Goal: Task Accomplishment & Management: Manage account settings

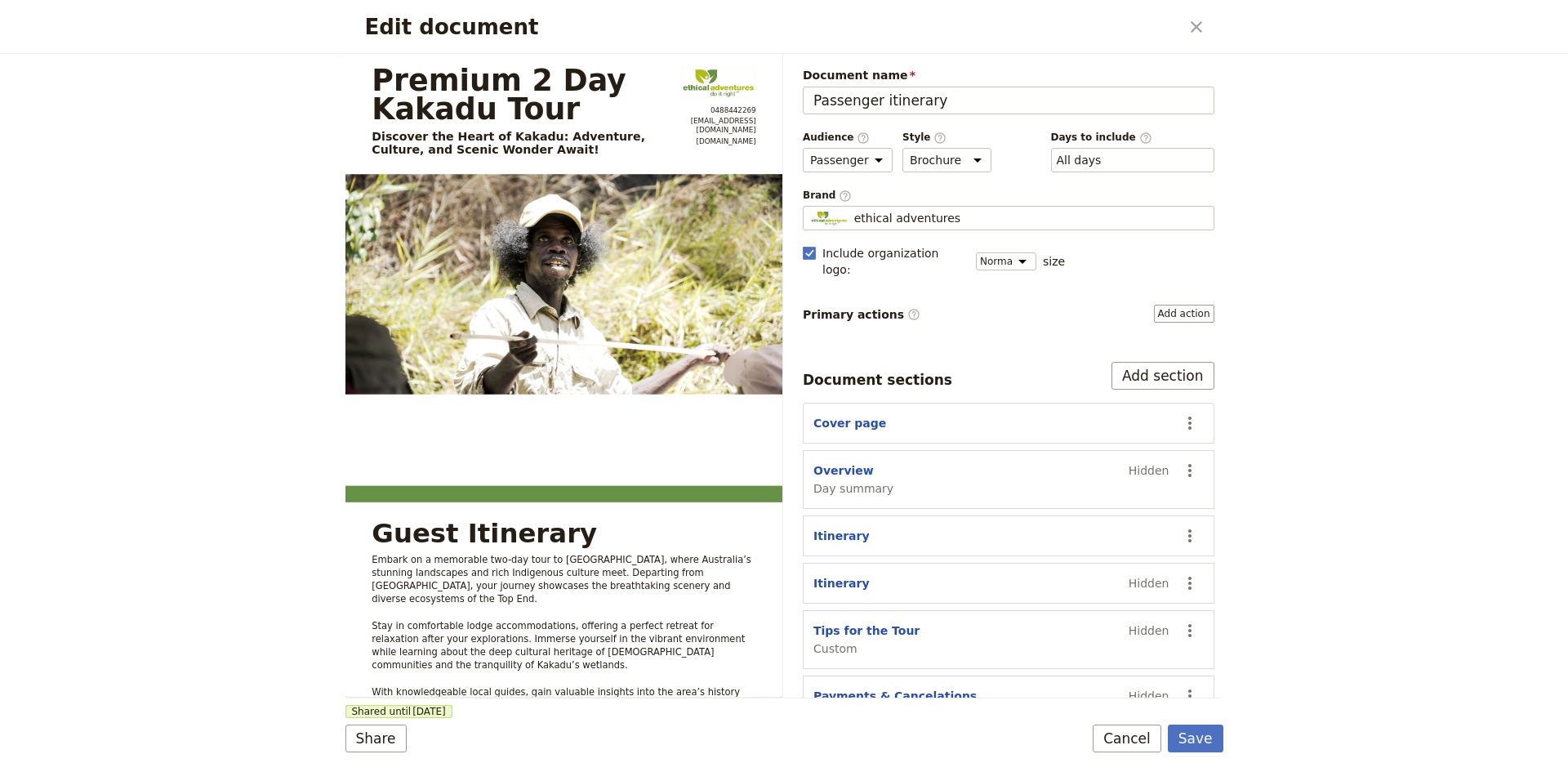
select select "PASSENGER"
select select "DEFAULT"
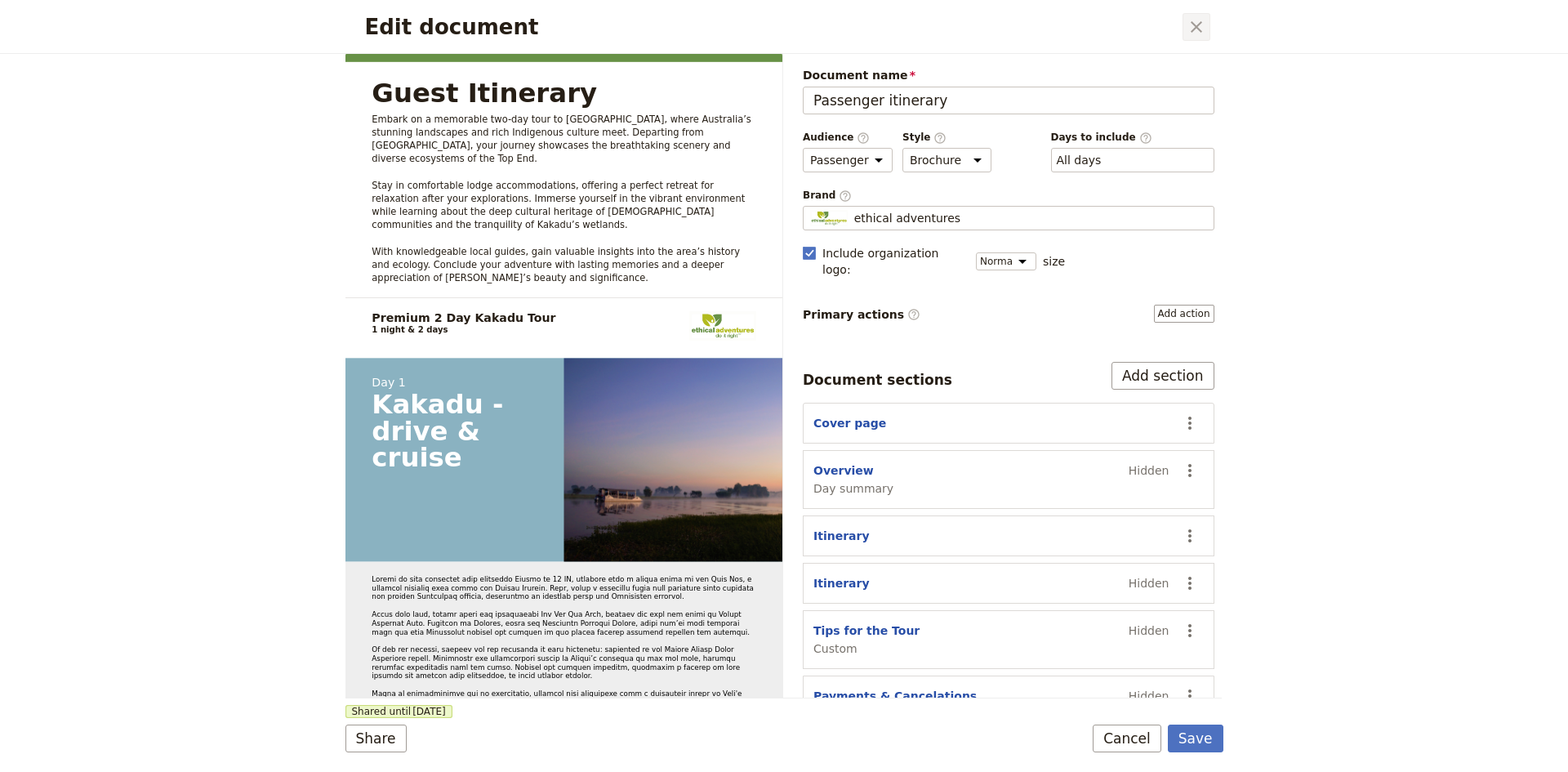
click at [1192, 22] on icon "Close dialog" at bounding box center [1197, 27] width 20 height 20
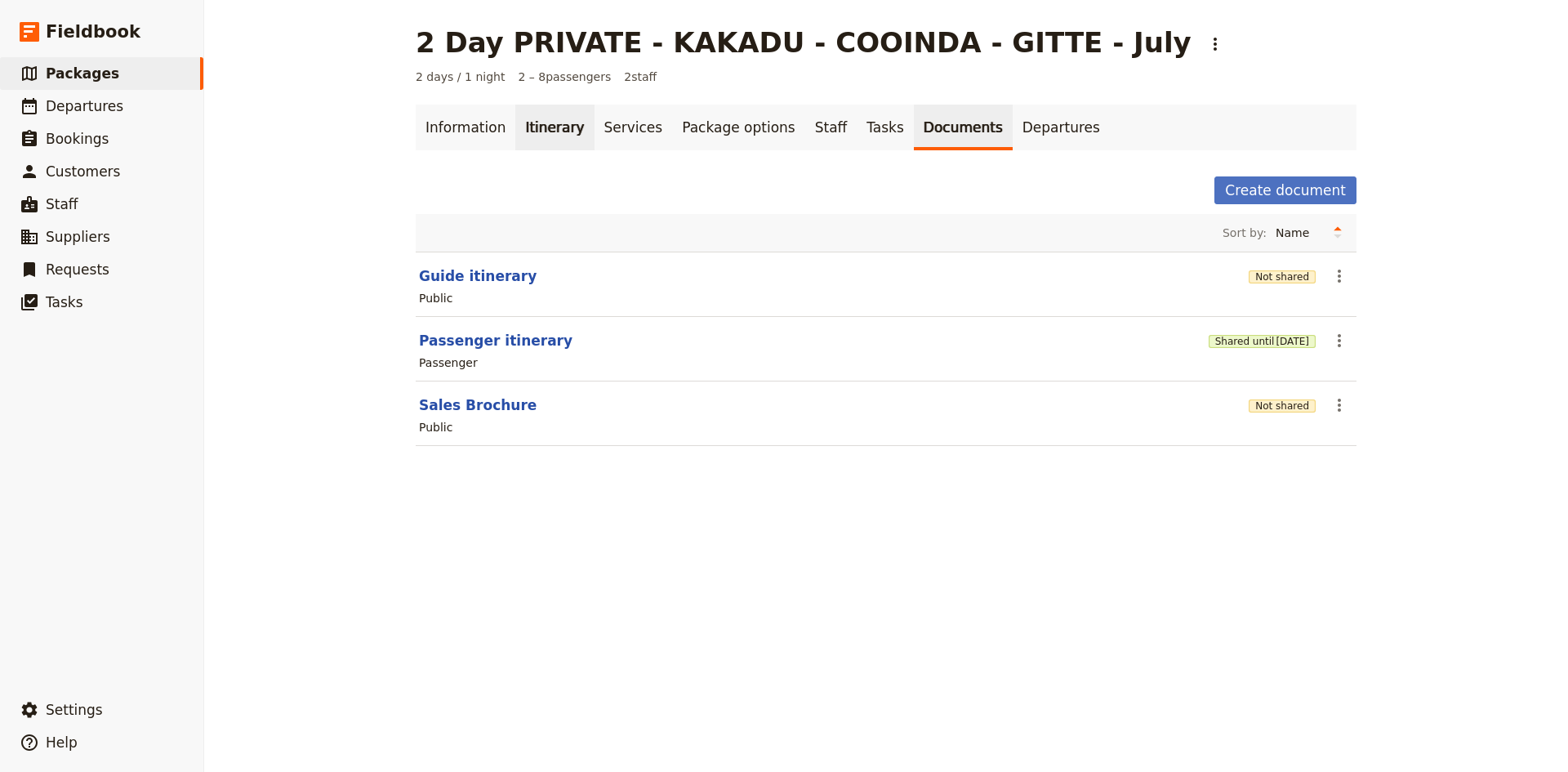
click at [541, 131] on link "Itinerary" at bounding box center [554, 127] width 79 height 46
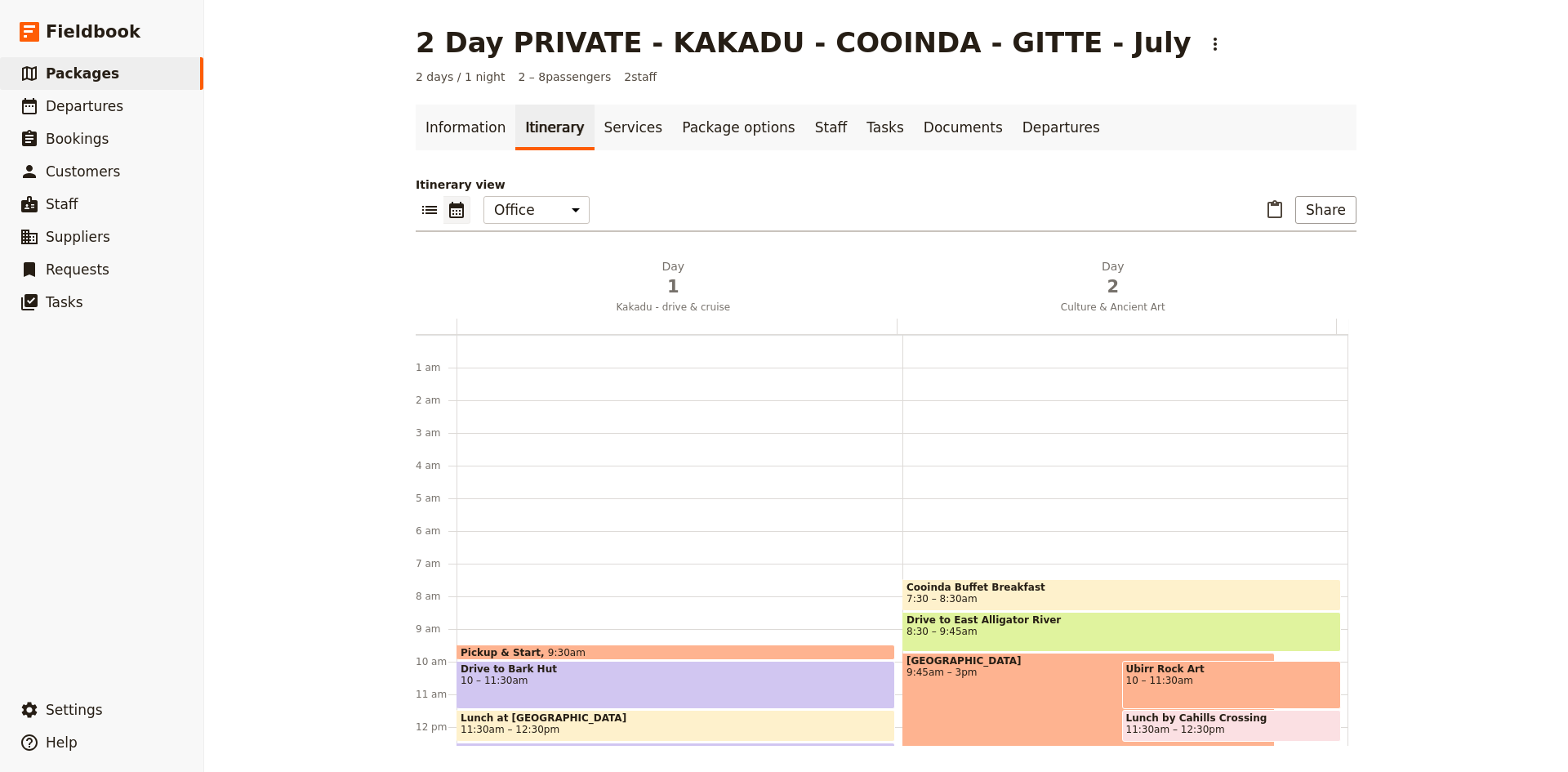
scroll to position [212, 0]
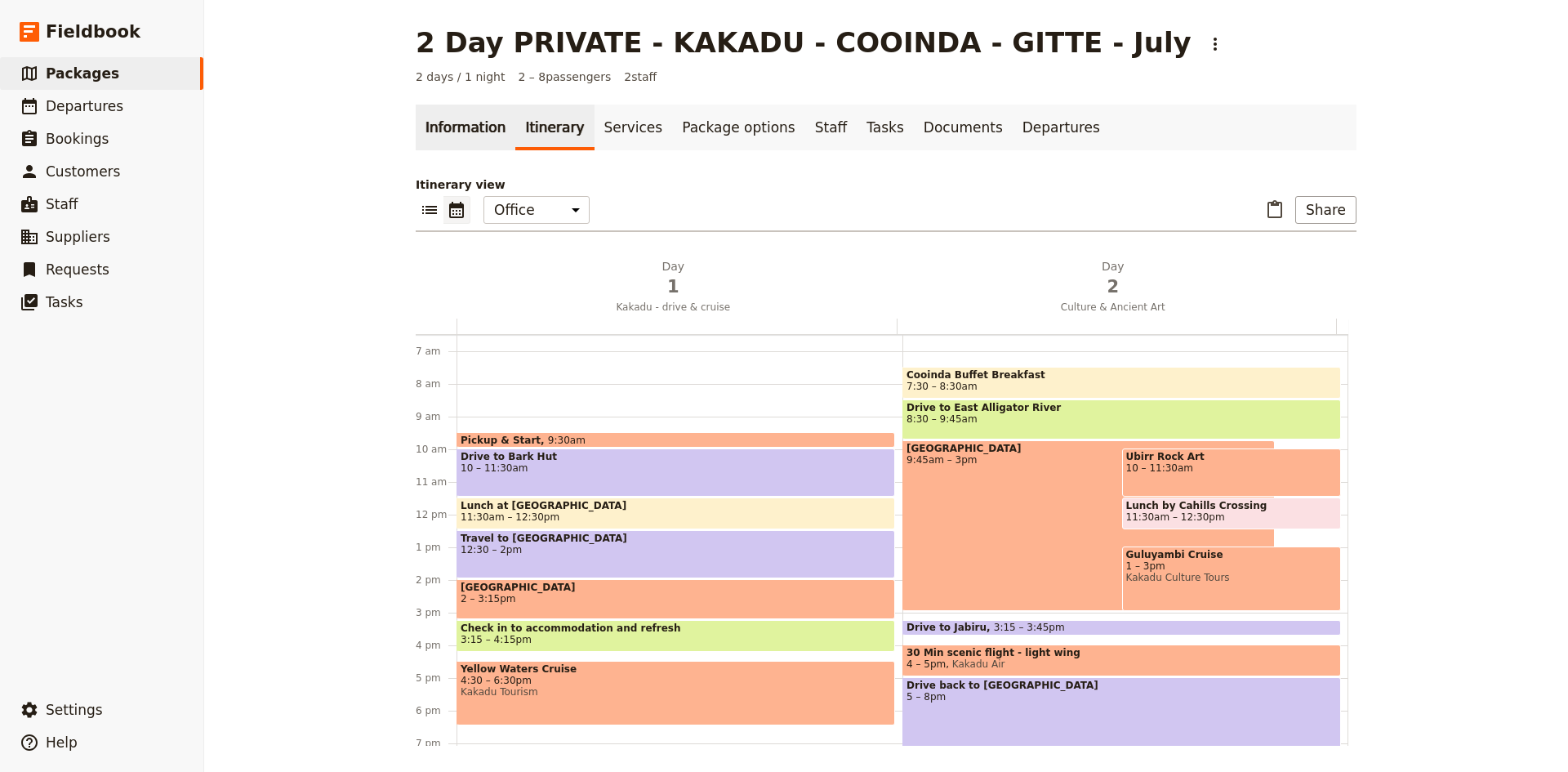
click at [457, 136] on link "Information" at bounding box center [465, 127] width 99 height 46
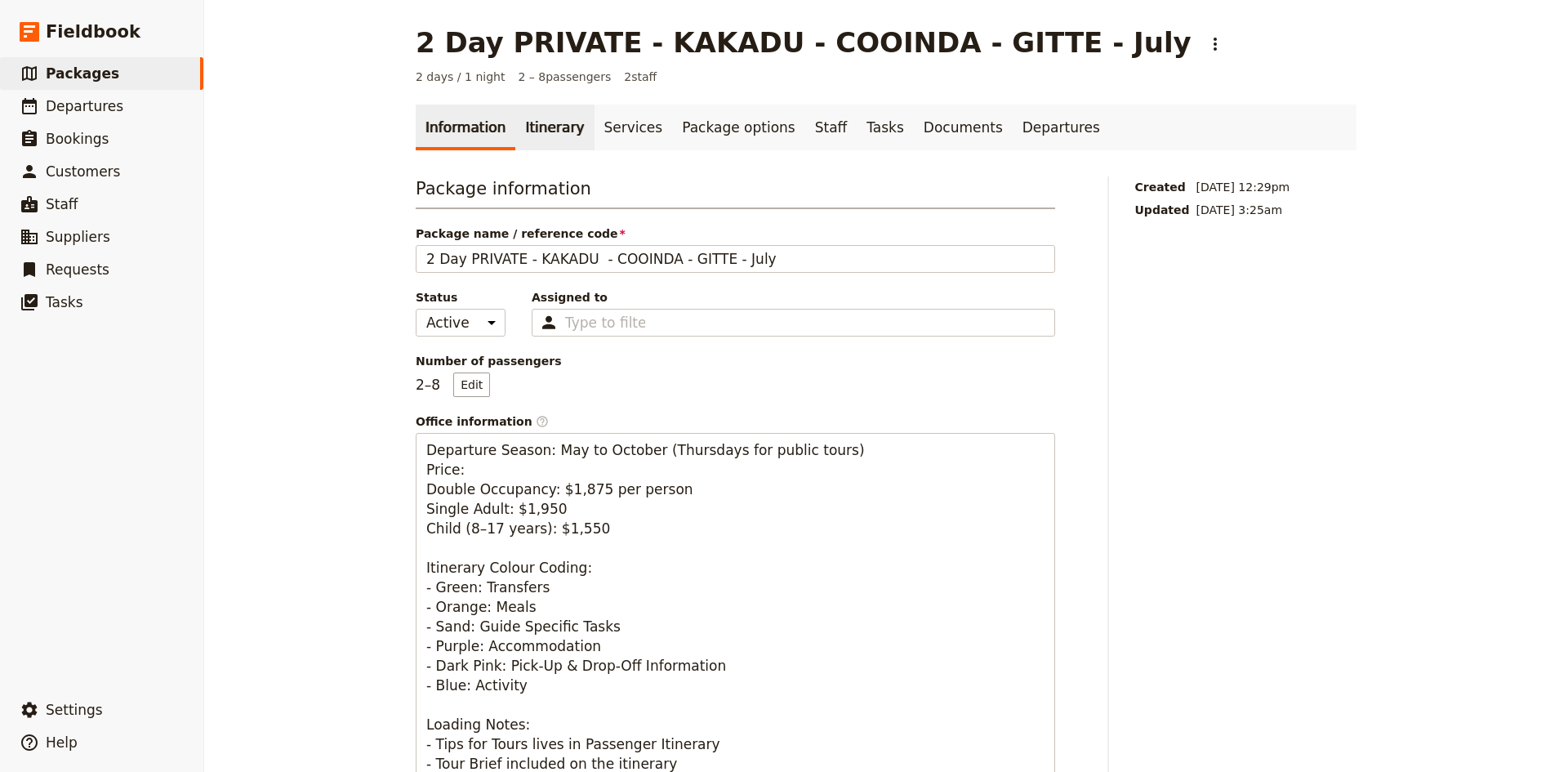
click at [527, 134] on link "Itinerary" at bounding box center [554, 127] width 79 height 46
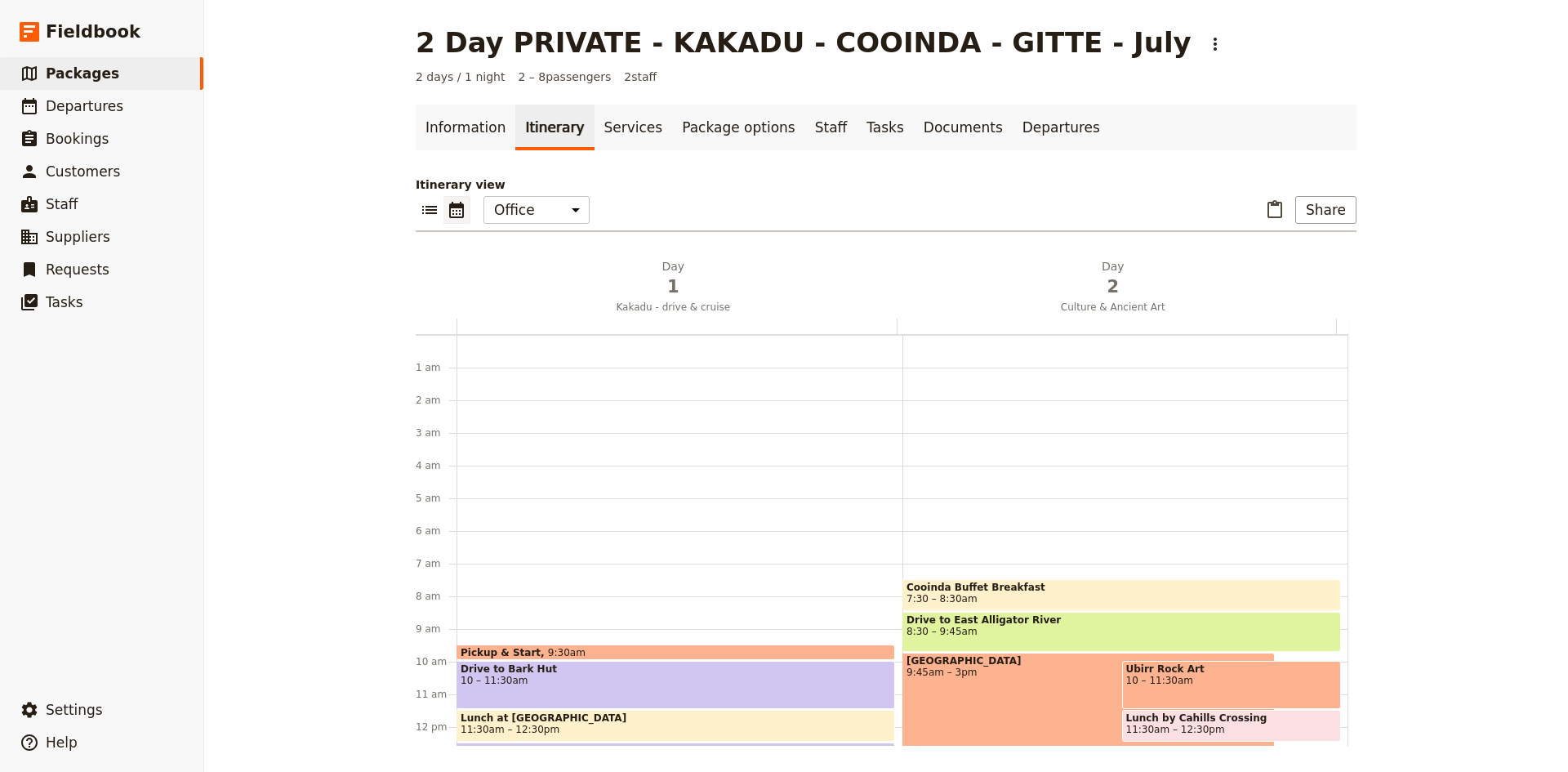
scroll to position [212, 0]
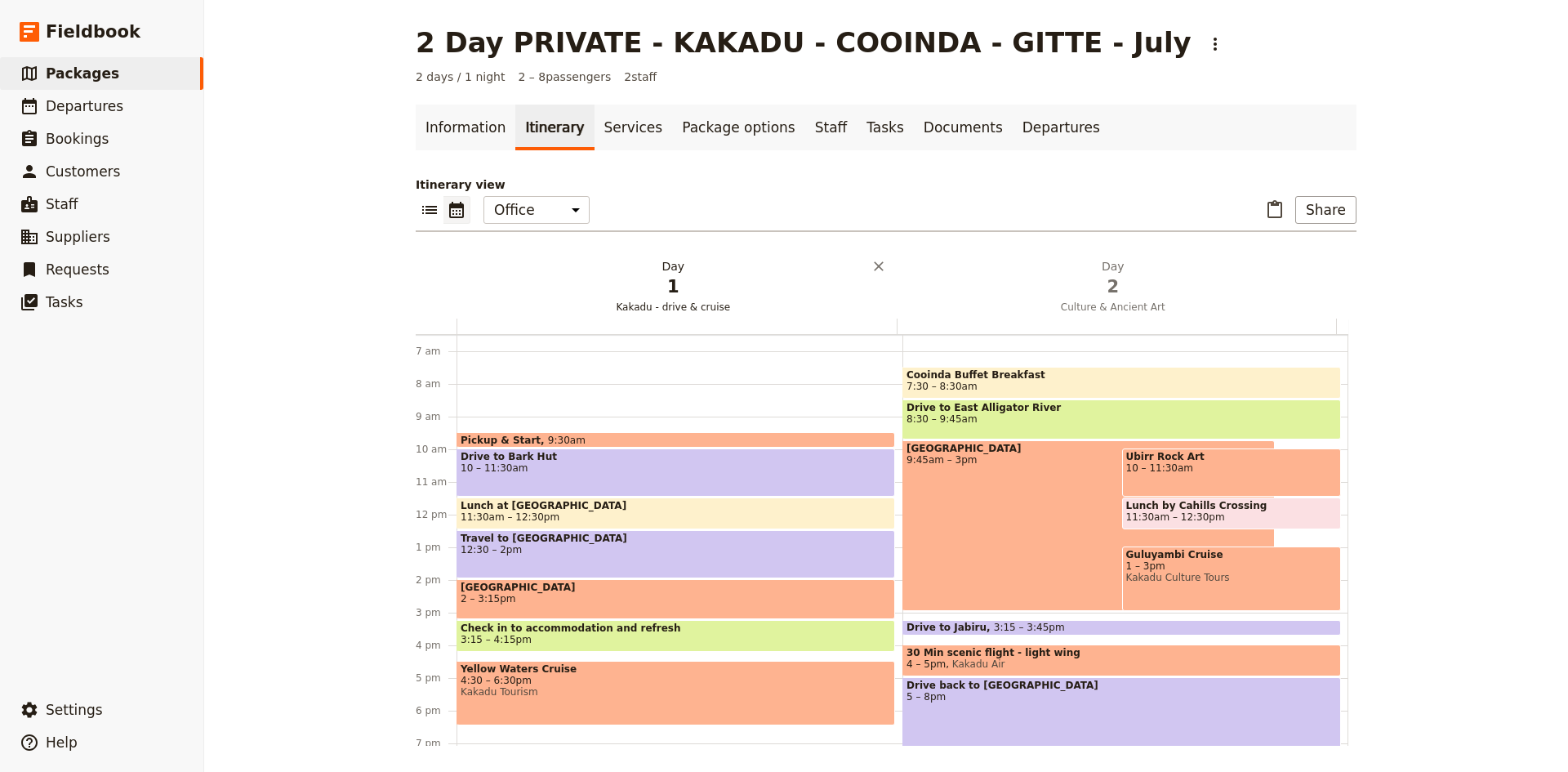
click at [659, 271] on h2 "Day 1 Kakadu - drive & cruise" at bounding box center [673, 279] width 421 height 41
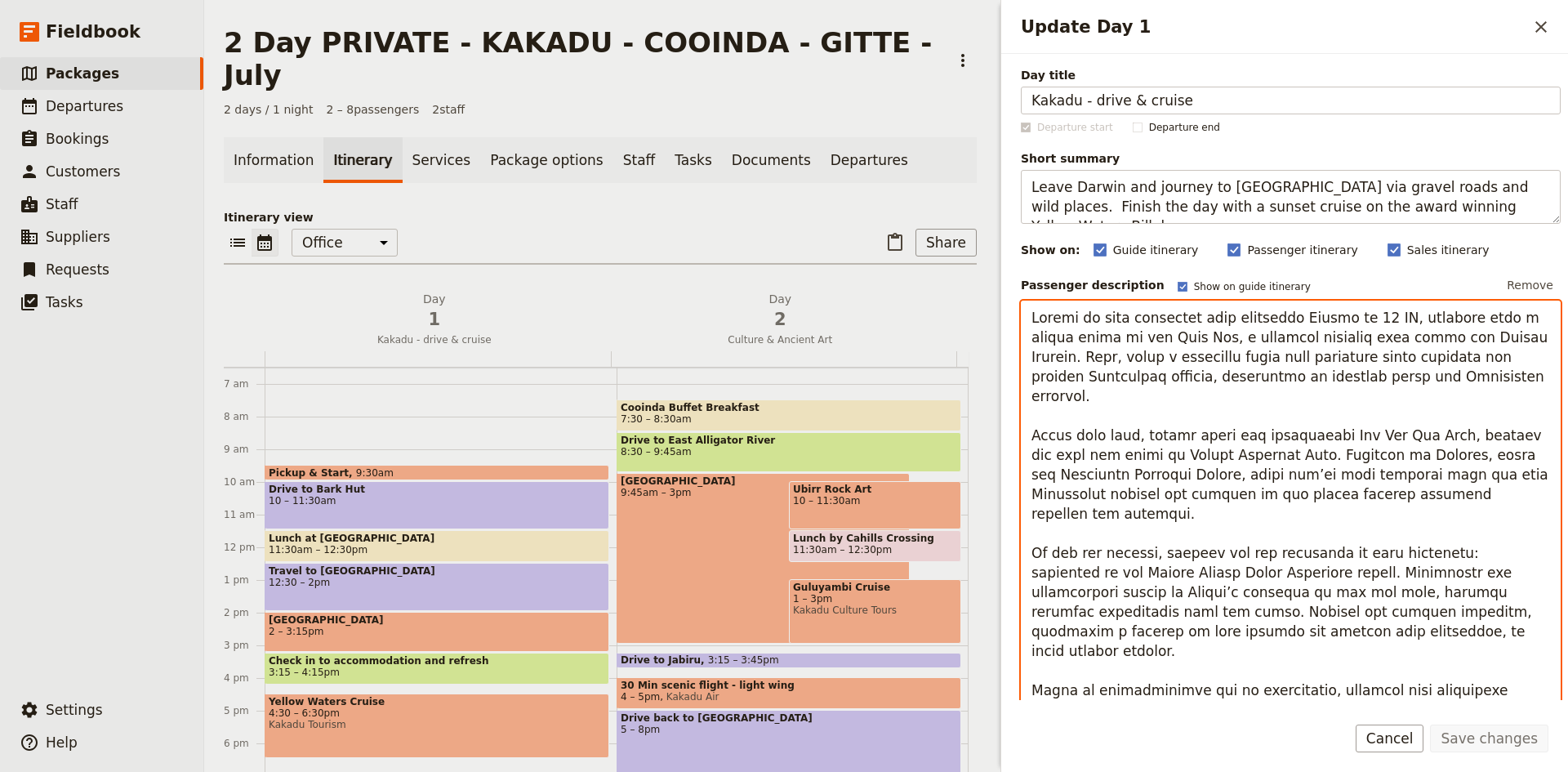
click at [1363, 322] on textarea "Update Day 1" at bounding box center [1291, 514] width 540 height 427
type textarea "Embark on your enriching tour departing Darwin at 9.30 AM, starting with a scen…"
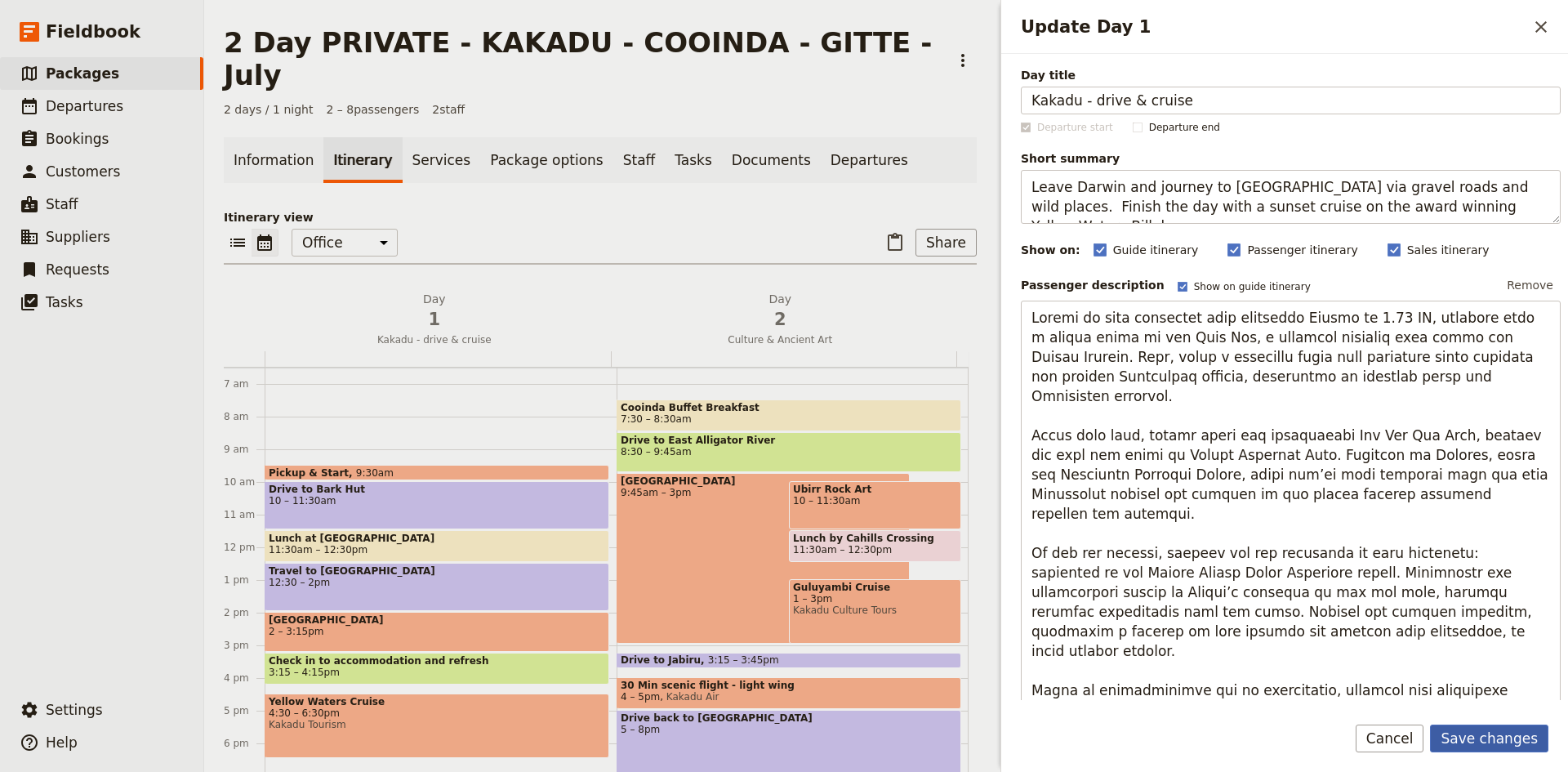
click at [1497, 740] on button "Save changes" at bounding box center [1489, 738] width 118 height 28
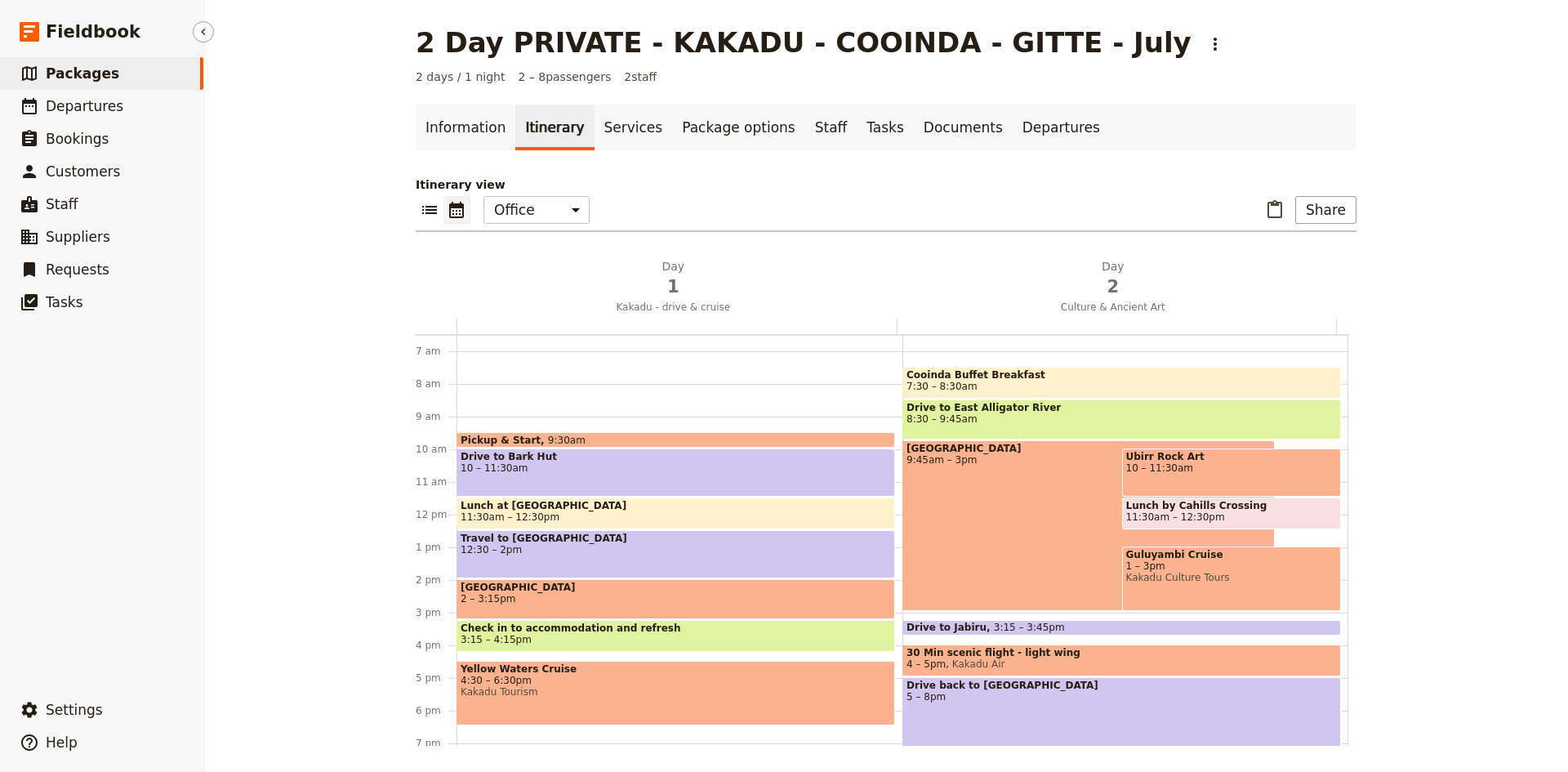
click at [76, 75] on span "Packages" at bounding box center [83, 74] width 74 height 16
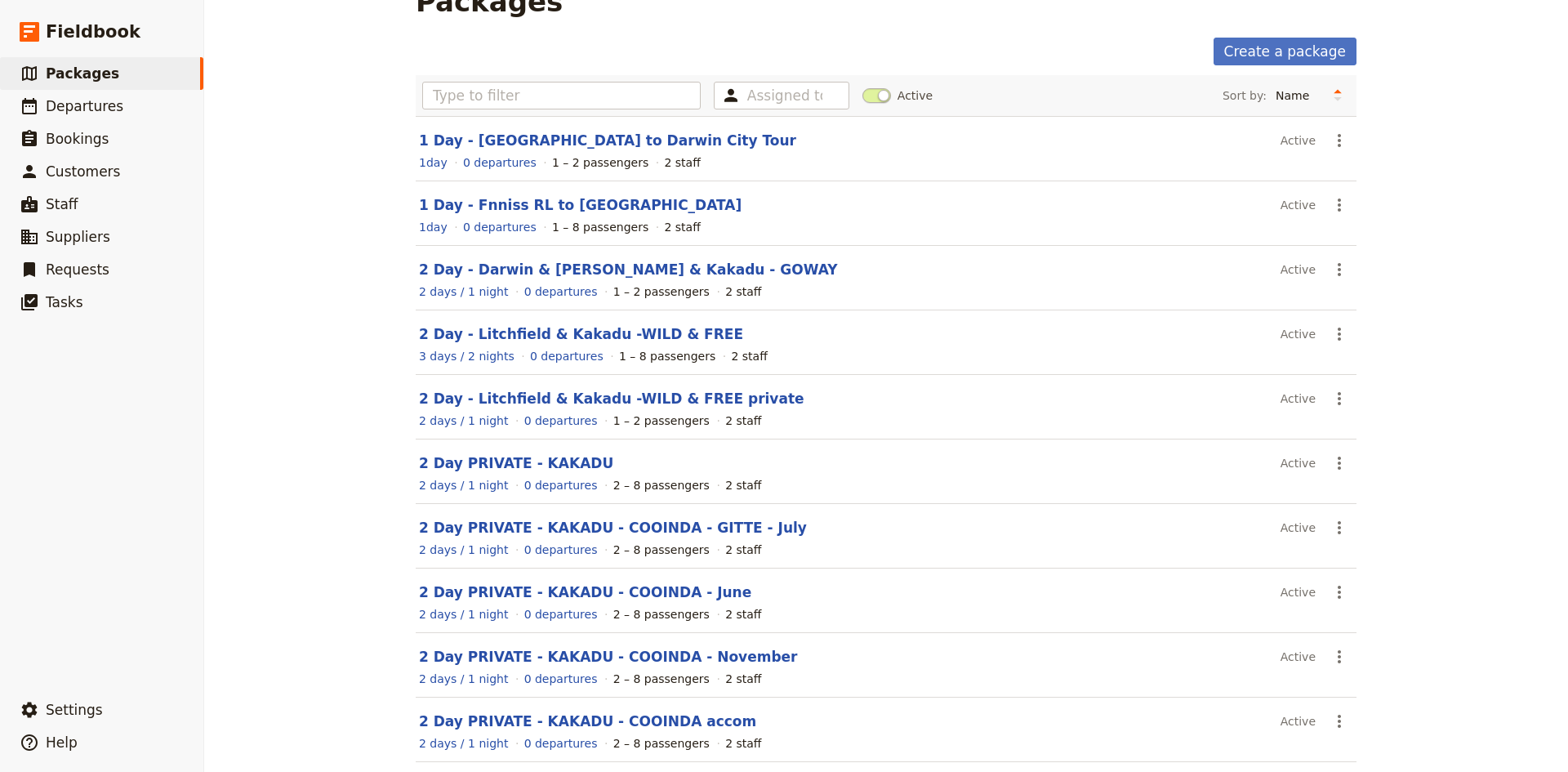
scroll to position [111, 0]
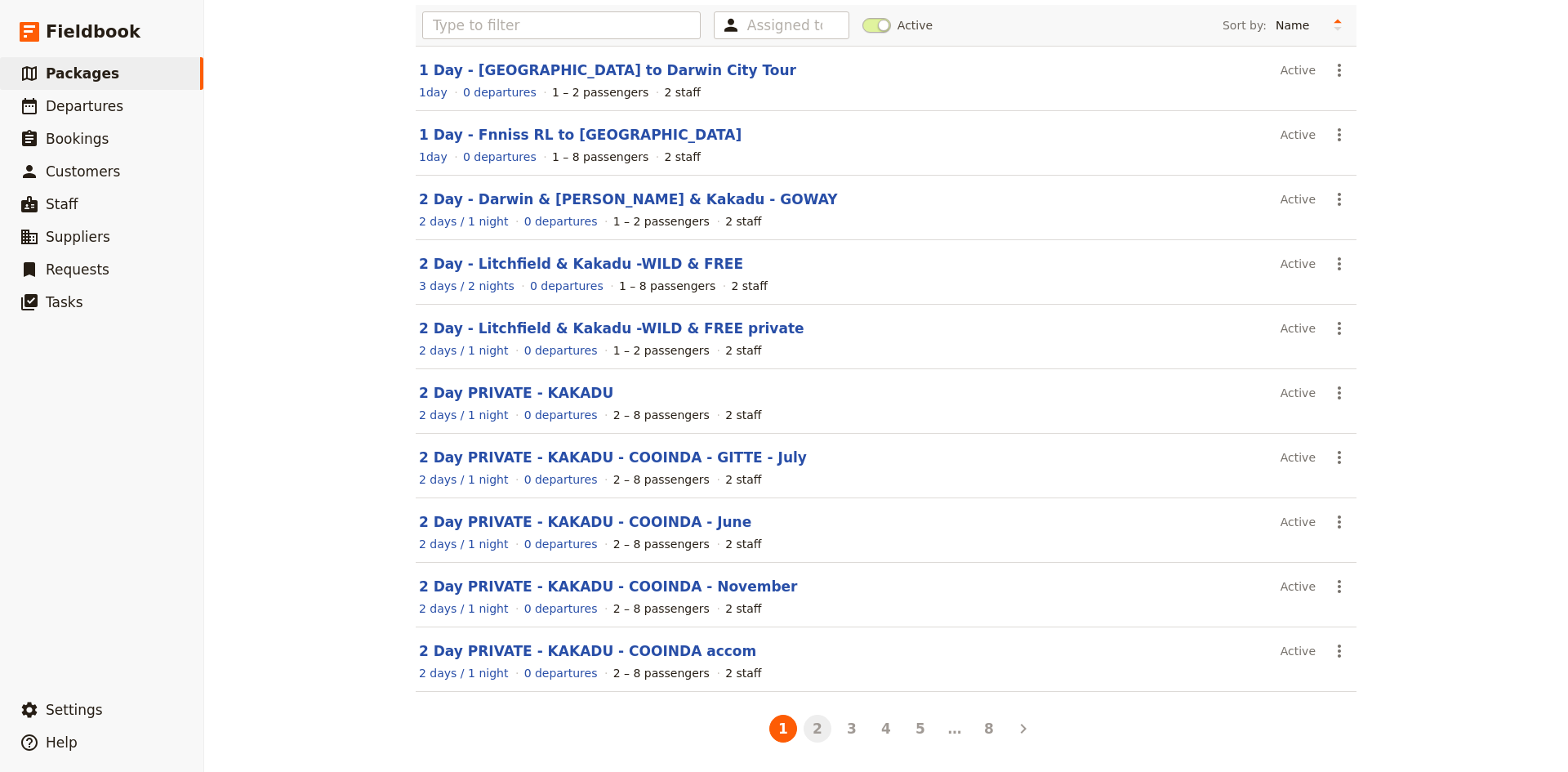
click at [815, 727] on button "2" at bounding box center [818, 729] width 28 height 28
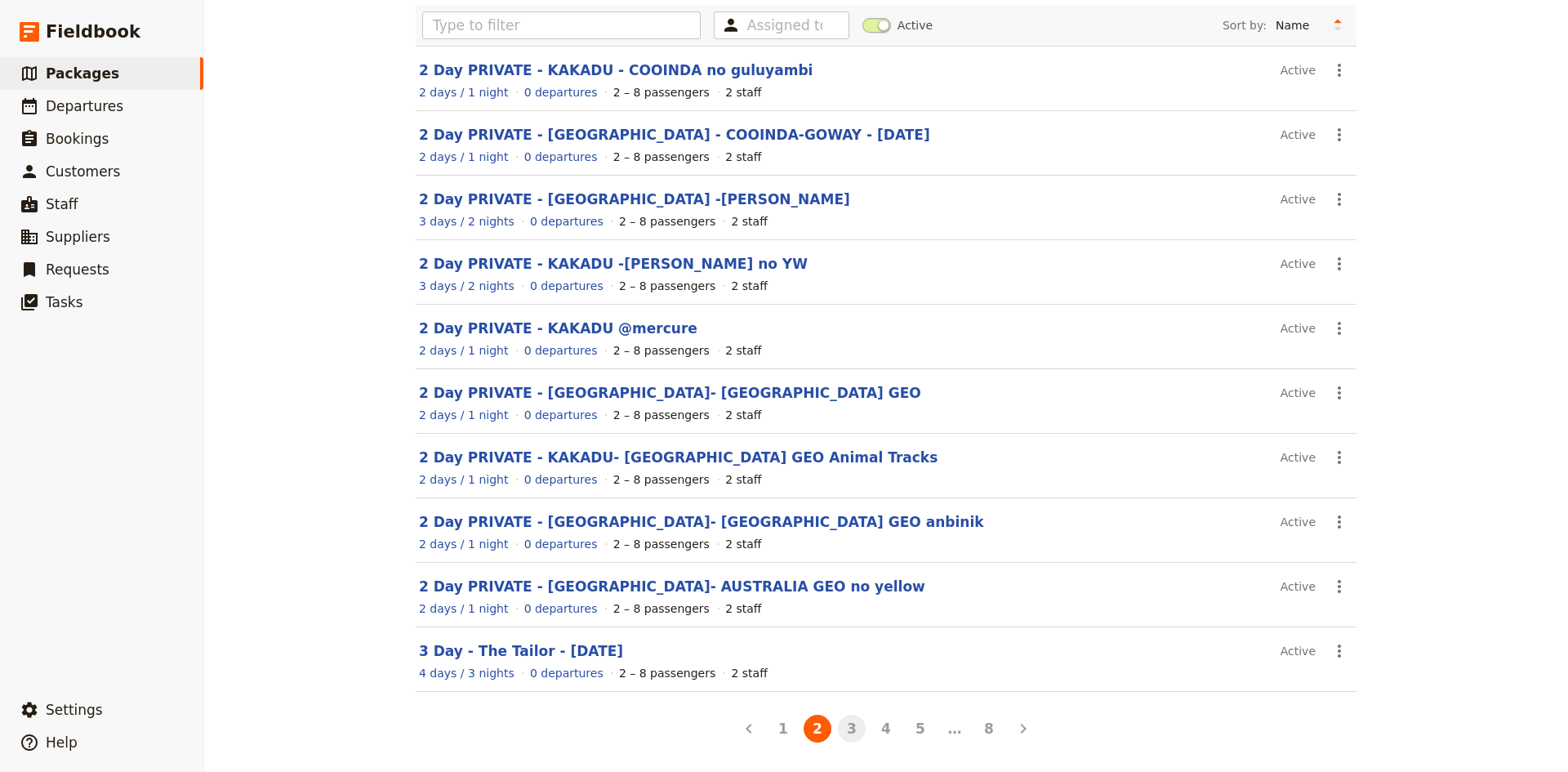
click at [844, 728] on button "3" at bounding box center [852, 729] width 28 height 28
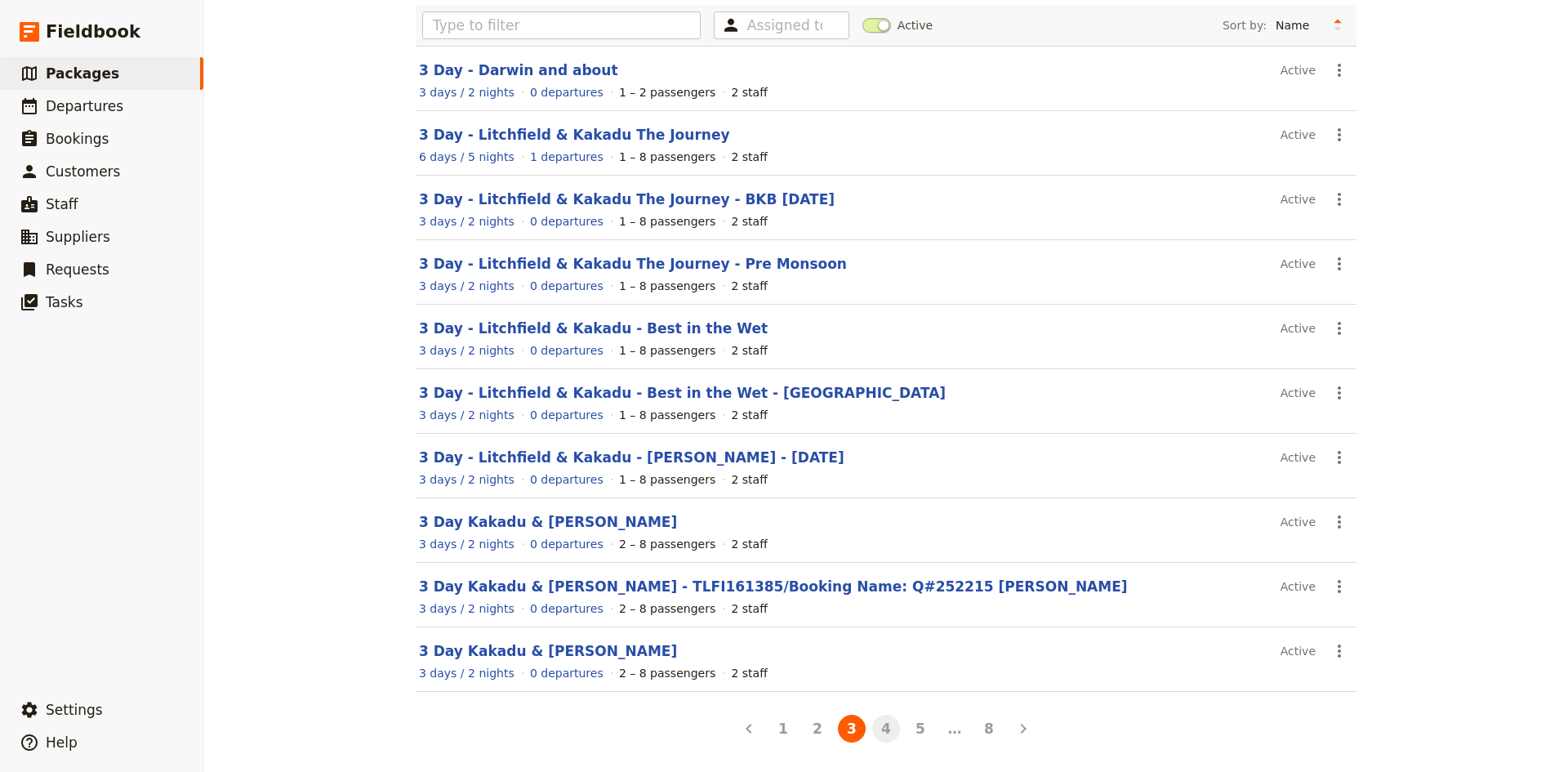
click at [878, 723] on button "4" at bounding box center [886, 729] width 28 height 28
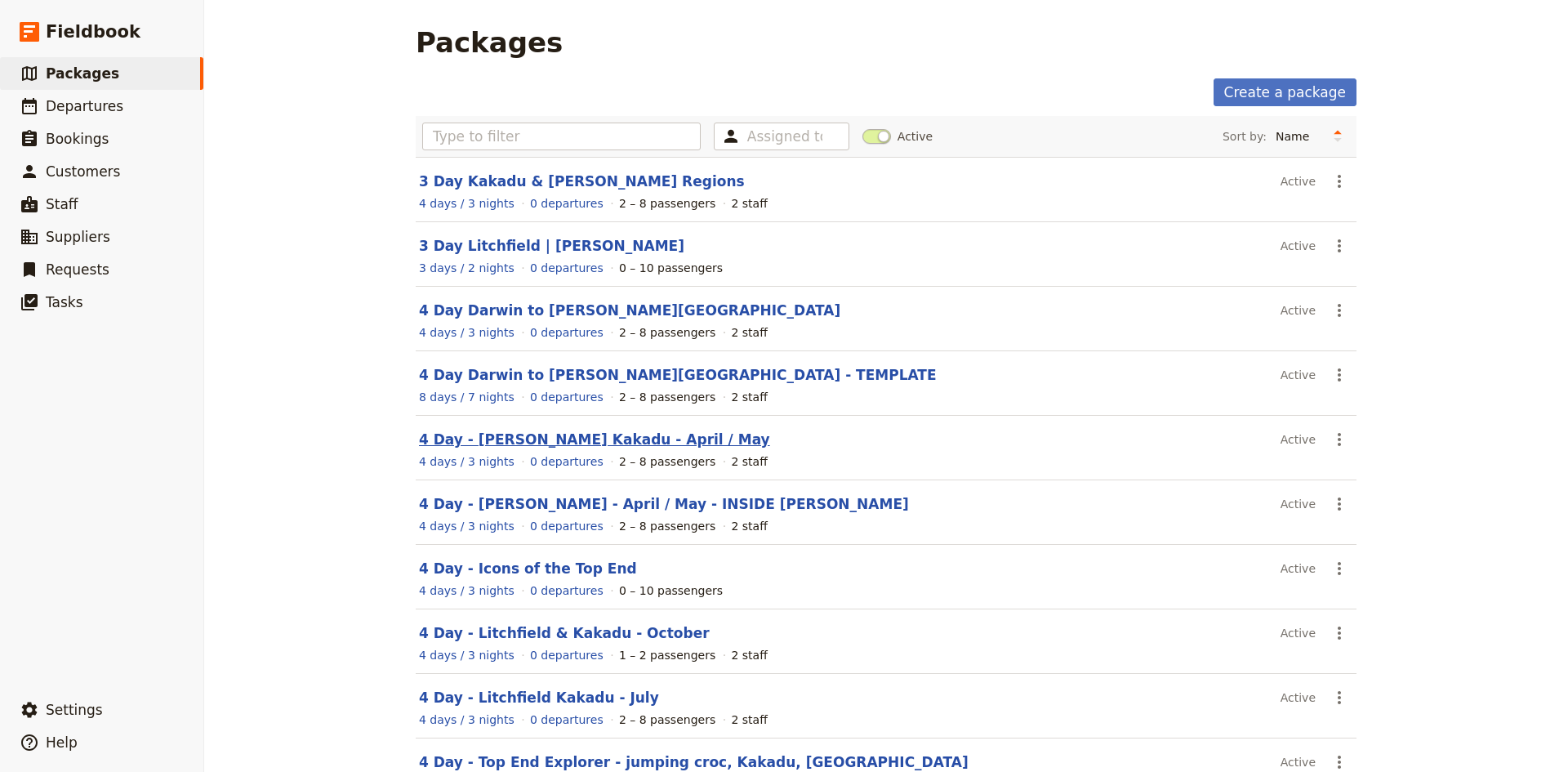
click at [543, 440] on link "4 Day - [PERSON_NAME] Kakadu - April / May" at bounding box center [595, 440] width 351 height 16
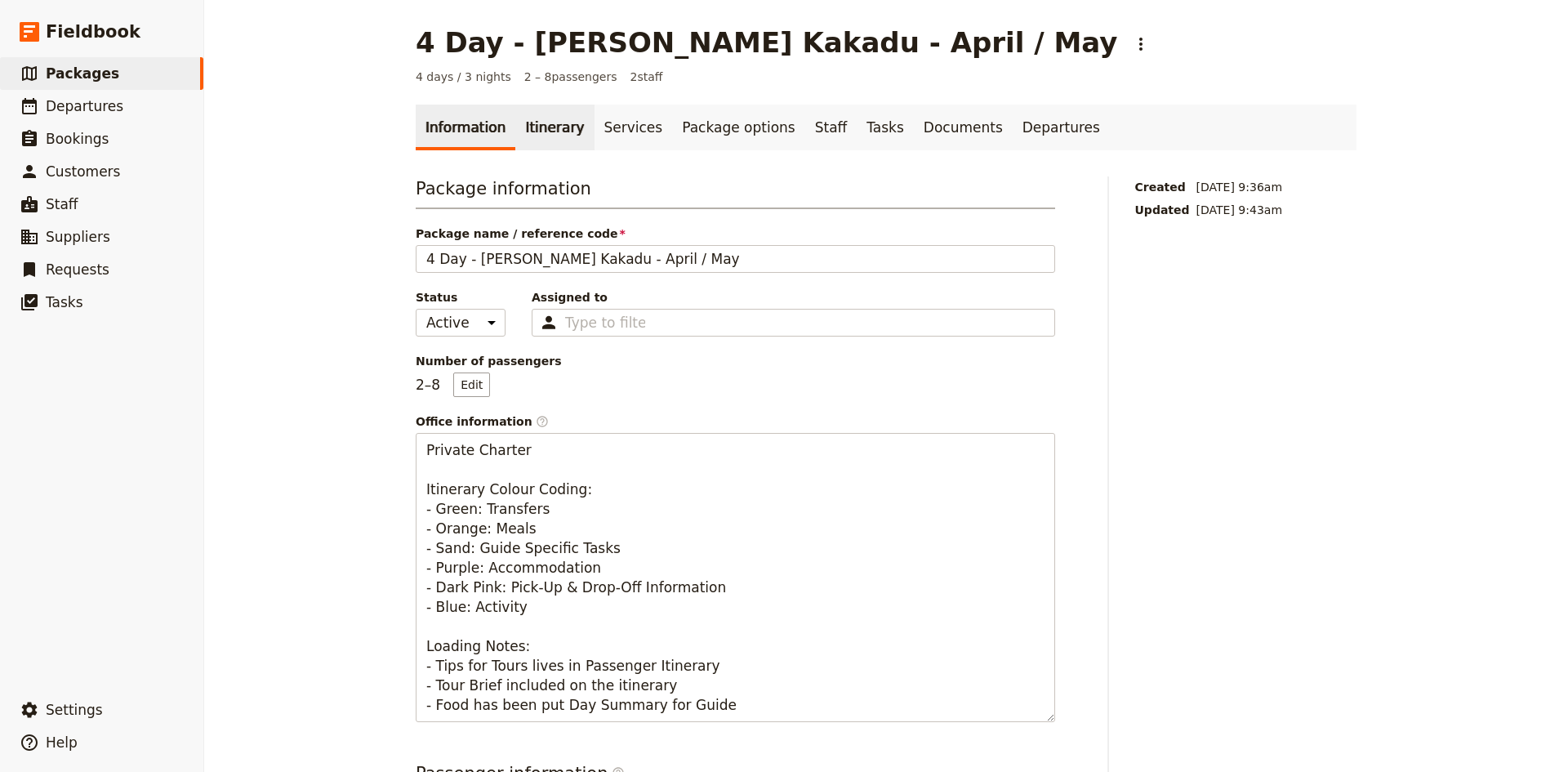
click at [545, 128] on link "Itinerary" at bounding box center [554, 127] width 79 height 46
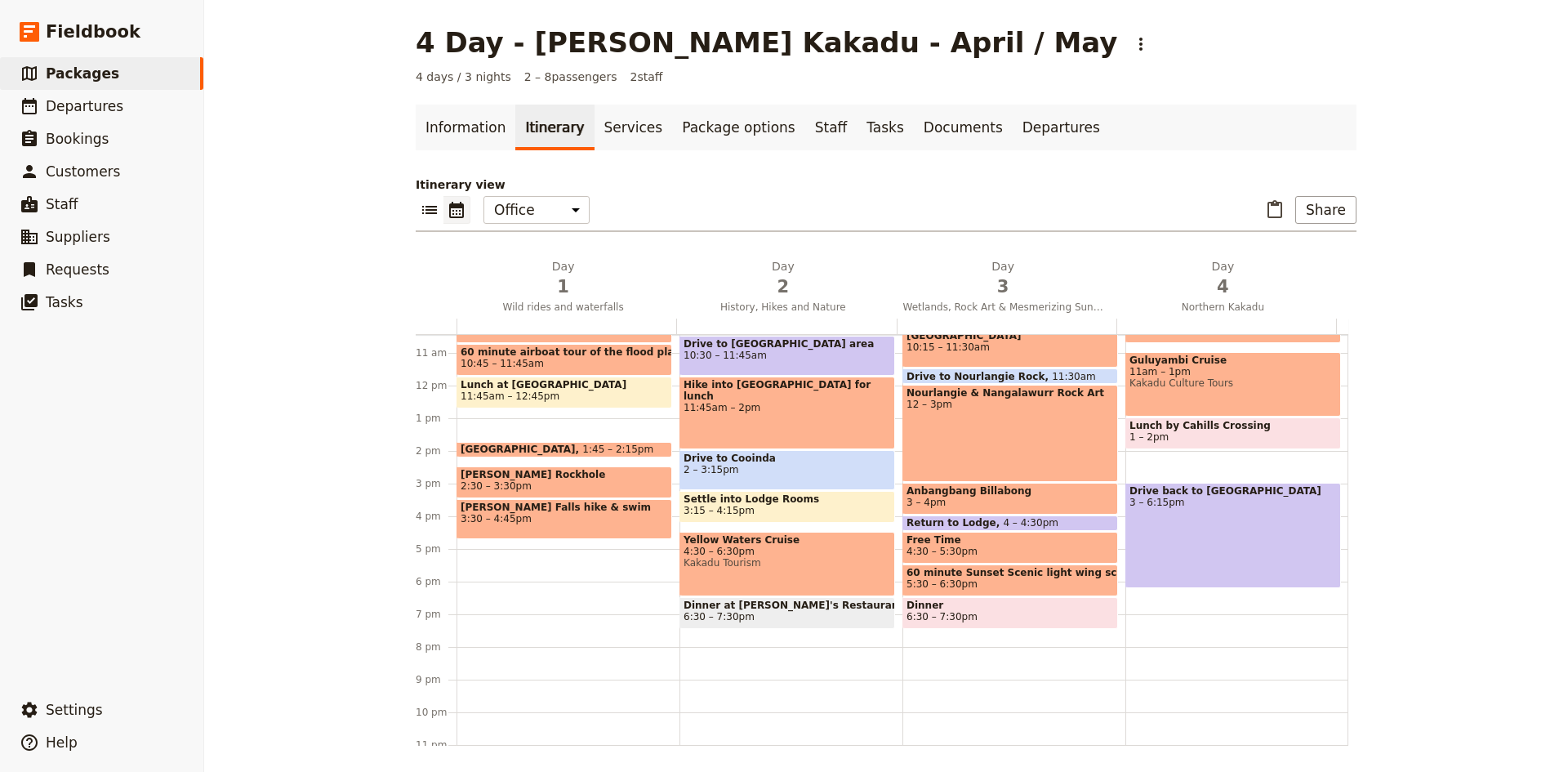
scroll to position [373, 0]
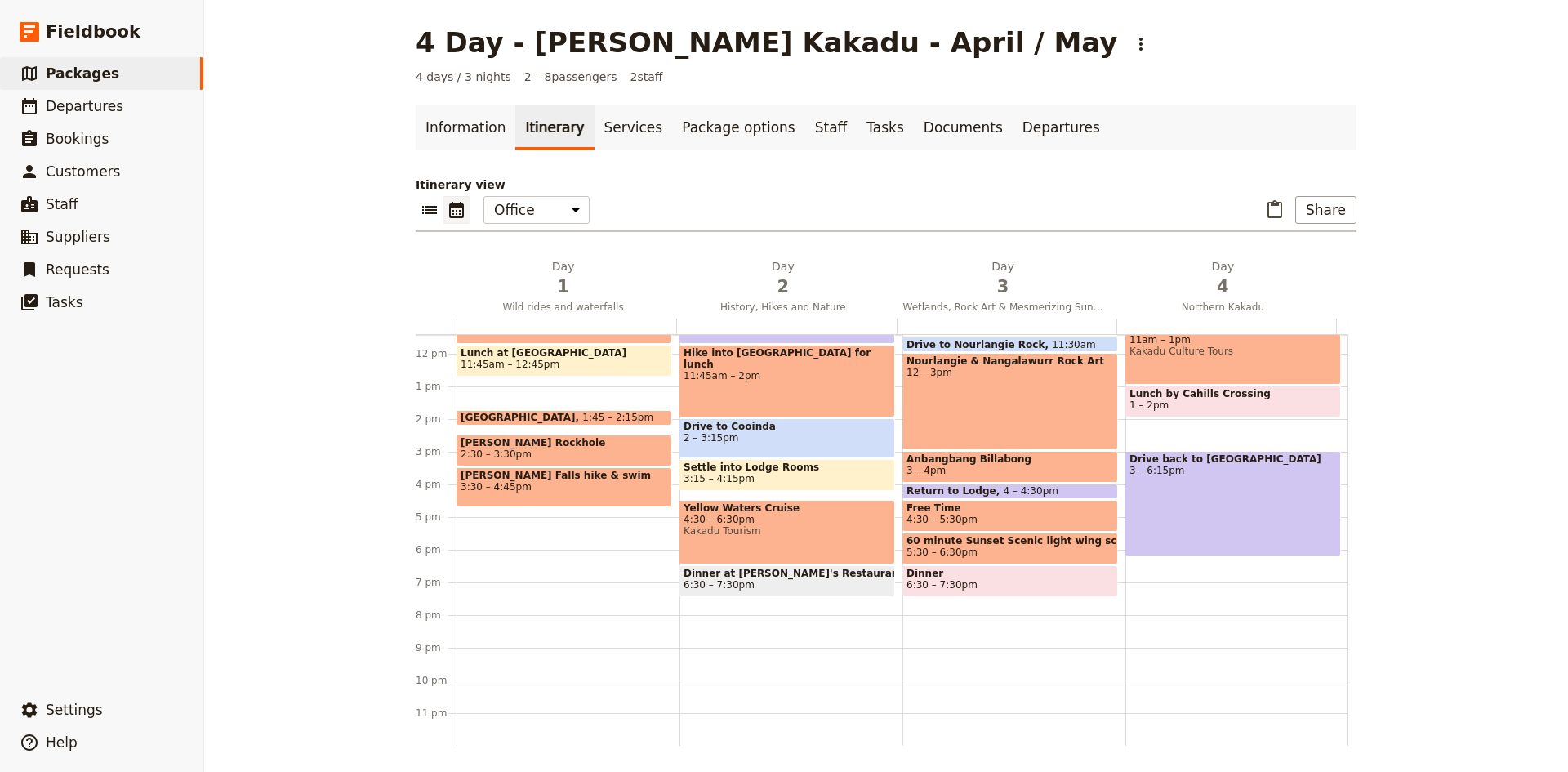
click at [787, 521] on span "4:30 – 6:30pm" at bounding box center [786, 519] width 207 height 11
select select "2"
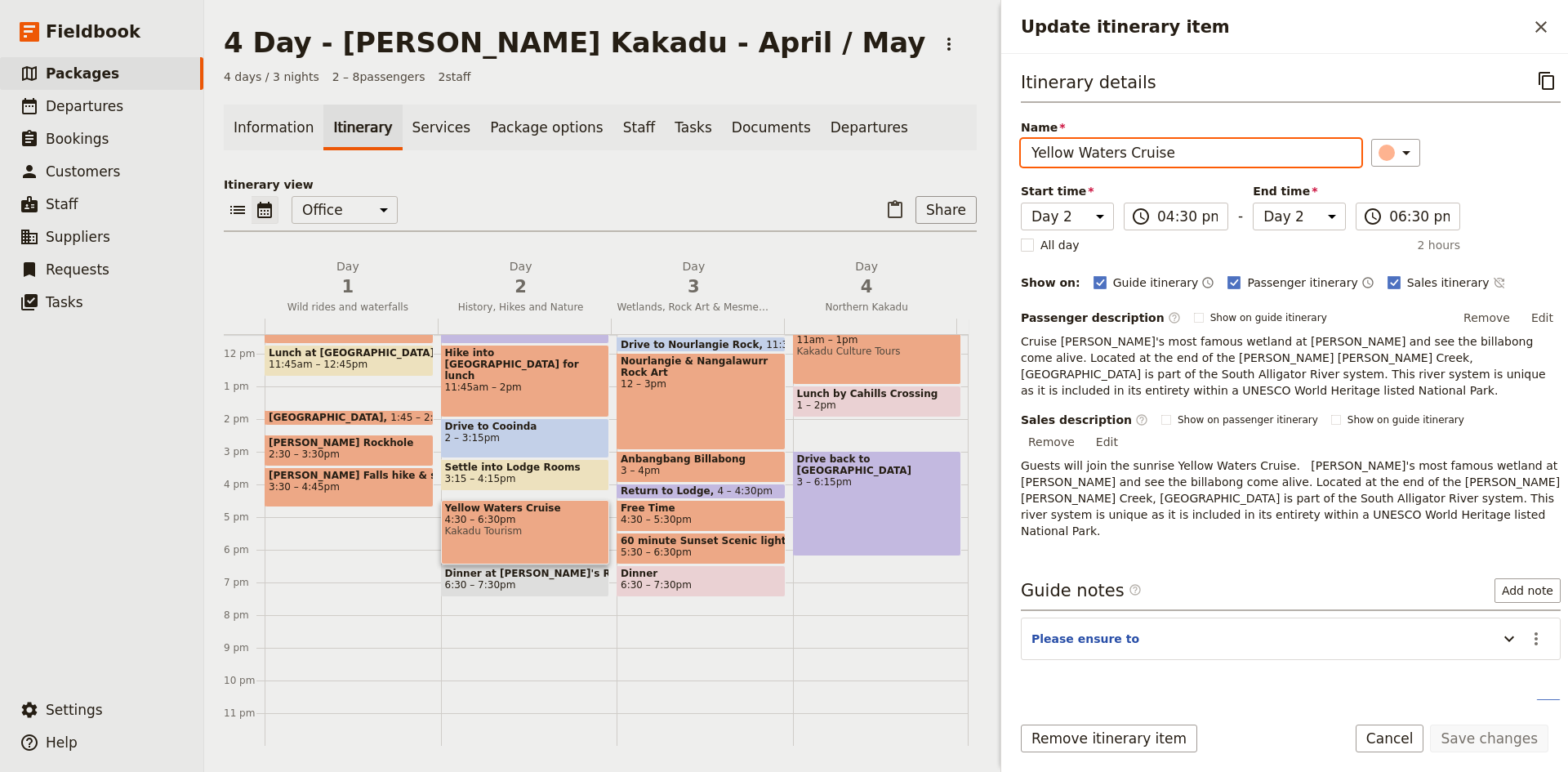
click at [1029, 153] on input "Yellow Waters Cruise" at bounding box center [1191, 153] width 340 height 28
type input "PRIVATE - Yellow Waters Cruise"
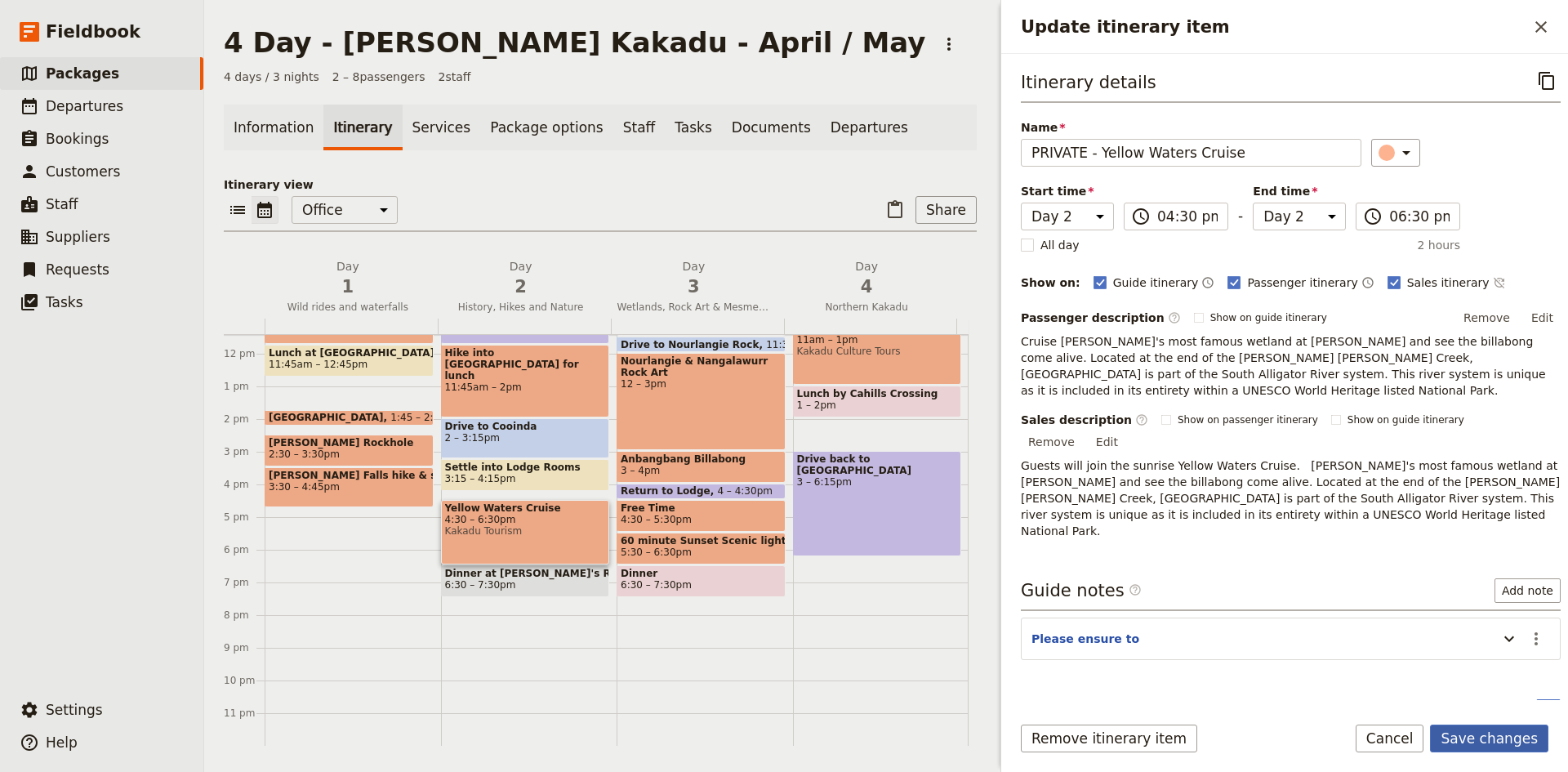
click at [1475, 733] on button "Save changes" at bounding box center [1489, 738] width 118 height 28
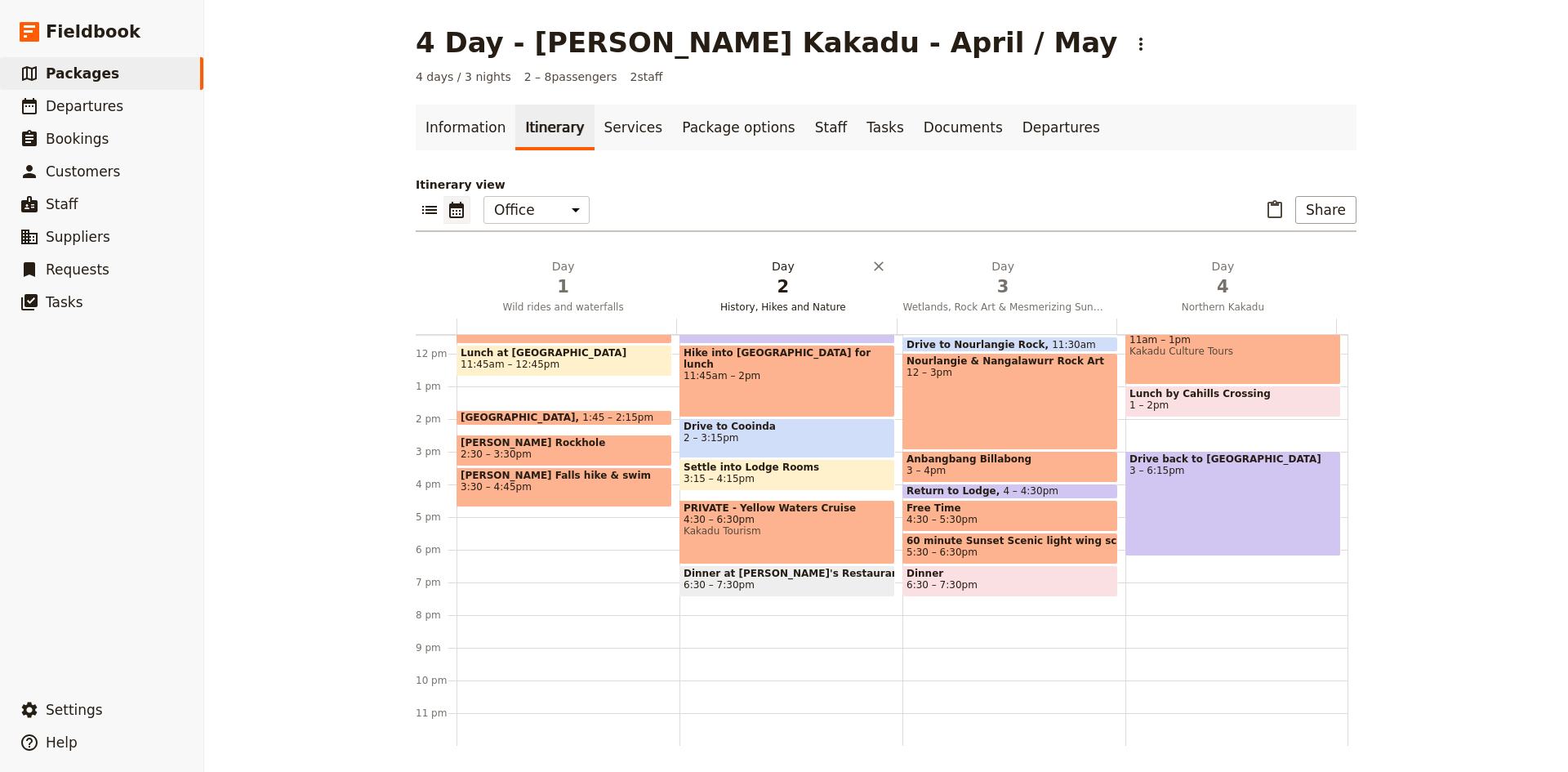
click at [776, 273] on h2 "Day 2 History, Hikes and Nature" at bounding box center [782, 279] width 200 height 41
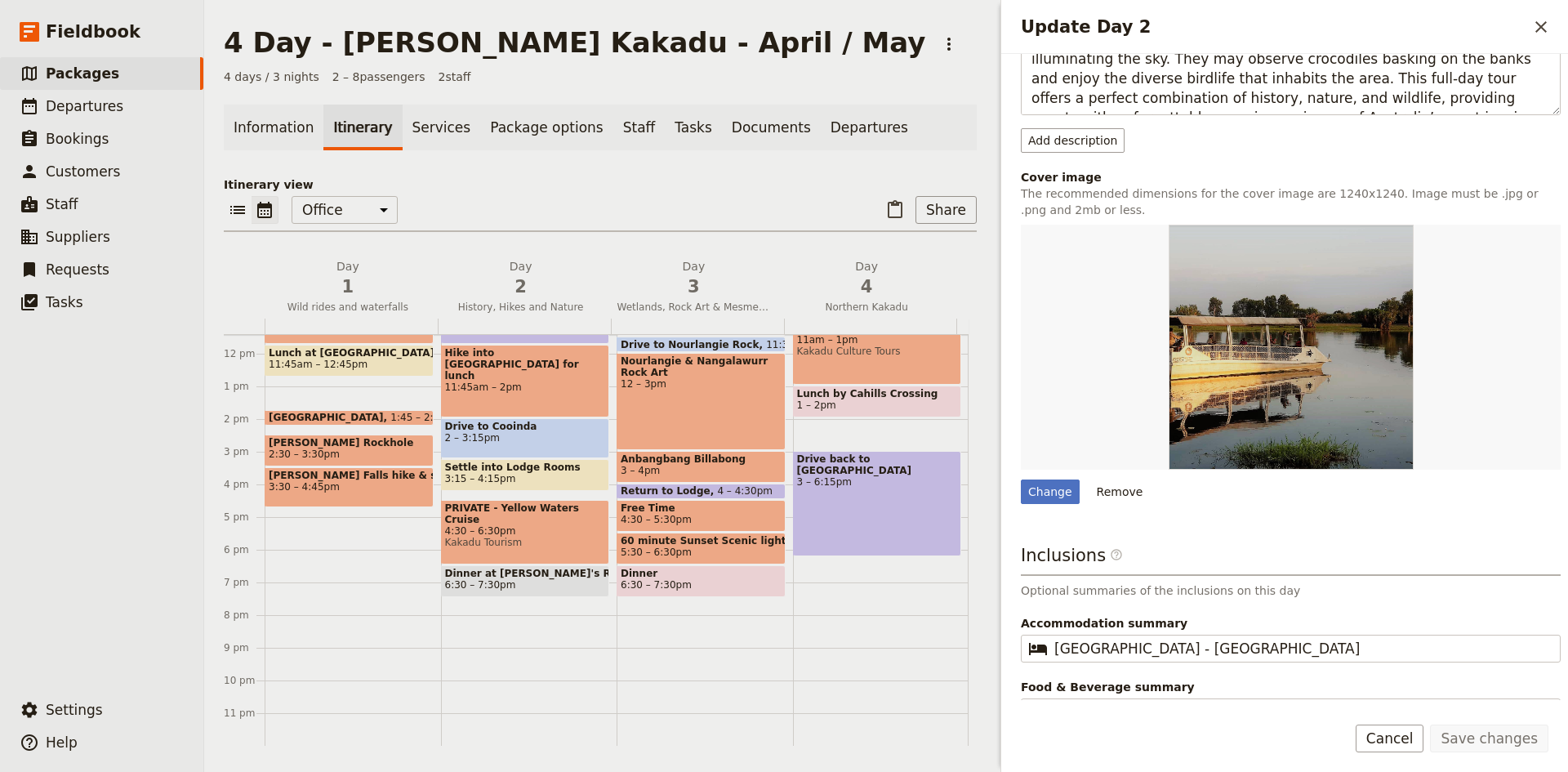
scroll to position [502, 0]
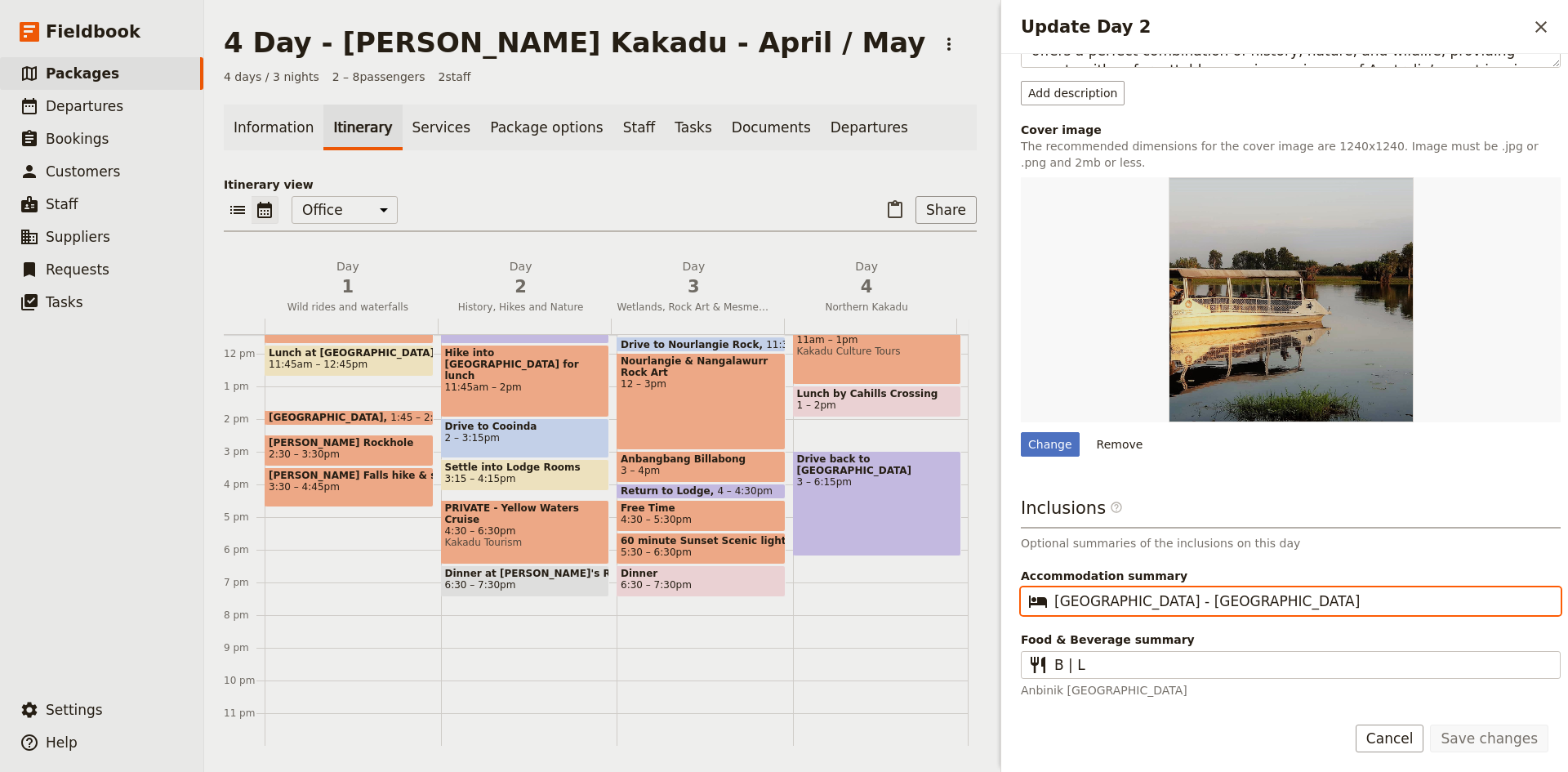
click at [1251, 605] on input "[GEOGRAPHIC_DATA] - [GEOGRAPHIC_DATA]" at bounding box center [1302, 601] width 495 height 20
type input "[GEOGRAPHIC_DATA] - Villas"
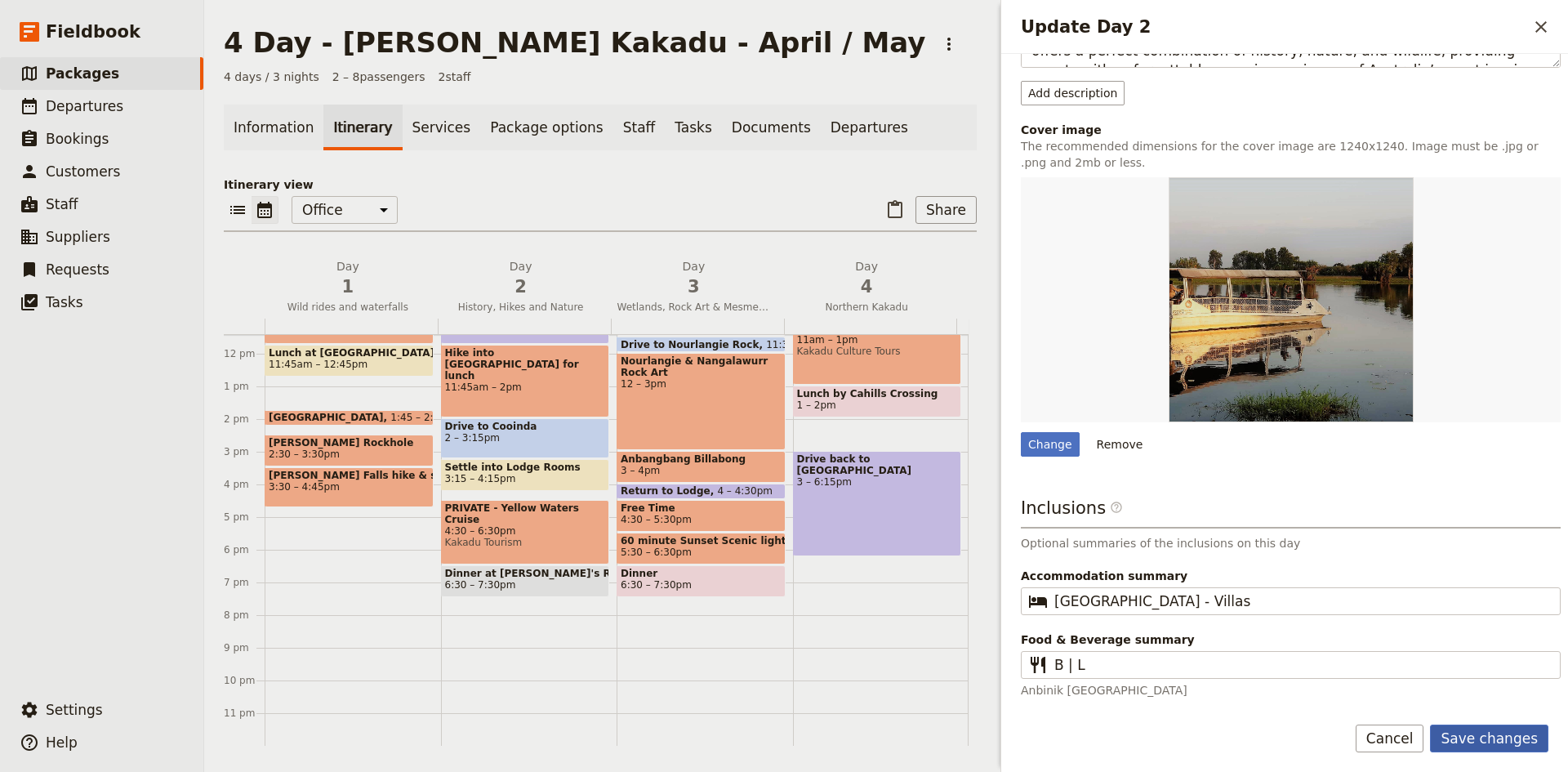
click at [1511, 742] on button "Save changes" at bounding box center [1489, 738] width 118 height 28
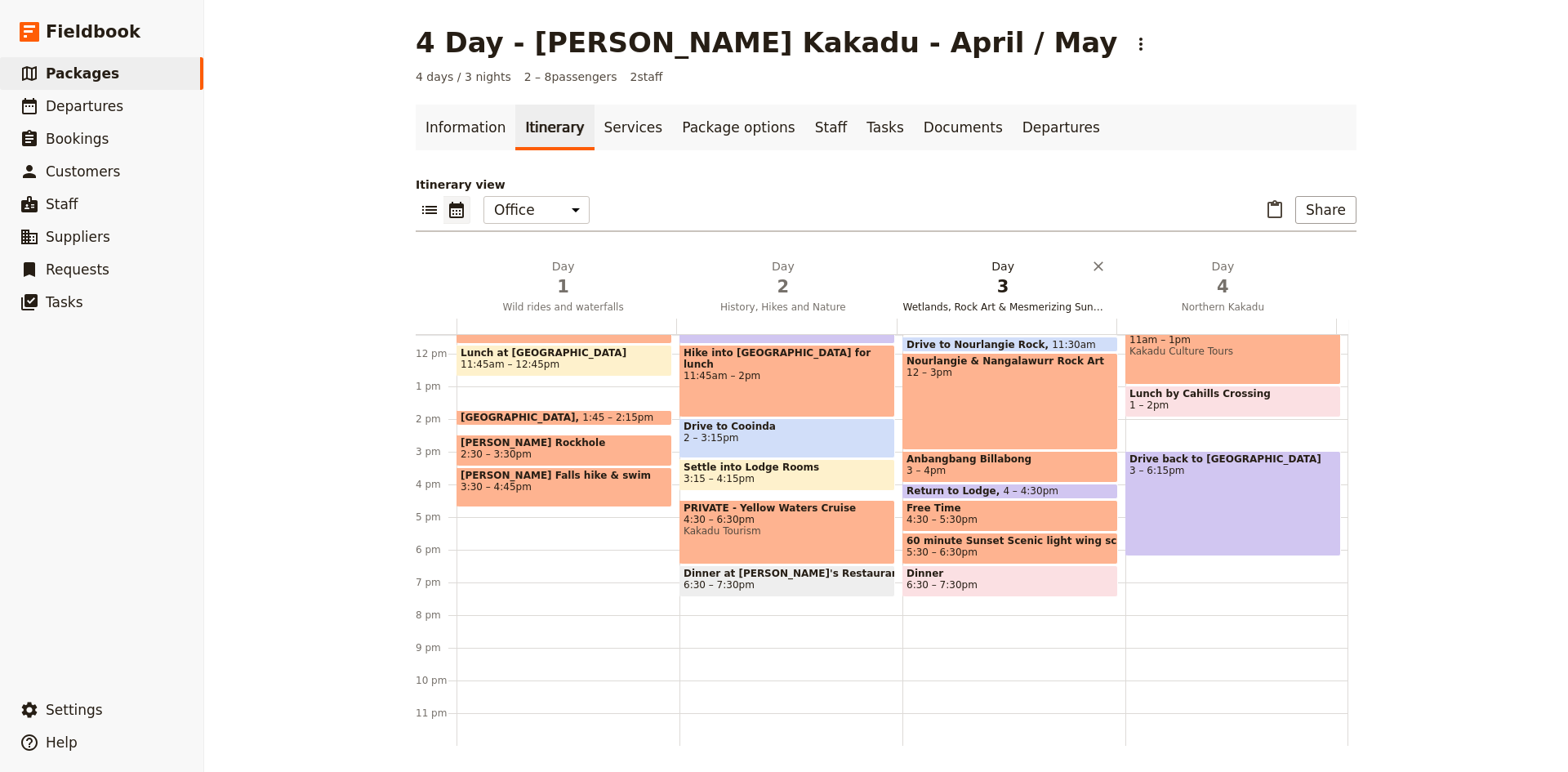
click at [991, 272] on h2 "Day 3 Wetlands, Rock Art & Mesmerizing Sunsets" at bounding box center [1003, 279] width 200 height 41
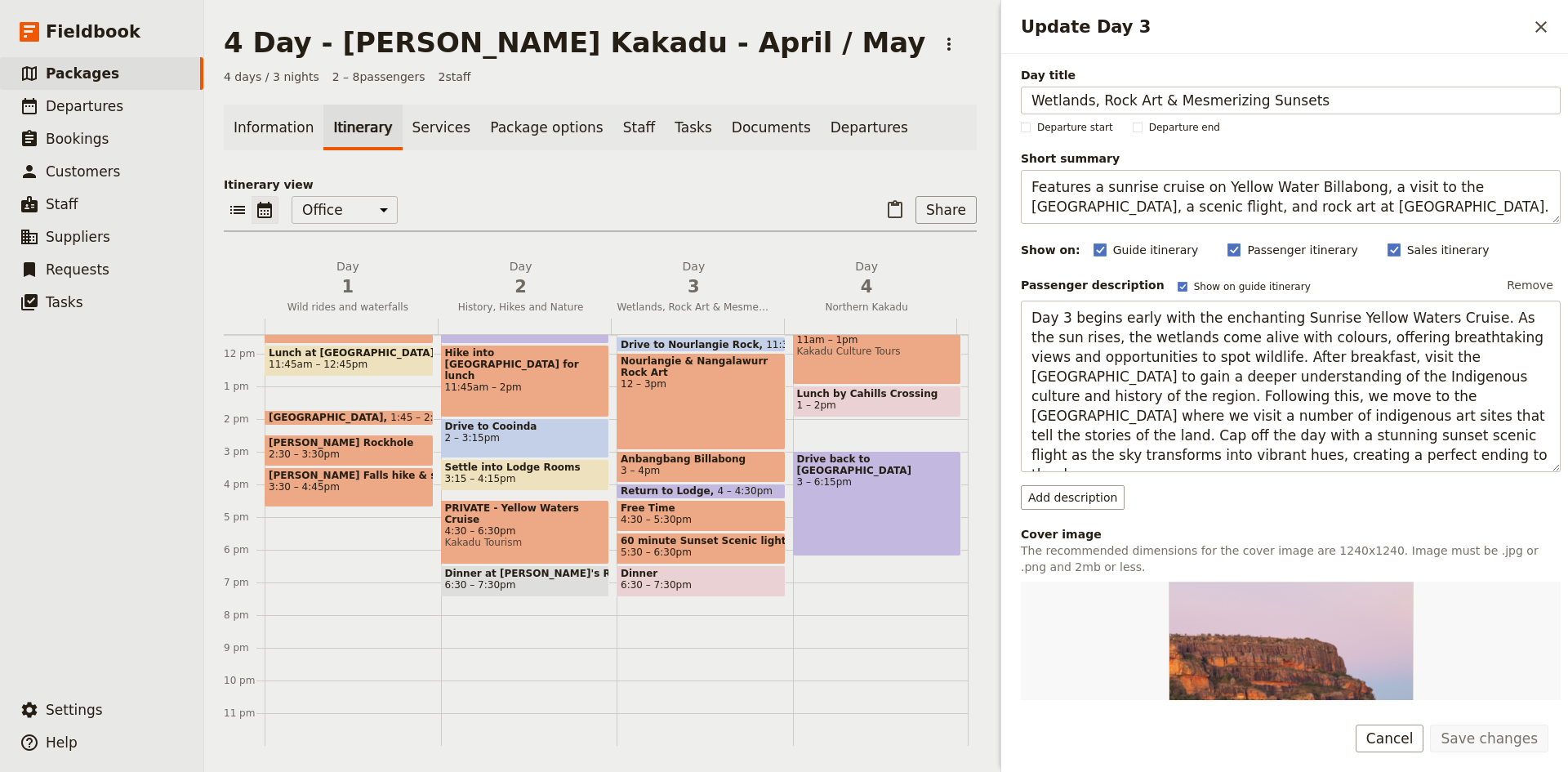
scroll to position [385, 0]
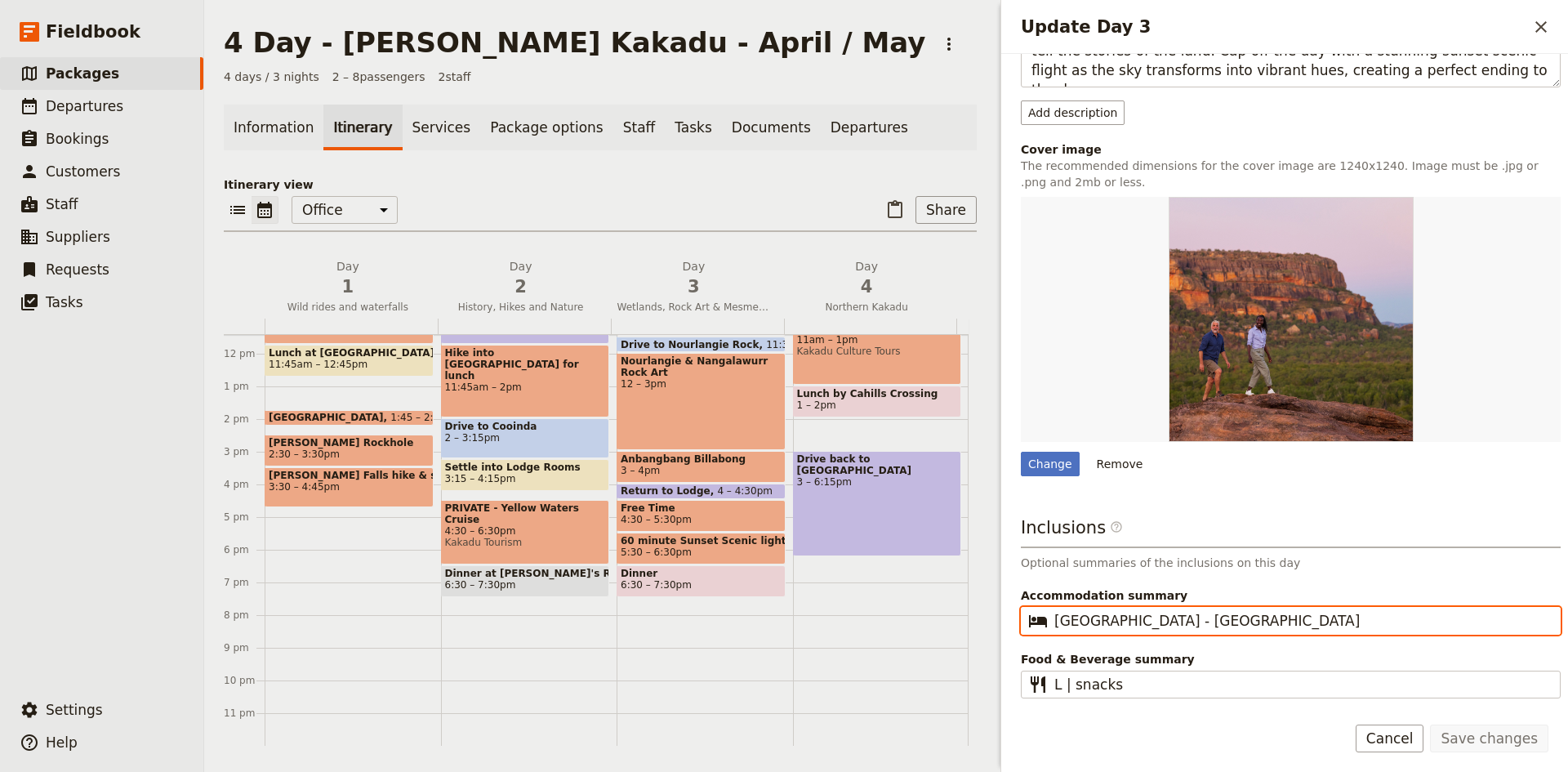
drag, startPoint x: 1262, startPoint y: 611, endPoint x: 1163, endPoint y: 618, distance: 99.2
click at [1163, 618] on input "[GEOGRAPHIC_DATA] - [GEOGRAPHIC_DATA]" at bounding box center [1302, 621] width 495 height 20
type input "[GEOGRAPHIC_DATA] - Villas"
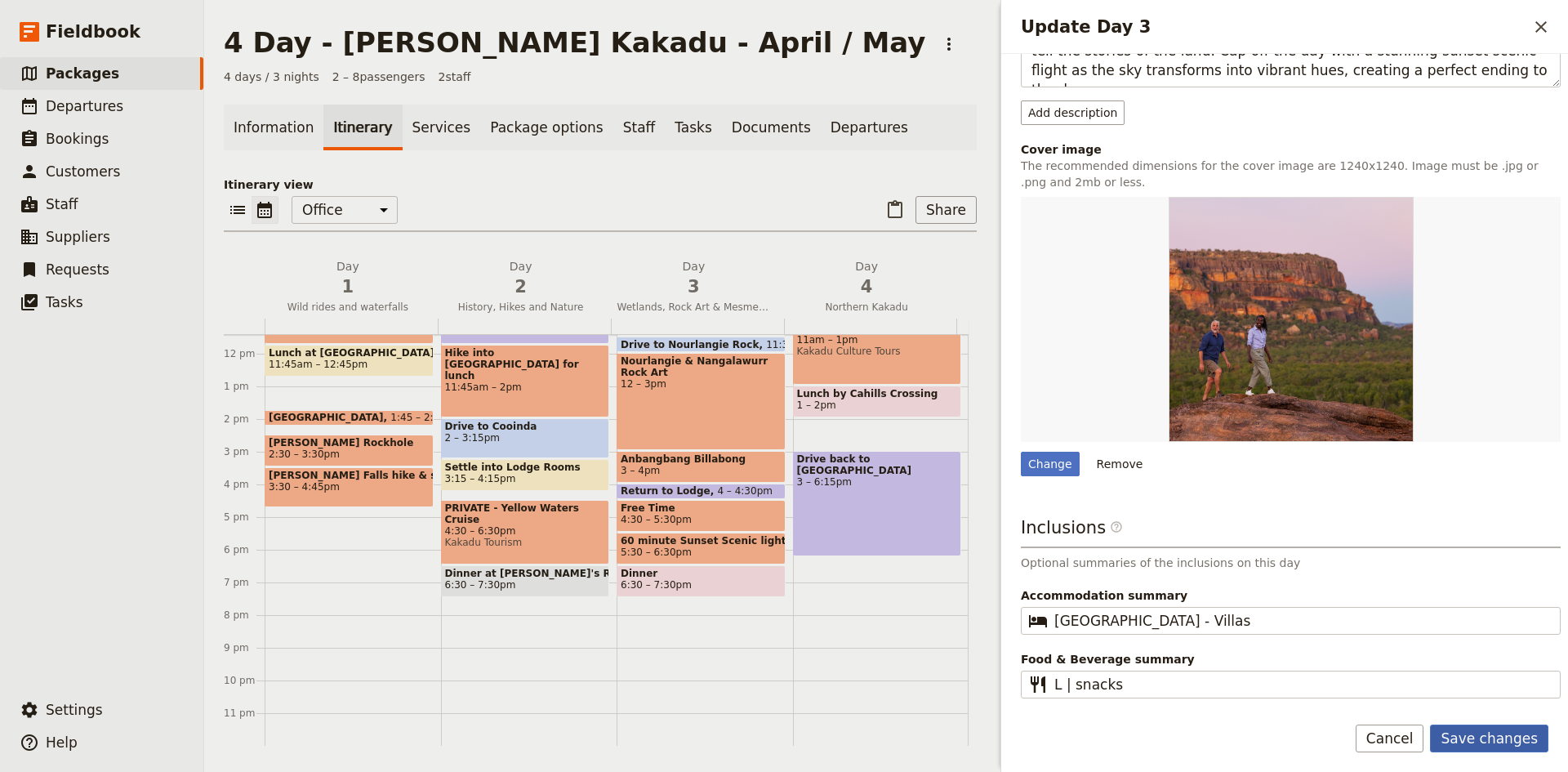
click at [1497, 736] on button "Save changes" at bounding box center [1489, 738] width 118 height 28
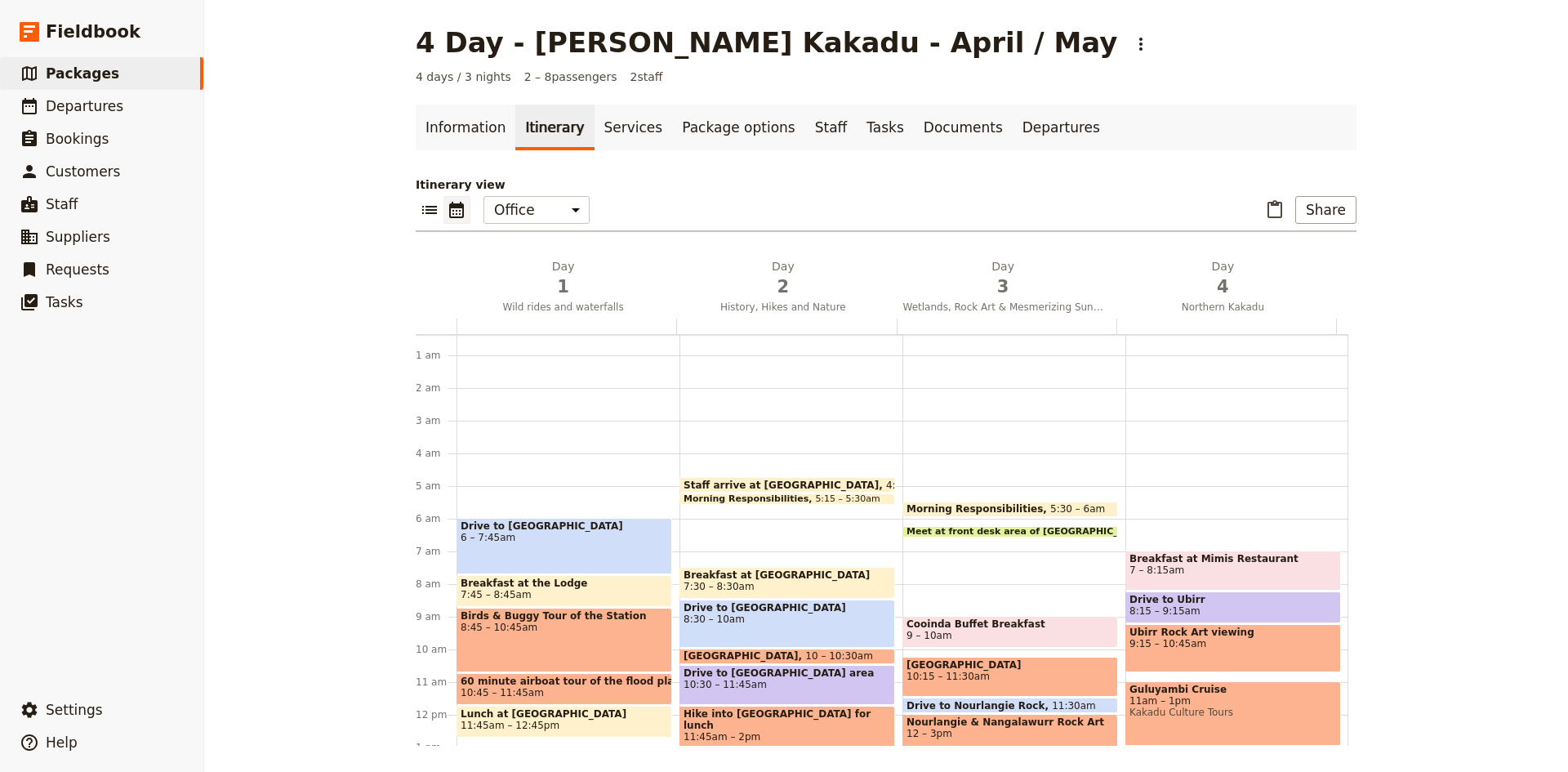
scroll to position [0, 0]
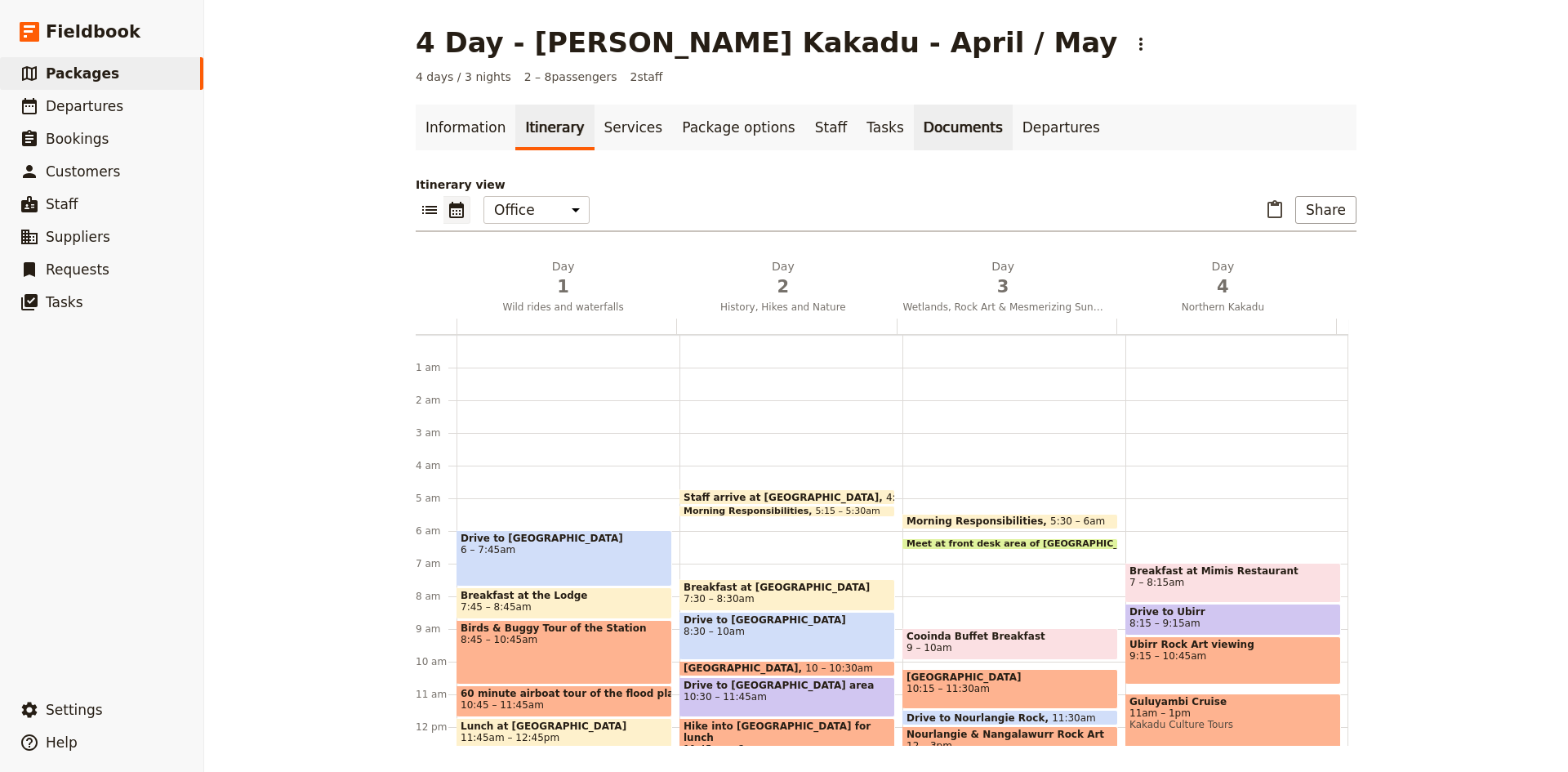
click at [914, 130] on link "Documents" at bounding box center [963, 127] width 98 height 46
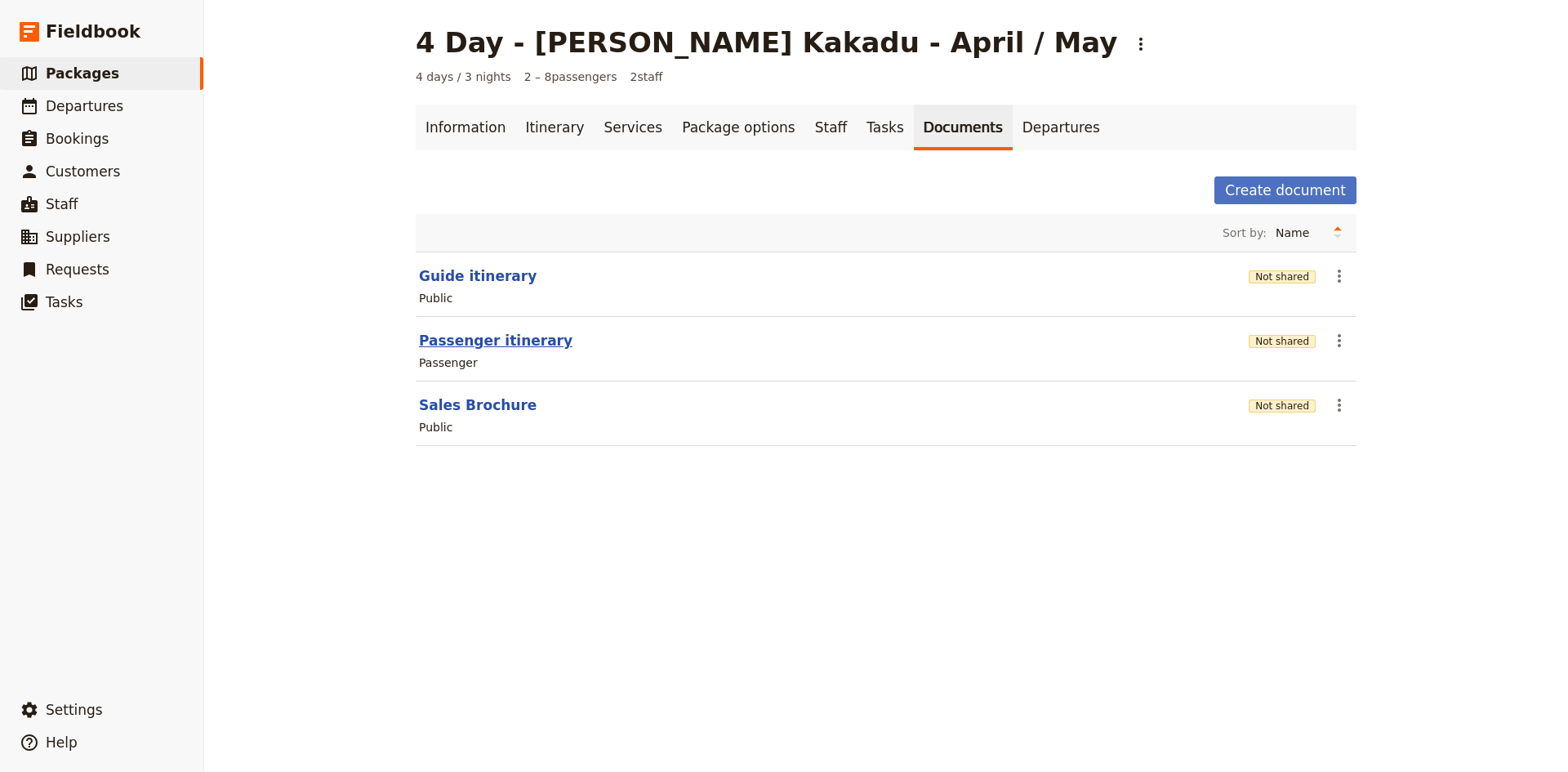
click at [501, 340] on button "Passenger itinerary" at bounding box center [495, 340] width 153 height 20
select select "PASSENGER"
select select "DEFAULT"
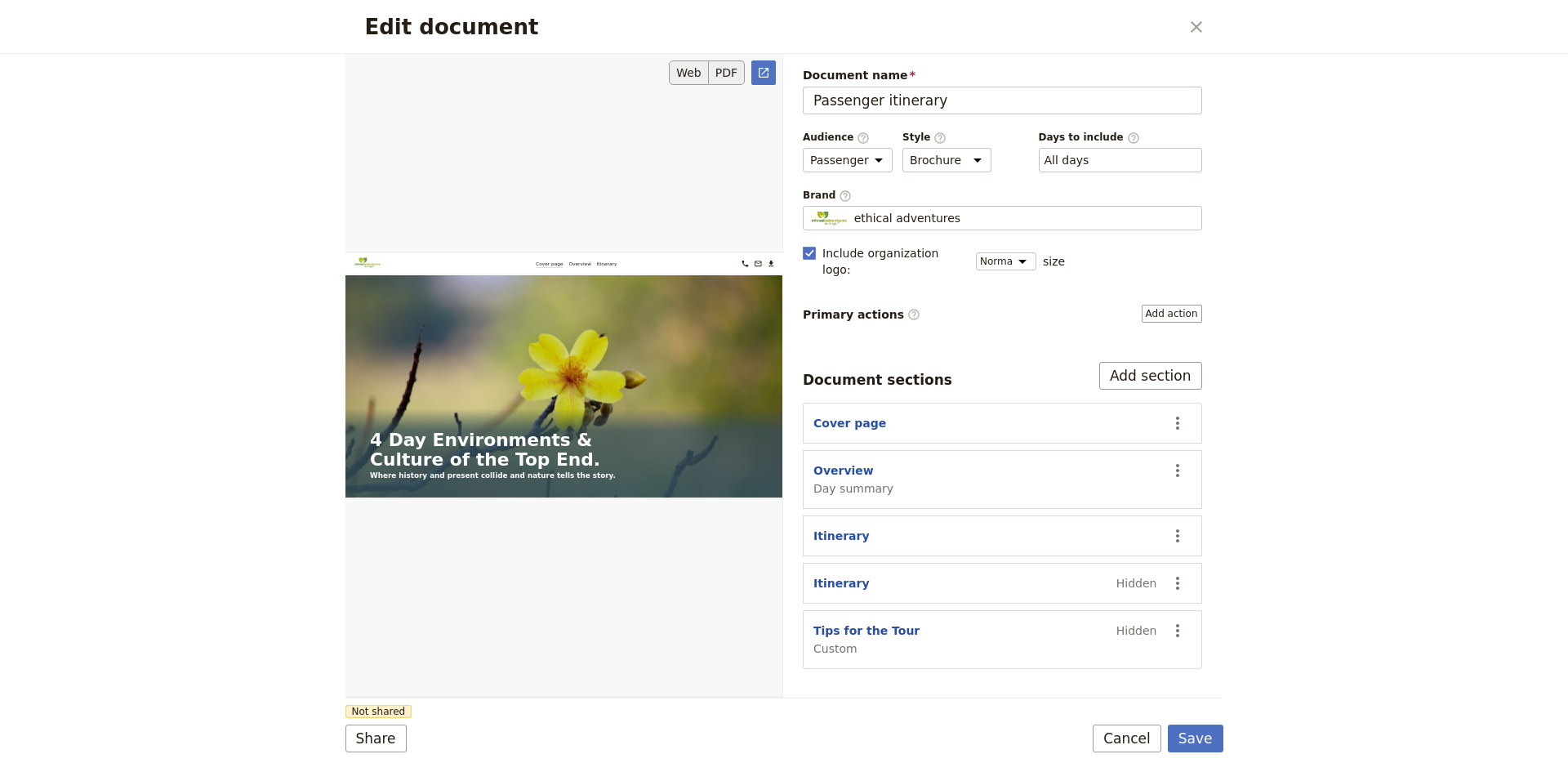
click at [723, 69] on button "PDF" at bounding box center [727, 73] width 36 height 25
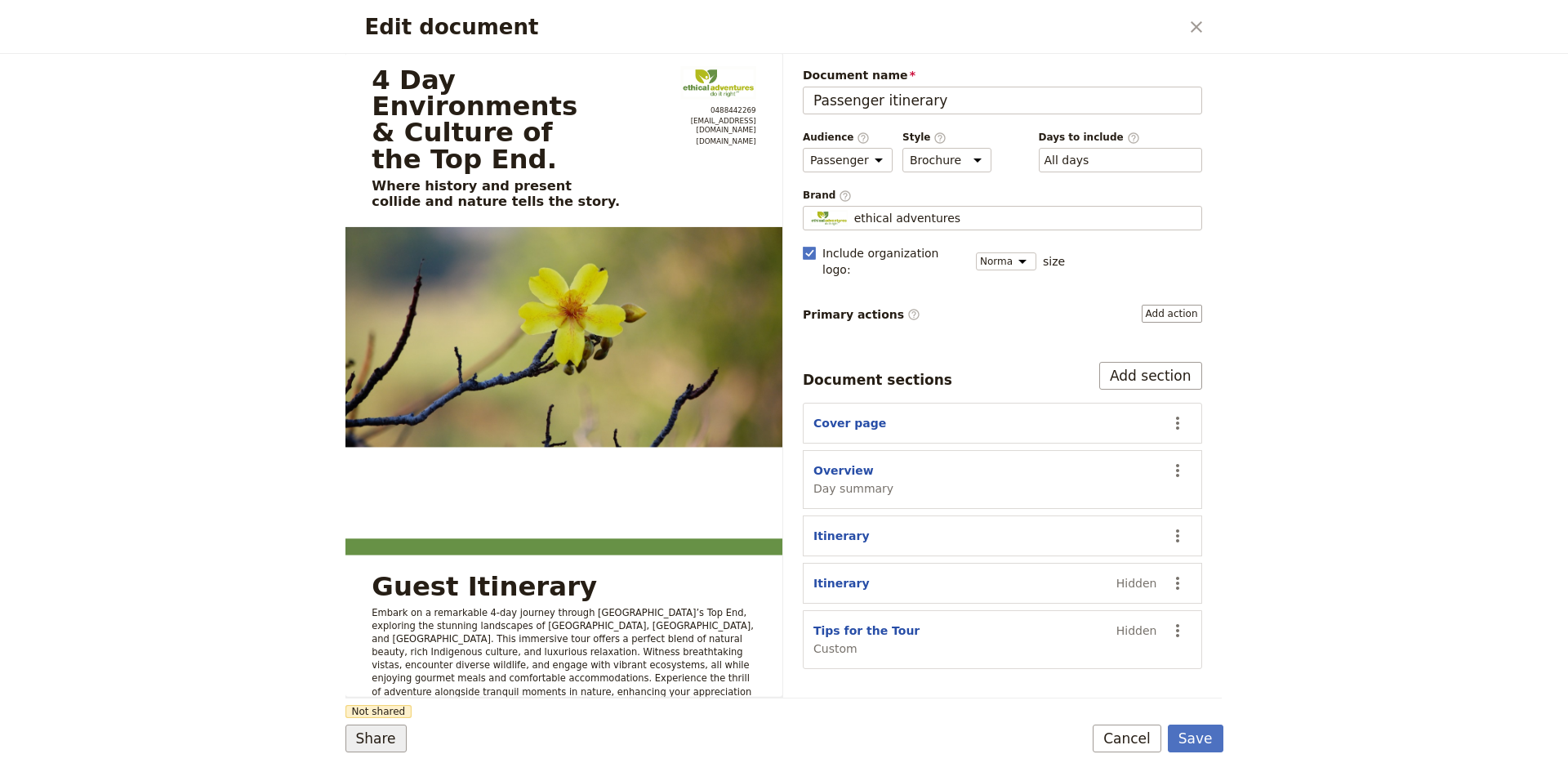
click at [389, 730] on button "Share" at bounding box center [376, 738] width 62 height 28
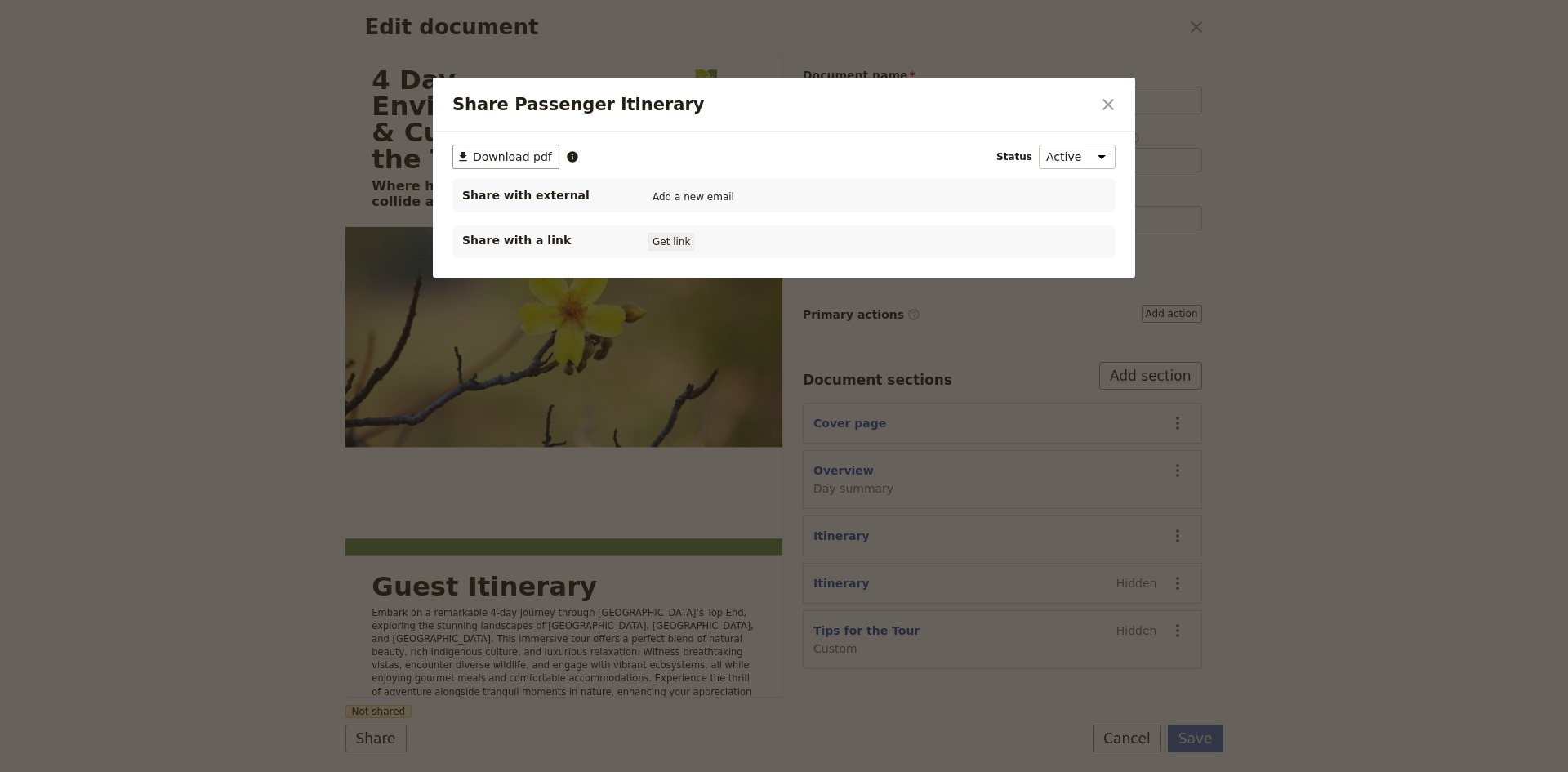
click at [679, 240] on button "Get link" at bounding box center [672, 242] width 46 height 18
click at [759, 242] on icon "Share Passenger itinerary" at bounding box center [756, 242] width 5 height 3
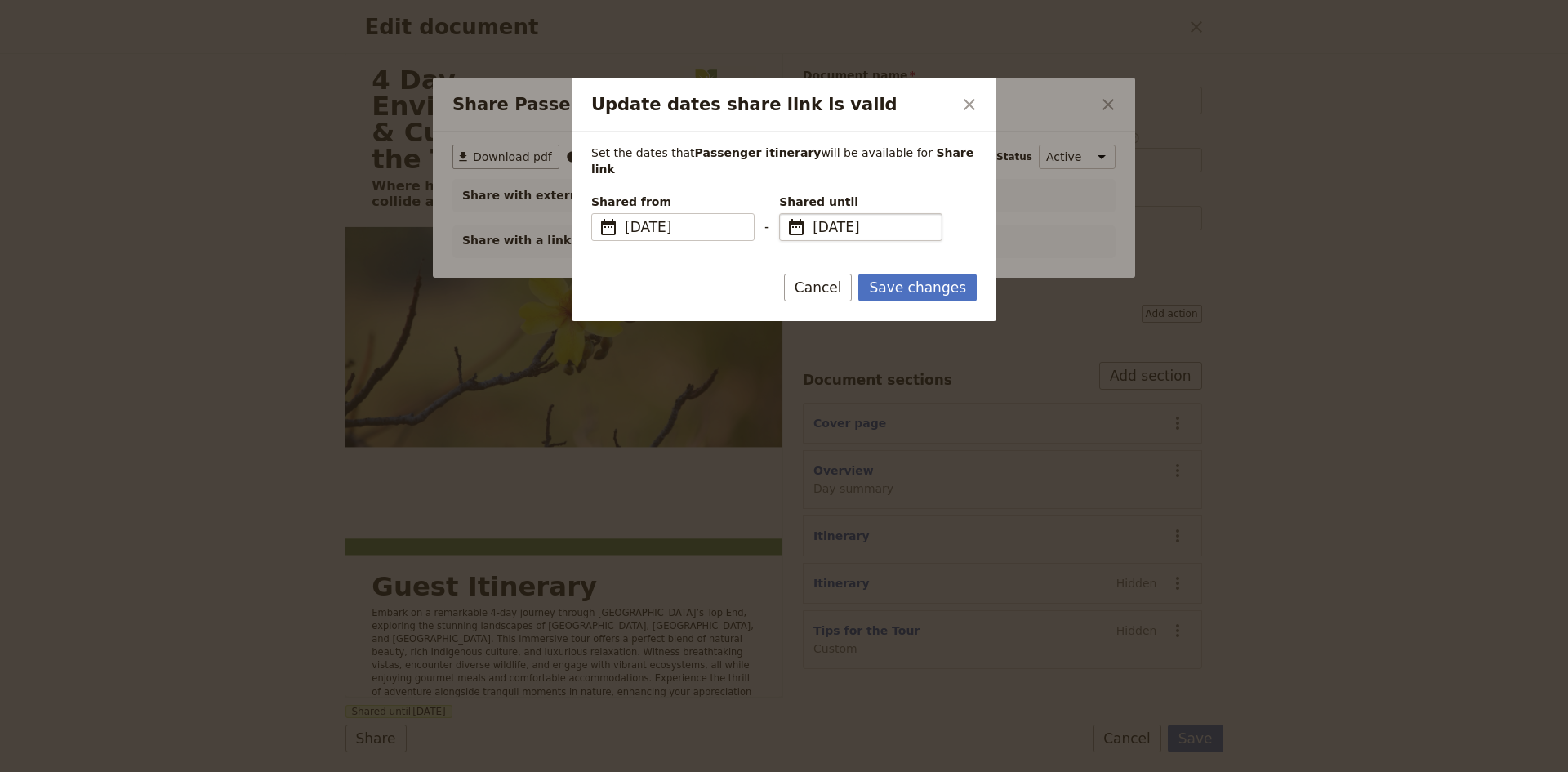
click at [825, 217] on span "19 Aug 2026" at bounding box center [872, 227] width 119 height 20
click at [786, 213] on input "19/08/2026" at bounding box center [786, 213] width 1 height 1
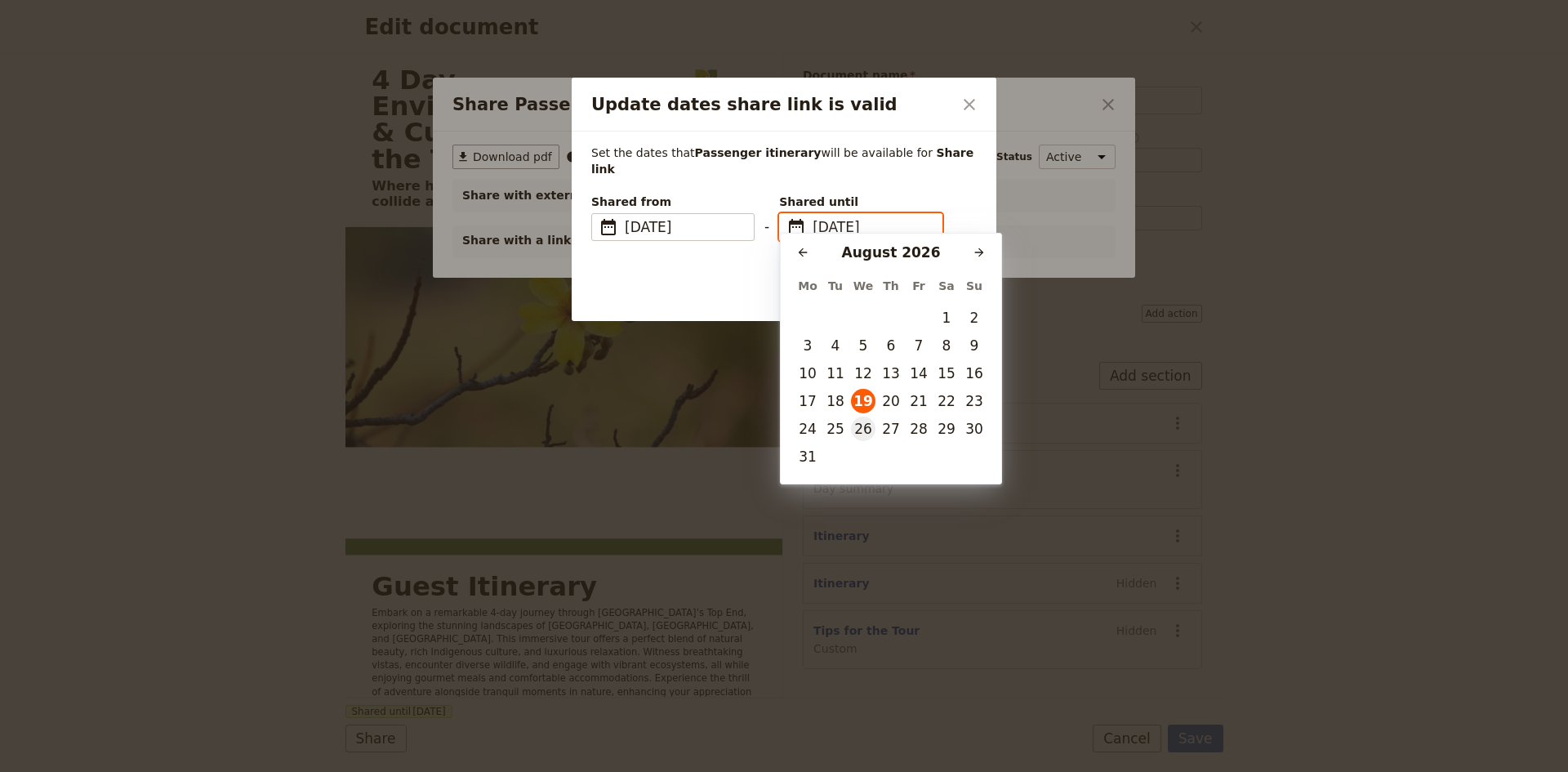
click at [864, 423] on button "26" at bounding box center [864, 429] width 25 height 25
type input "26/08/2026"
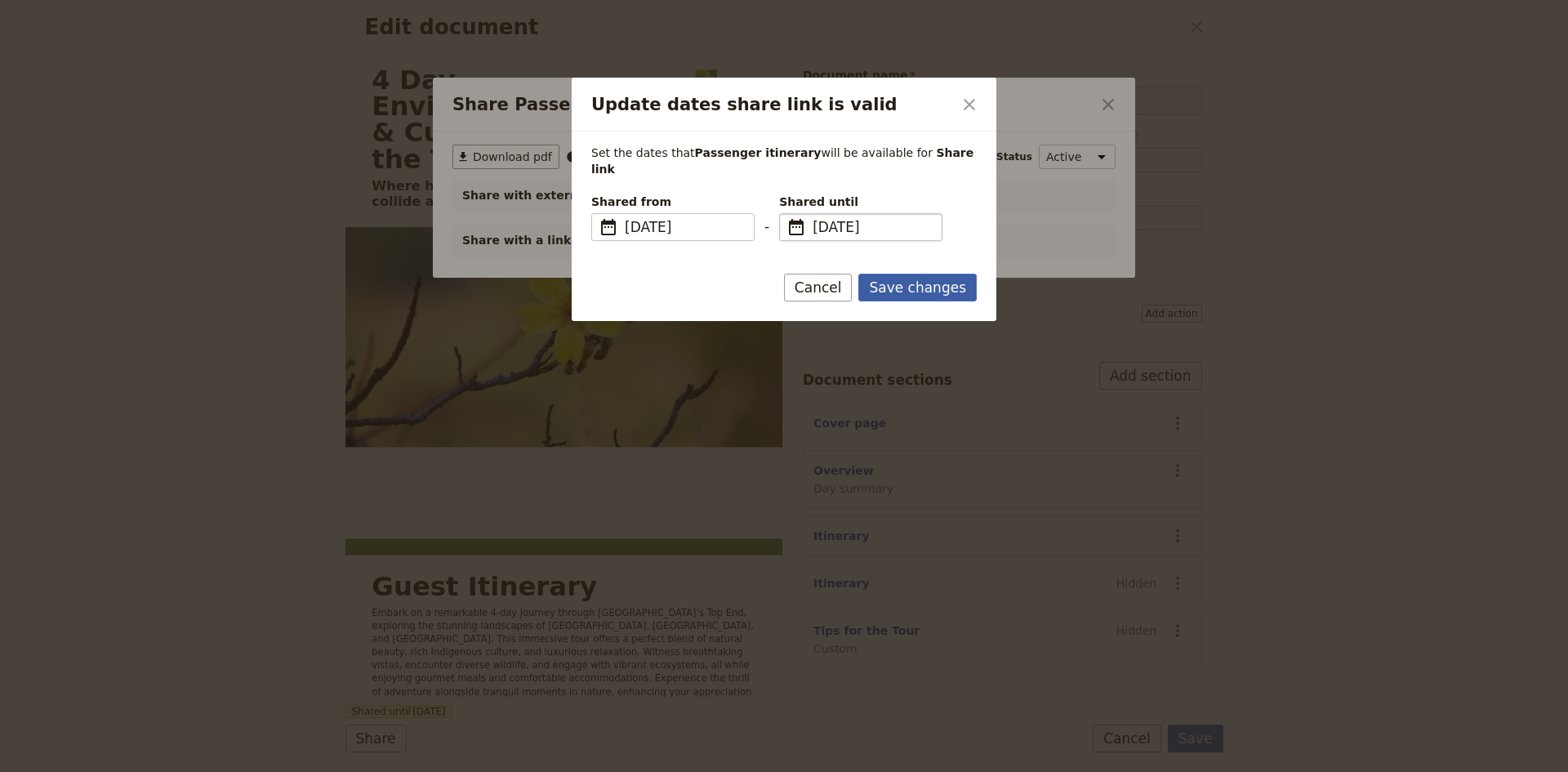
click at [898, 274] on button "Save changes" at bounding box center [918, 288] width 118 height 28
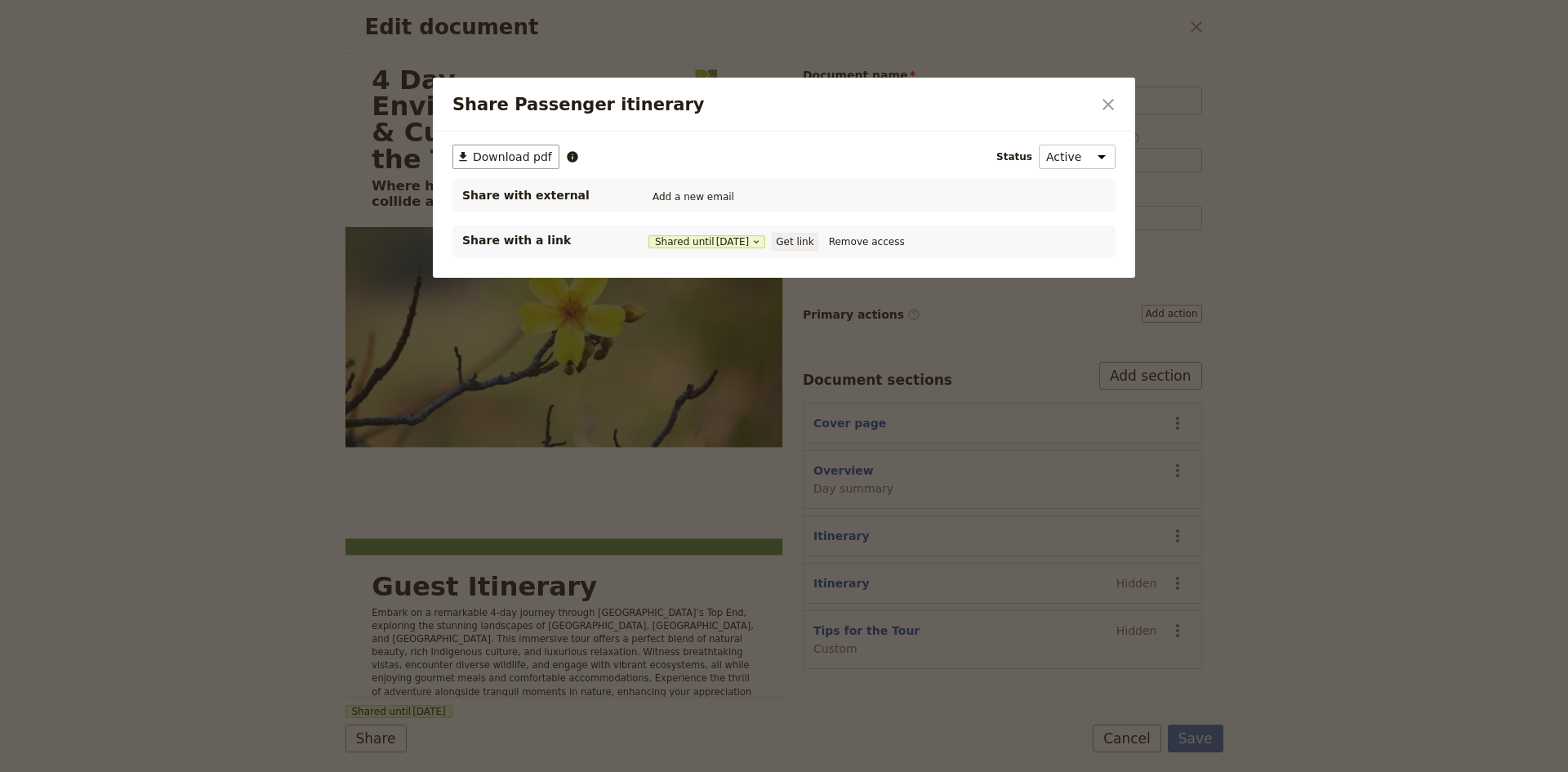
click at [795, 237] on button "Get link" at bounding box center [795, 242] width 46 height 18
click at [1104, 104] on icon "Close dialog" at bounding box center [1108, 105] width 20 height 20
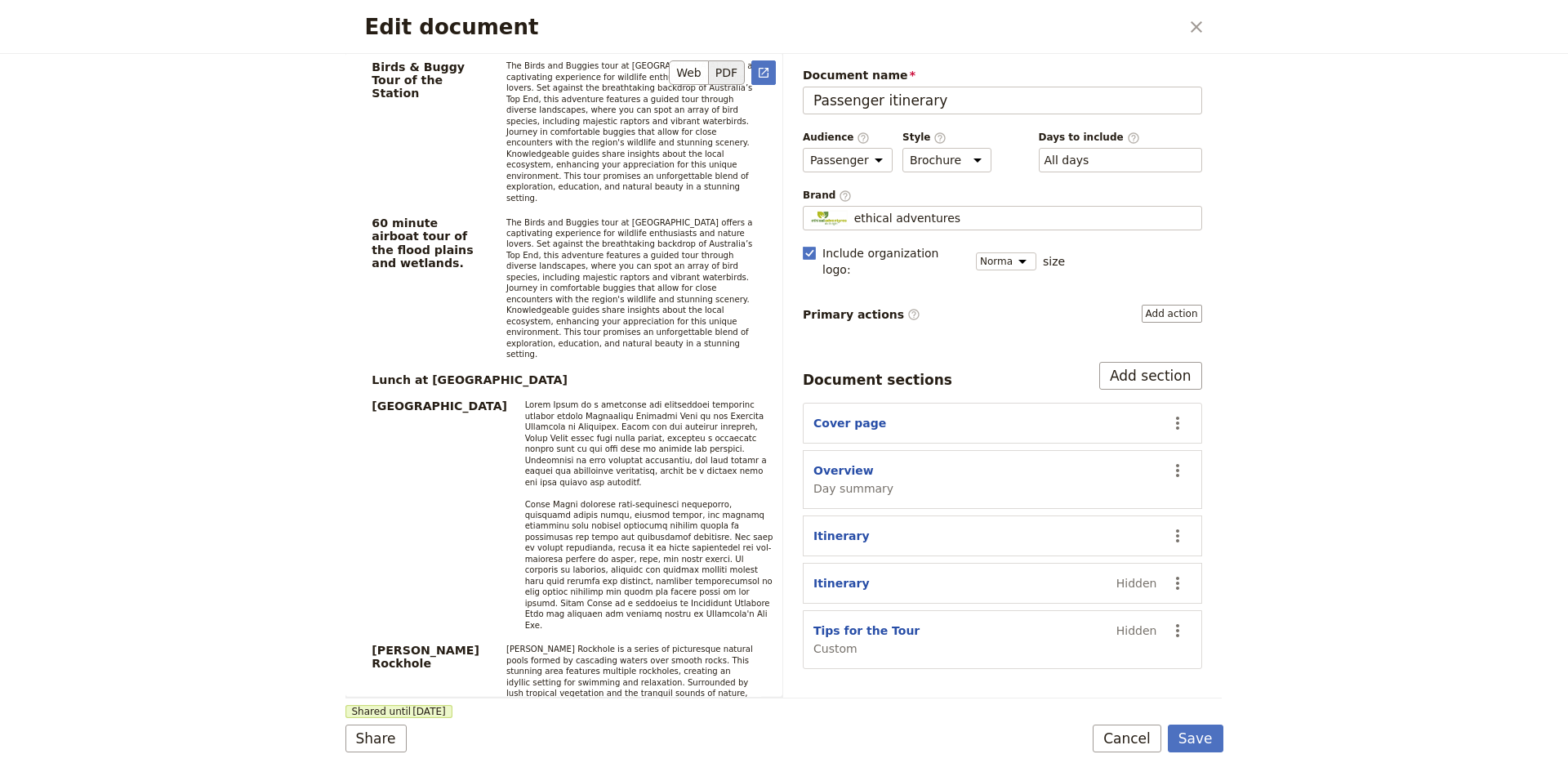
scroll to position [2778, 0]
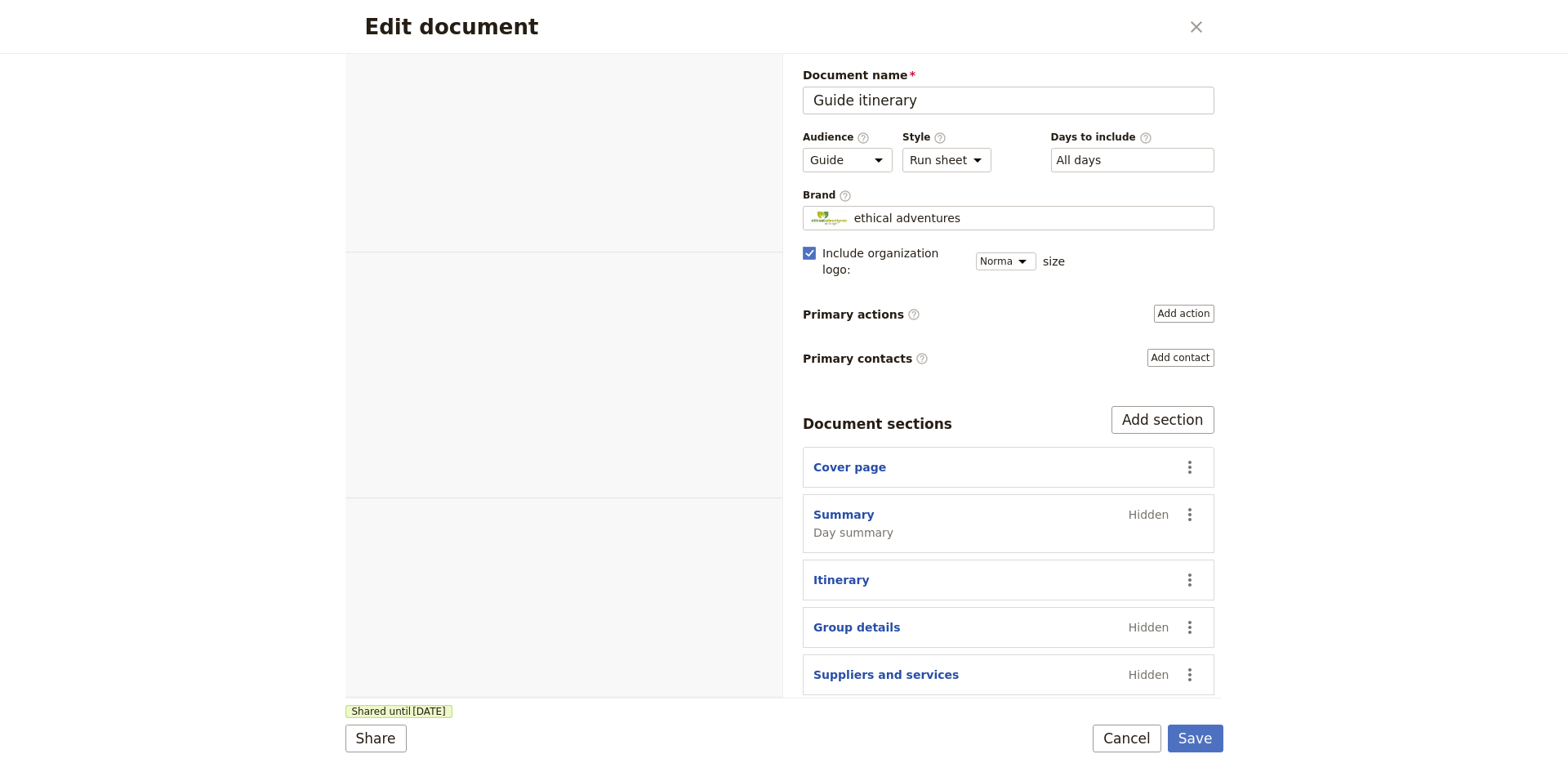
select select "STAFF"
select select "RUN_SHEET"
select select "DEFAULT"
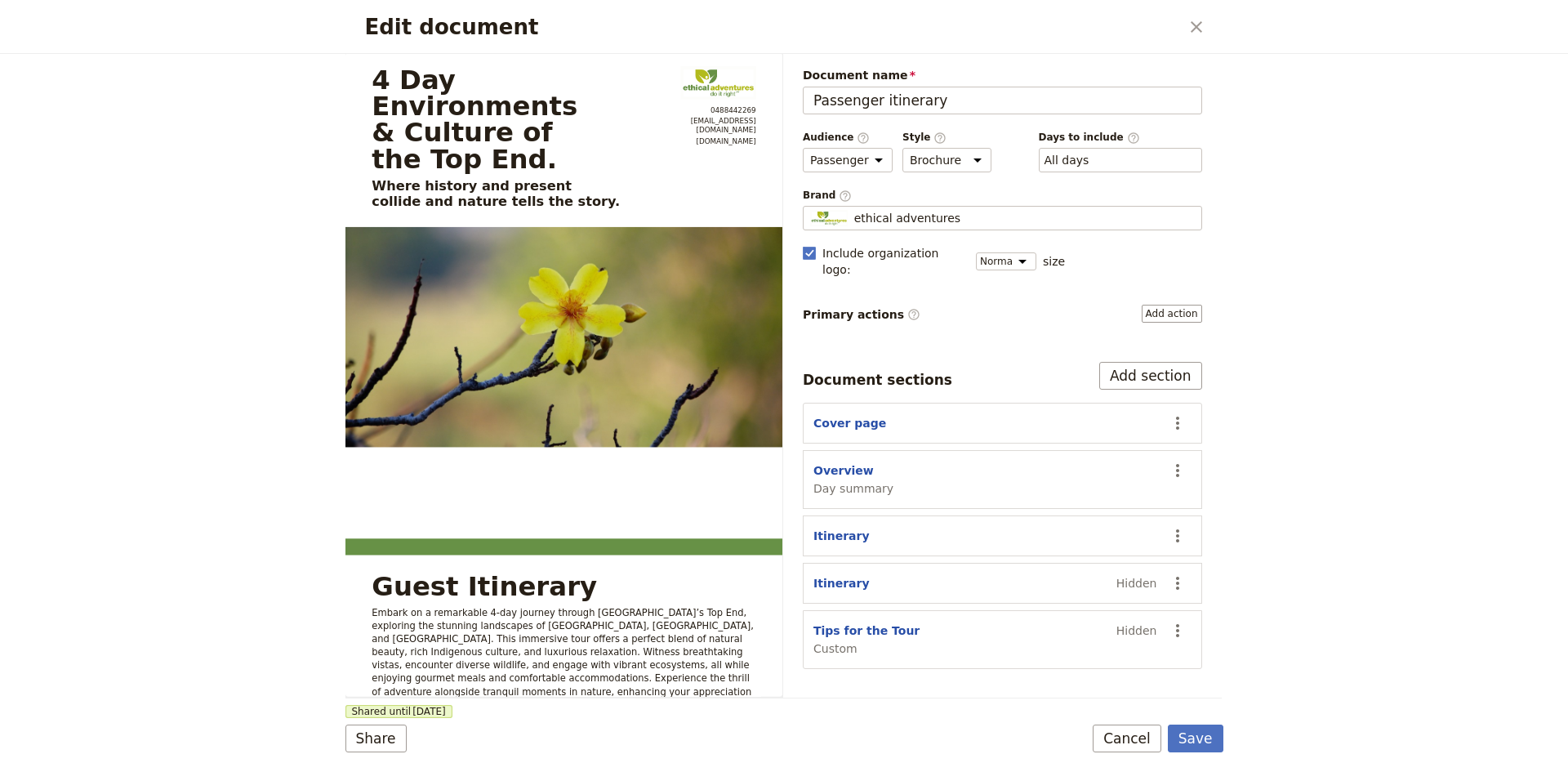
select select "PASSENGER"
select select "DEFAULT"
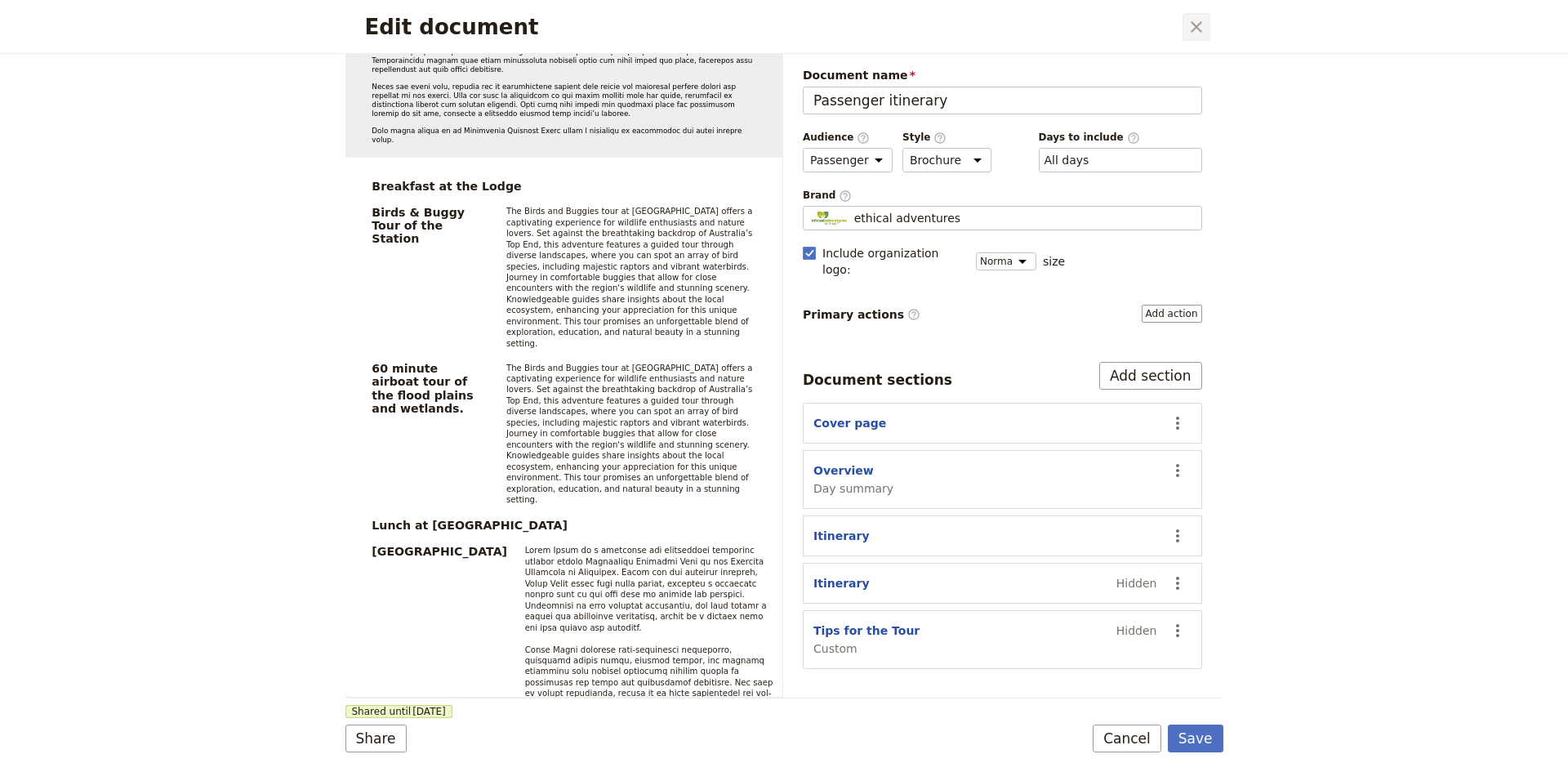
click at [1199, 25] on icon "Close dialog" at bounding box center [1197, 27] width 11 height 11
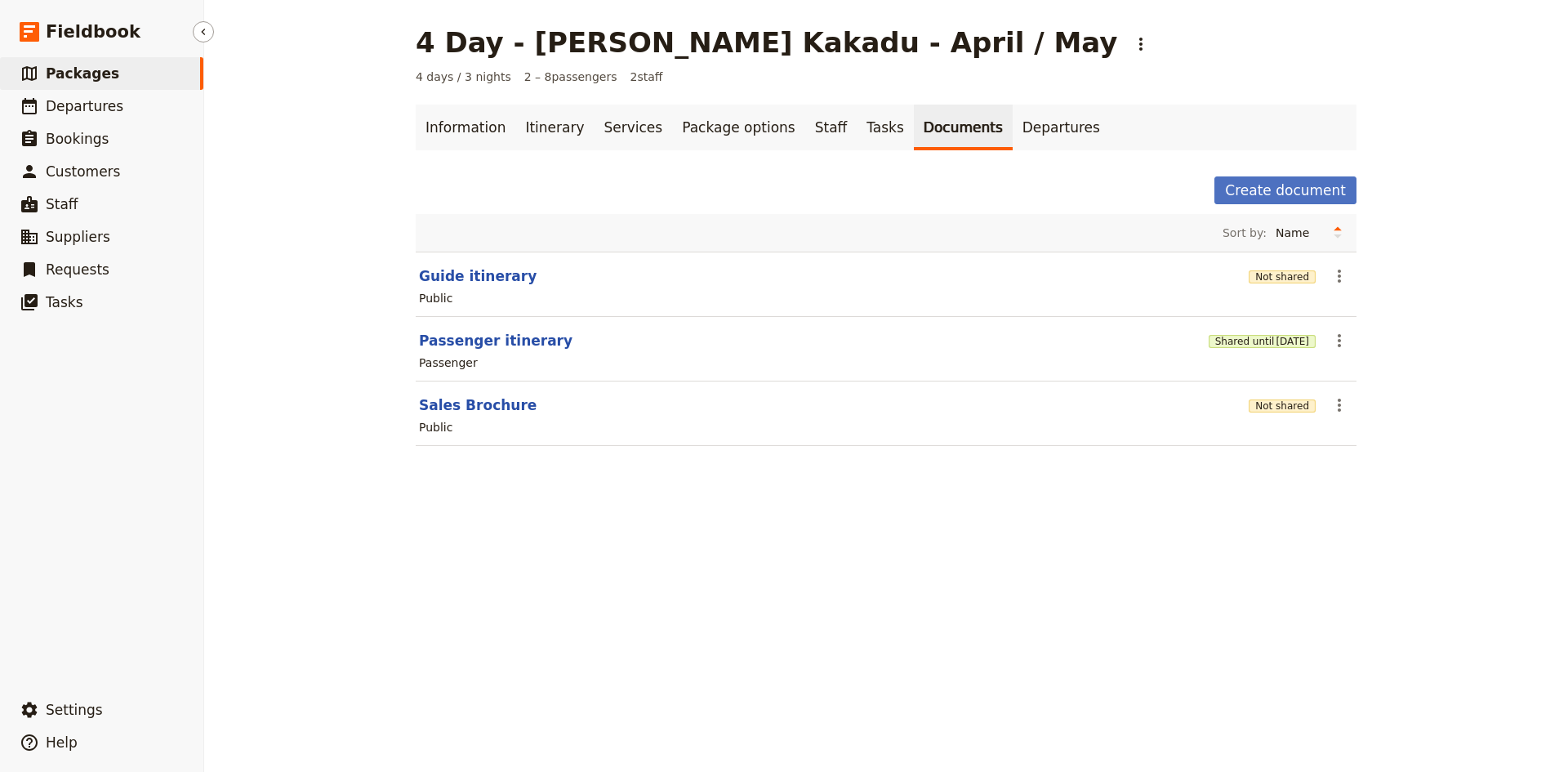
click at [80, 70] on span "Packages" at bounding box center [83, 74] width 74 height 16
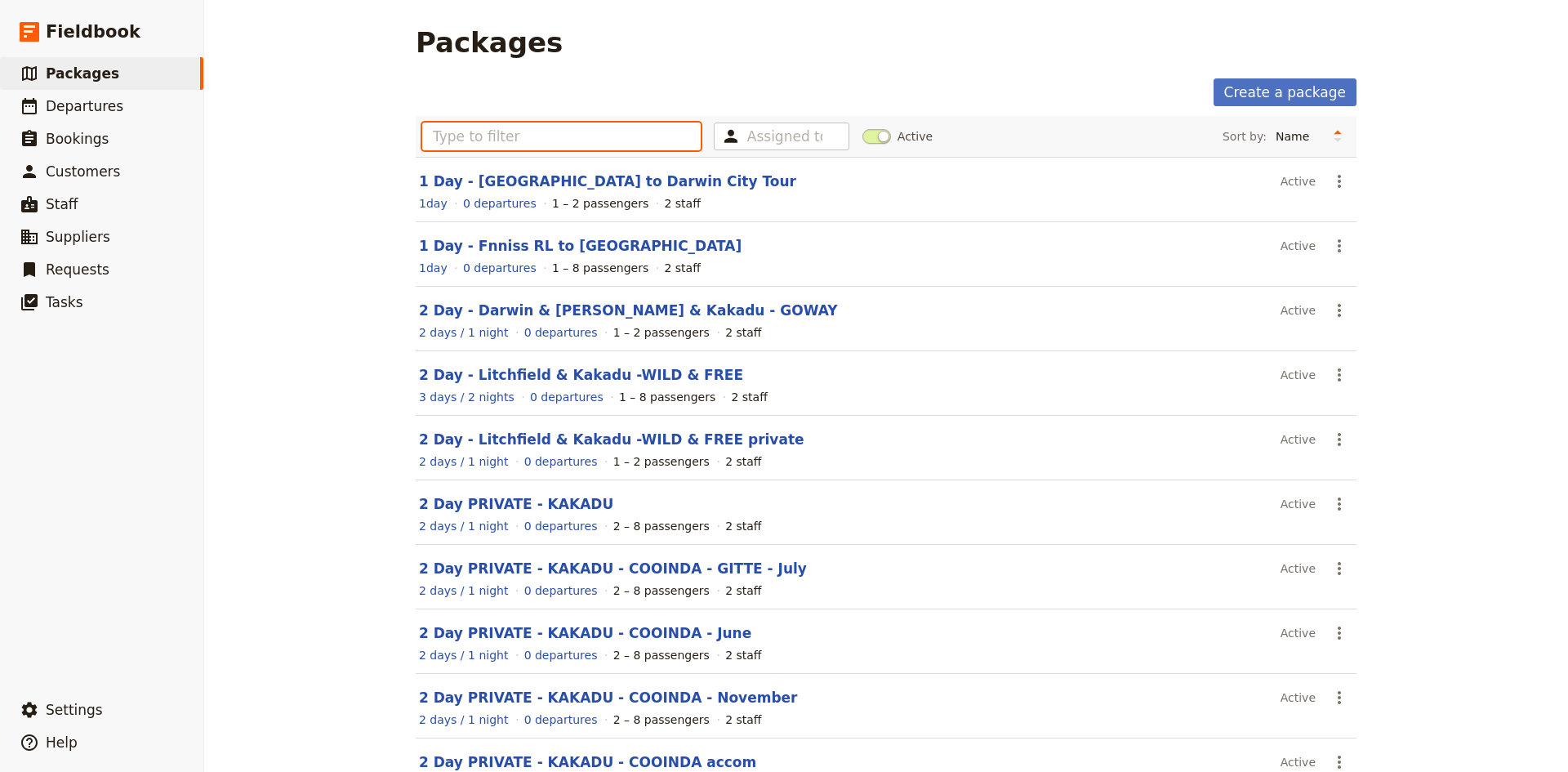
click at [494, 135] on input "text" at bounding box center [562, 136] width 279 height 28
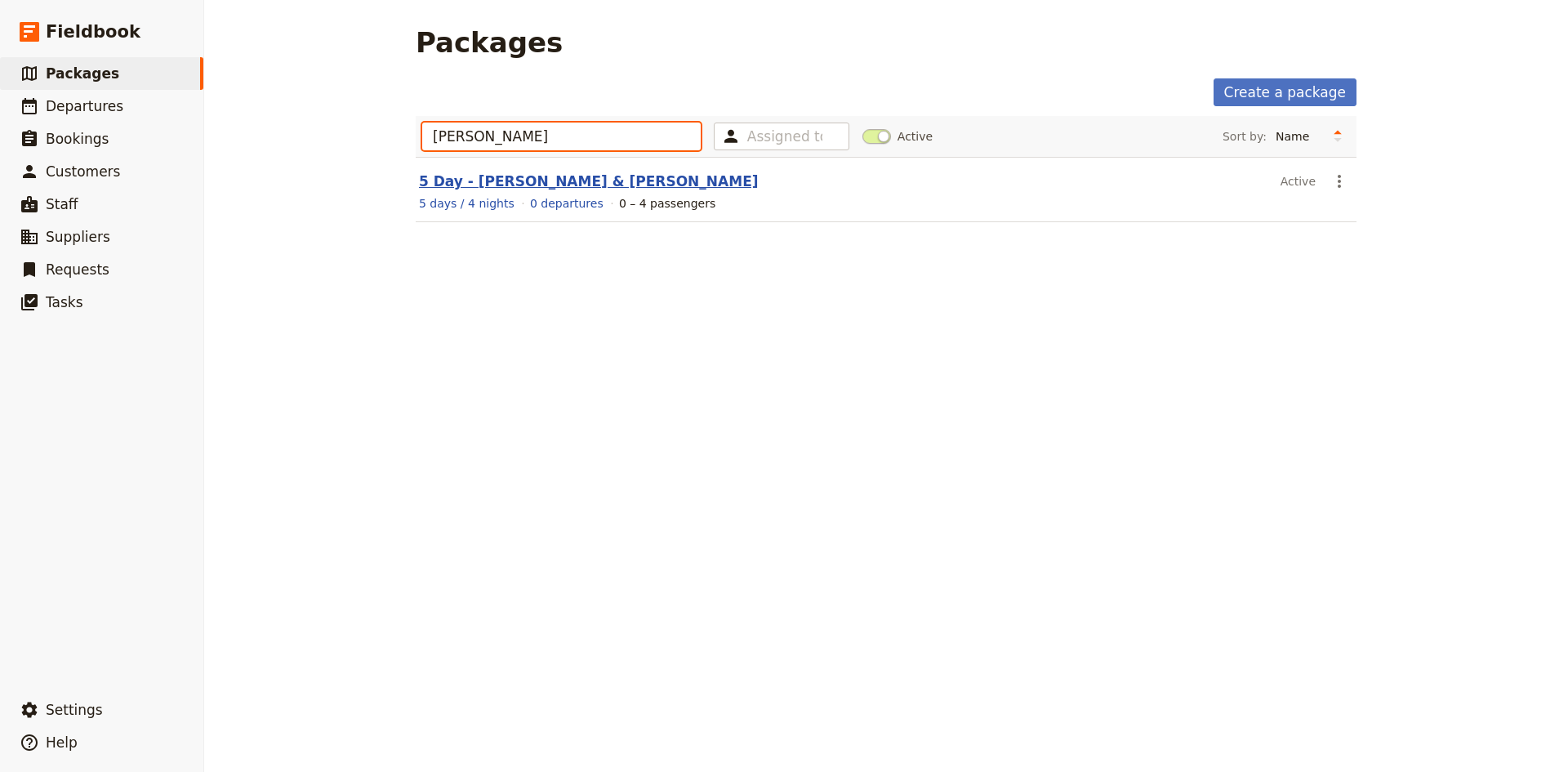
type input "[PERSON_NAME]"
click at [504, 181] on link "5 Day - [PERSON_NAME] & [PERSON_NAME]" at bounding box center [589, 181] width 340 height 16
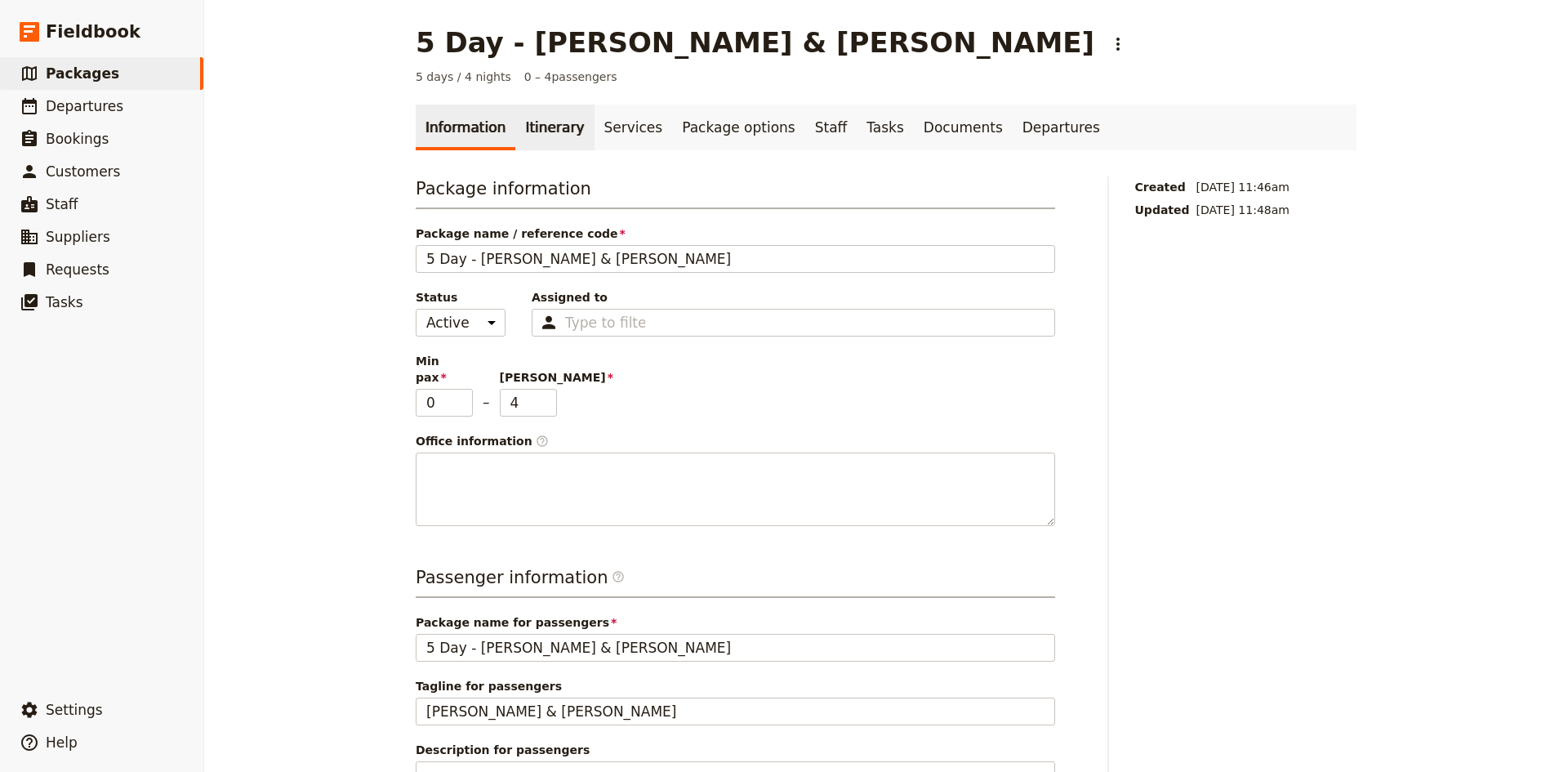
click at [539, 134] on link "Itinerary" at bounding box center [554, 127] width 79 height 46
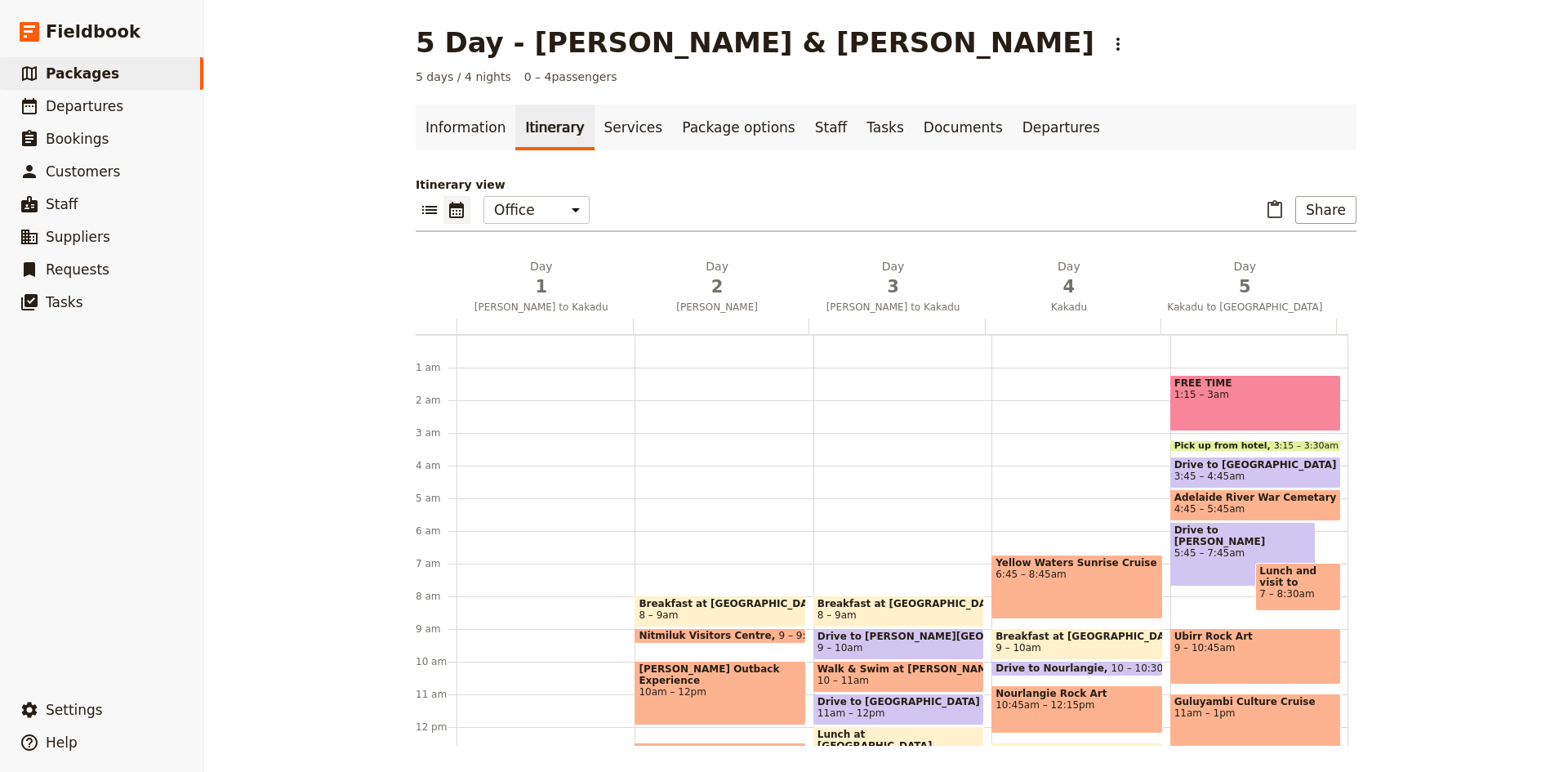
scroll to position [25, 0]
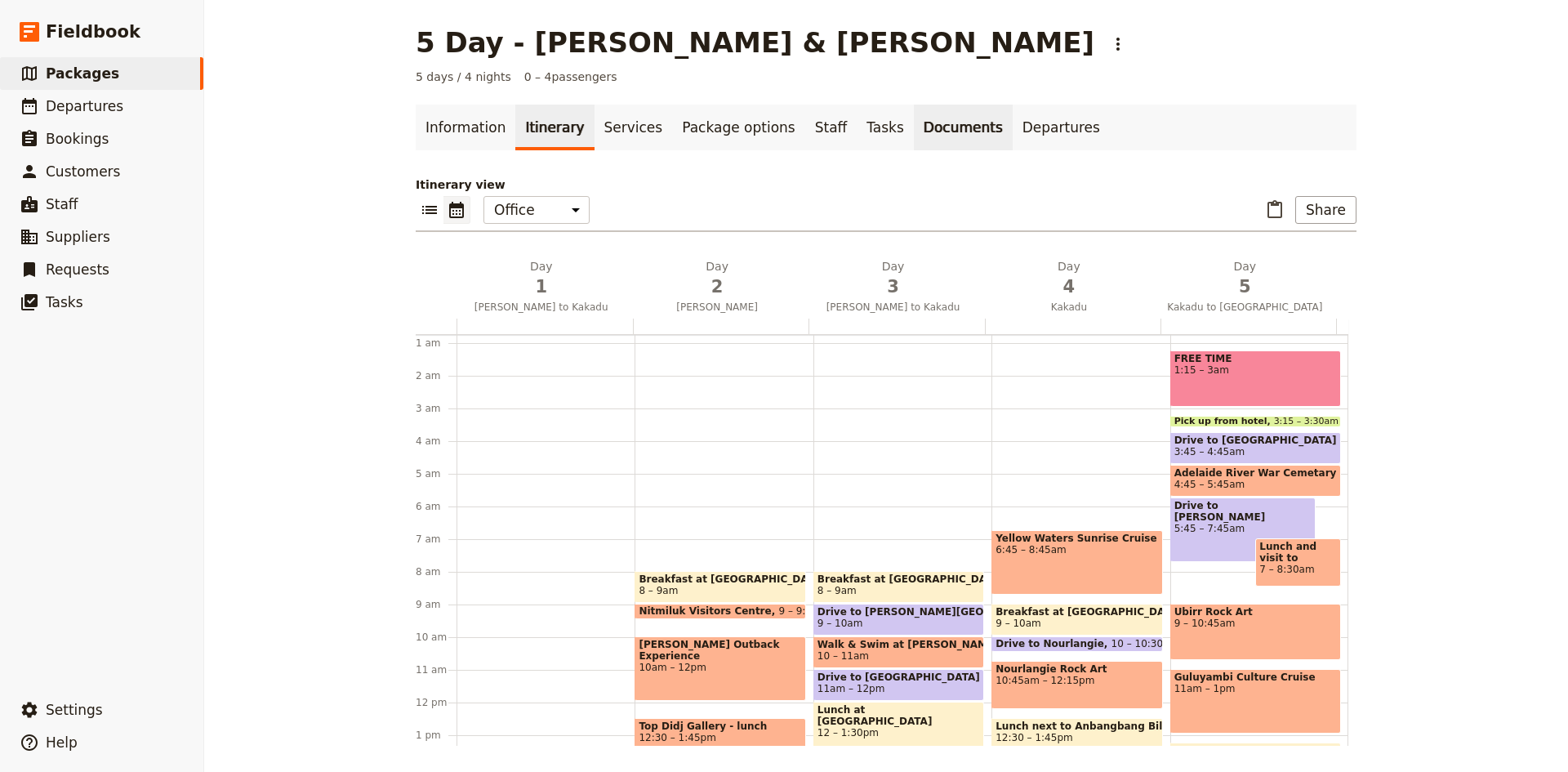
click at [914, 127] on link "Documents" at bounding box center [963, 127] width 98 height 46
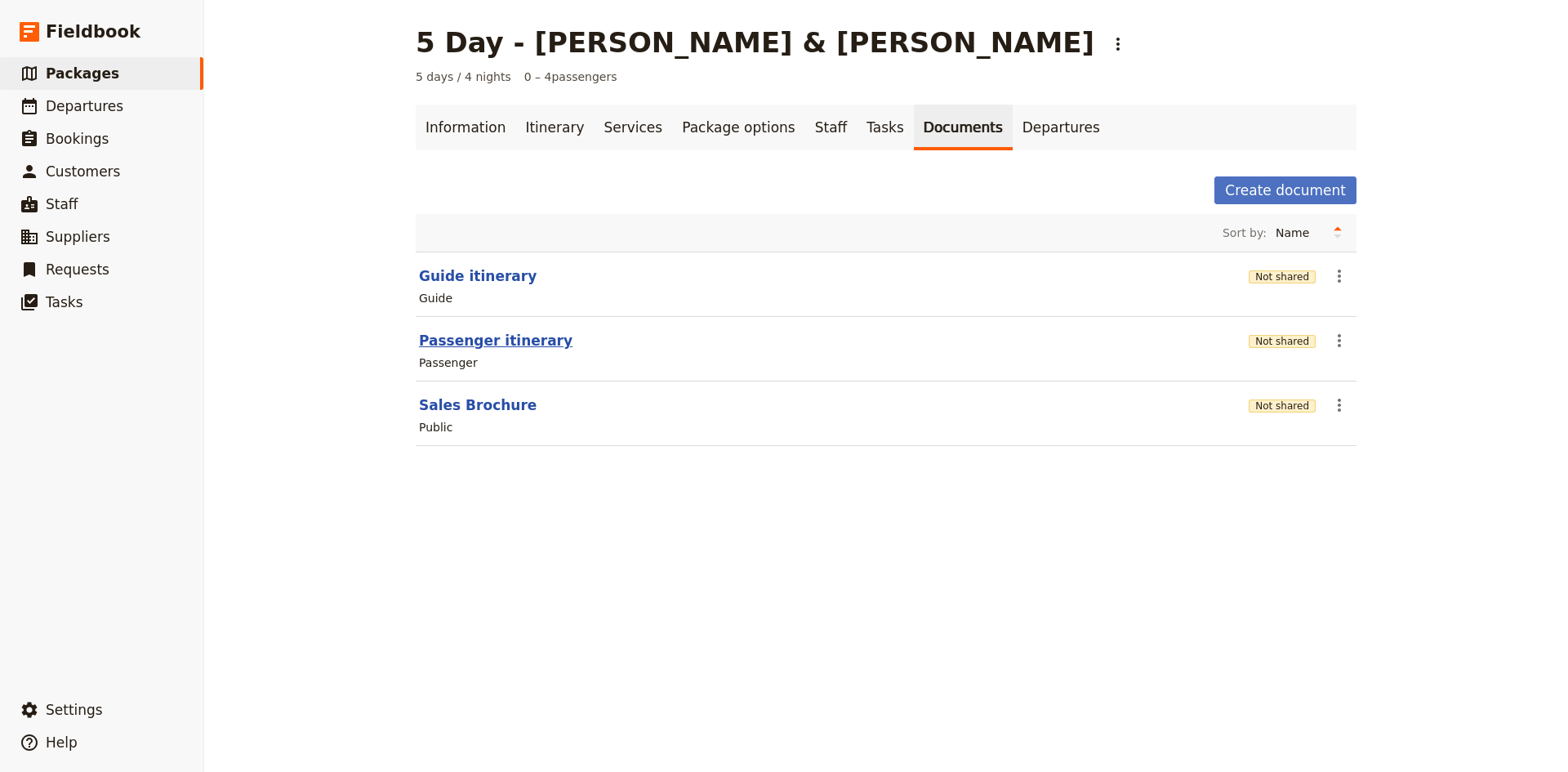
click at [487, 339] on button "Passenger itinerary" at bounding box center [495, 340] width 153 height 20
select select "PASSENGER"
select select "DEFAULT"
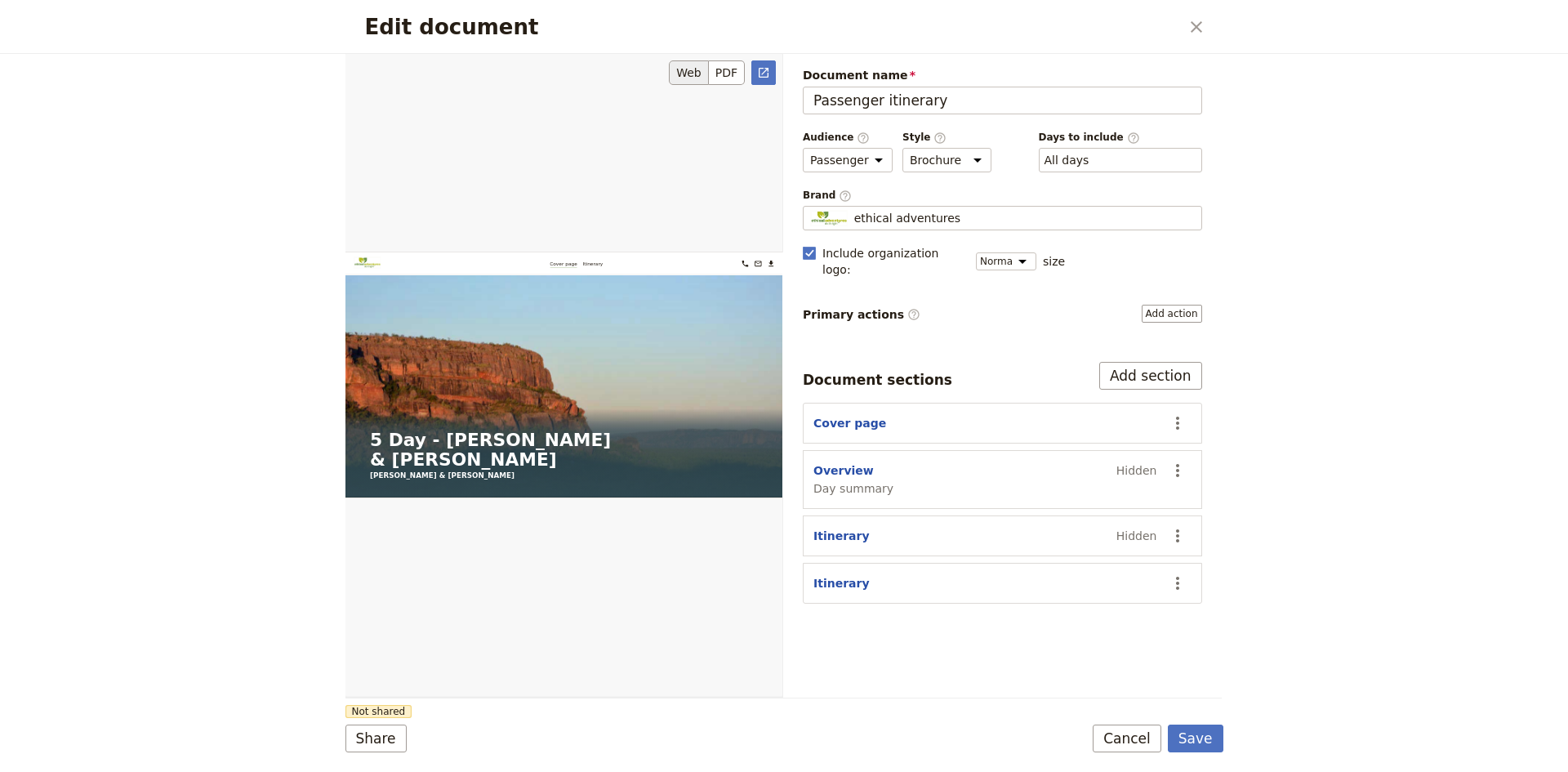
scroll to position [409, 0]
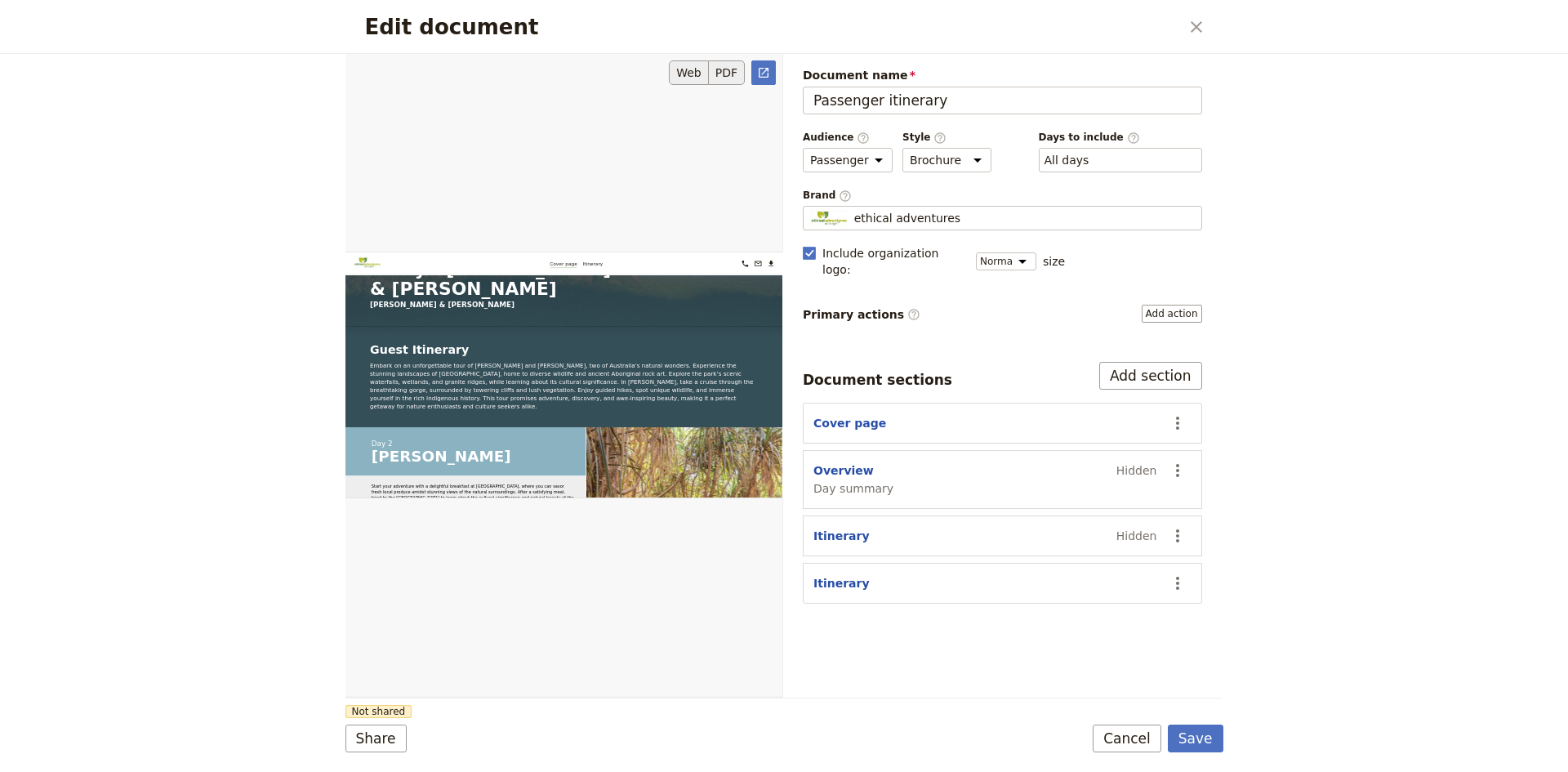
click at [722, 68] on button "PDF" at bounding box center [727, 73] width 36 height 25
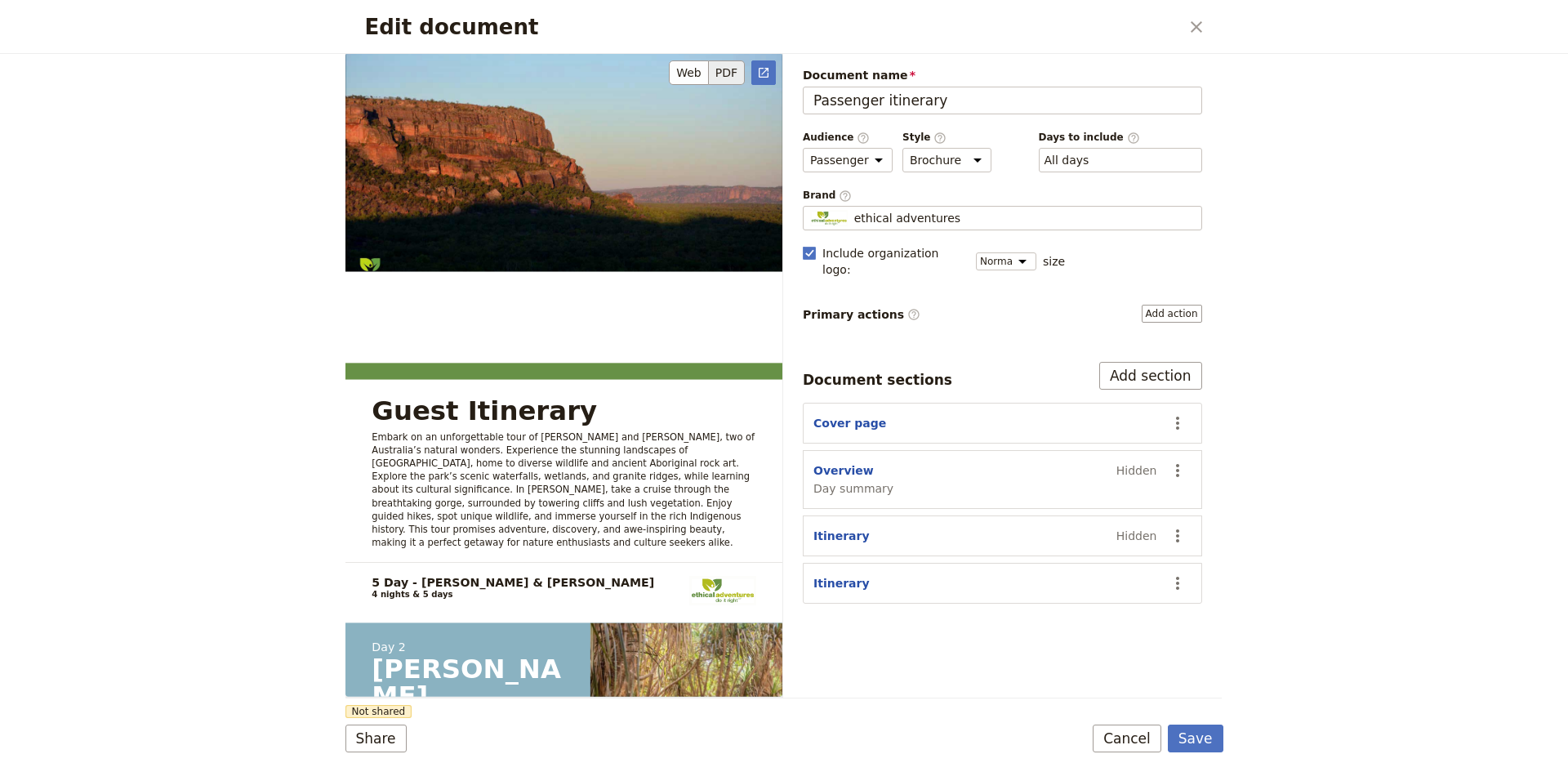
scroll to position [0, 0]
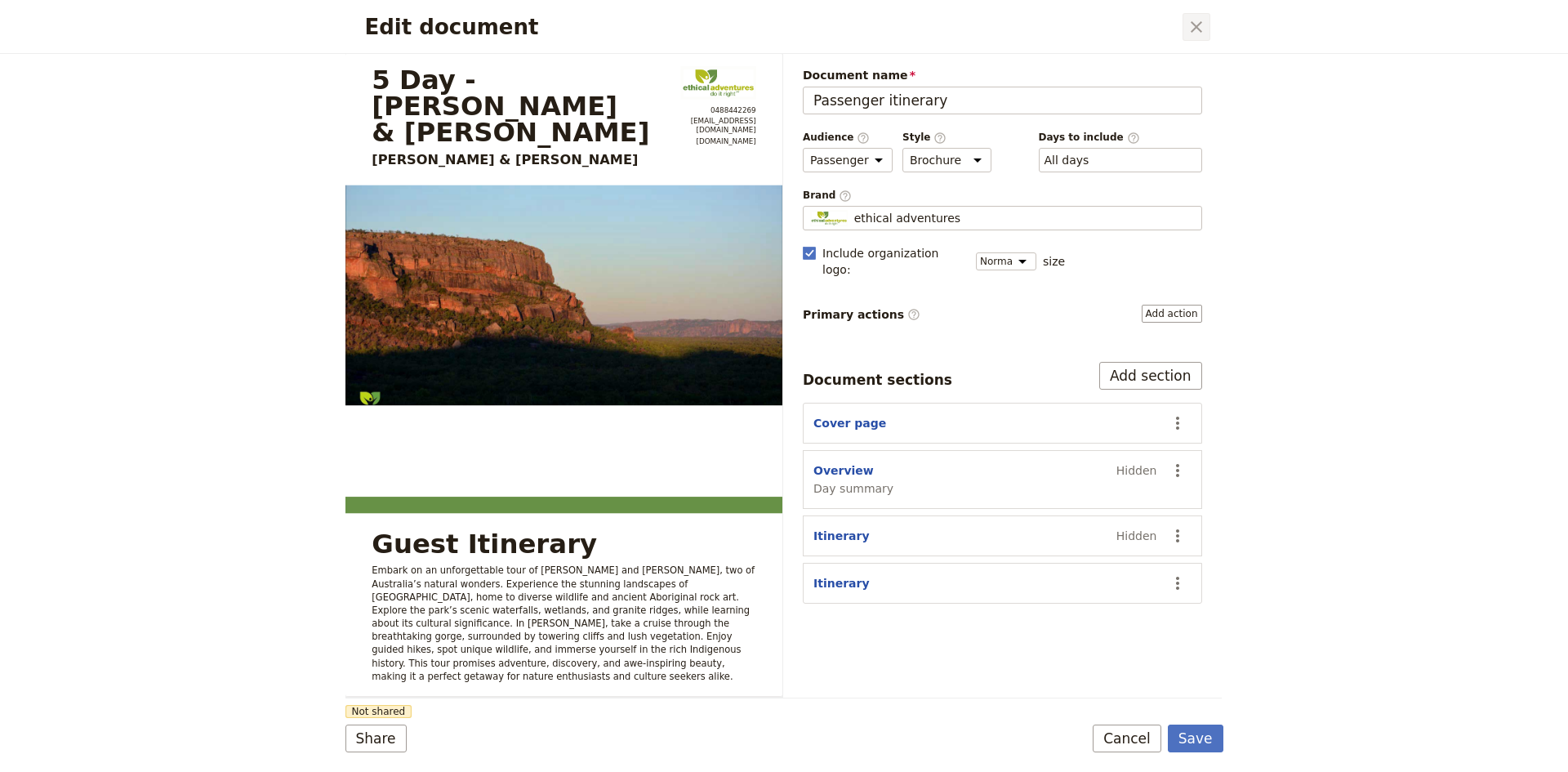
click at [1190, 27] on icon "Close dialog" at bounding box center [1197, 27] width 20 height 20
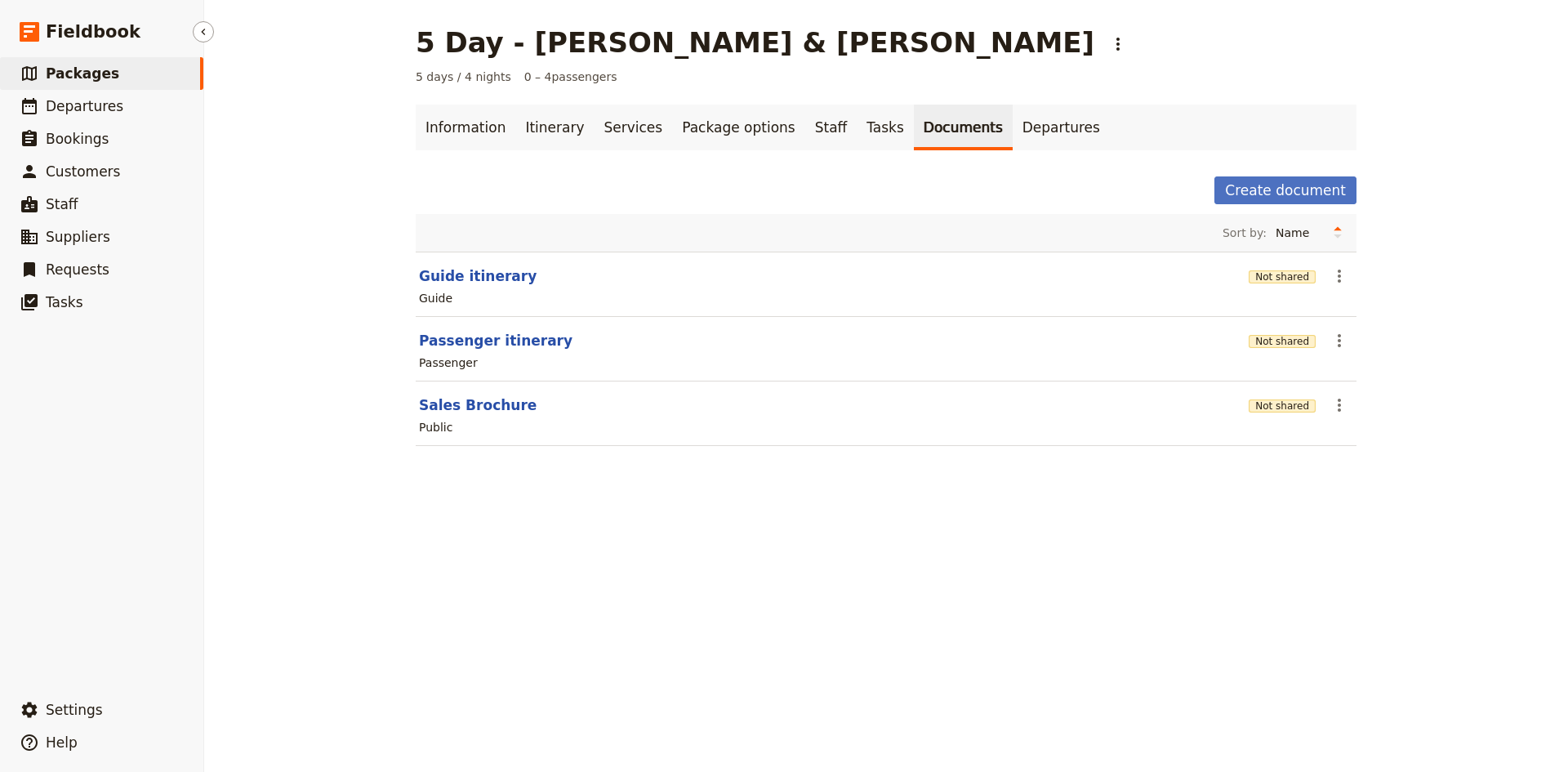
click at [71, 75] on span "Packages" at bounding box center [83, 74] width 74 height 16
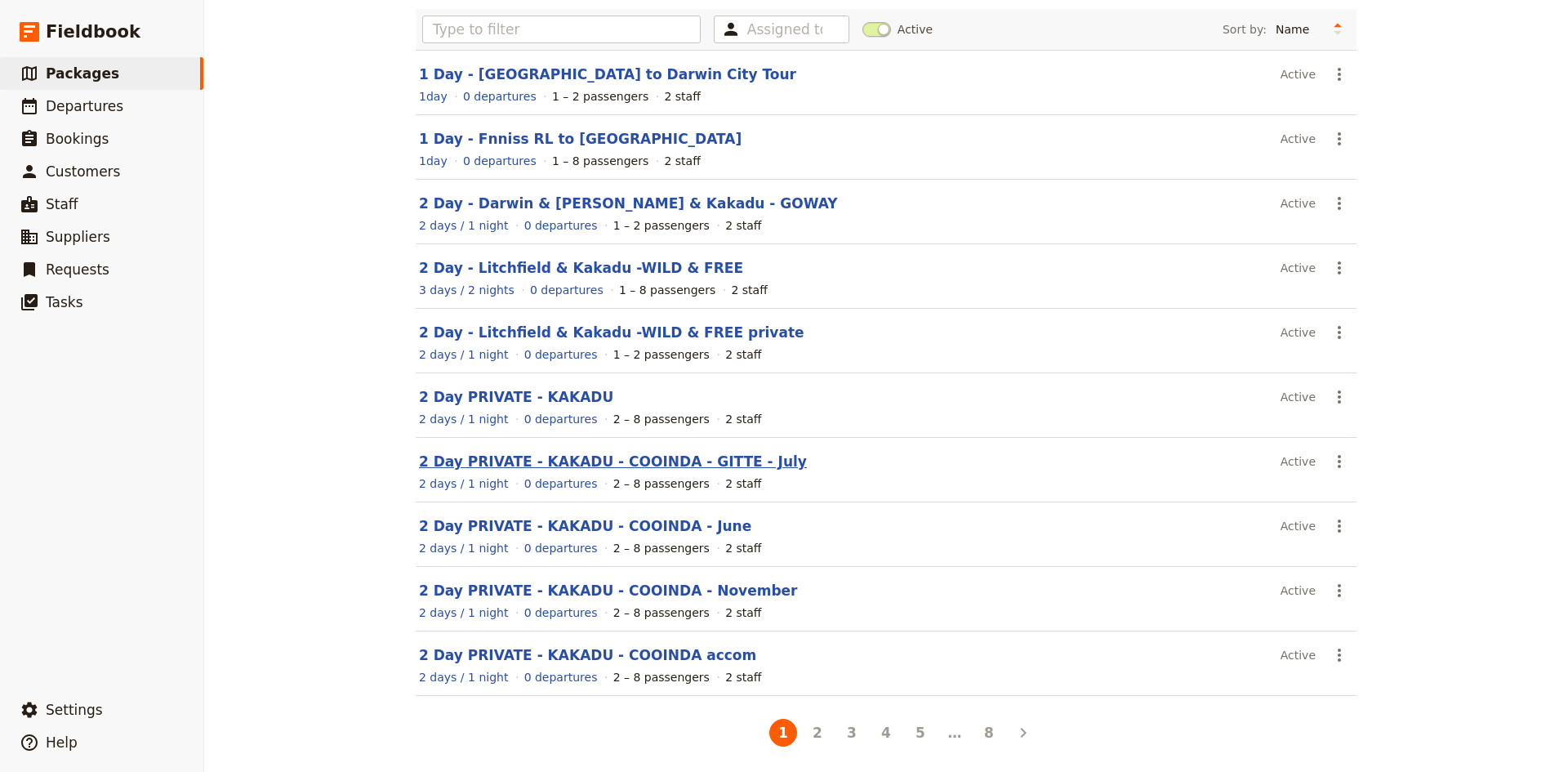
scroll to position [111, 0]
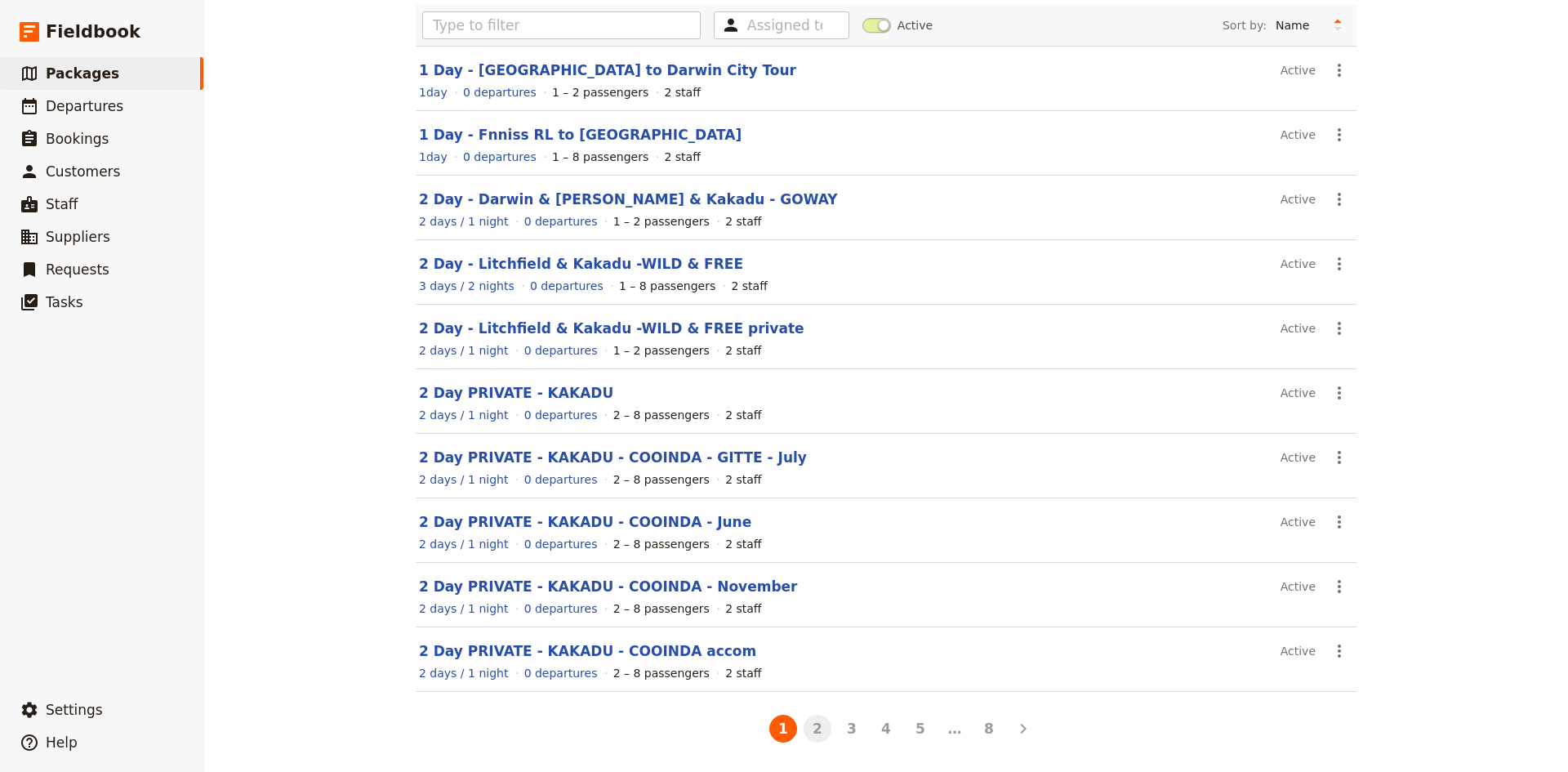
click at [820, 725] on button "2" at bounding box center [818, 729] width 28 height 28
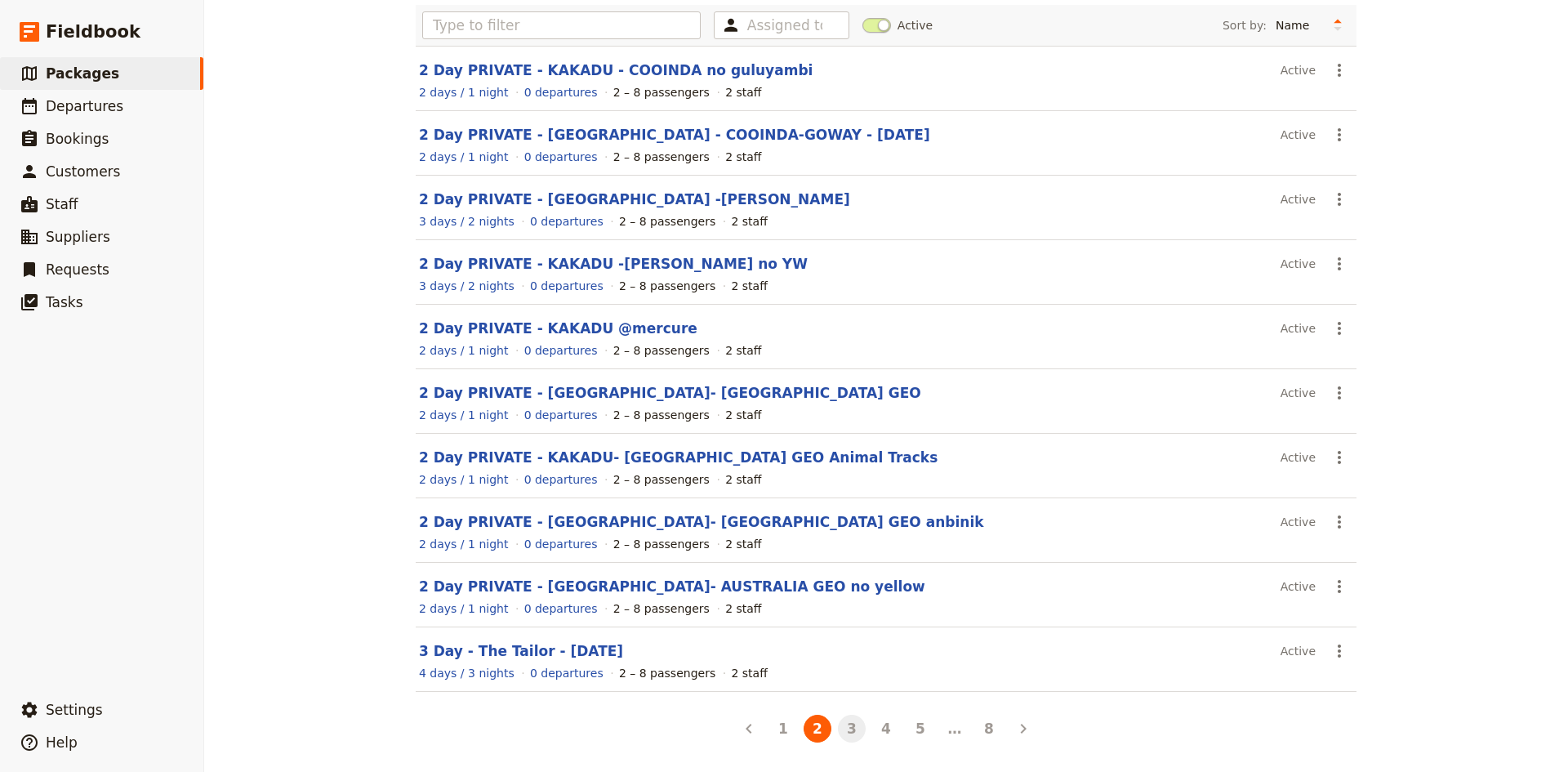
click at [853, 730] on button "3" at bounding box center [852, 729] width 28 height 28
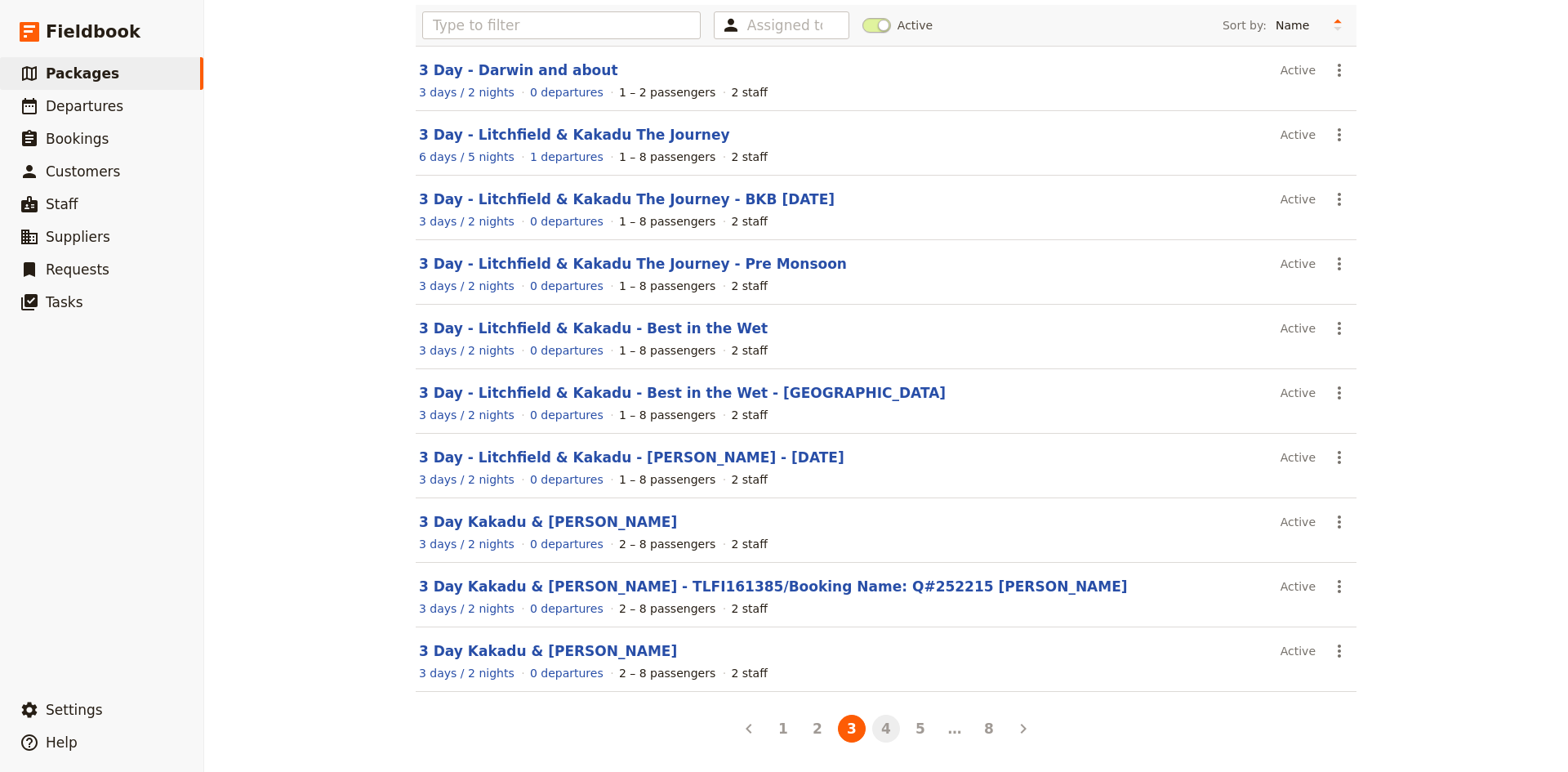
click at [882, 725] on button "4" at bounding box center [886, 729] width 28 height 28
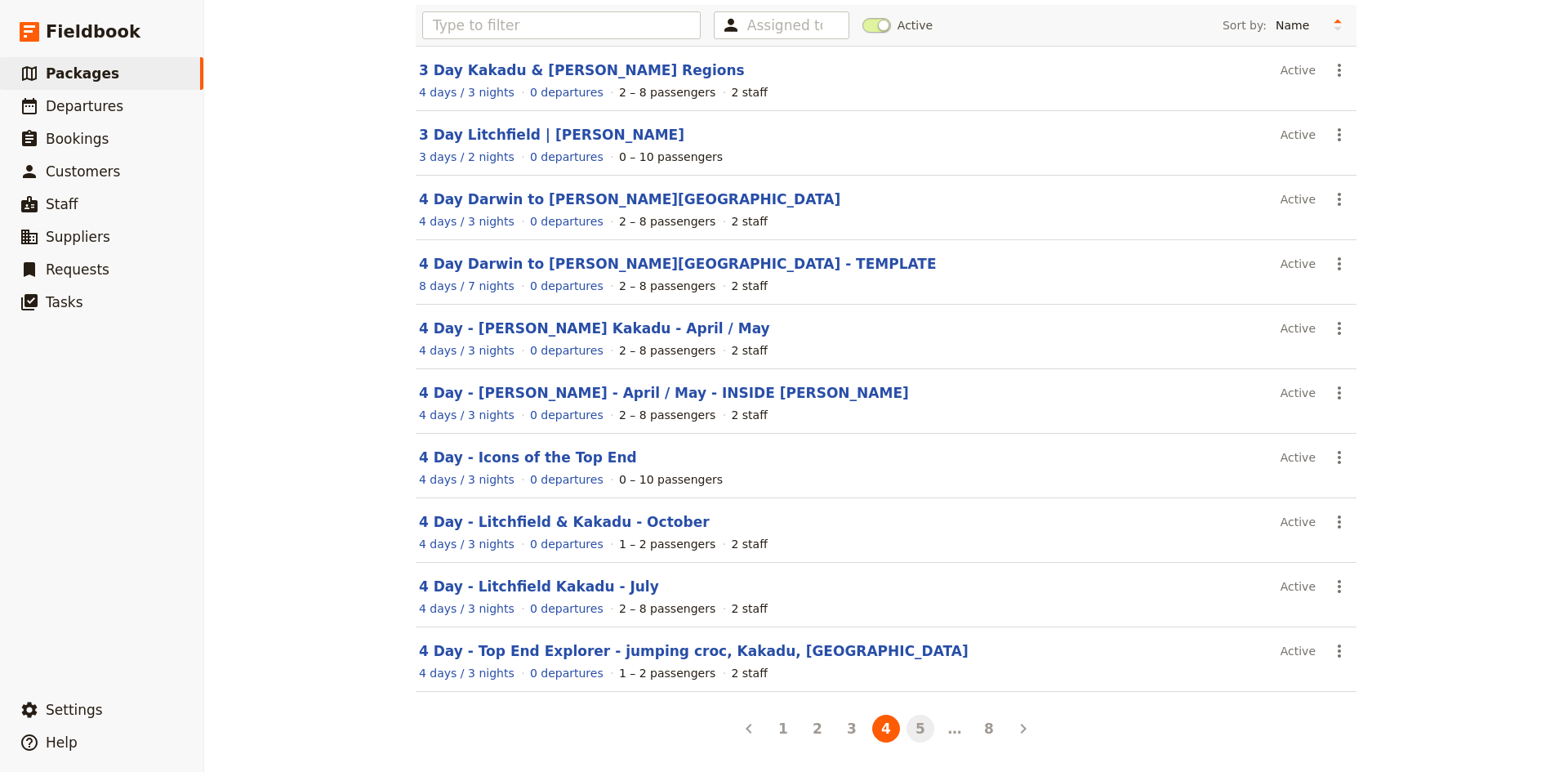
click at [915, 730] on button "5" at bounding box center [920, 729] width 28 height 28
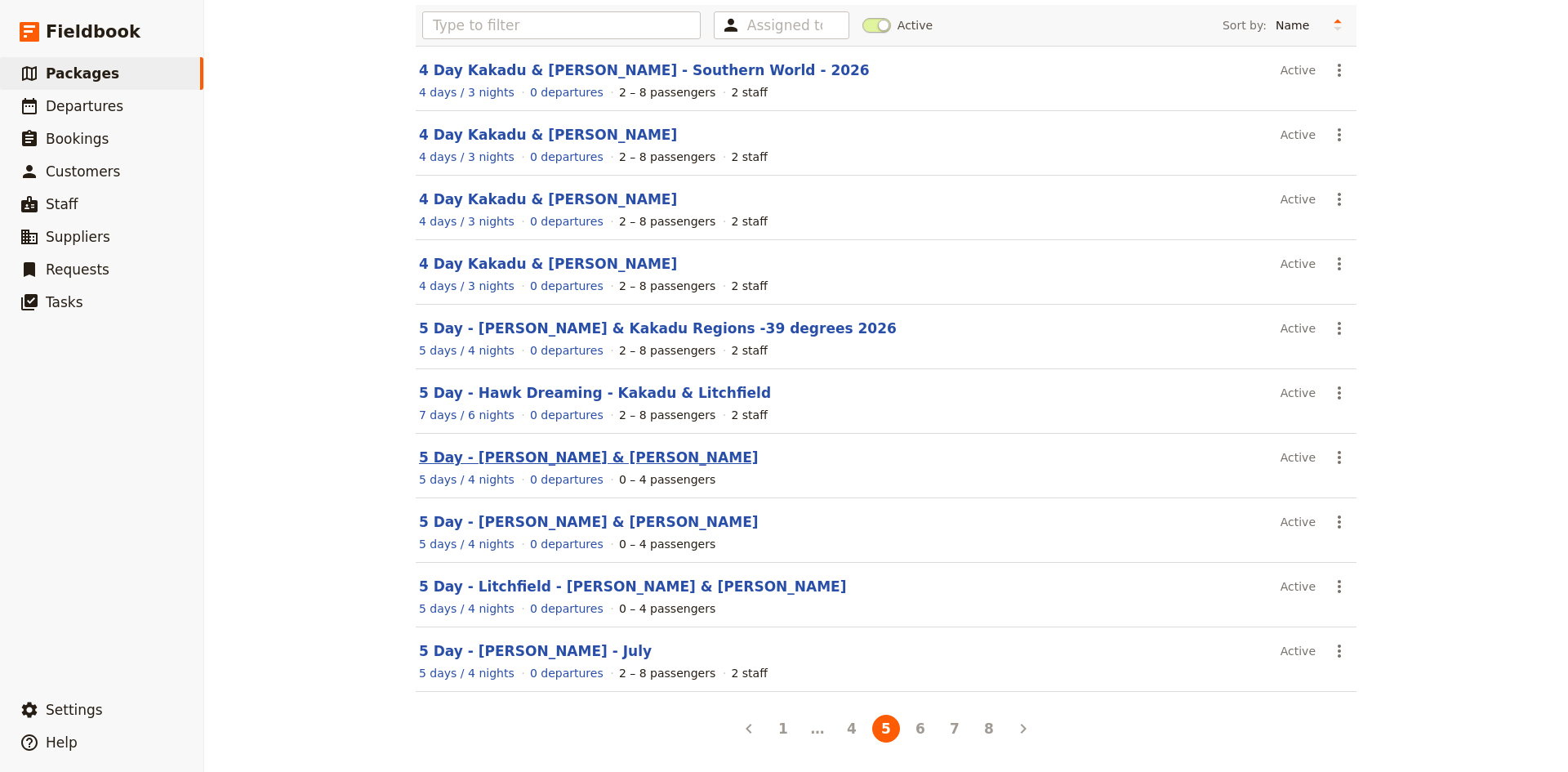
click at [543, 457] on link "5 Day - [PERSON_NAME] & [PERSON_NAME]" at bounding box center [589, 458] width 340 height 16
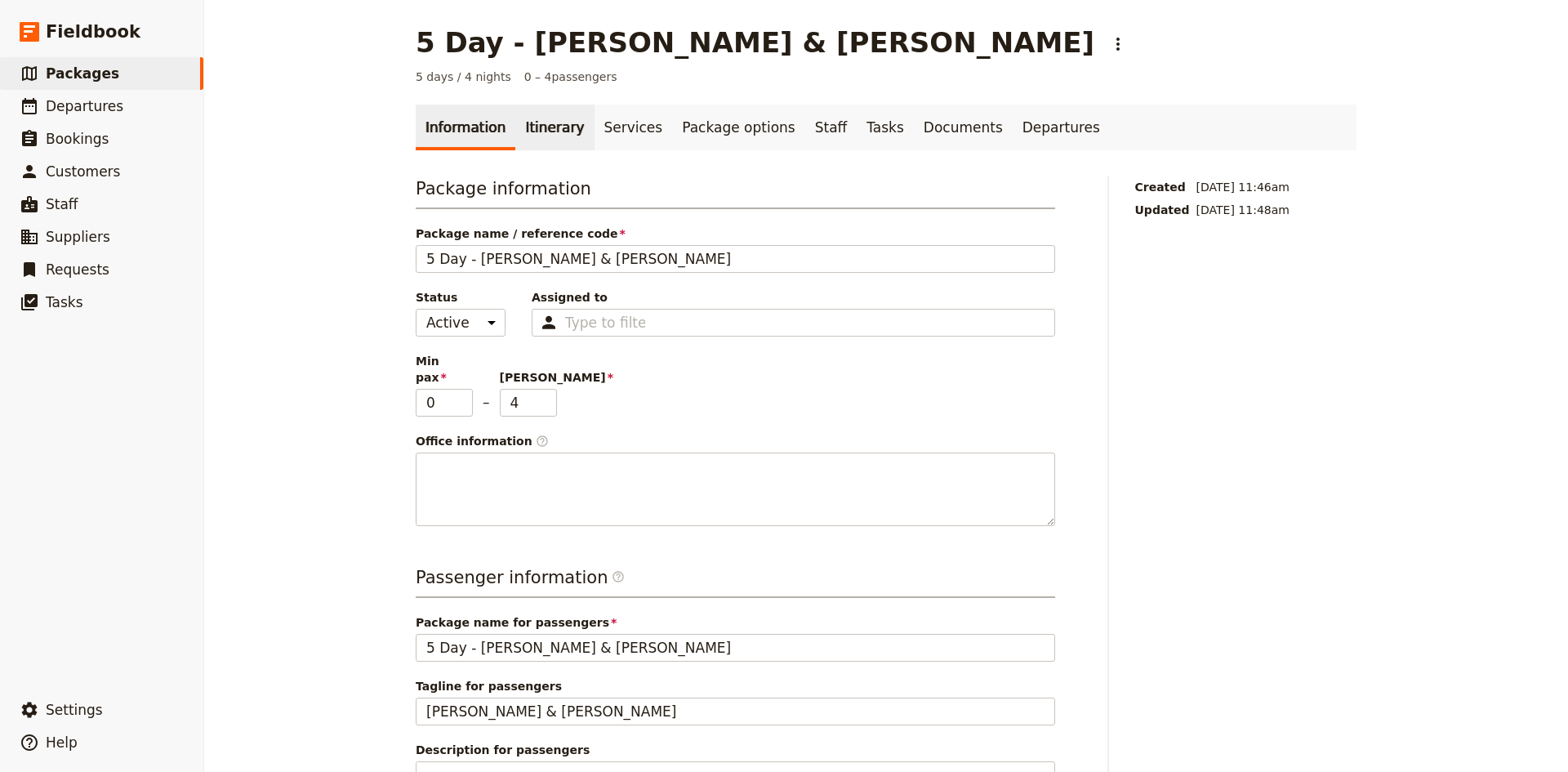
click at [544, 126] on link "Itinerary" at bounding box center [554, 127] width 79 height 46
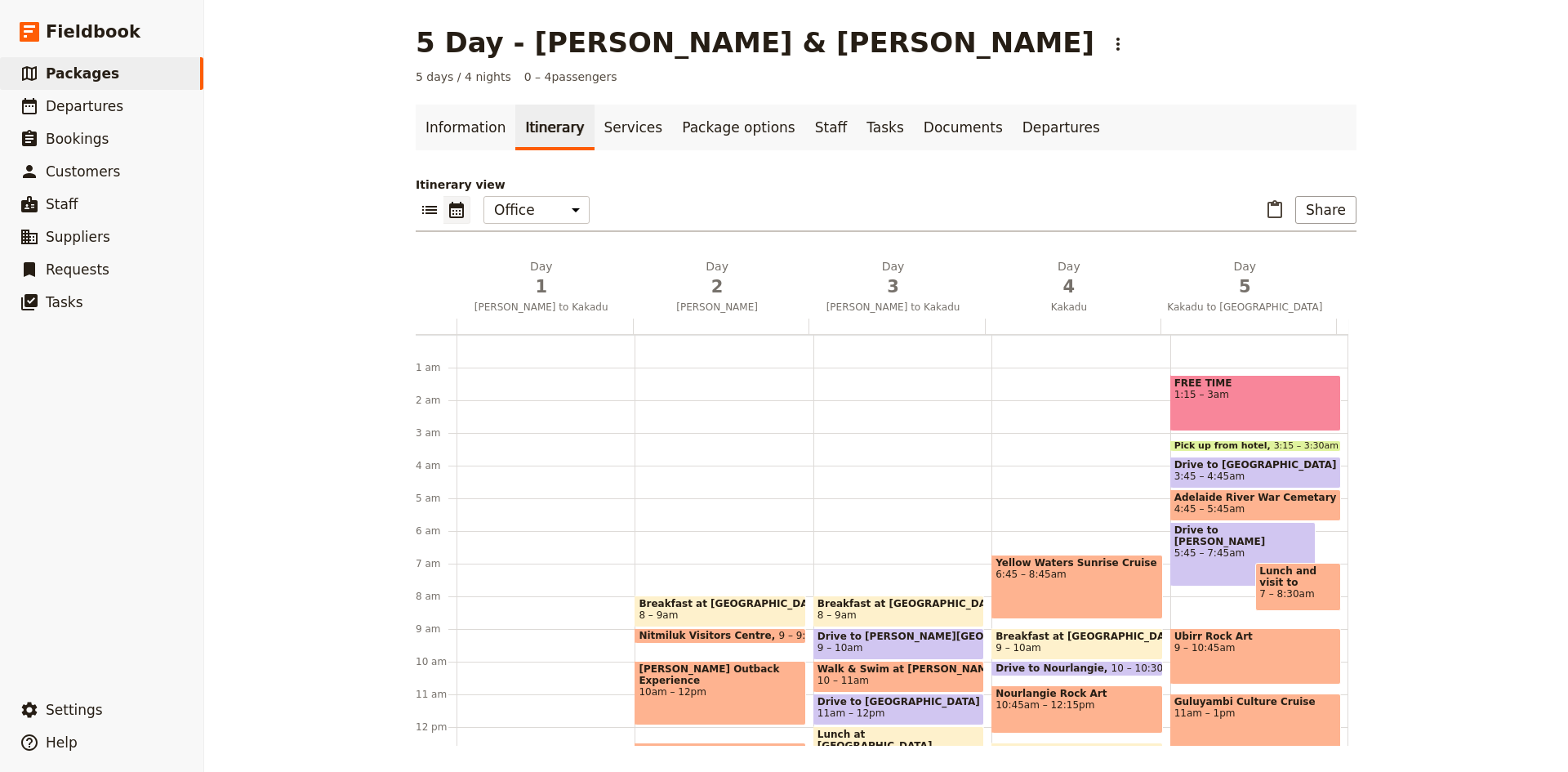
scroll to position [25, 0]
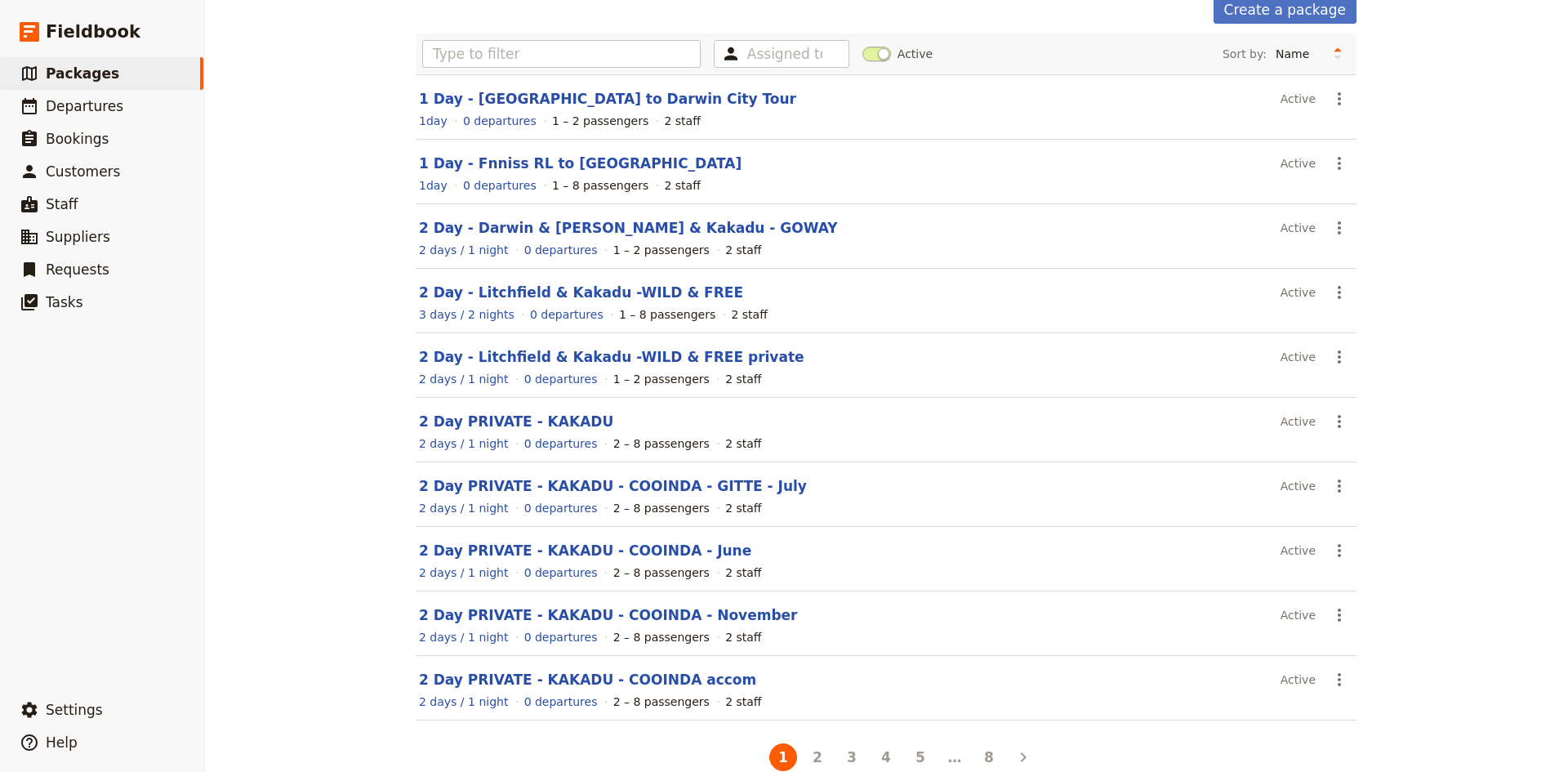
scroll to position [111, 0]
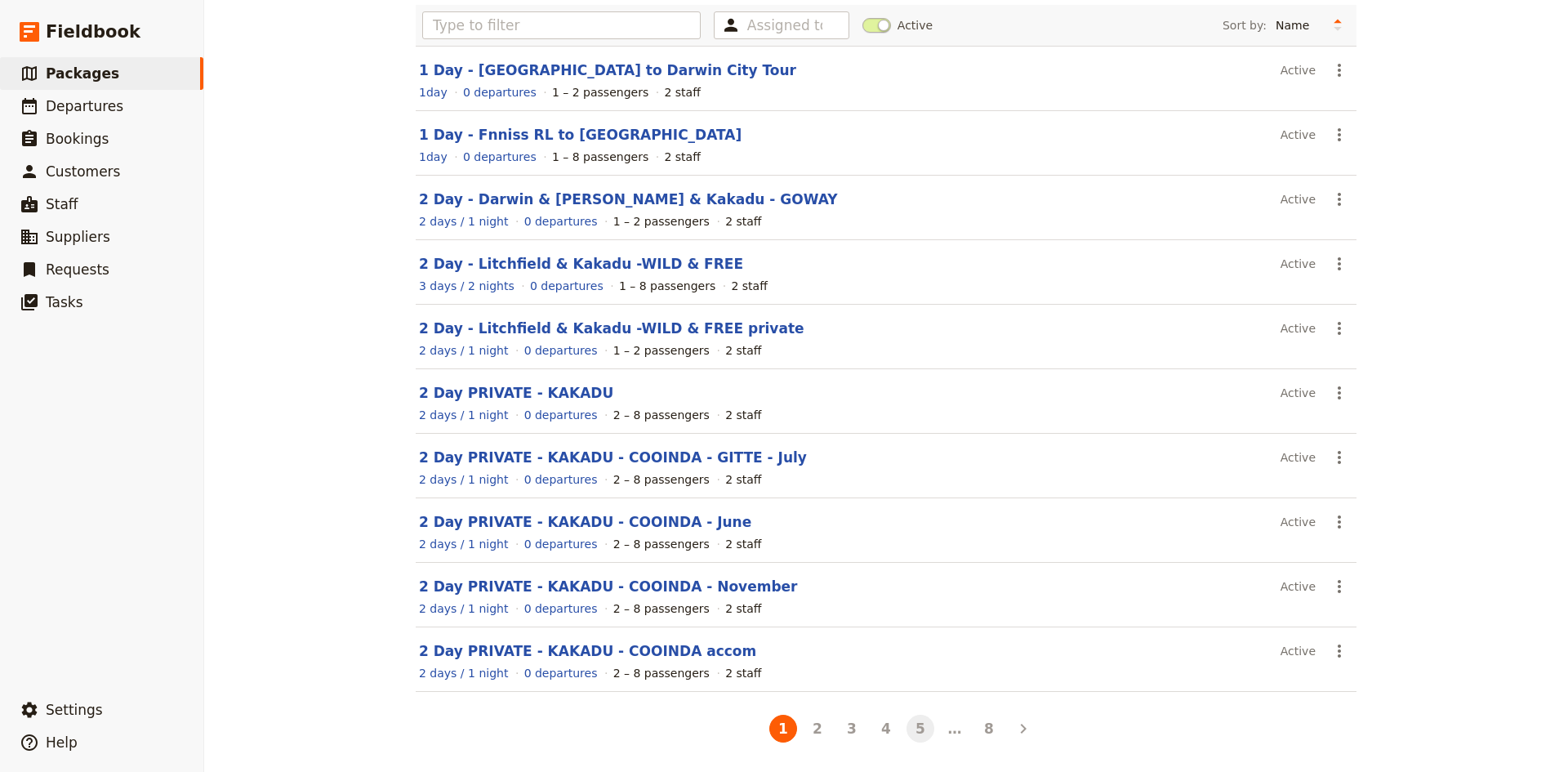
click at [912, 729] on button "5" at bounding box center [920, 729] width 28 height 28
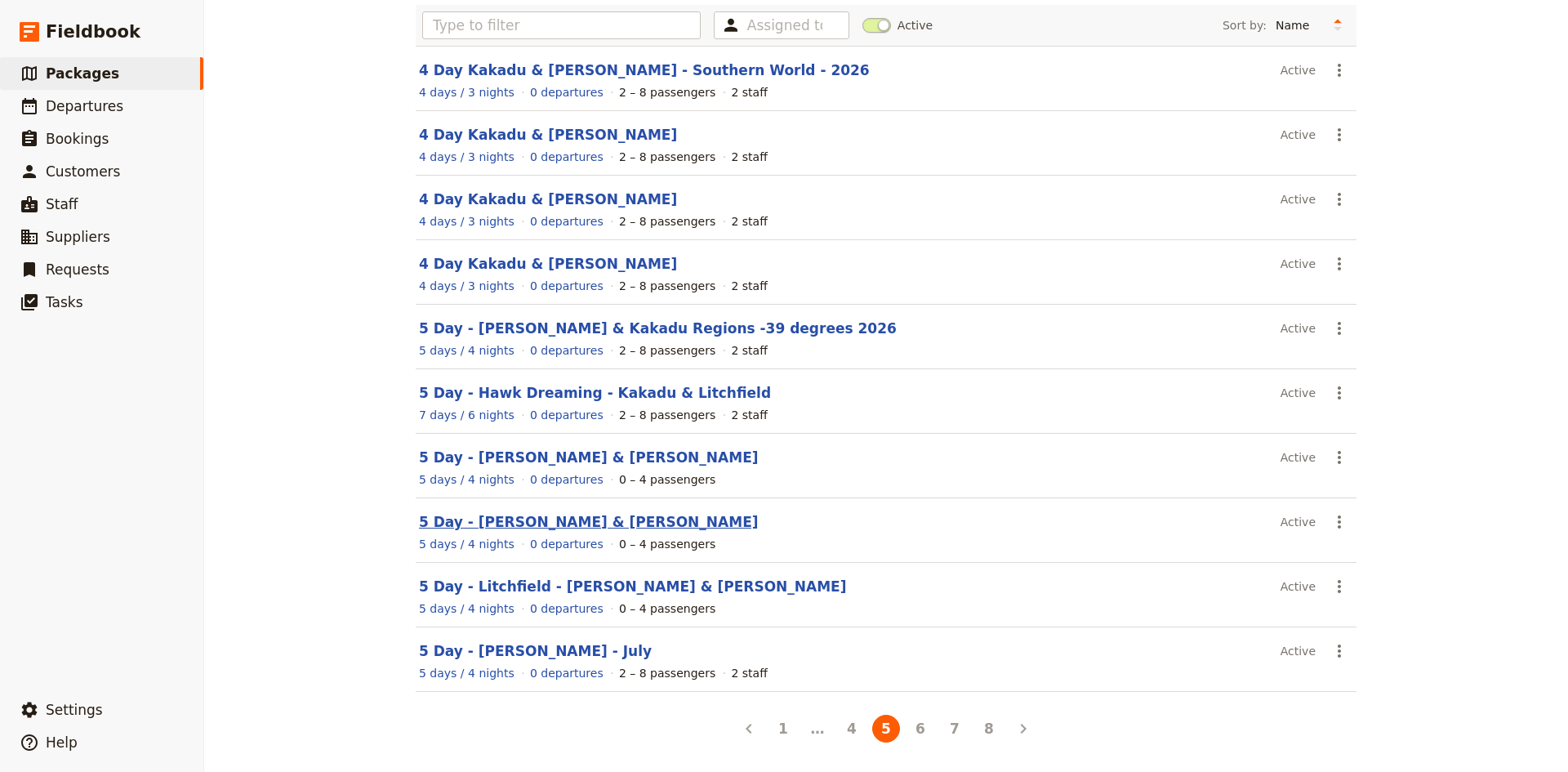
click at [547, 527] on link "5 Day - [PERSON_NAME] & [PERSON_NAME]" at bounding box center [589, 522] width 340 height 16
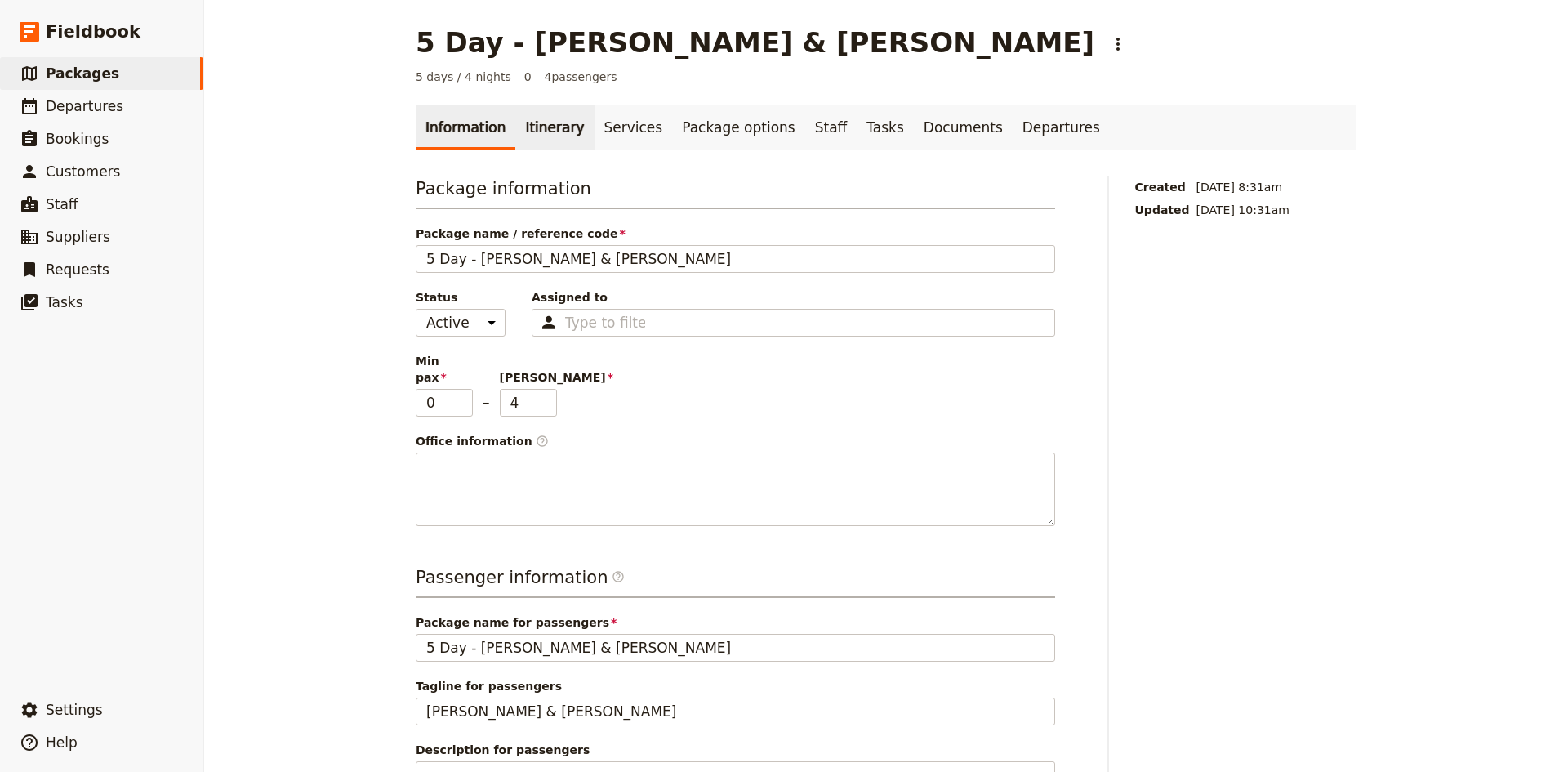
click at [535, 121] on link "Itinerary" at bounding box center [554, 127] width 79 height 46
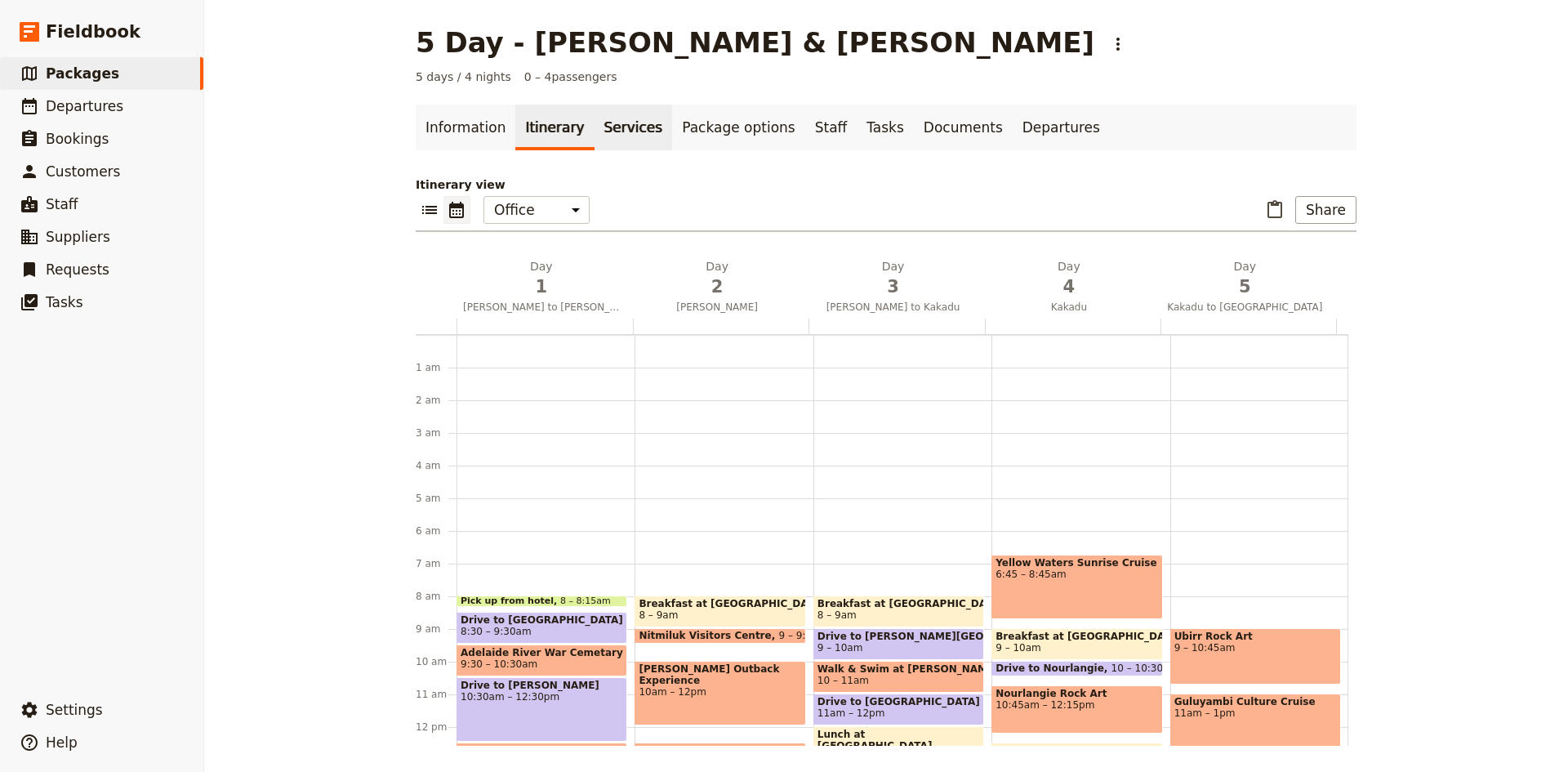
scroll to position [204, 0]
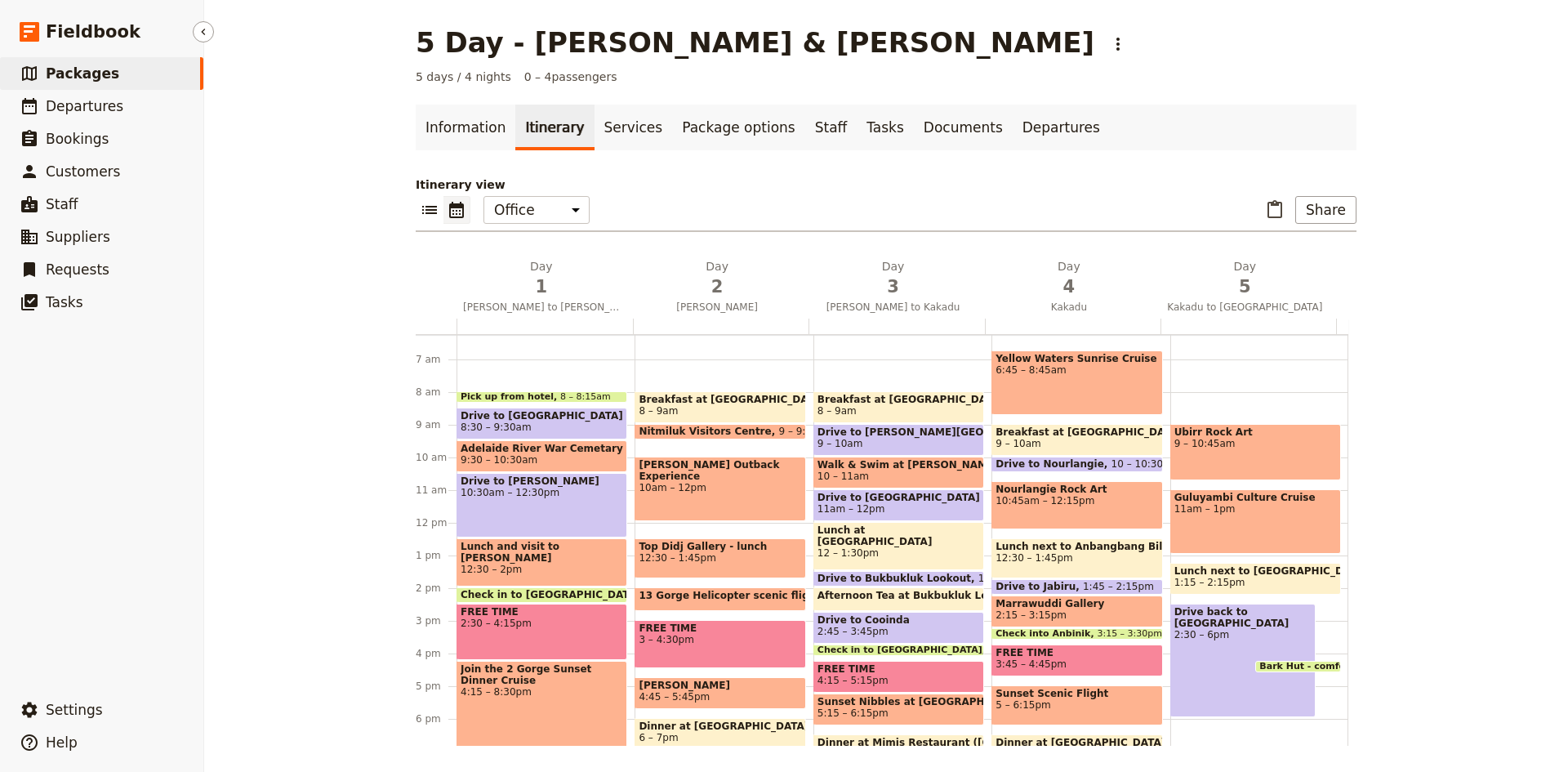
click at [83, 71] on span "Packages" at bounding box center [83, 74] width 74 height 16
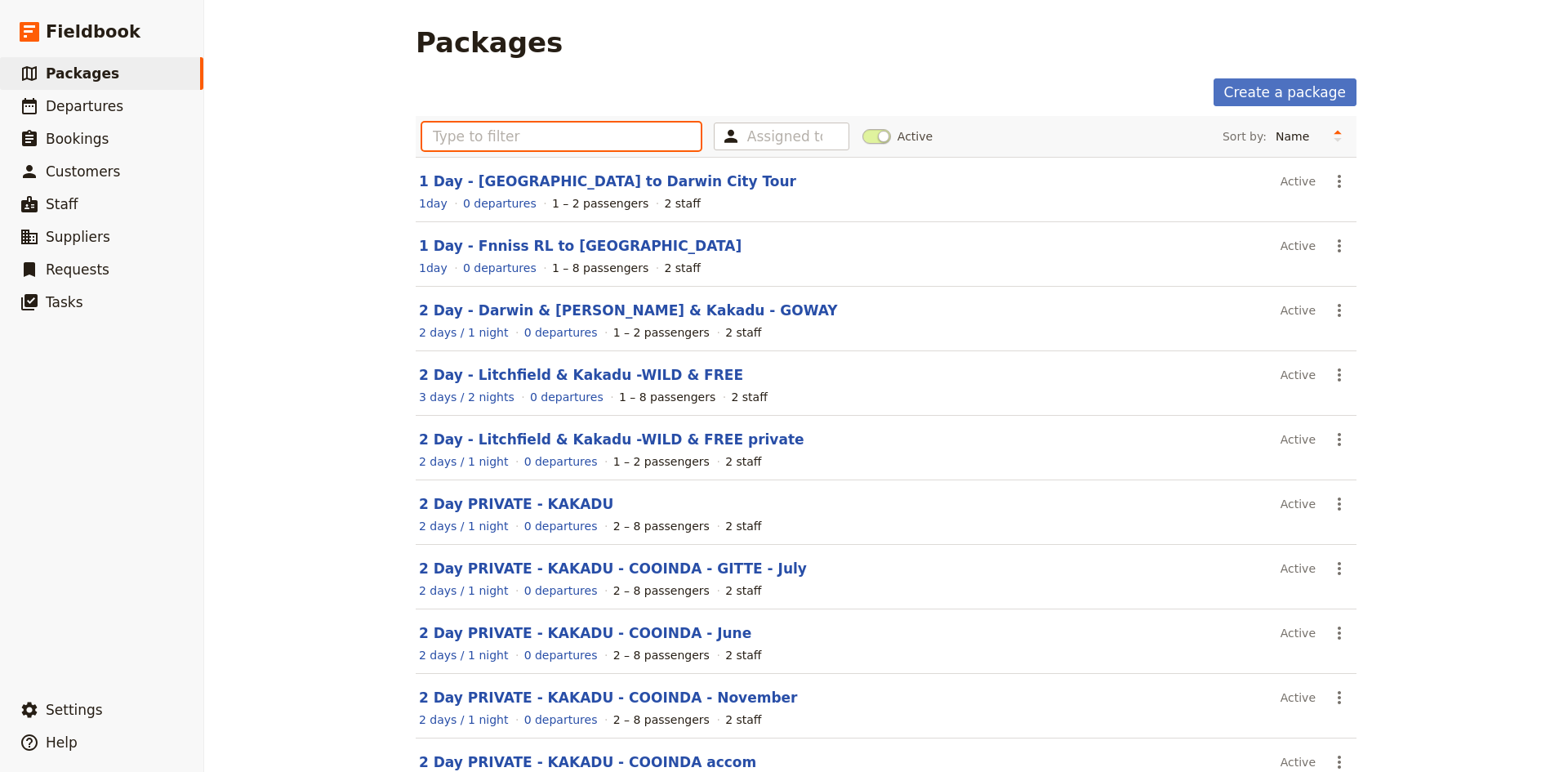
click at [532, 124] on input "text" at bounding box center [562, 136] width 279 height 28
click at [611, 135] on input "text" at bounding box center [562, 136] width 279 height 28
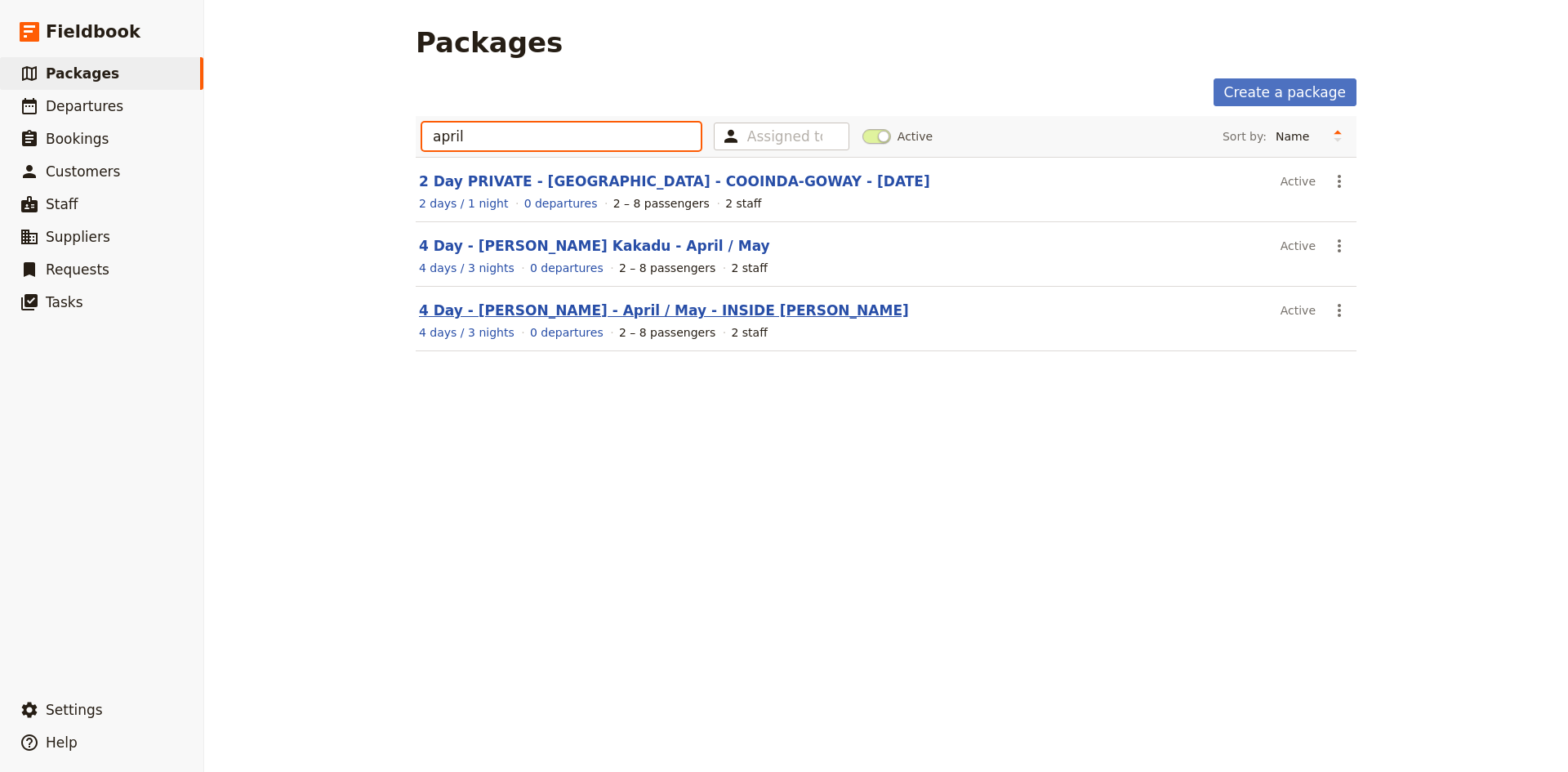
type input "april"
click at [576, 310] on link "4 Day - [PERSON_NAME] - April / May - INSIDE [PERSON_NAME]" at bounding box center [663, 310] width 490 height 16
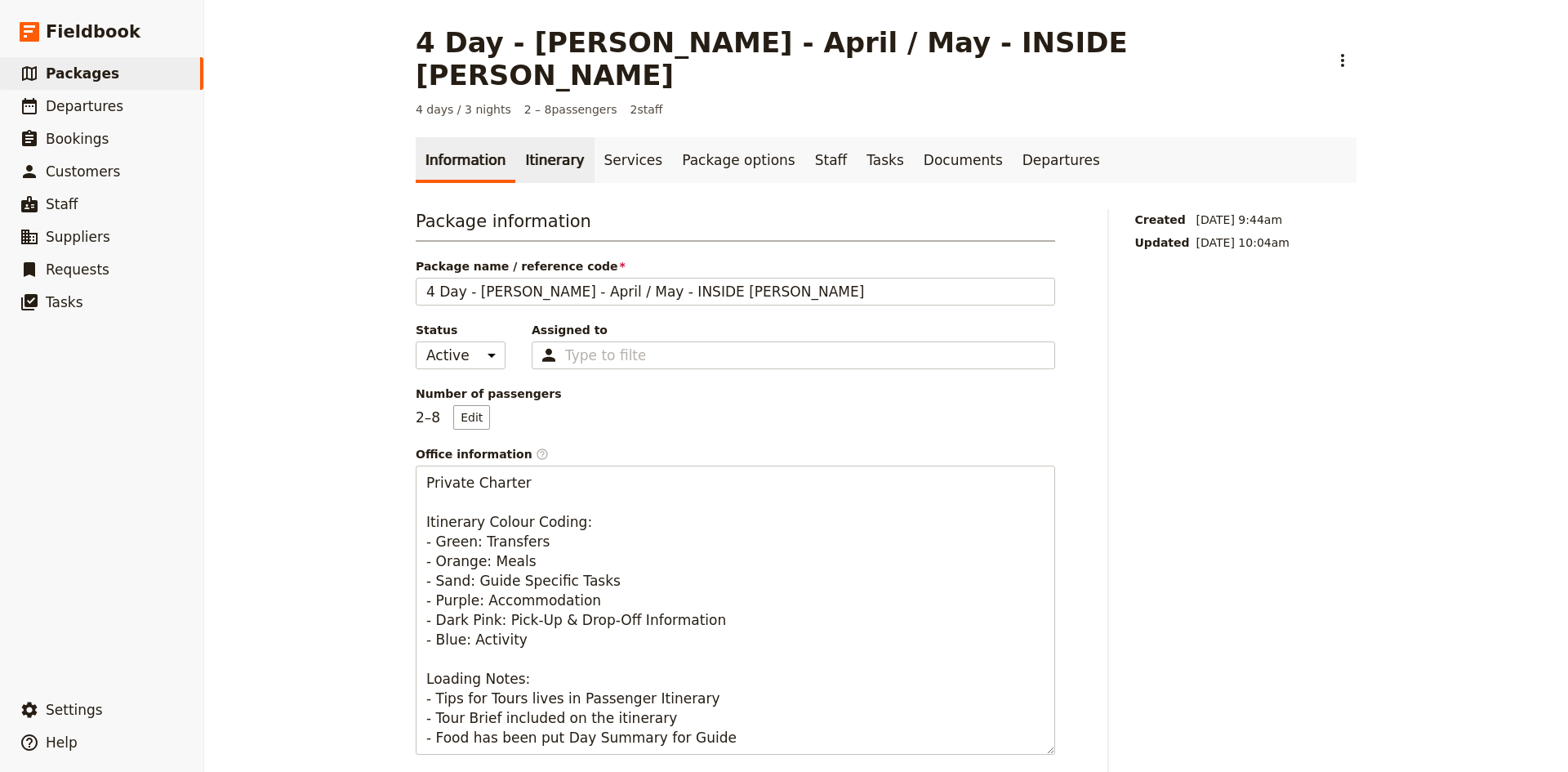
click at [548, 137] on link "Itinerary" at bounding box center [554, 160] width 79 height 46
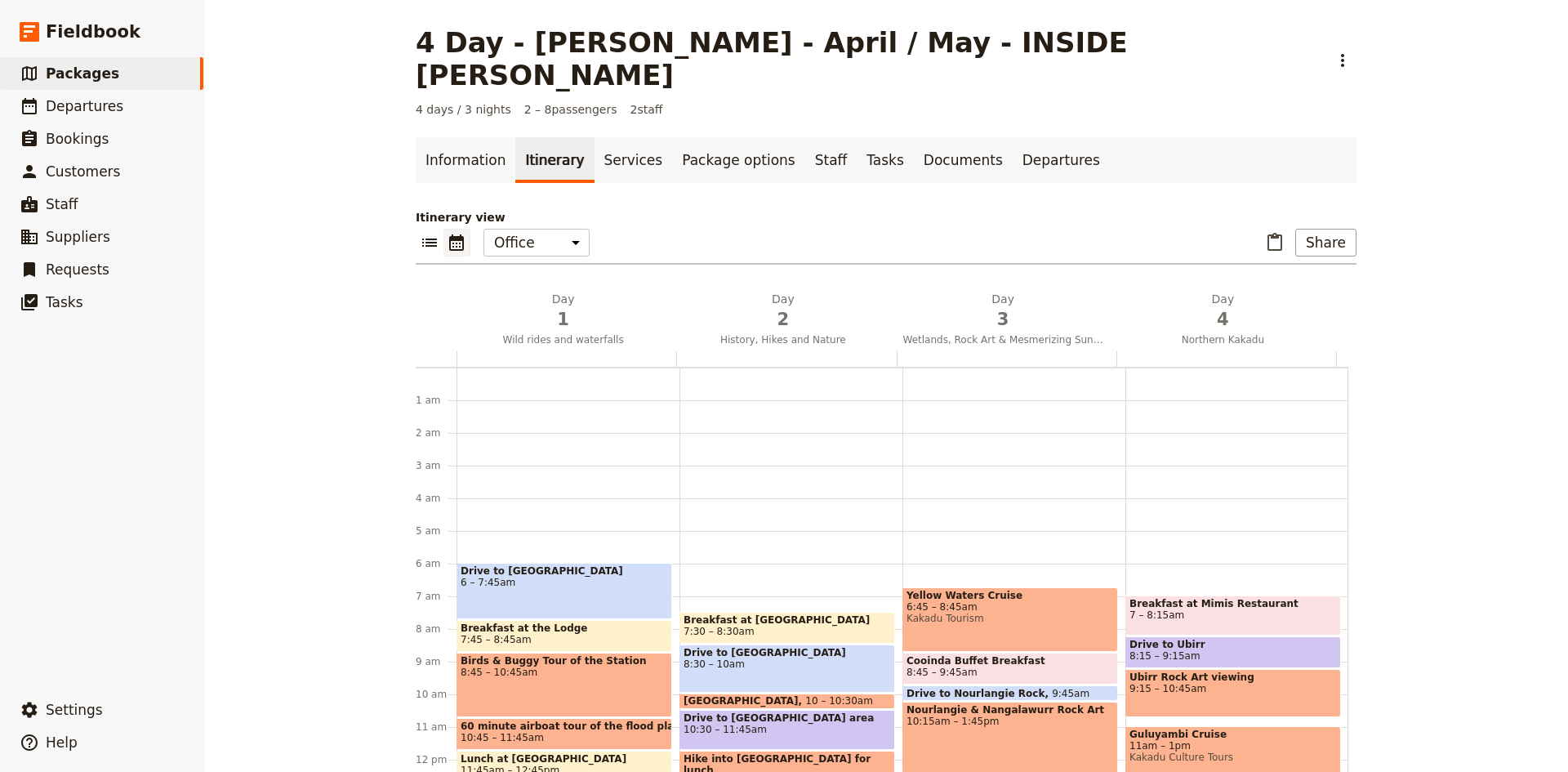
scroll to position [180, 0]
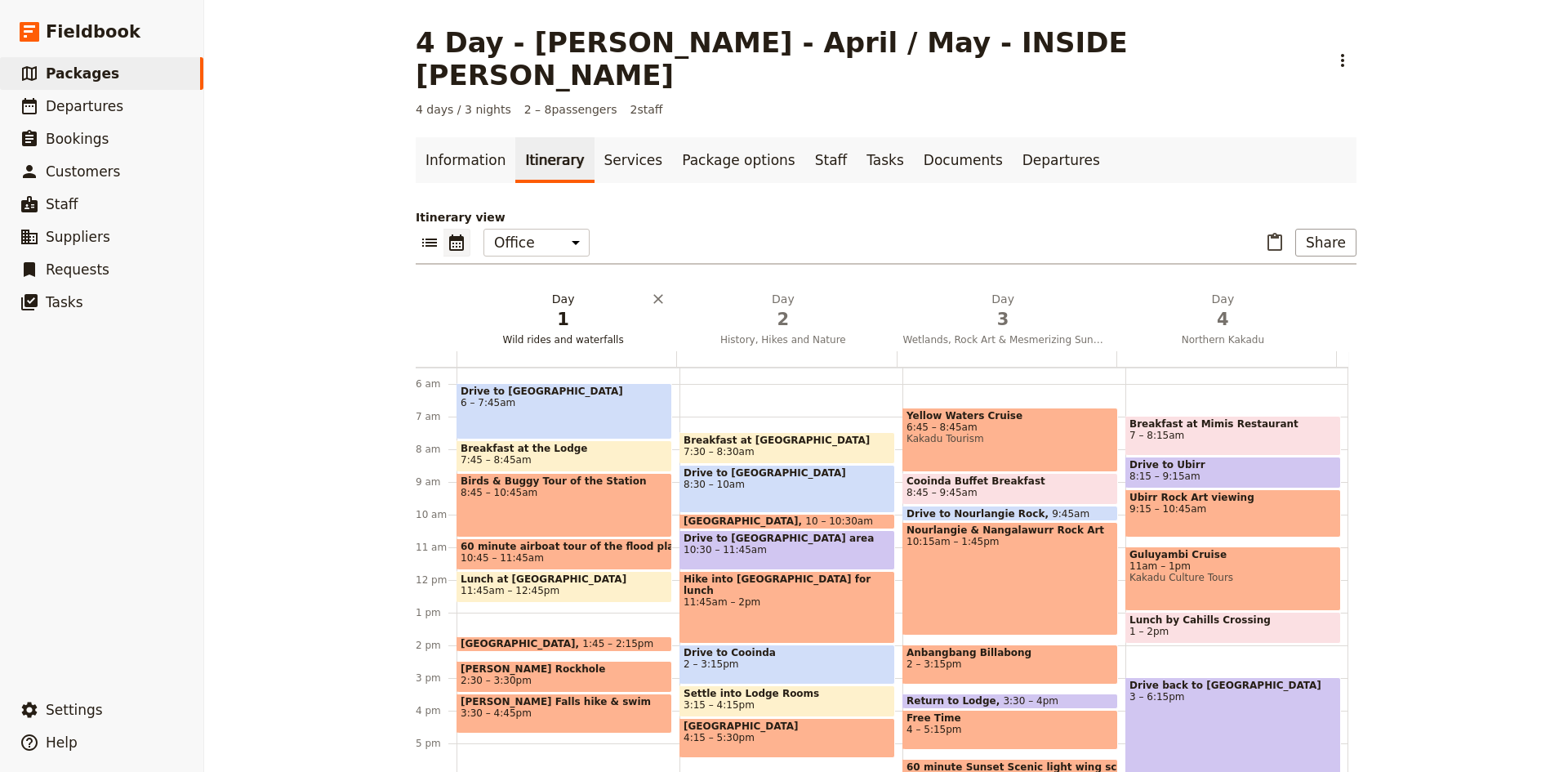
click at [560, 290] on h2 "Day 1 Wild rides and waterfalls" at bounding box center [563, 311] width 200 height 41
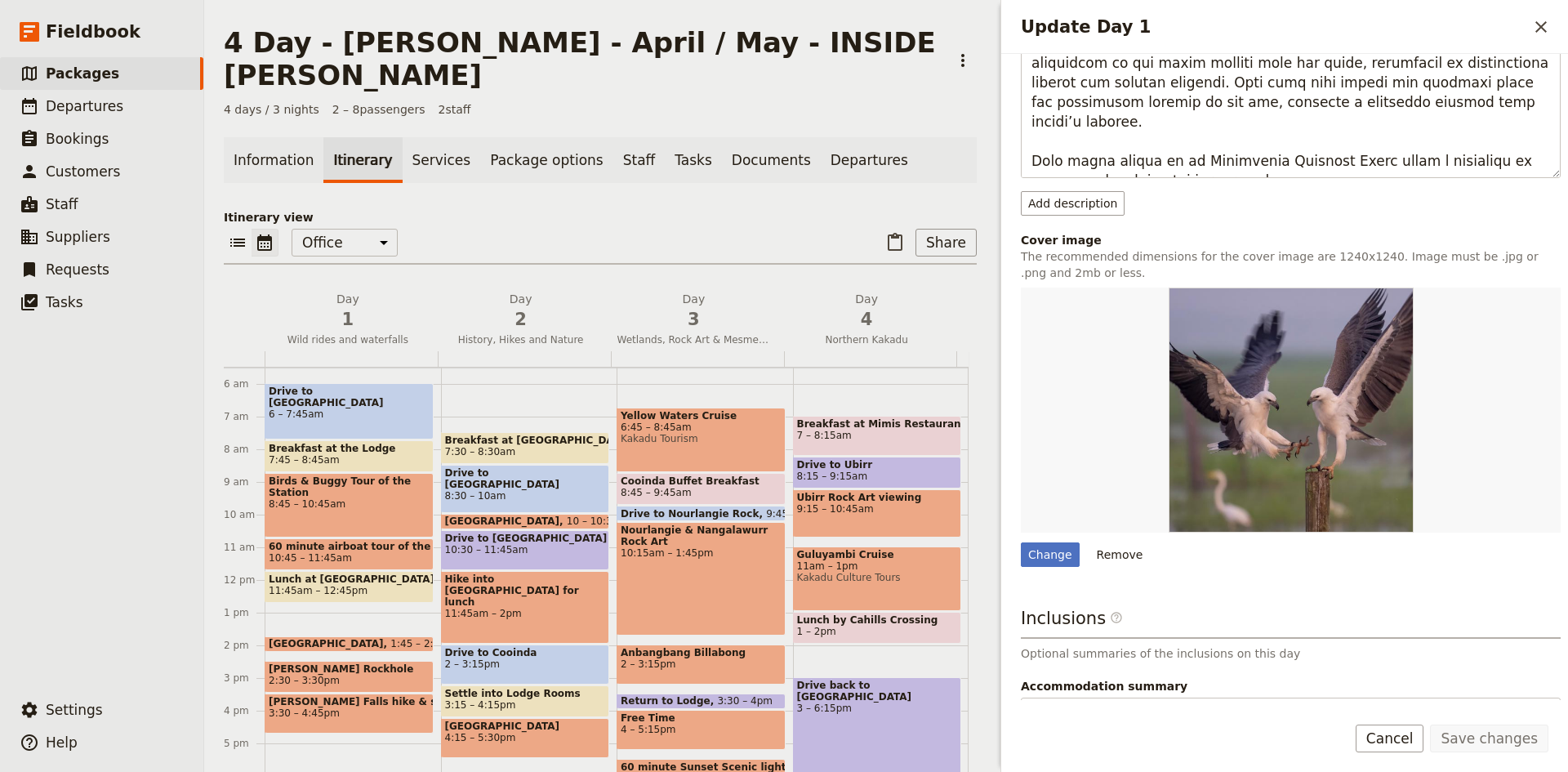
scroll to position [581, 0]
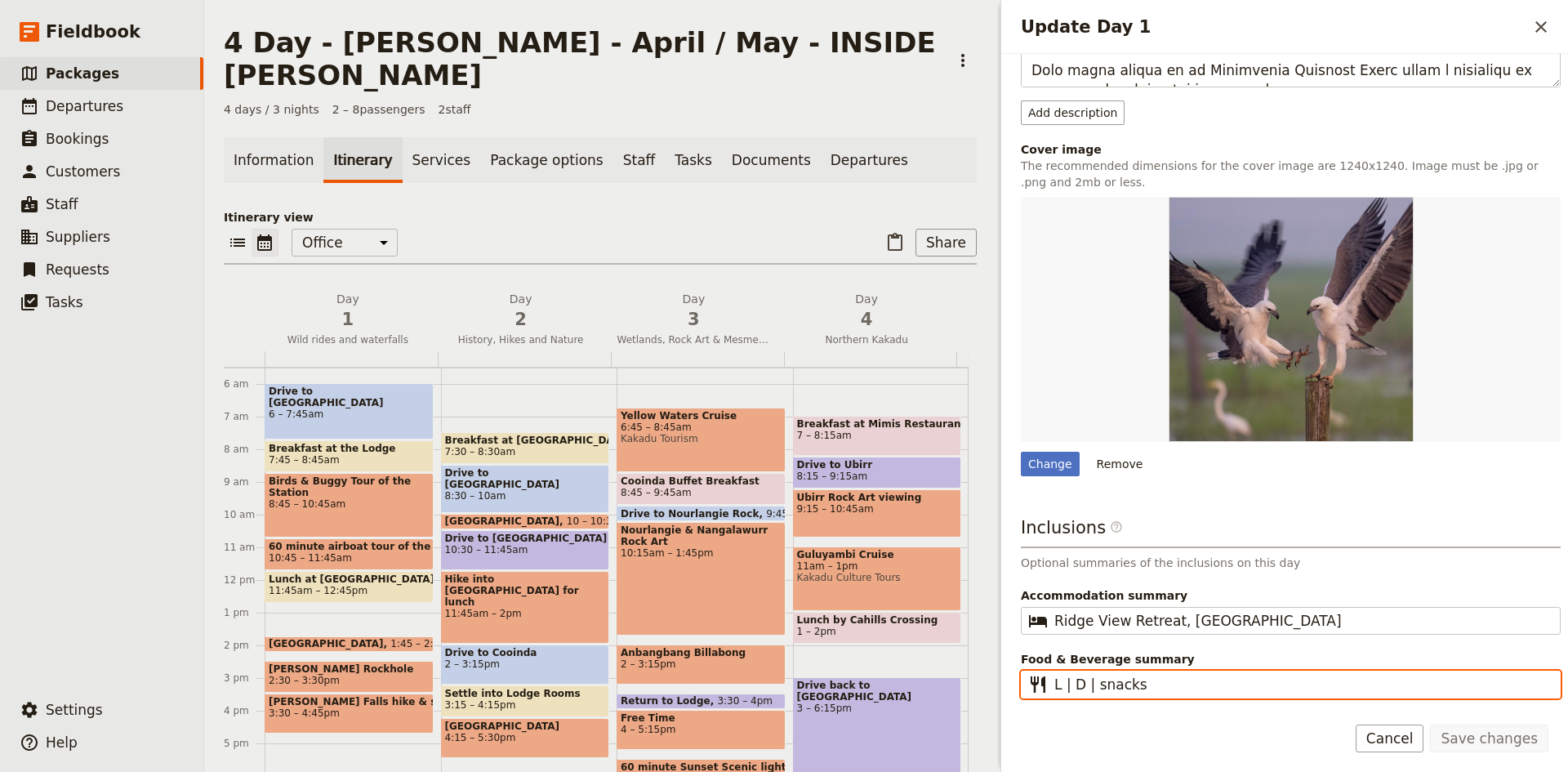
click at [1062, 684] on input "L | D | snacks" at bounding box center [1302, 684] width 495 height 20
type input "B | L | D | snacks"
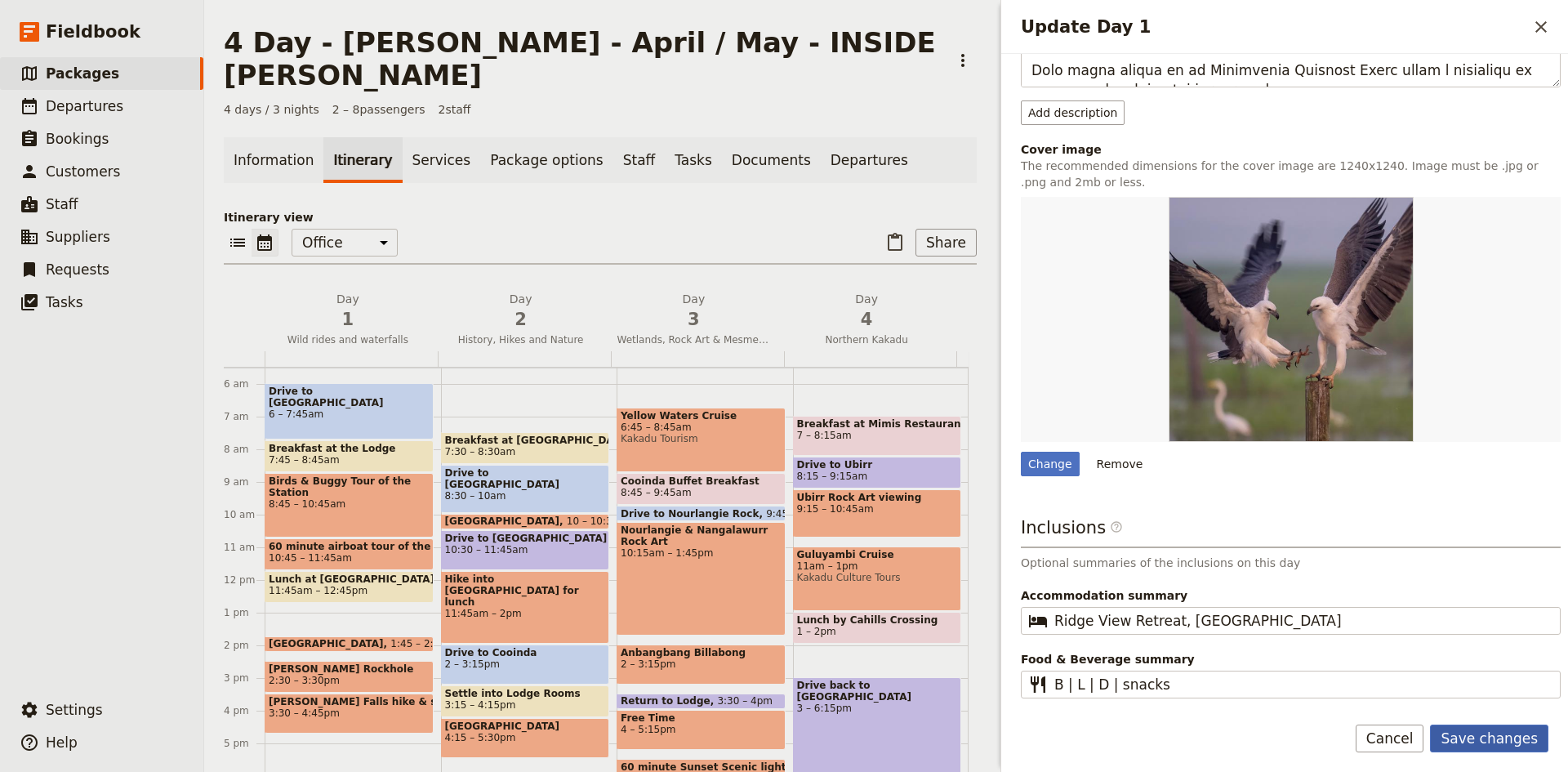
click at [1488, 742] on button "Save changes" at bounding box center [1489, 738] width 118 height 28
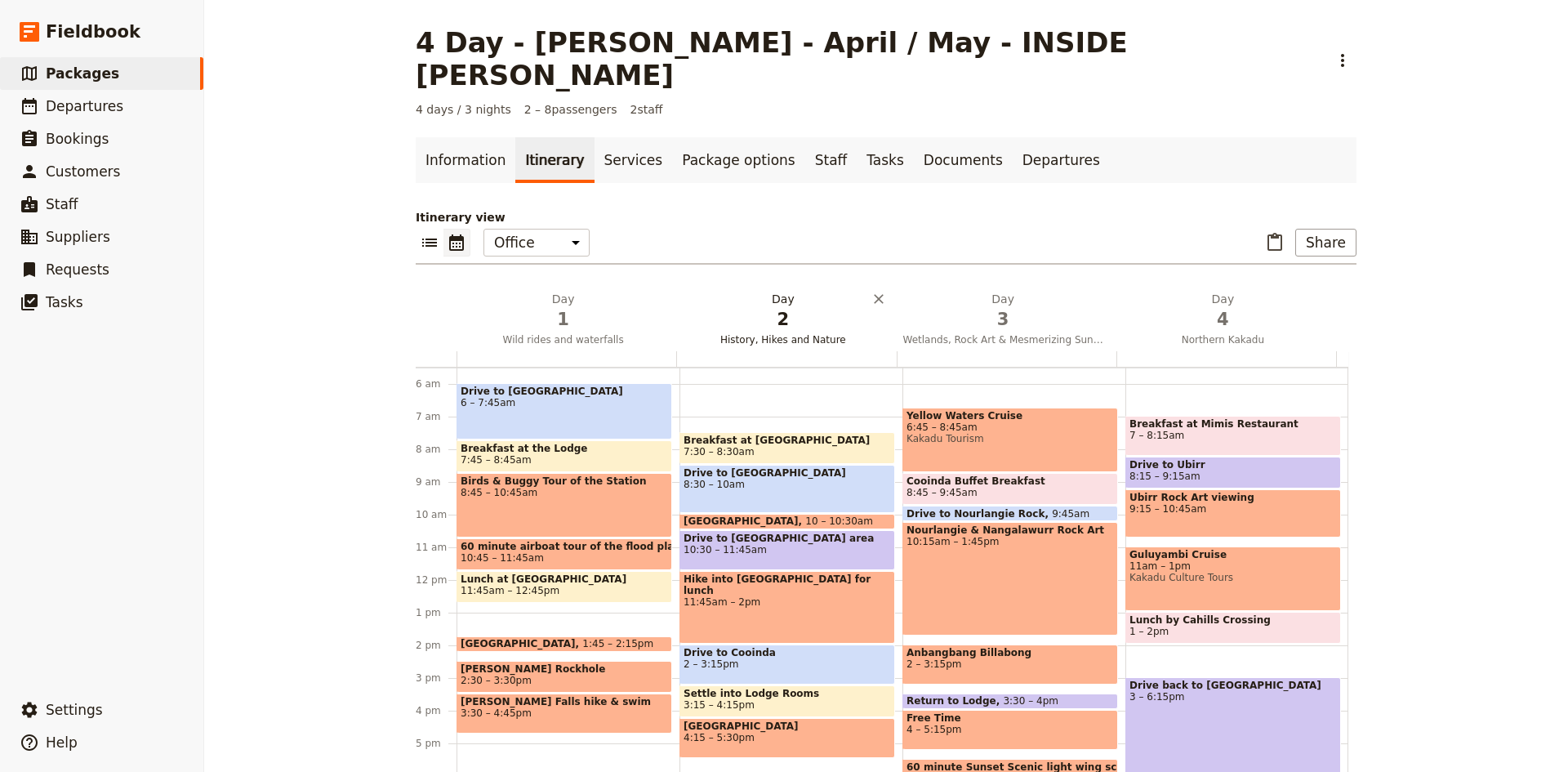
click at [763, 307] on span "2" at bounding box center [782, 319] width 200 height 25
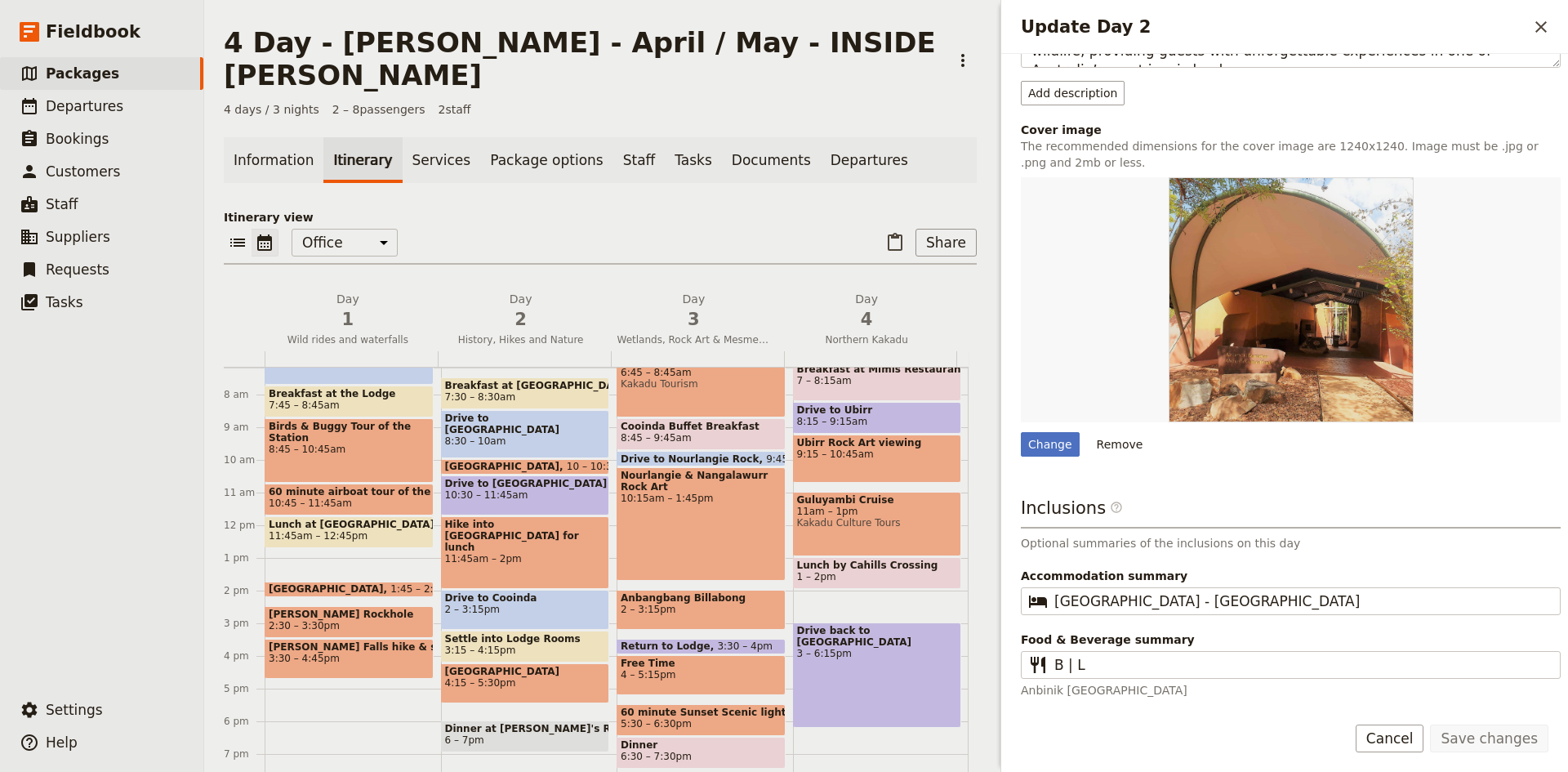
scroll to position [262, 0]
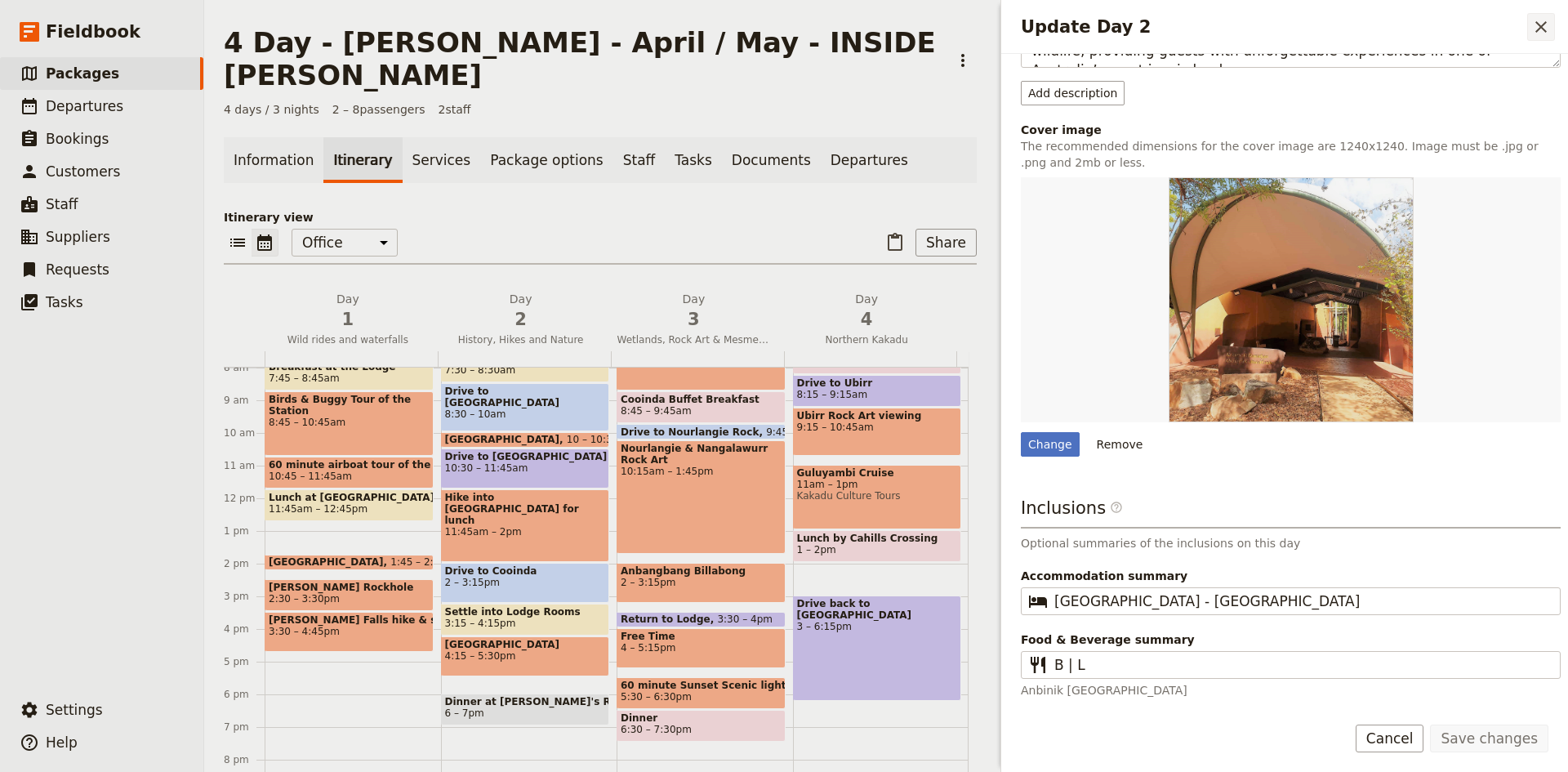
click at [1537, 22] on icon "Close drawer" at bounding box center [1541, 27] width 11 height 11
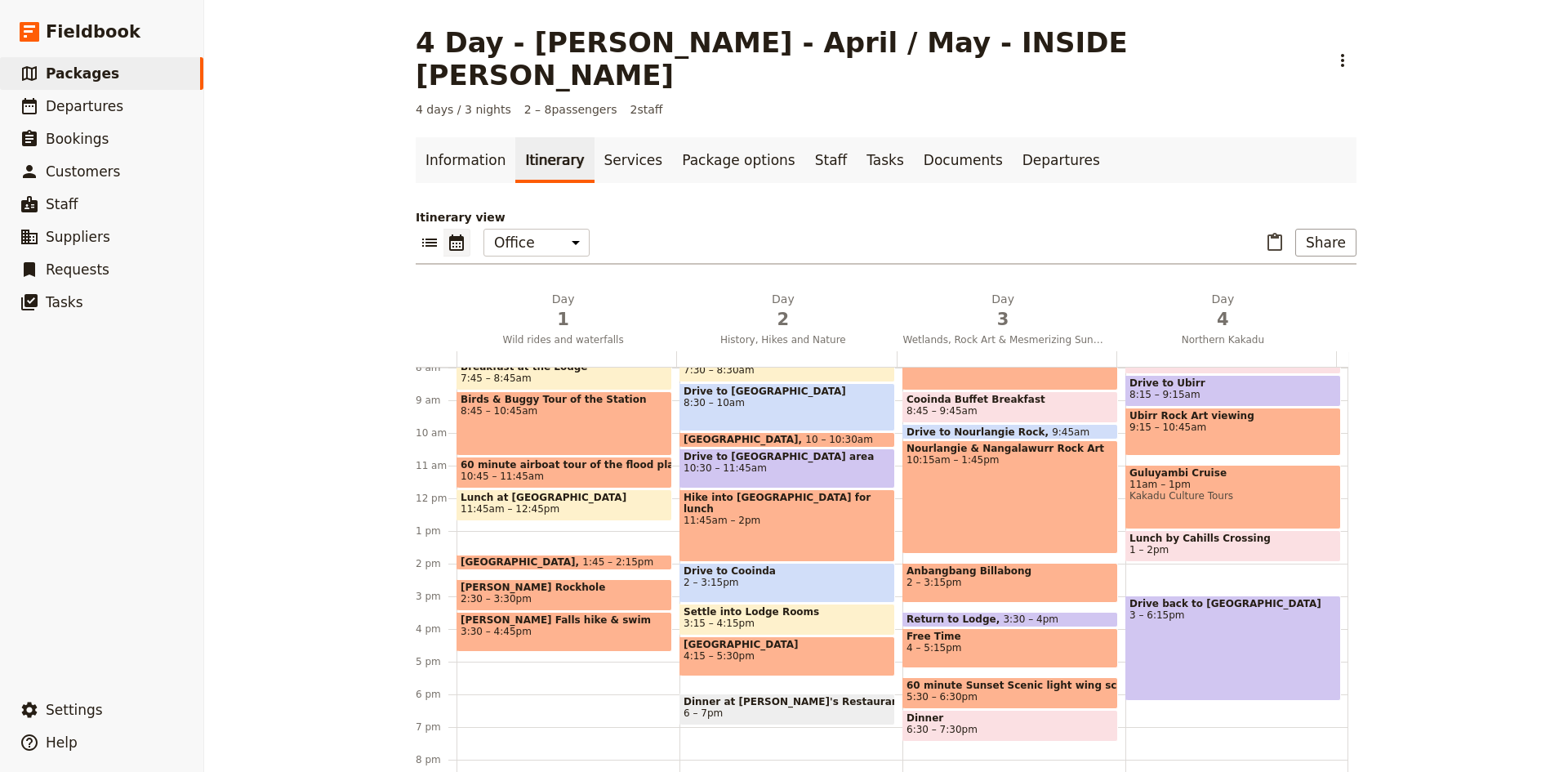
scroll to position [180, 0]
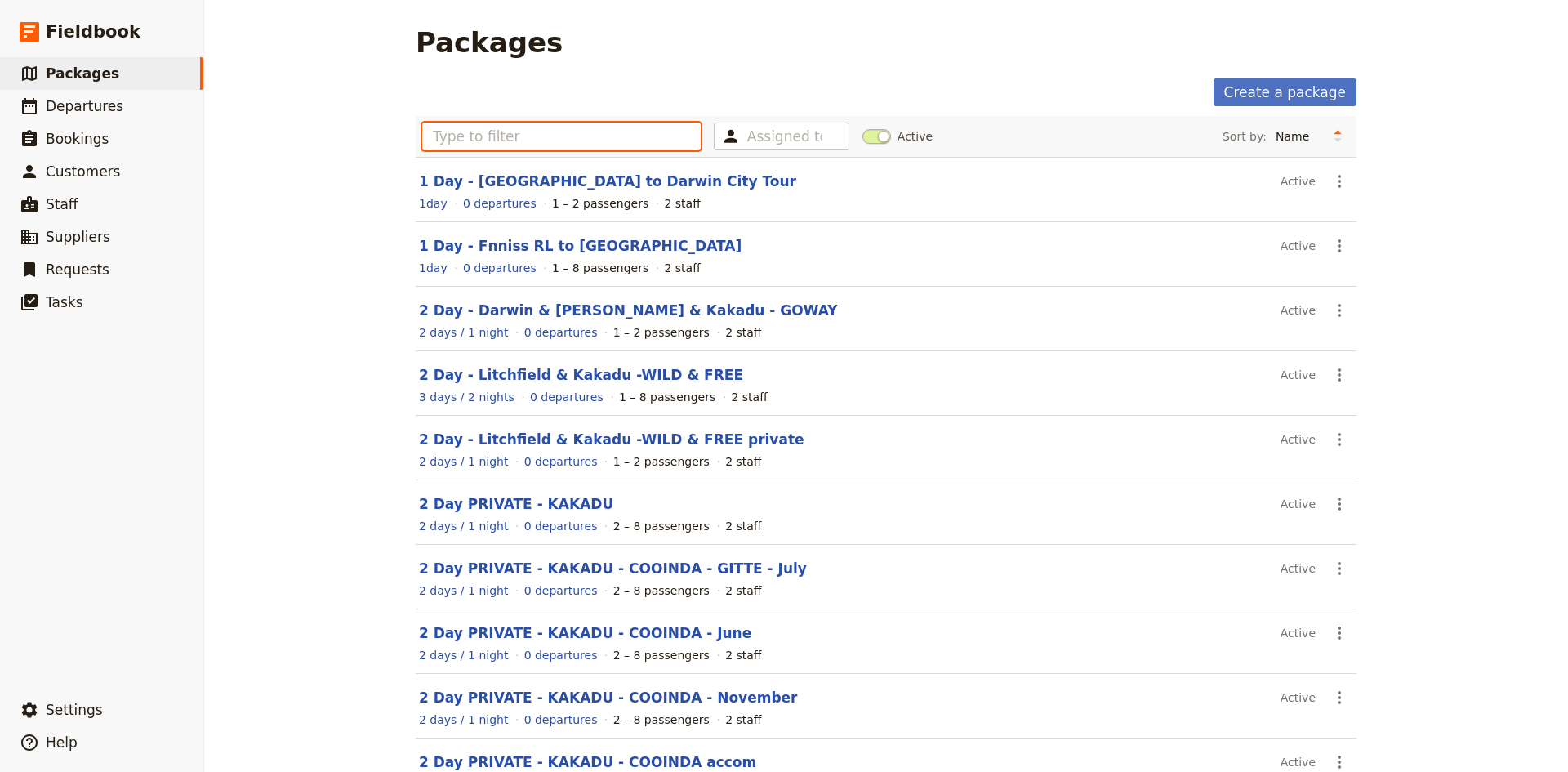
click at [549, 147] on input "text" at bounding box center [562, 136] width 279 height 28
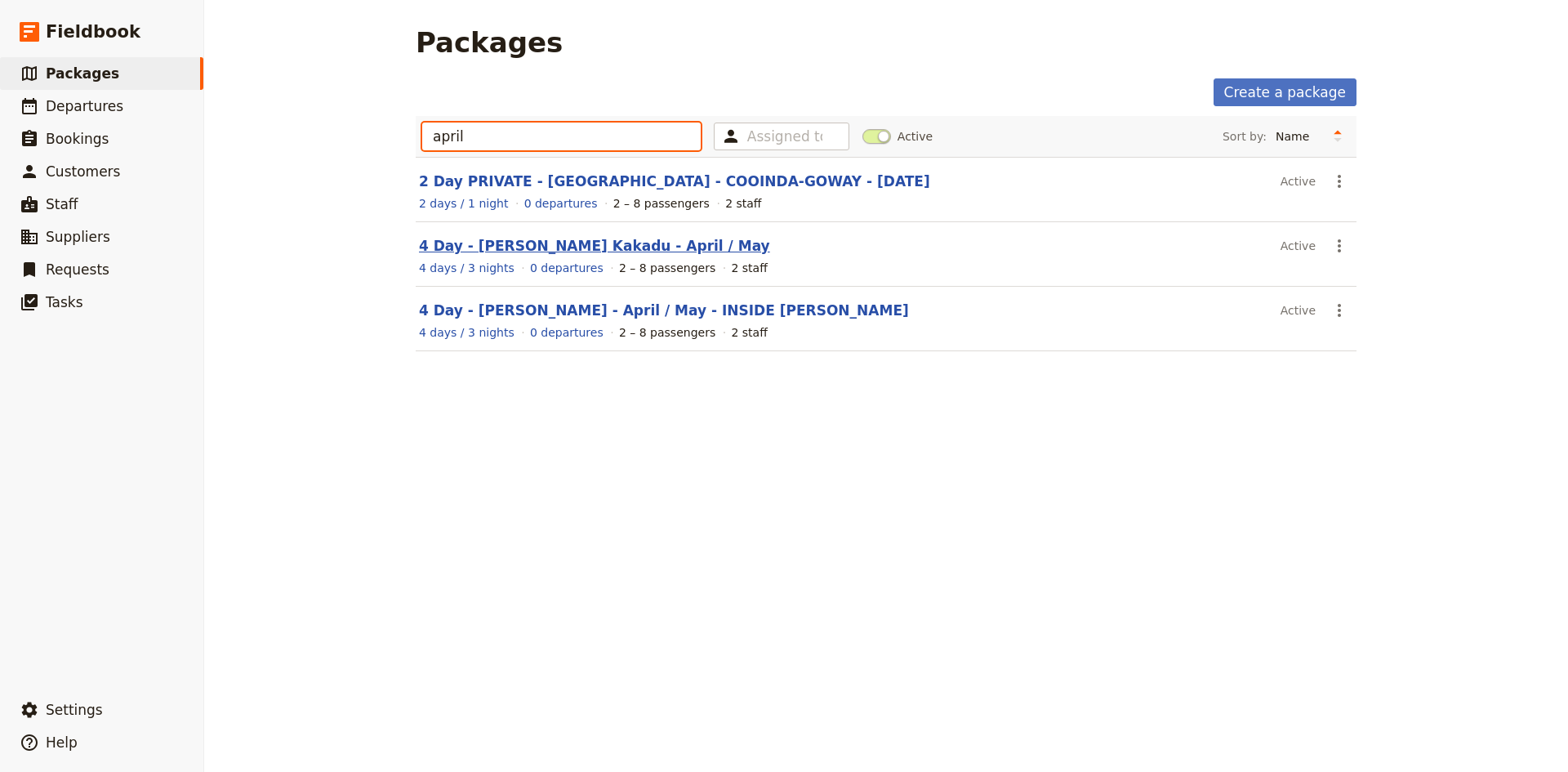
type input "april"
click at [519, 243] on link "4 Day - [PERSON_NAME] Kakadu - April / May" at bounding box center [595, 246] width 351 height 16
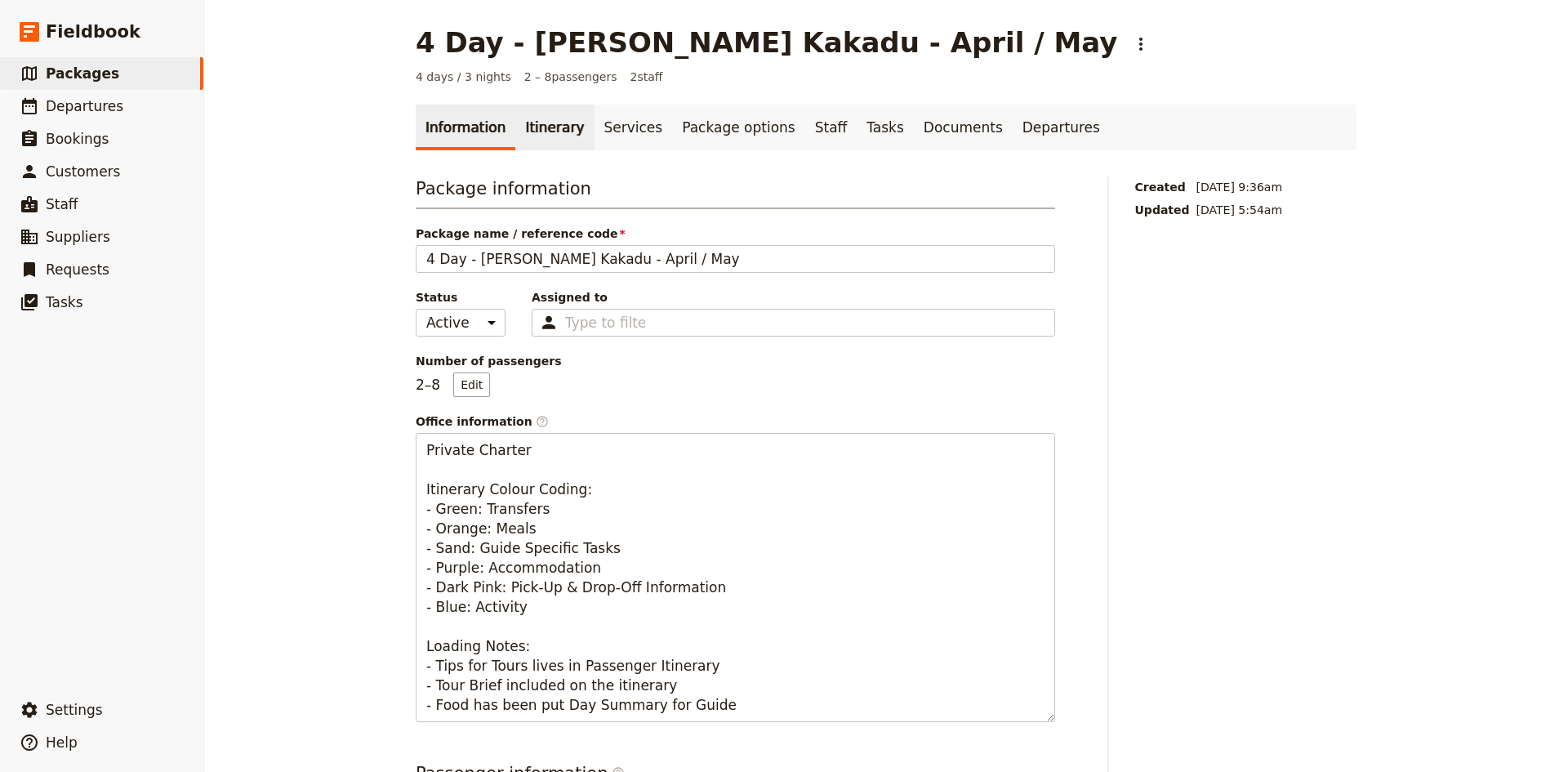
click at [549, 122] on link "Itinerary" at bounding box center [554, 127] width 79 height 46
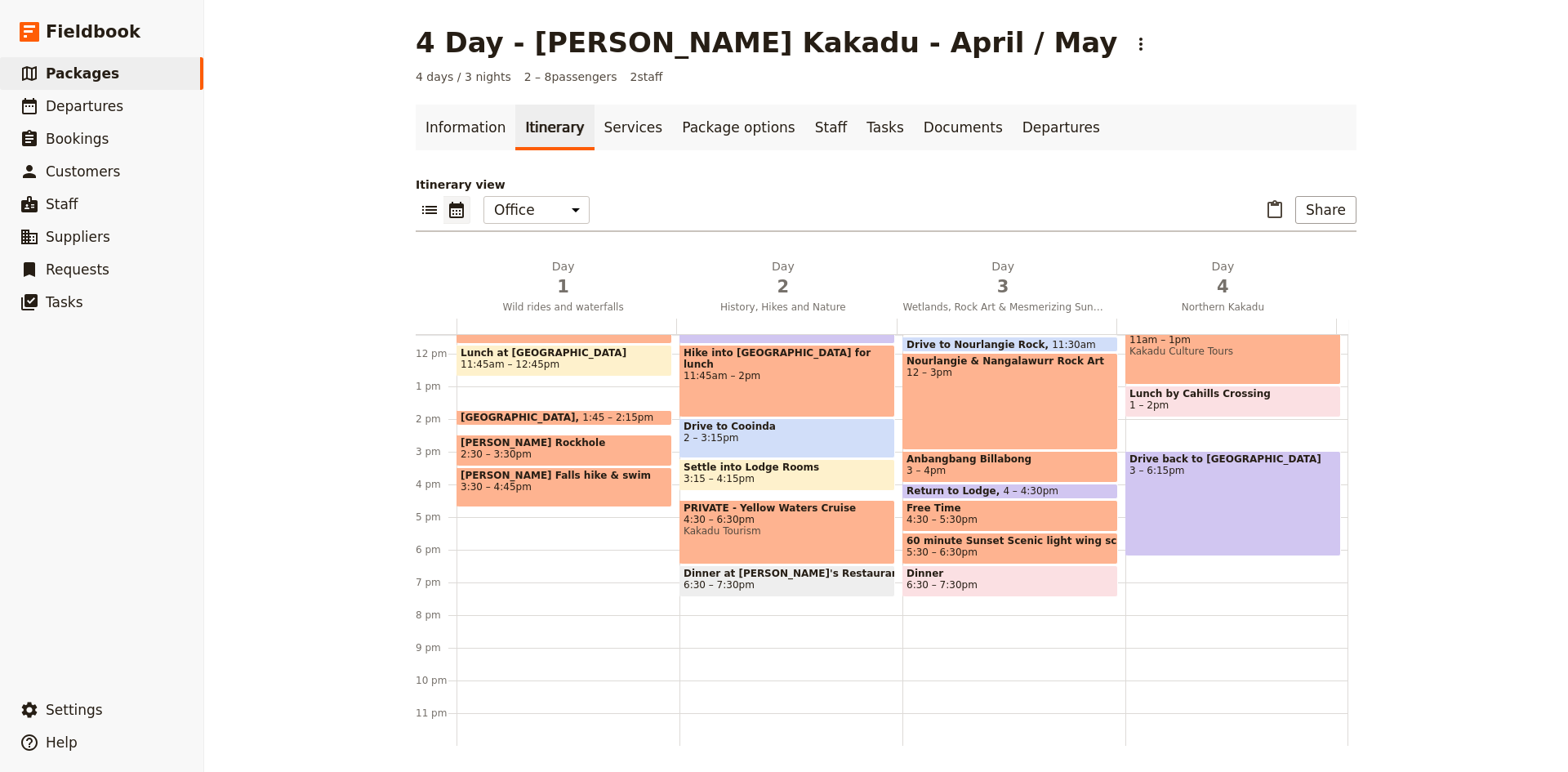
scroll to position [210, 0]
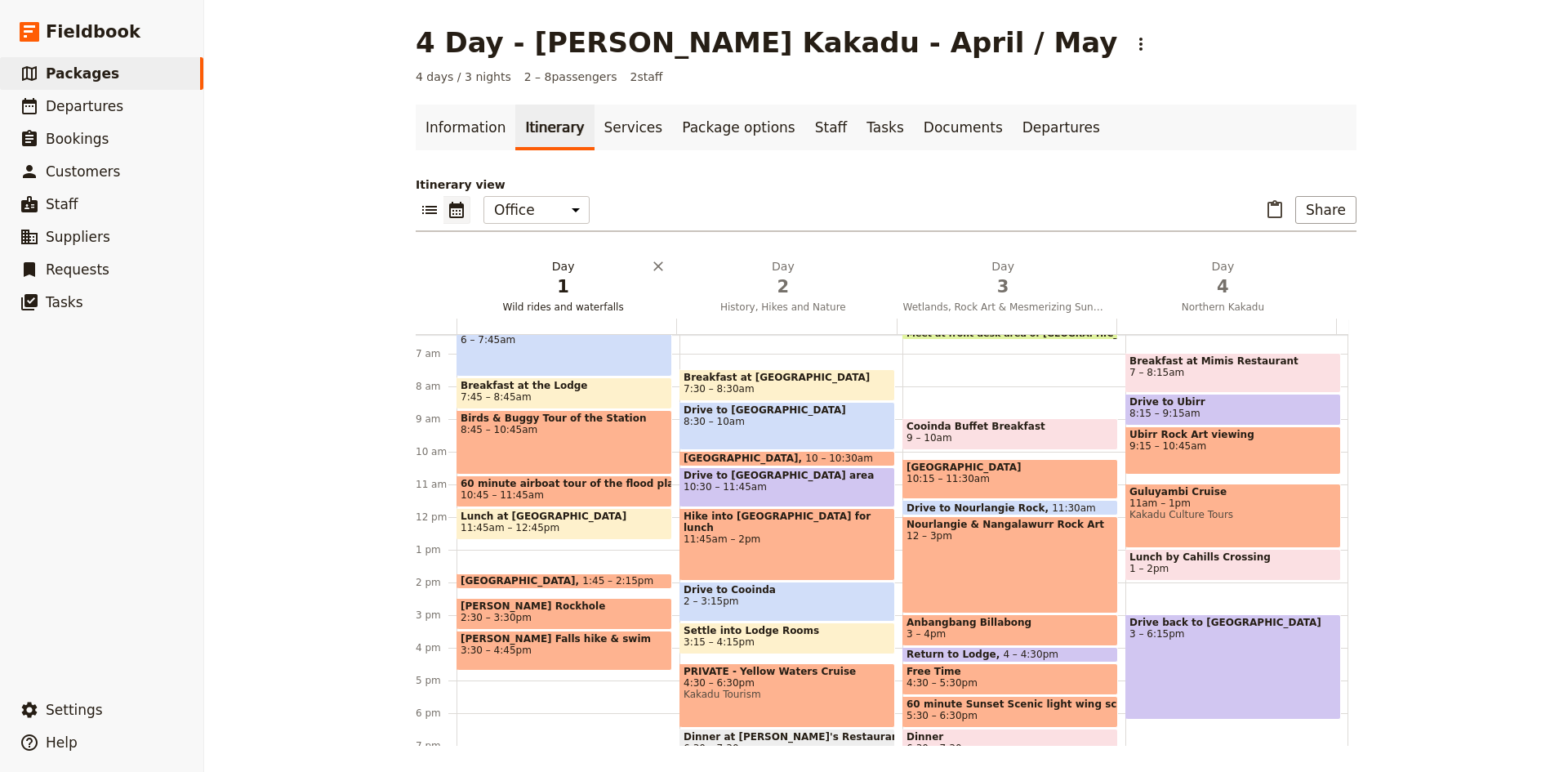
click at [555, 271] on h2 "Day 1 Wild rides and waterfalls" at bounding box center [563, 279] width 200 height 41
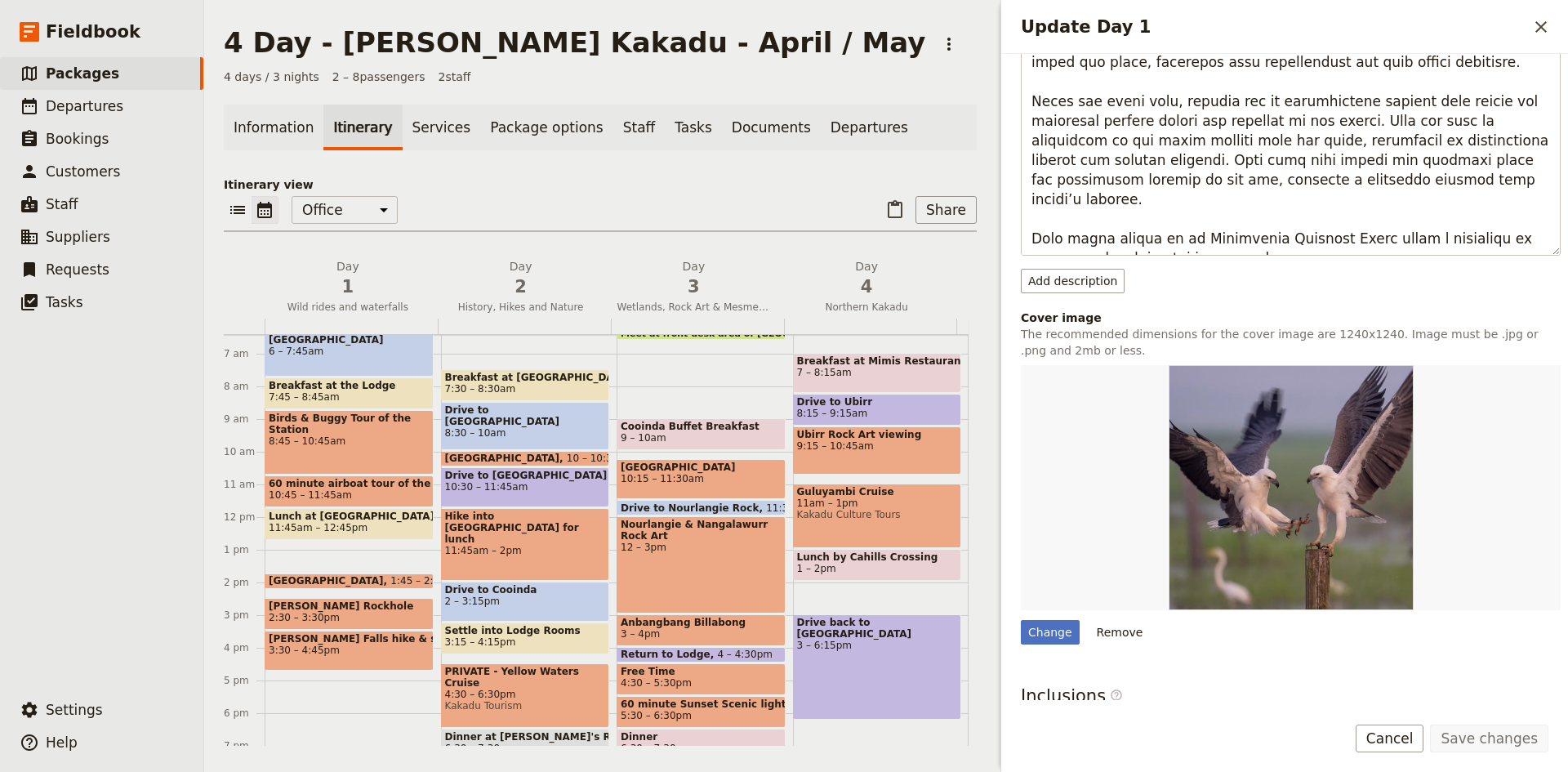
scroll to position [581, 0]
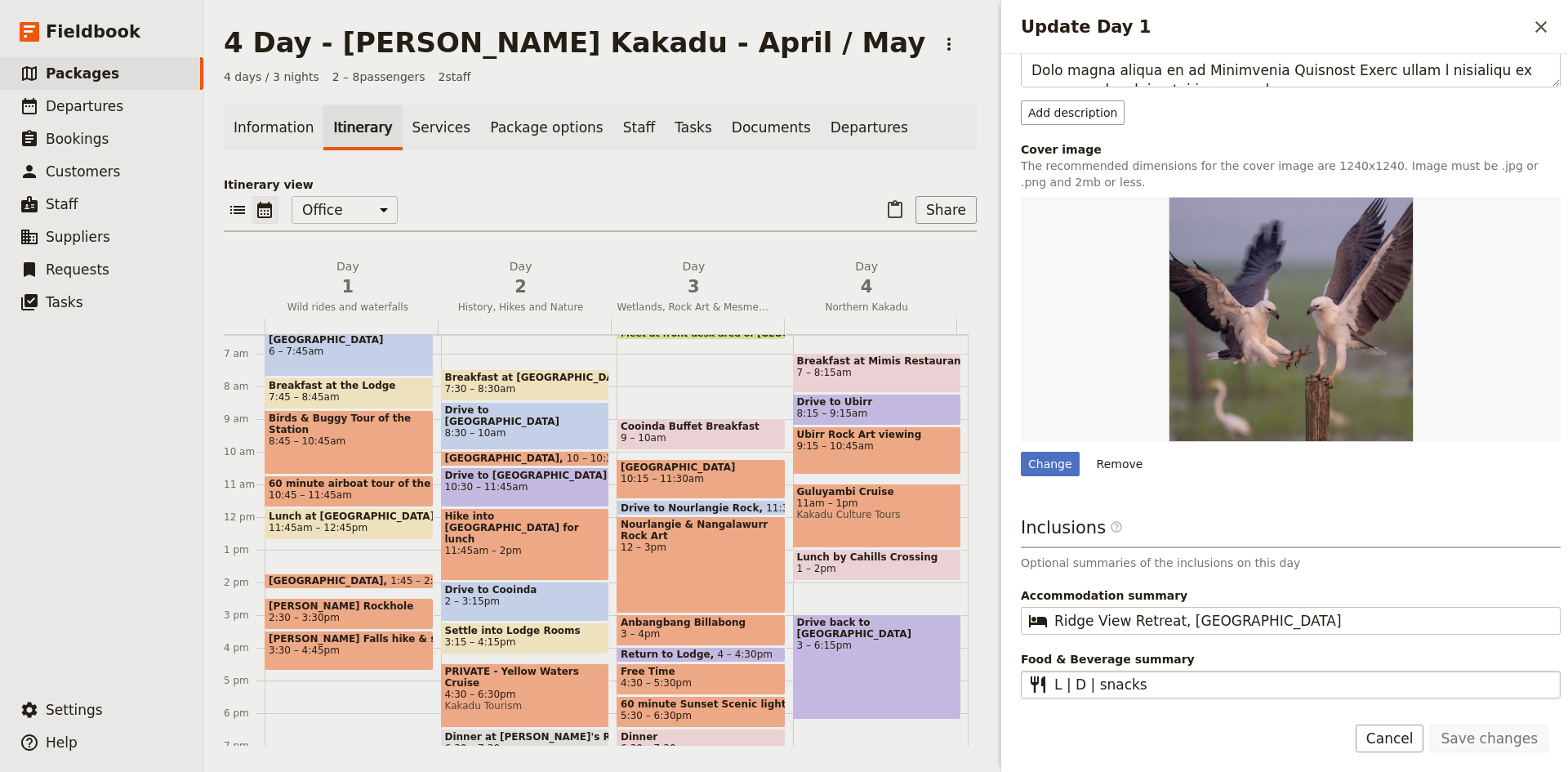
click at [1053, 682] on fieldset "​ L | D | snacks" at bounding box center [1291, 685] width 540 height 28
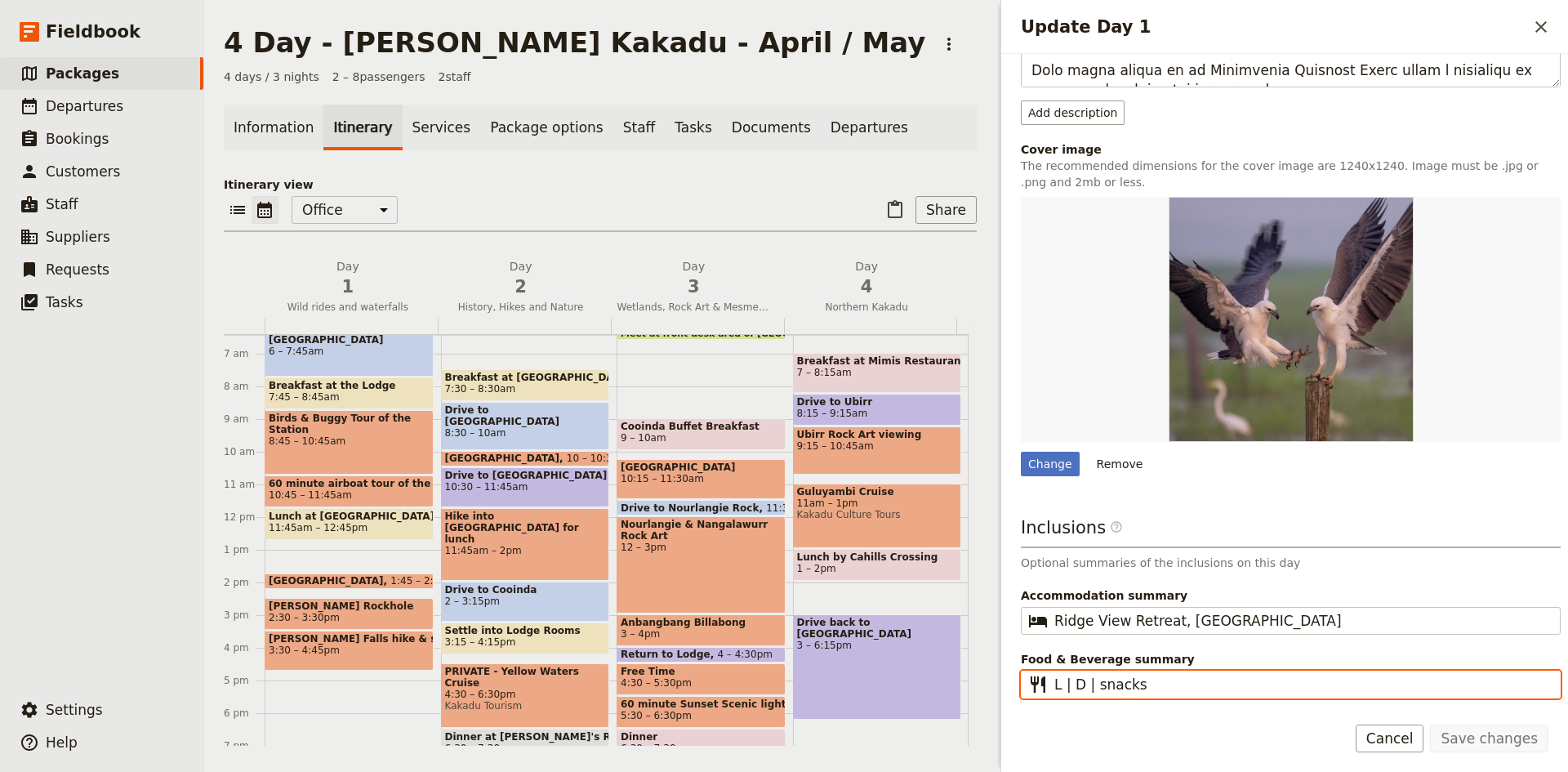
click at [1055, 682] on input "L | D | snacks" at bounding box center [1302, 684] width 495 height 20
click at [1055, 685] on input "L | D | snacks" at bounding box center [1302, 684] width 495 height 20
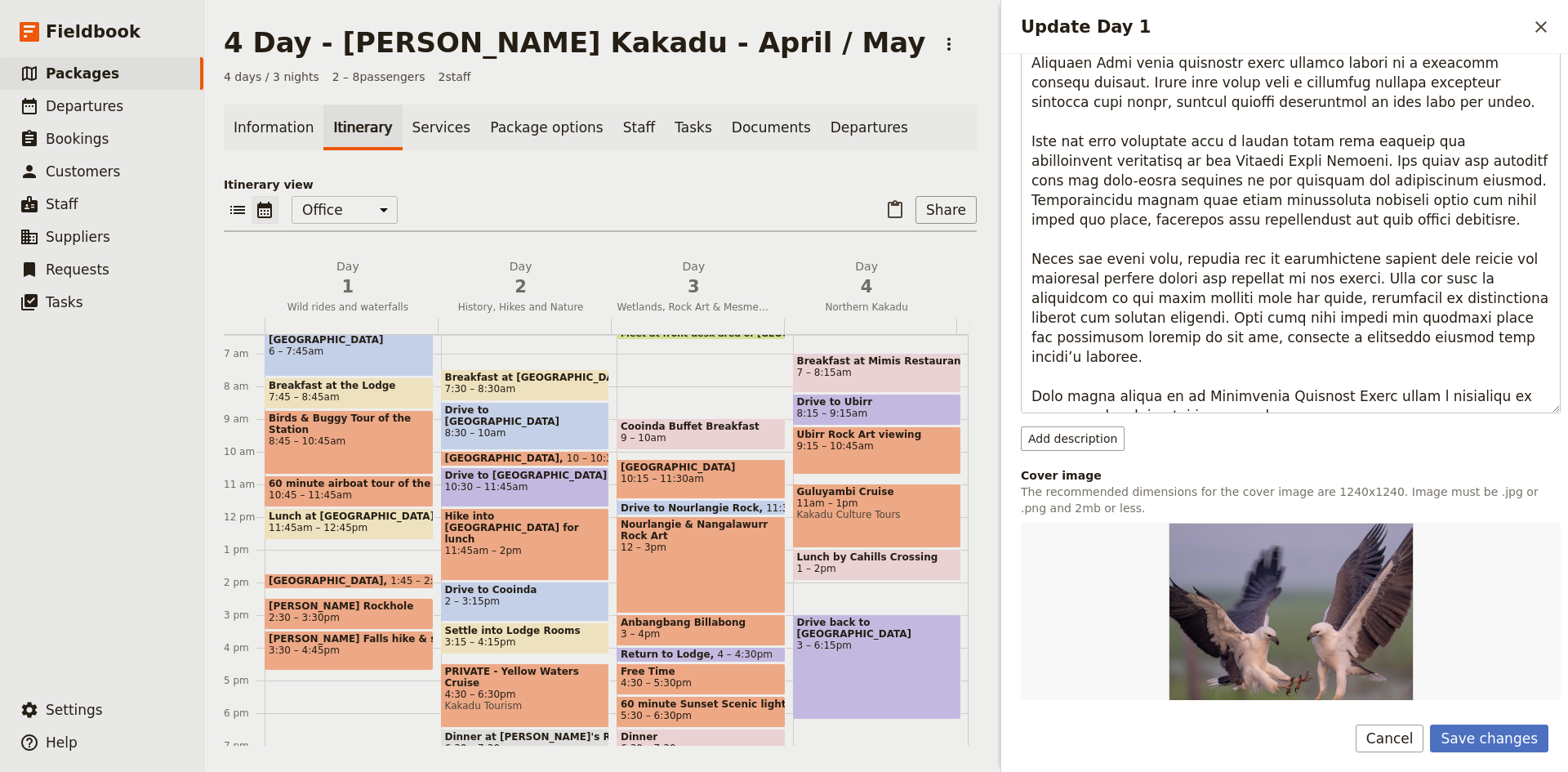
scroll to position [254, 0]
type input "B | L | D | snacks"
click at [1504, 740] on button "Save changes" at bounding box center [1489, 738] width 118 height 28
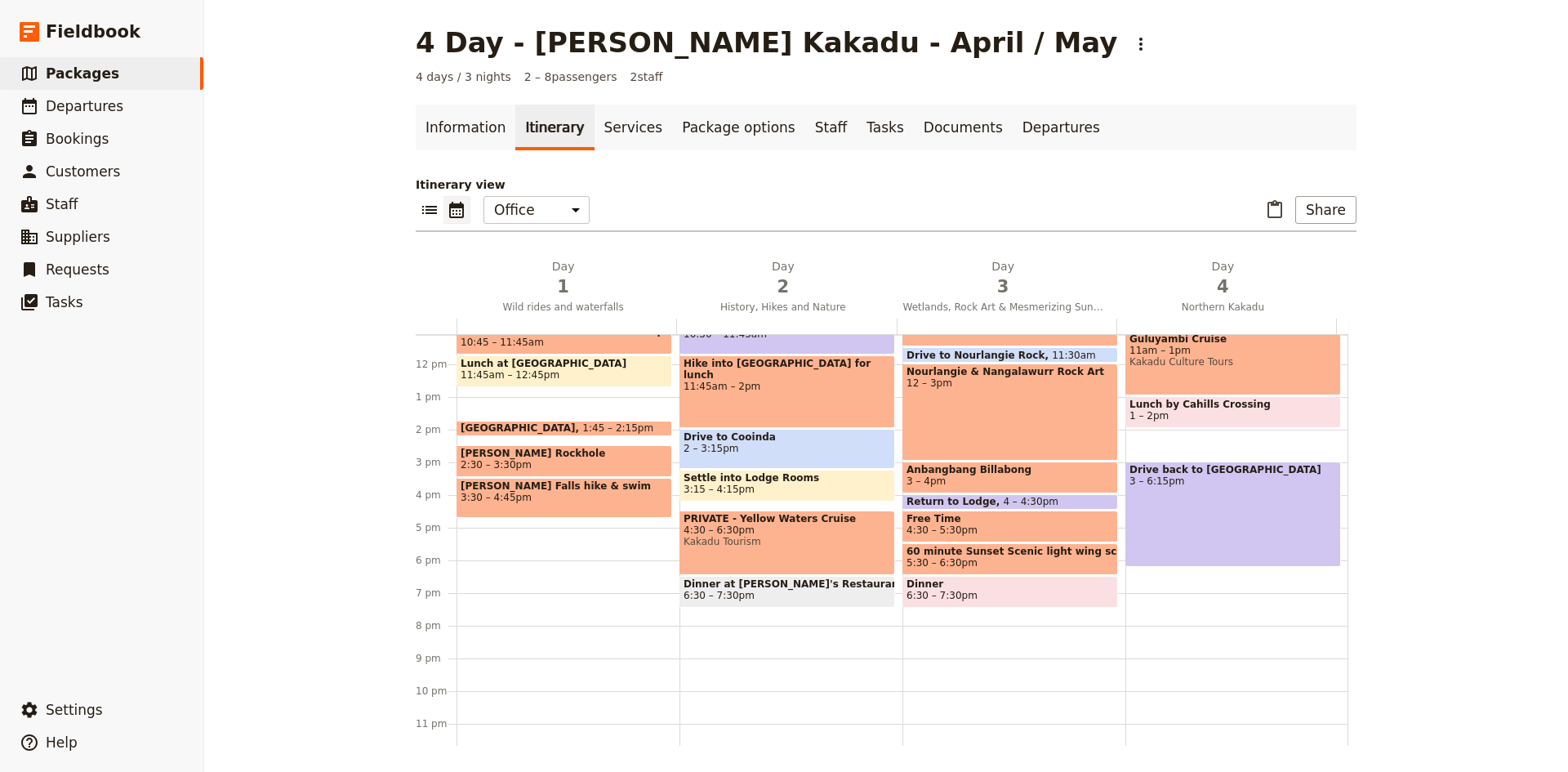
scroll to position [373, 0]
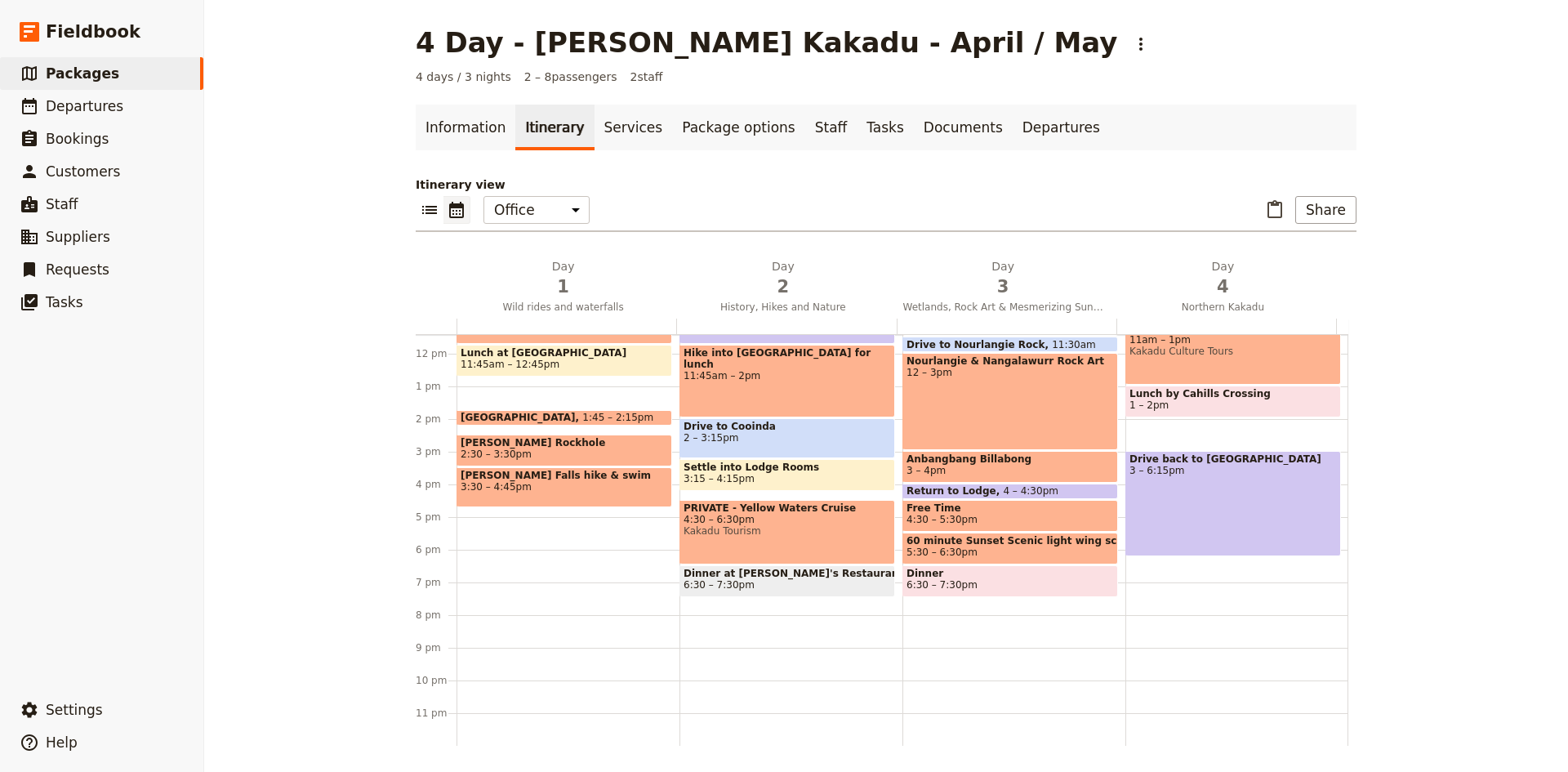
click at [713, 514] on span "4:30 – 6:30pm" at bounding box center [786, 519] width 207 height 11
select select "2"
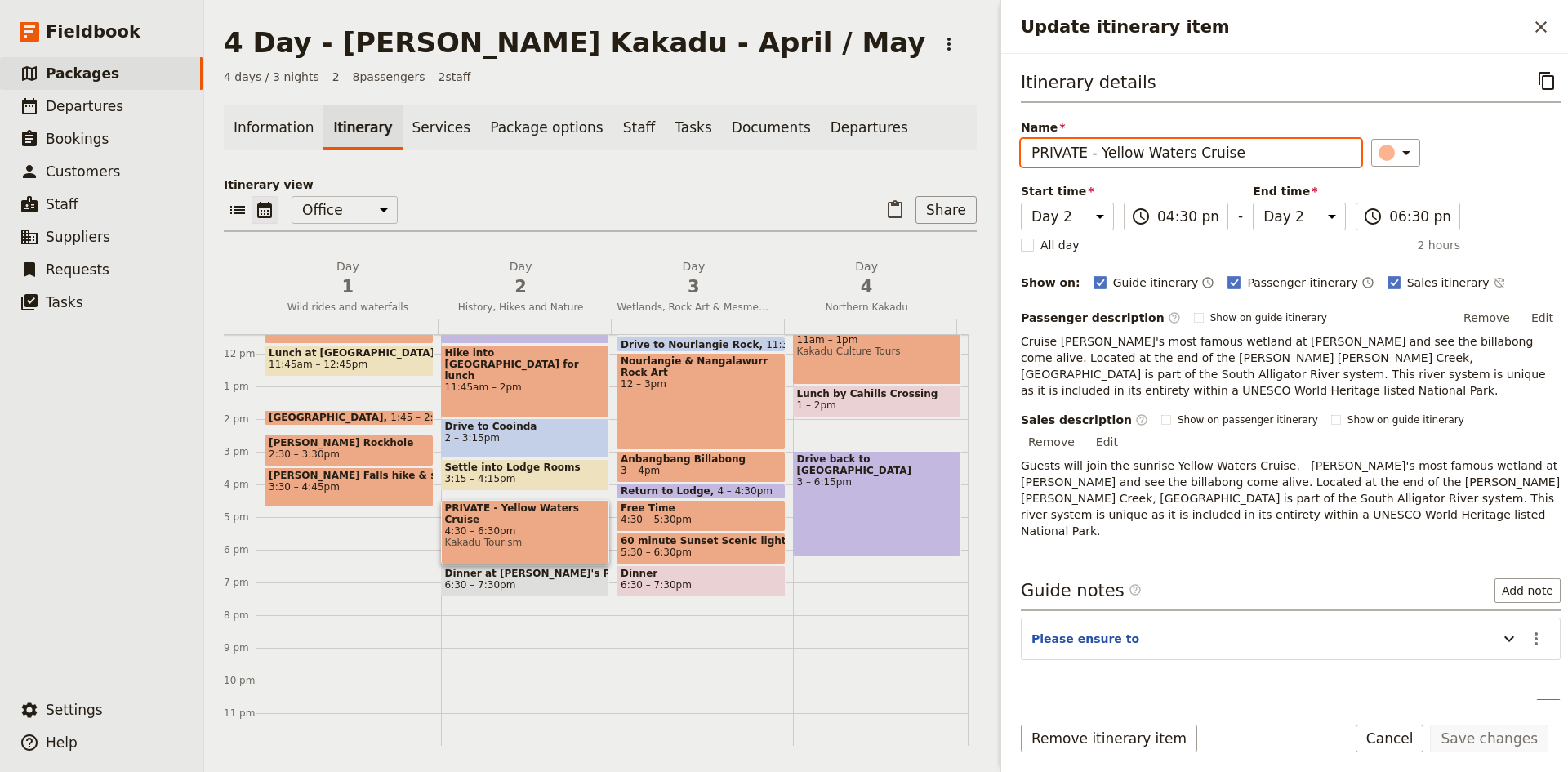
drag, startPoint x: 1093, startPoint y: 152, endPoint x: 1027, endPoint y: 150, distance: 66.0
click at [1027, 150] on input "PRIVATE - Yellow Waters Cruise" at bounding box center [1191, 153] width 340 height 28
type input "Yellow Waters Cruise"
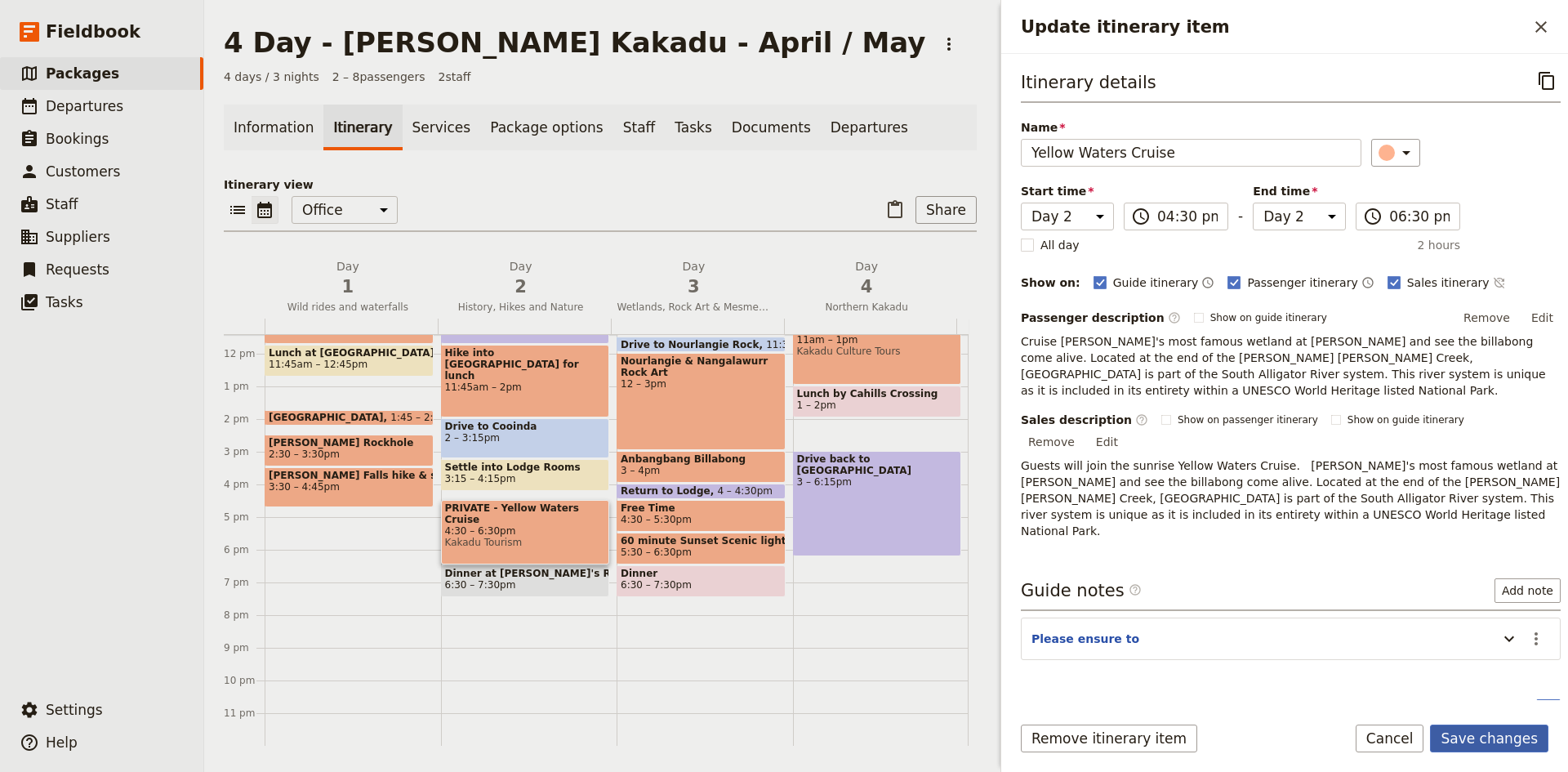
click at [1471, 733] on button "Save changes" at bounding box center [1489, 738] width 118 height 28
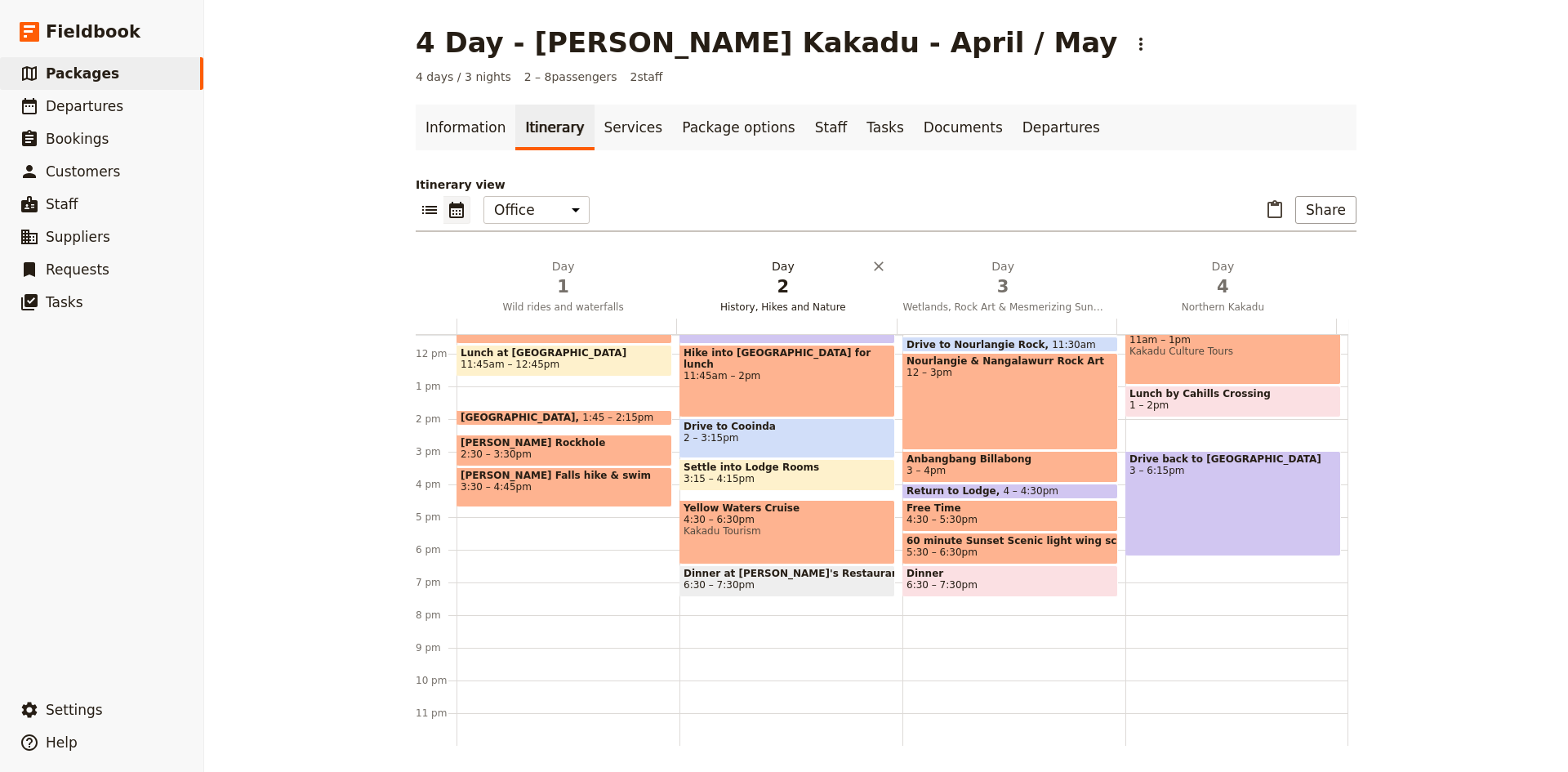
click at [769, 265] on h2 "Day 2 History, Hikes and Nature" at bounding box center [782, 279] width 200 height 41
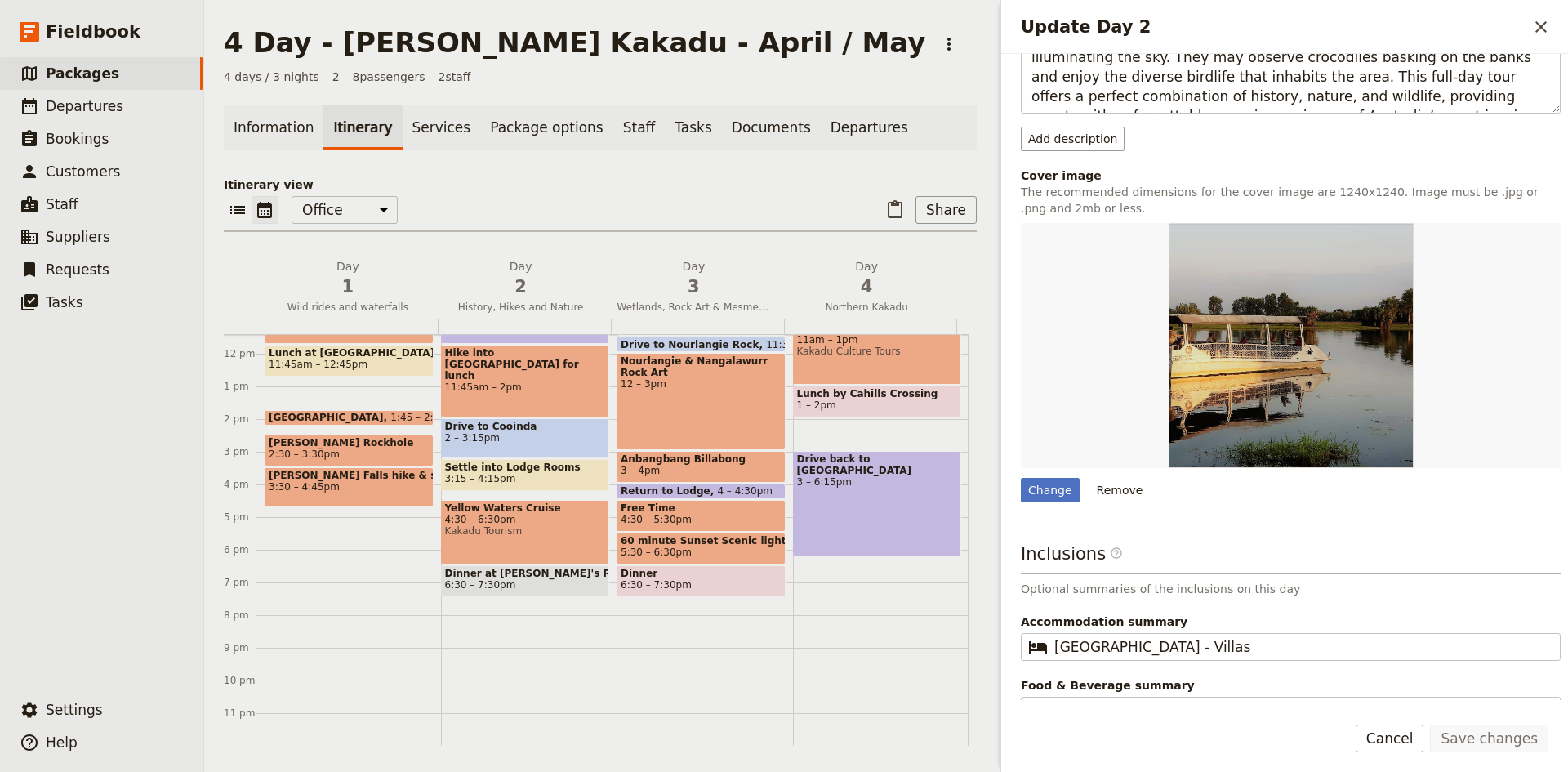
scroll to position [502, 0]
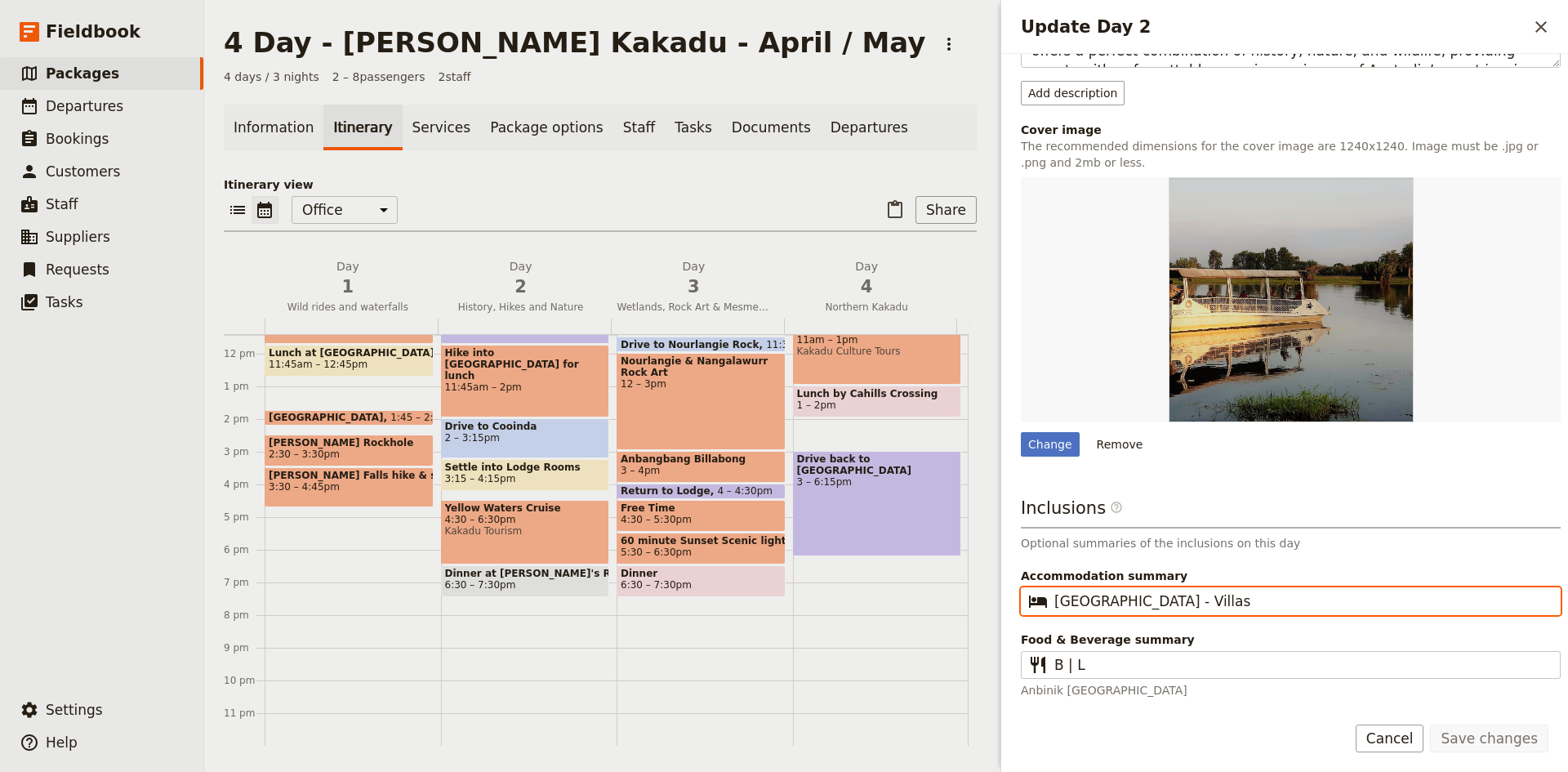
click at [1232, 600] on input "[GEOGRAPHIC_DATA] - Villas" at bounding box center [1302, 601] width 495 height 20
type input "[GEOGRAPHIC_DATA] - Lodge Rooms"
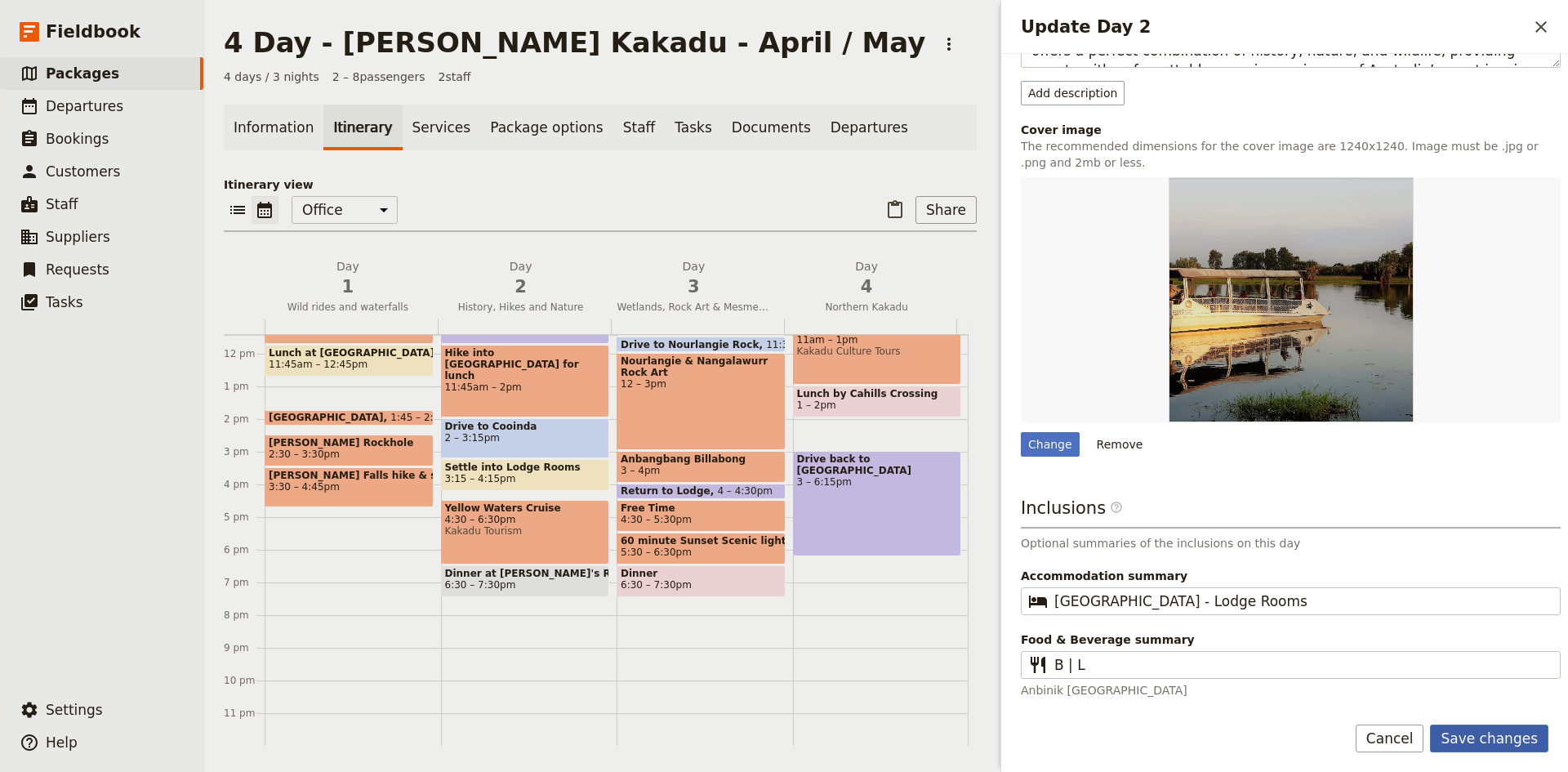
click at [1475, 734] on button "Save changes" at bounding box center [1489, 738] width 118 height 28
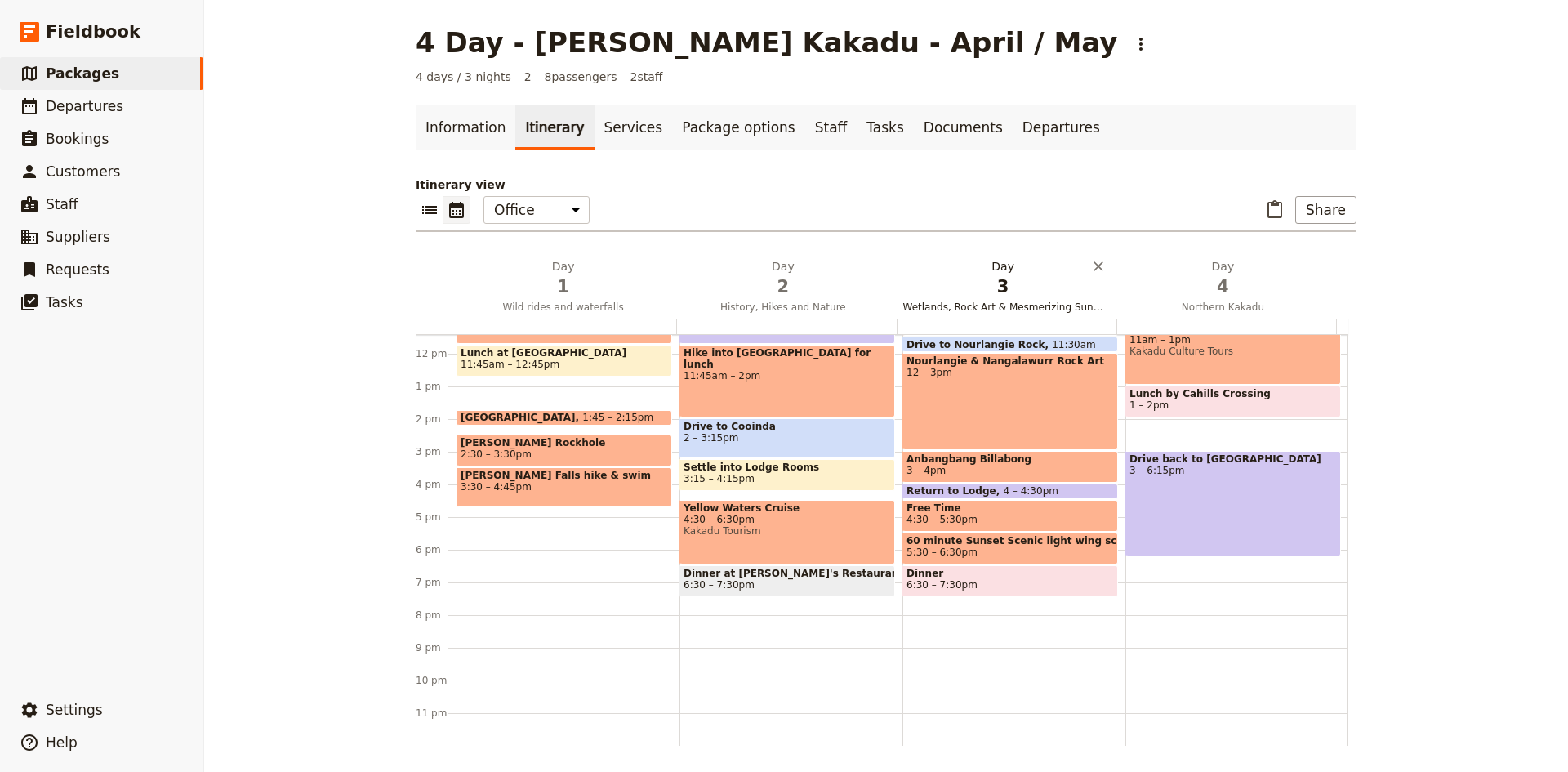
click at [982, 276] on span "3" at bounding box center [1003, 287] width 200 height 25
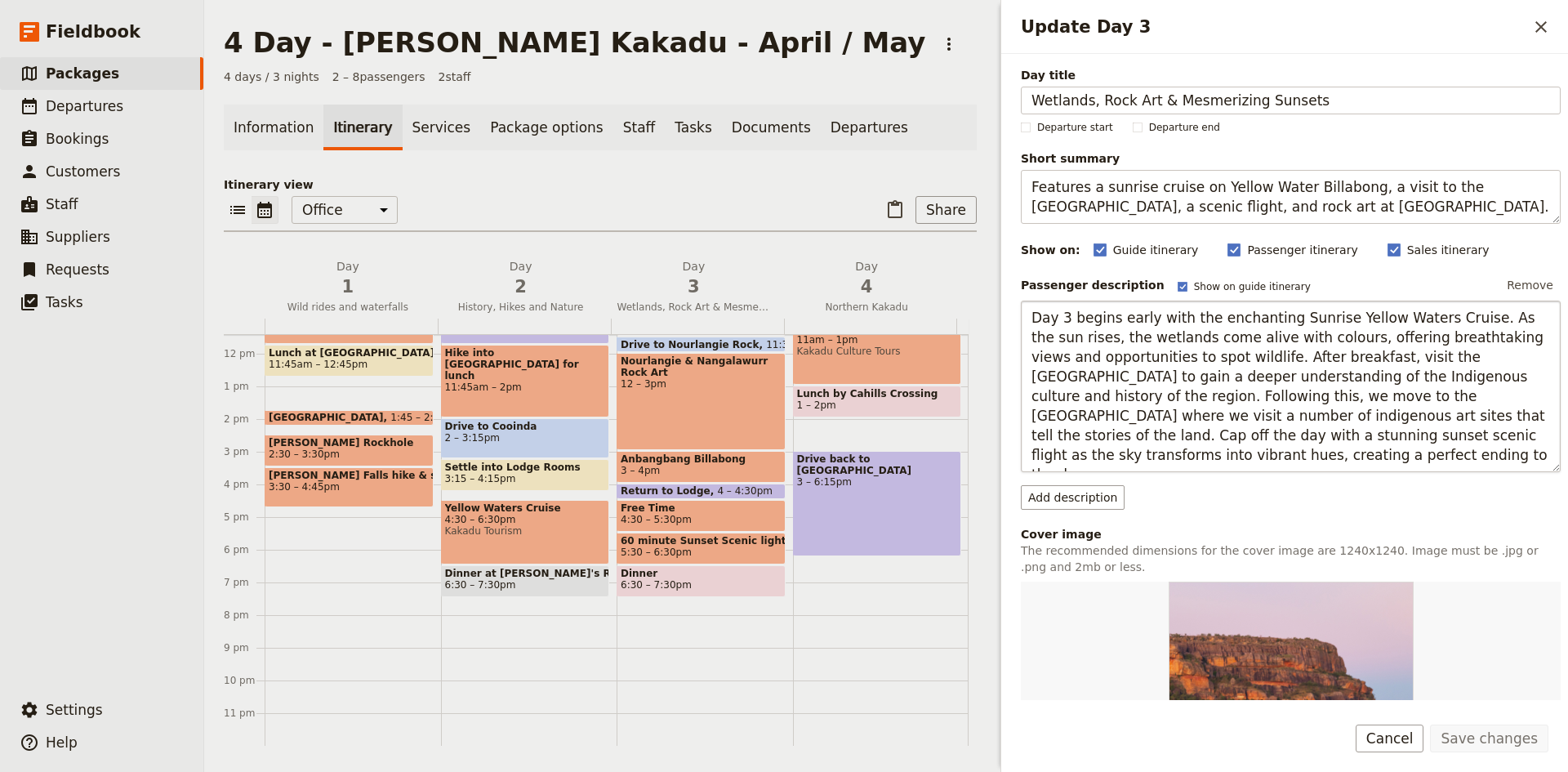
scroll to position [385, 0]
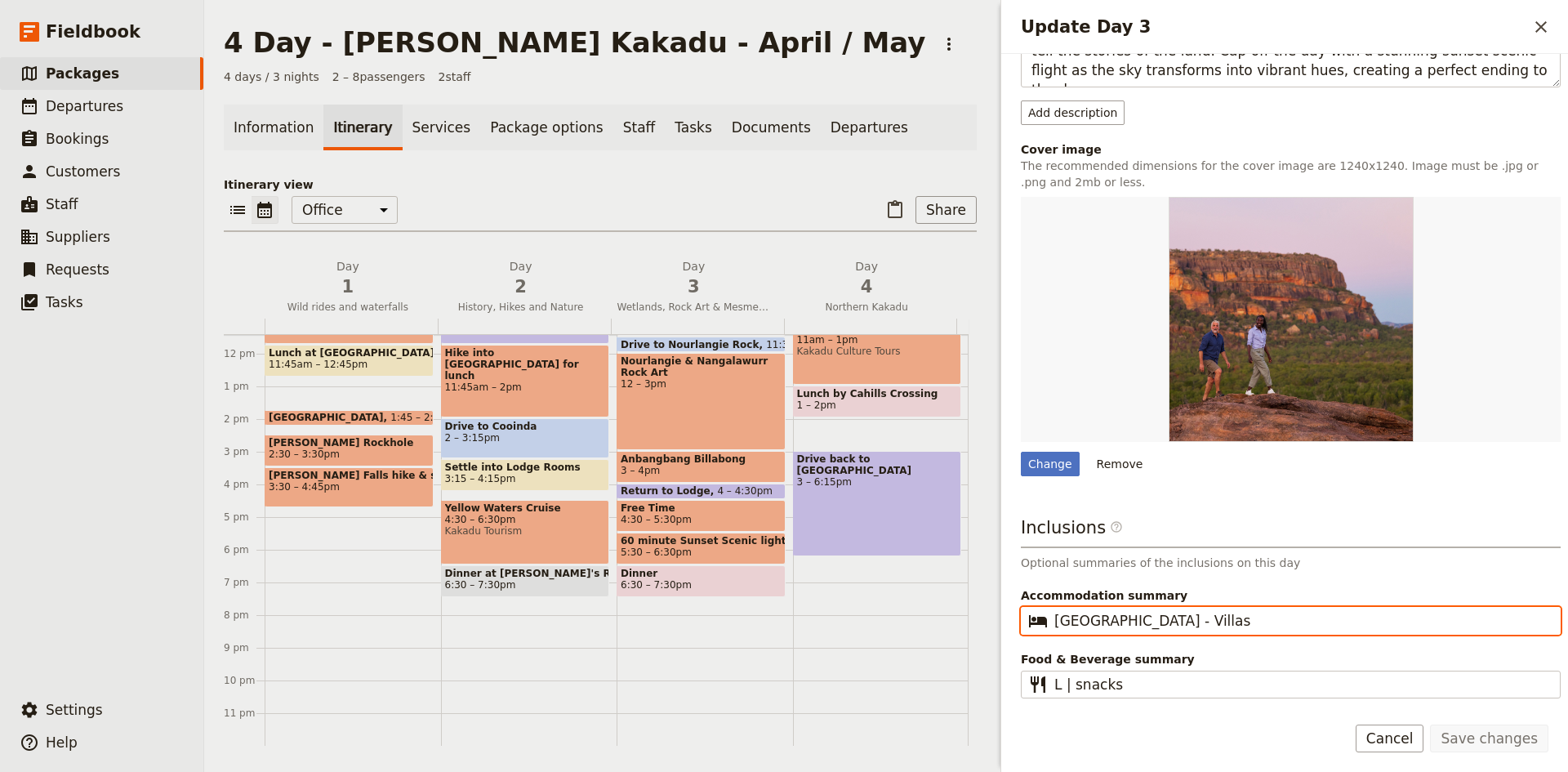
click at [1207, 629] on input "[GEOGRAPHIC_DATA] - Villas" at bounding box center [1302, 621] width 495 height 20
type input "[GEOGRAPHIC_DATA] - [GEOGRAPHIC_DATA]"
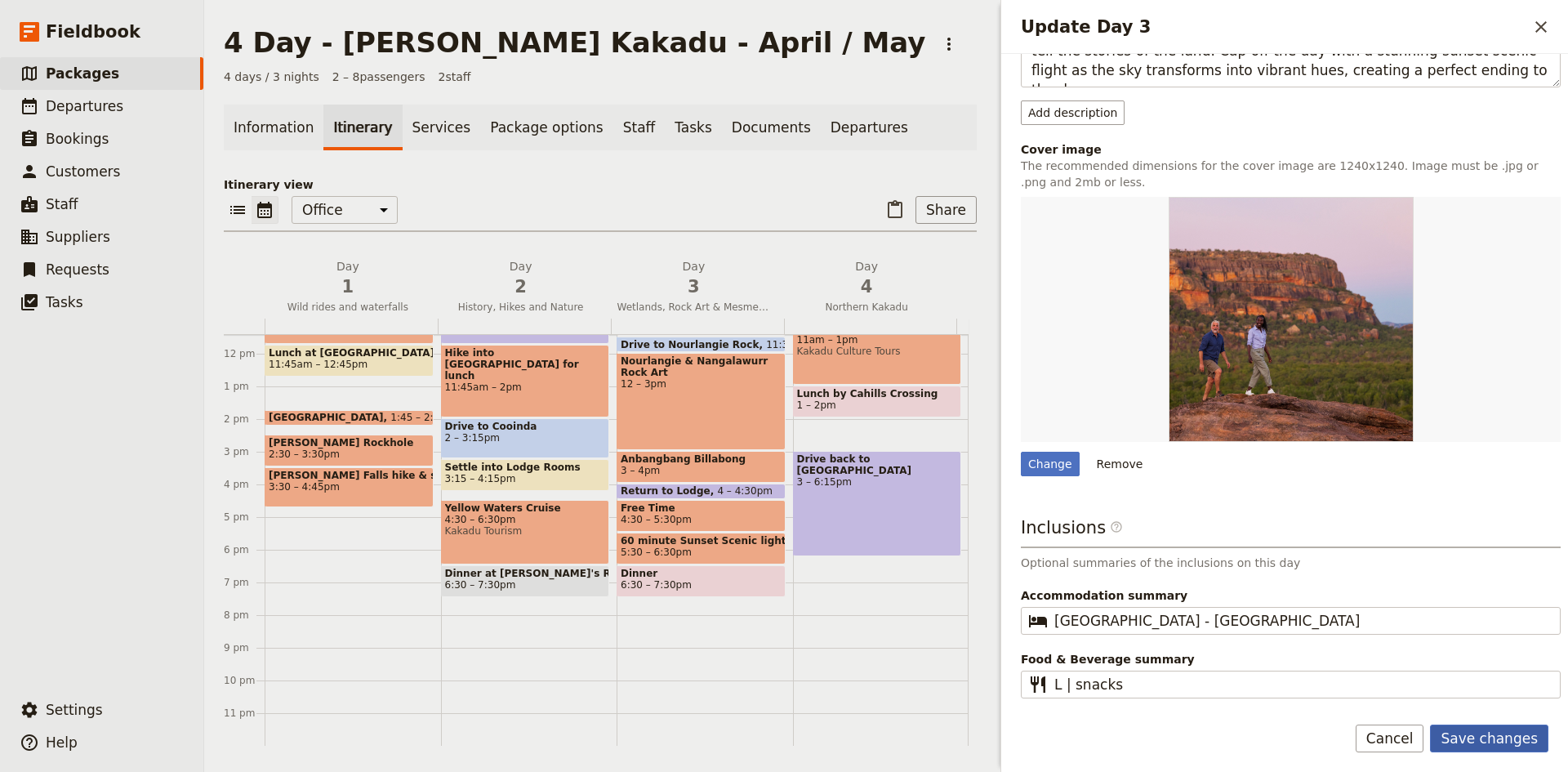
click at [1488, 738] on button "Save changes" at bounding box center [1489, 738] width 118 height 28
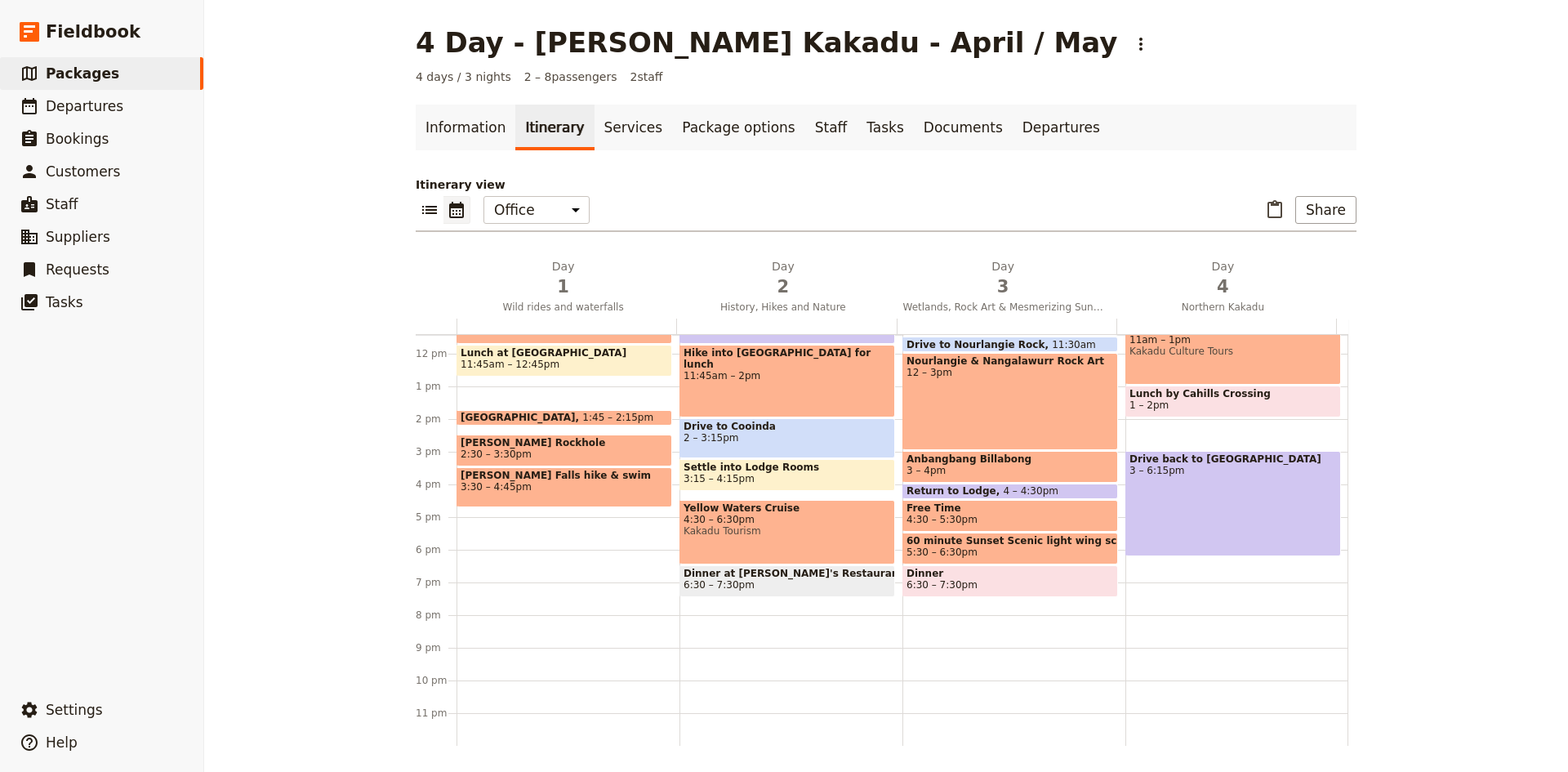
scroll to position [291, 0]
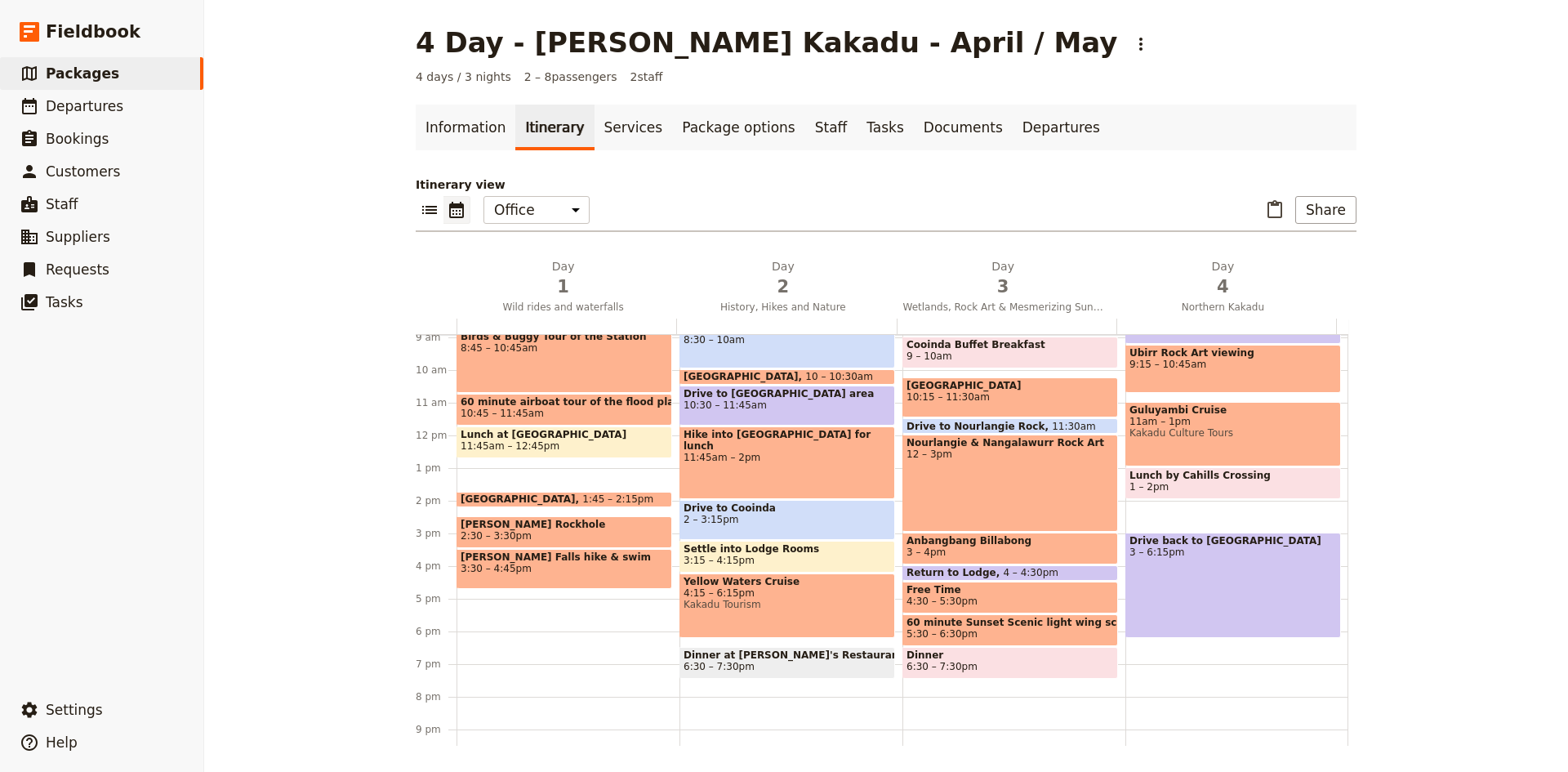
click at [530, 407] on span "60 minute airboat tour of the flood plains and wetlands." at bounding box center [564, 402] width 207 height 11
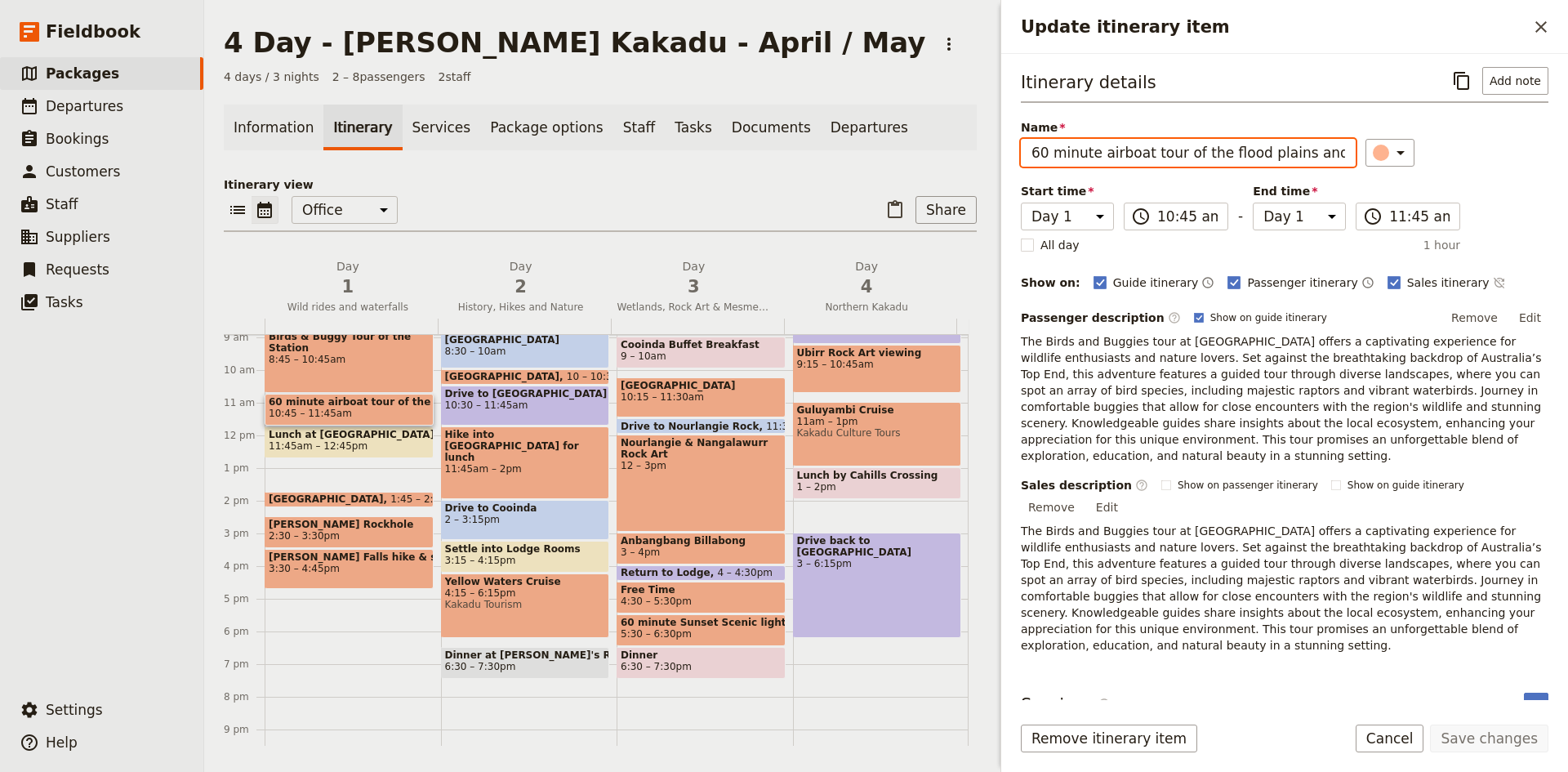
click at [1041, 146] on input "60 minute airboat tour of the flood plains and wetlands." at bounding box center [1188, 153] width 335 height 28
type input "30 minute airboat tour of the flood plains and wetlands."
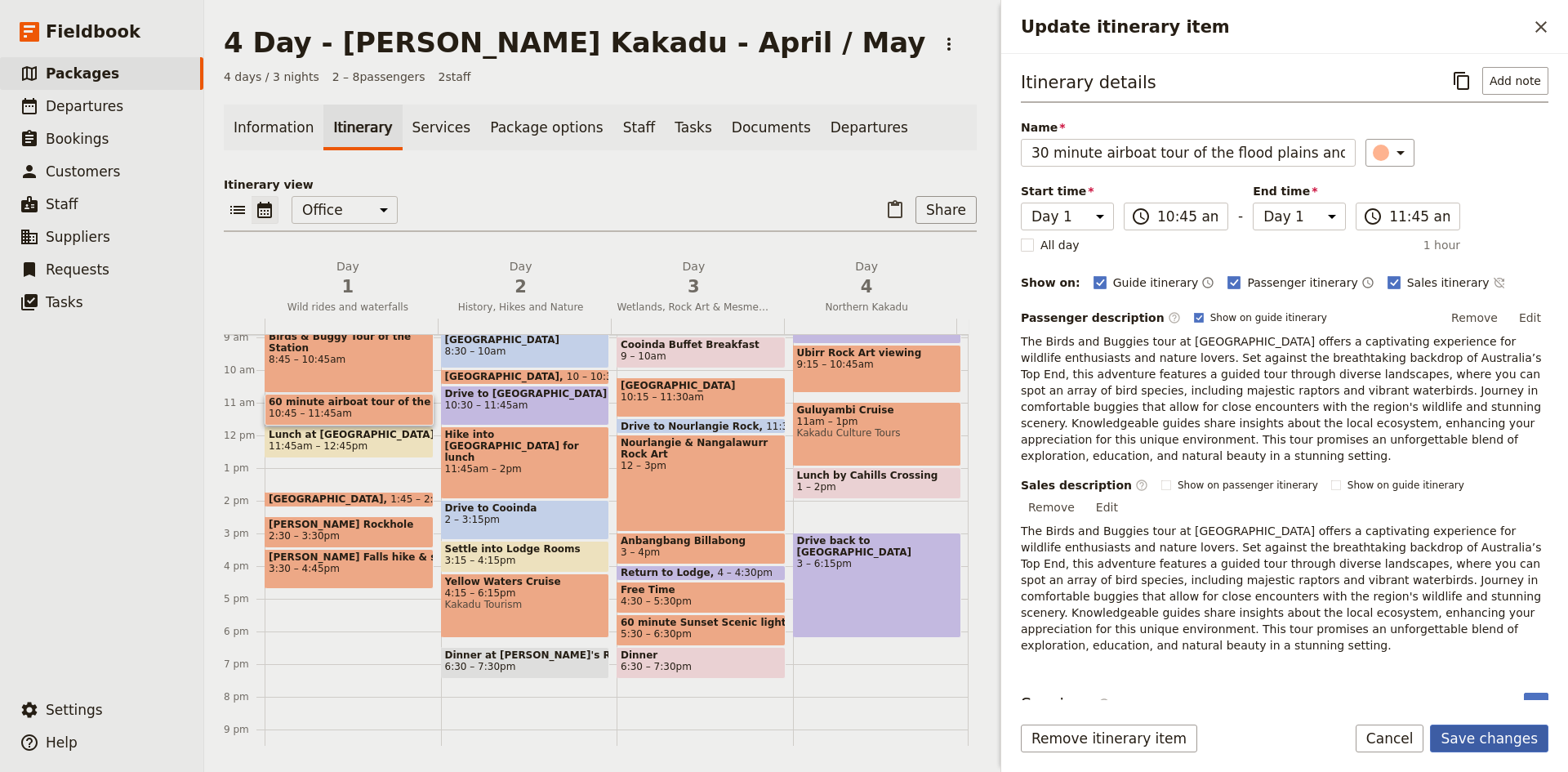
click at [1498, 738] on button "Save changes" at bounding box center [1489, 738] width 118 height 28
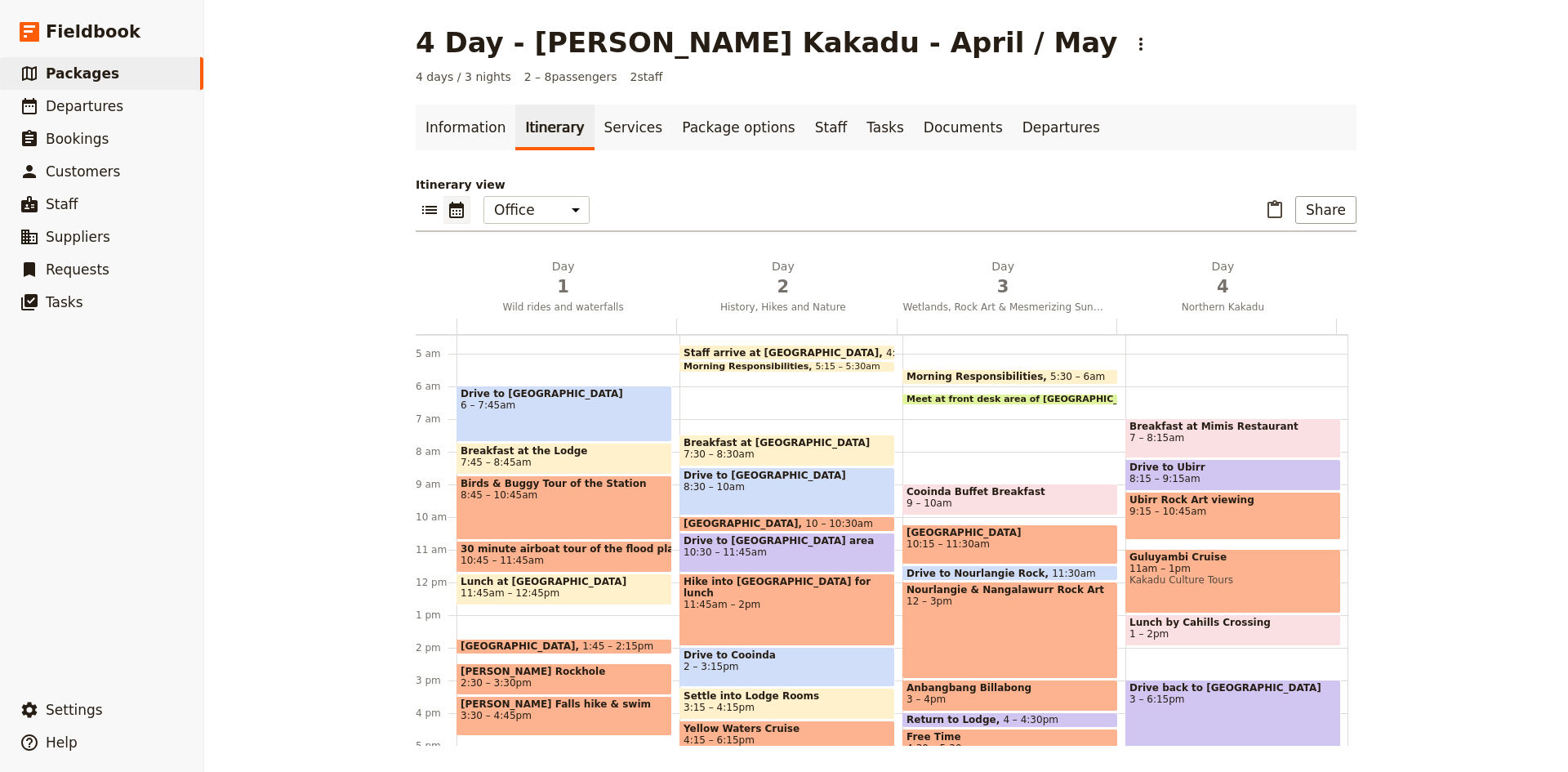
scroll to position [128, 0]
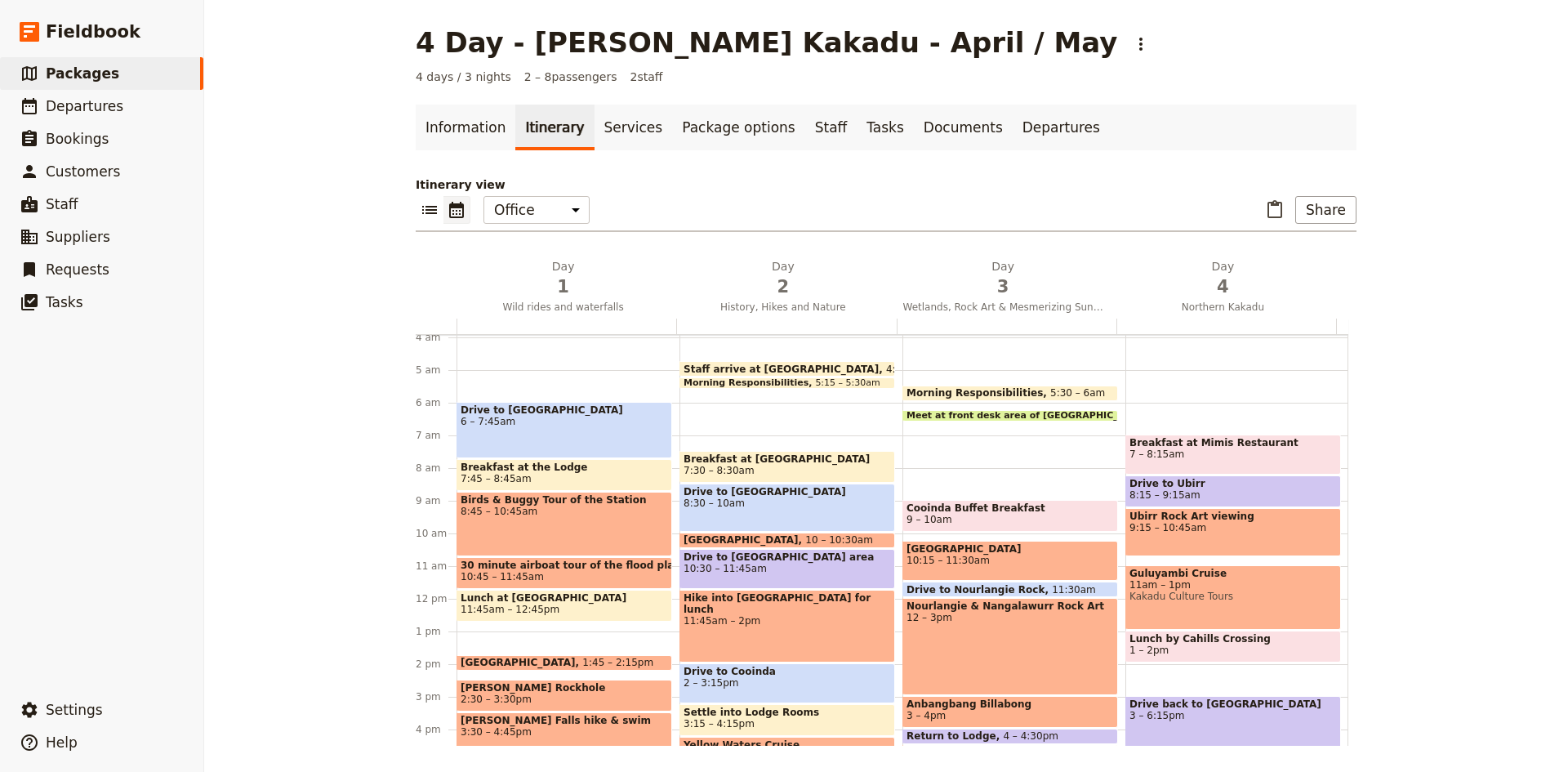
click at [886, 367] on span "4:45am" at bounding box center [905, 368] width 38 height 11
select select "2"
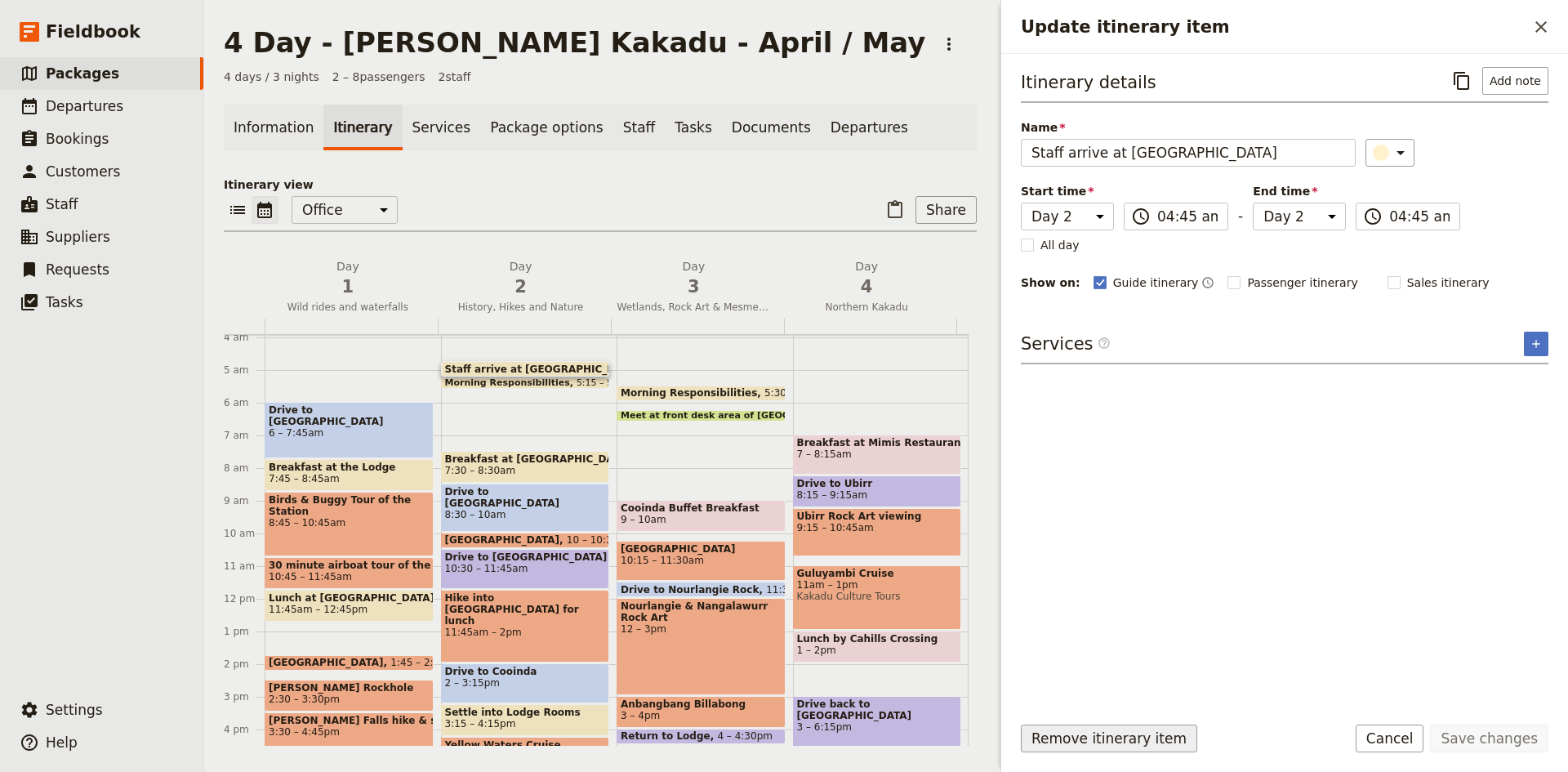
click at [1108, 732] on button "Remove itinerary item" at bounding box center [1109, 738] width 176 height 28
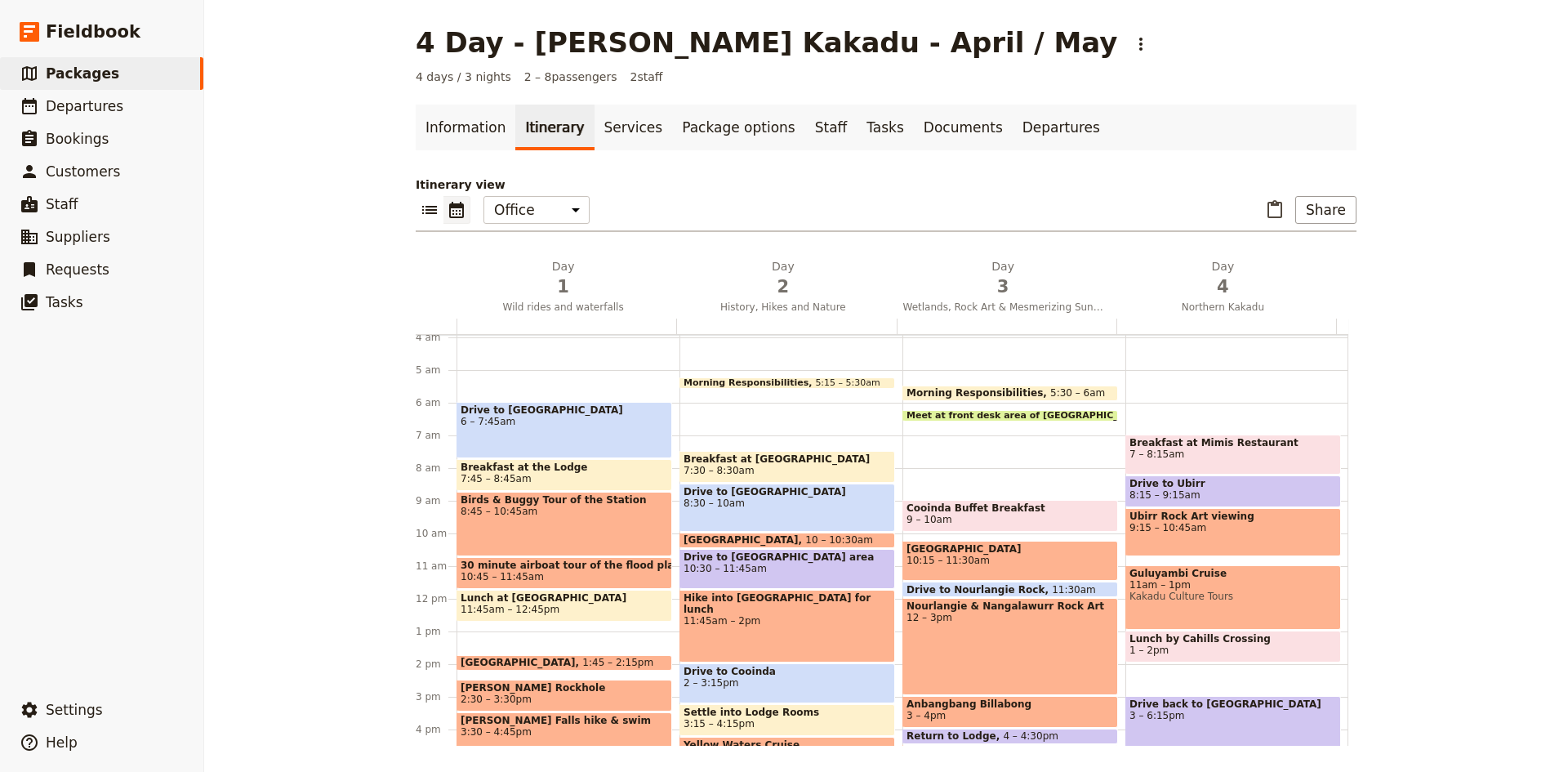
click at [743, 381] on span "Morning Responsibilities" at bounding box center [749, 383] width 131 height 10
select select "2"
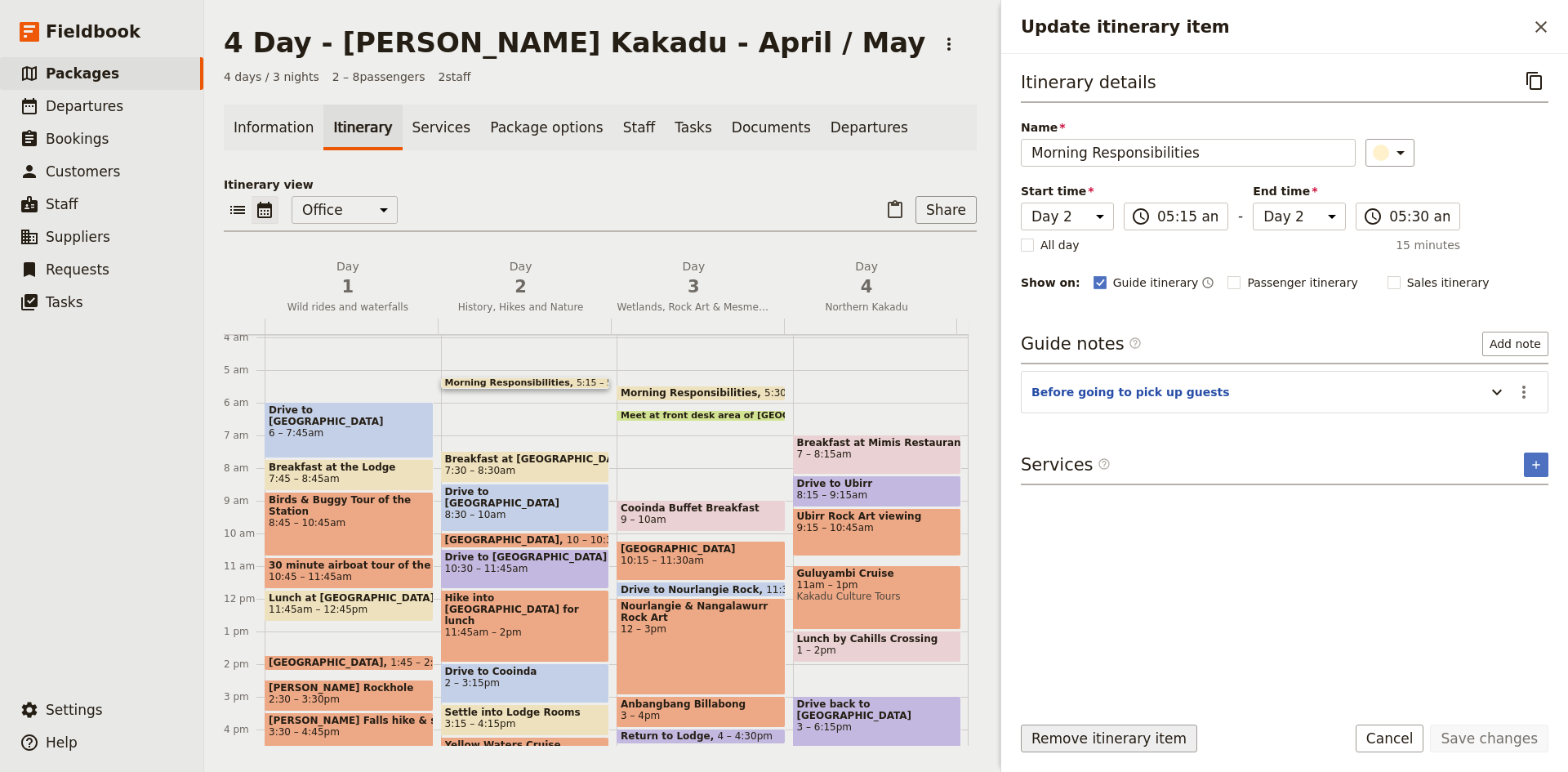
click at [1071, 736] on button "Remove itinerary item" at bounding box center [1109, 738] width 176 height 28
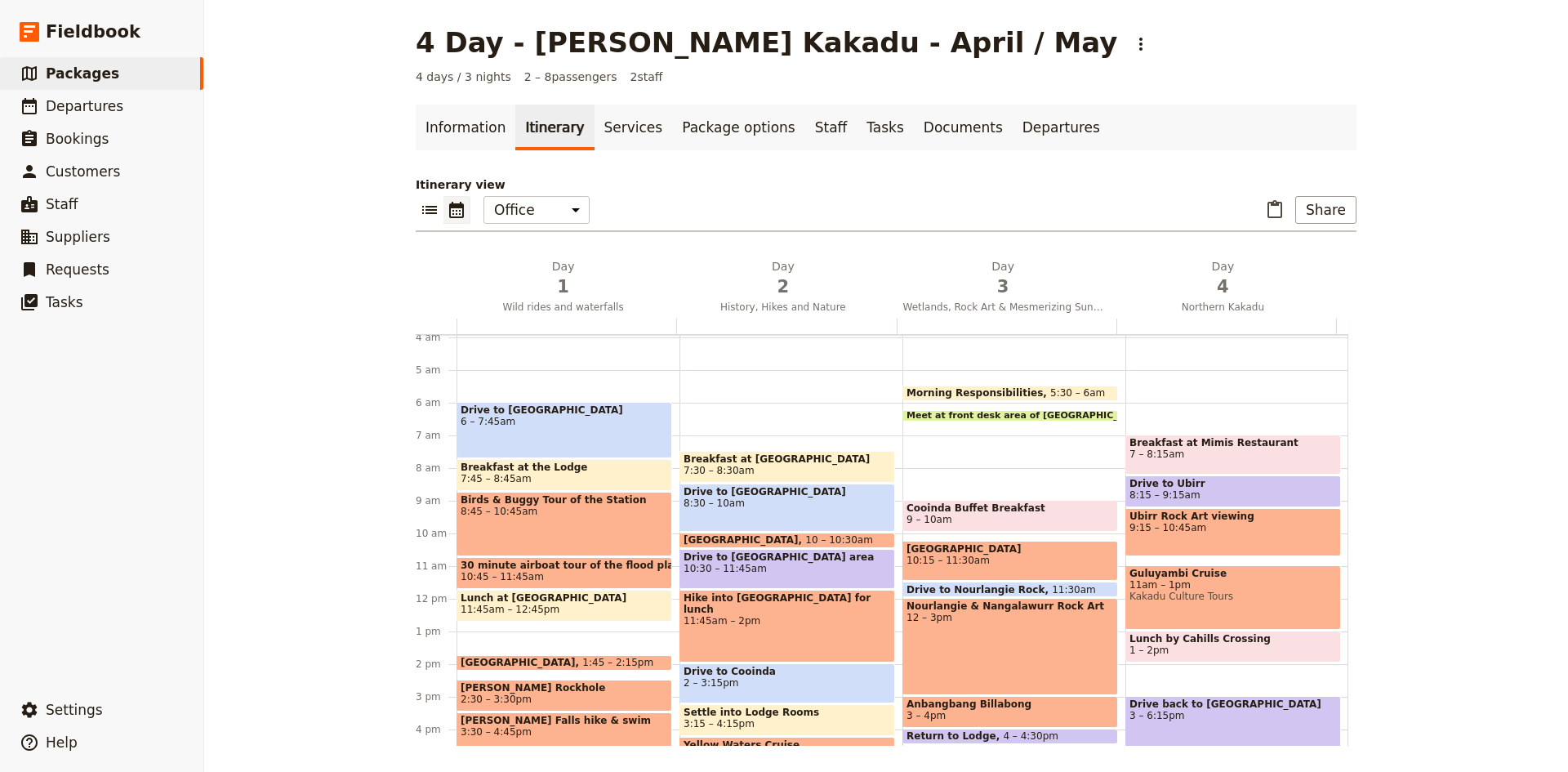
click at [984, 394] on span at bounding box center [1010, 397] width 214 height 7
select select "3"
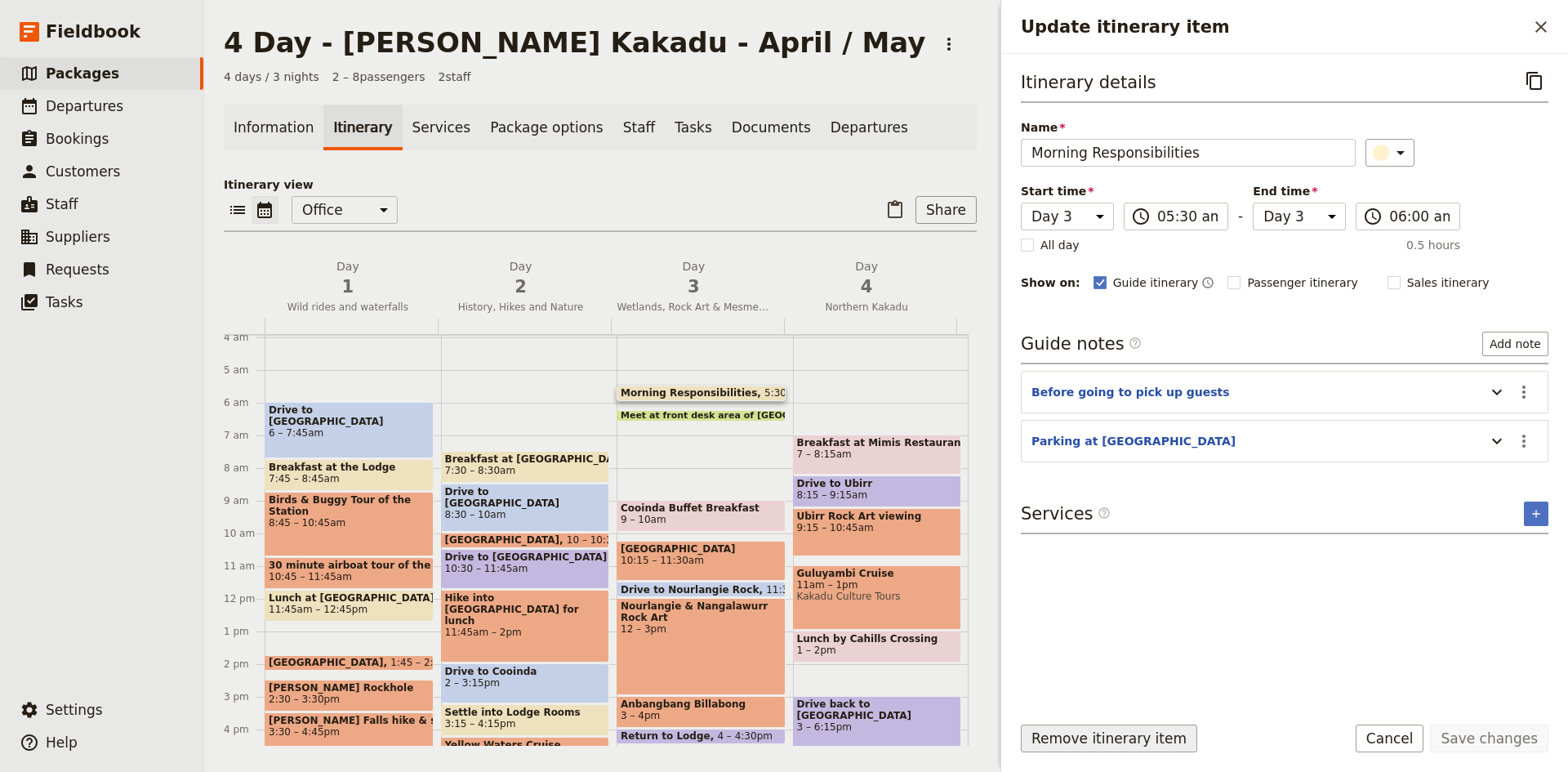
click at [1076, 736] on button "Remove itinerary item" at bounding box center [1109, 738] width 176 height 28
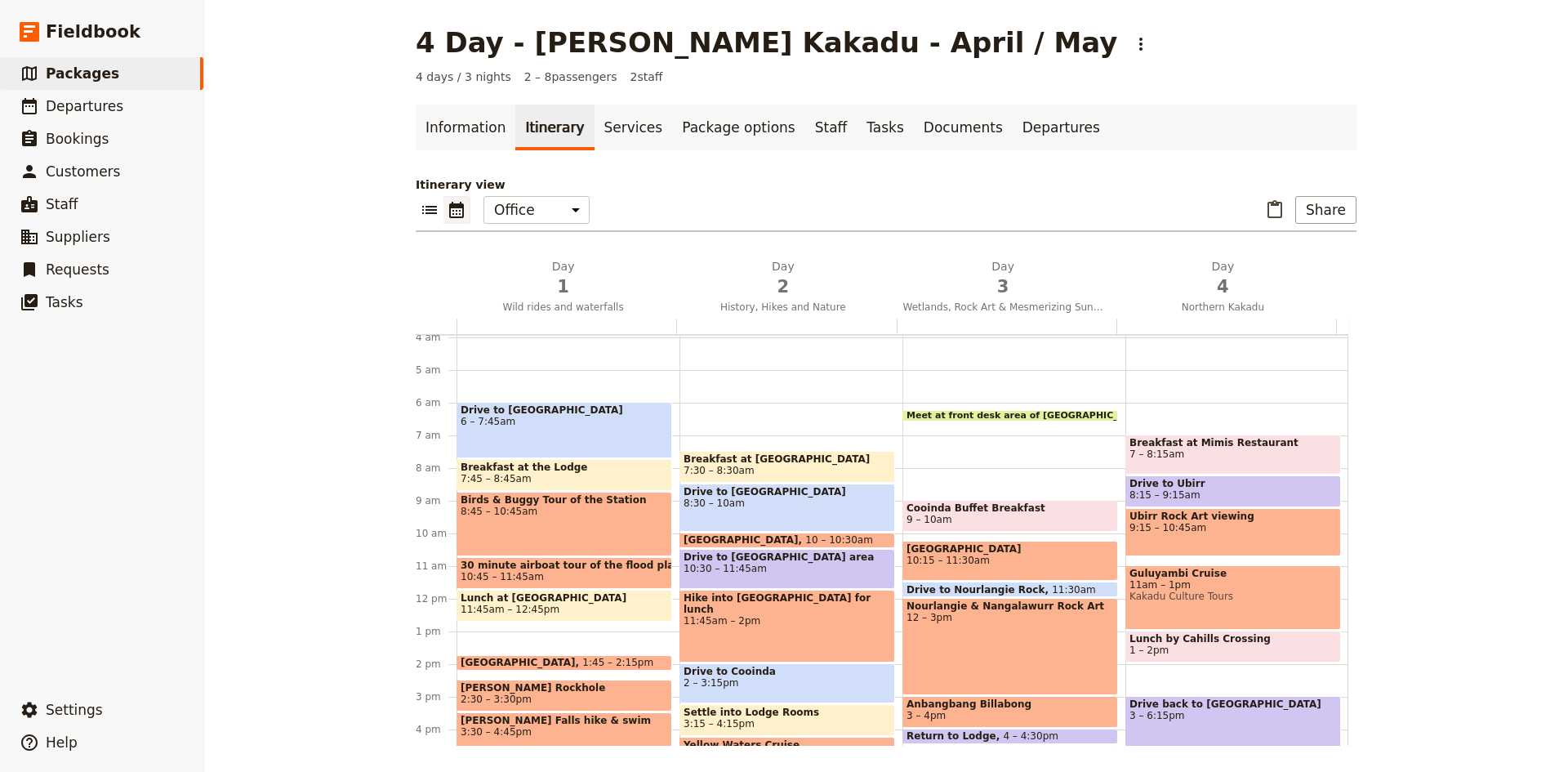
click at [941, 416] on span at bounding box center [1010, 418] width 214 height 7
select select "3"
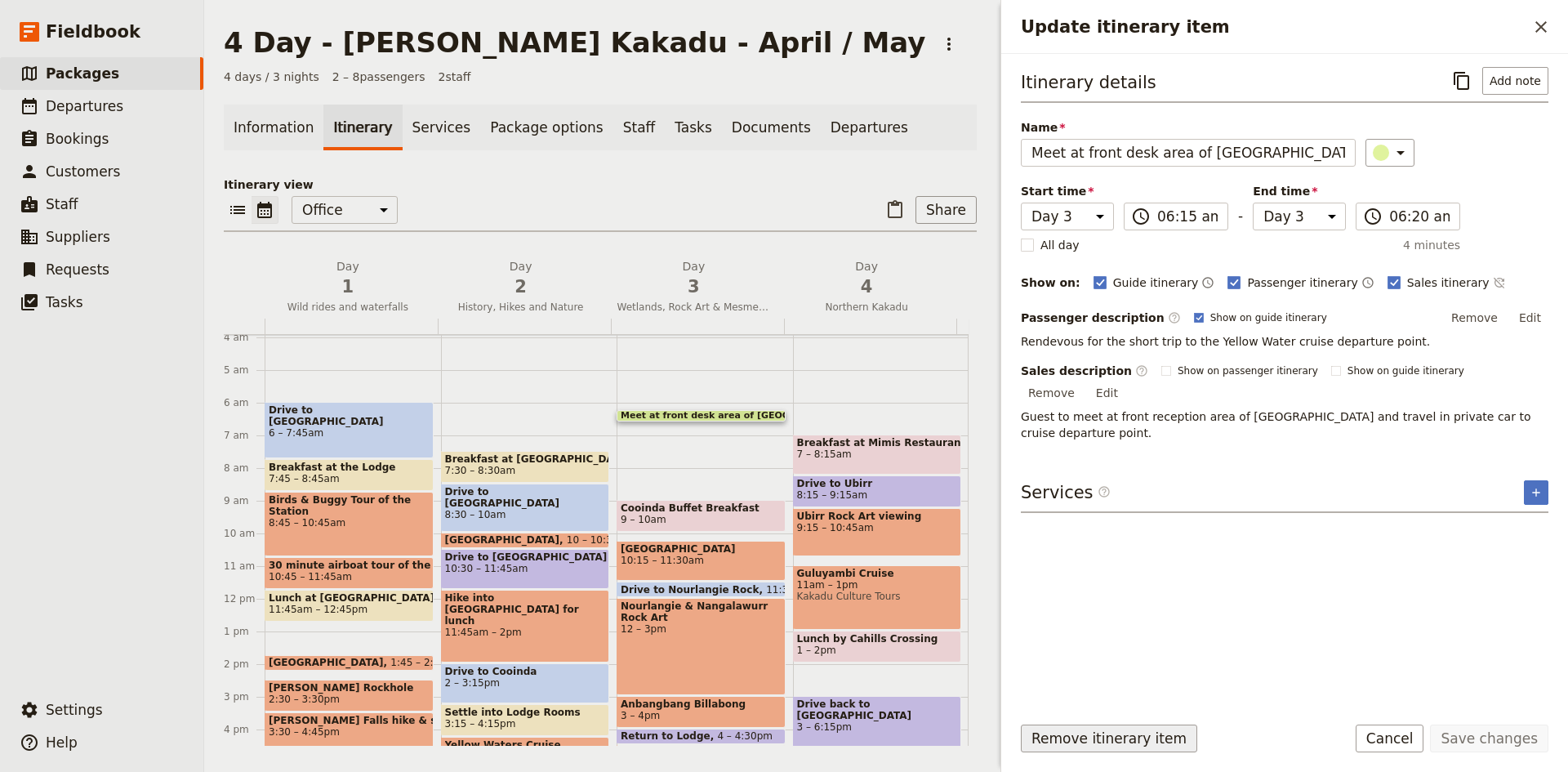
click at [1115, 734] on button "Remove itinerary item" at bounding box center [1109, 738] width 176 height 28
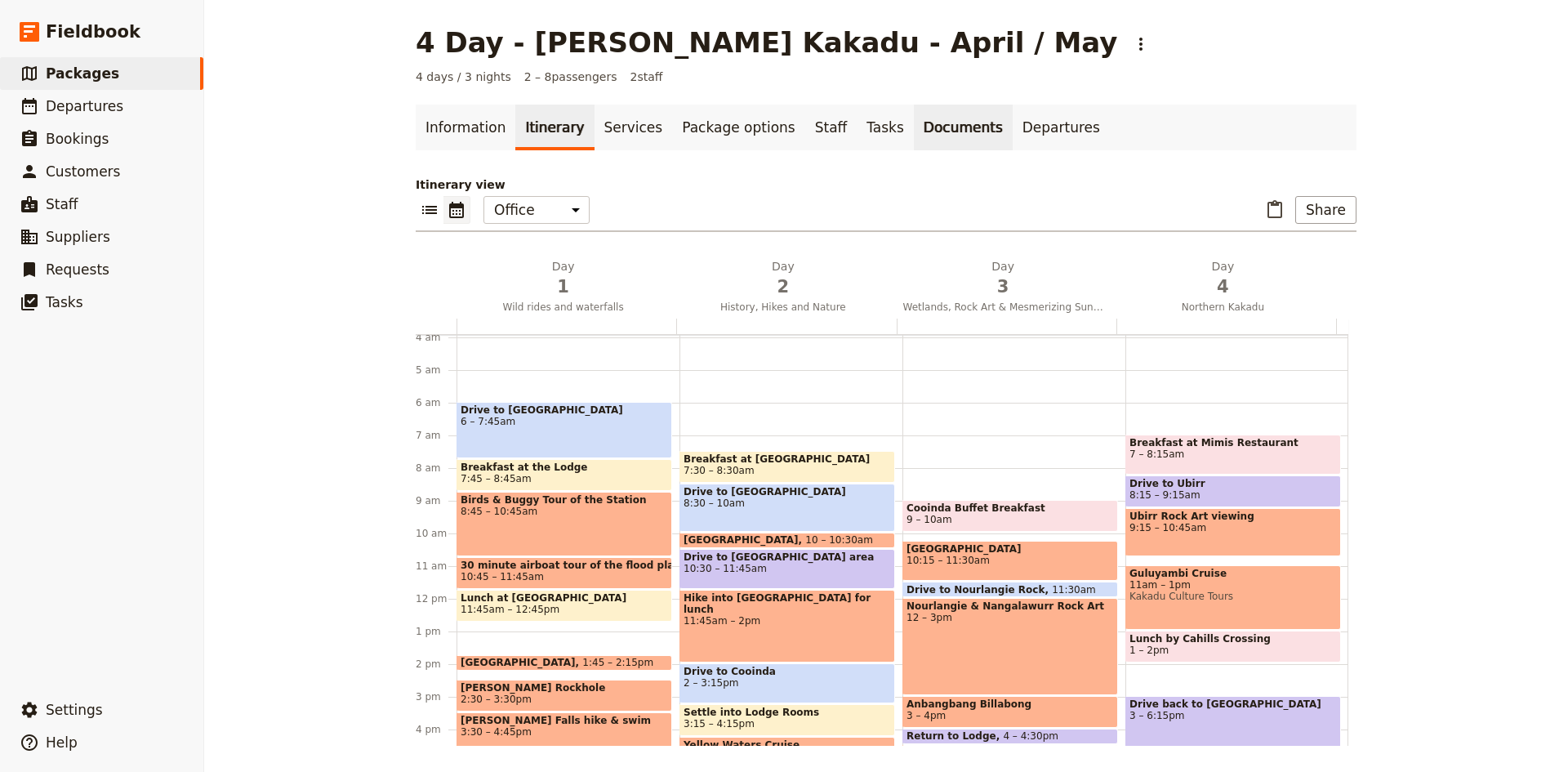
click at [914, 126] on link "Documents" at bounding box center [963, 127] width 98 height 46
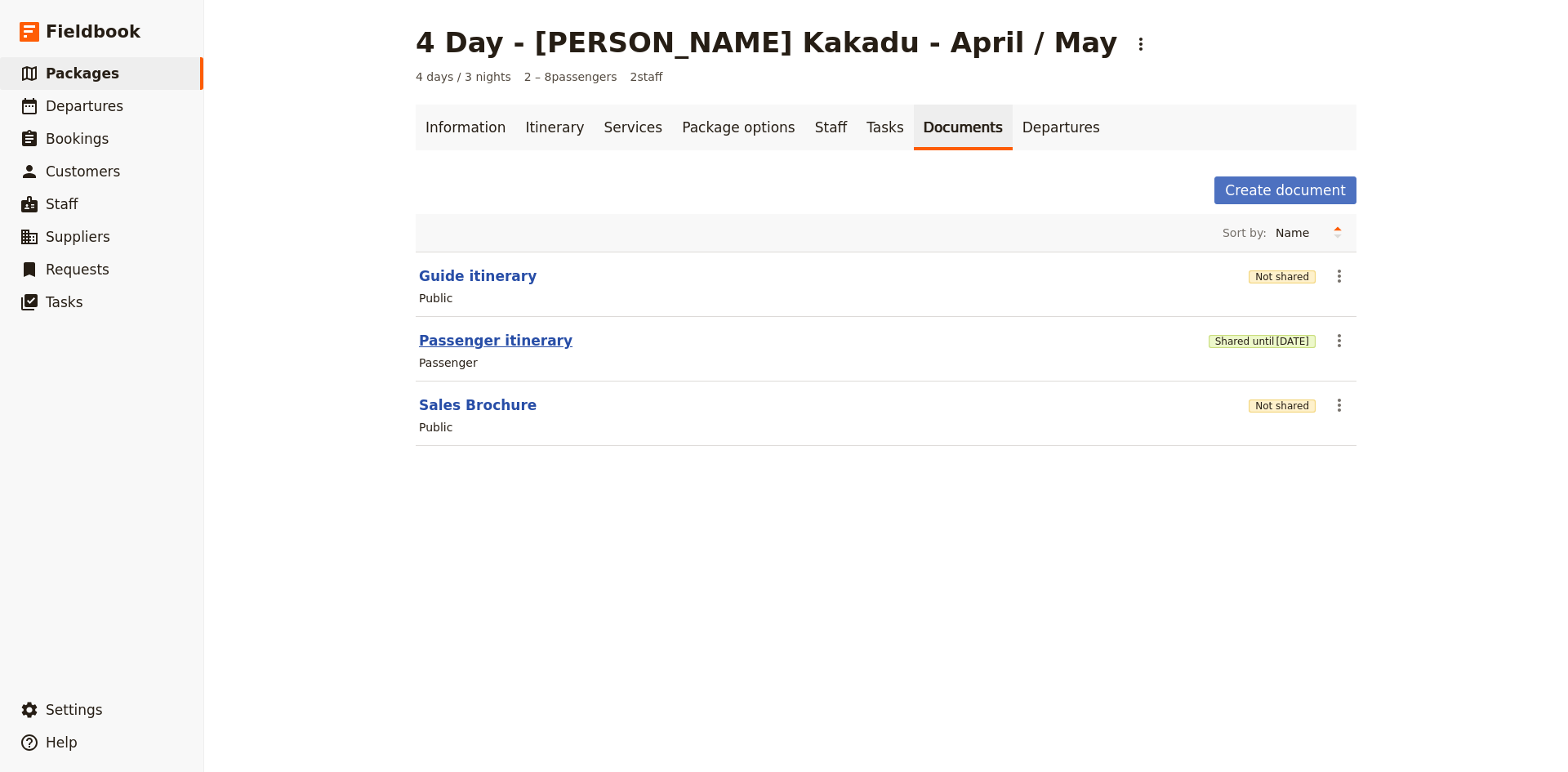
click at [496, 340] on button "Passenger itinerary" at bounding box center [495, 340] width 153 height 20
select select "PASSENGER"
select select "DEFAULT"
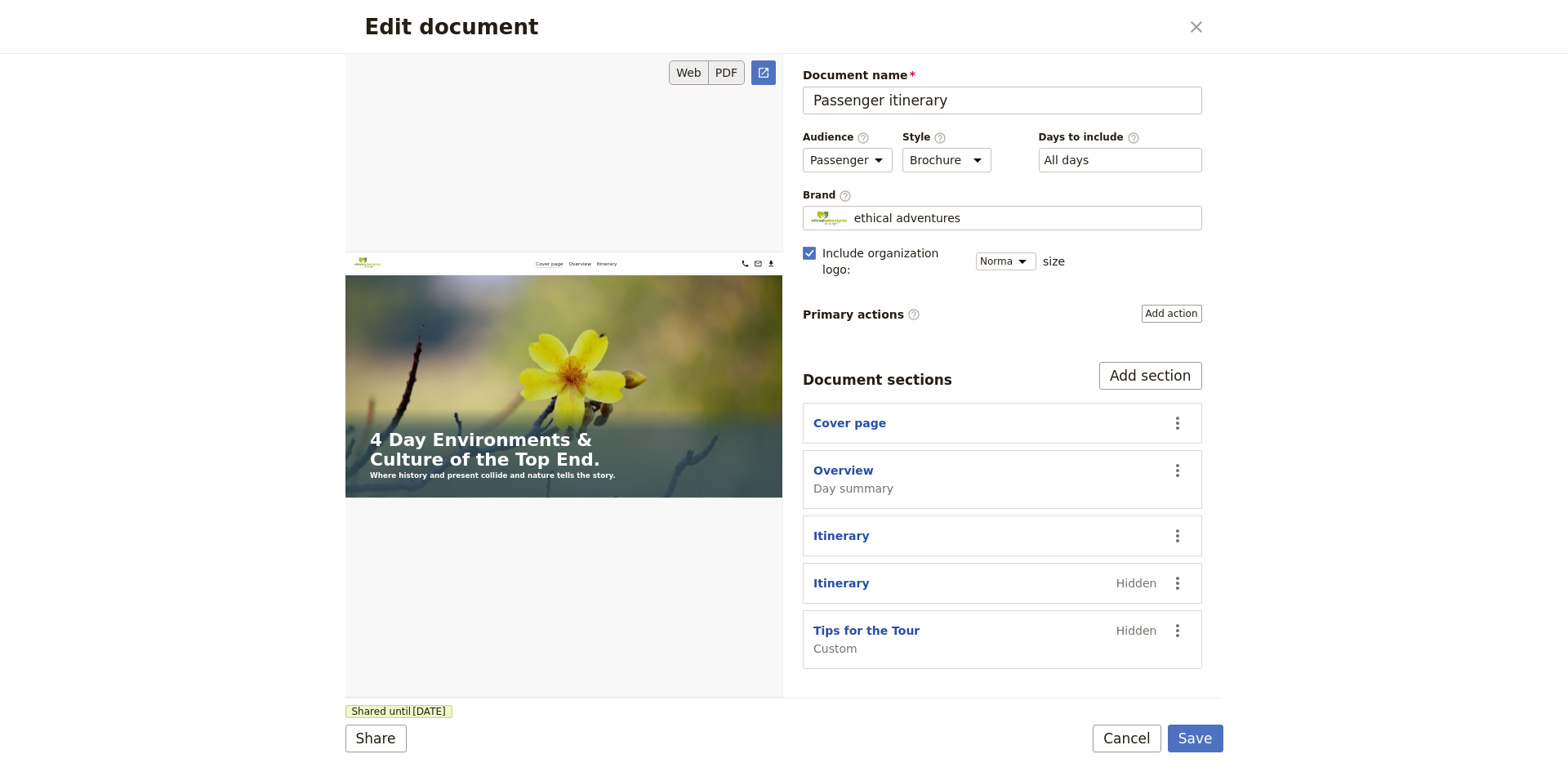
click at [728, 68] on button "PDF" at bounding box center [727, 73] width 36 height 25
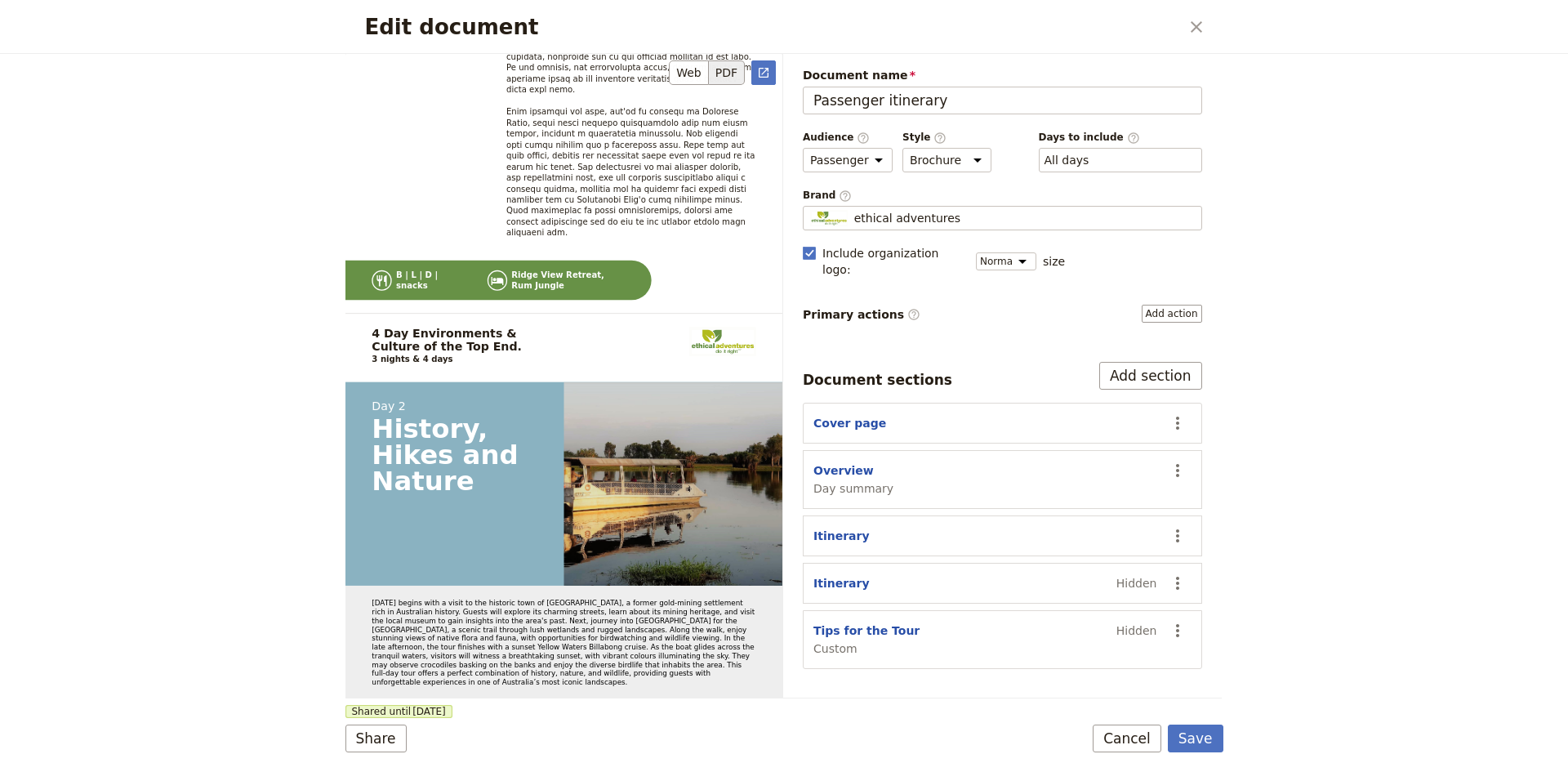
scroll to position [3922, 0]
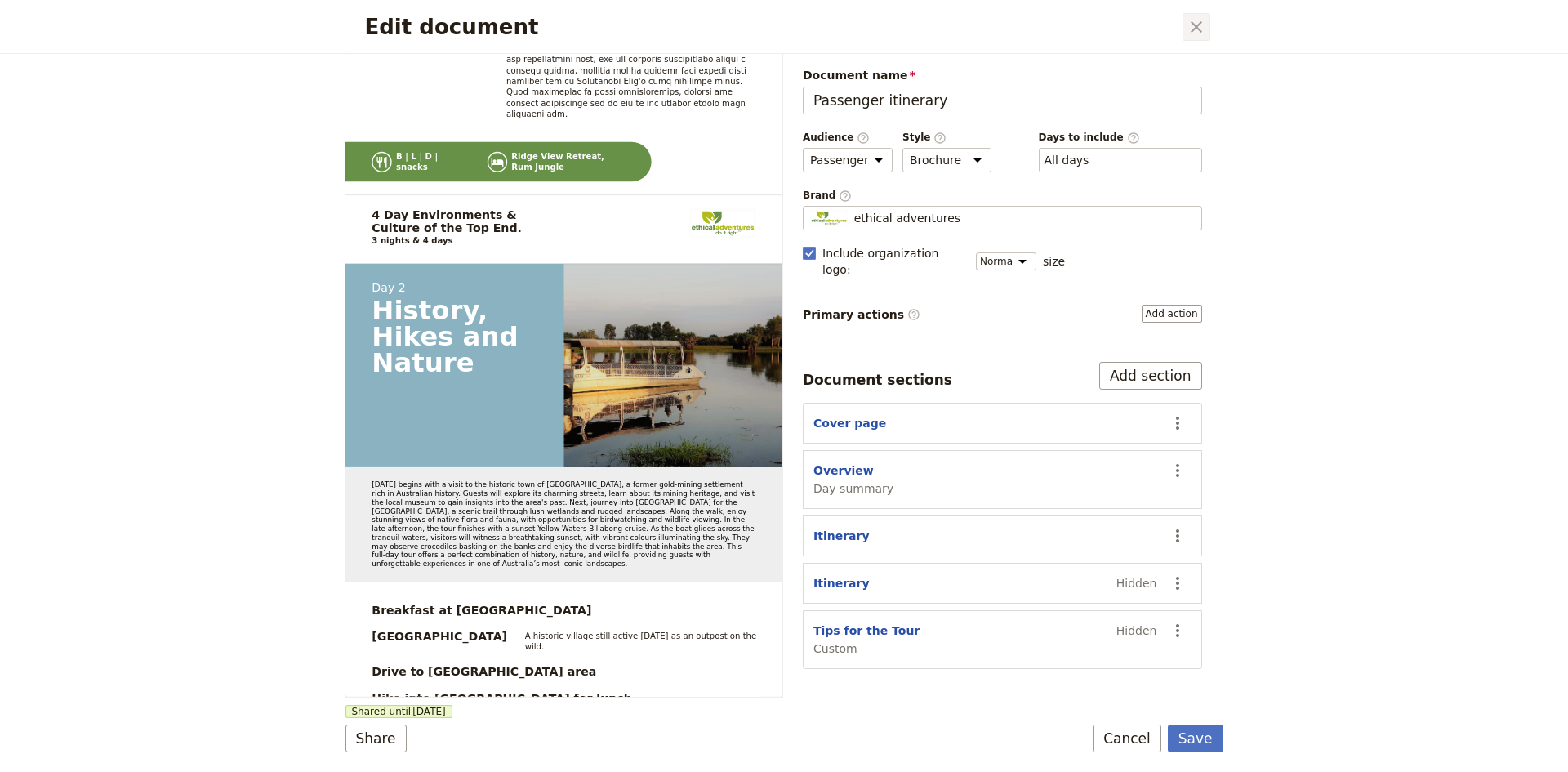
click at [1197, 21] on icon "Close dialog" at bounding box center [1197, 27] width 20 height 20
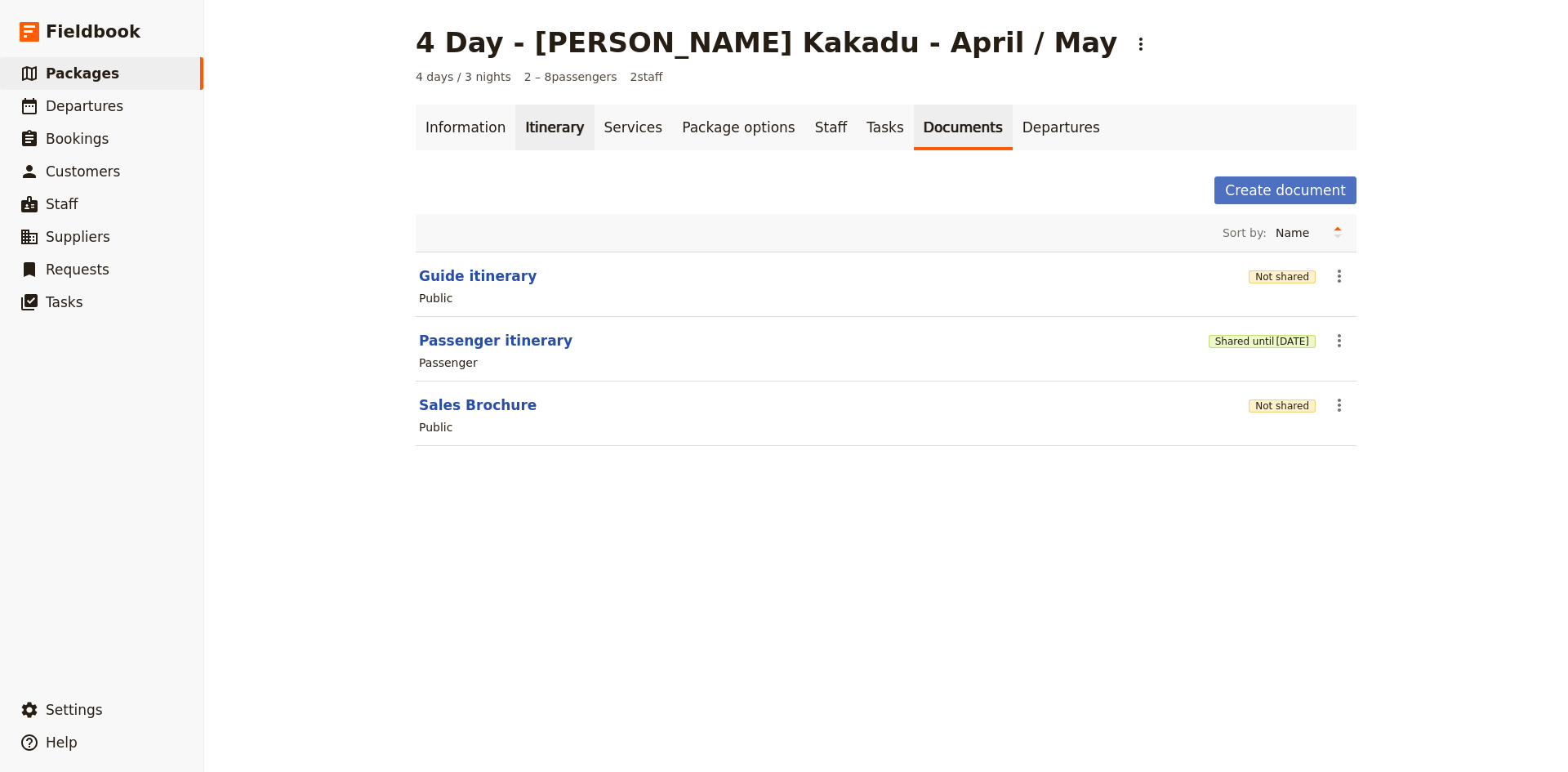
click at [531, 118] on link "Itinerary" at bounding box center [554, 127] width 79 height 46
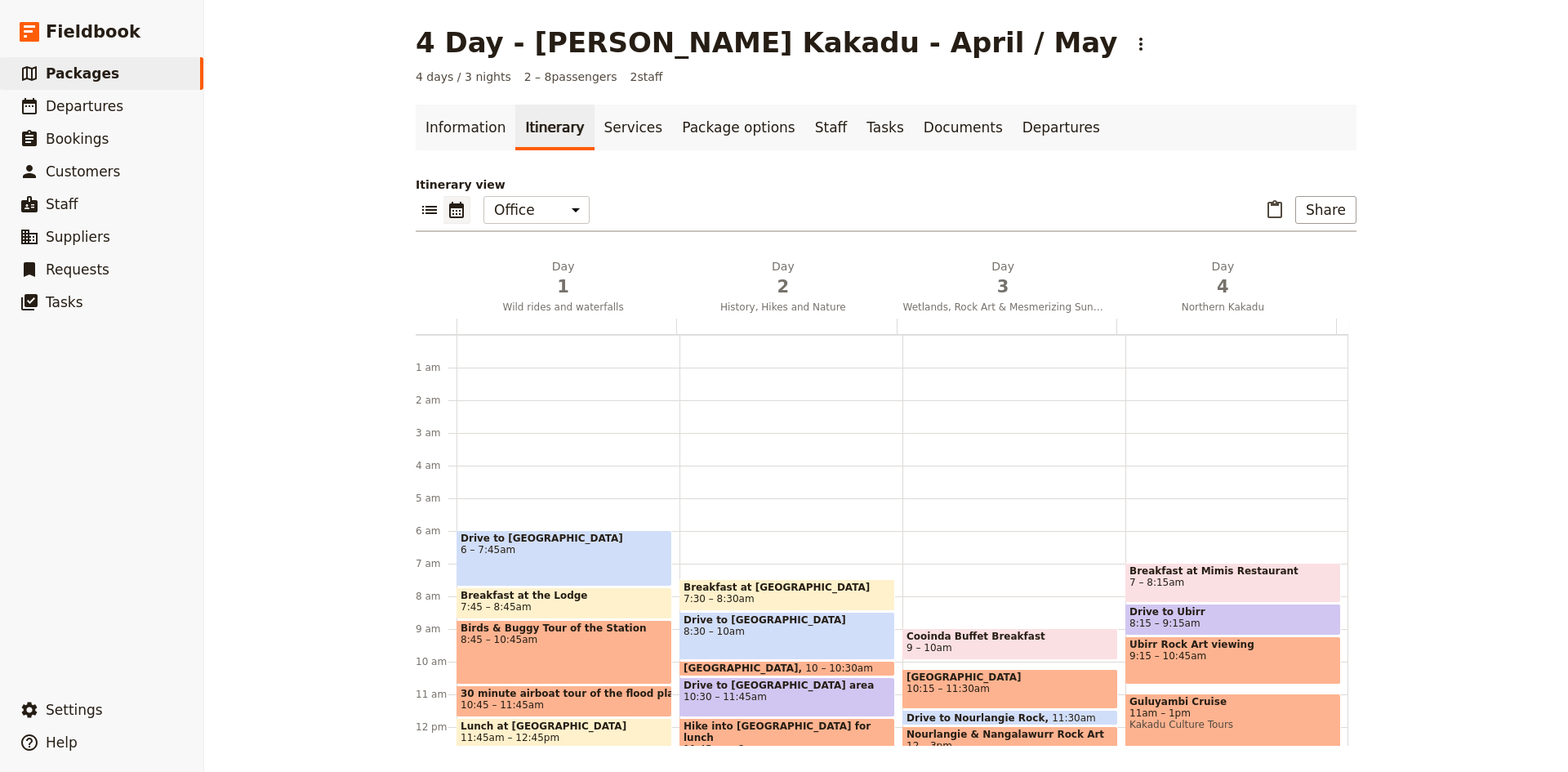
scroll to position [180, 0]
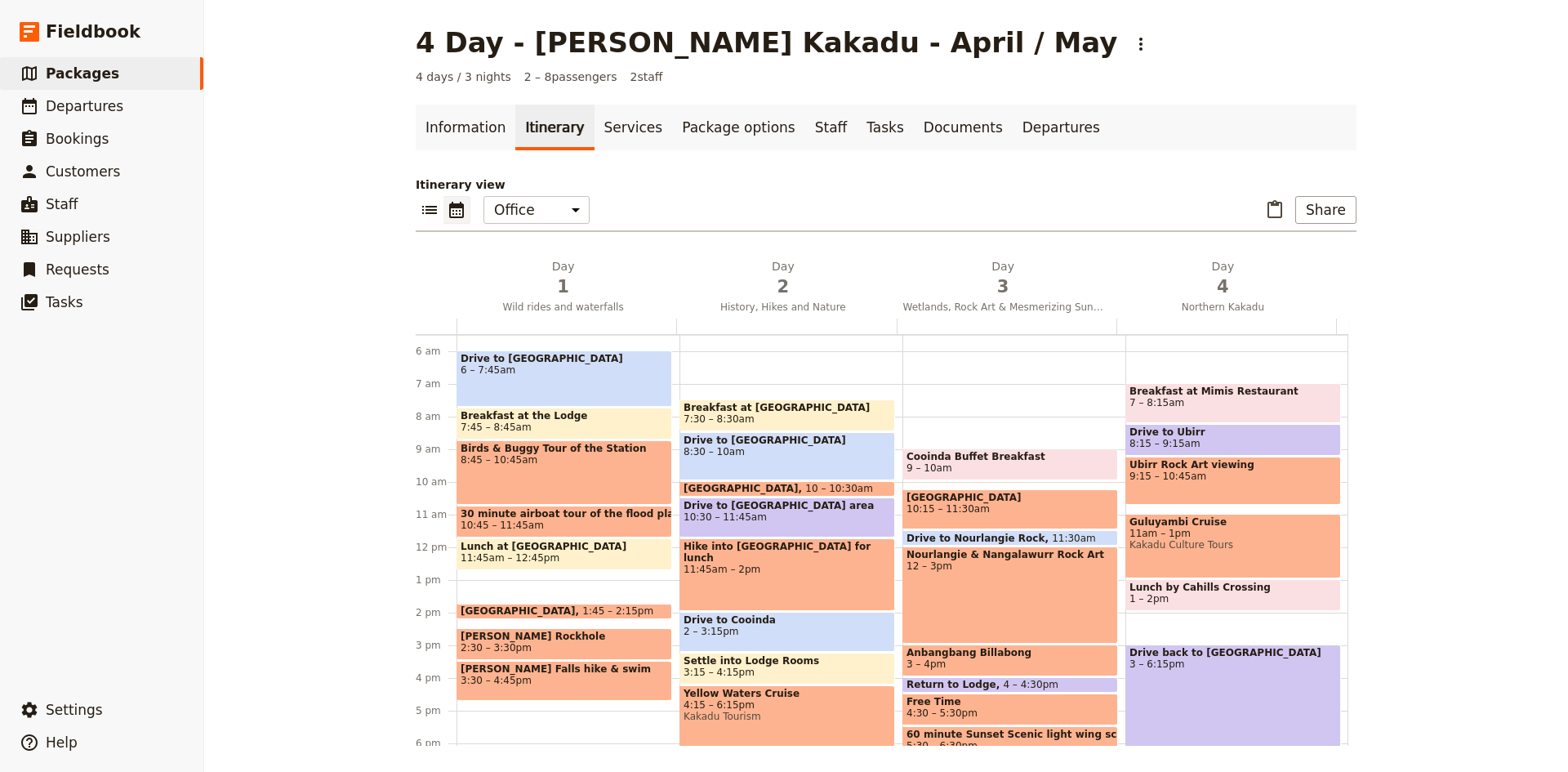
click at [749, 518] on span "10:30 – 11:45am" at bounding box center [786, 517] width 207 height 11
select select "2"
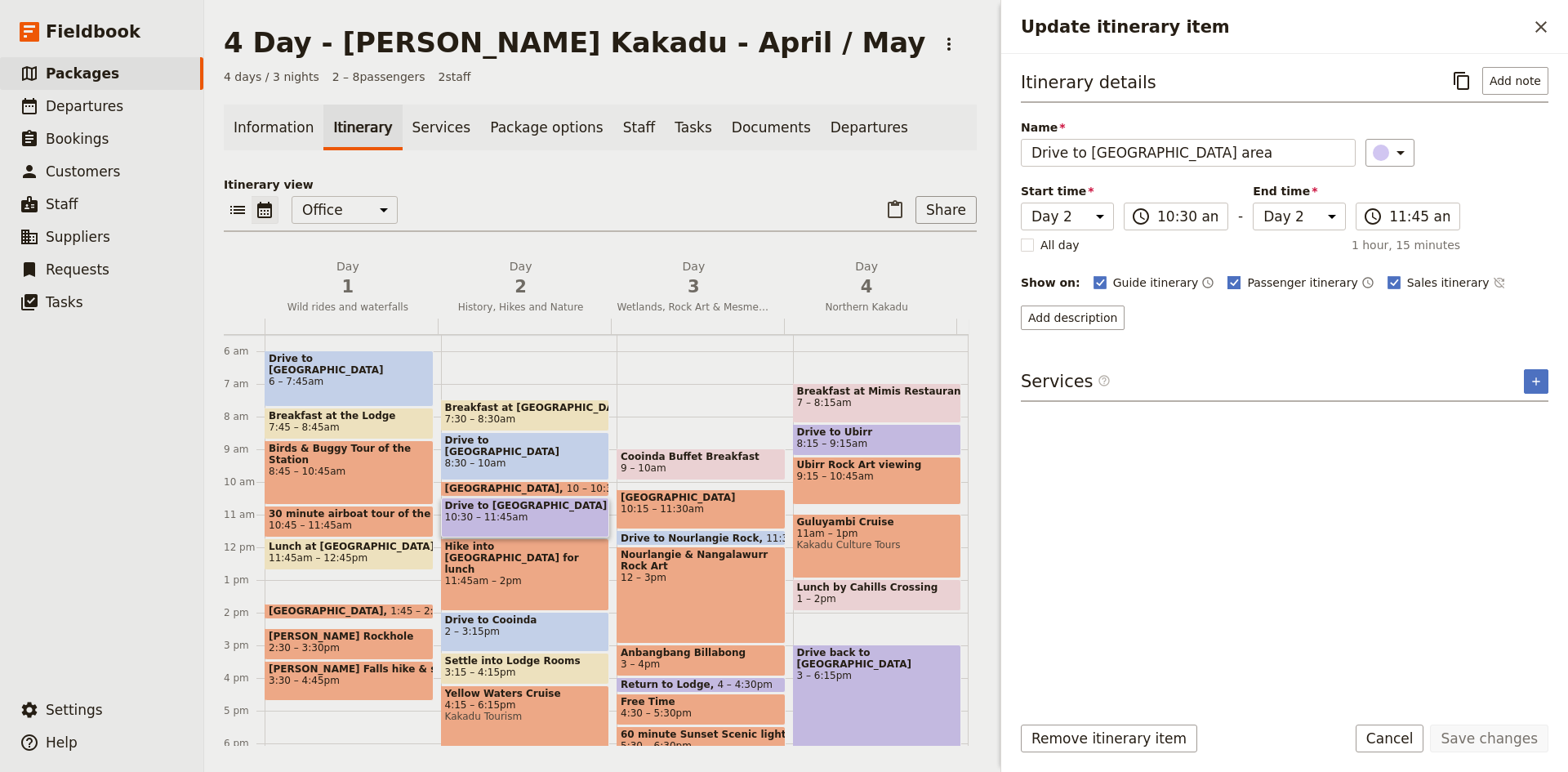
click at [1228, 281] on rect "Update itinerary item" at bounding box center [1234, 282] width 12 height 12
click at [1227, 275] on input "Passenger itinerary" at bounding box center [1227, 274] width 1 height 1
checkbox input "false"
click at [1388, 284] on rect "Update itinerary item" at bounding box center [1393, 282] width 12 height 12
click at [1387, 275] on input "Sales itinerary" at bounding box center [1387, 274] width 1 height 1
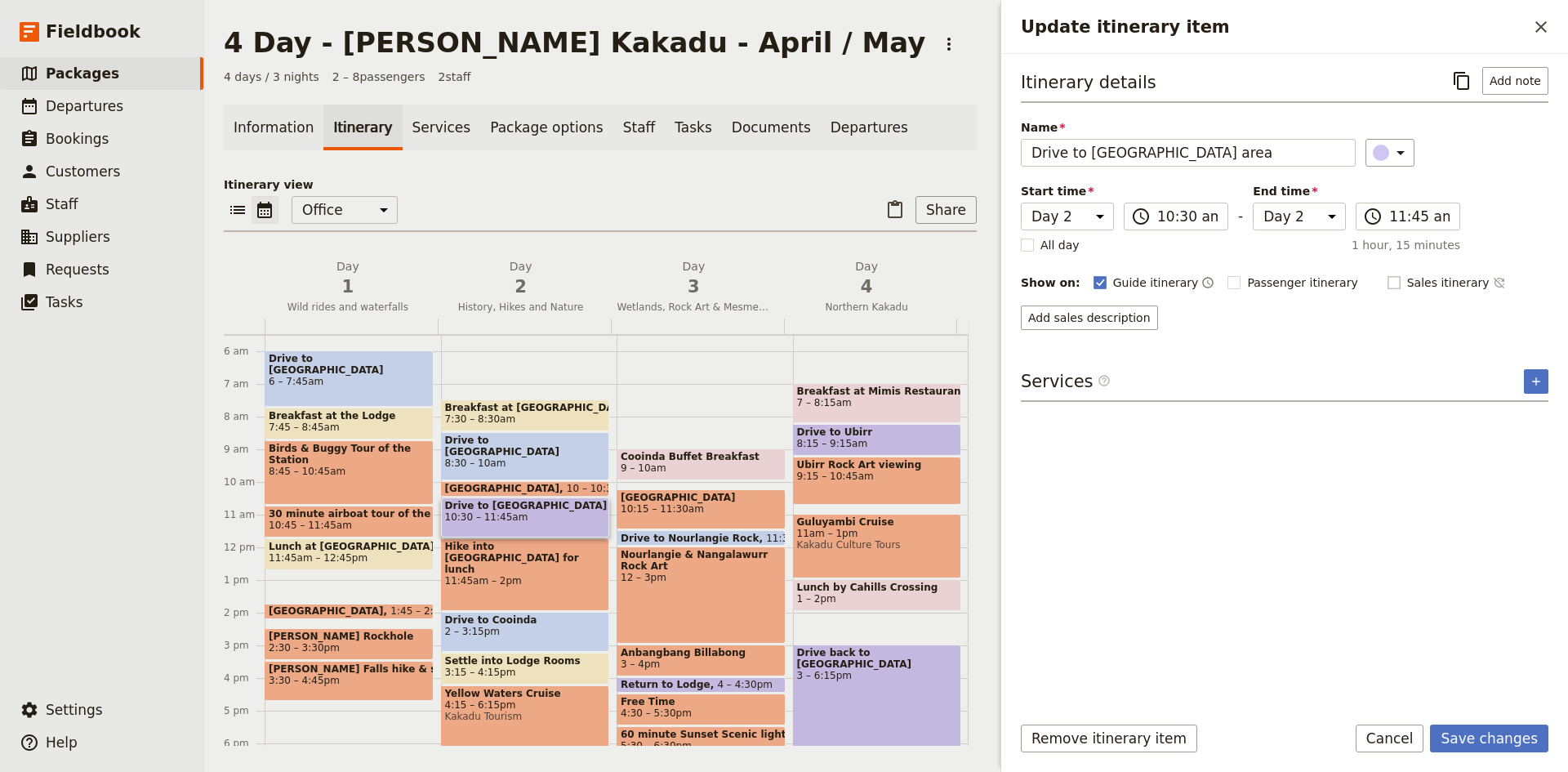
checkbox input "false"
click at [1484, 738] on button "Save changes" at bounding box center [1489, 738] width 118 height 28
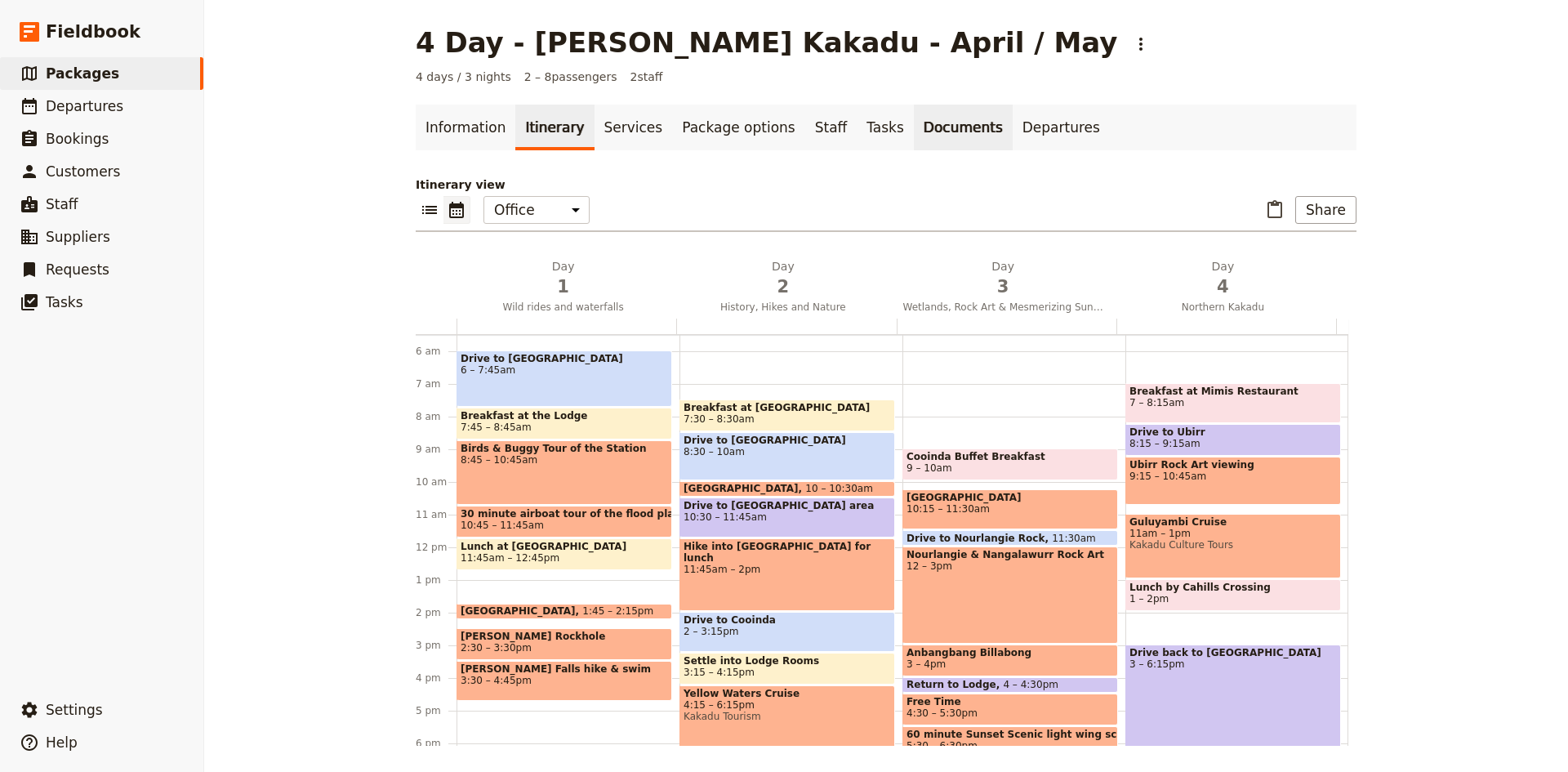
click at [914, 135] on link "Documents" at bounding box center [963, 127] width 98 height 46
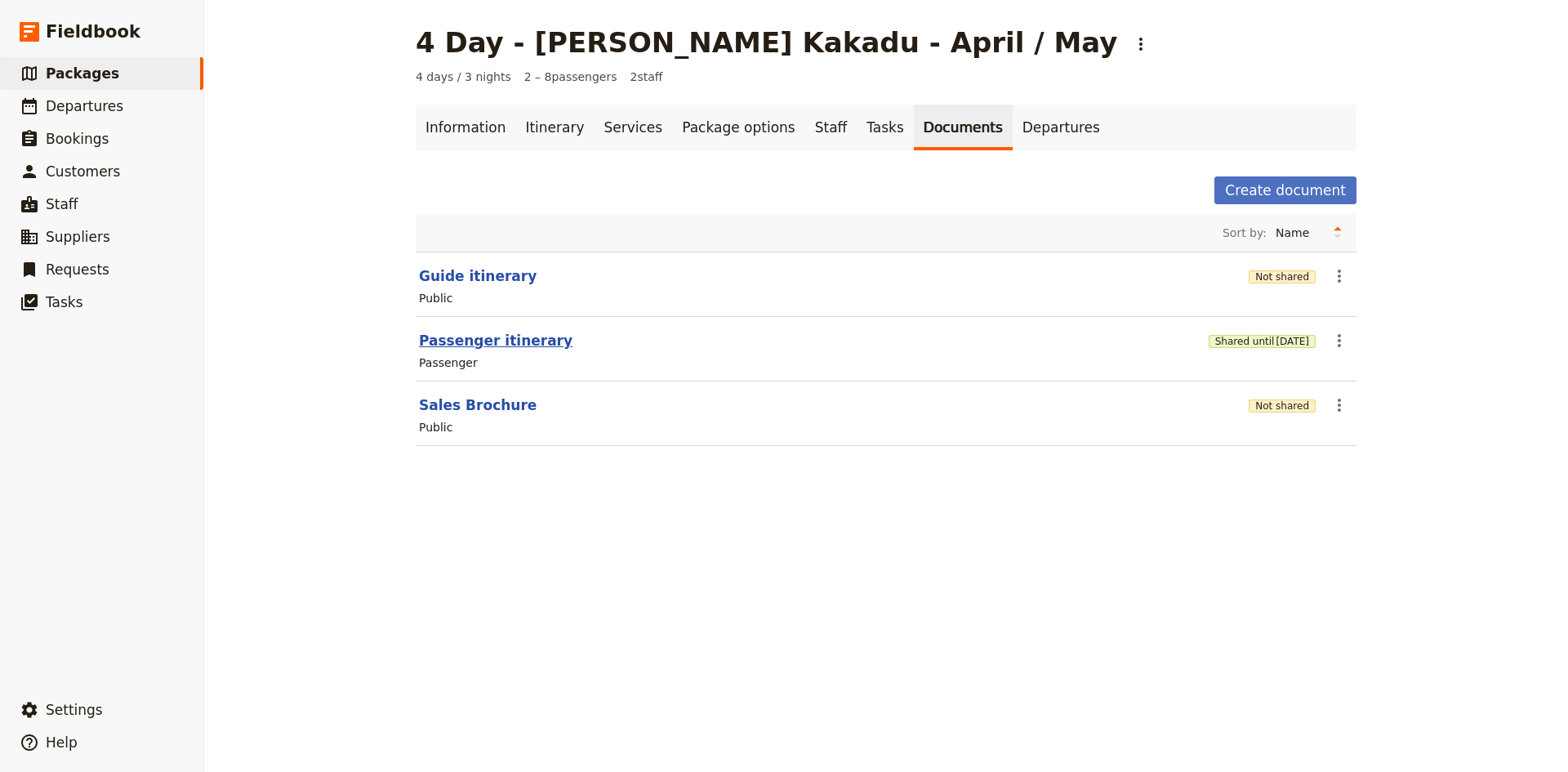
click at [458, 334] on button "Passenger itinerary" at bounding box center [495, 340] width 153 height 20
select select "PASSENGER"
select select "DEFAULT"
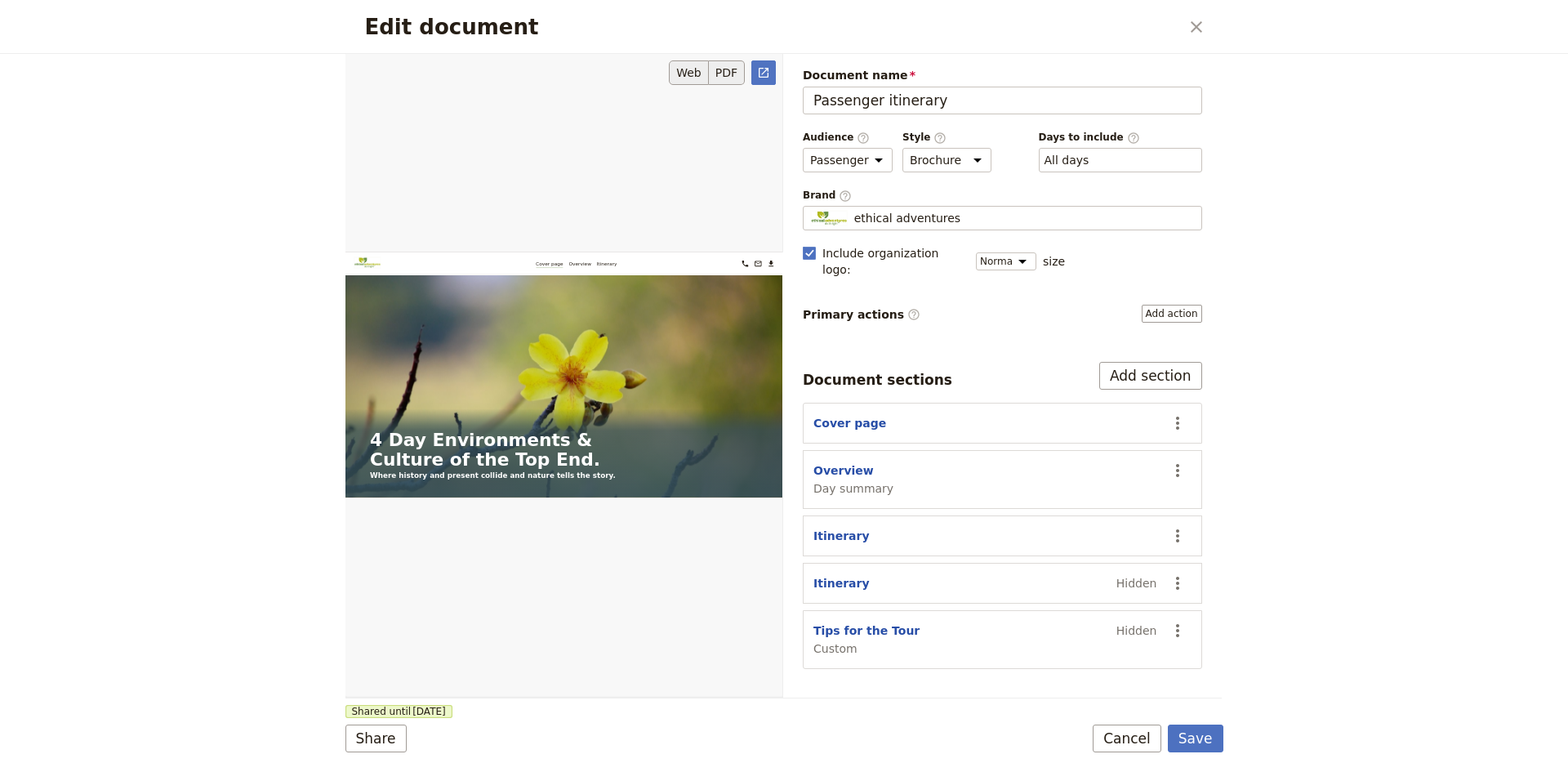
click at [732, 75] on button "PDF" at bounding box center [727, 73] width 36 height 25
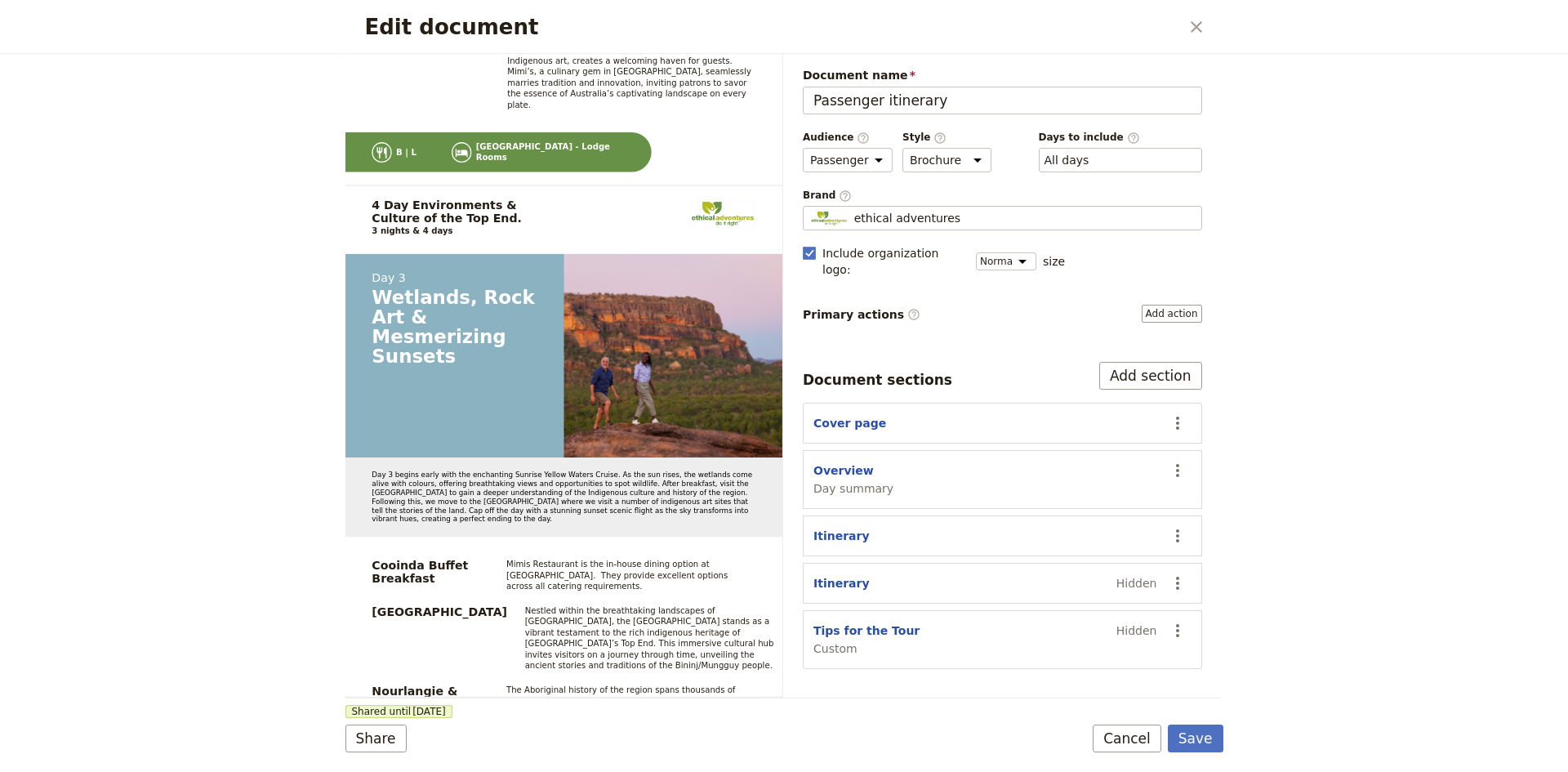
scroll to position [4990, 0]
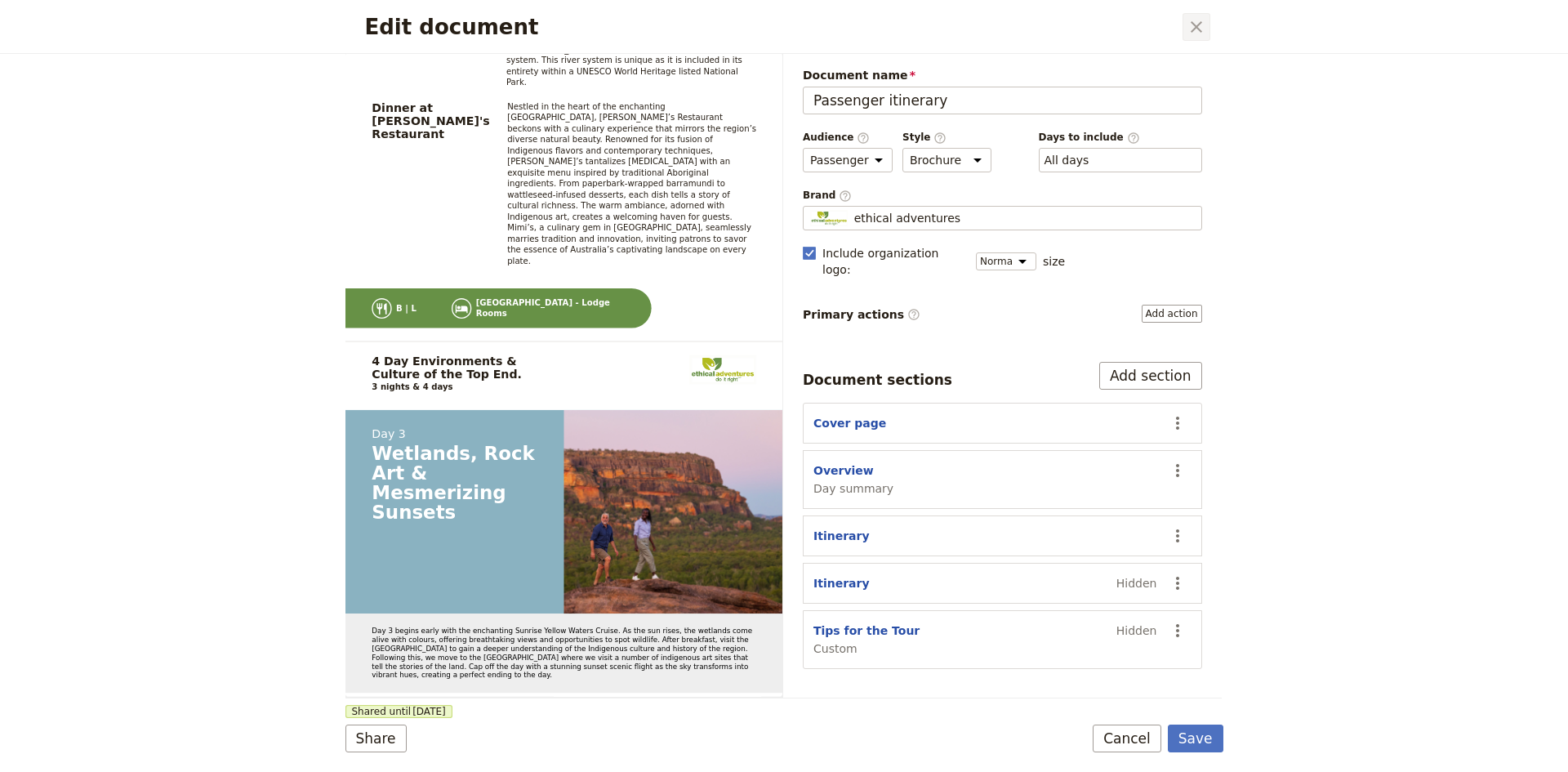
click at [1198, 26] on icon "Close dialog" at bounding box center [1197, 27] width 20 height 20
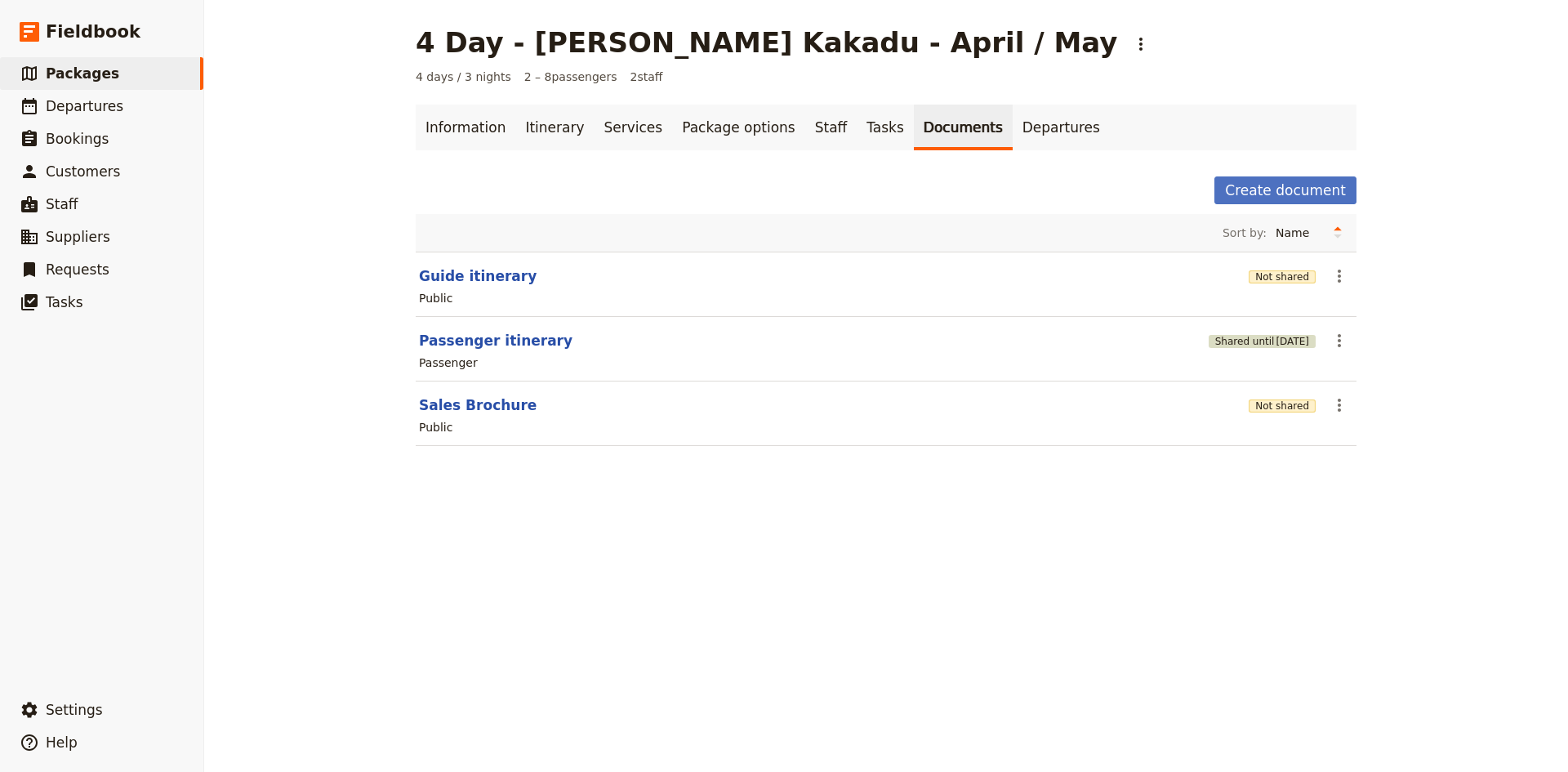
click at [1275, 341] on span "[DATE]" at bounding box center [1292, 341] width 34 height 13
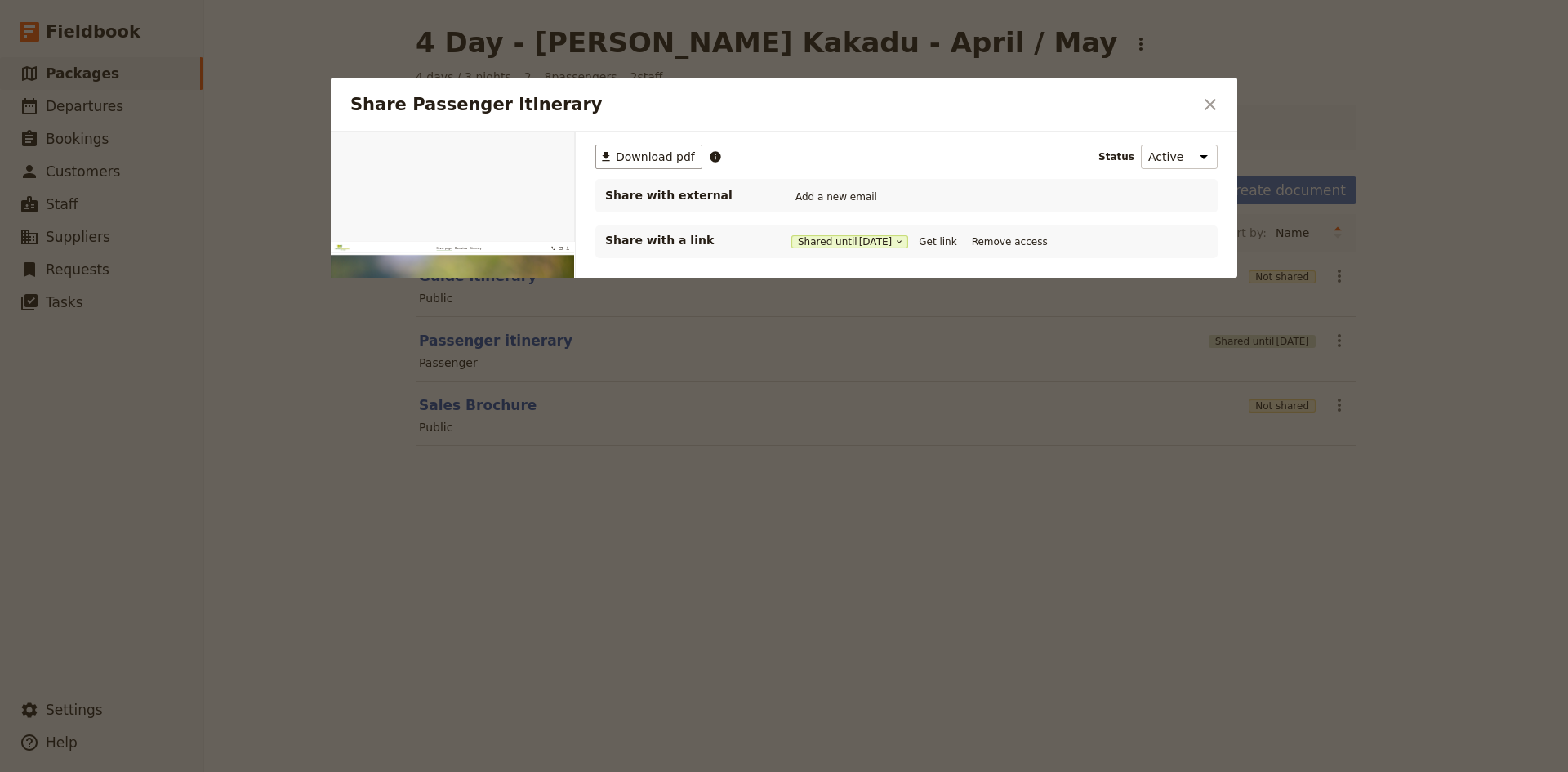
scroll to position [0, 0]
click at [950, 242] on button "Get link" at bounding box center [937, 242] width 46 height 18
click at [1204, 103] on icon "Close dialog" at bounding box center [1210, 105] width 20 height 20
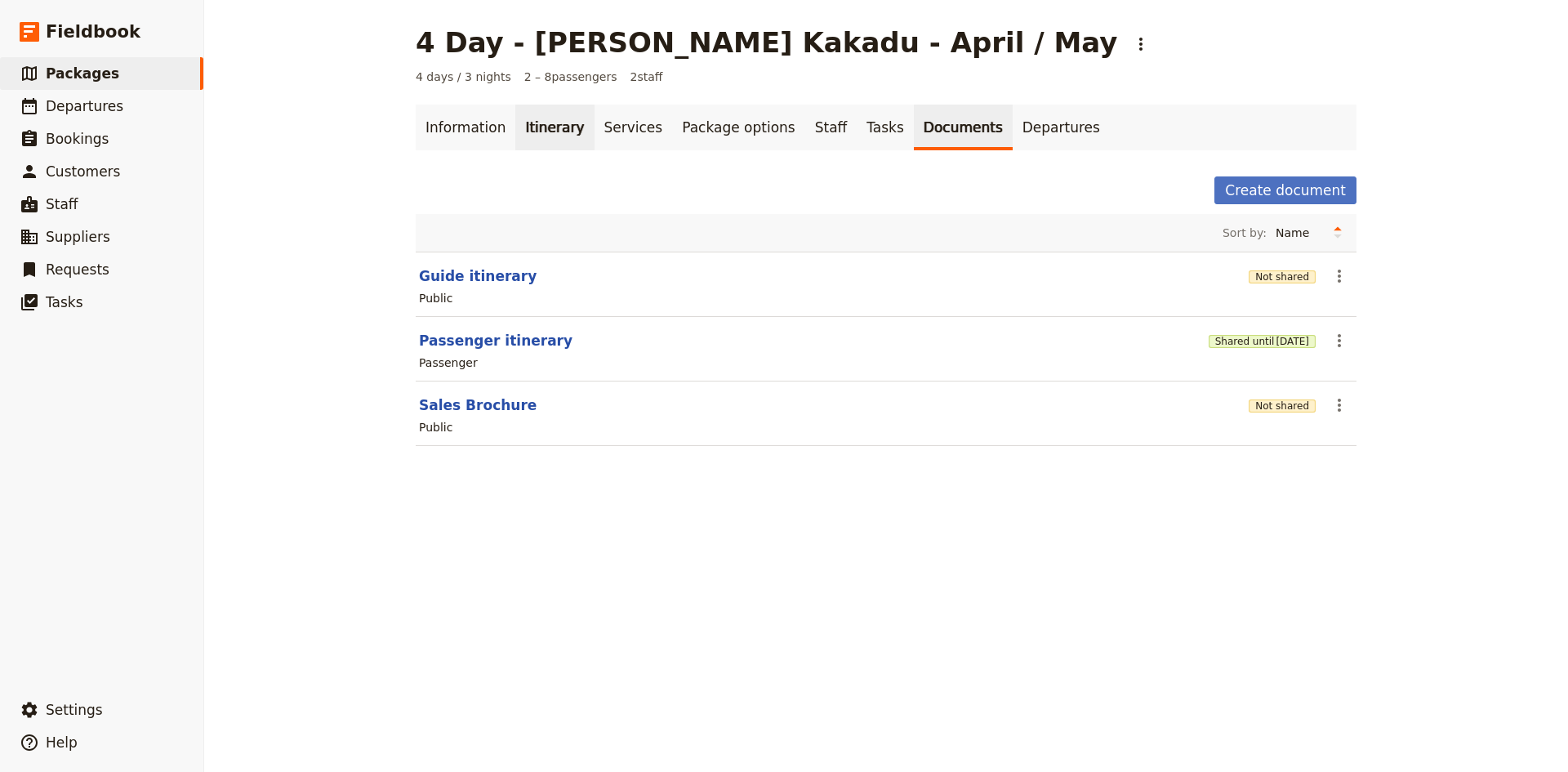
click at [543, 125] on link "Itinerary" at bounding box center [554, 127] width 79 height 46
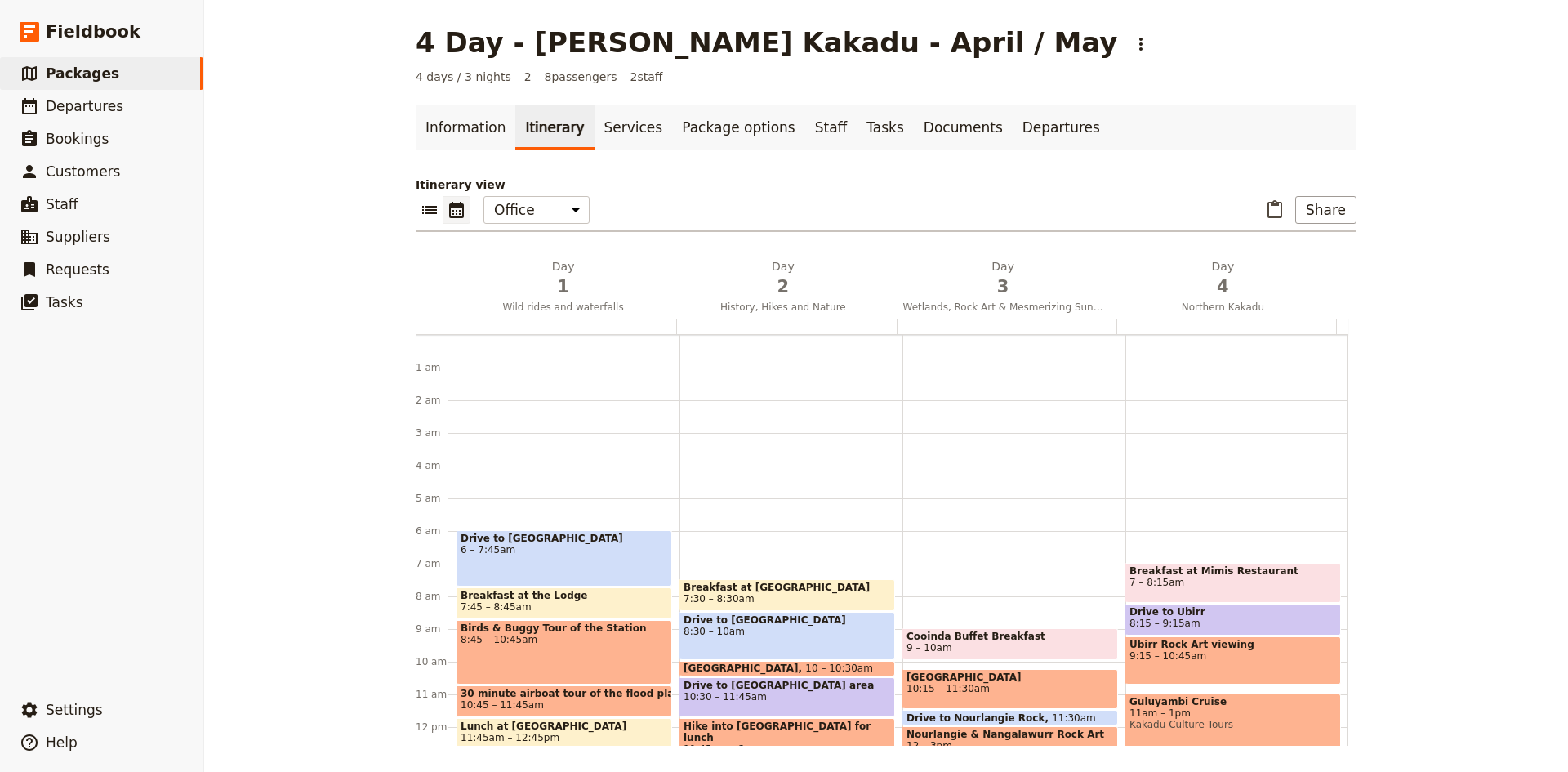
scroll to position [180, 0]
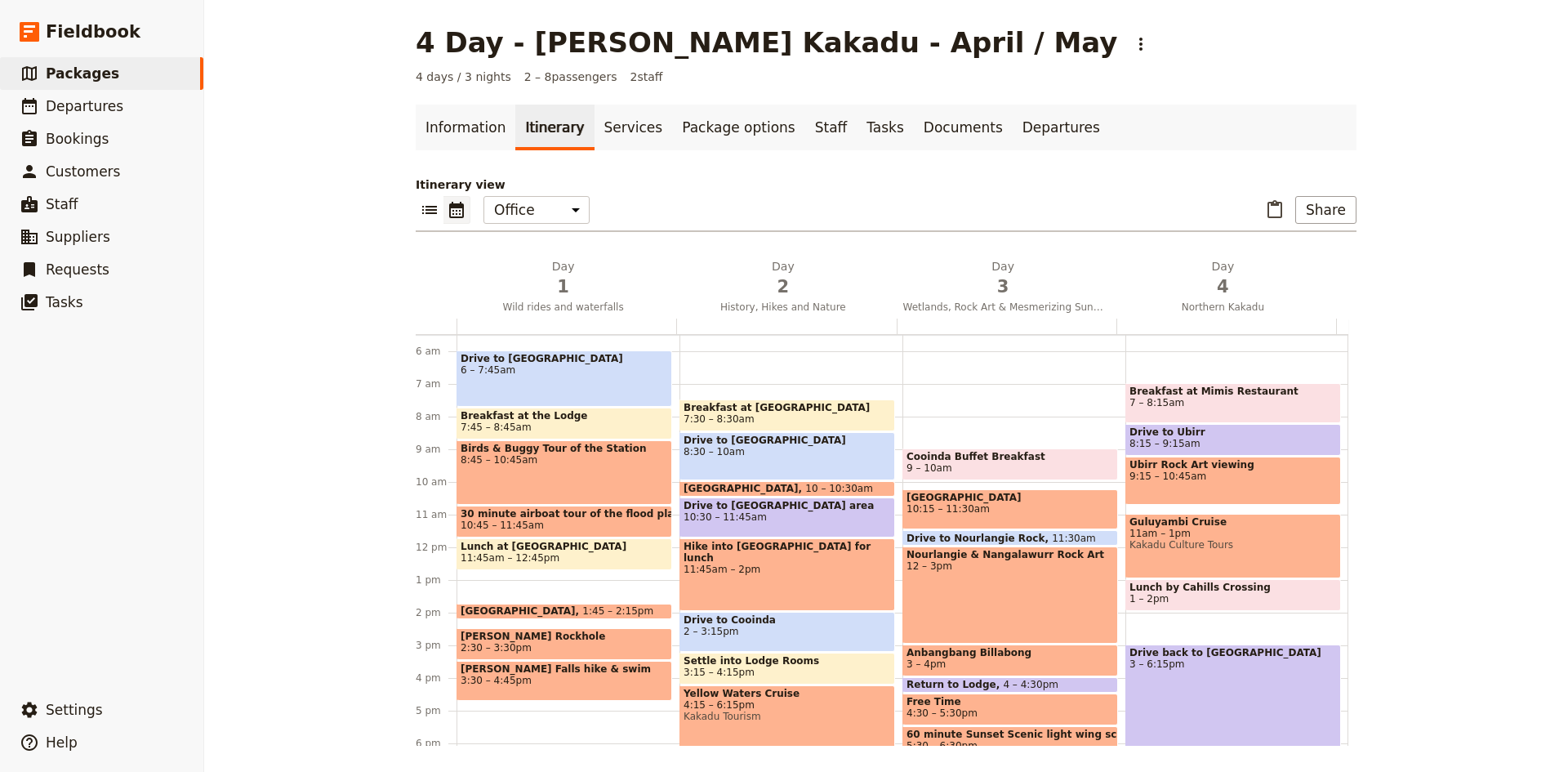
click at [1191, 437] on span "Drive to Ubirr" at bounding box center [1233, 432] width 207 height 11
select select "4"
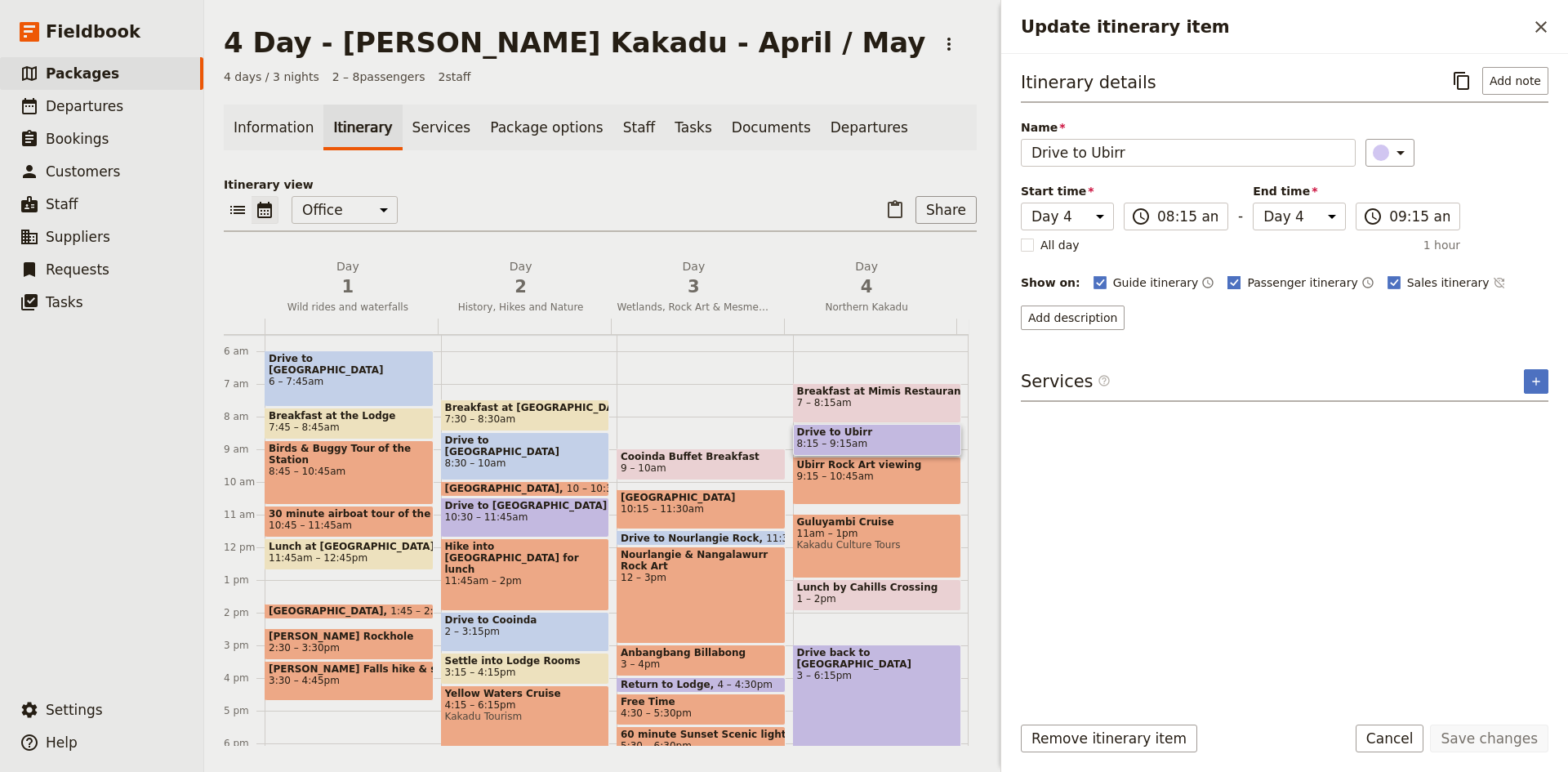
click at [1228, 279] on rect "Update itinerary item" at bounding box center [1234, 282] width 12 height 12
click at [1227, 275] on input "Passenger itinerary" at bounding box center [1227, 274] width 1 height 1
checkbox input "false"
click at [1388, 278] on rect "Update itinerary item" at bounding box center [1393, 282] width 12 height 12
click at [1387, 275] on input "Sales itinerary" at bounding box center [1387, 274] width 1 height 1
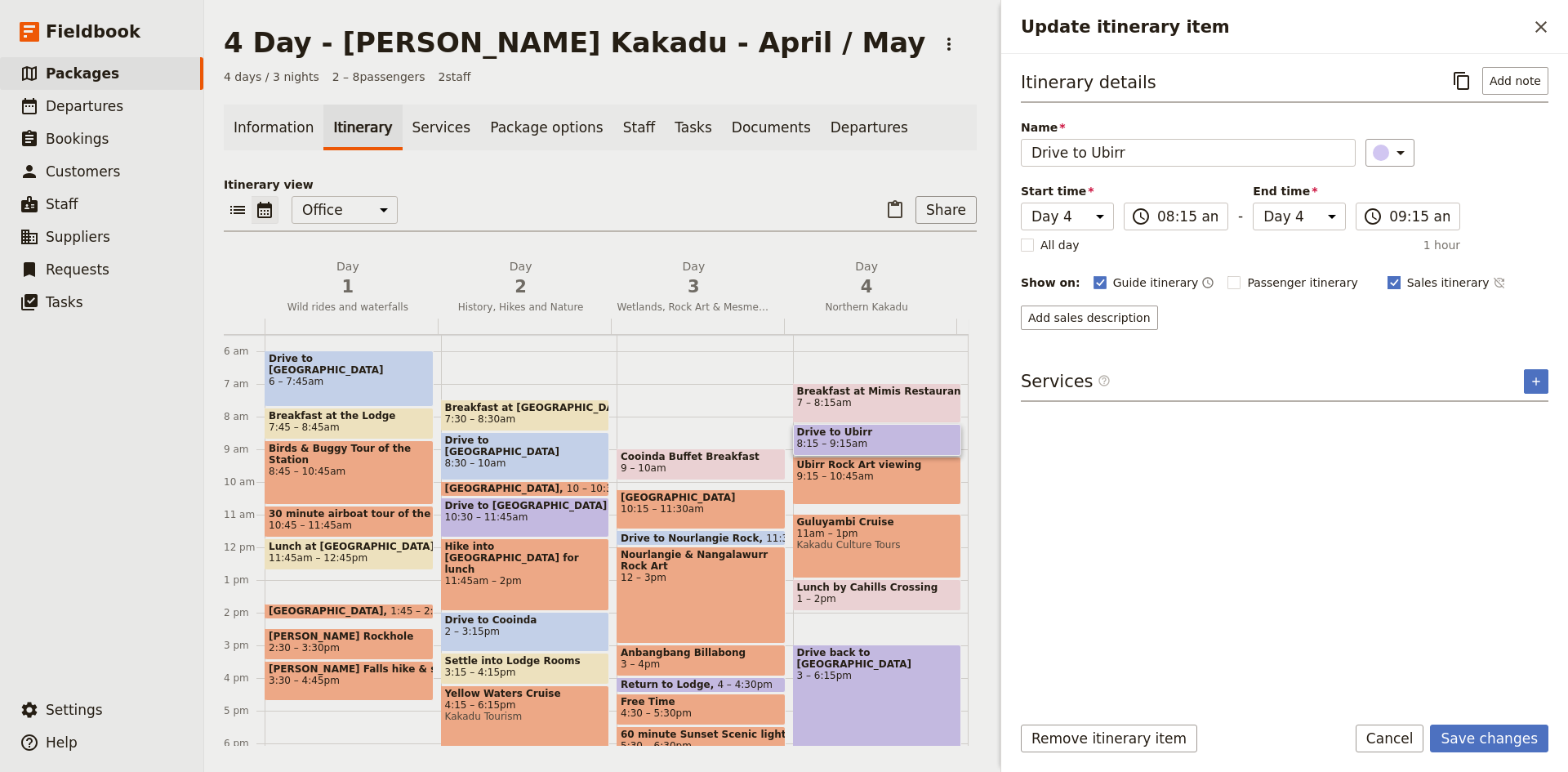
checkbox input "false"
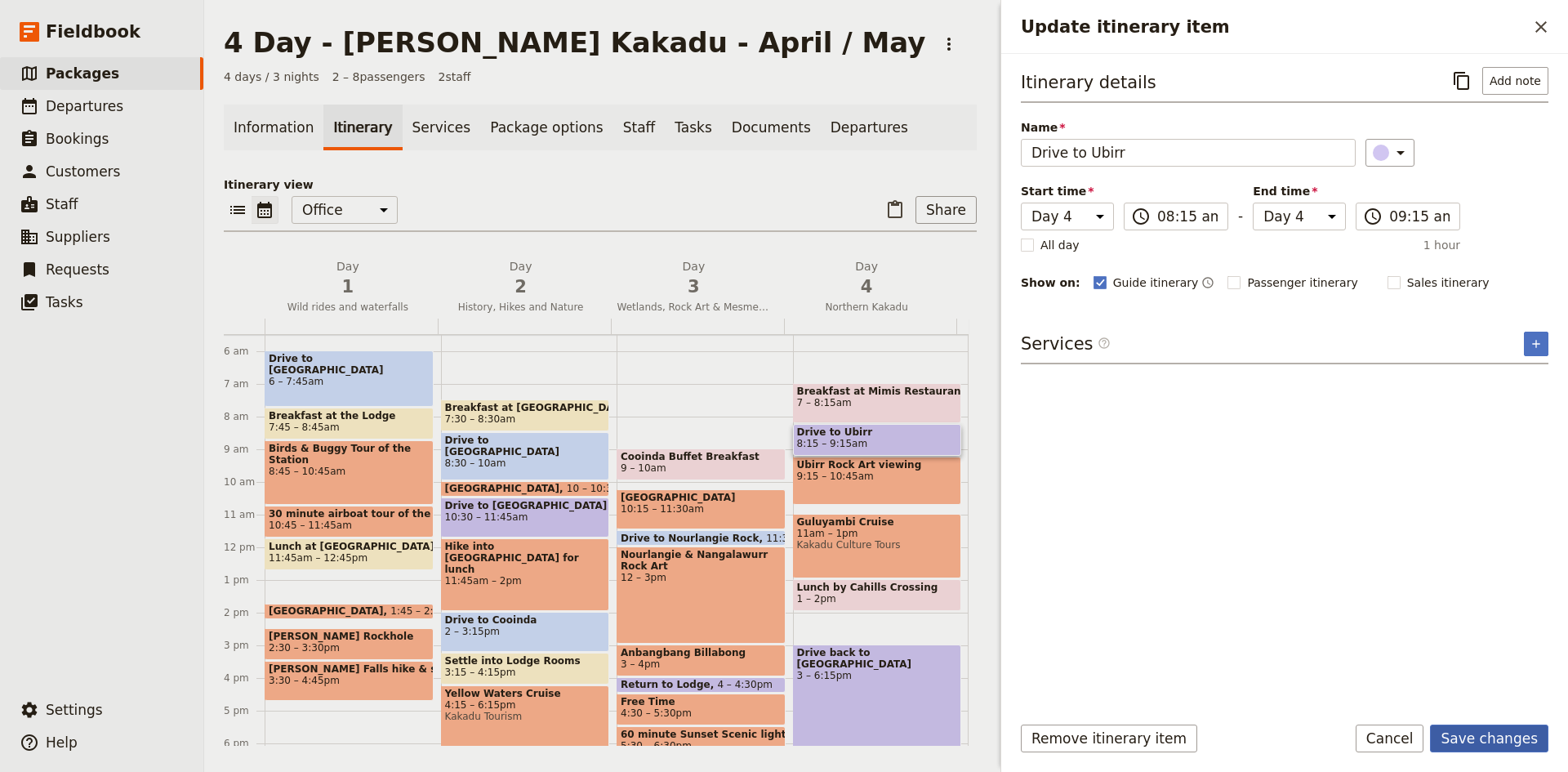
click at [1488, 744] on button "Save changes" at bounding box center [1489, 738] width 118 height 28
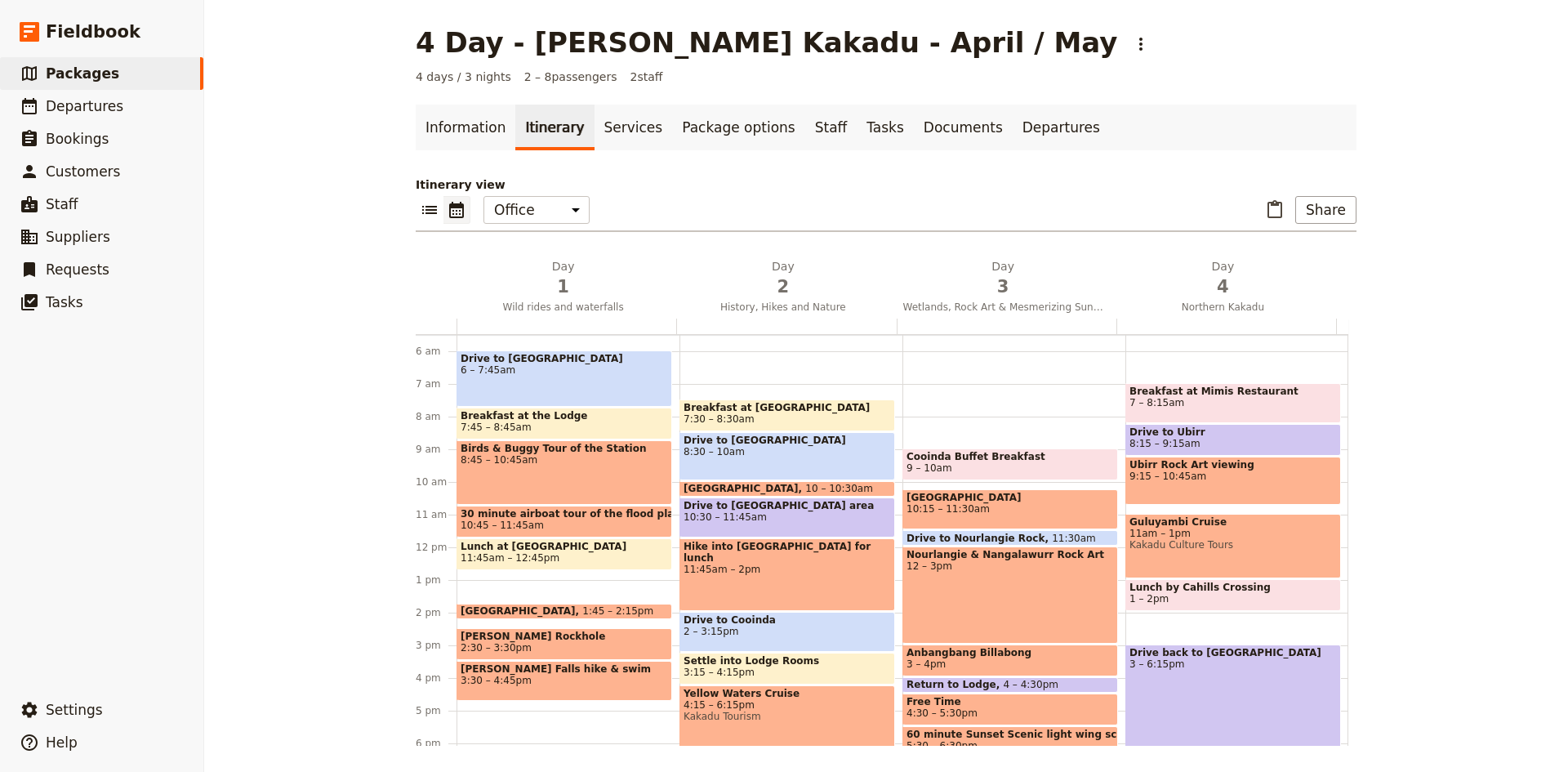
click at [1052, 537] on span "11:30am" at bounding box center [1074, 537] width 44 height 11
select select "3"
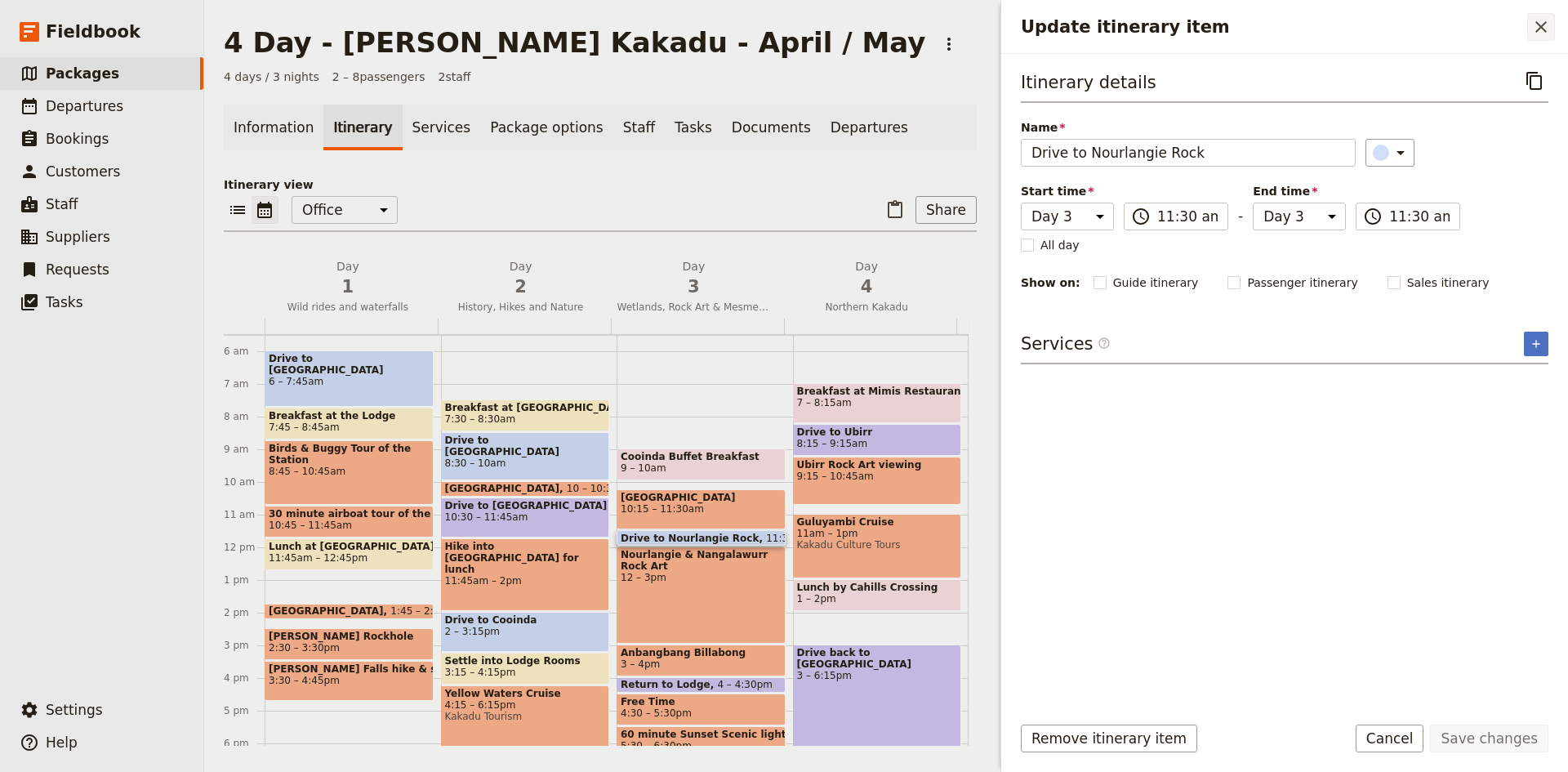
click at [1543, 22] on icon "Close drawer" at bounding box center [1541, 27] width 20 height 20
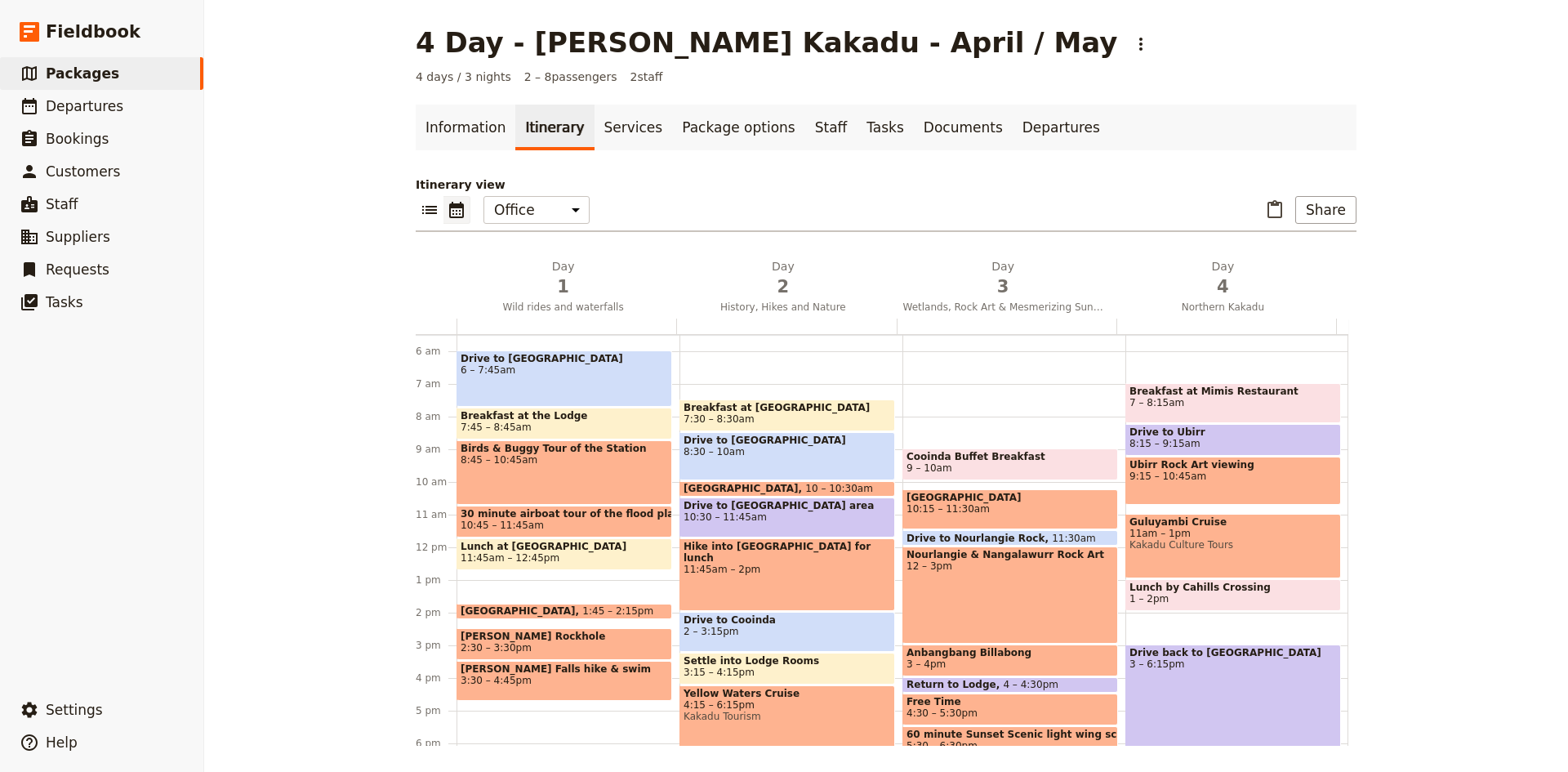
click at [772, 520] on span "10:30 – 11:45am" at bounding box center [786, 517] width 207 height 11
select select "2"
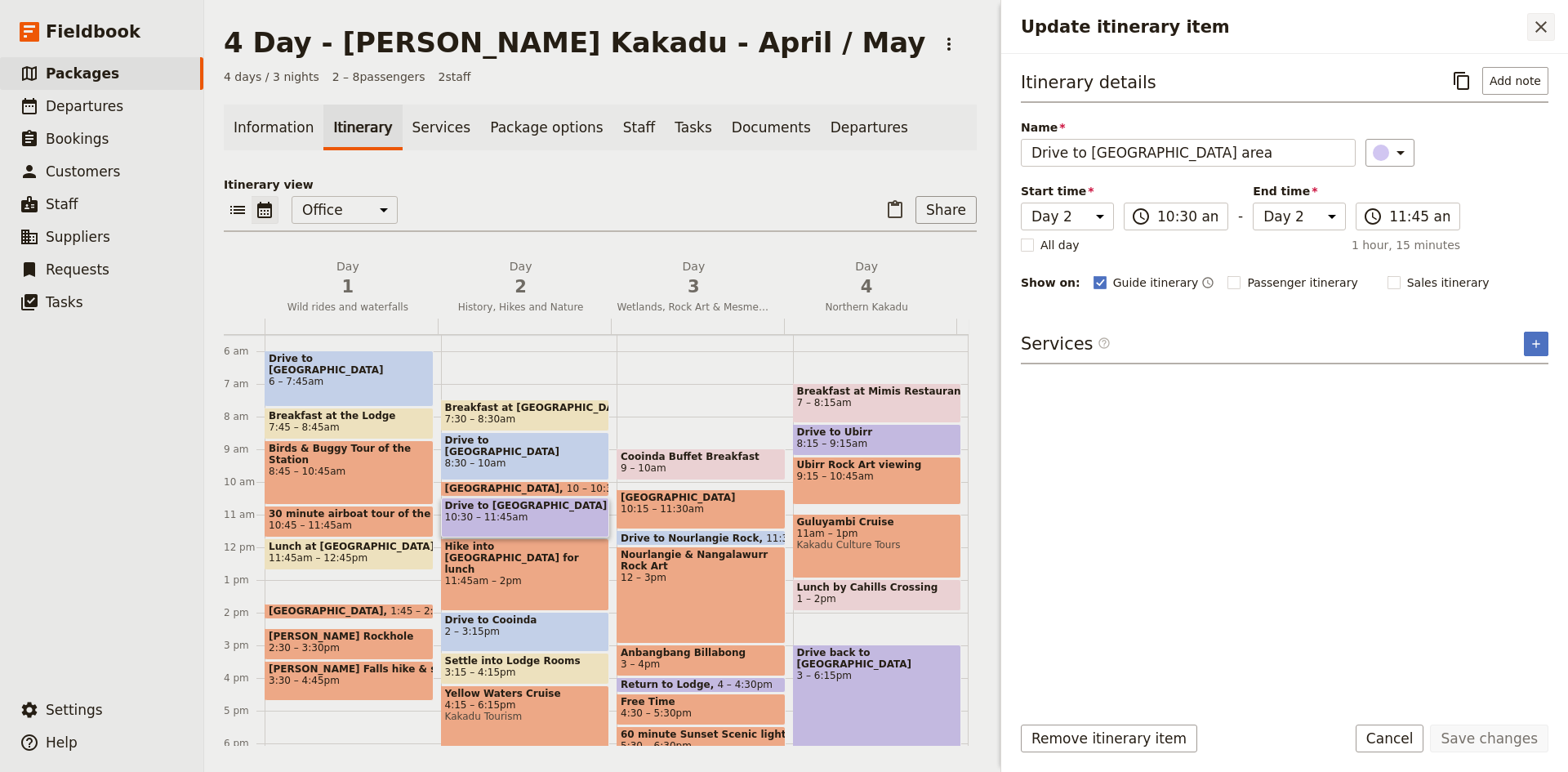
click at [1543, 28] on icon "Close drawer" at bounding box center [1541, 27] width 11 height 11
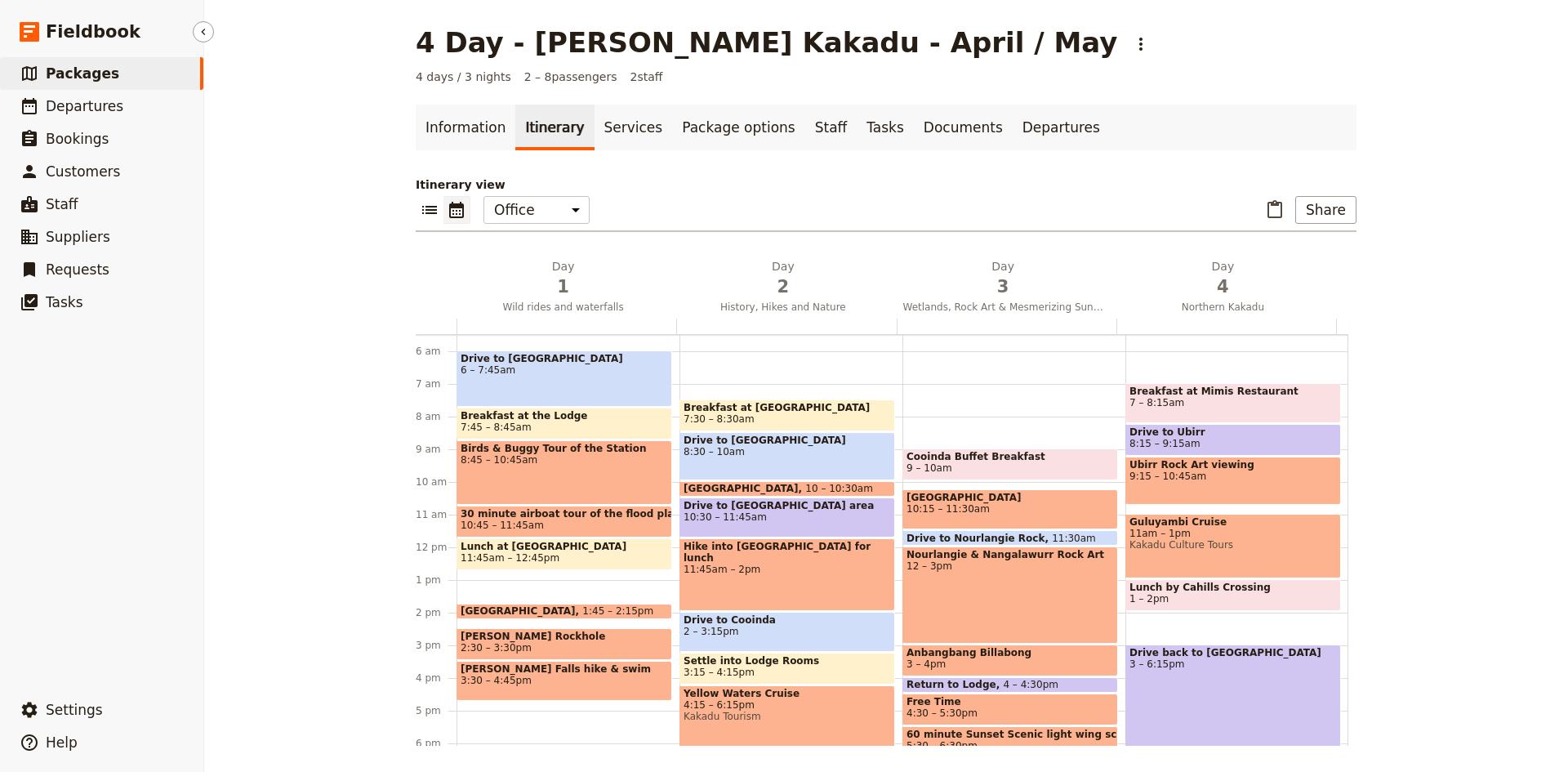
click at [83, 68] on span "Packages" at bounding box center [83, 74] width 74 height 16
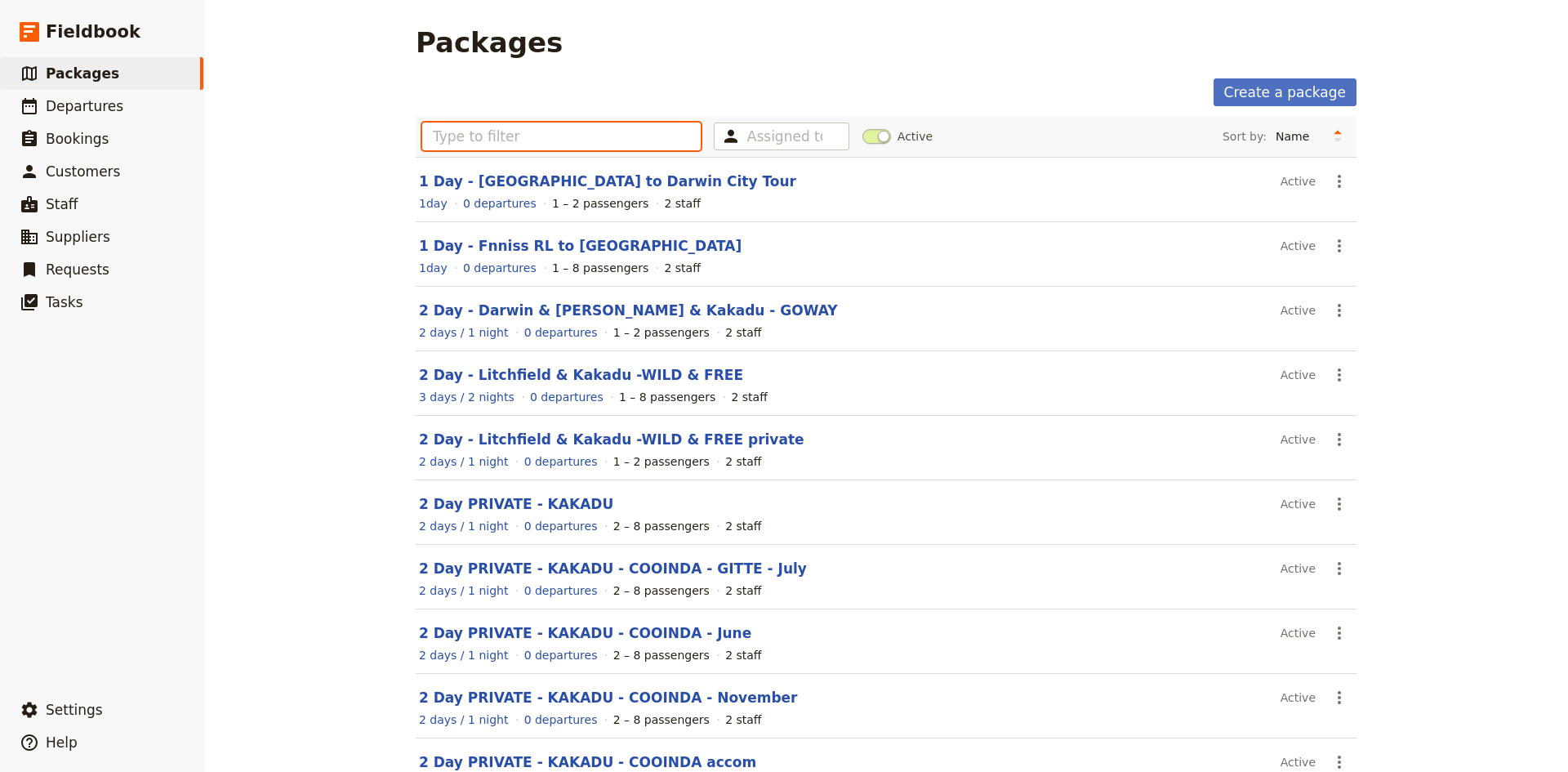
click at [490, 138] on input "text" at bounding box center [562, 136] width 279 height 28
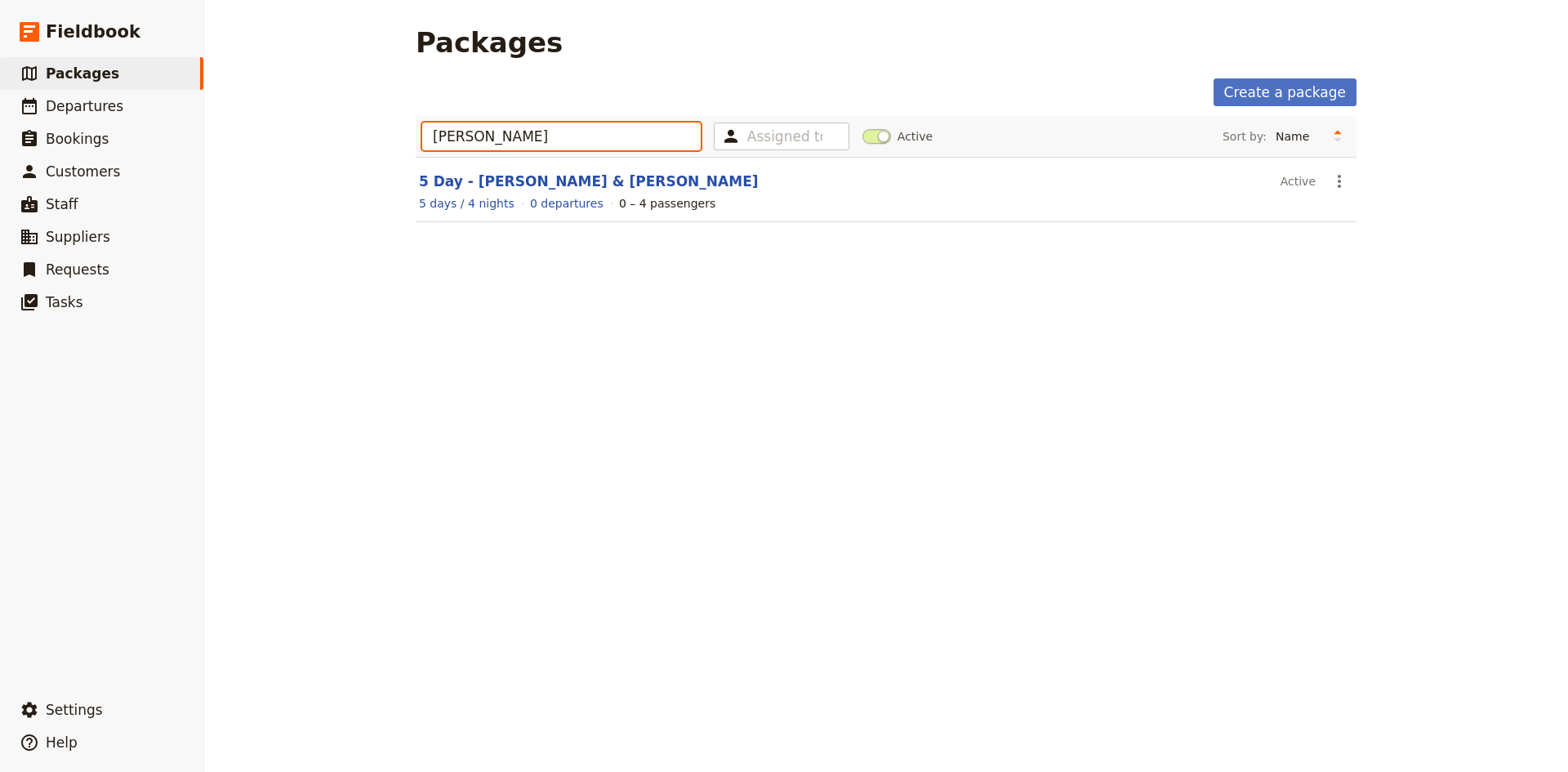
type input "[PERSON_NAME]"
click at [517, 181] on link "5 Day - [PERSON_NAME] & [PERSON_NAME]" at bounding box center [589, 181] width 340 height 16
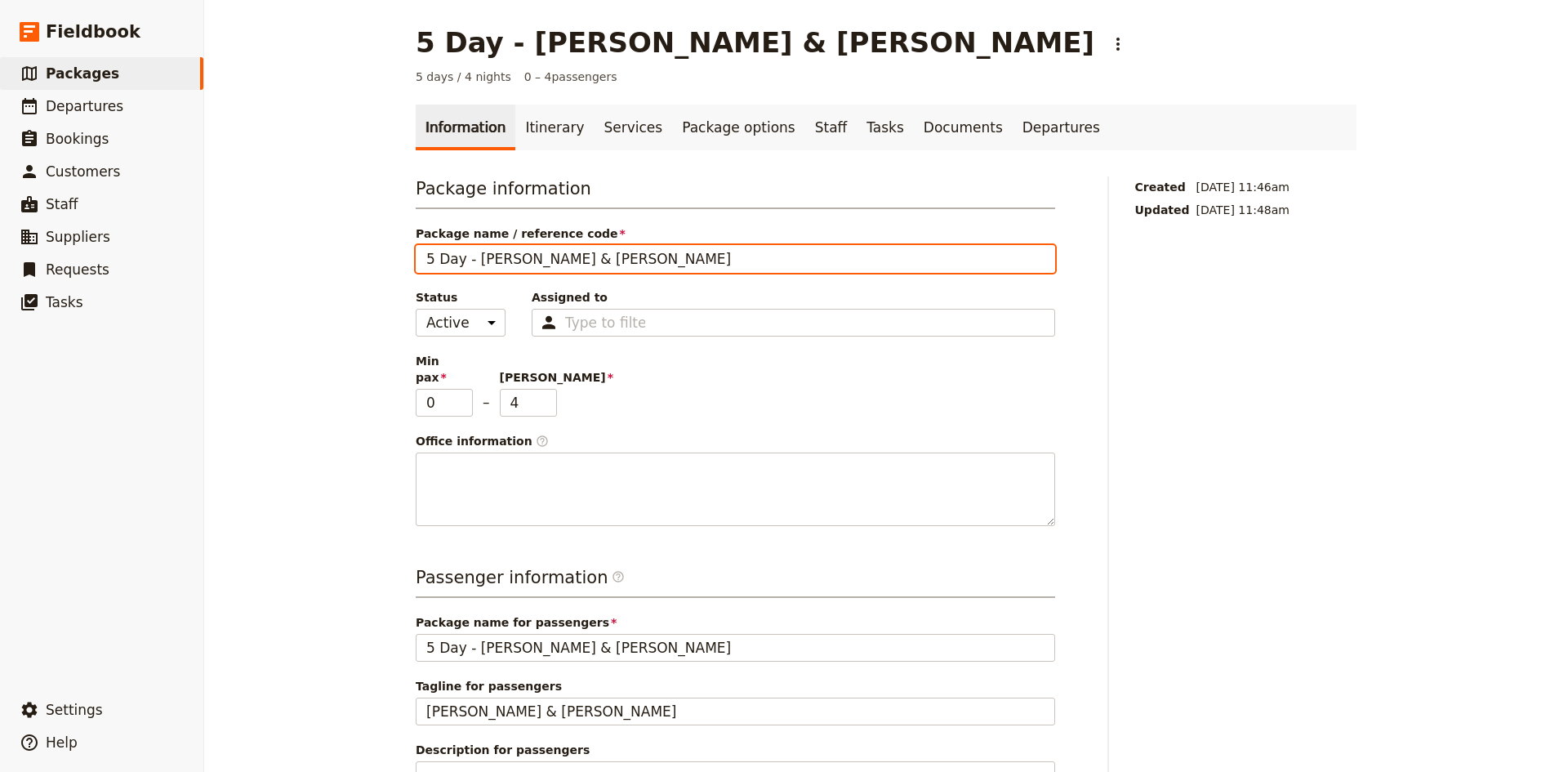
click at [469, 256] on input "5 Day - [PERSON_NAME] & [PERSON_NAME]" at bounding box center [736, 259] width 640 height 28
click at [520, 256] on input "5 Day - [PERSON_NAME]" at bounding box center [736, 259] width 640 height 28
type input "5 Day - Kakadu & [GEOGRAPHIC_DATA] - [PERSON_NAME]"
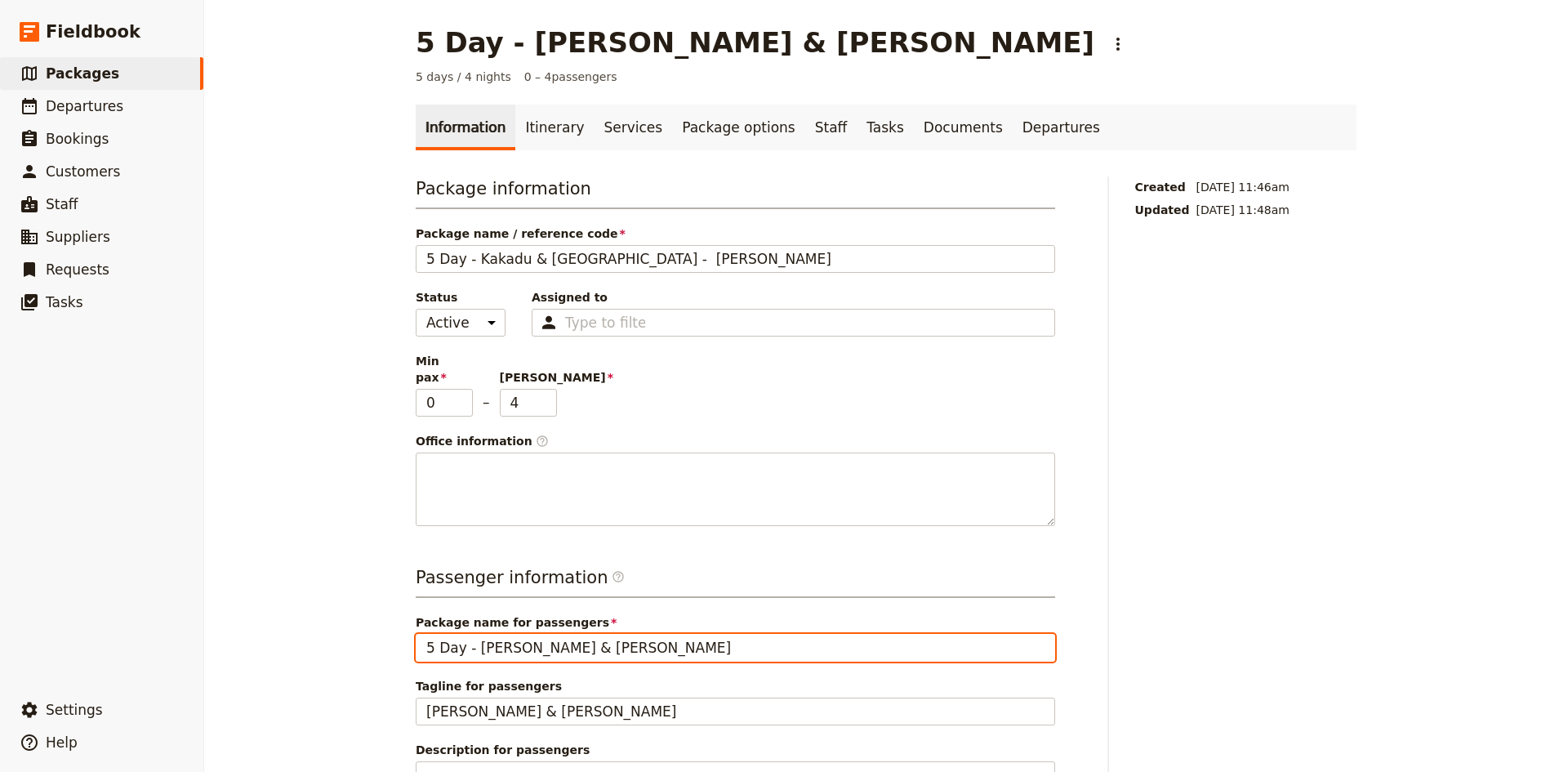
click at [476, 634] on input "5 Day - [PERSON_NAME] & [PERSON_NAME]" at bounding box center [736, 648] width 640 height 28
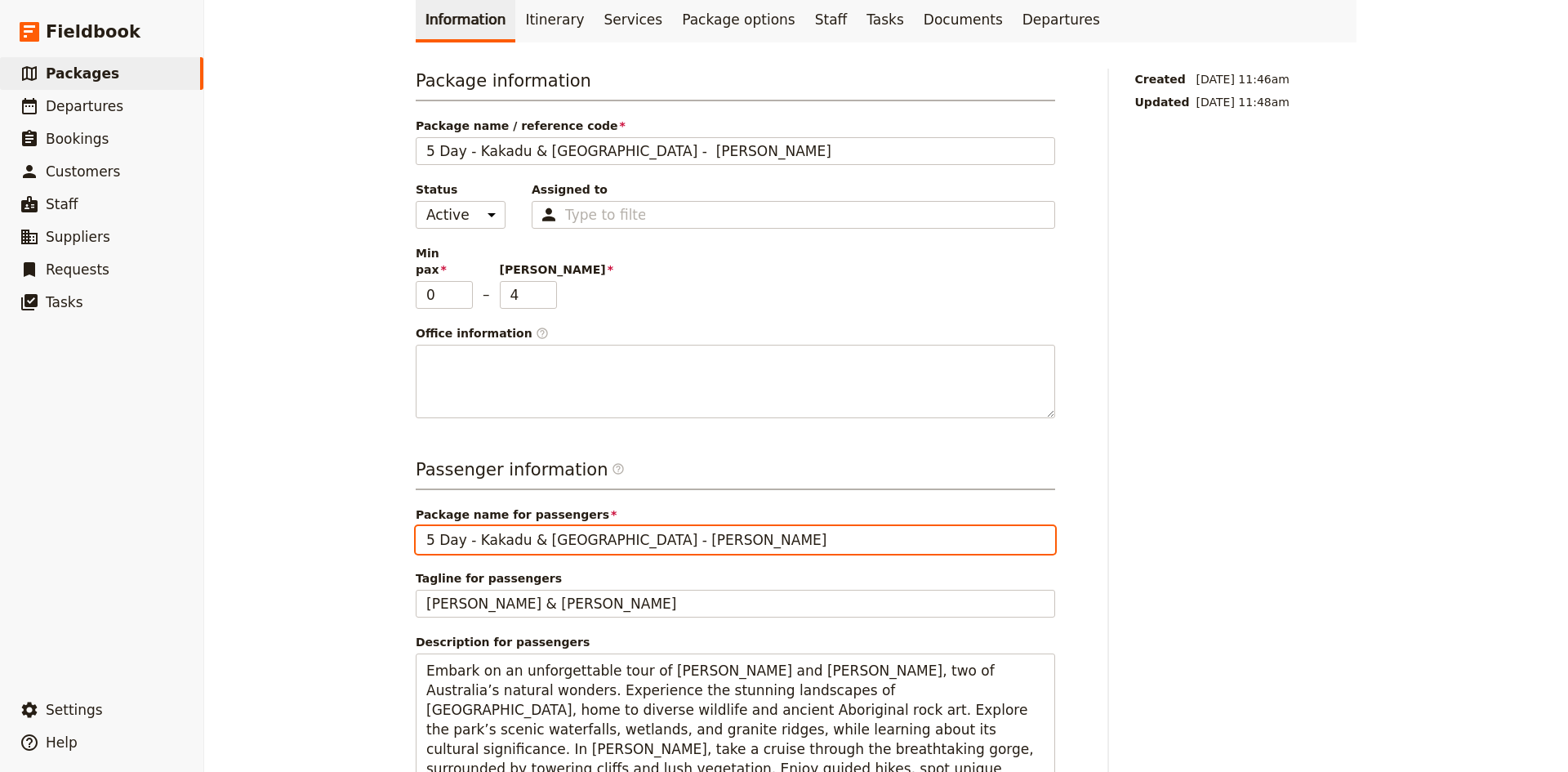
scroll to position [327, 0]
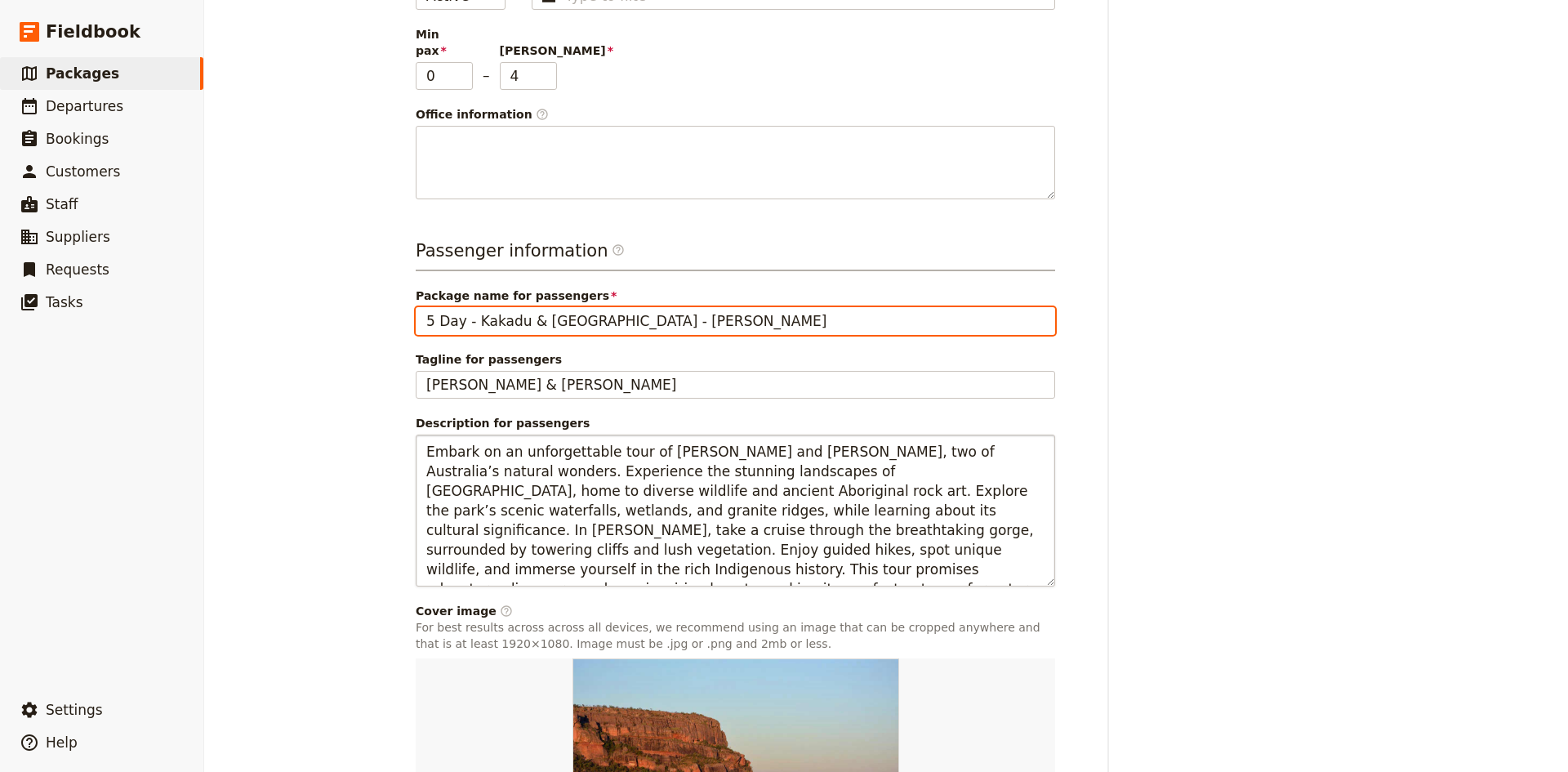
type input "5 Day - Kakadu & [GEOGRAPHIC_DATA] - [PERSON_NAME]"
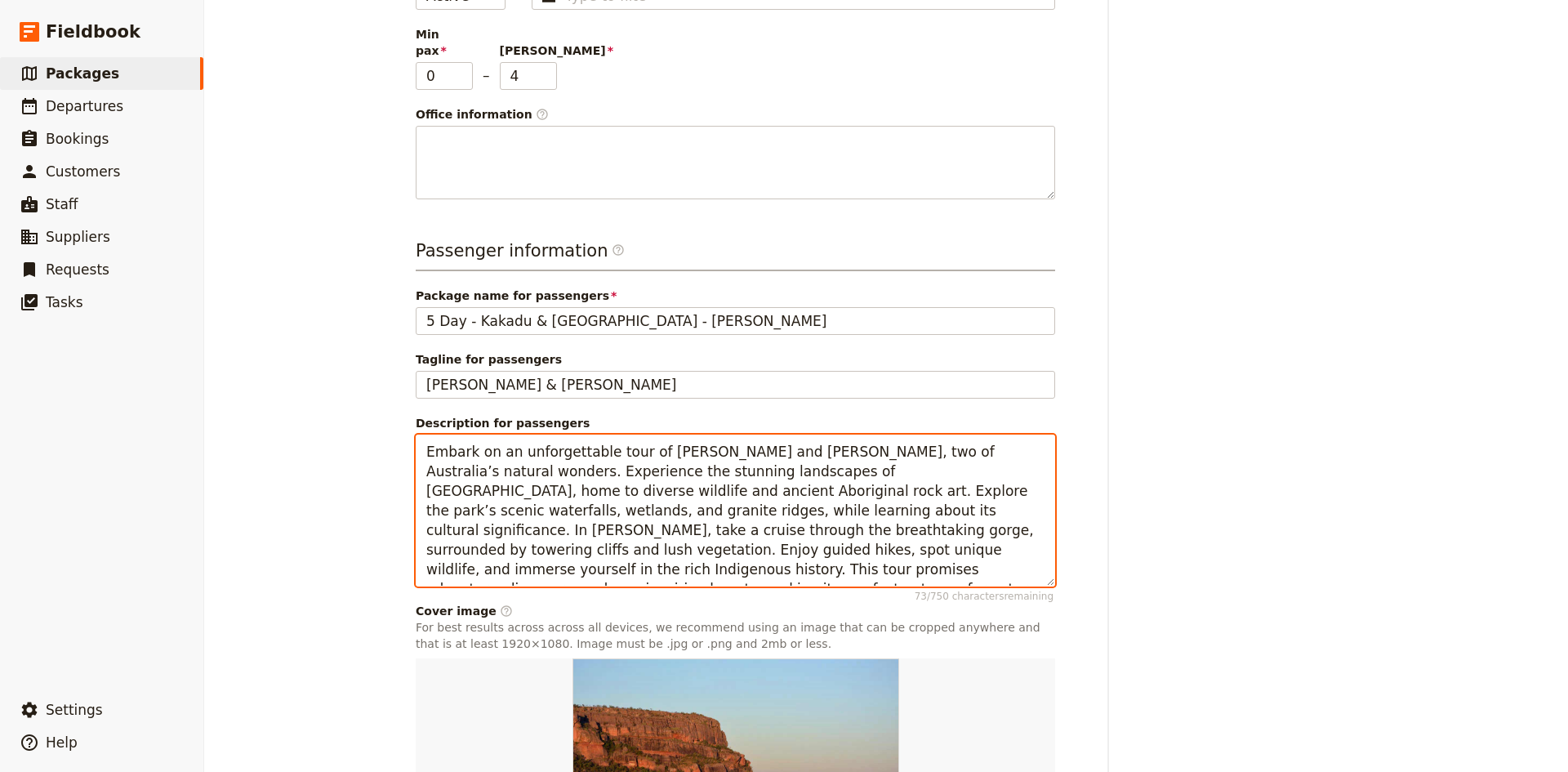
drag, startPoint x: 896, startPoint y: 549, endPoint x: 396, endPoint y: 431, distance: 513.7
click at [396, 431] on main "5 Day - [PERSON_NAME] & [PERSON_NAME] ​ 5 days / 4 nights 0 – 4 passengers Info…" at bounding box center [886, 321] width 980 height 1295
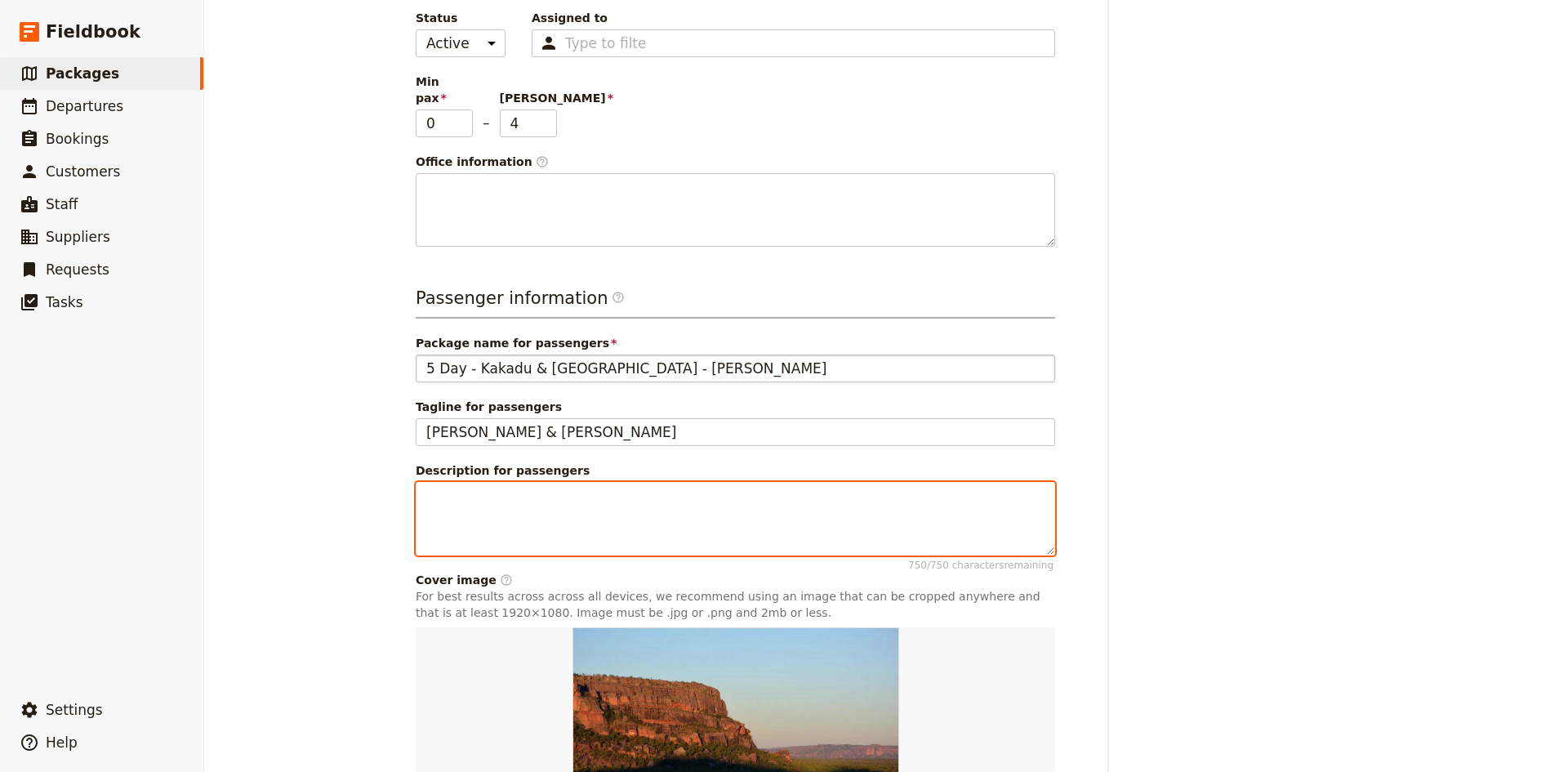
scroll to position [266, 0]
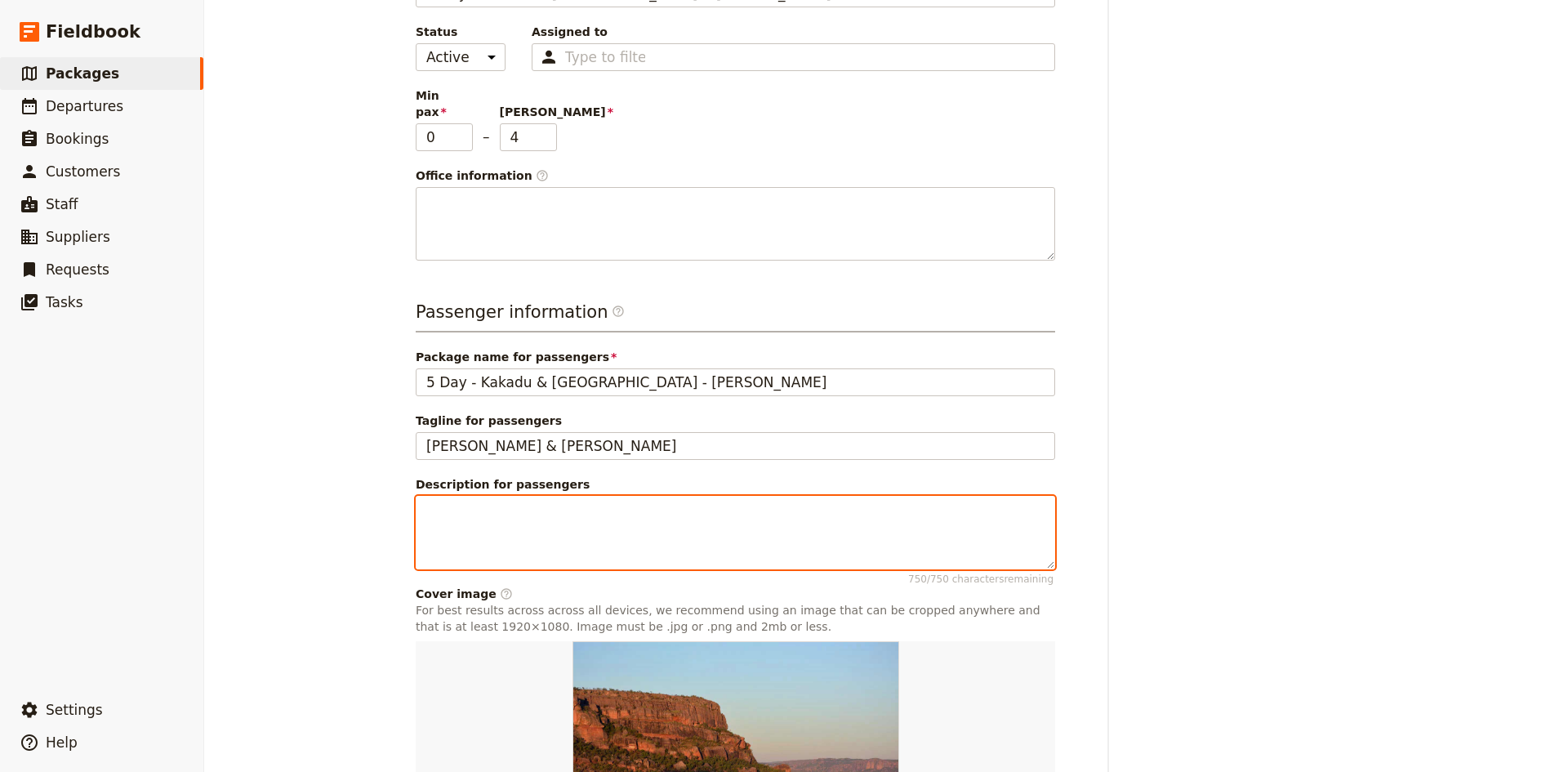
click at [494, 496] on textarea "Description for passengers 750 / 750 characters remaining" at bounding box center [736, 532] width 640 height 74
paste textarea "This immersive tour from [GEOGRAPHIC_DATA] to [GEOGRAPHIC_DATA] offers a profou…"
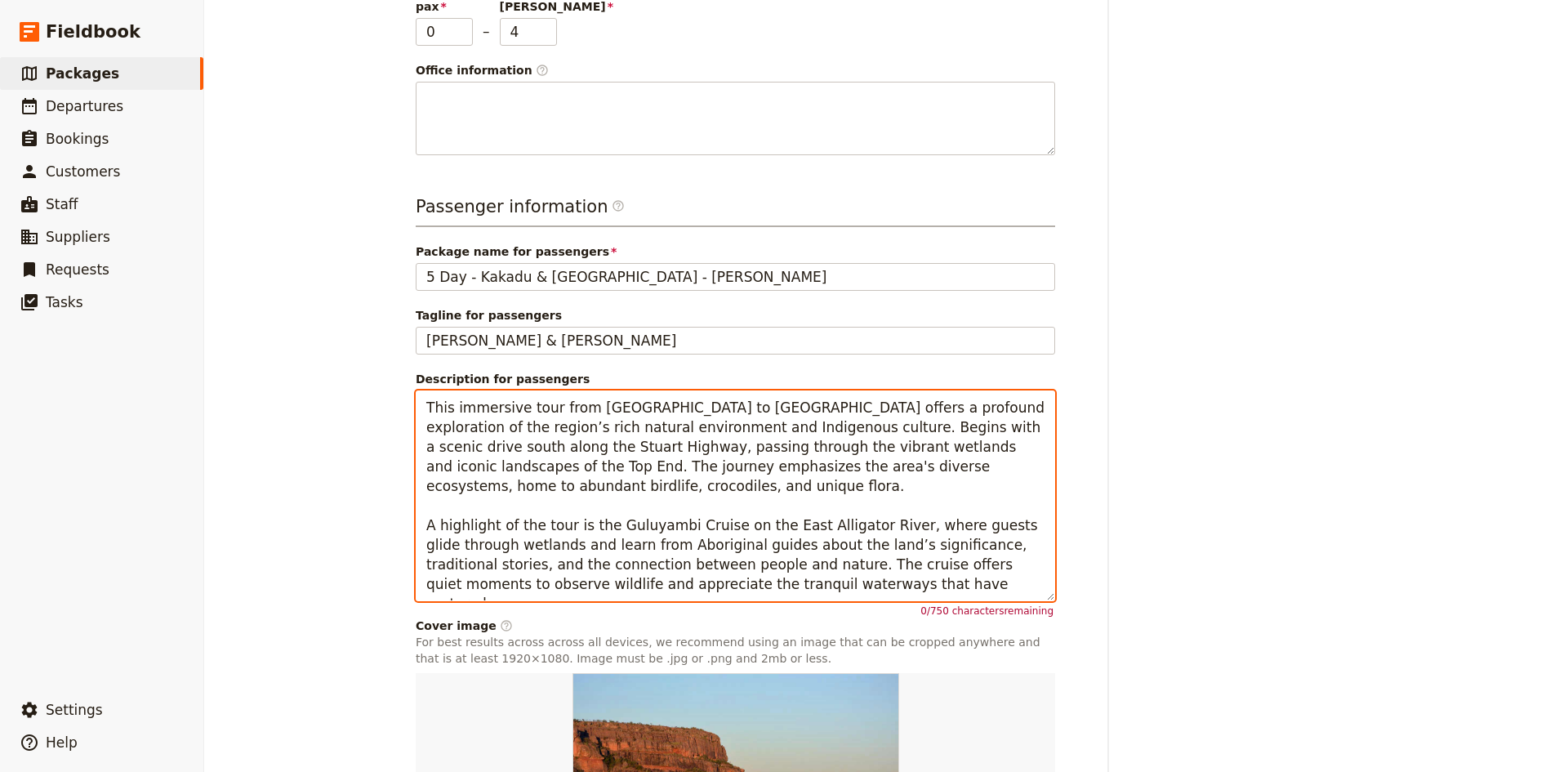
scroll to position [347, 0]
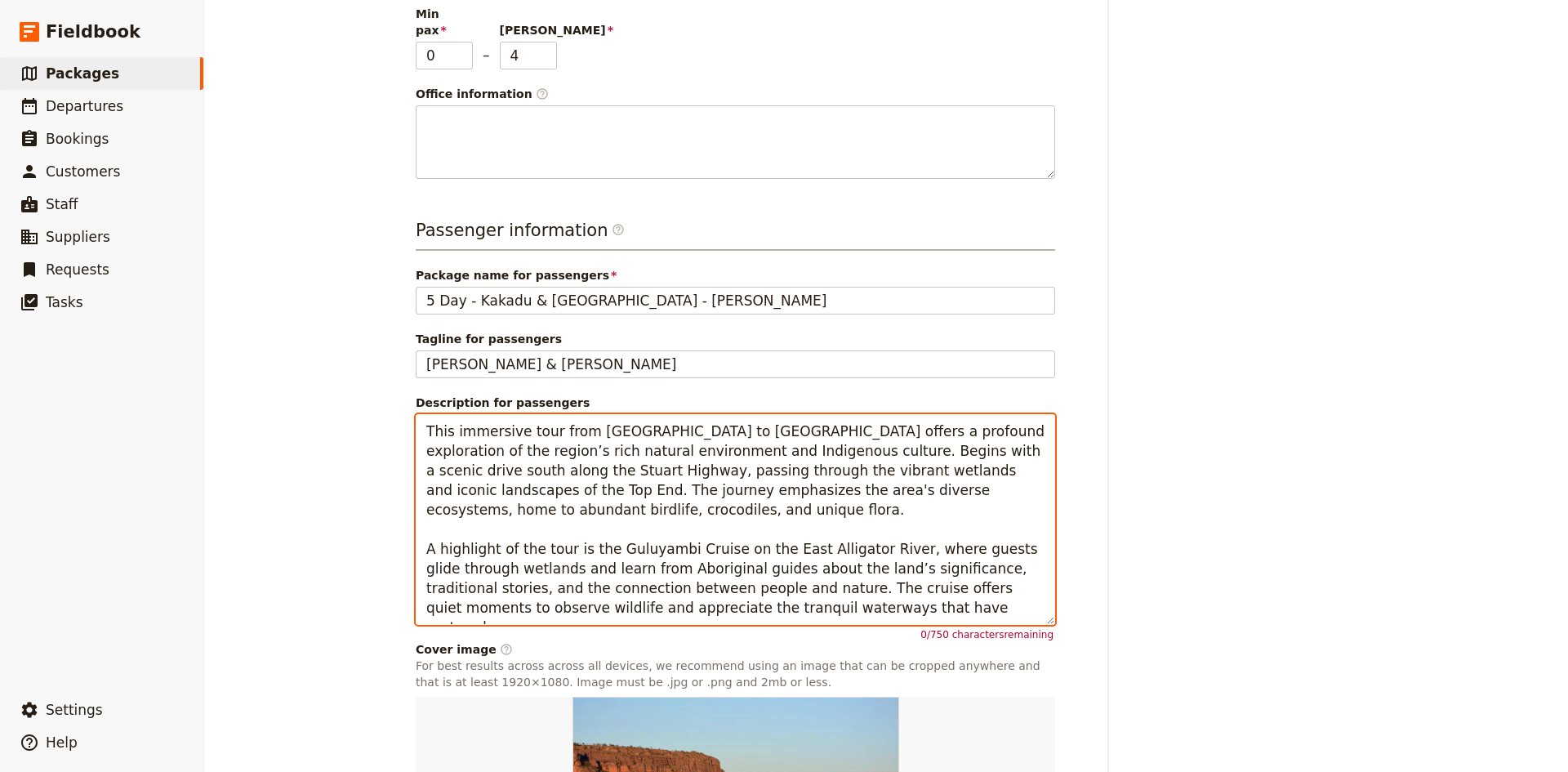
click at [418, 531] on textarea "This immersive tour from [GEOGRAPHIC_DATA] to [GEOGRAPHIC_DATA] offers a profou…" at bounding box center [736, 519] width 640 height 211
click at [466, 535] on textarea "This immersive tour from [GEOGRAPHIC_DATA] to [GEOGRAPHIC_DATA] offers a profou…" at bounding box center [736, 519] width 640 height 211
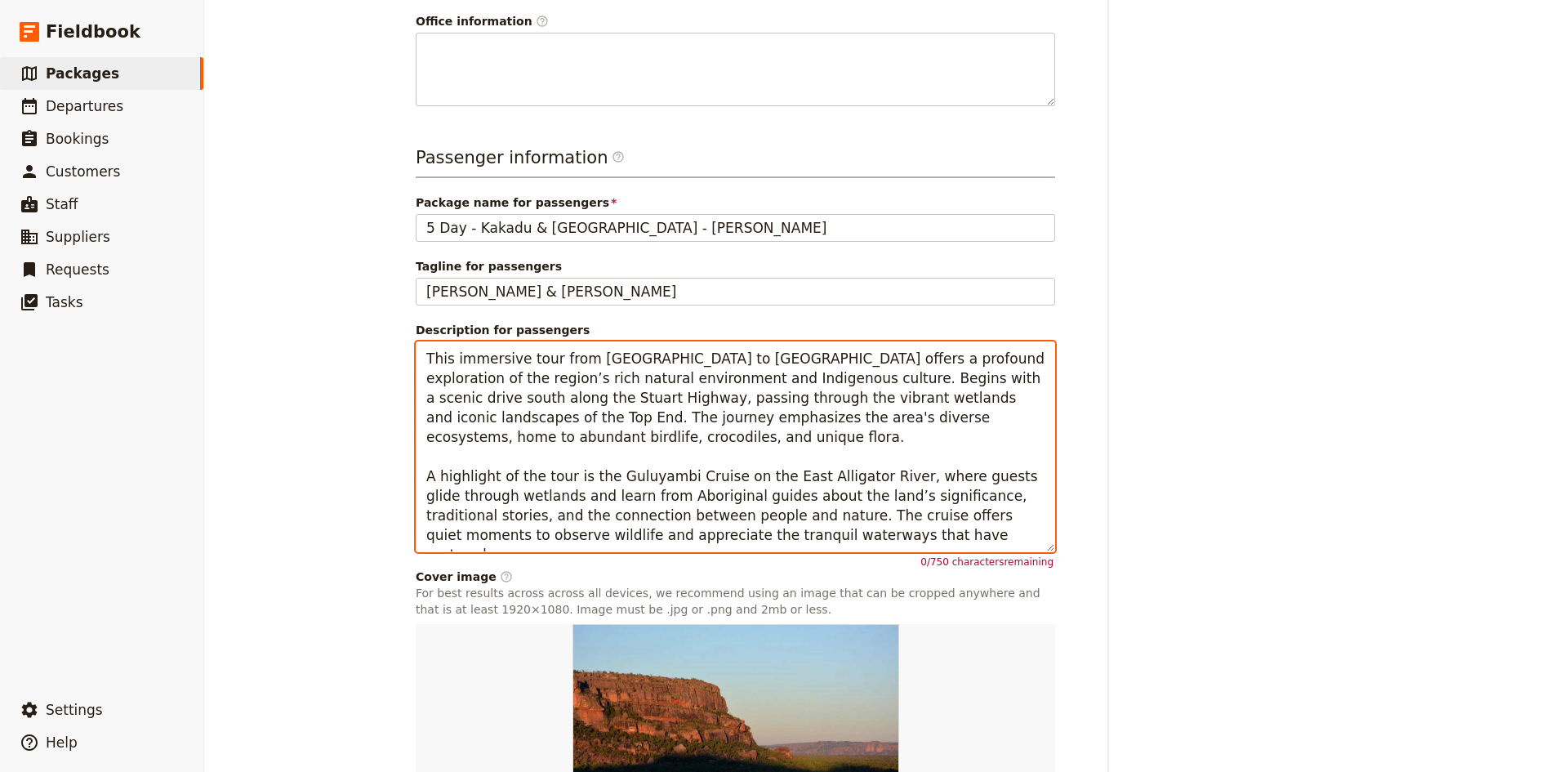
scroll to position [510, 0]
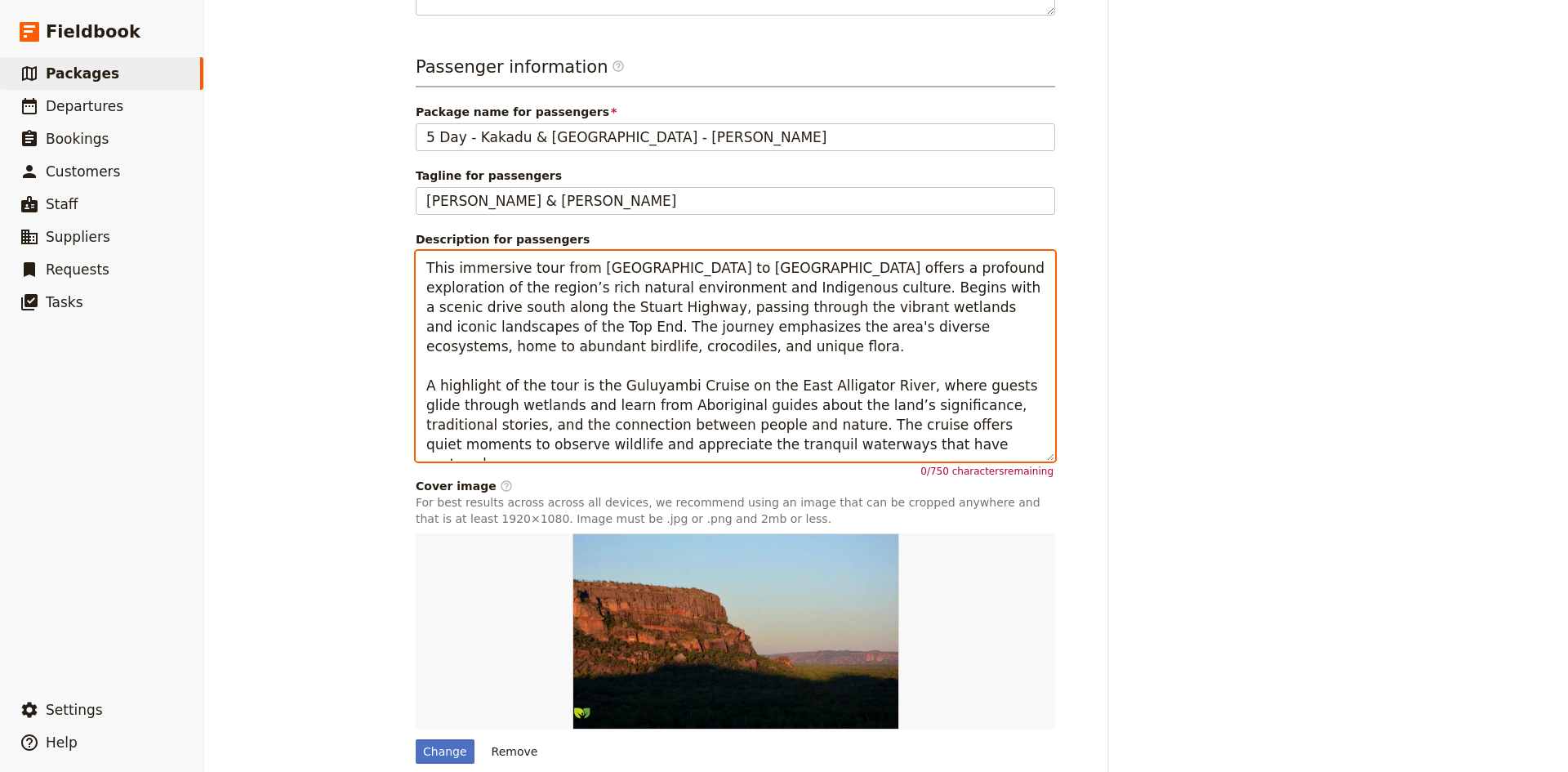
drag, startPoint x: 681, startPoint y: 413, endPoint x: 413, endPoint y: 372, distance: 271.1
click at [416, 372] on textarea "This immersive tour from [GEOGRAPHIC_DATA] to [GEOGRAPHIC_DATA] offers a profou…" at bounding box center [736, 356] width 640 height 211
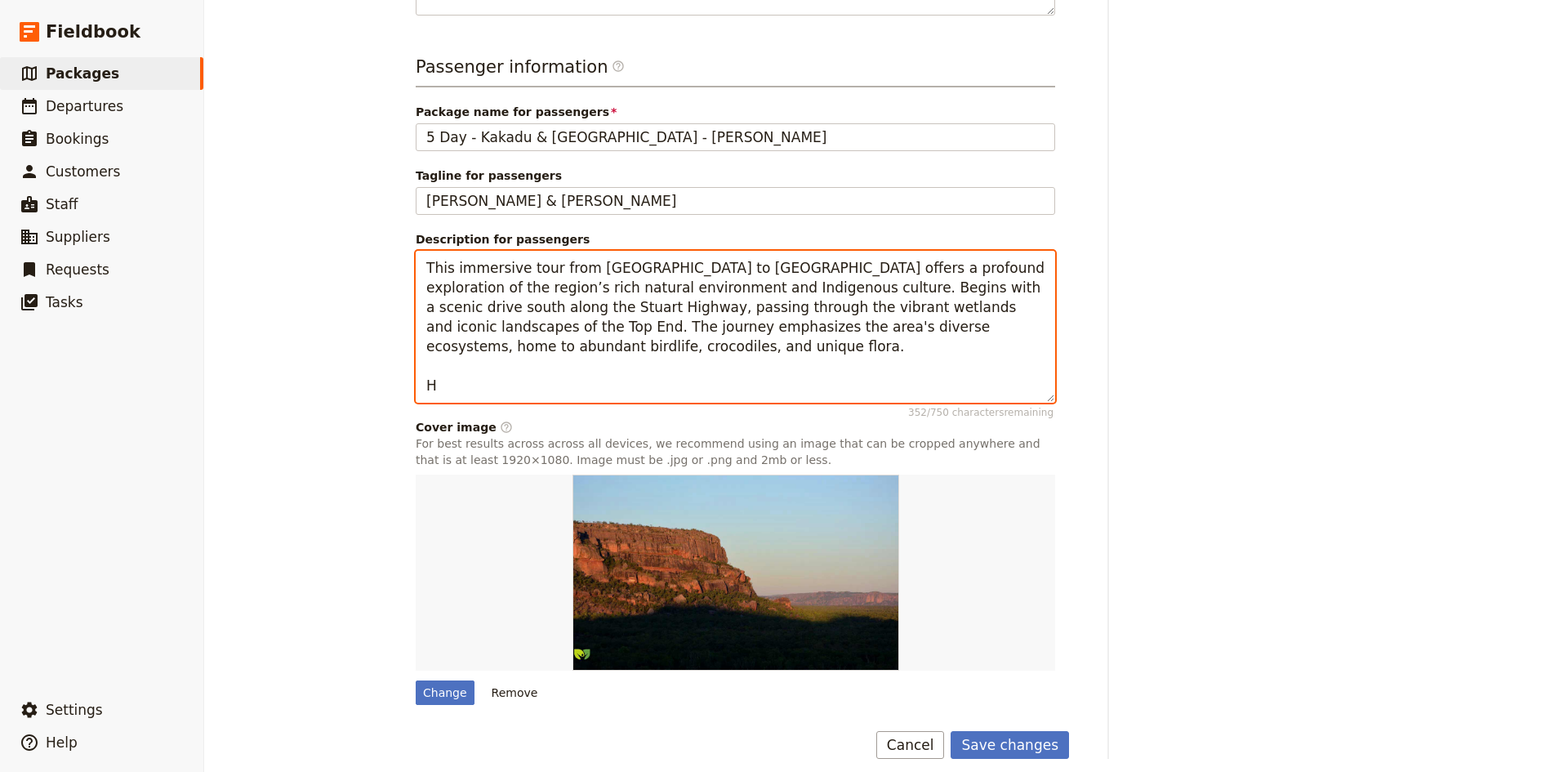
scroll to position [507, 0]
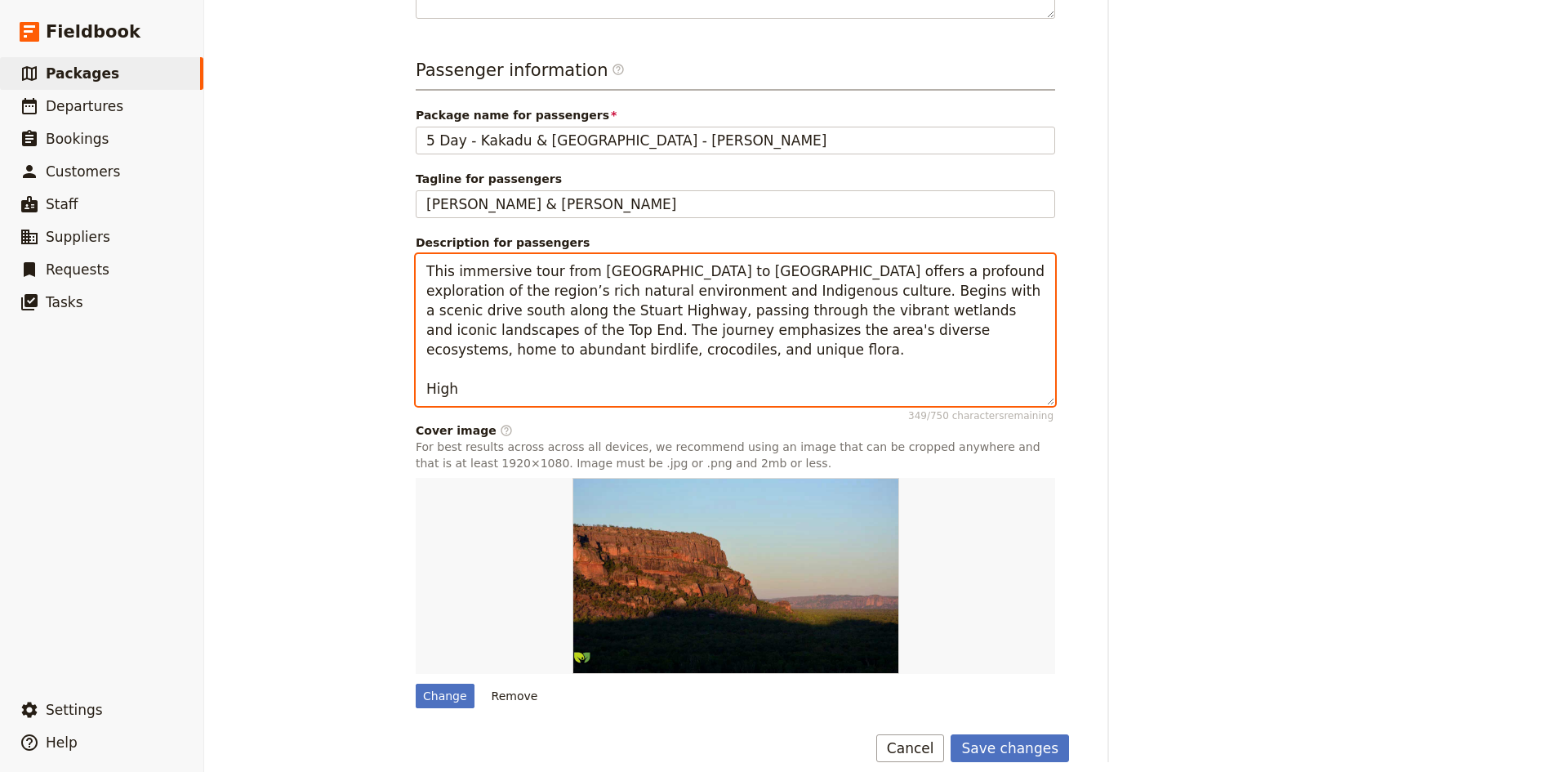
click at [777, 276] on textarea "This immersive tour from [GEOGRAPHIC_DATA] to [GEOGRAPHIC_DATA] offers a profou…" at bounding box center [736, 330] width 640 height 152
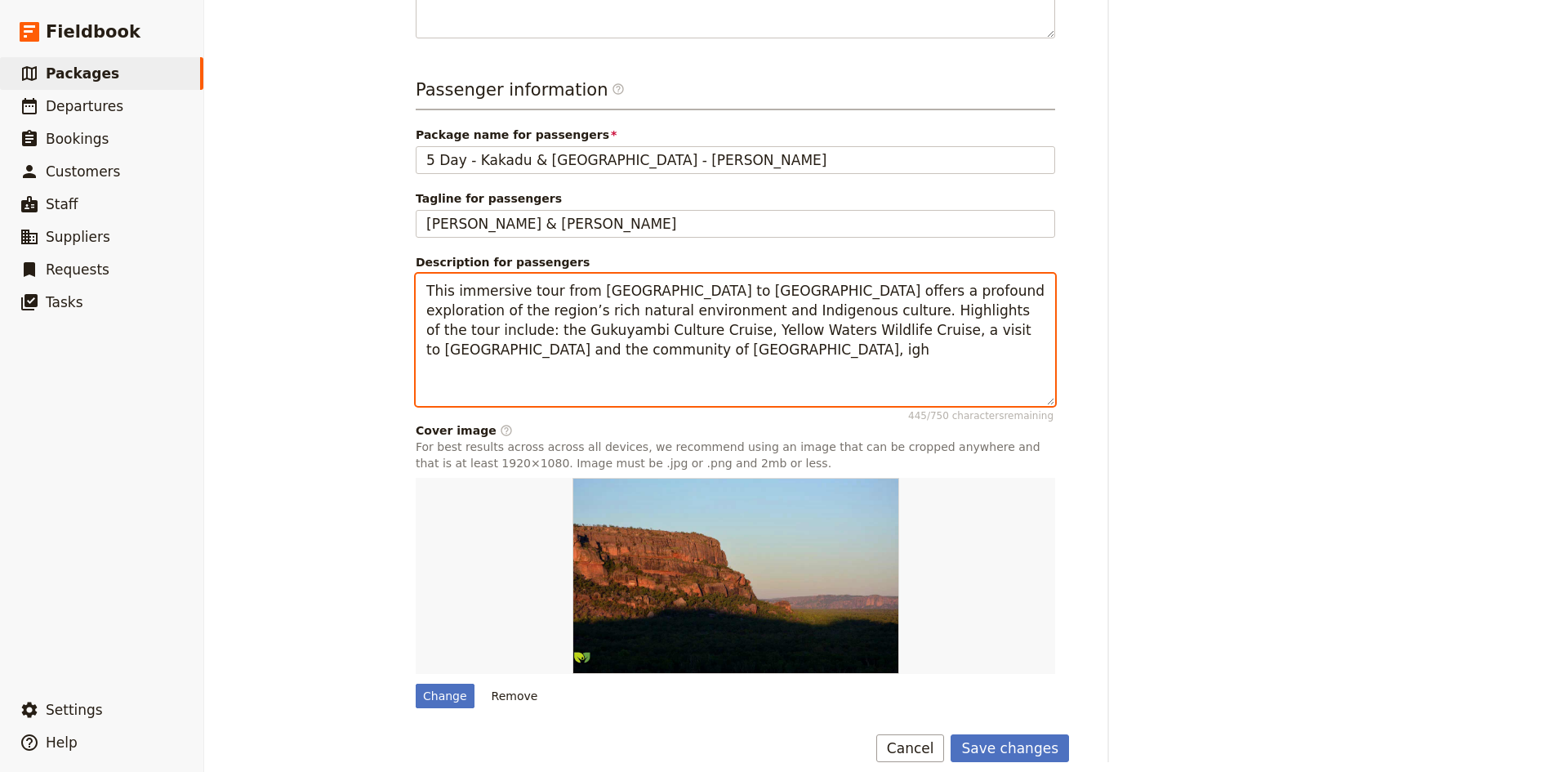
scroll to position [449, 0]
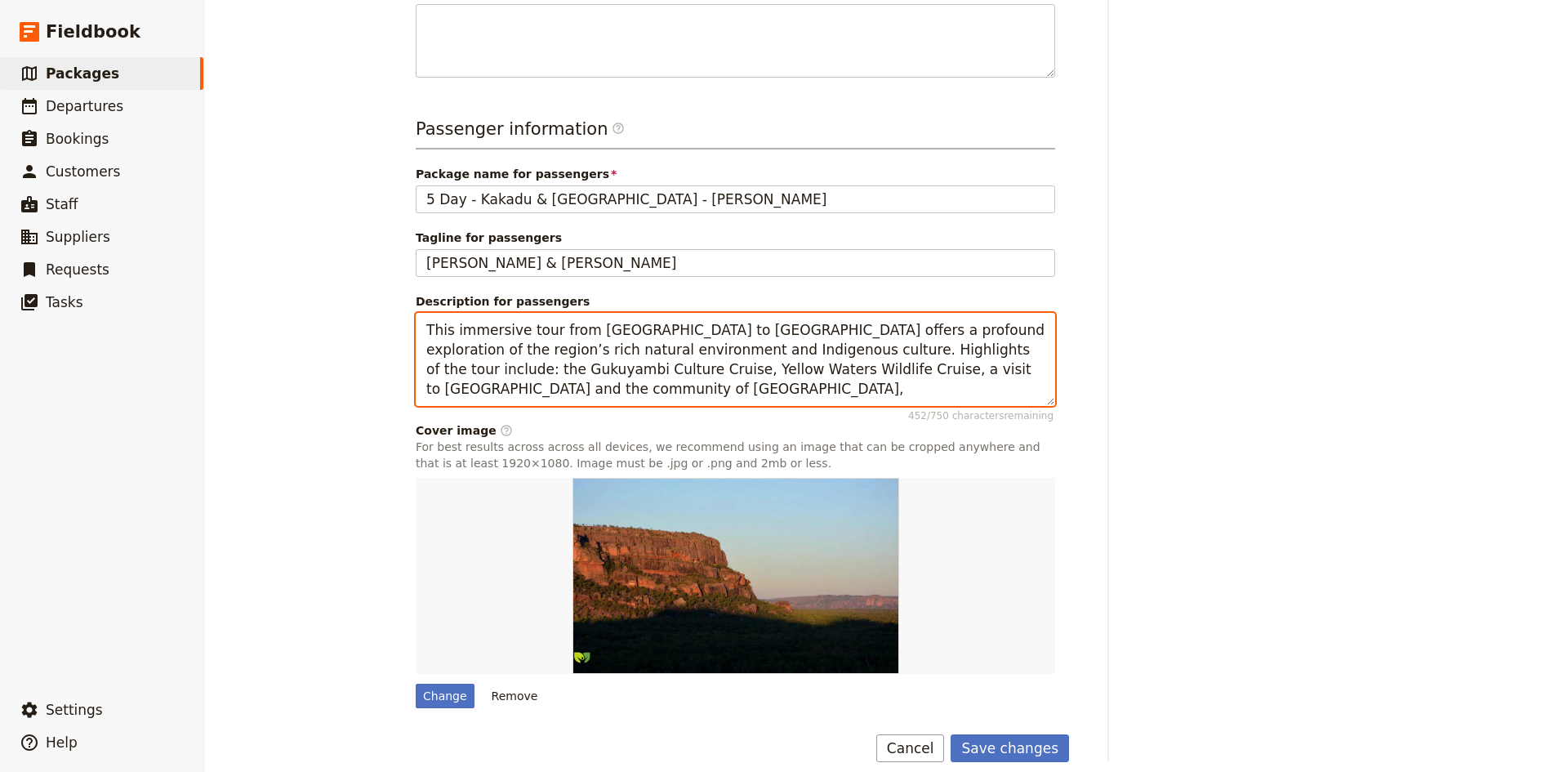
click at [438, 353] on textarea "This immersive tour from [GEOGRAPHIC_DATA] to [GEOGRAPHIC_DATA] offers a profou…" at bounding box center [736, 359] width 640 height 94
click at [522, 372] on textarea "This immersive tour from [GEOGRAPHIC_DATA] to [GEOGRAPHIC_DATA] offers a profou…" at bounding box center [736, 359] width 640 height 94
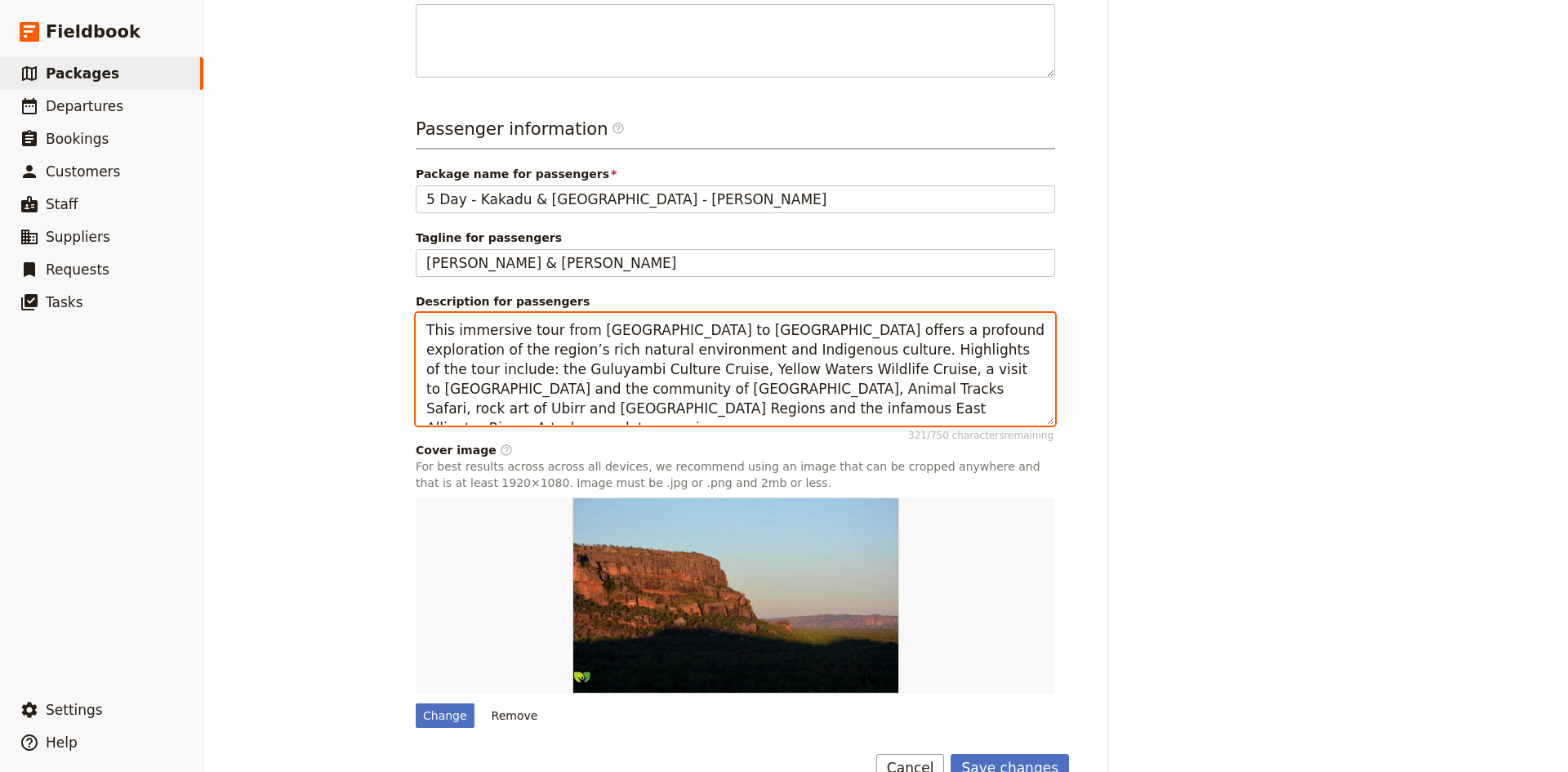
scroll to position [468, 0]
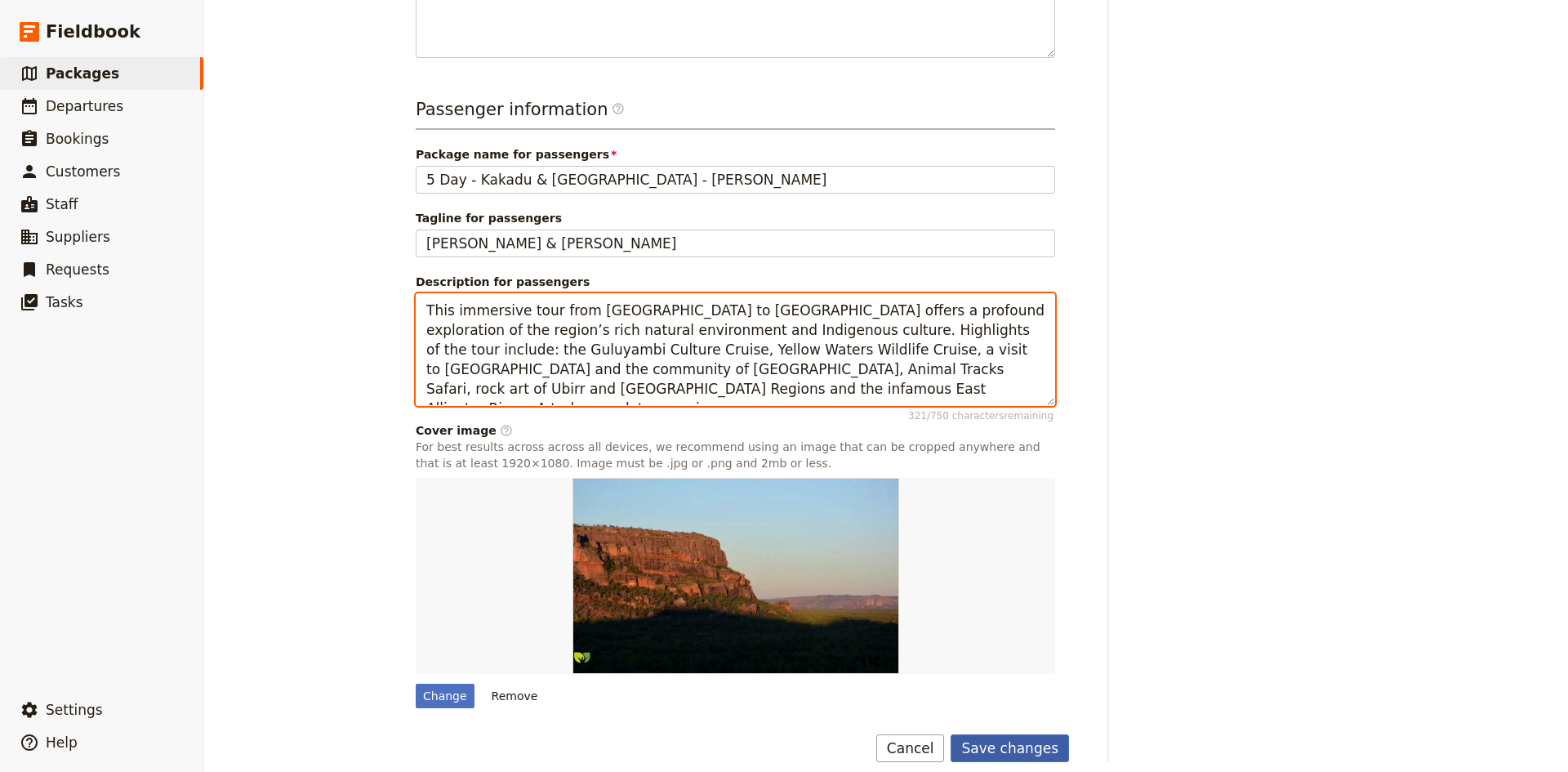
type textarea "This immersive tour from [GEOGRAPHIC_DATA] to [GEOGRAPHIC_DATA] offers a profou…"
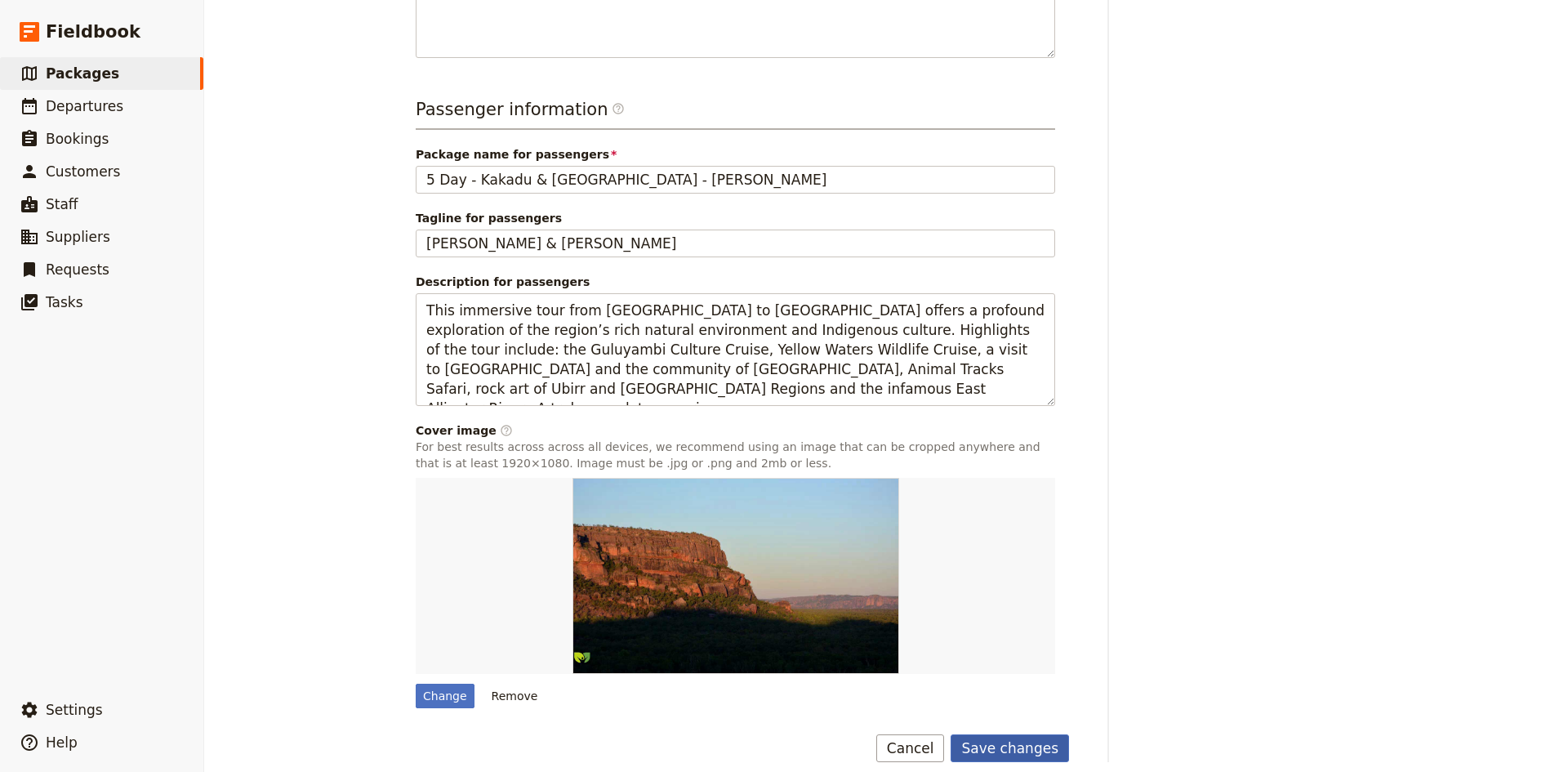
click at [990, 734] on button "Save changes" at bounding box center [1010, 748] width 118 height 28
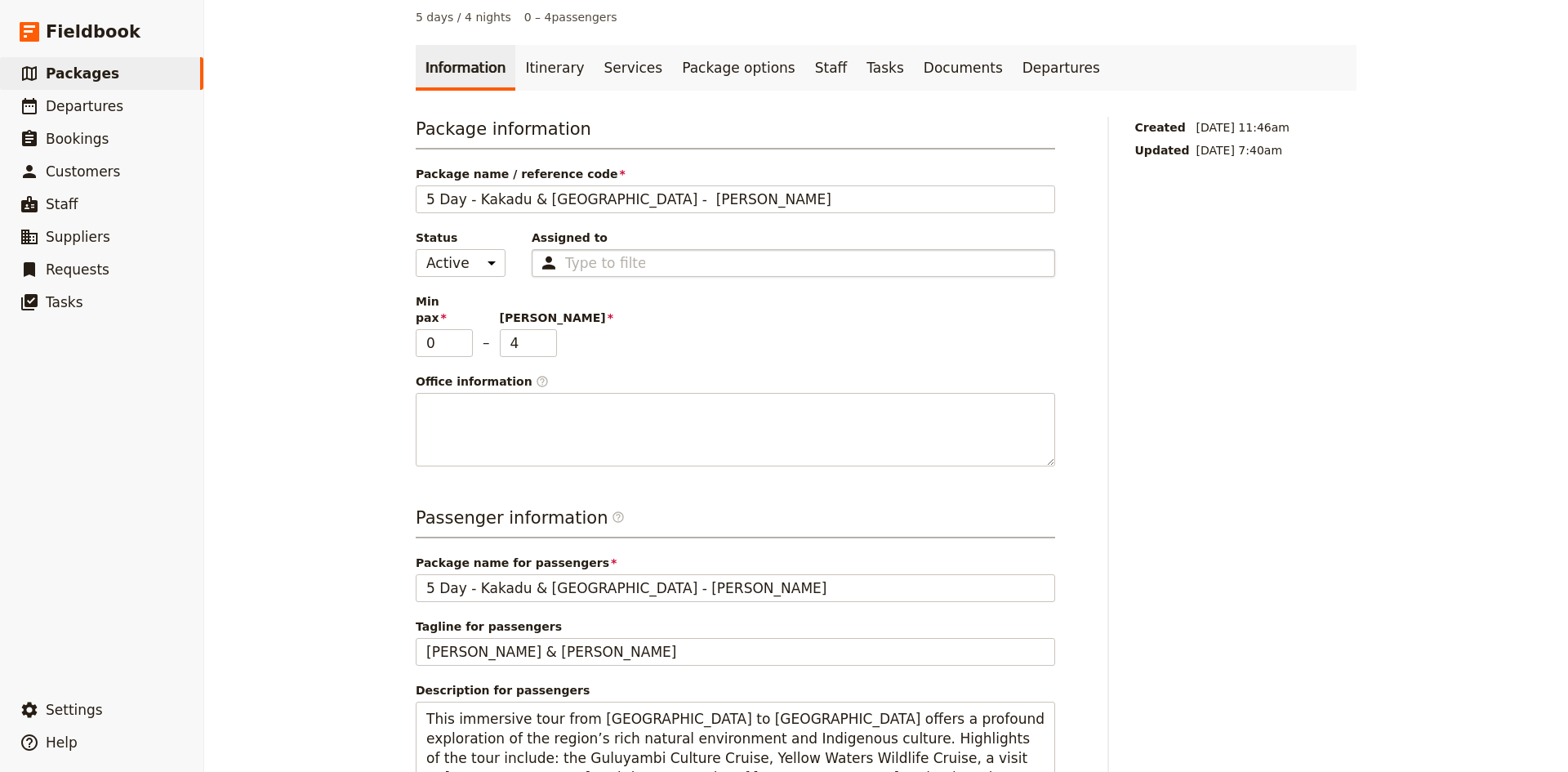
scroll to position [0, 0]
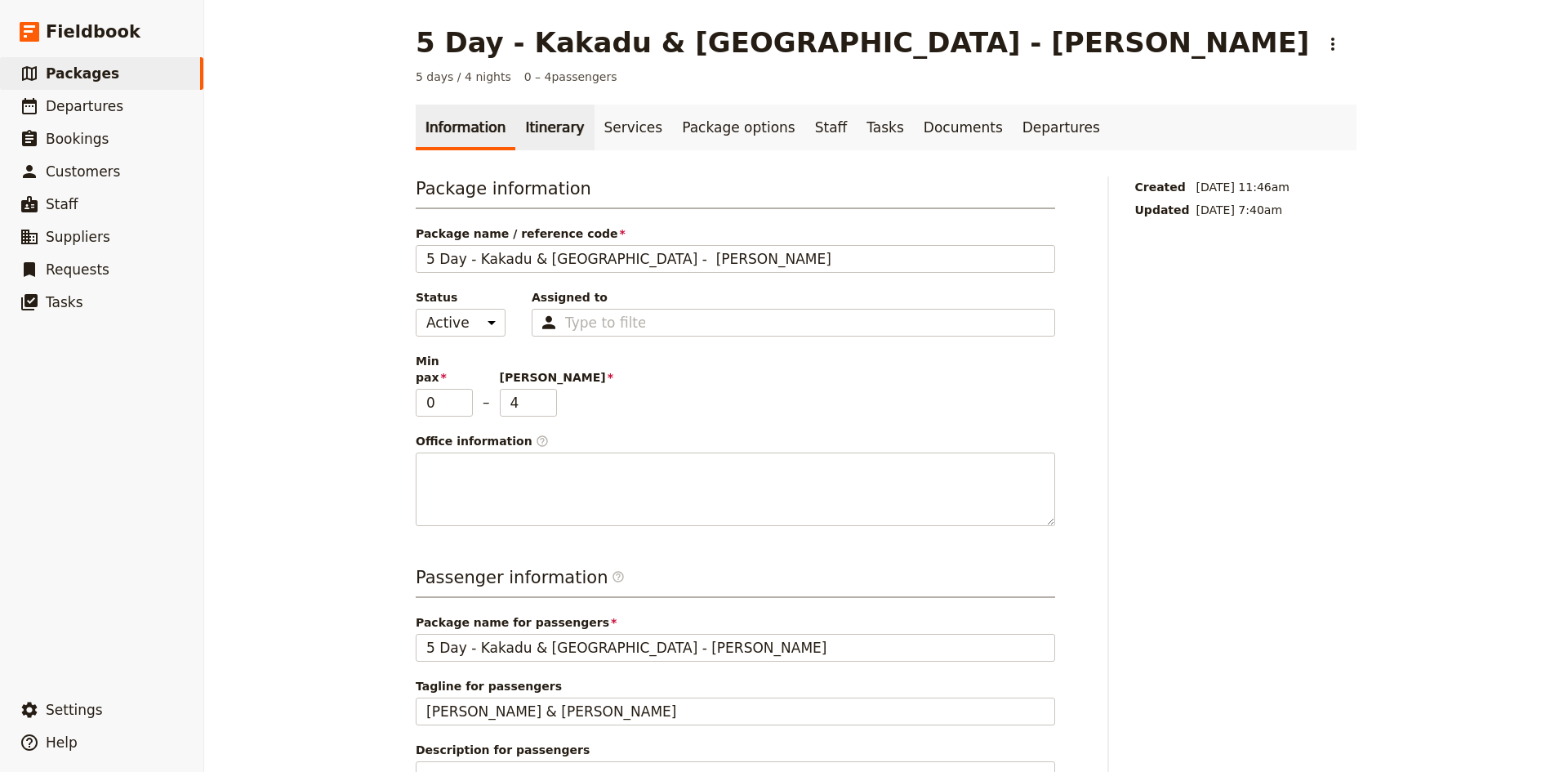
click at [531, 130] on link "Itinerary" at bounding box center [554, 127] width 79 height 46
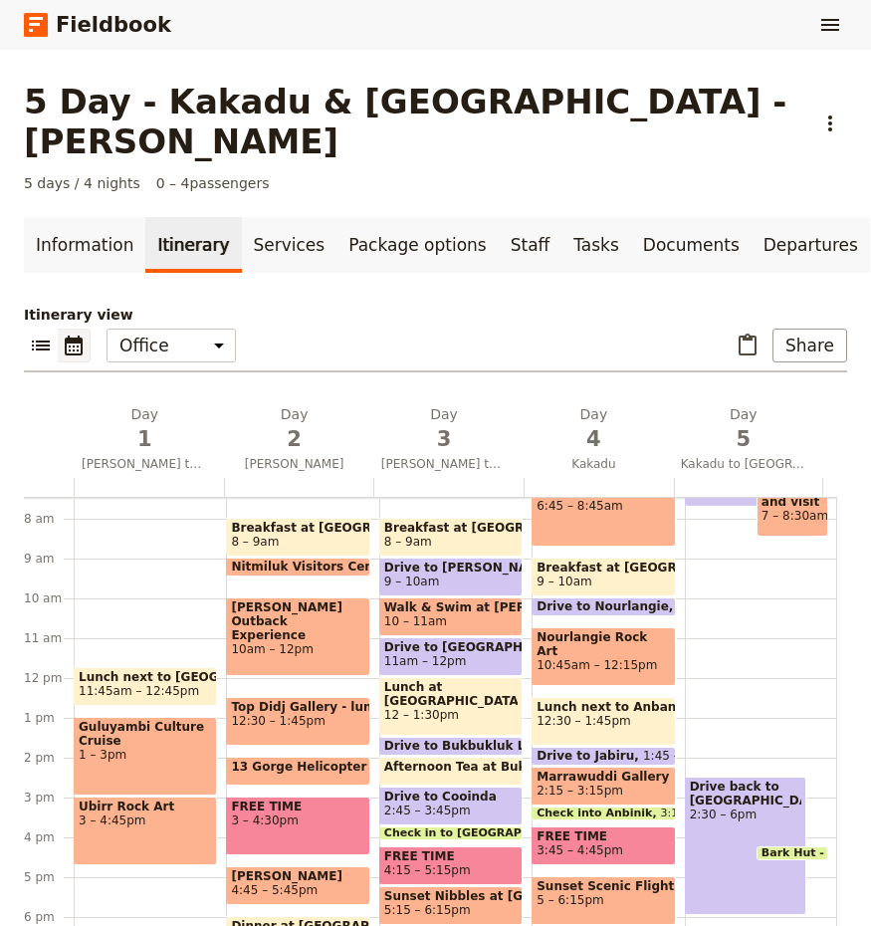
scroll to position [299, 0]
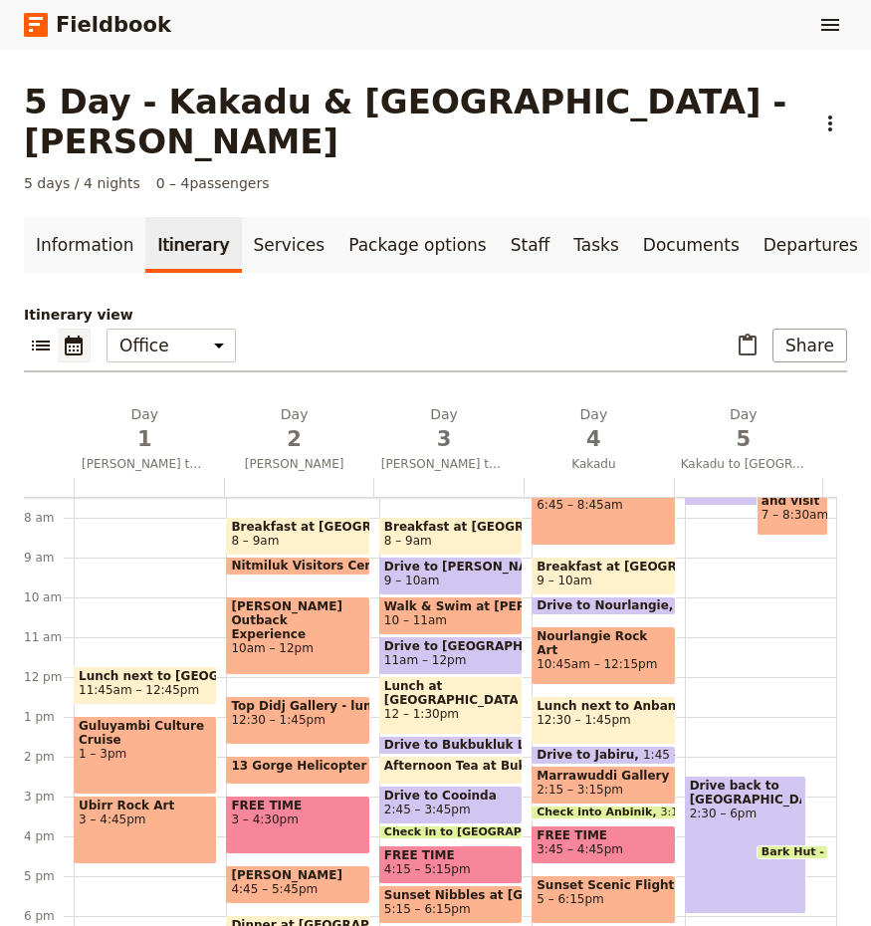
click at [98, 484] on div "Lunch next to [GEOGRAPHIC_DATA] 11:45am – 12:45pm Guluyambi Culture Cruise 1 – …" at bounding box center [150, 677] width 152 height 956
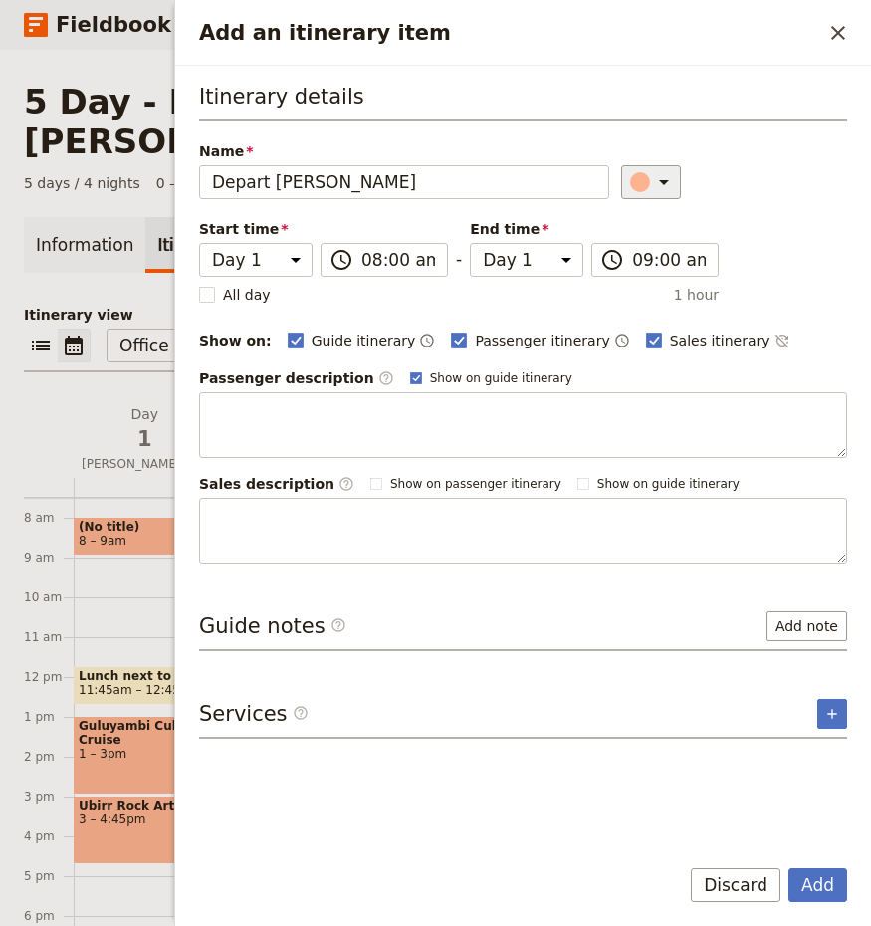
type input "Depart [PERSON_NAME]"
click at [655, 185] on icon "Add an itinerary item" at bounding box center [664, 182] width 24 height 24
click at [655, 268] on div "button" at bounding box center [652, 272] width 20 height 20
click at [809, 878] on button "Add" at bounding box center [818, 885] width 59 height 34
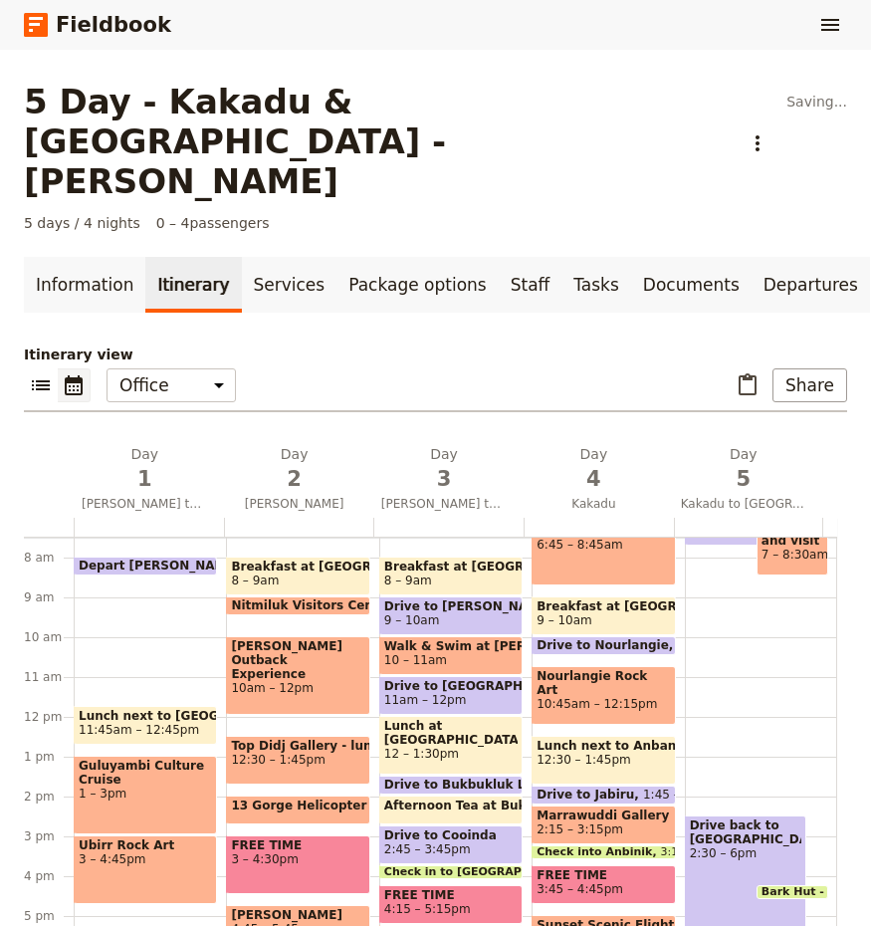
click at [125, 506] on div "Depart Darwin 8 – 8:30am Lunch next to [GEOGRAPHIC_DATA] 11:45am – 12:45pm Gulu…" at bounding box center [150, 717] width 152 height 956
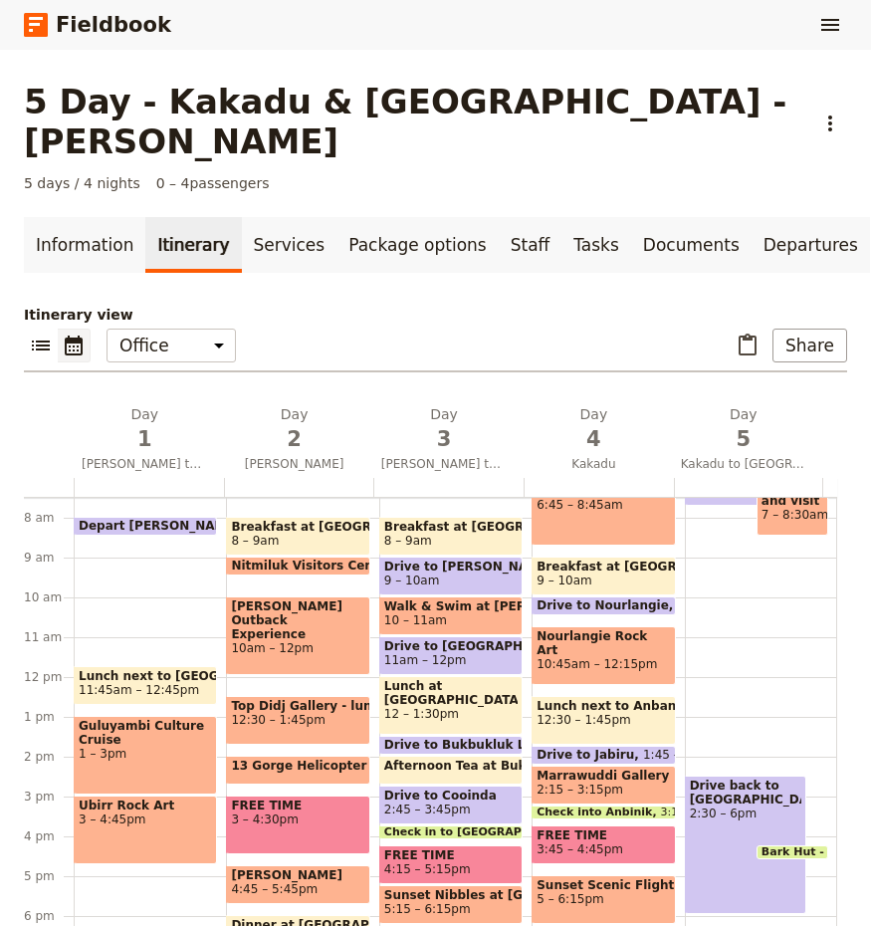
click at [108, 541] on div "Depart Darwin 8 – 8:30am Lunch next to [GEOGRAPHIC_DATA] 11:45am – 12:45pm Gulu…" at bounding box center [150, 677] width 152 height 956
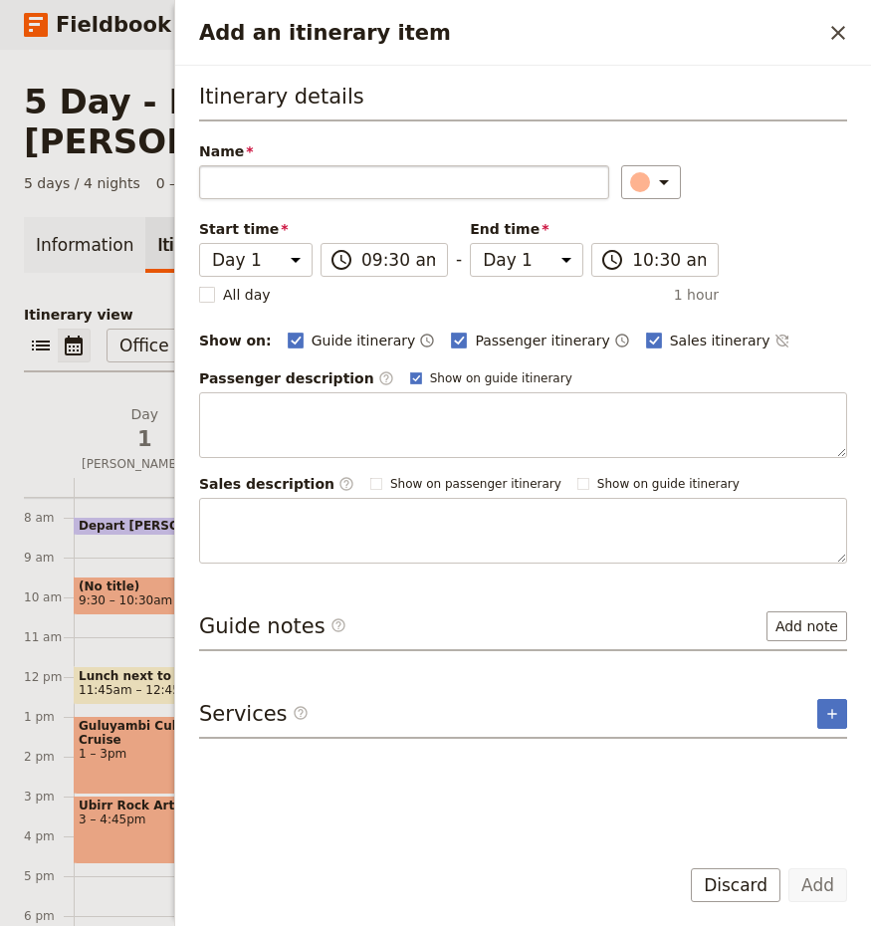
click at [271, 185] on input "Name" at bounding box center [404, 182] width 410 height 34
type input "[PERSON_NAME] Dam"
click at [819, 884] on button "Add" at bounding box center [818, 885] width 59 height 34
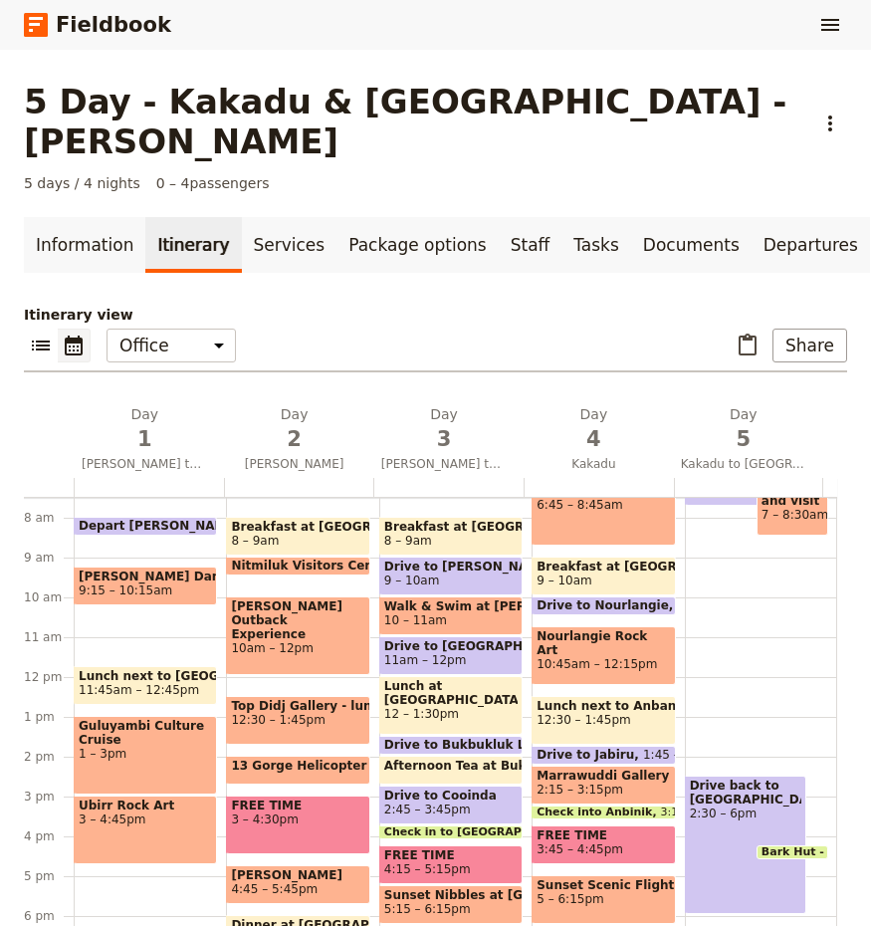
click at [121, 576] on div "Depart Darwin 8 – 8:30am [PERSON_NAME] Dam 9:15 – 10:15am Lunch next to [GEOGRA…" at bounding box center [150, 677] width 152 height 956
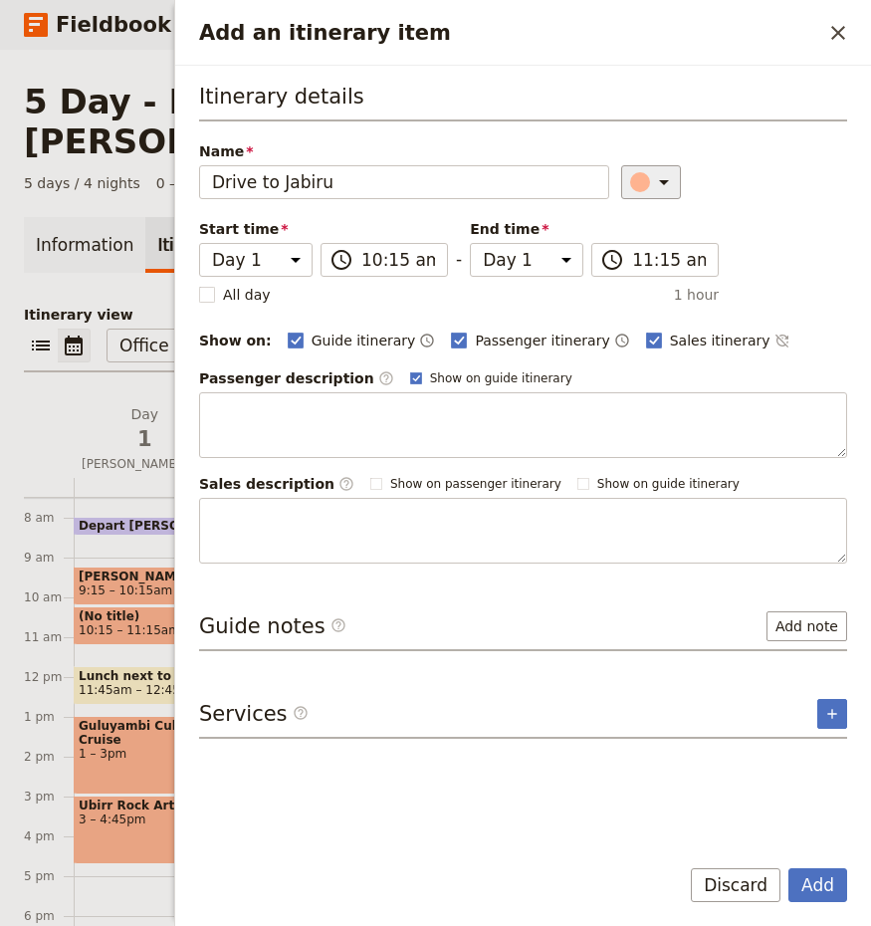
type input "Drive to Jabiru"
click at [664, 182] on icon "Add an itinerary item" at bounding box center [664, 182] width 24 height 24
click at [644, 273] on div "button" at bounding box center [652, 272] width 20 height 20
click at [819, 879] on button "Add" at bounding box center [818, 885] width 59 height 34
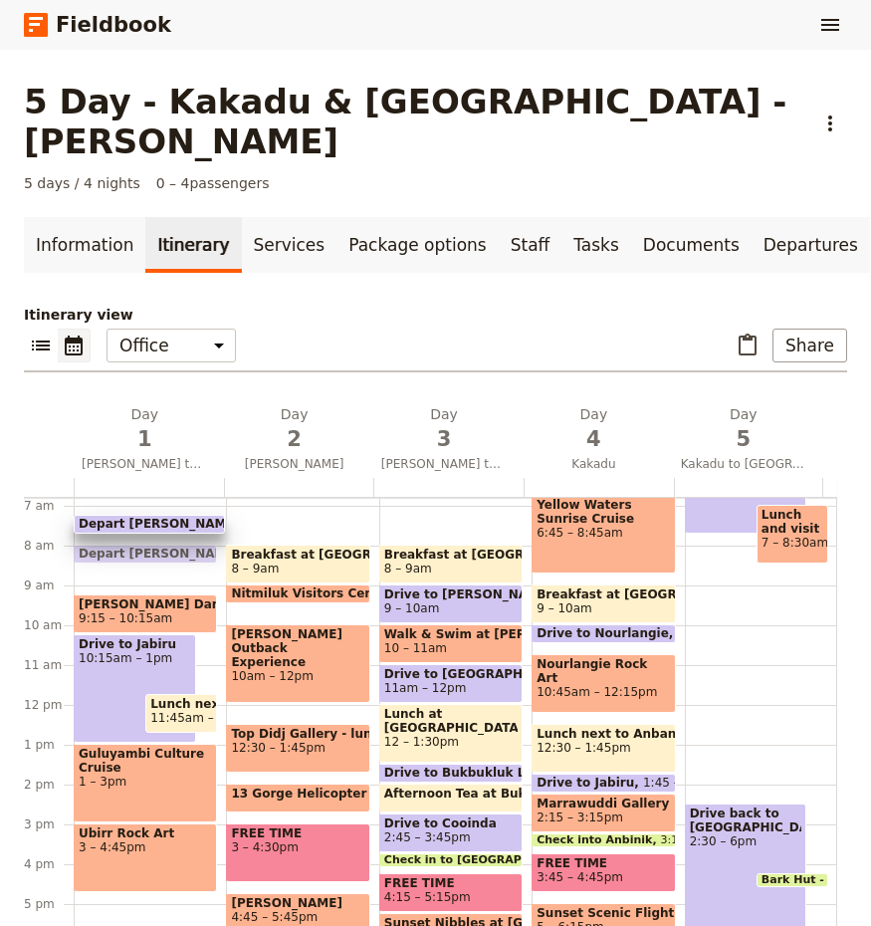
scroll to position [270, 0]
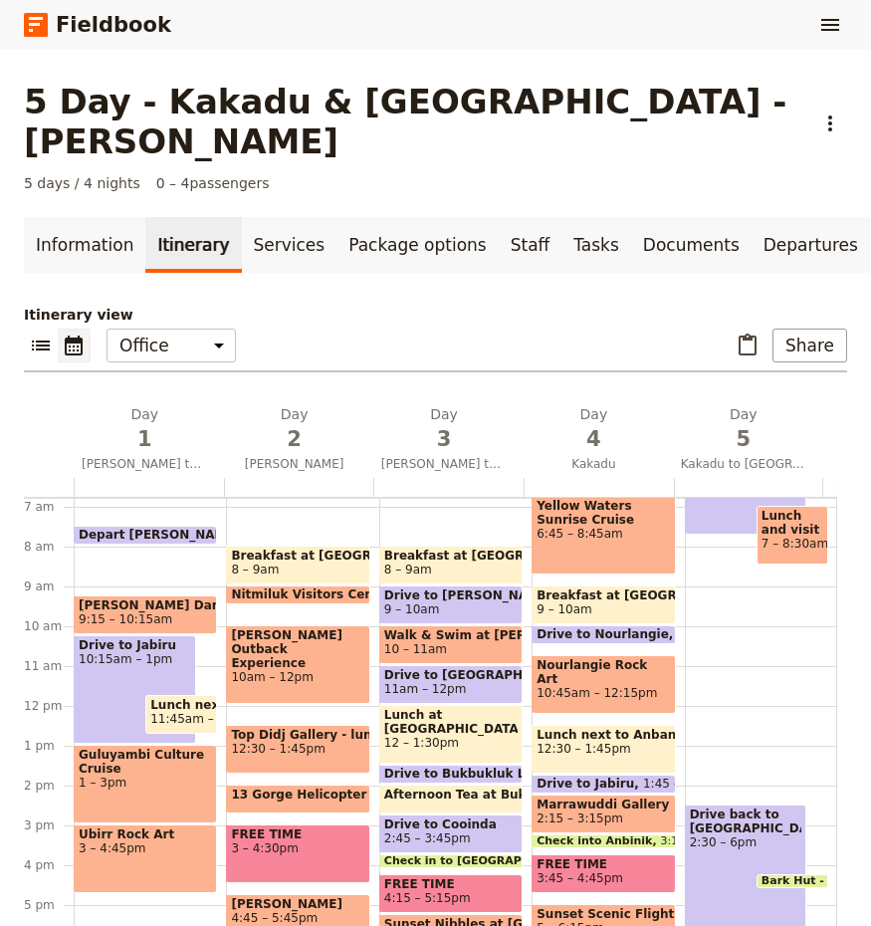
click at [144, 528] on span "Depart [PERSON_NAME]" at bounding box center [164, 535] width 170 height 14
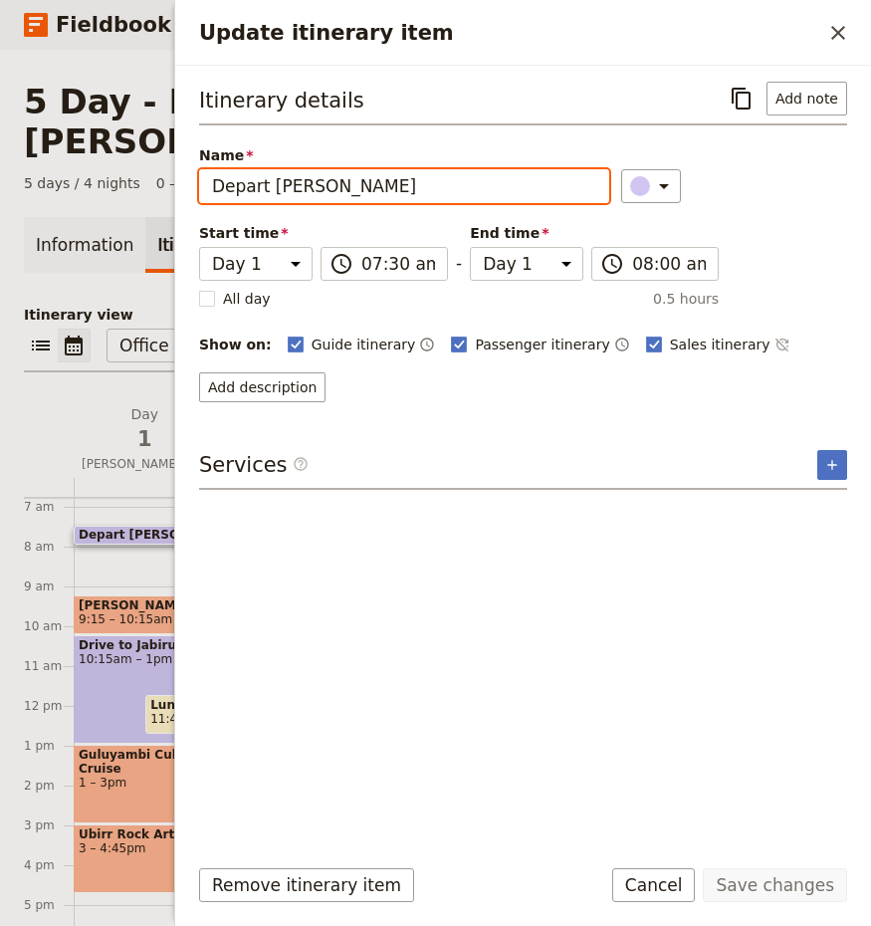
drag, startPoint x: 338, startPoint y: 191, endPoint x: 196, endPoint y: 205, distance: 142.1
click at [196, 205] on div "Itinerary details ​ Add note Name Depart [GEOGRAPHIC_DATA] ​ Start time Day 1 D…" at bounding box center [523, 452] width 696 height 773
type input "Drive to [PERSON_NAME] Dam"
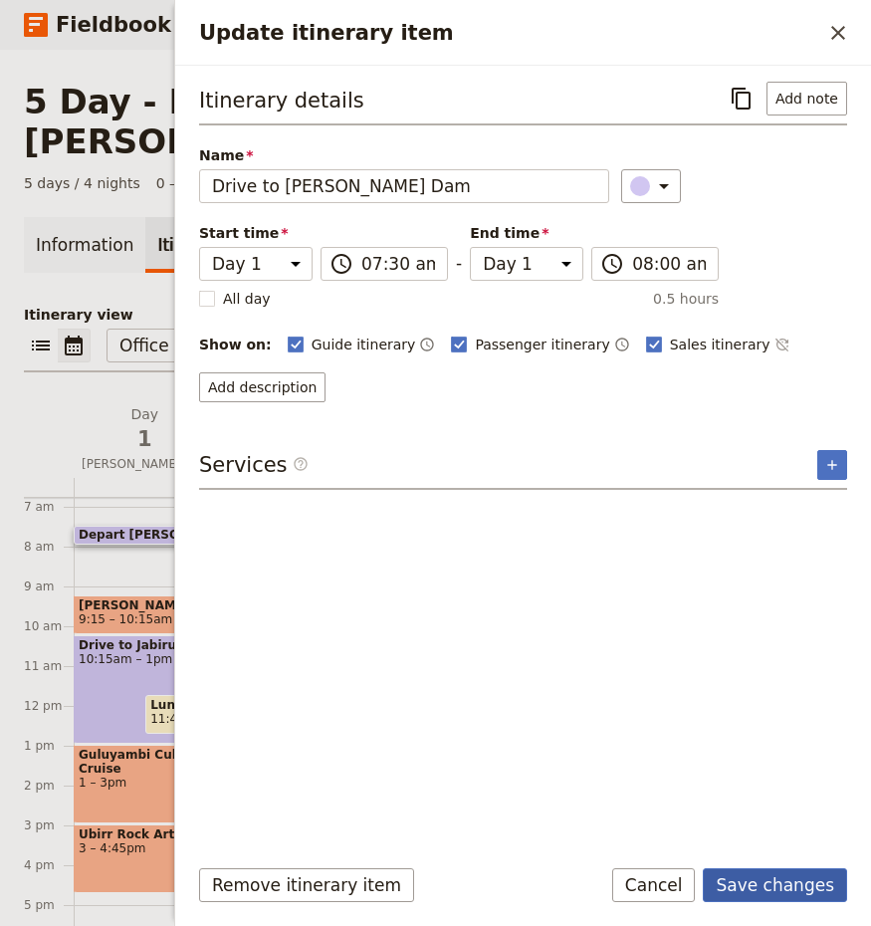
click at [769, 886] on button "Save changes" at bounding box center [775, 885] width 144 height 34
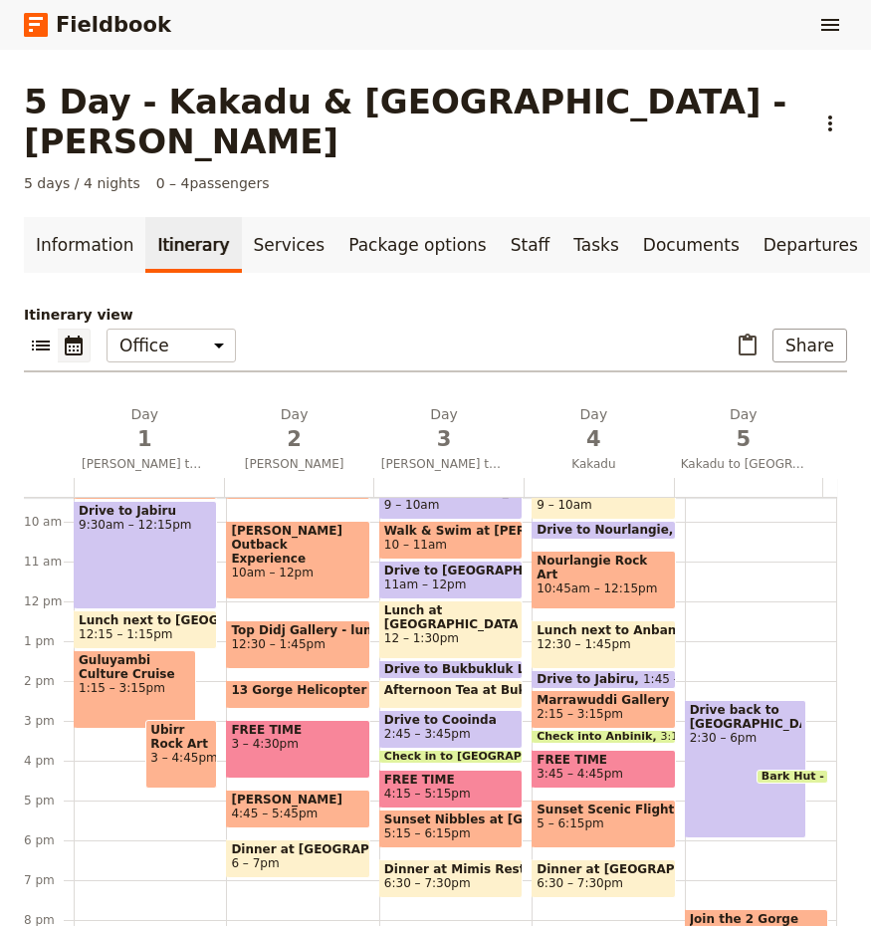
scroll to position [370, 0]
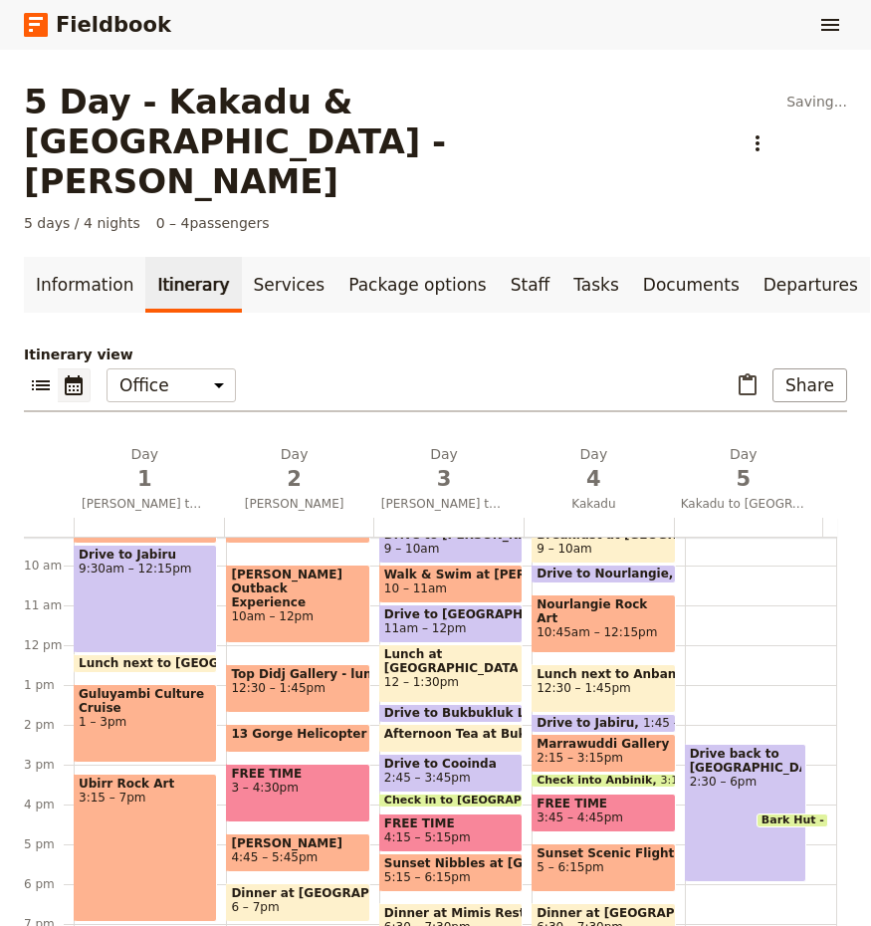
click at [150, 777] on span "Ubirr Rock Art" at bounding box center [145, 784] width 133 height 14
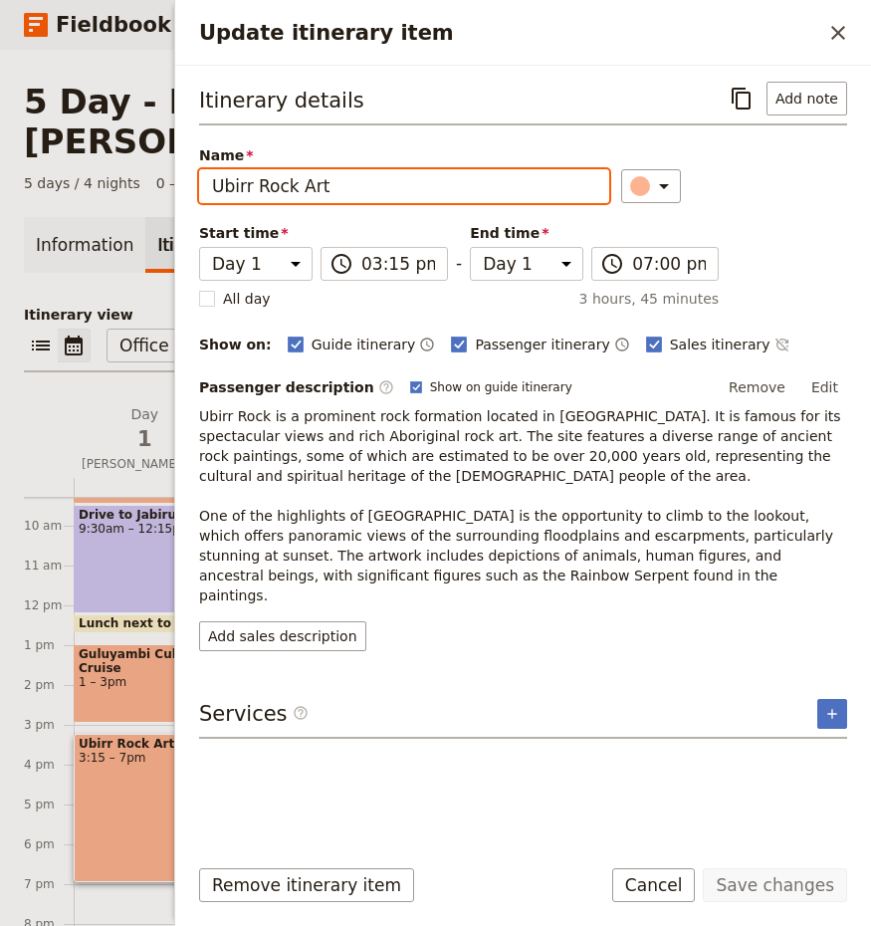
click at [340, 171] on input "Ubirr Rock Art" at bounding box center [404, 186] width 410 height 34
type input "Ubirr Rock Art & Sunset"
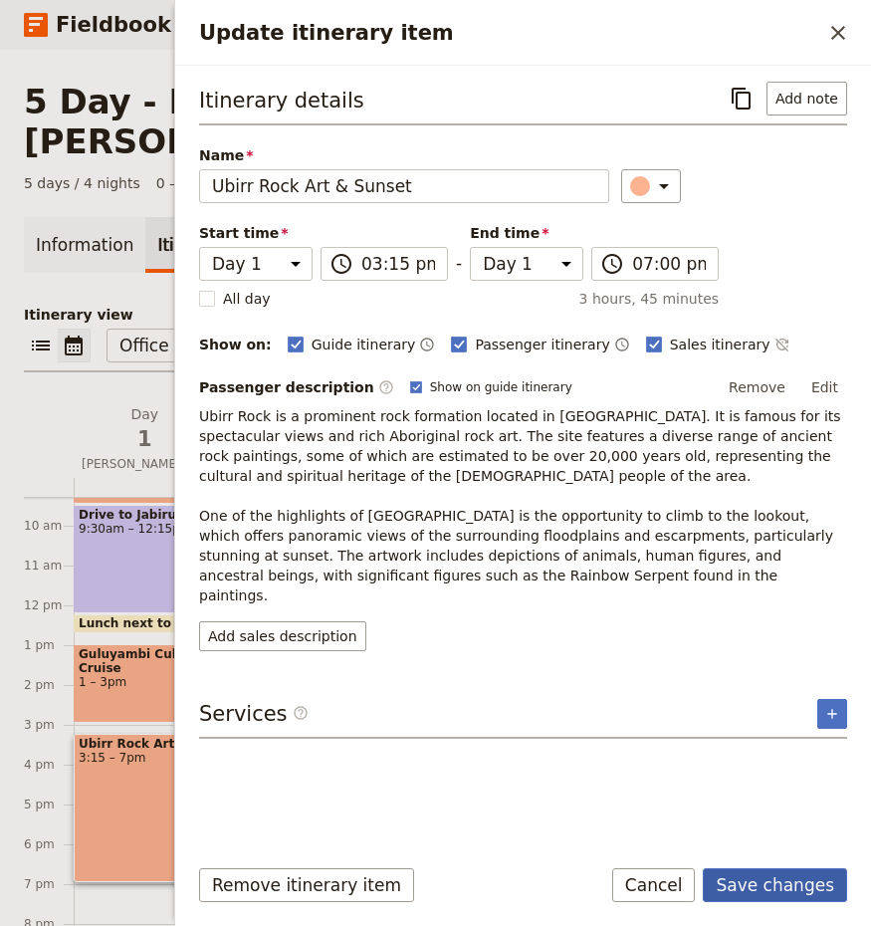
click at [788, 893] on button "Save changes" at bounding box center [775, 885] width 144 height 34
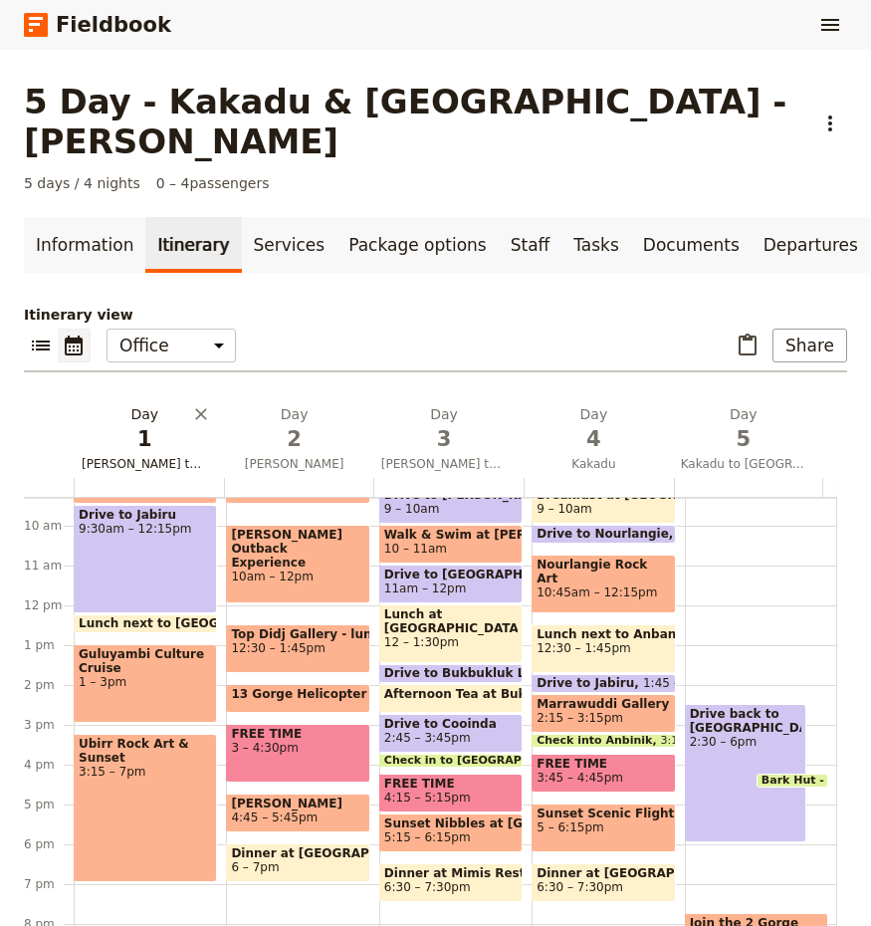
click at [139, 424] on span "1" at bounding box center [144, 439] width 125 height 30
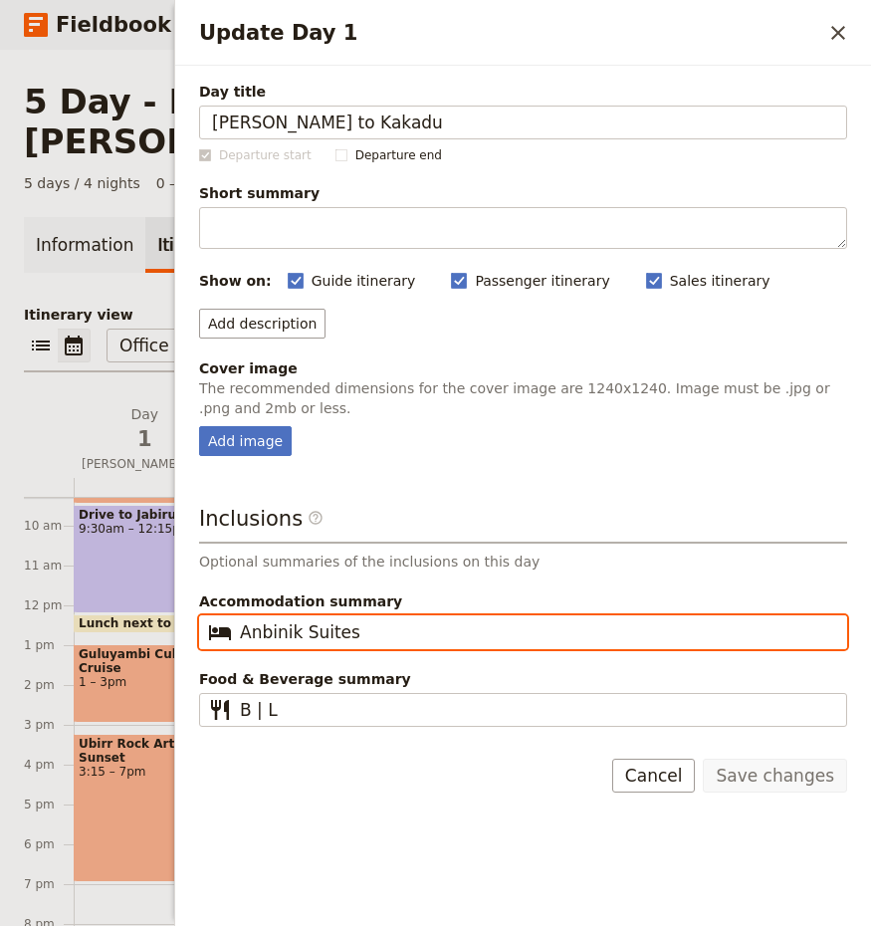
click at [377, 634] on input "Anbinik Suites" at bounding box center [537, 632] width 594 height 24
type input "Anbinik 2 Bedroom Cabin"
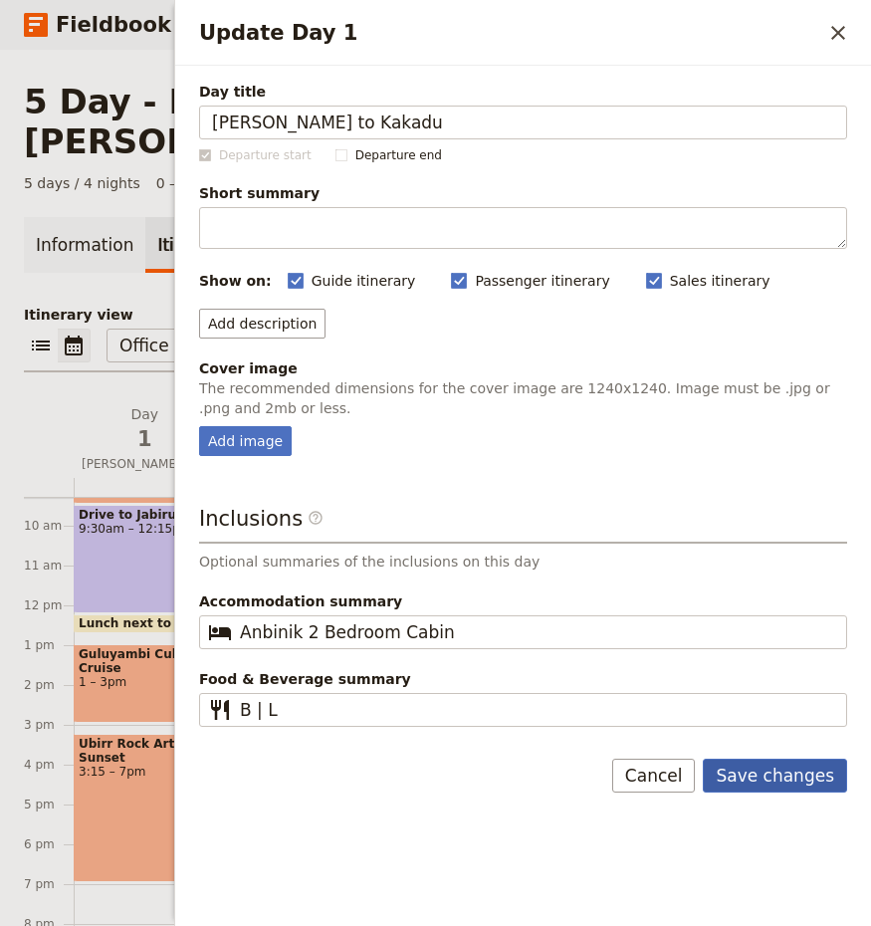
click at [803, 773] on button "Save changes" at bounding box center [775, 776] width 144 height 34
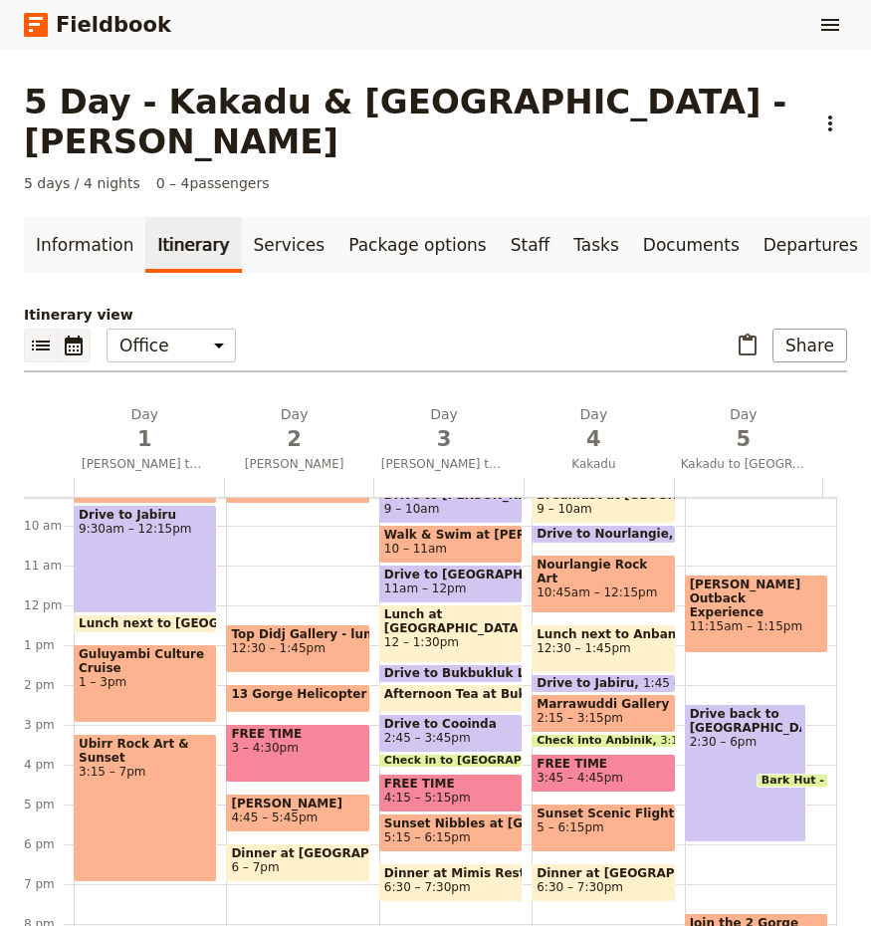
click at [35, 334] on icon "List view" at bounding box center [41, 346] width 24 height 24
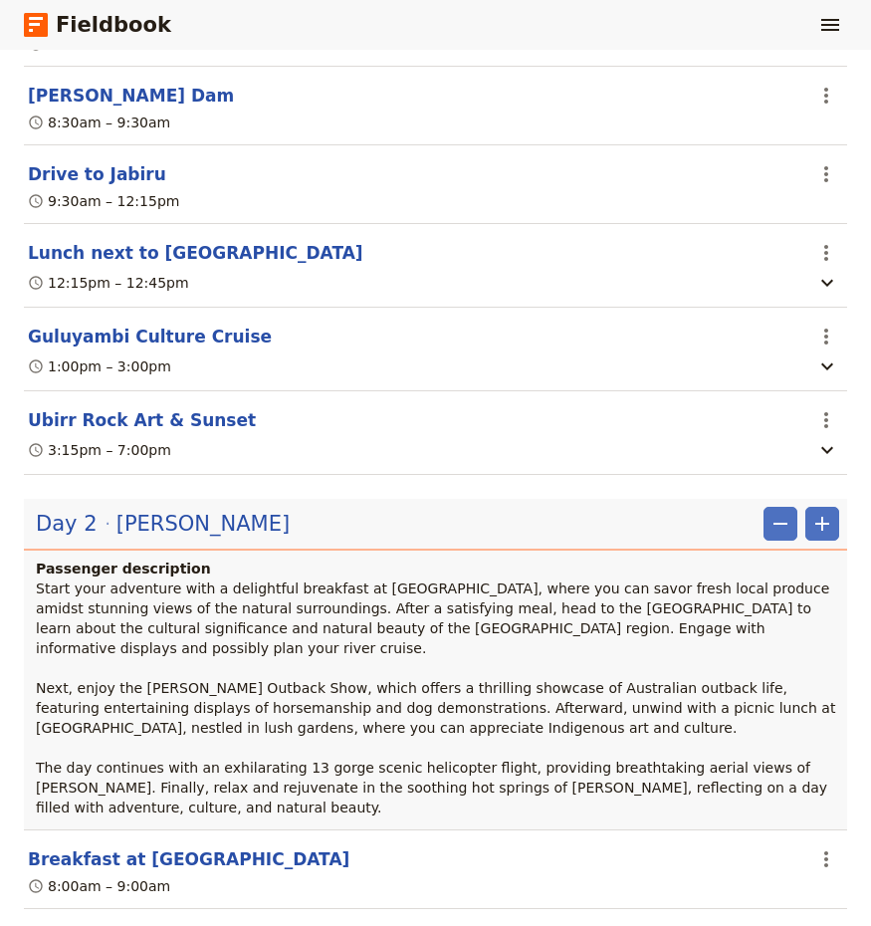
scroll to position [498, 0]
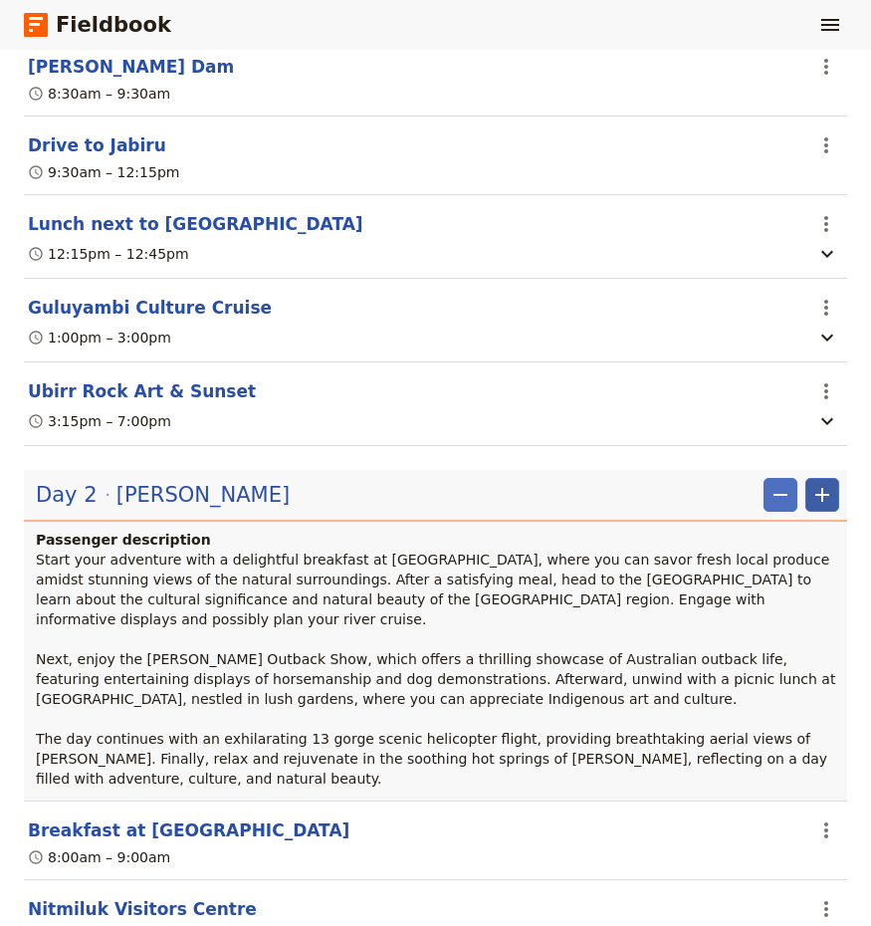
click at [811, 483] on icon "Add" at bounding box center [823, 495] width 24 height 24
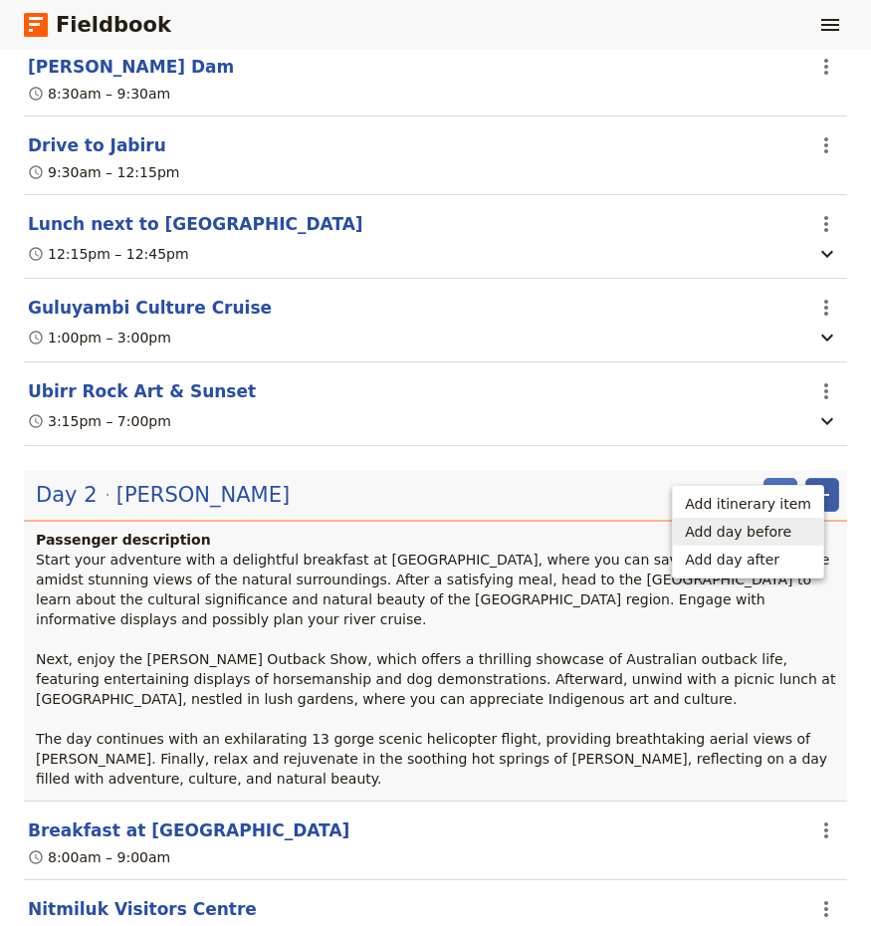
click at [787, 534] on span "Add day before" at bounding box center [738, 532] width 107 height 20
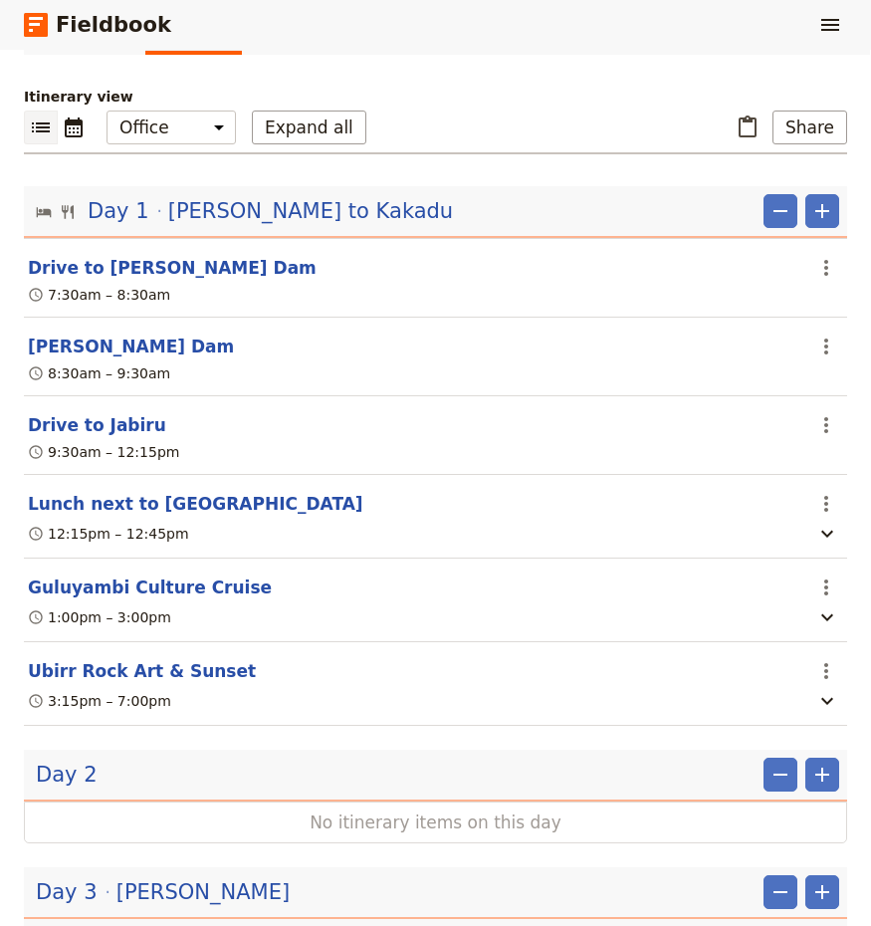
scroll to position [100, 0]
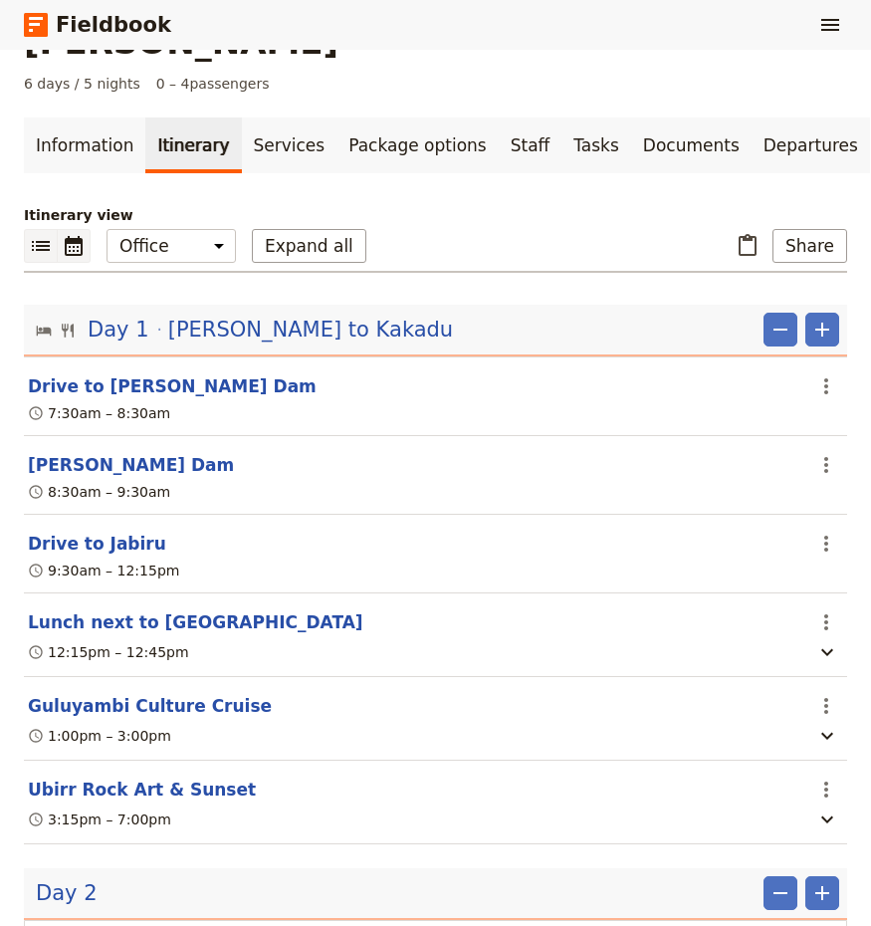
click at [80, 234] on icon "Calendar view" at bounding box center [74, 246] width 24 height 24
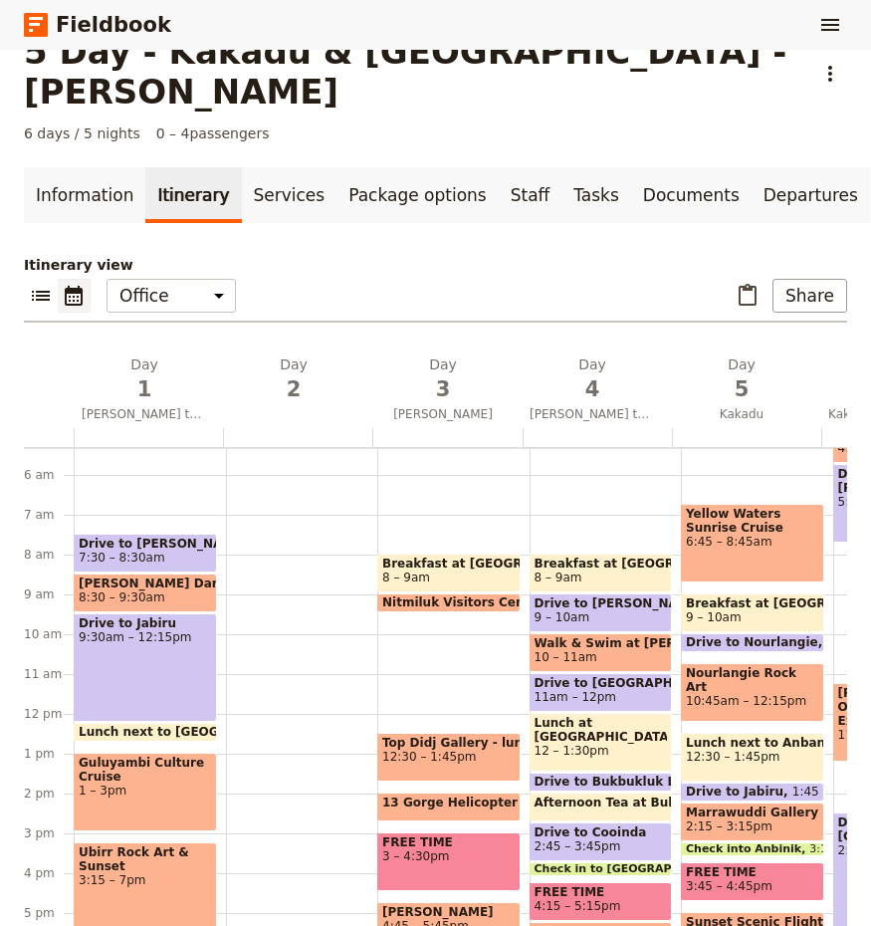
scroll to position [229, 0]
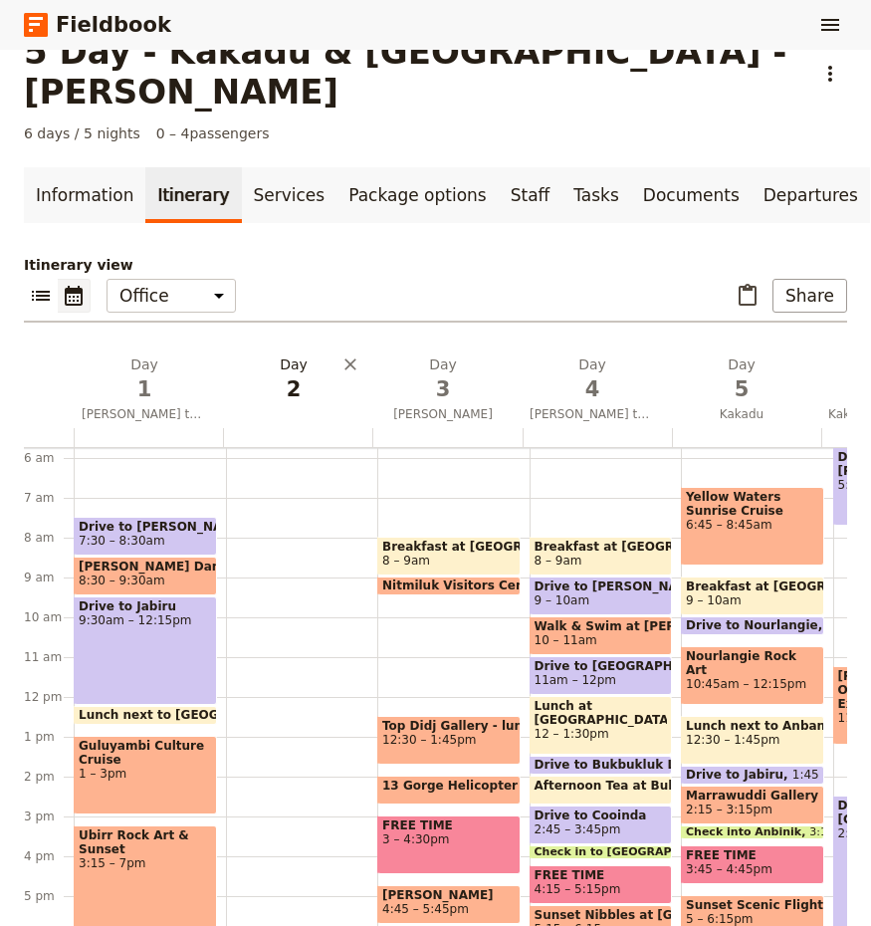
click at [284, 374] on span "2" at bounding box center [293, 389] width 125 height 30
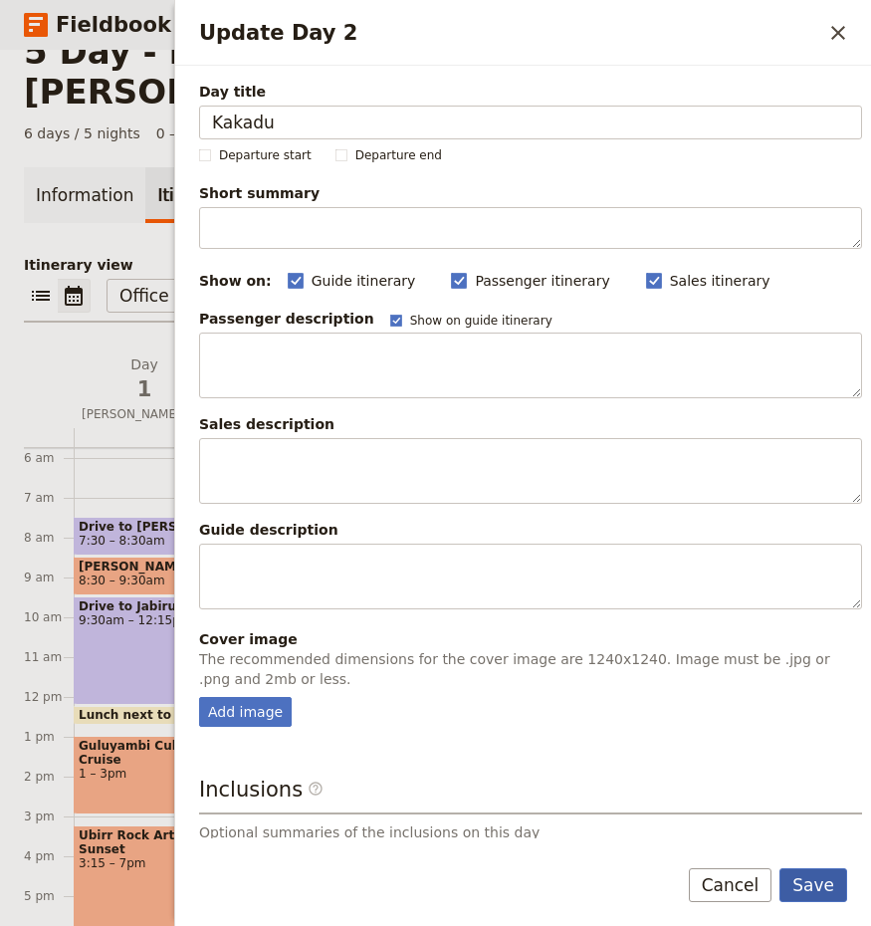
type input "Kakadu"
click at [813, 887] on button "Save" at bounding box center [814, 885] width 68 height 34
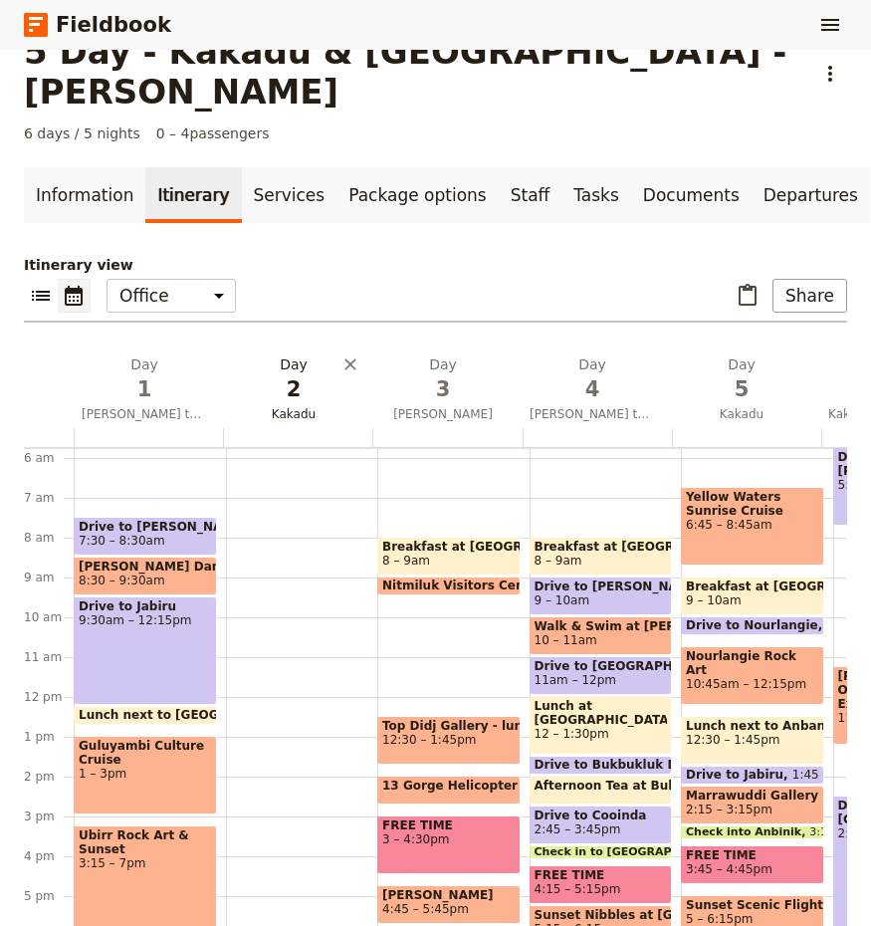
click at [283, 374] on span "2" at bounding box center [293, 389] width 125 height 30
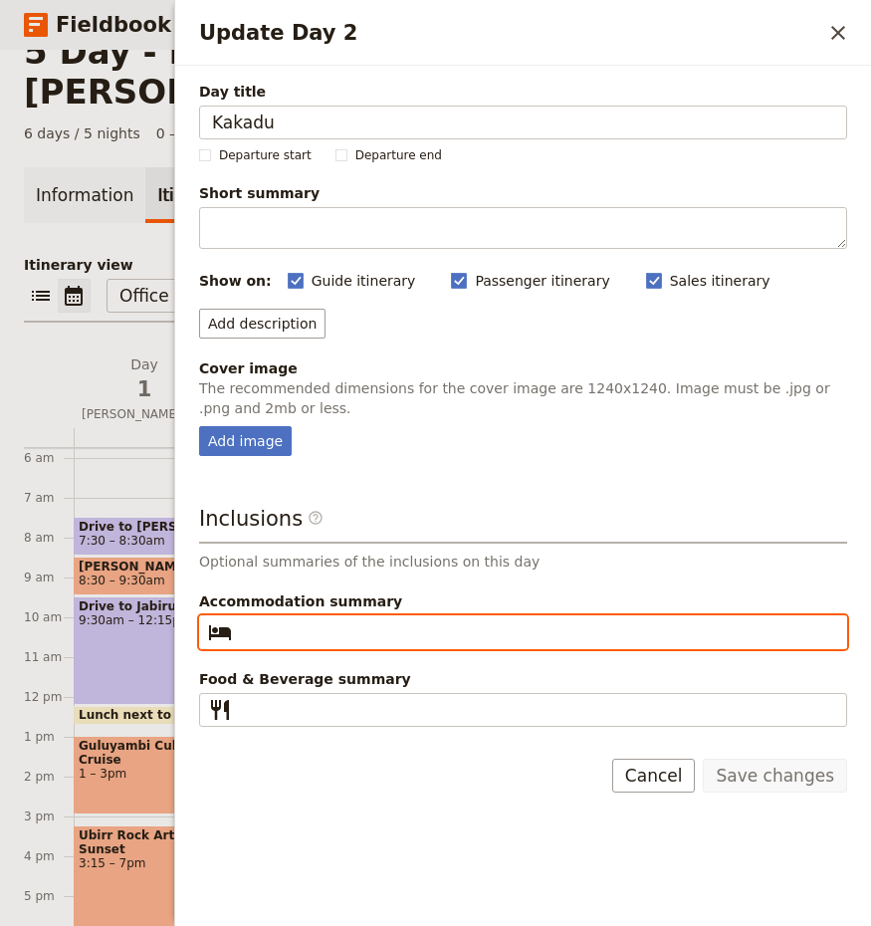
click at [322, 633] on input "Accommodation summary ​" at bounding box center [537, 632] width 594 height 24
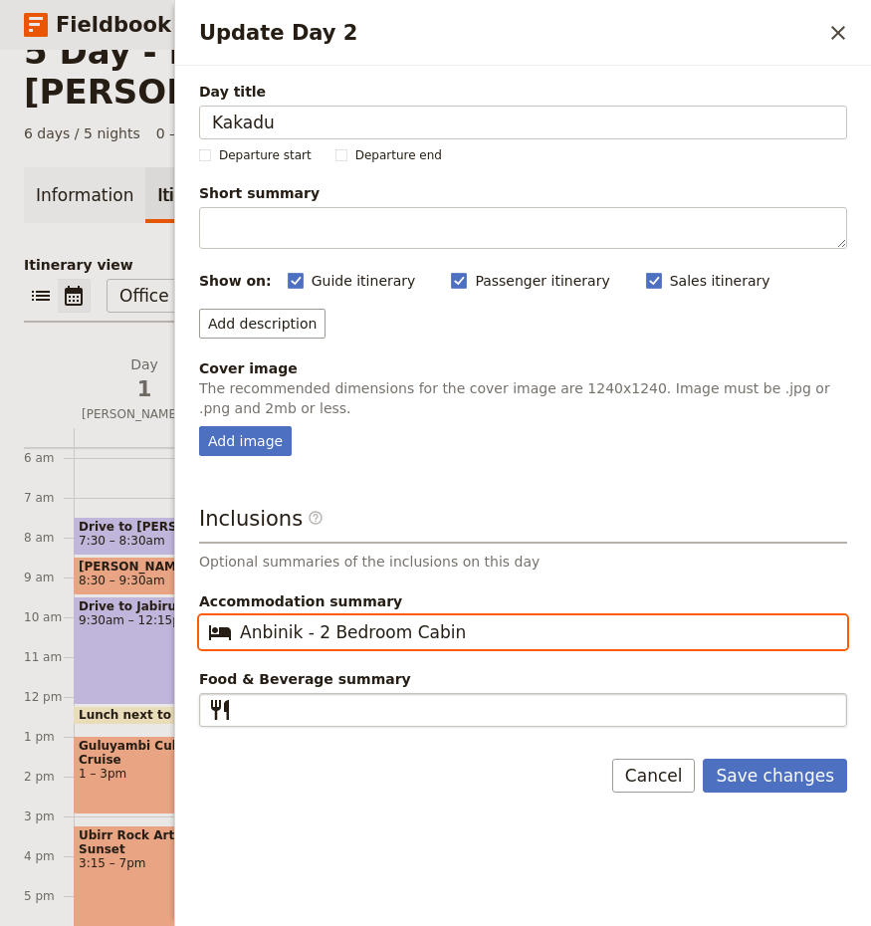
type input "Anbinik - 2 Bedroom Cabin"
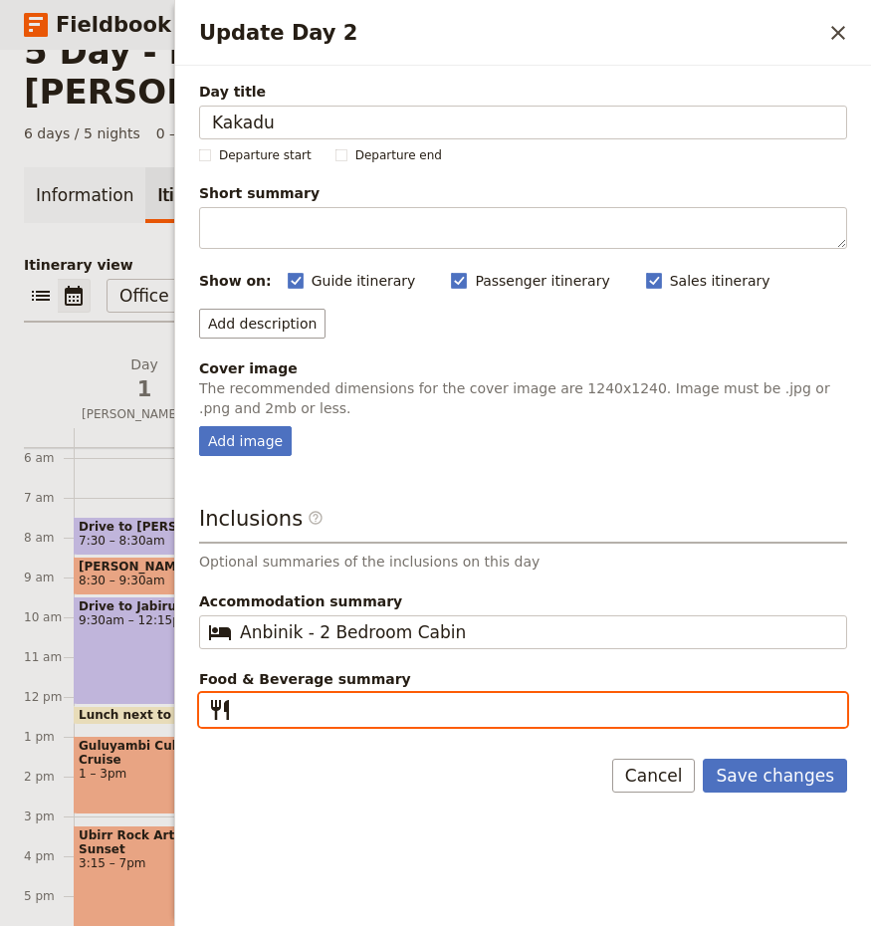
click at [357, 709] on input "Food & Beverage summary ​" at bounding box center [537, 710] width 594 height 24
type input "B | L"
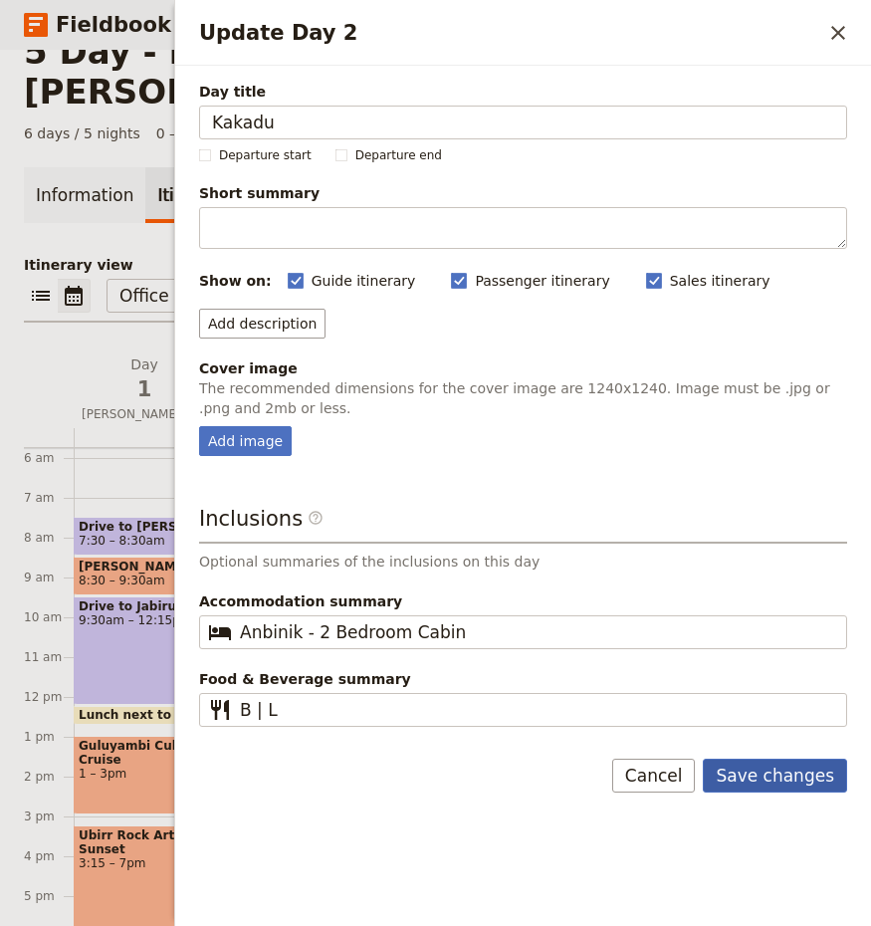
click at [786, 768] on button "Save changes" at bounding box center [775, 776] width 144 height 34
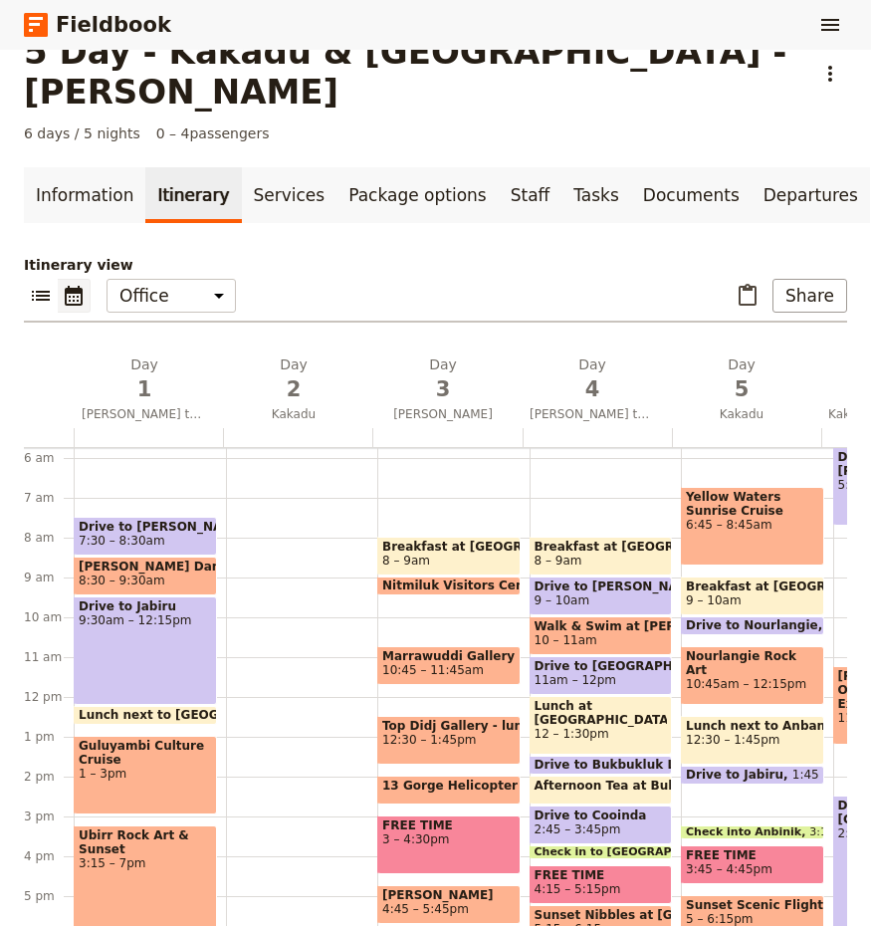
click at [254, 519] on div at bounding box center [302, 697] width 152 height 956
select select "2"
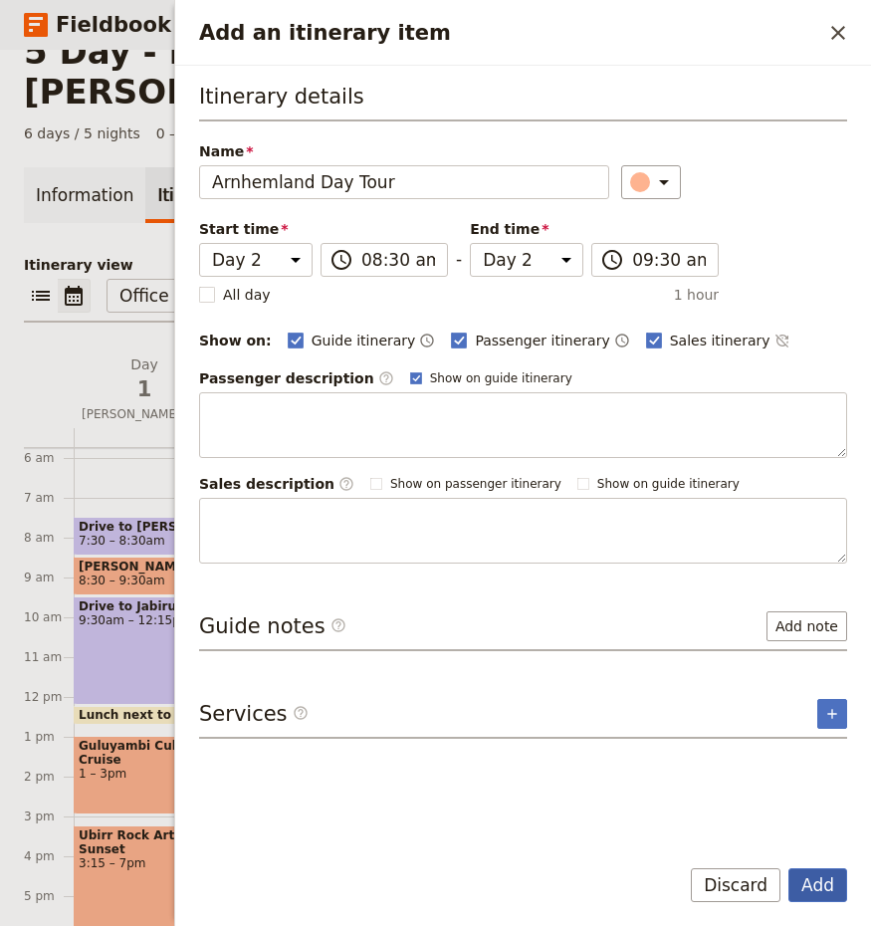
type input "Arnhemland Day Tour"
click at [804, 880] on button "Add" at bounding box center [818, 885] width 59 height 34
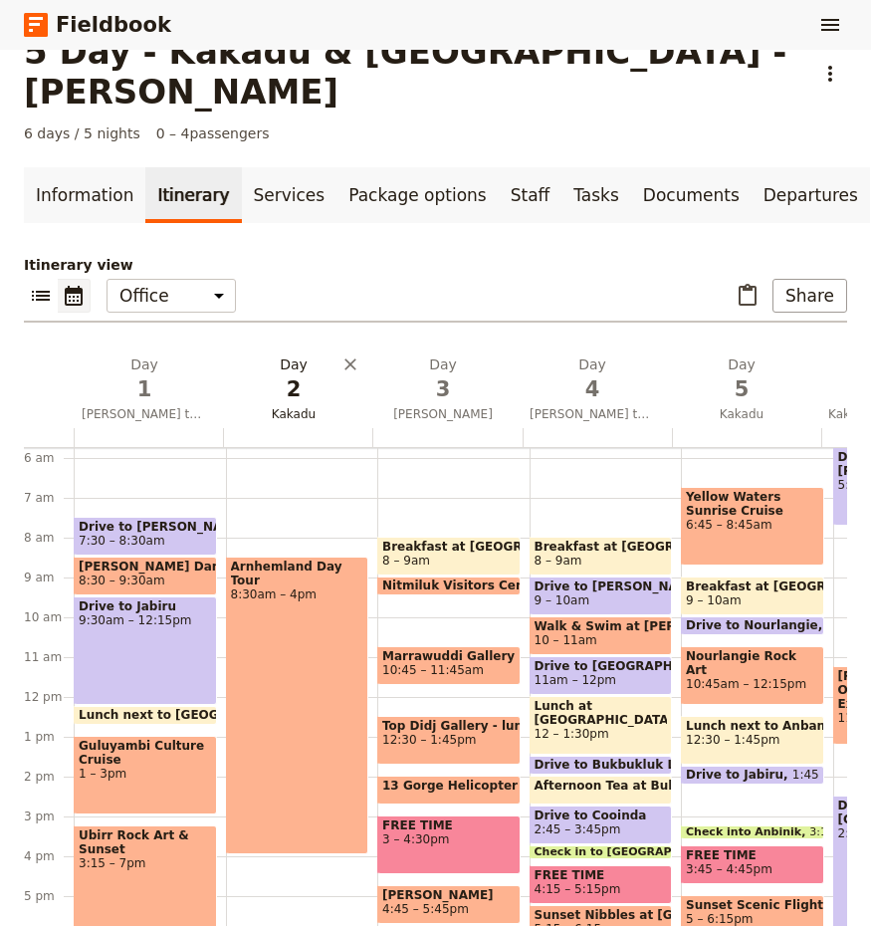
click at [295, 374] on span "2" at bounding box center [293, 389] width 125 height 30
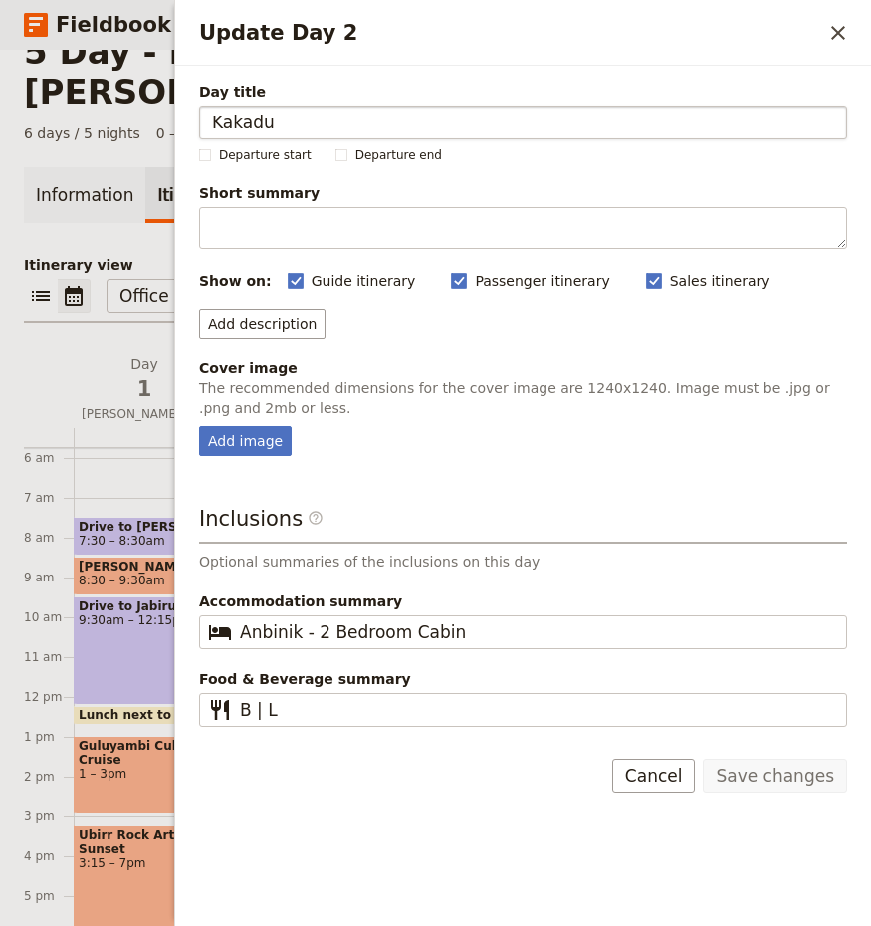
click at [278, 122] on input "Kakadu" at bounding box center [523, 123] width 648 height 34
type input "K"
type input "[GEOGRAPHIC_DATA]"
click at [770, 770] on button "Save changes" at bounding box center [775, 776] width 144 height 34
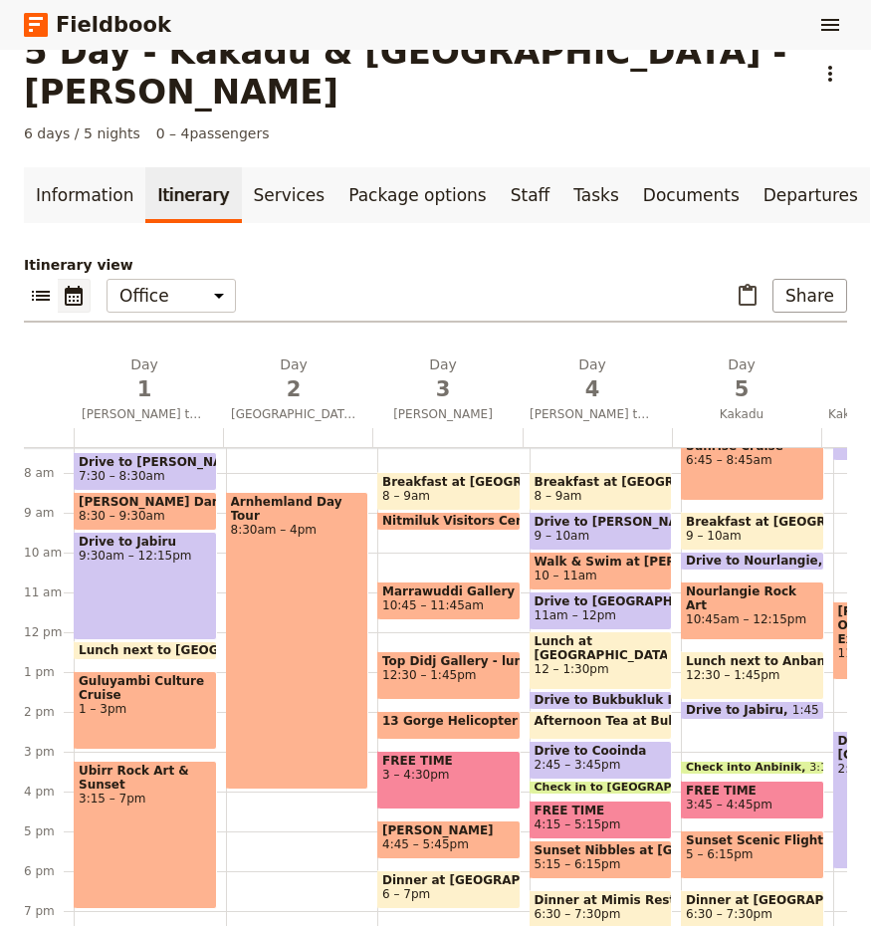
scroll to position [329, 0]
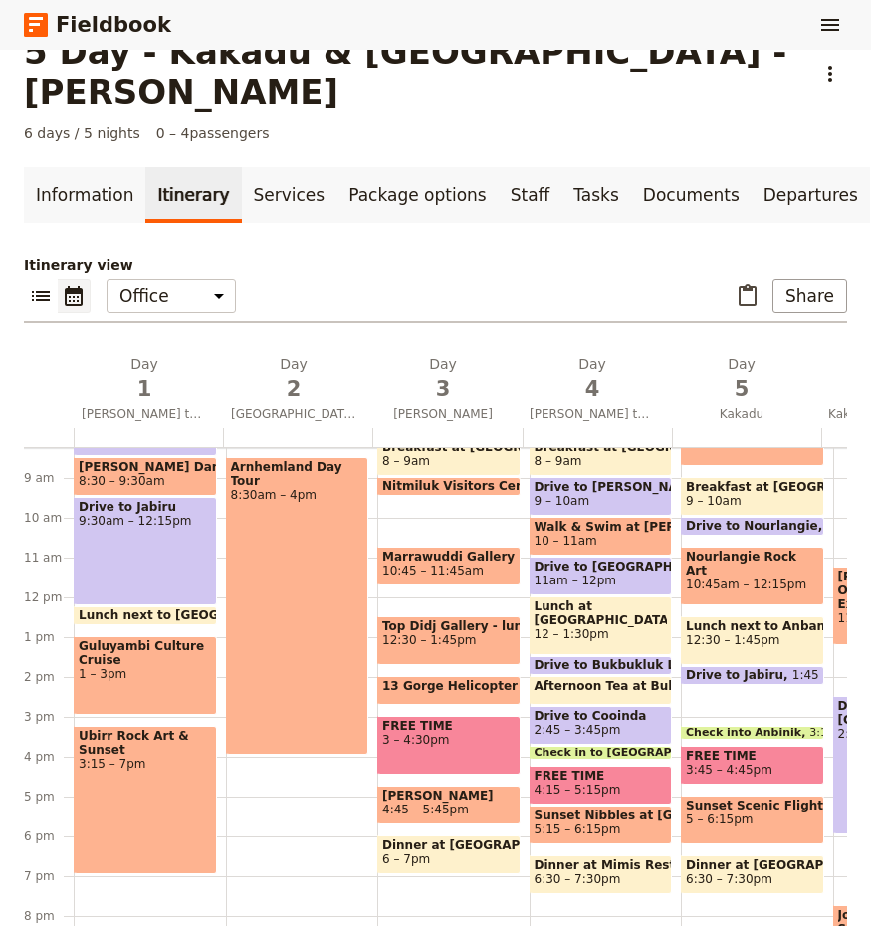
click at [260, 735] on div "Arnhemland Day Tour 8:30am – 4pm" at bounding box center [302, 597] width 152 height 956
select select "2"
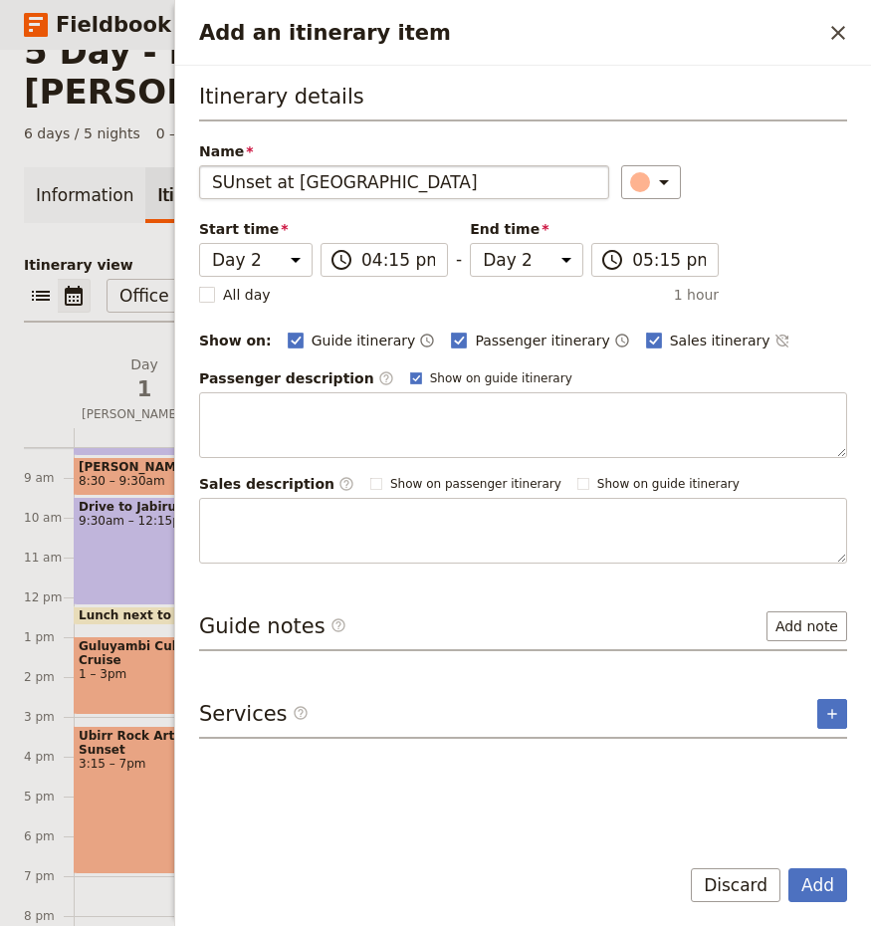
click at [238, 182] on input "SUnset at [GEOGRAPHIC_DATA]" at bounding box center [404, 182] width 410 height 34
type input "Sunset at [GEOGRAPHIC_DATA]"
click at [812, 884] on button "Add" at bounding box center [818, 885] width 59 height 34
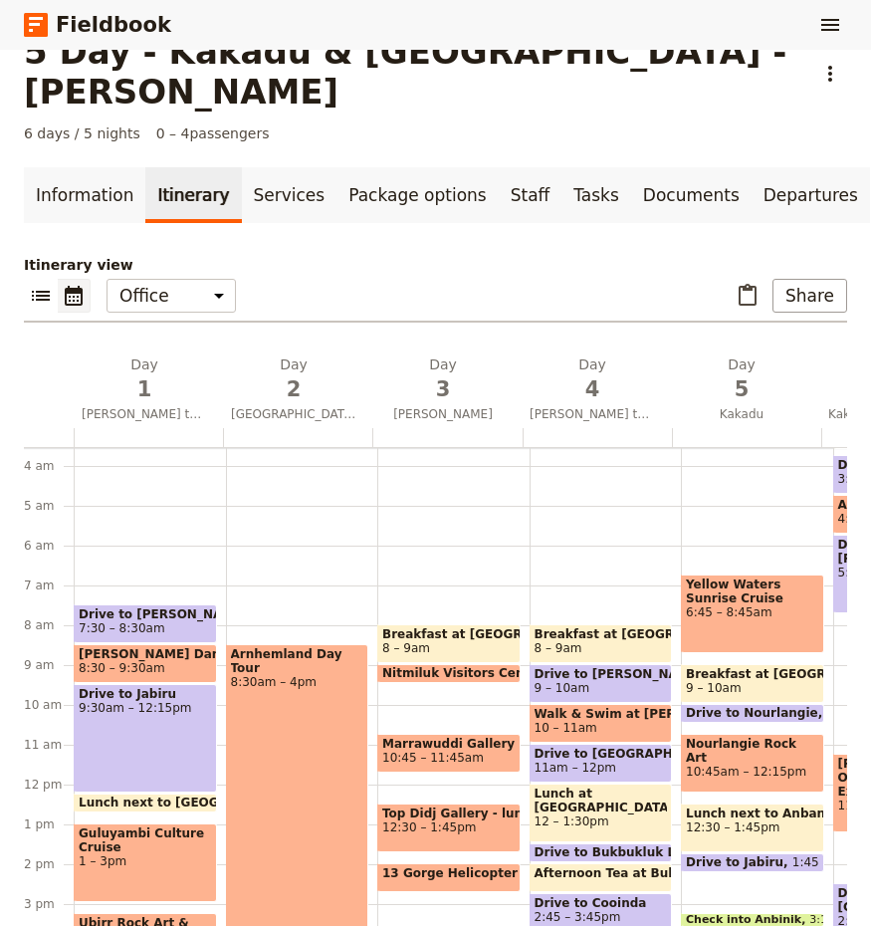
scroll to position [129, 0]
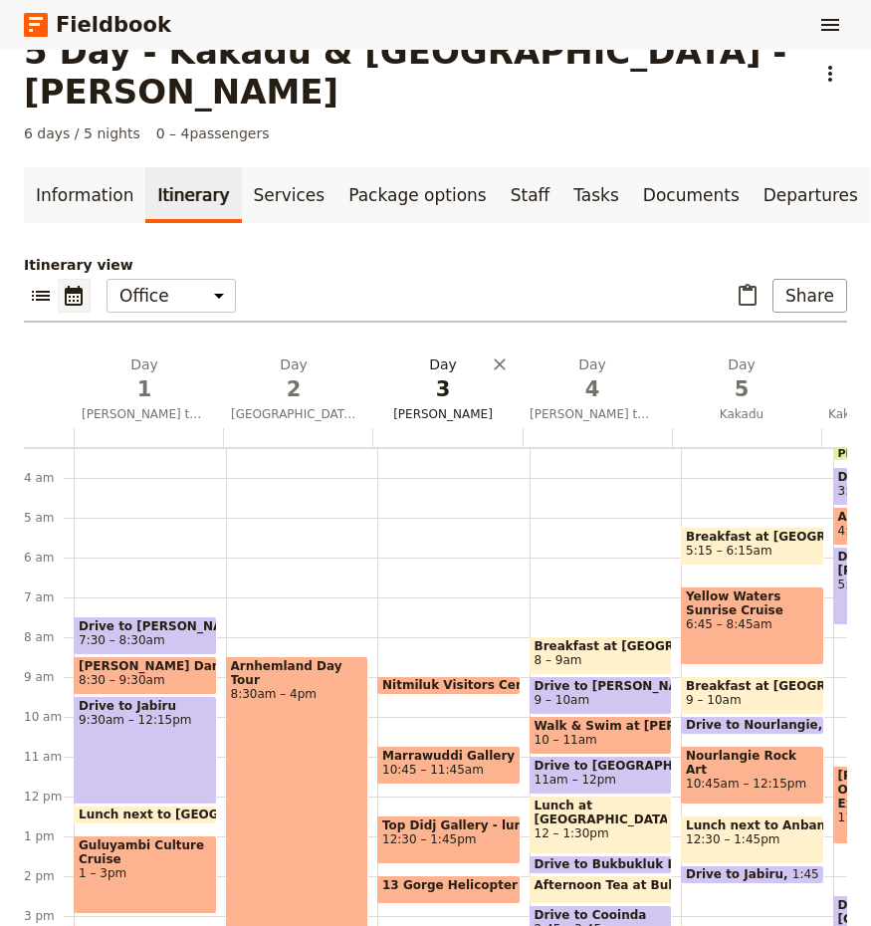
click at [427, 354] on h2 "Day 3 [PERSON_NAME]" at bounding box center [442, 379] width 125 height 50
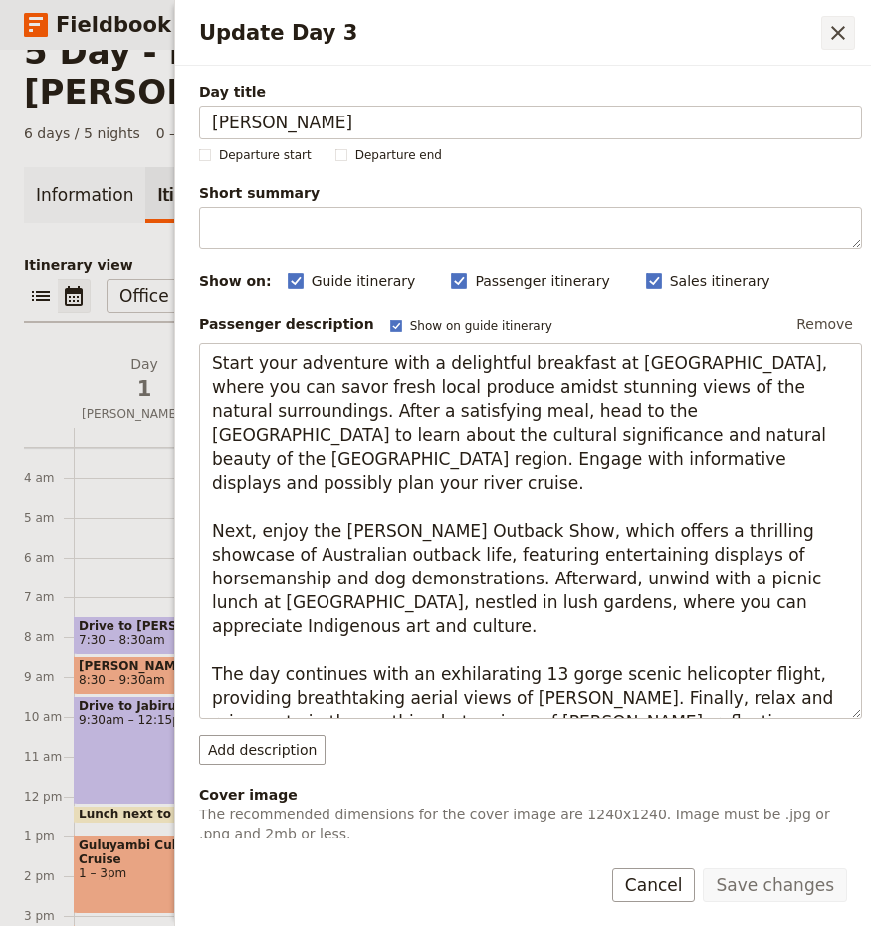
click at [846, 27] on icon "Close drawer" at bounding box center [838, 33] width 24 height 24
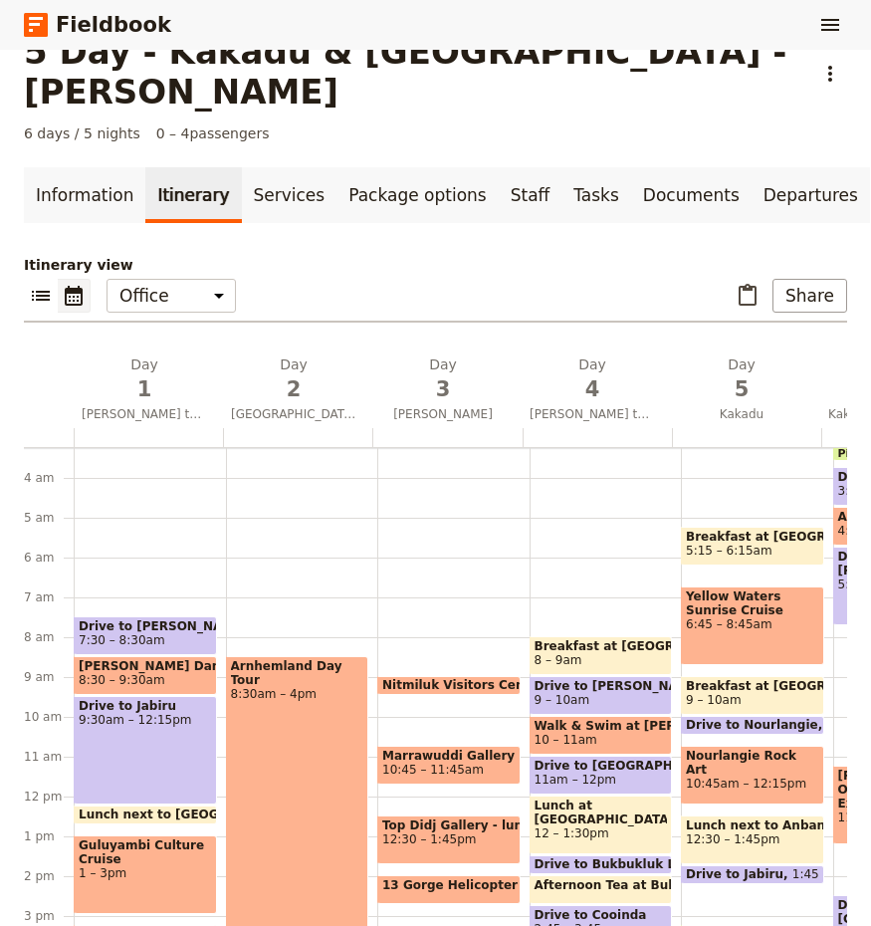
click at [461, 577] on div "Nitmiluk Visitors Centre 9 – 9:30am Marrawuddi Gallery 10:45 – 11:45am Top Didj…" at bounding box center [453, 797] width 152 height 956
select select "3"
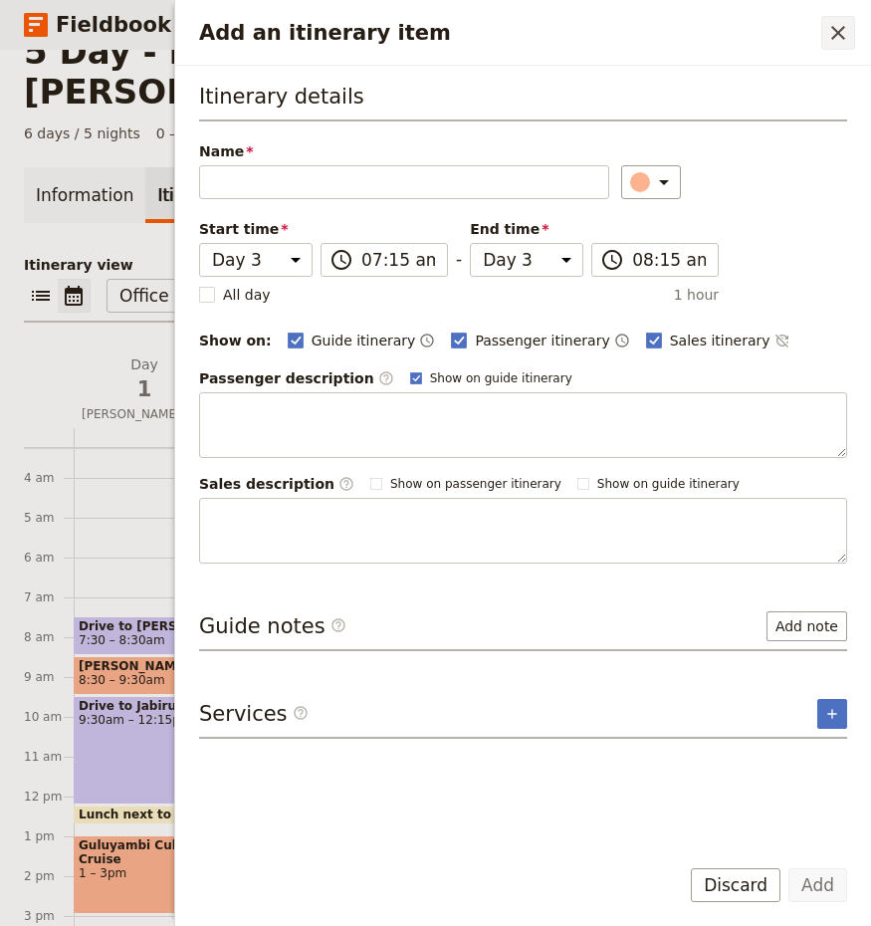
click at [842, 35] on icon "Close drawer" at bounding box center [838, 33] width 24 height 24
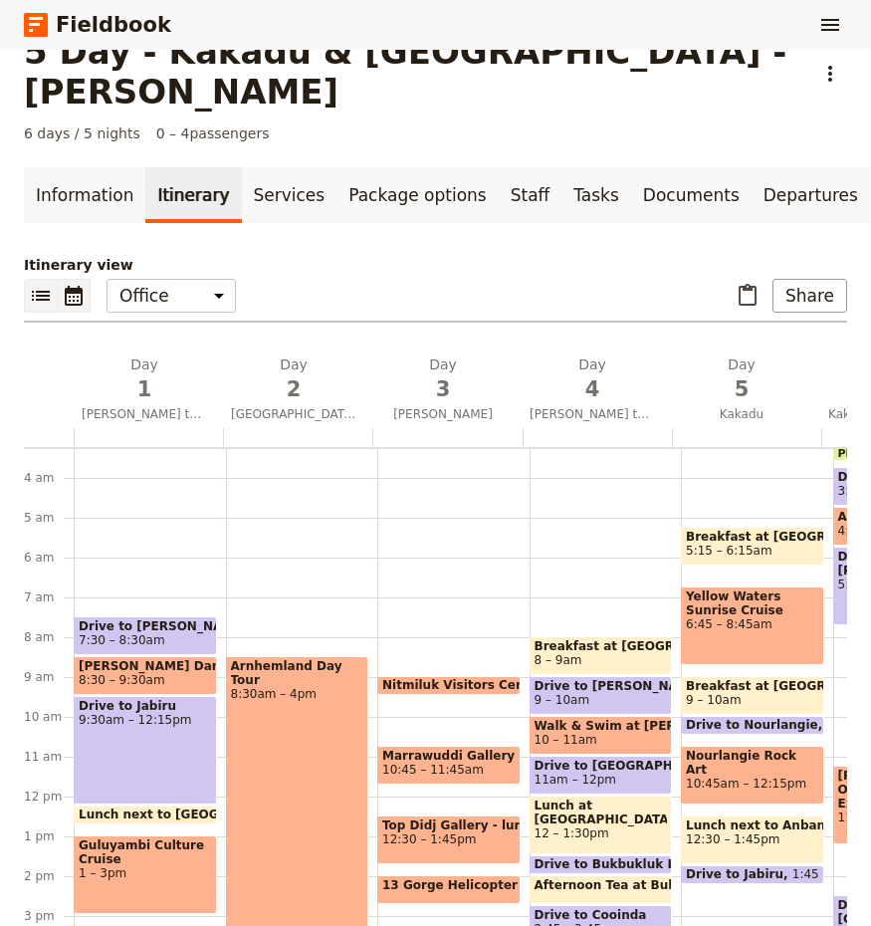
click at [42, 291] on icon "List view" at bounding box center [41, 296] width 18 height 10
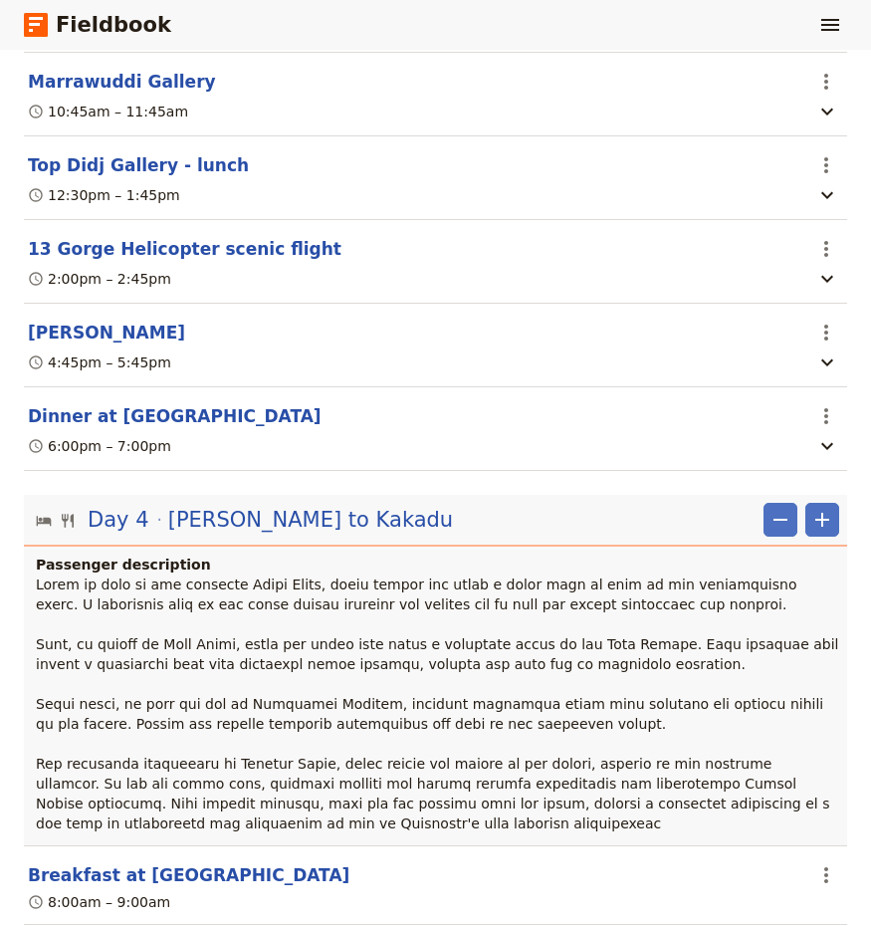
scroll to position [1145, 0]
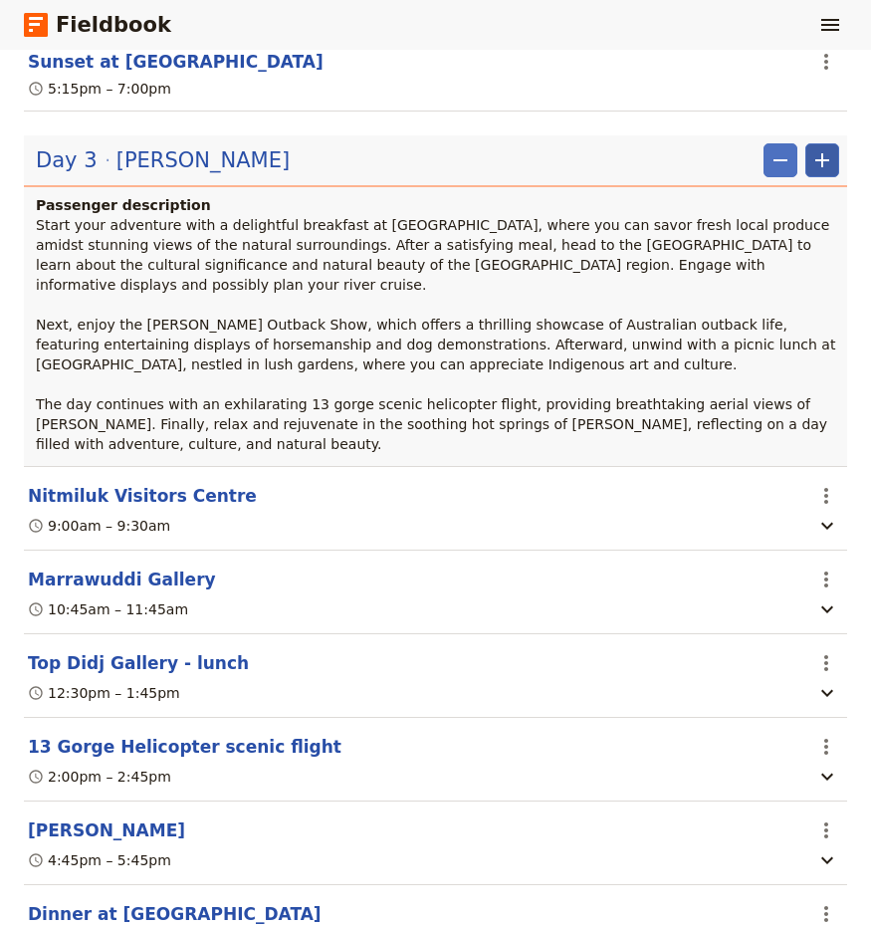
click at [811, 148] on icon "Add" at bounding box center [823, 160] width 24 height 24
click at [768, 204] on span "Add day before" at bounding box center [738, 197] width 107 height 20
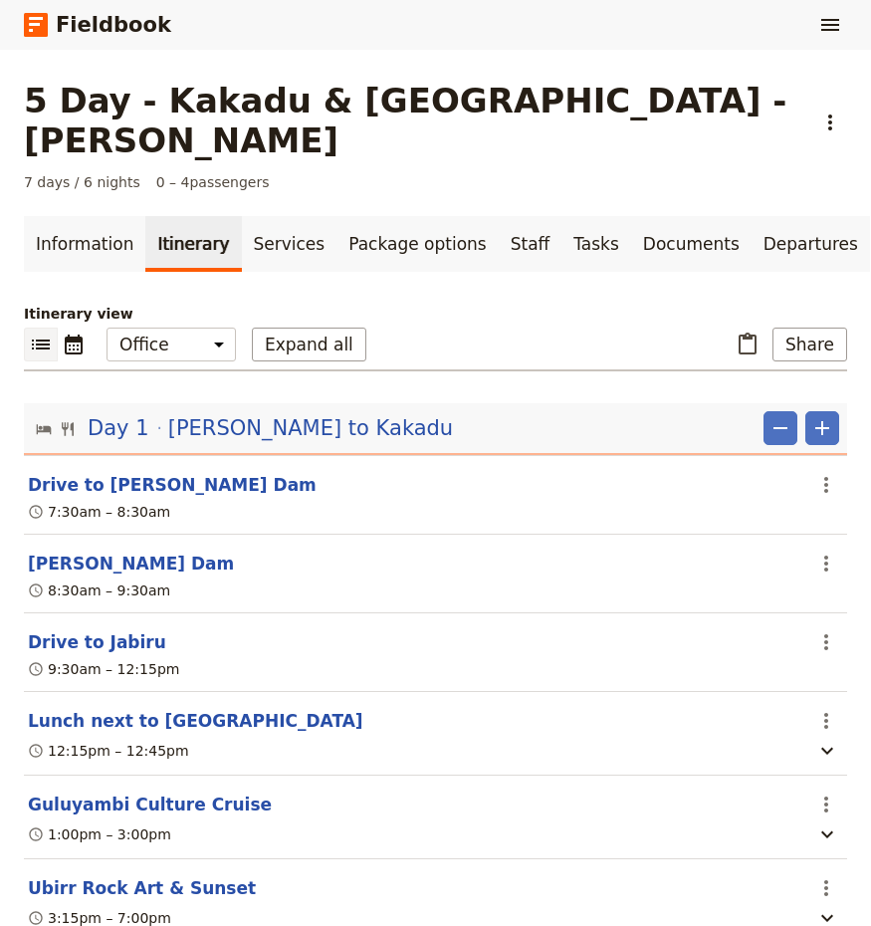
scroll to position [0, 0]
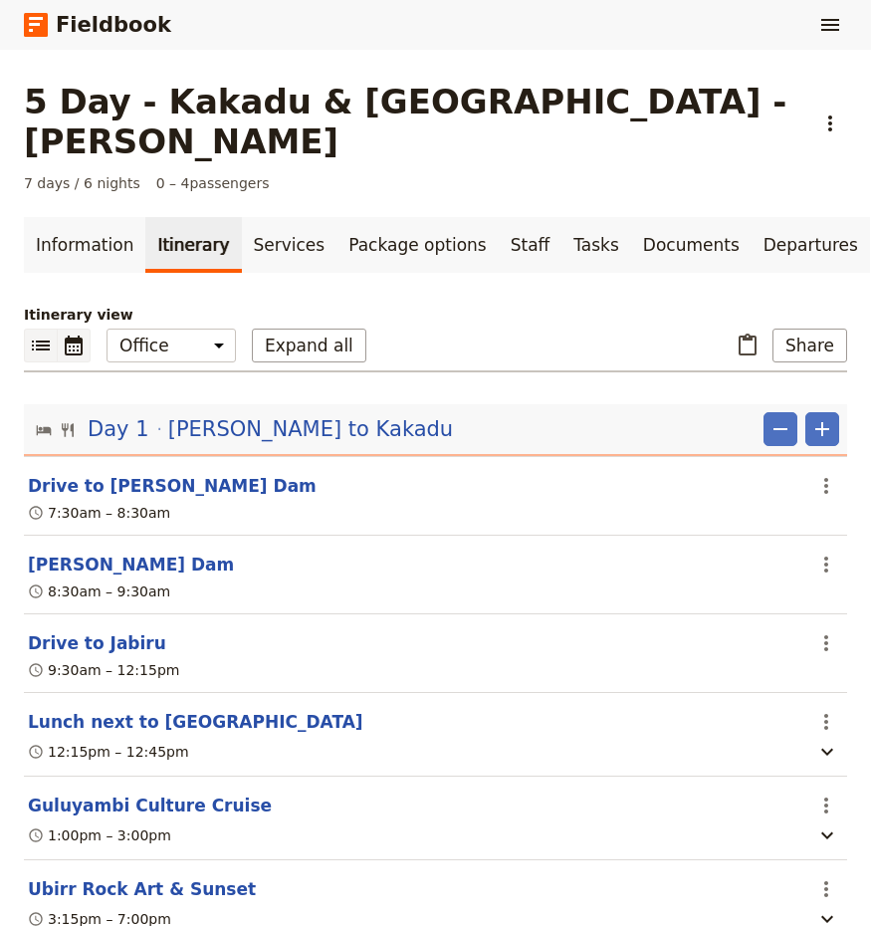
click at [75, 336] on icon "Calendar view" at bounding box center [74, 346] width 18 height 20
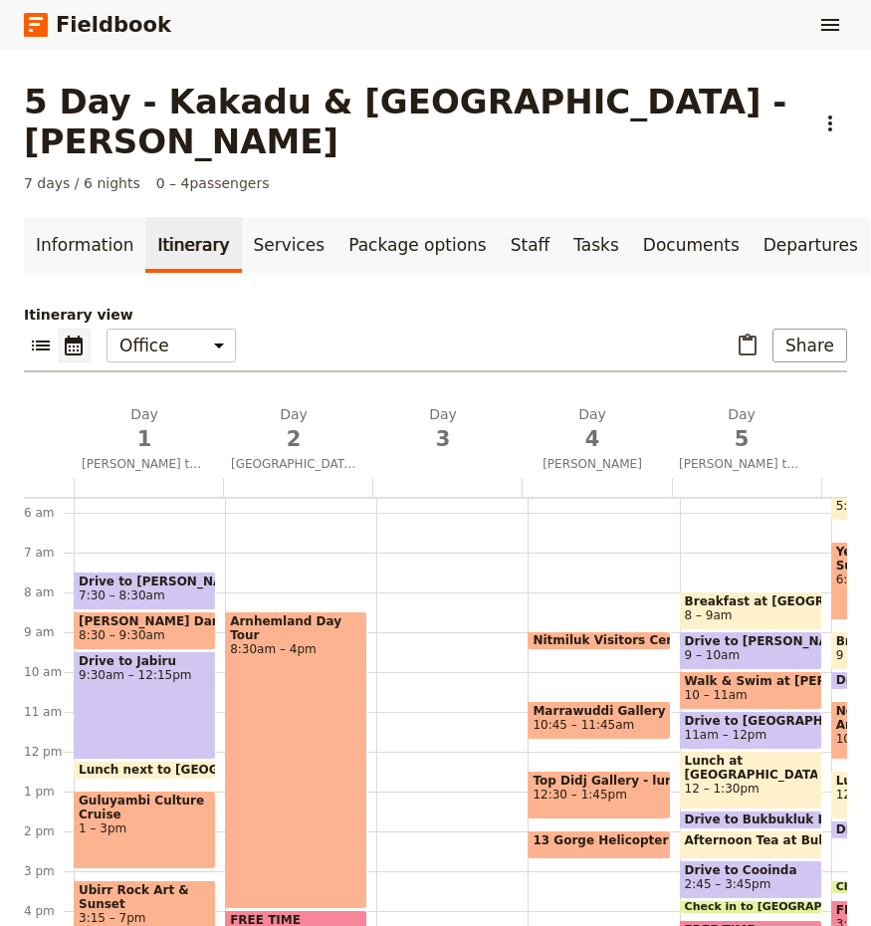
scroll to position [129, 0]
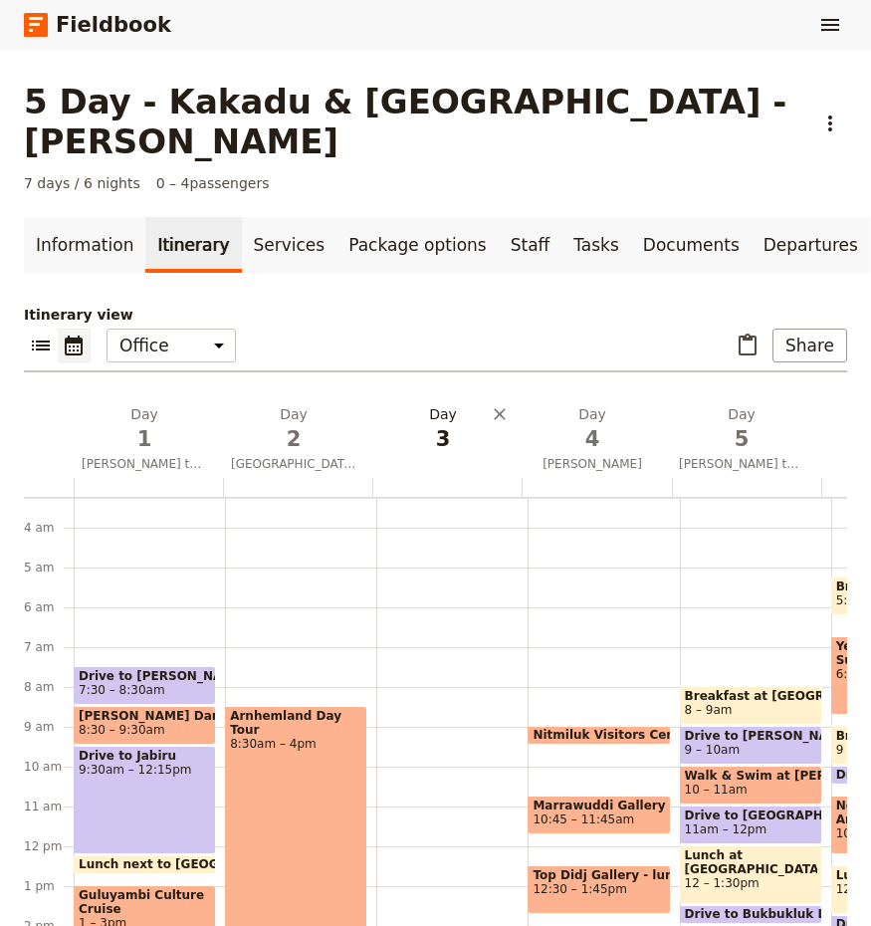
click at [437, 404] on h2 "Day 3" at bounding box center [442, 429] width 125 height 50
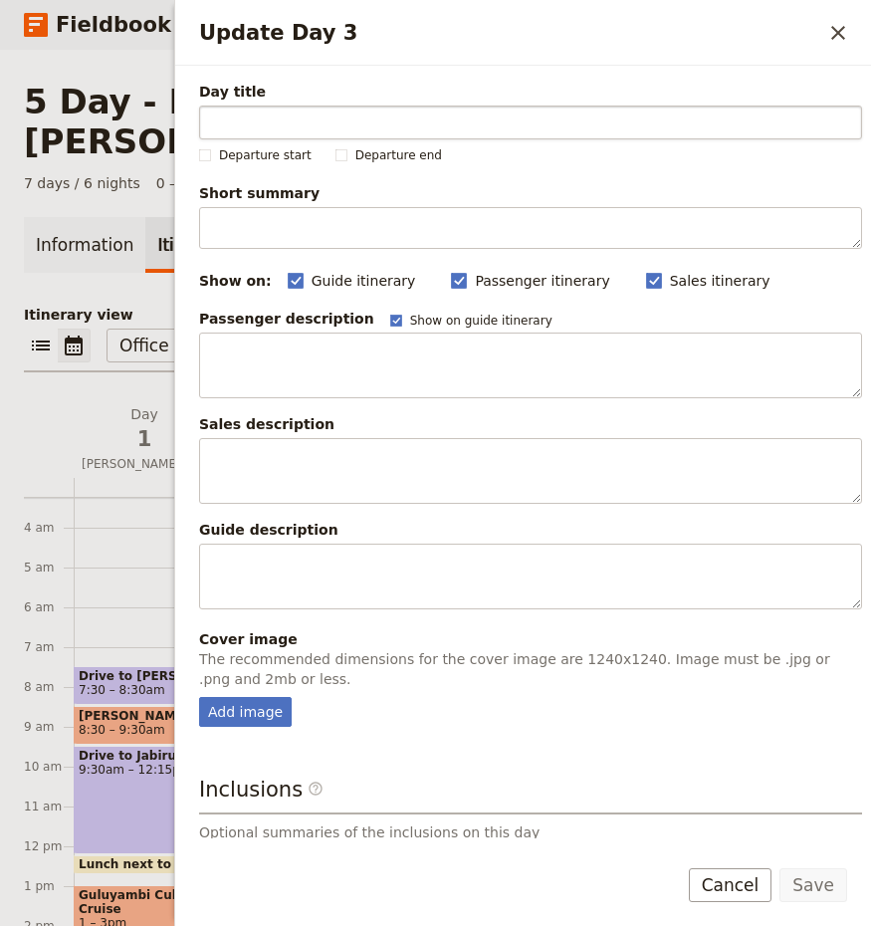
click at [321, 128] on input "Day title" at bounding box center [530, 123] width 663 height 34
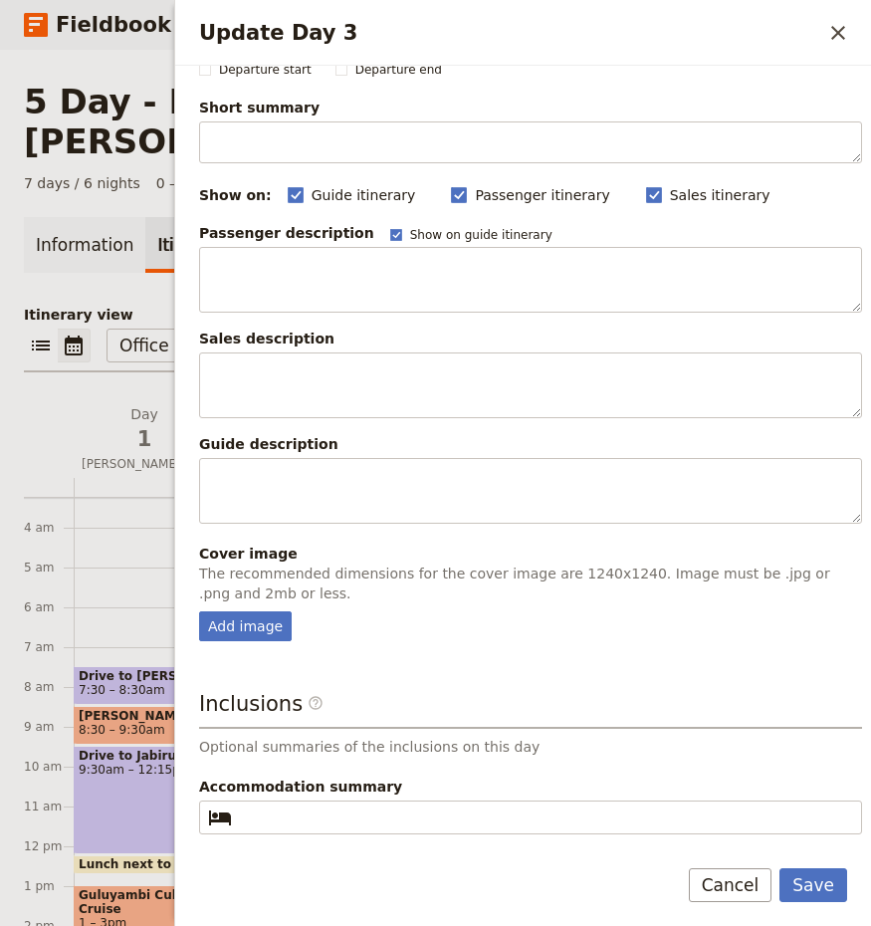
scroll to position [161, 0]
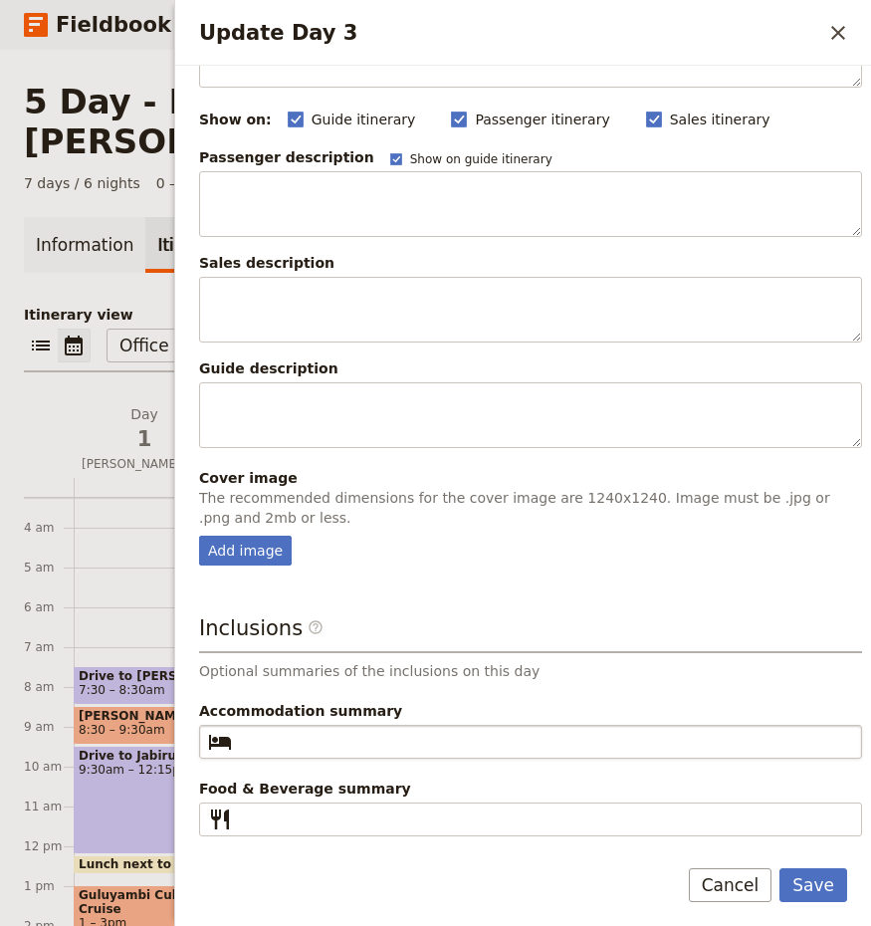
type input "Kakadu"
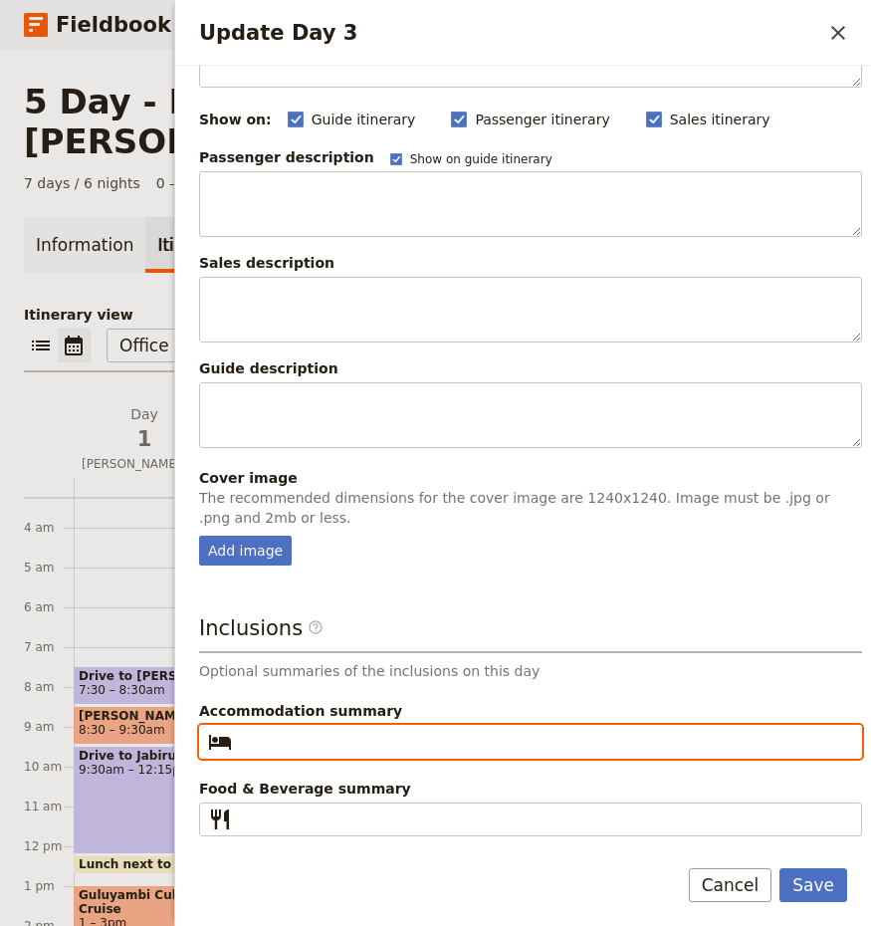
click at [266, 744] on input "Accommodation summary ​" at bounding box center [544, 742] width 609 height 24
type input "[GEOGRAPHIC_DATA]"
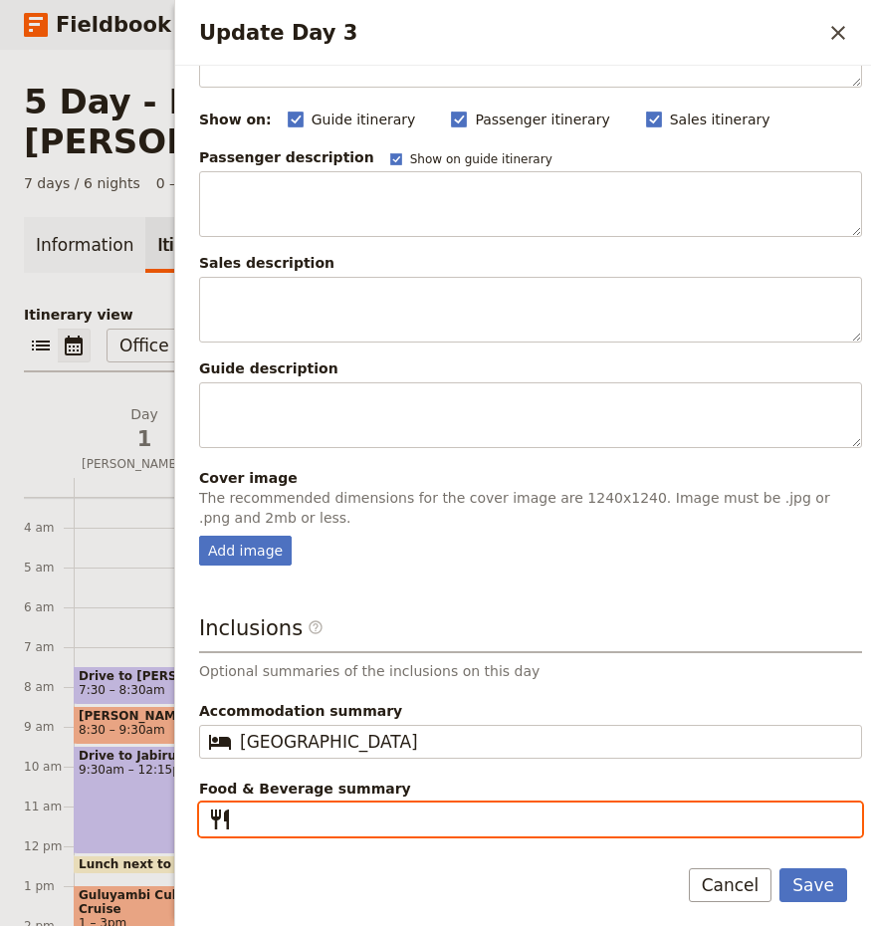
click at [297, 825] on input "Food & Beverage summary ​" at bounding box center [544, 820] width 609 height 24
type input "B | D"
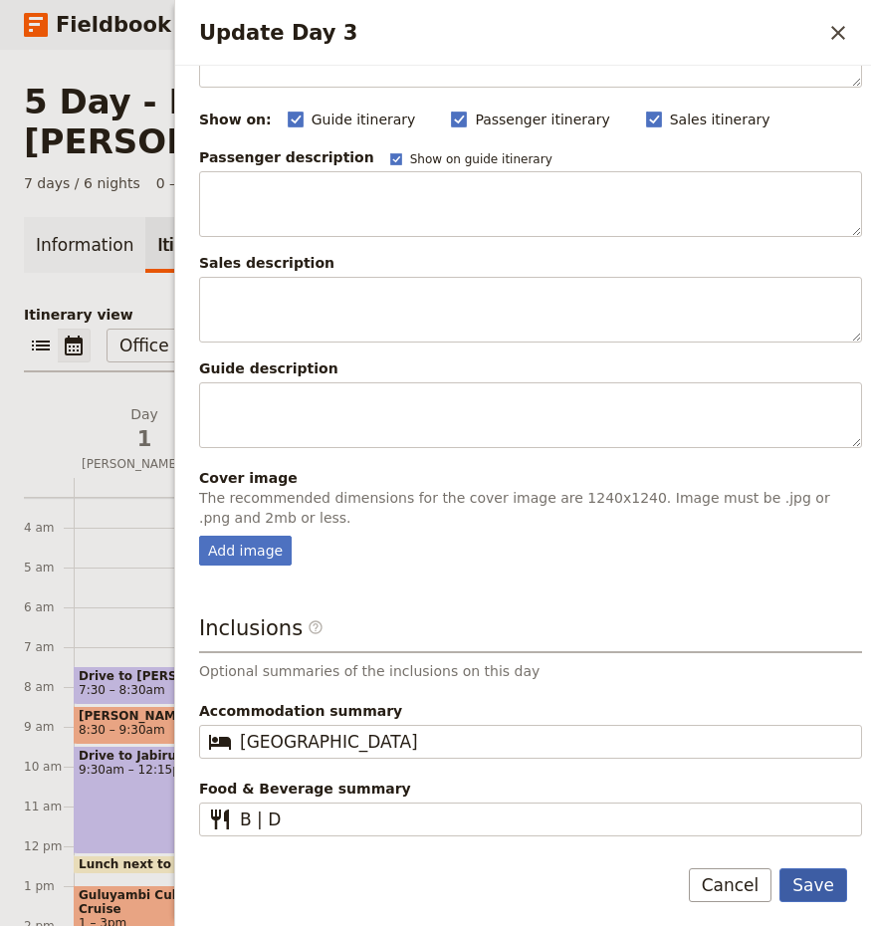
click at [807, 879] on button "Save" at bounding box center [814, 885] width 68 height 34
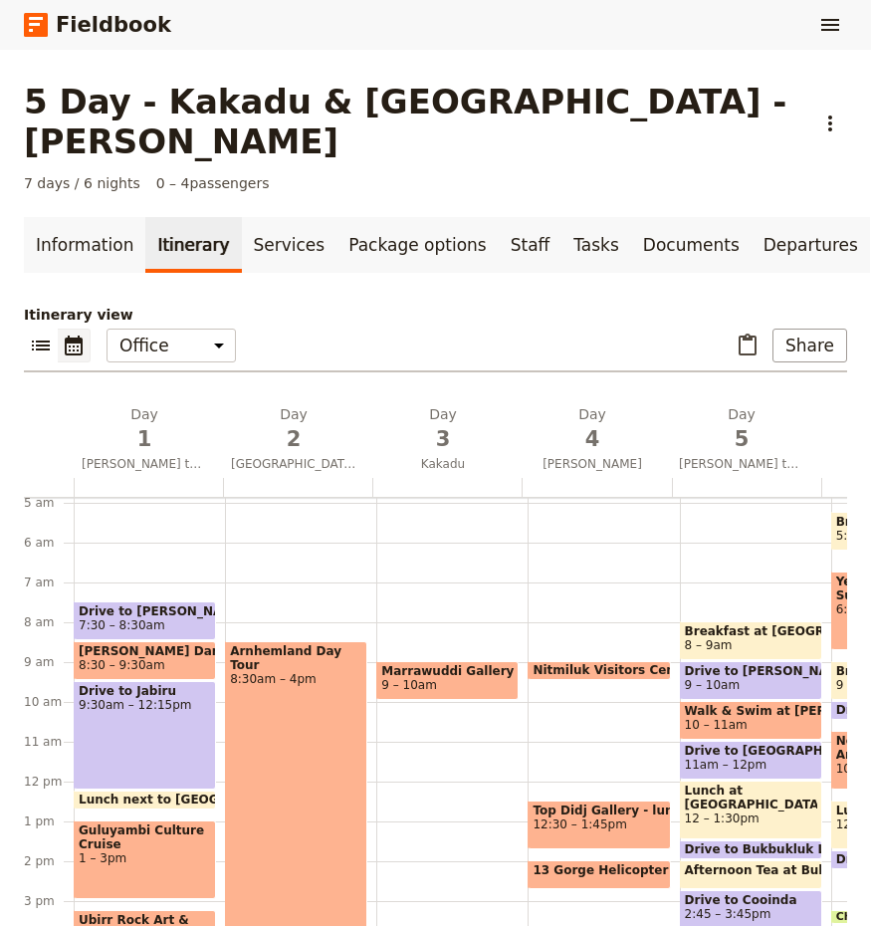
scroll to position [229, 0]
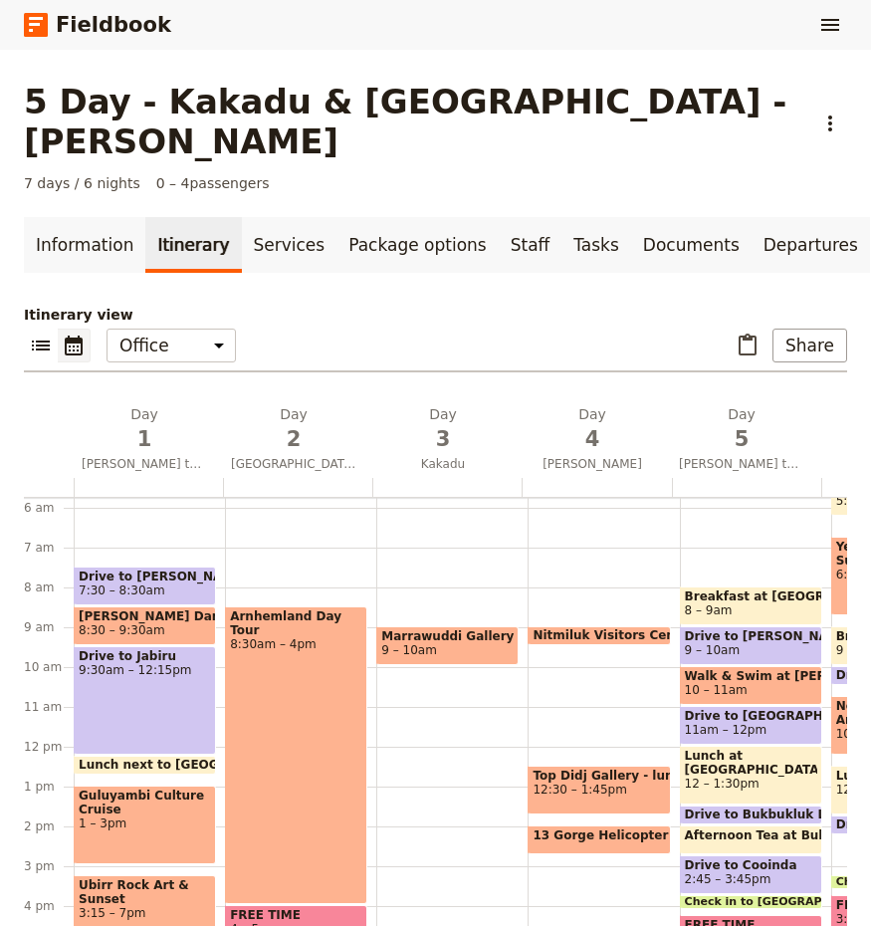
click at [380, 730] on div "Marrawuddi Gallery 9 – 10am" at bounding box center [451, 747] width 151 height 956
select select "3"
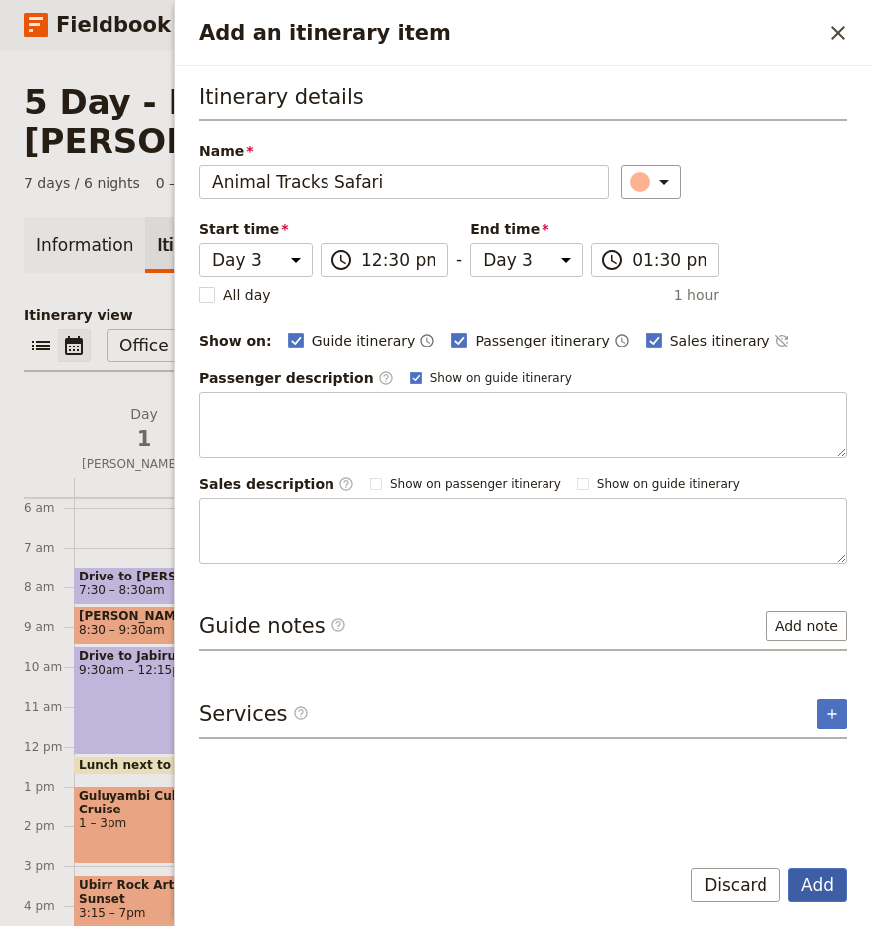
type input "Animal Tracks Safari"
click at [805, 885] on button "Add" at bounding box center [818, 885] width 59 height 34
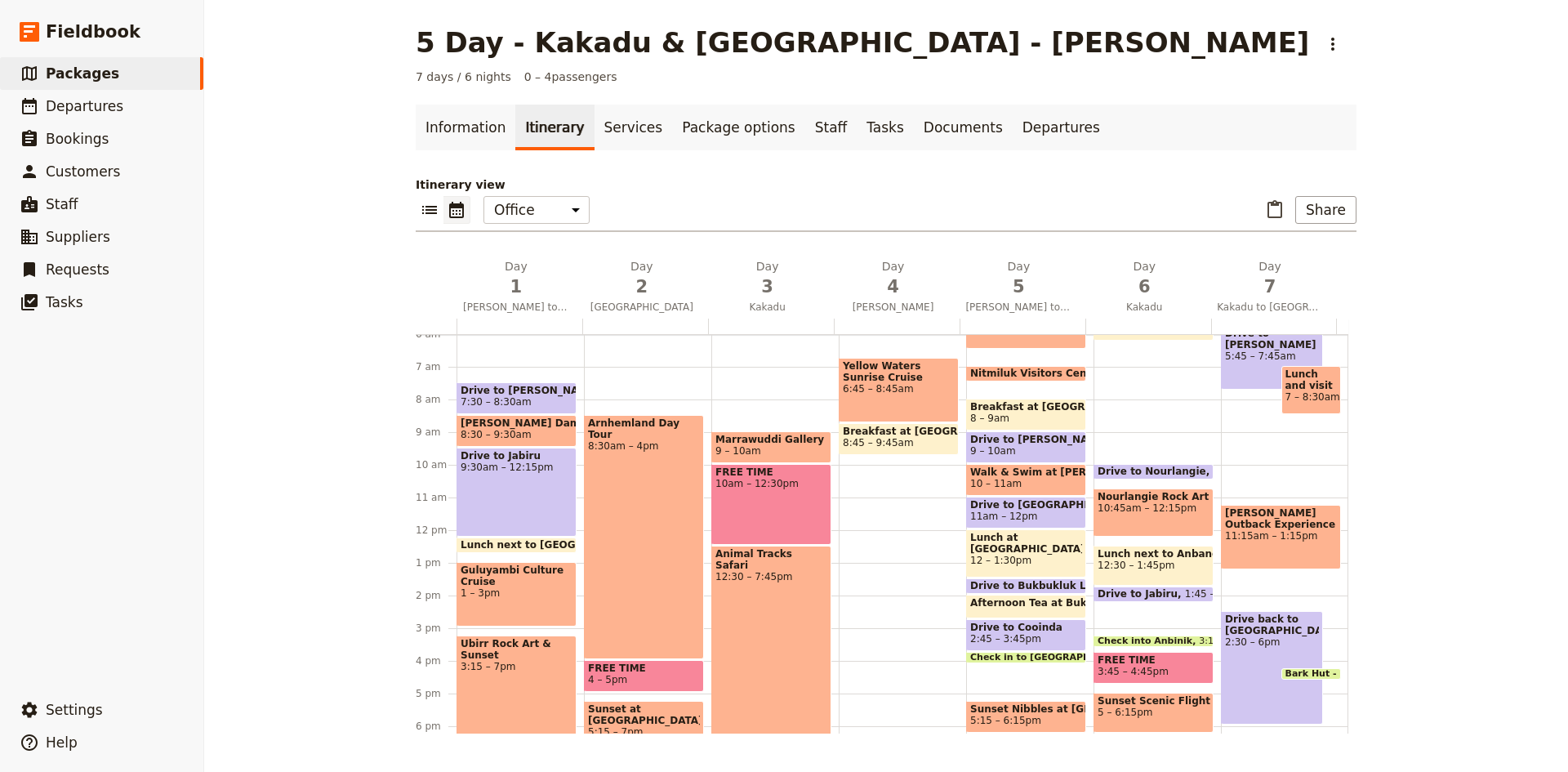
scroll to position [222, 0]
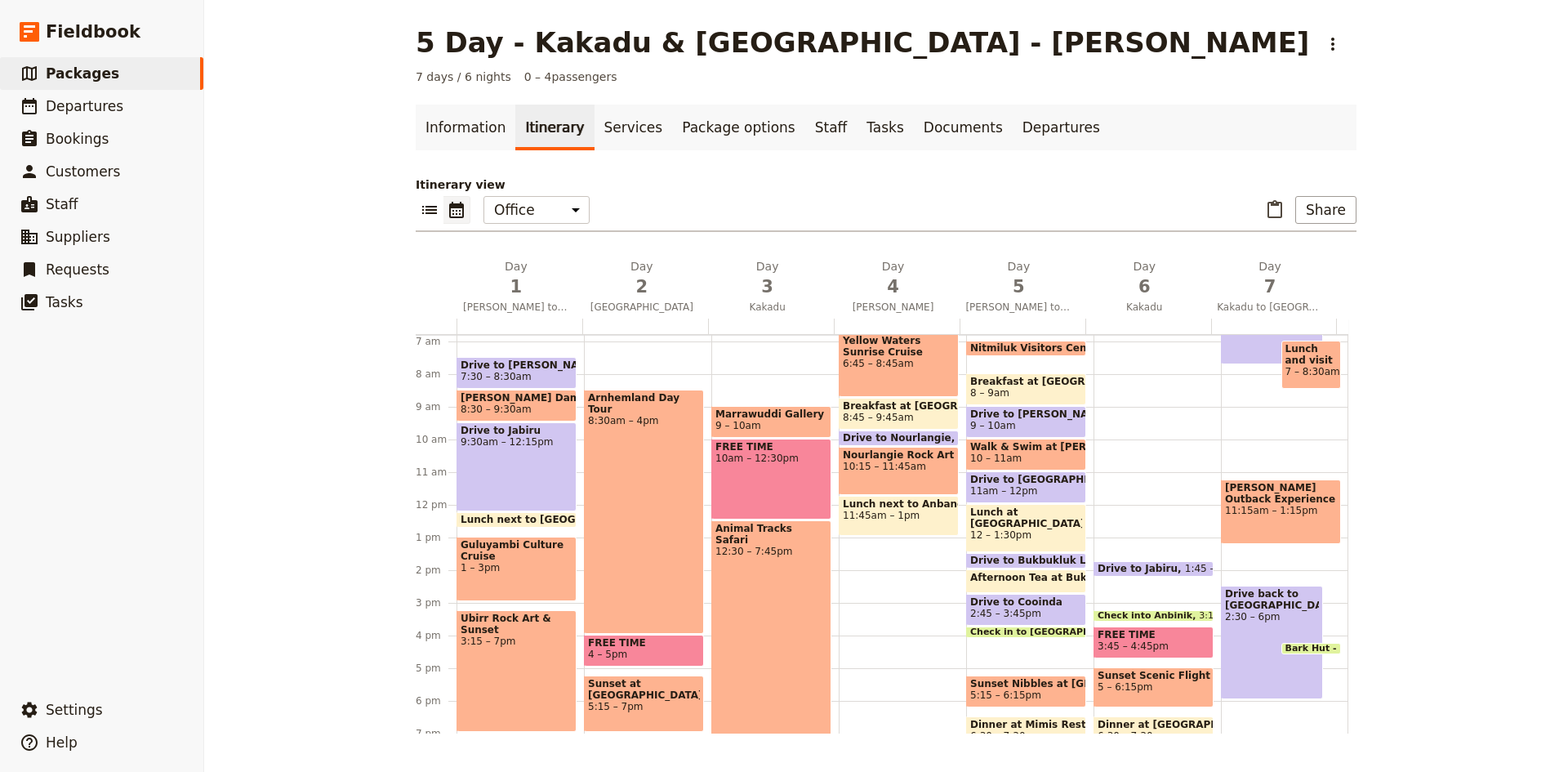
click at [815, 620] on div "Animal Tracks Safari 12:30 – 7:45pm" at bounding box center [771, 638] width 120 height 236
select select "3"
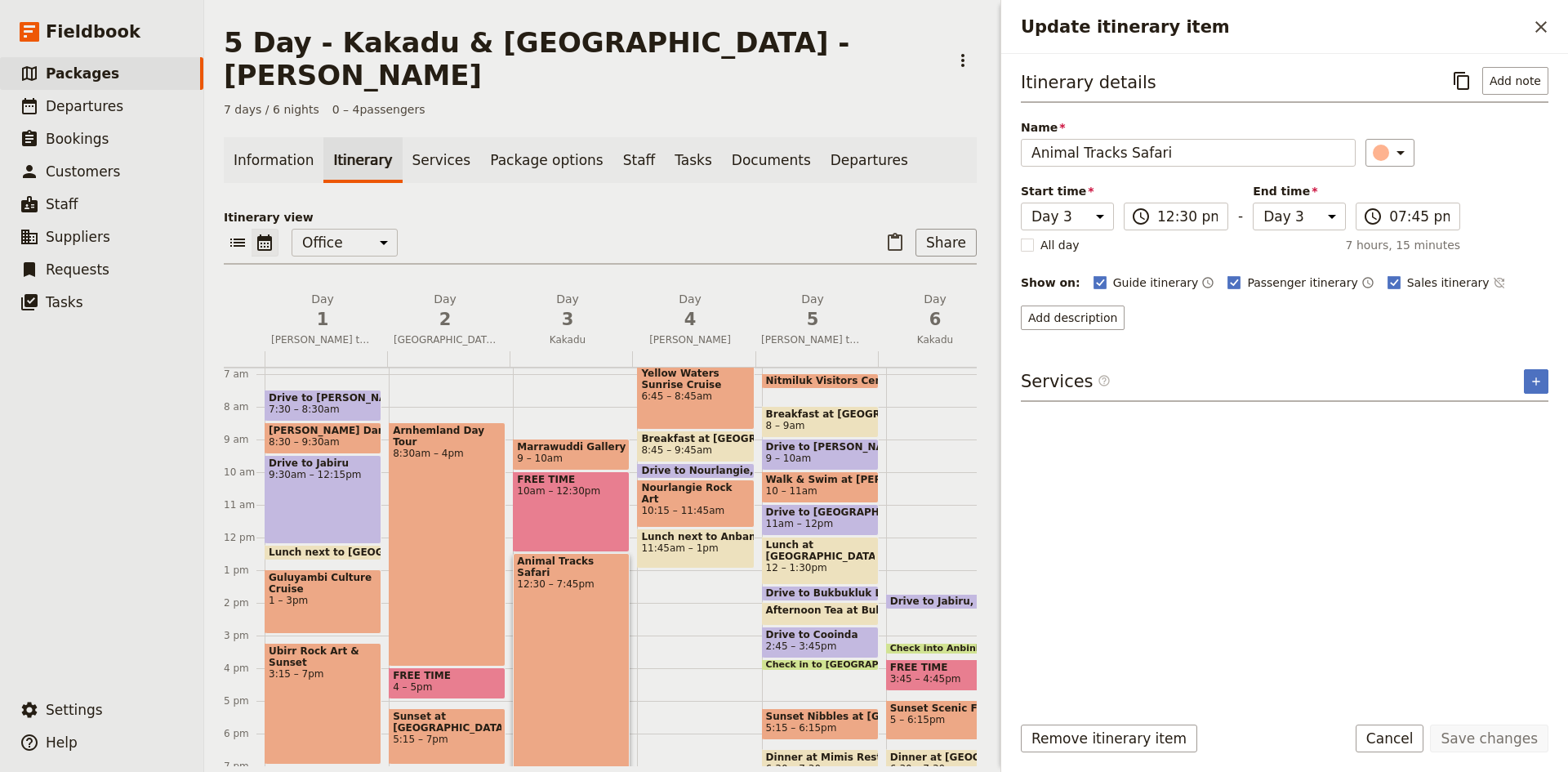
click at [669, 550] on div "Yellow Waters Sunrise Cruise 6:45 – 8:45am Breakfast at [GEOGRAPHIC_DATA] 8:45 …" at bounding box center [699, 537] width 124 height 784
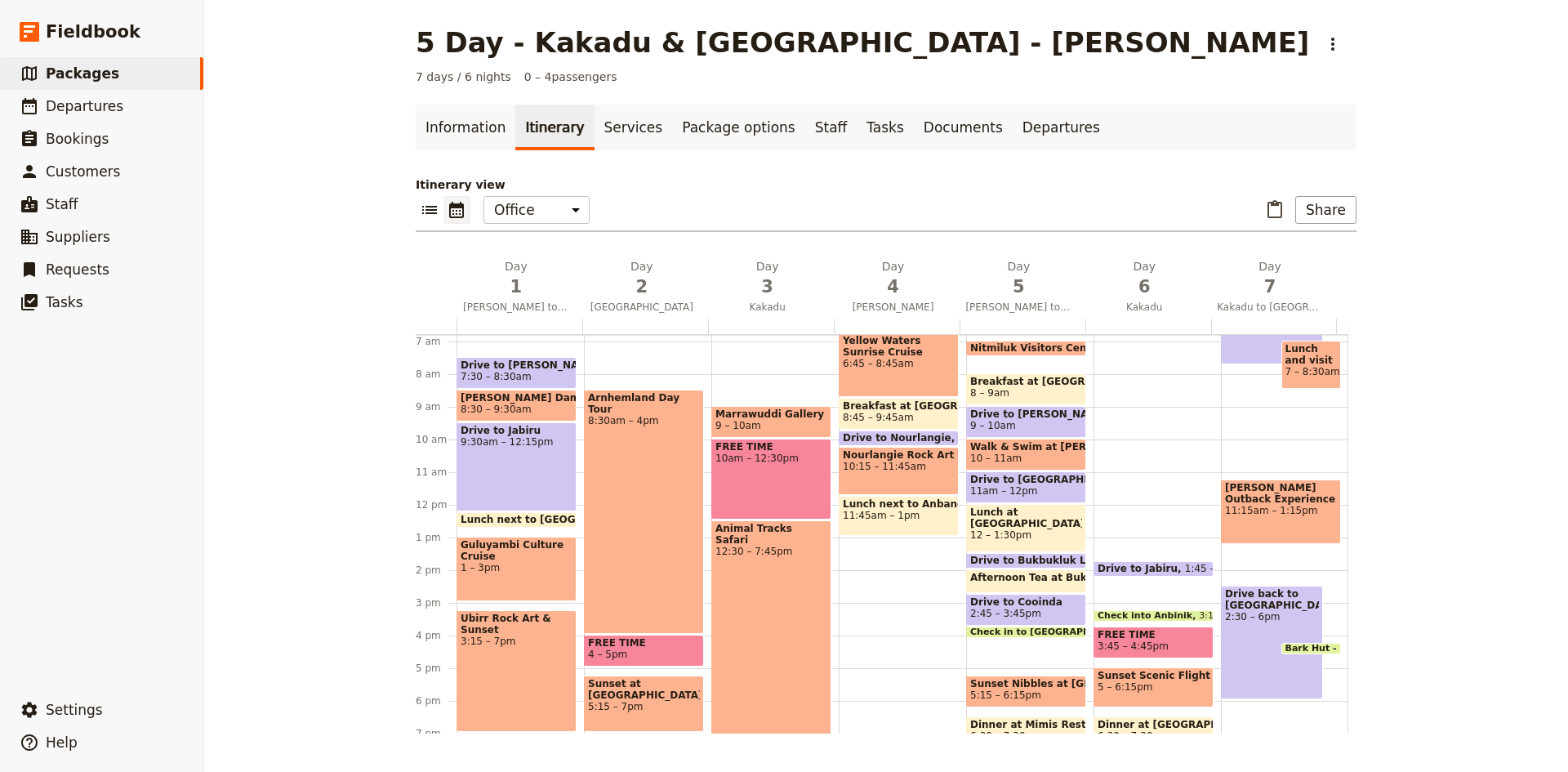
scroll to position [244, 0]
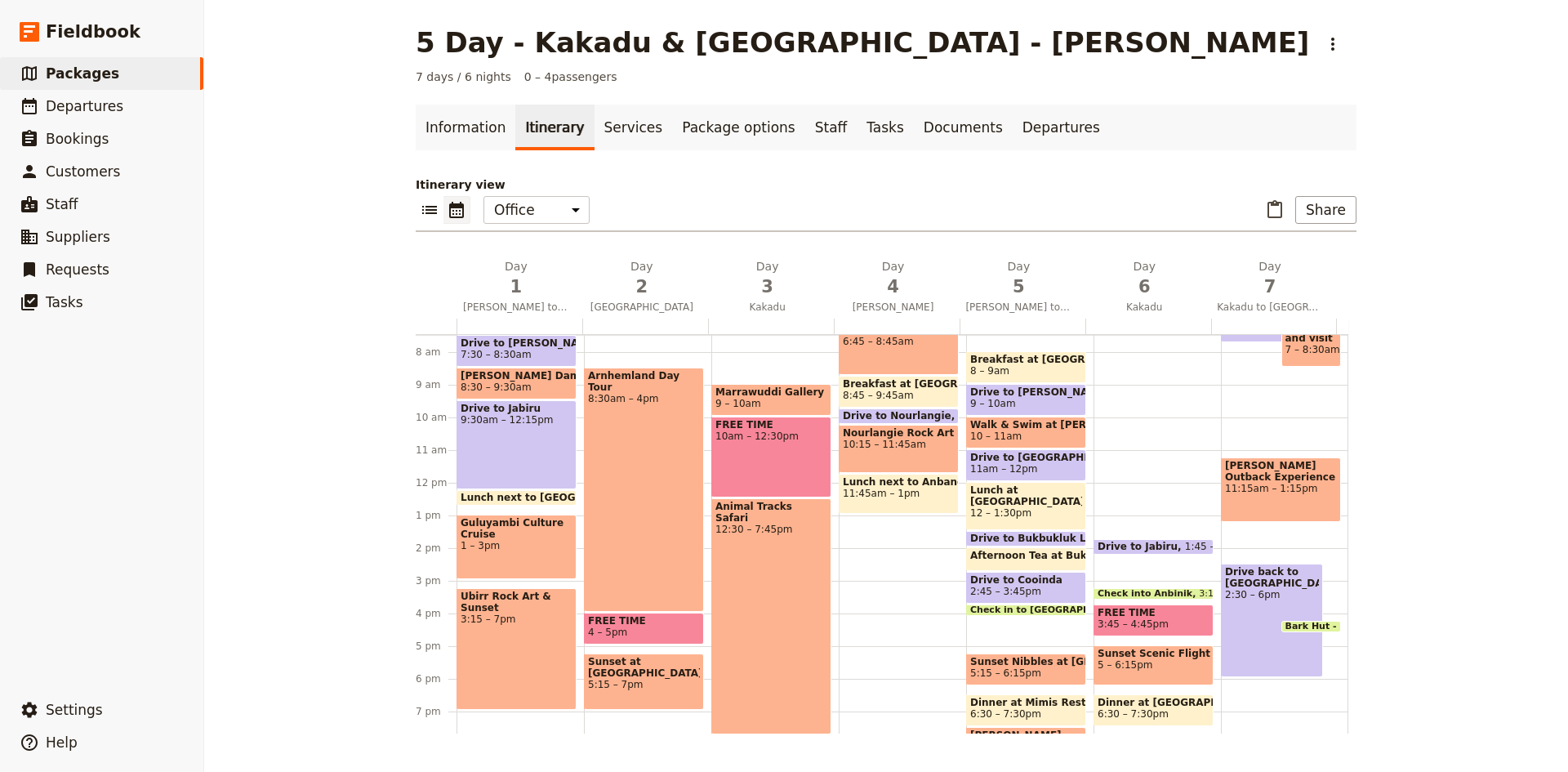
click at [891, 527] on div "Yellow Waters Sunrise Cruise 6:45 – 8:45am Breakfast at [GEOGRAPHIC_DATA] 8:45 …" at bounding box center [902, 483] width 127 height 784
select select "4"
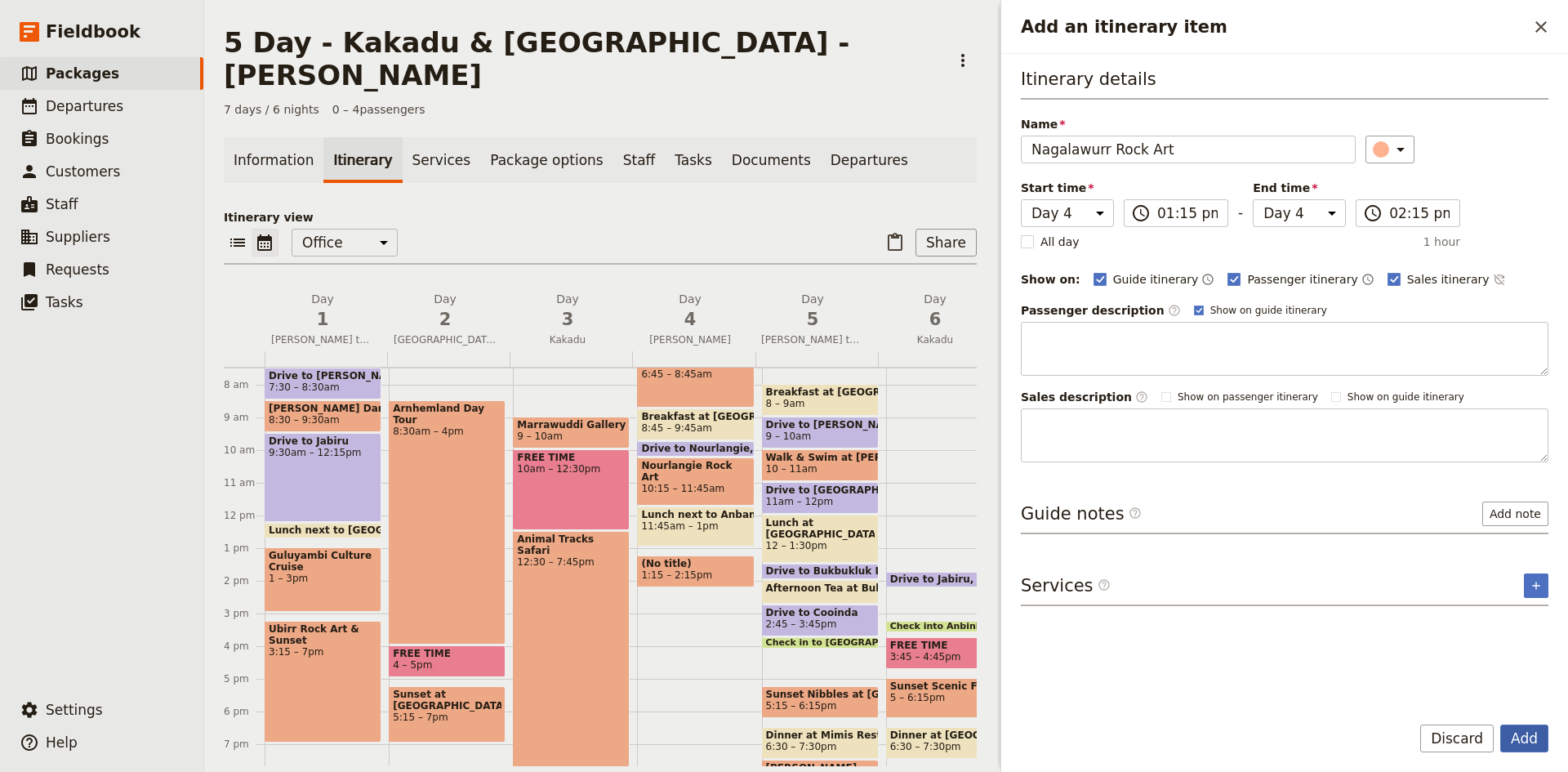
type input "Nagalawurr Rock Art"
click at [1523, 736] on button "Add" at bounding box center [1524, 738] width 48 height 28
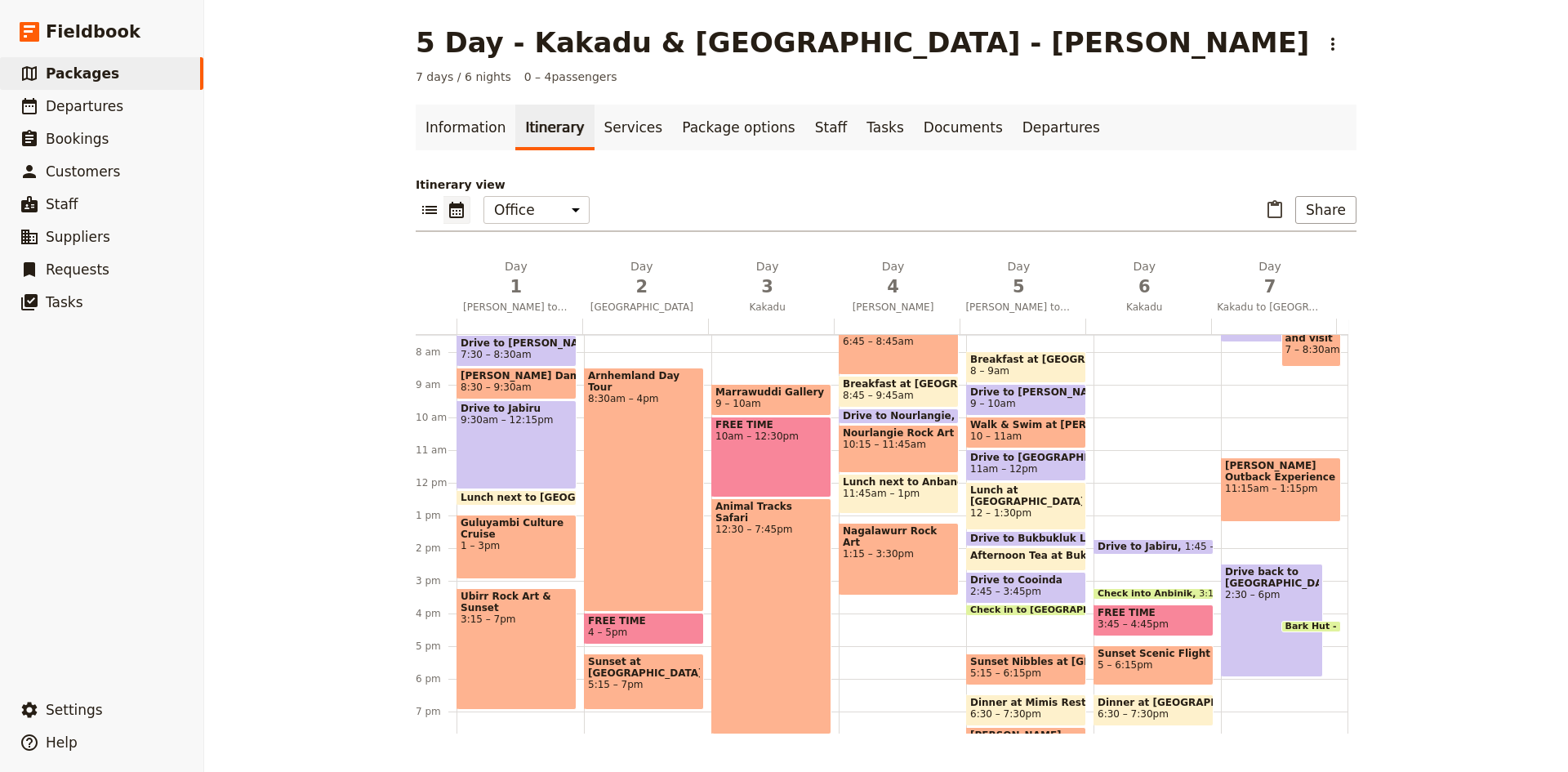
click at [865, 604] on div "Yellow Waters Sunrise Cruise 6:45 – 8:45am Breakfast at [GEOGRAPHIC_DATA] 8:45 …" at bounding box center [902, 483] width 127 height 784
select select "4"
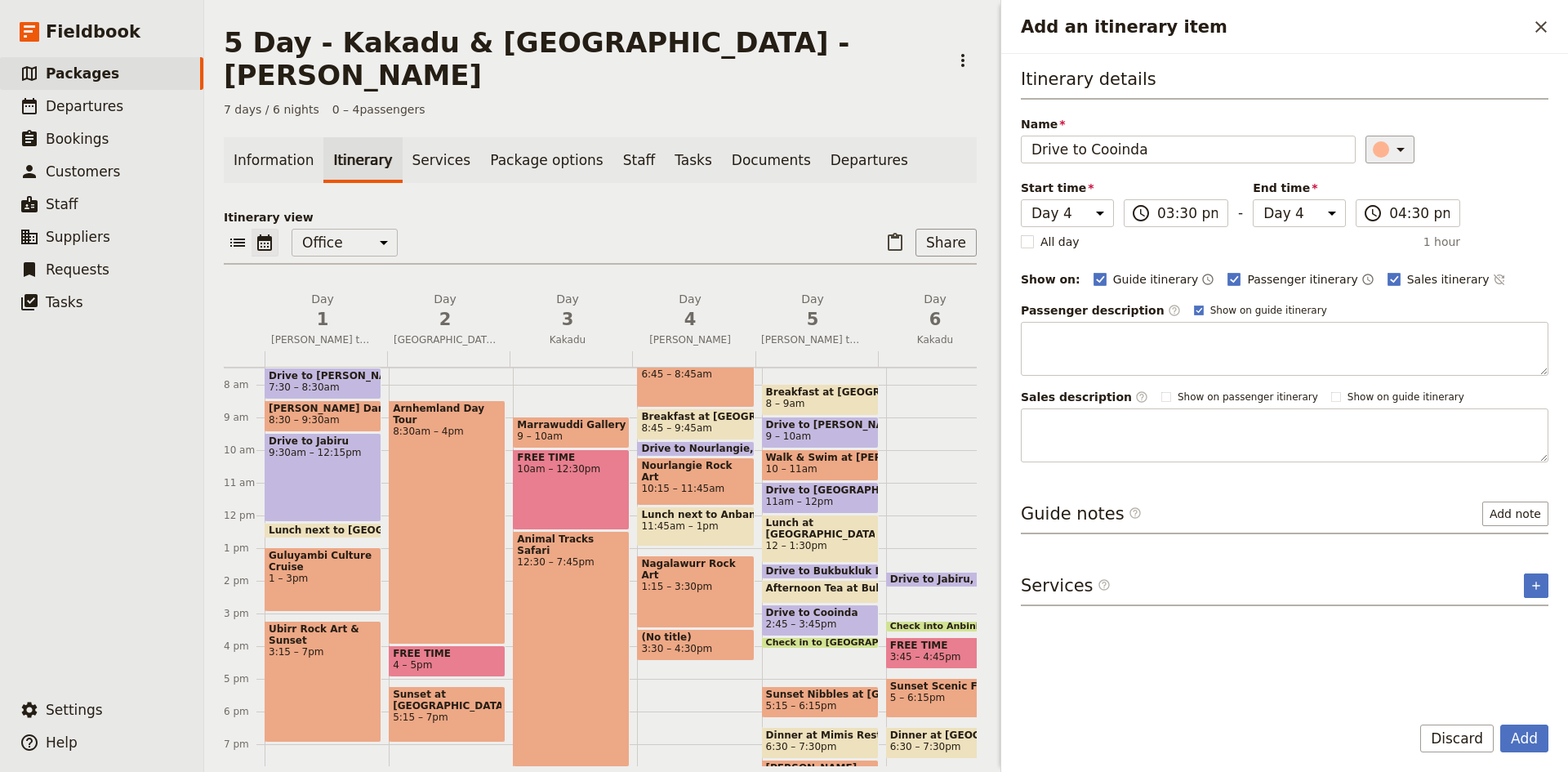
type input "Drive to Cooinda"
click at [1397, 144] on icon "Add an itinerary item" at bounding box center [1401, 149] width 20 height 20
click at [1391, 227] on div "button" at bounding box center [1390, 223] width 16 height 16
drag, startPoint x: 1210, startPoint y: 281, endPoint x: 1269, endPoint y: 280, distance: 59.0
click at [1228, 281] on rect "Add an itinerary item" at bounding box center [1234, 279] width 12 height 12
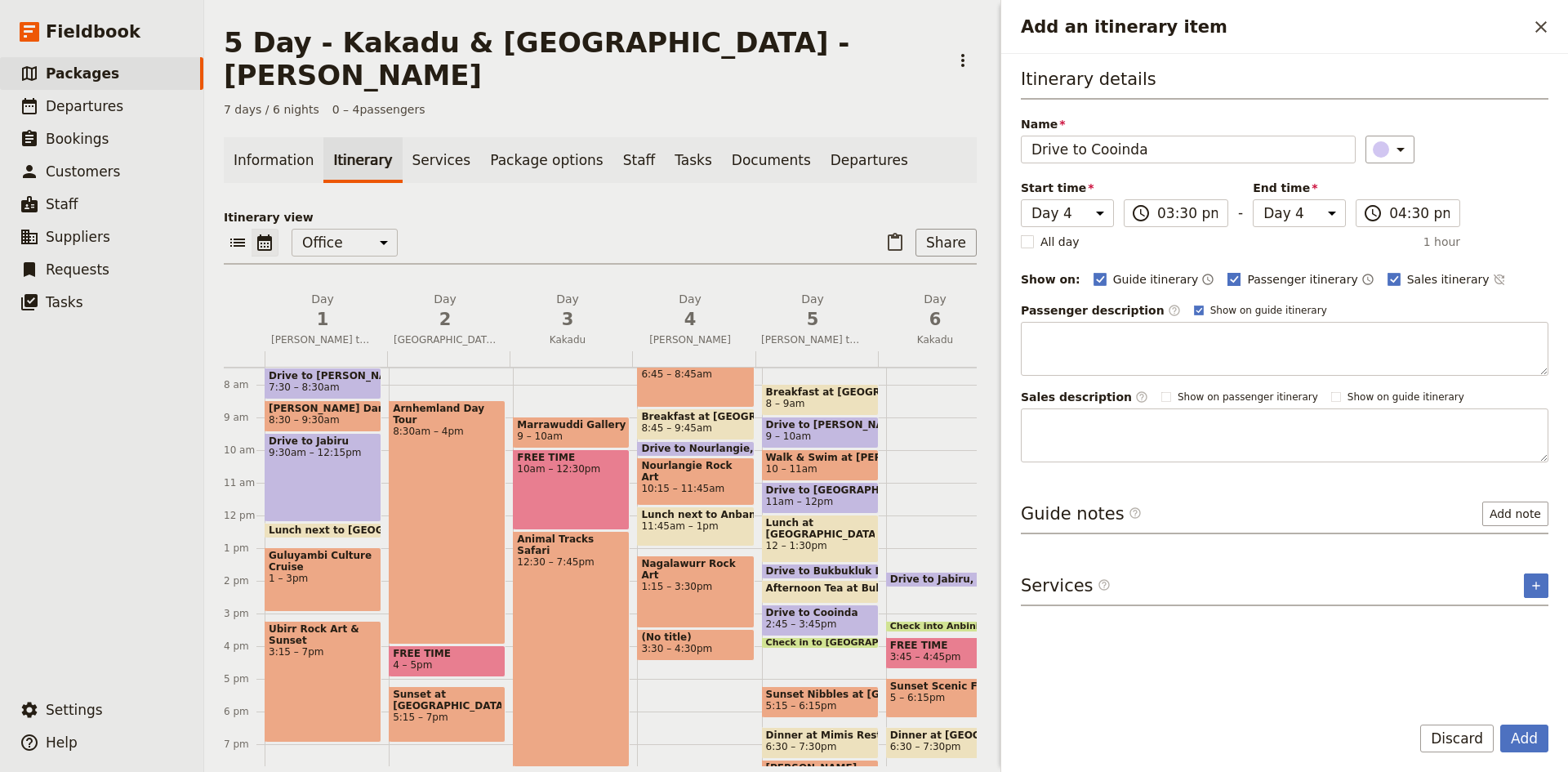
click at [1227, 272] on input "Passenger itinerary" at bounding box center [1227, 271] width 1 height 1
checkbox input "false"
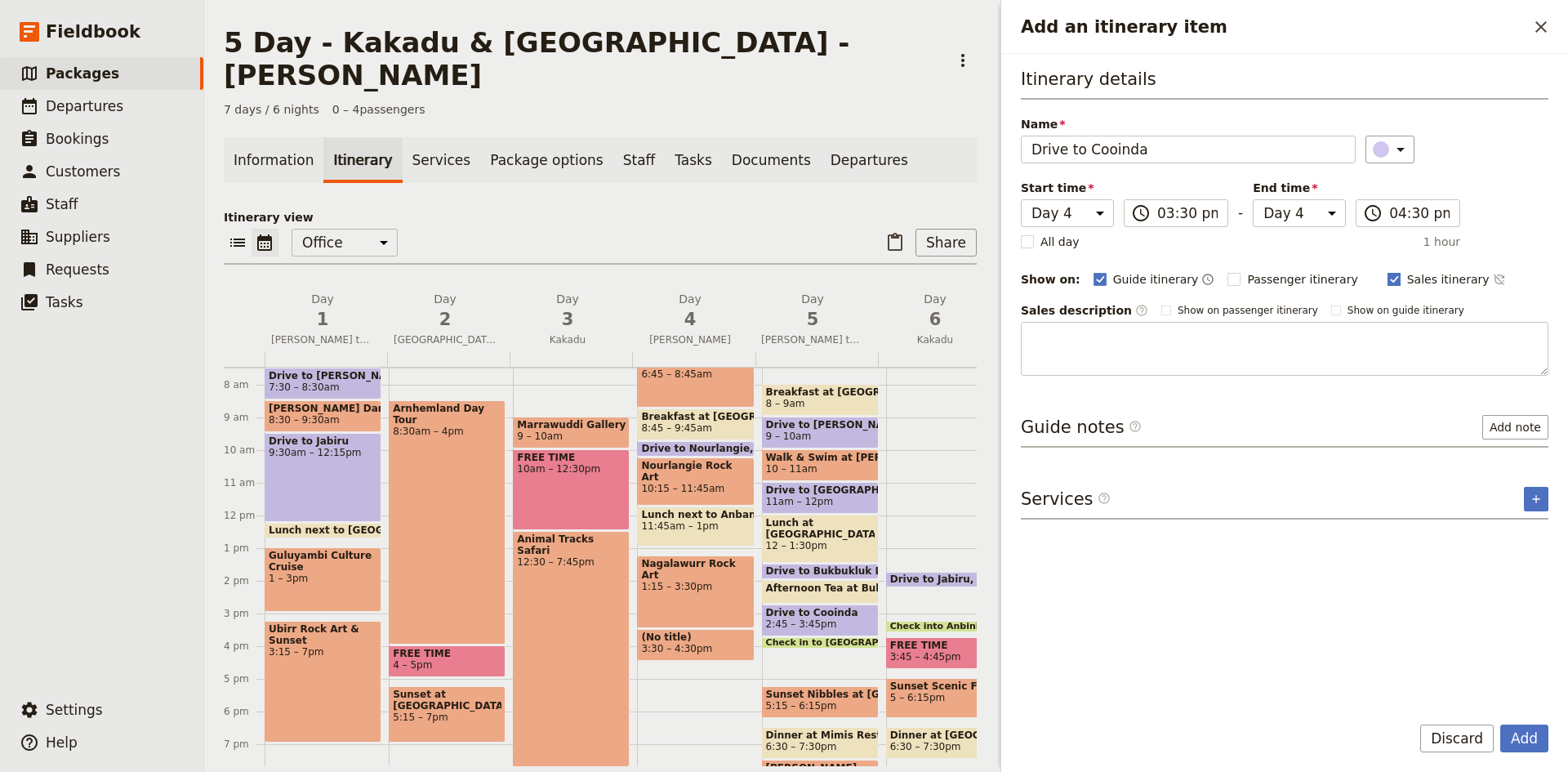
click at [1388, 276] on rect "Add an itinerary item" at bounding box center [1393, 279] width 12 height 12
click at [1387, 272] on input "Sales itinerary" at bounding box center [1387, 271] width 1 height 1
checkbox input "false"
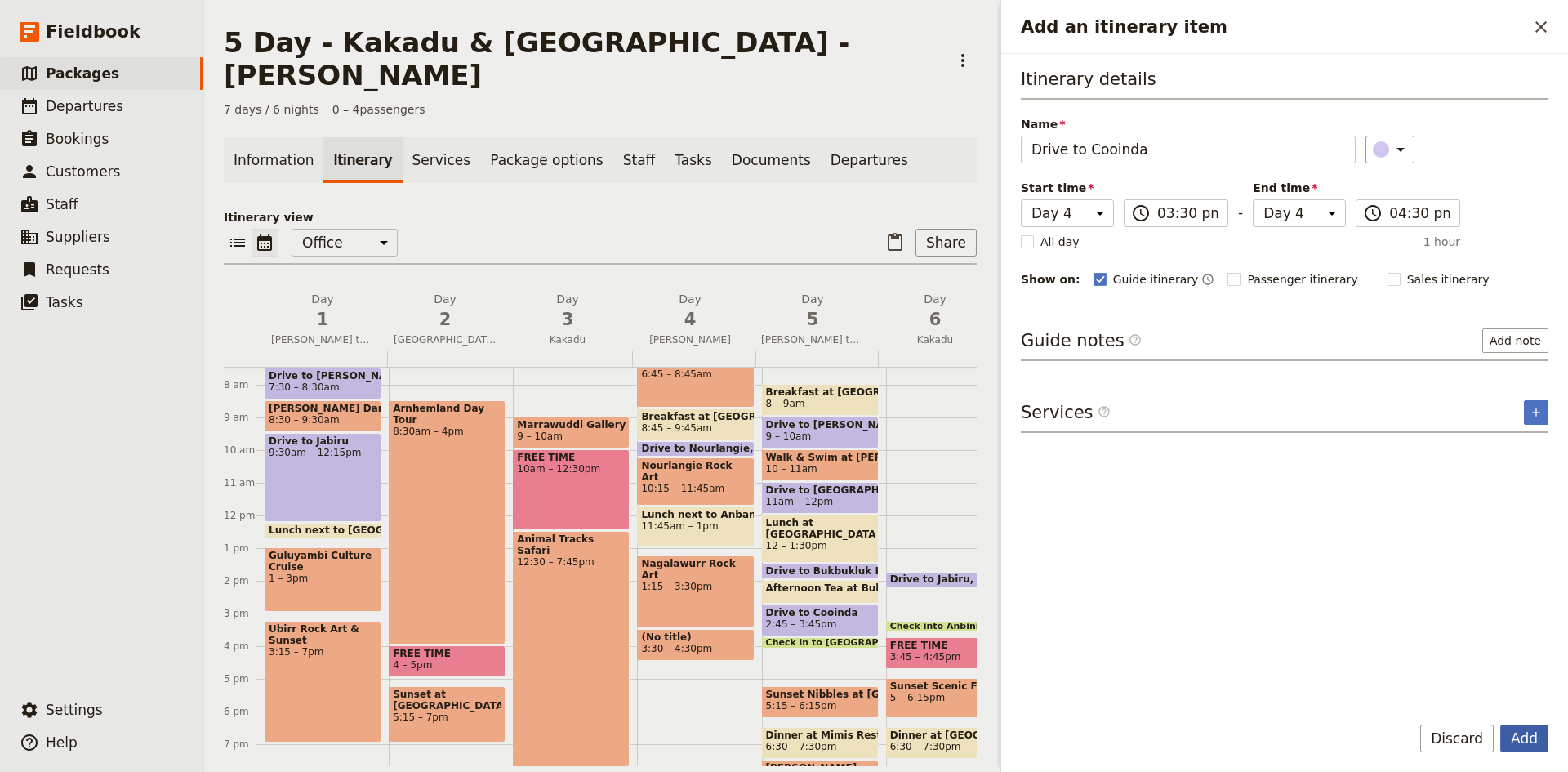
click at [1520, 736] on button "Add" at bounding box center [1524, 738] width 48 height 28
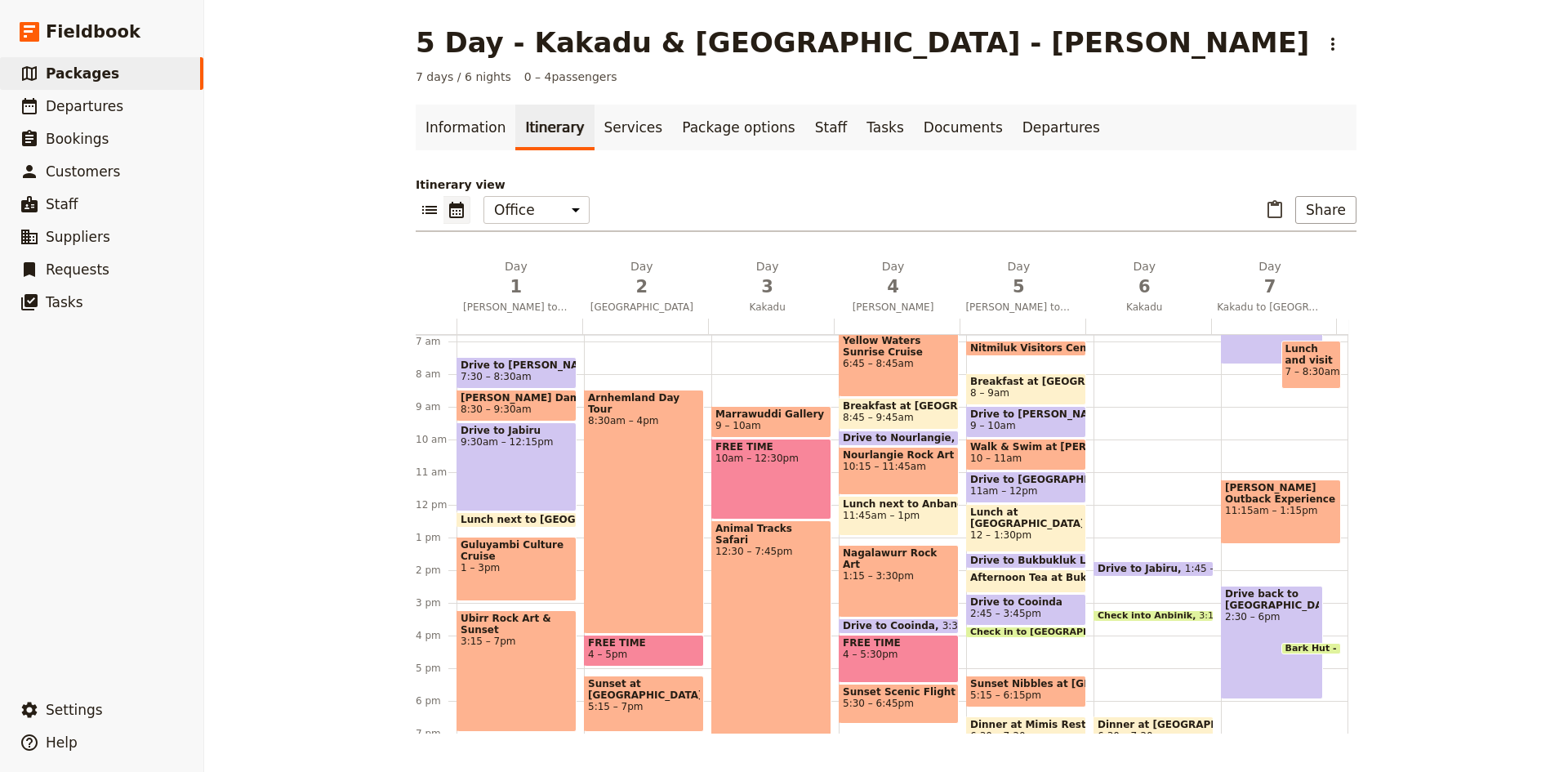
scroll to position [304, 0]
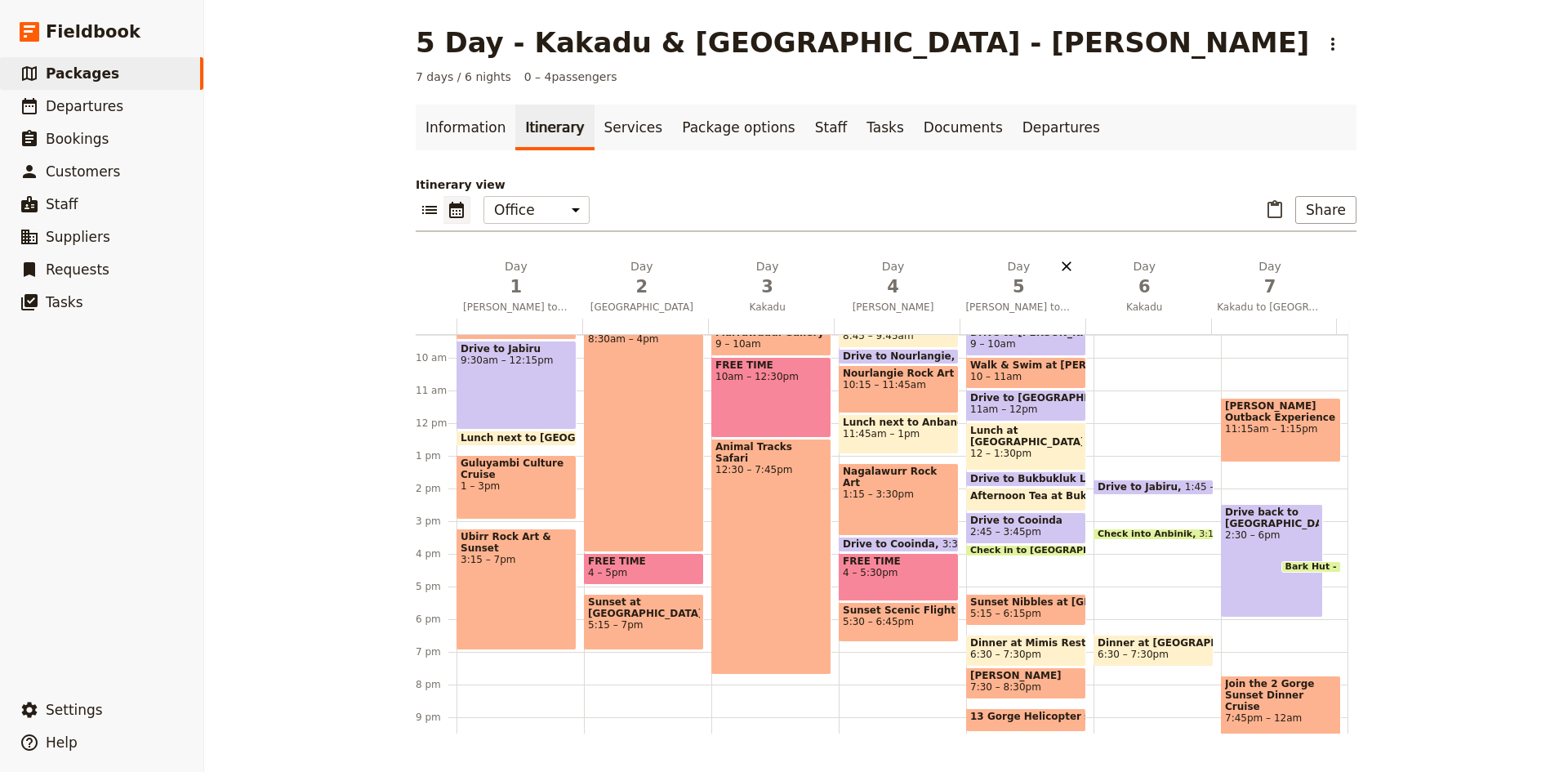
click at [1061, 263] on icon "Delete day Katherine to Kakadu" at bounding box center [1066, 267] width 10 height 10
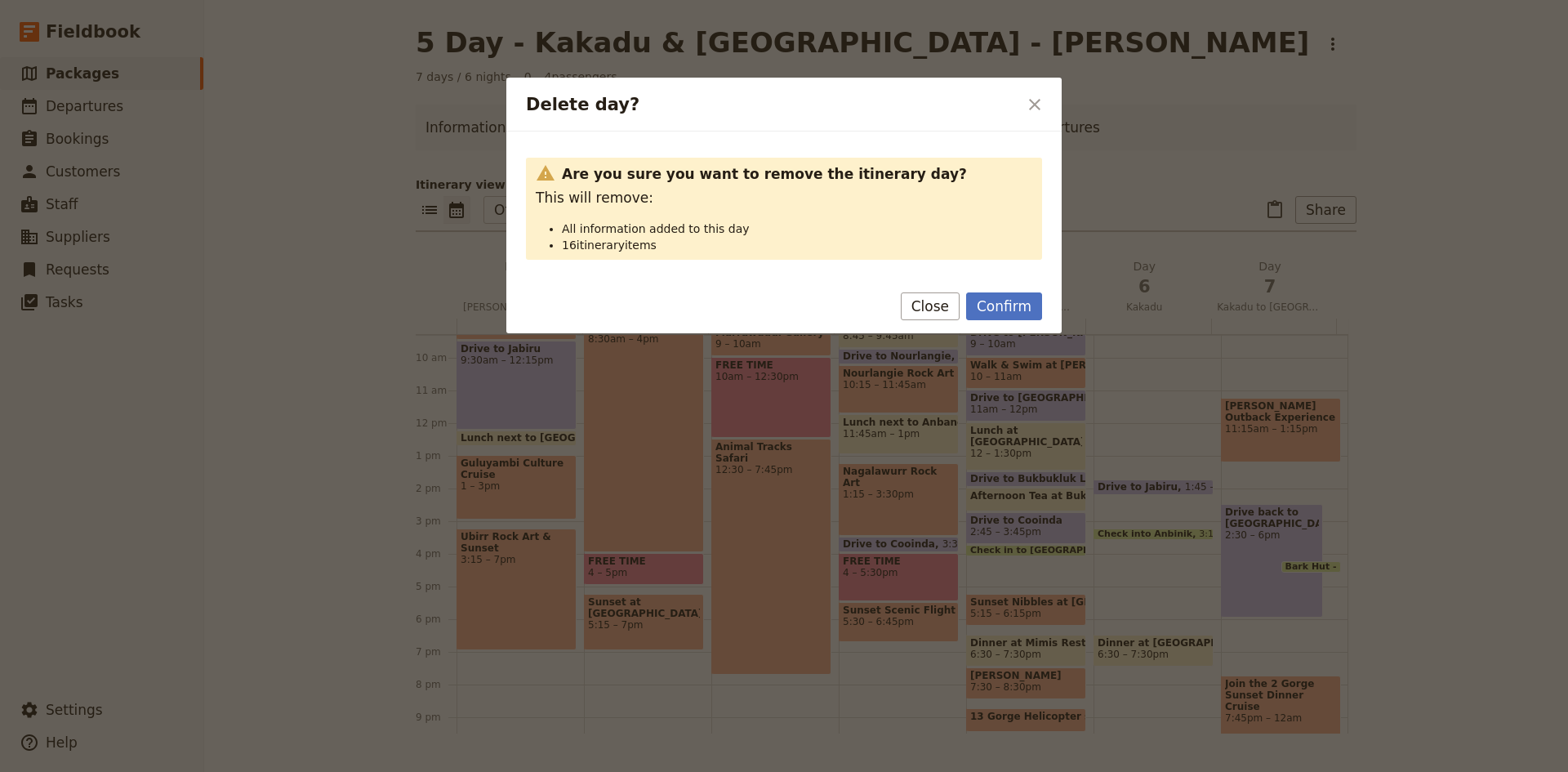
click at [1009, 302] on button "Confirm" at bounding box center [1004, 306] width 76 height 28
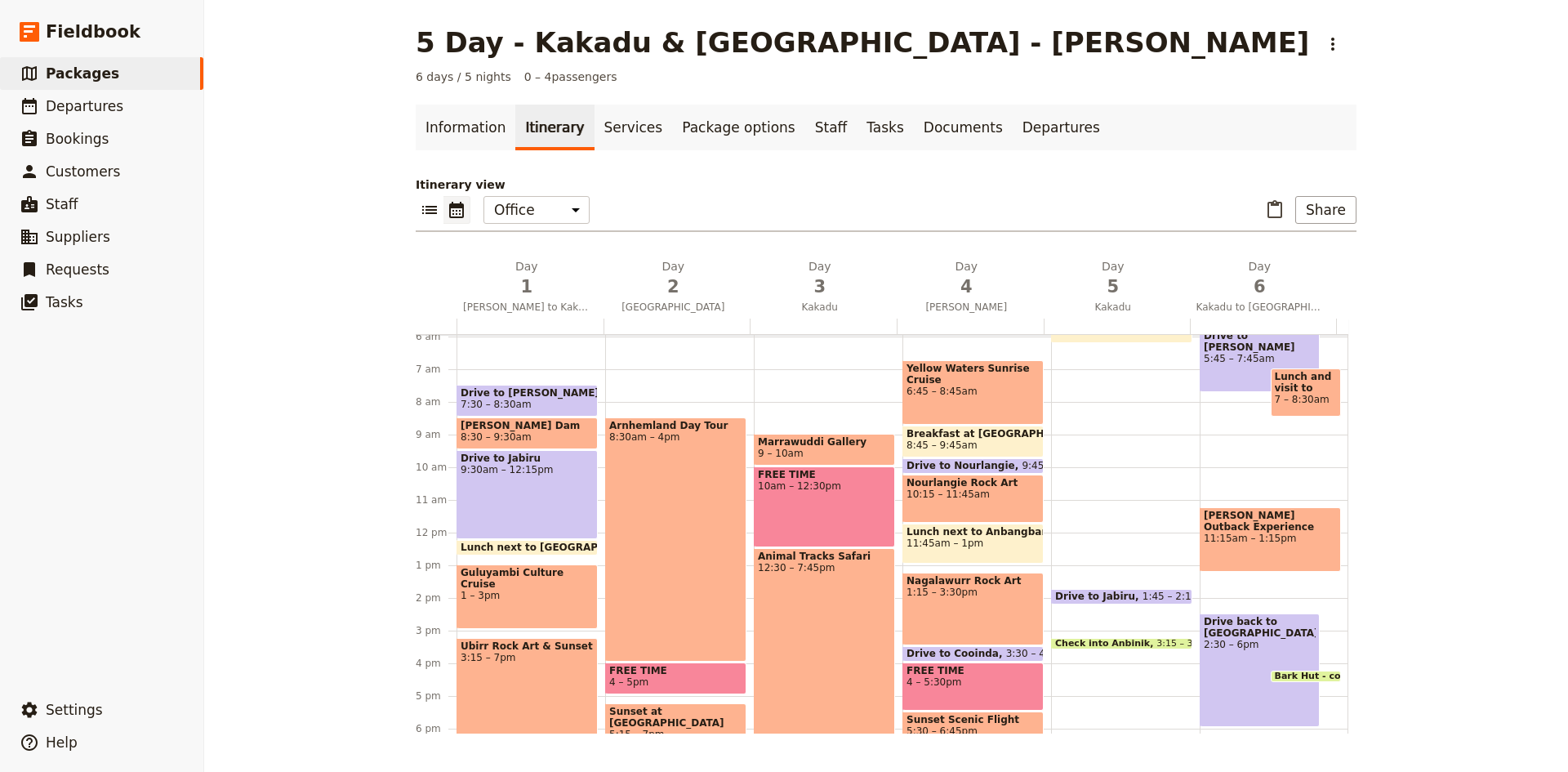
scroll to position [222, 0]
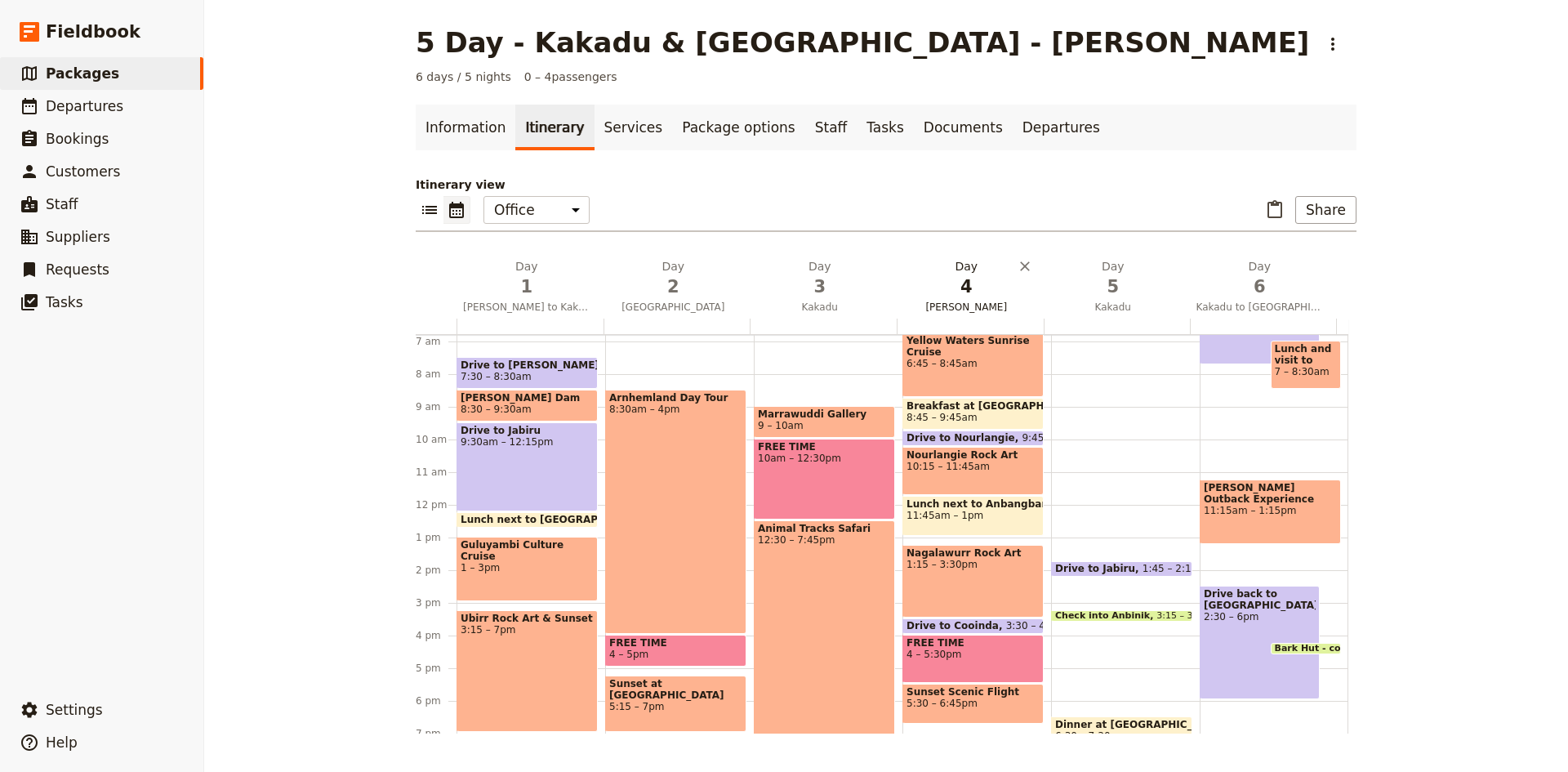
click at [960, 278] on span "4" at bounding box center [966, 287] width 127 height 25
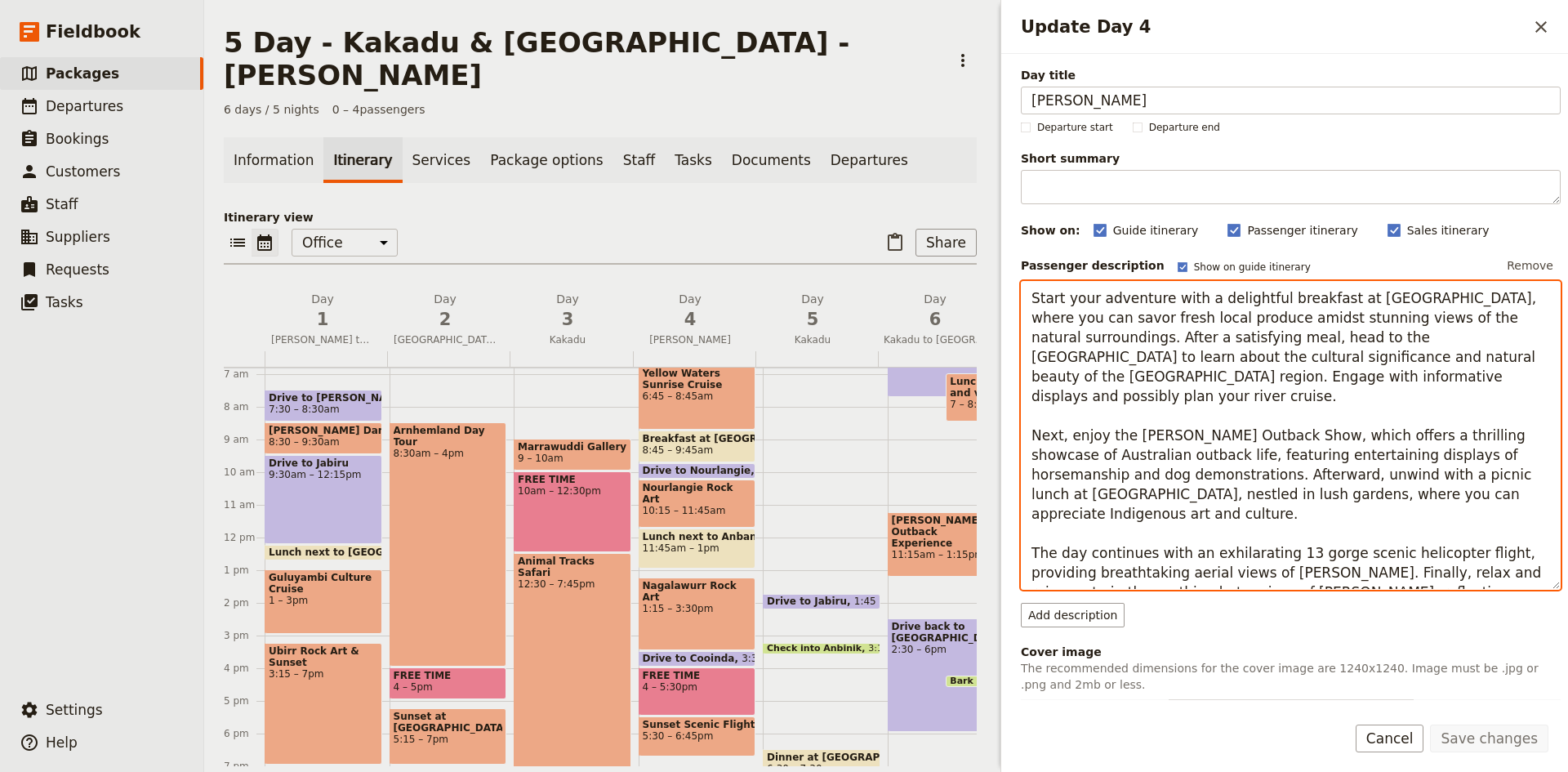
drag, startPoint x: 1022, startPoint y: 293, endPoint x: 1232, endPoint y: 616, distance: 385.3
click at [1225, 579] on textarea "Start your adventure with a delightful breakfast at [GEOGRAPHIC_DATA], where yo…" at bounding box center [1291, 436] width 540 height 308
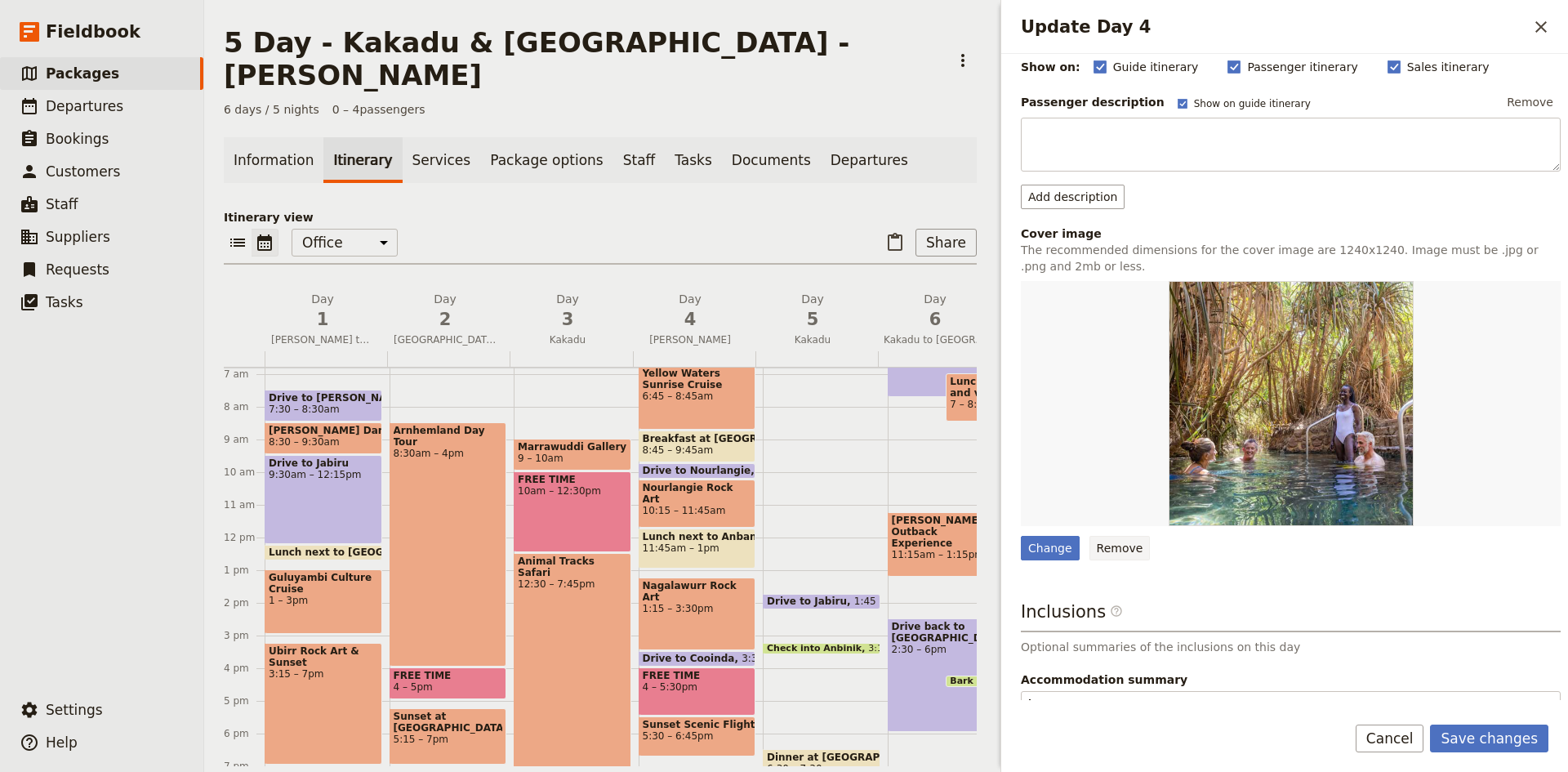
click at [1114, 545] on div "Day title [PERSON_NAME] start Departure end Short summary 150 / 150 characters …" at bounding box center [1291, 343] width 540 height 879
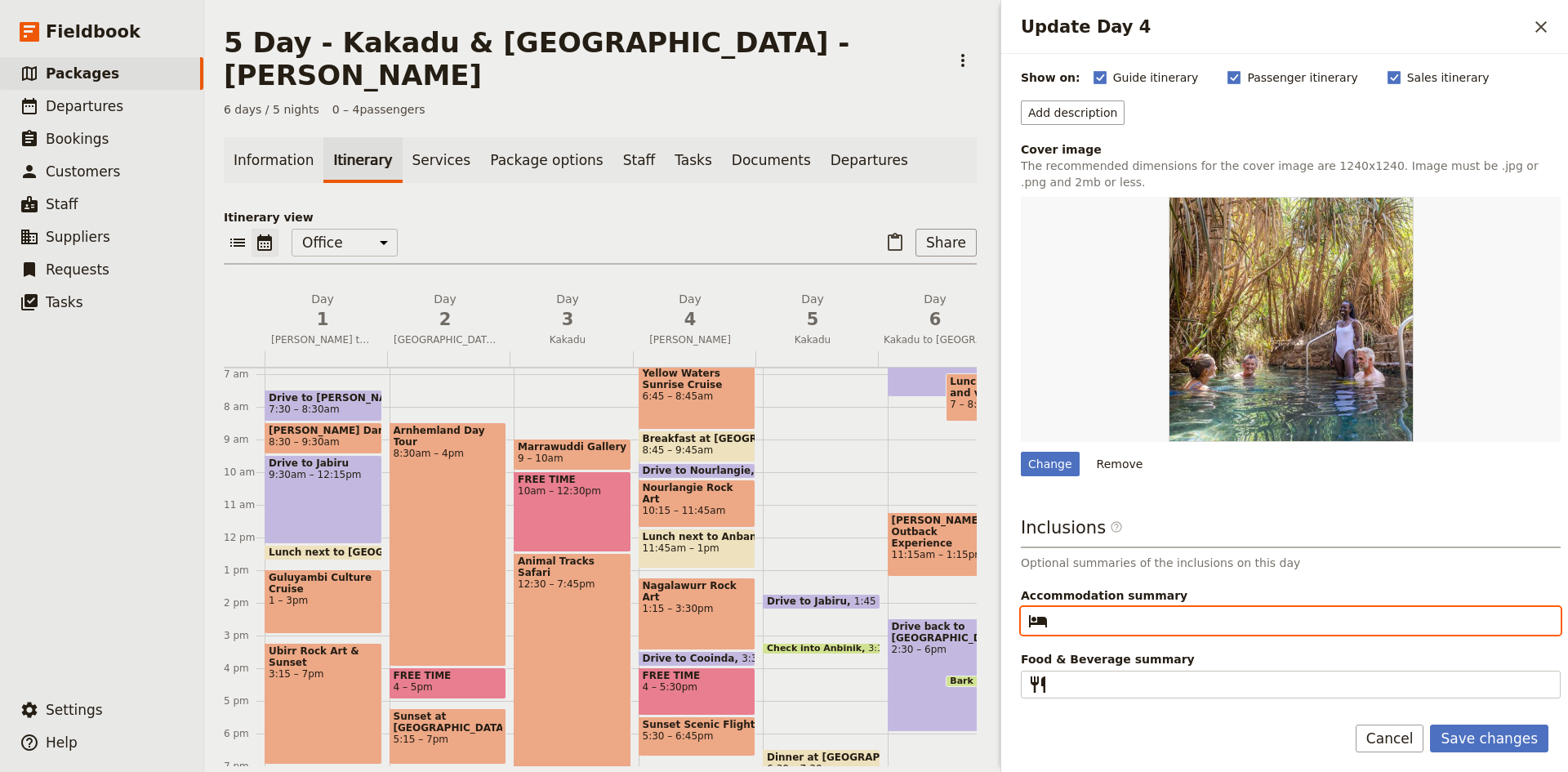
click at [1109, 623] on input "Accommodation summary ​" at bounding box center [1302, 621] width 495 height 20
type input "[GEOGRAPHIC_DATA] - [GEOGRAPHIC_DATA]"
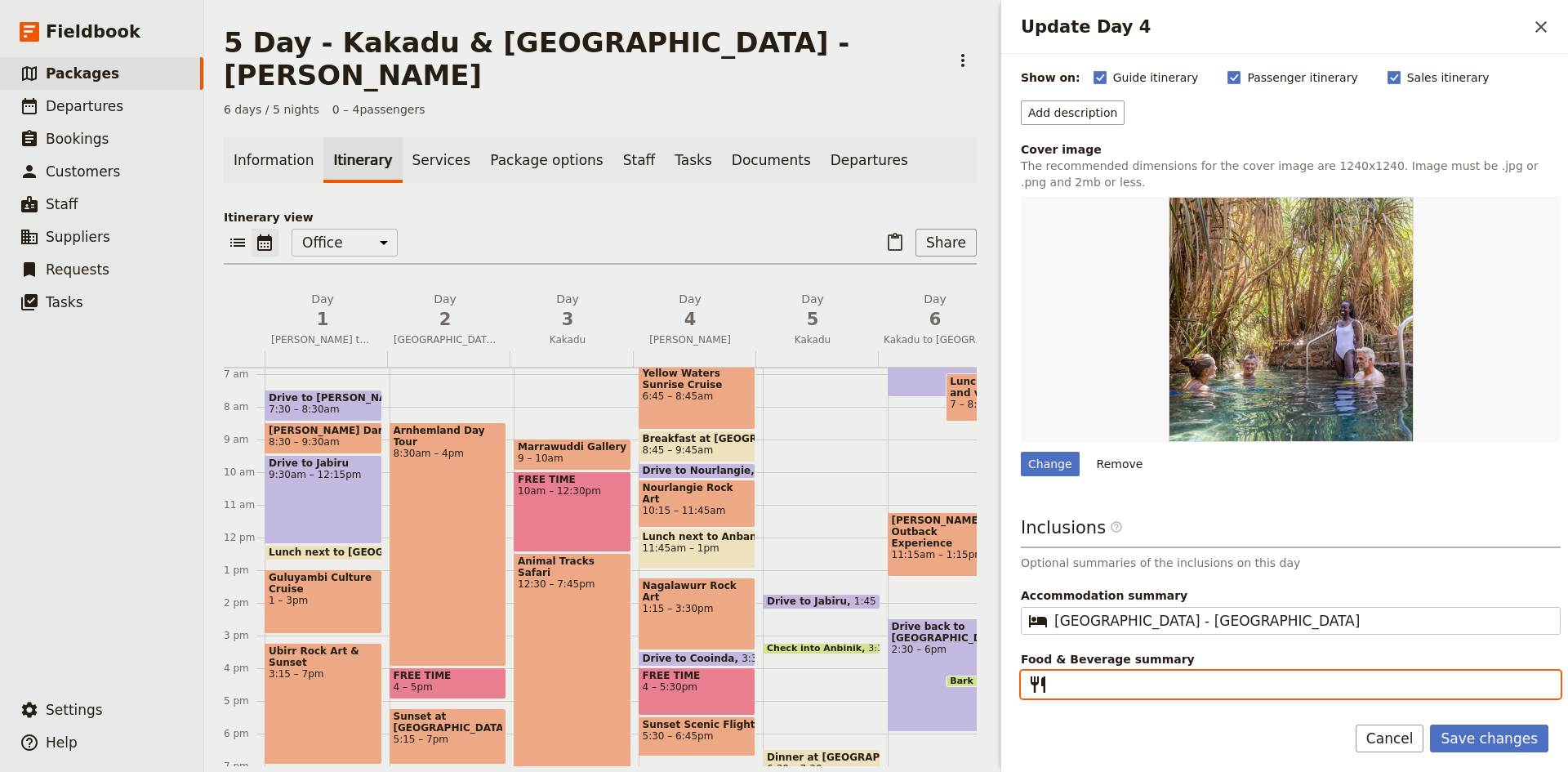
click at [1132, 683] on input "Food & Beverage summary ​" at bounding box center [1302, 684] width 495 height 20
type input "L"
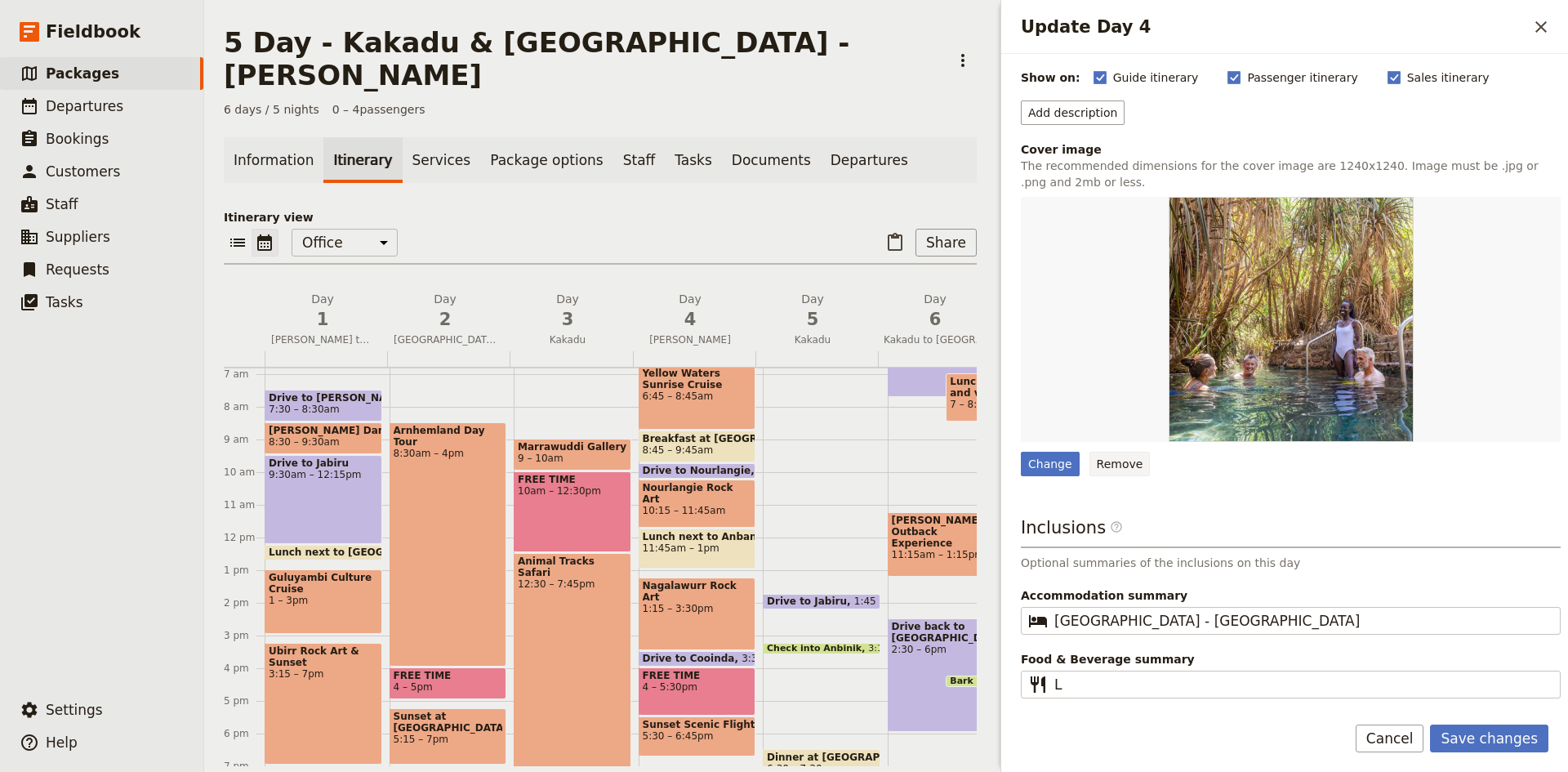
click at [1122, 464] on button "Remove" at bounding box center [1119, 464] width 62 height 25
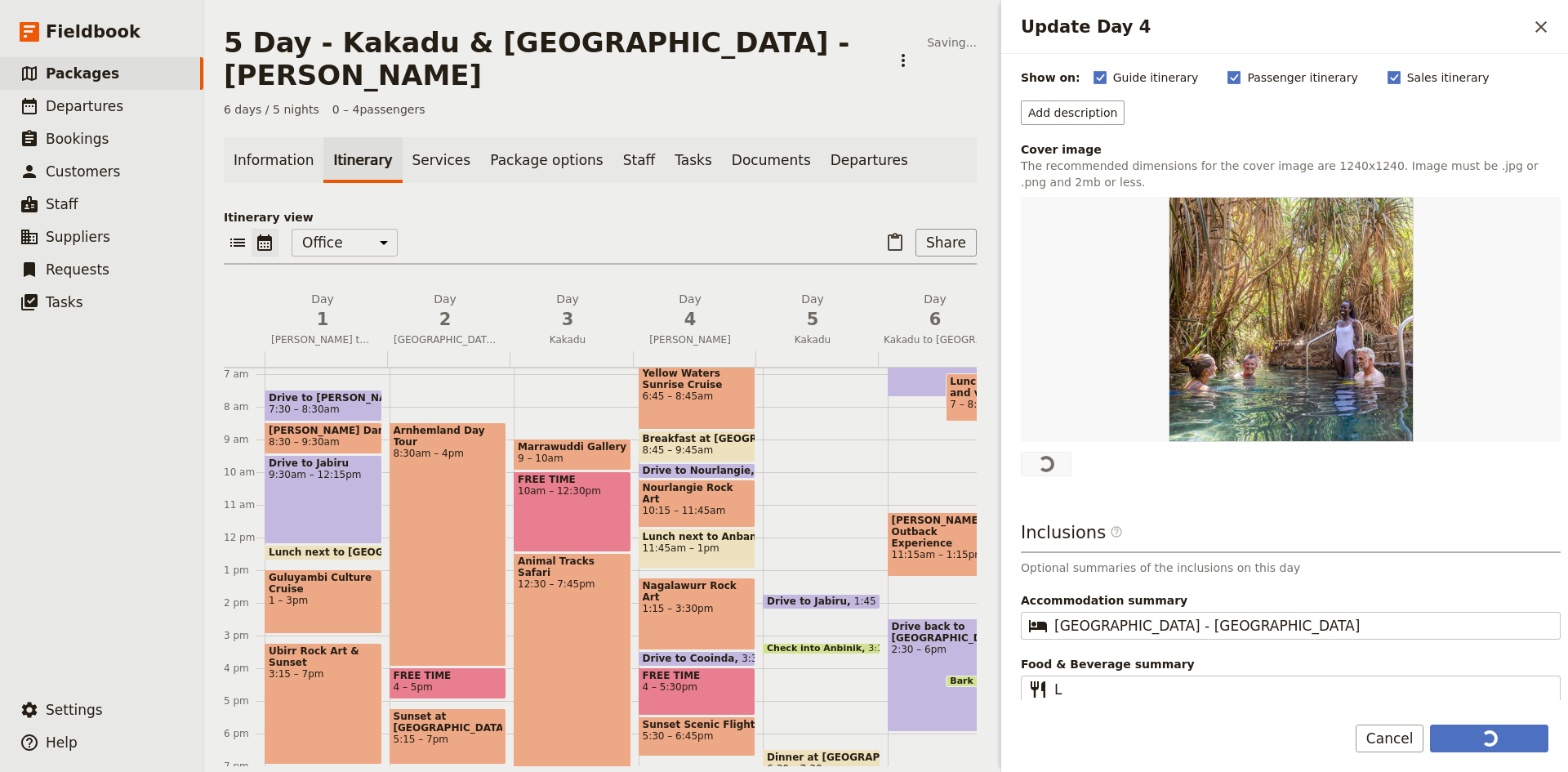
scroll to position [0, 0]
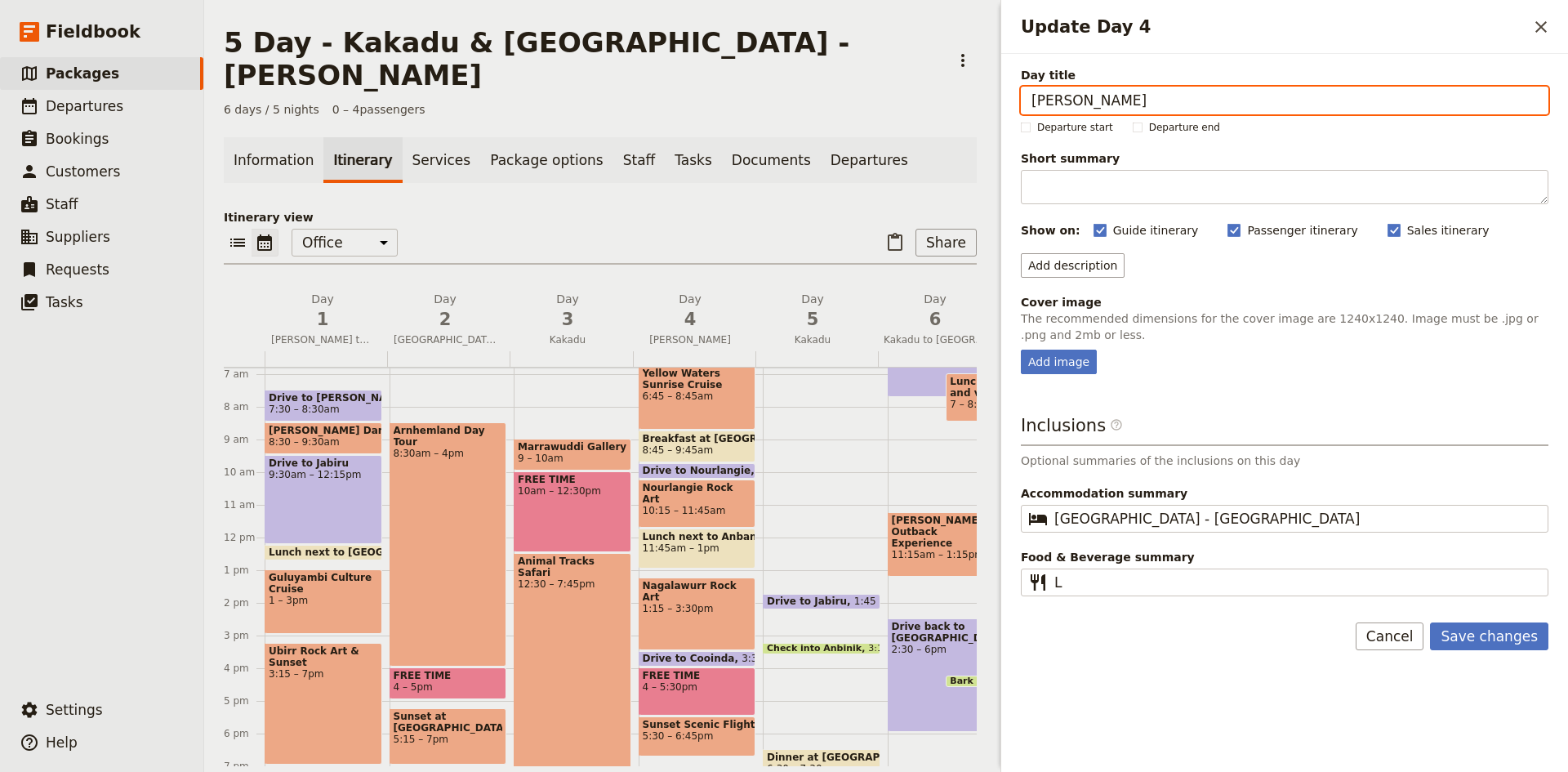
drag, startPoint x: 1095, startPoint y: 98, endPoint x: 988, endPoint y: 107, distance: 107.4
click at [988, 107] on div "5 Day - Kakadu & [GEOGRAPHIC_DATA] - [PERSON_NAME] ​ 6 days / 5 nights 0 – 4 pa…" at bounding box center [886, 386] width 1364 height 772
type input "Kakadu"
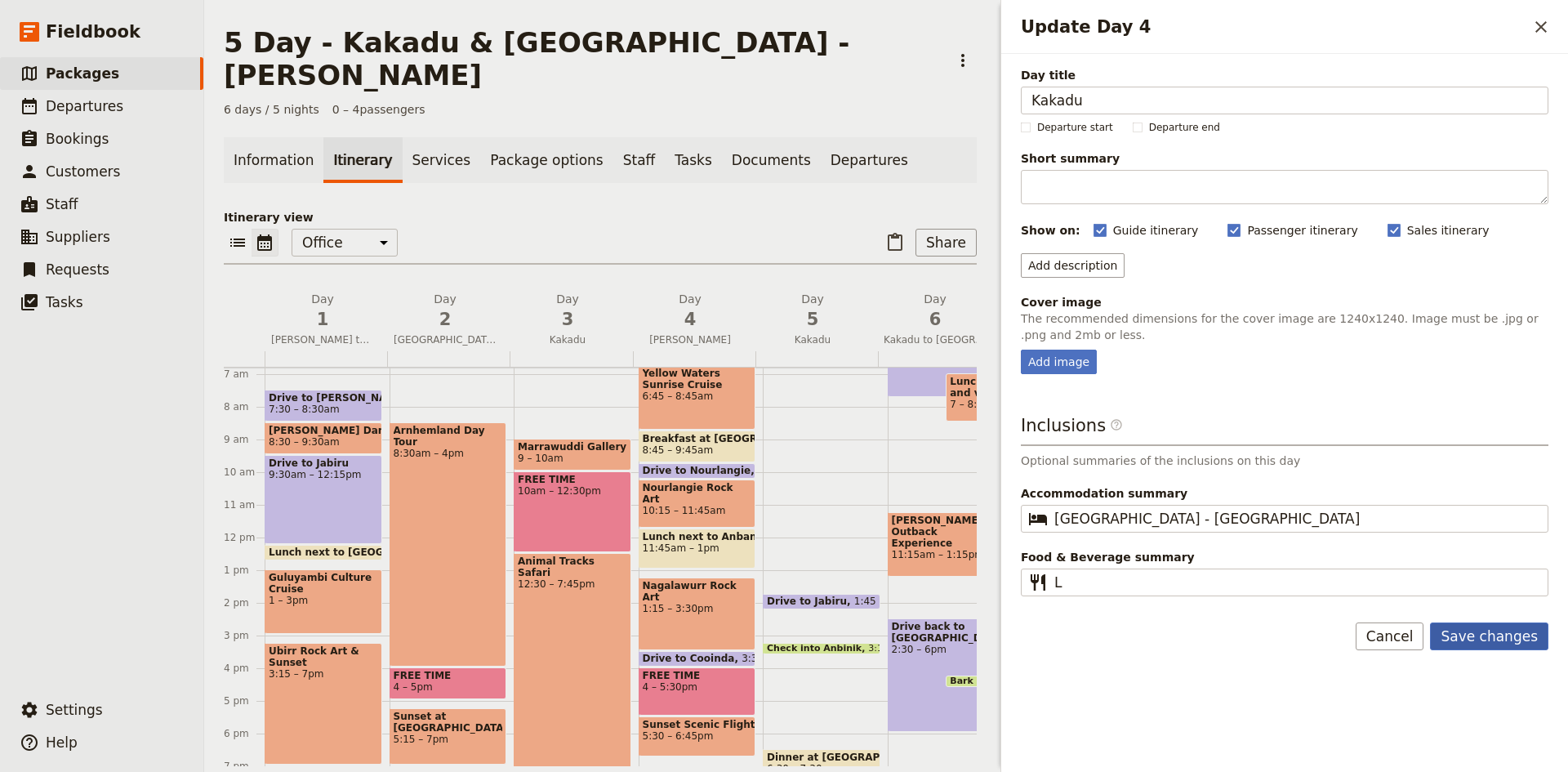
click at [1480, 637] on button "Save changes" at bounding box center [1489, 637] width 118 height 28
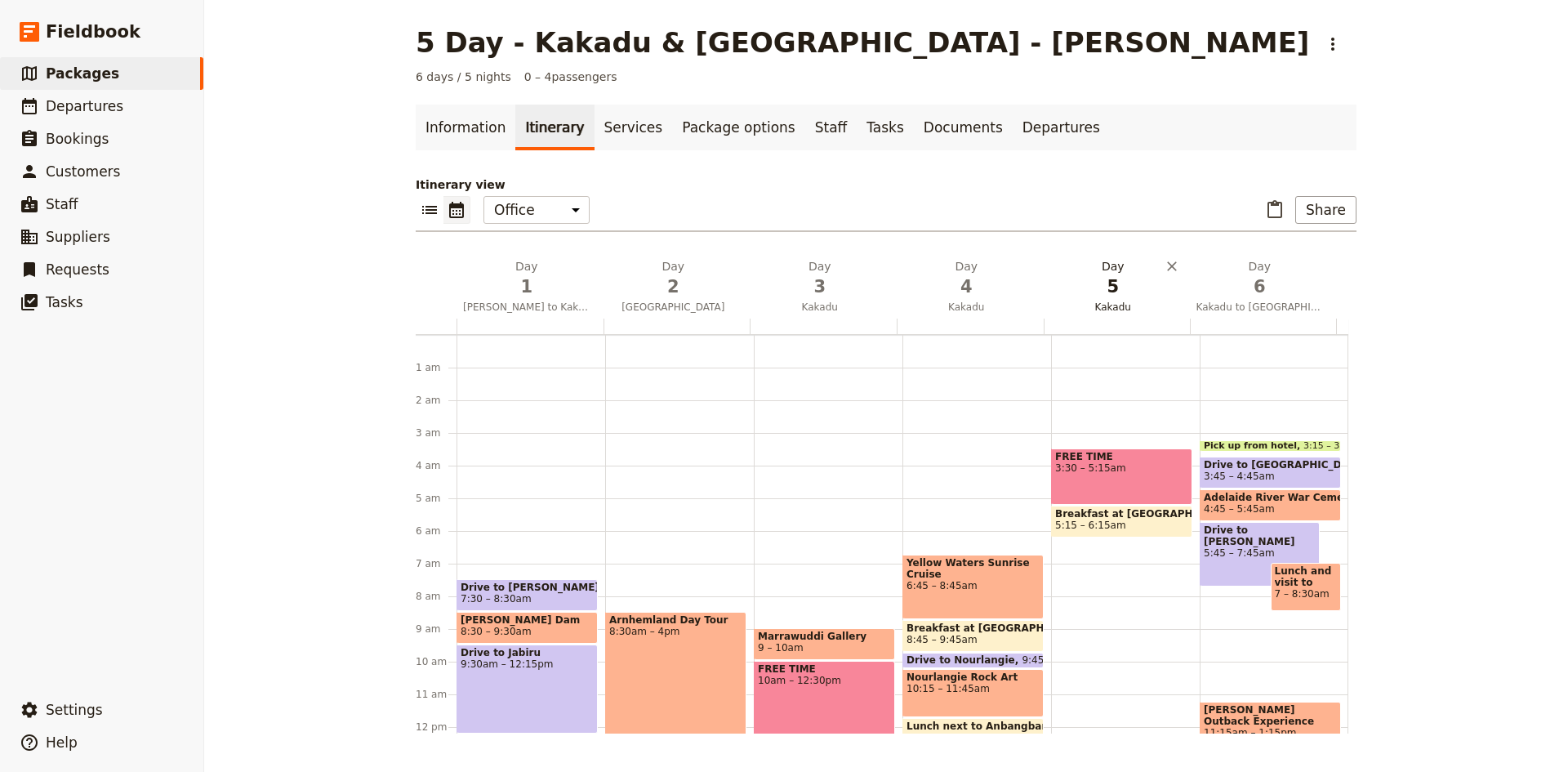
click at [1104, 281] on span "5" at bounding box center [1113, 287] width 127 height 25
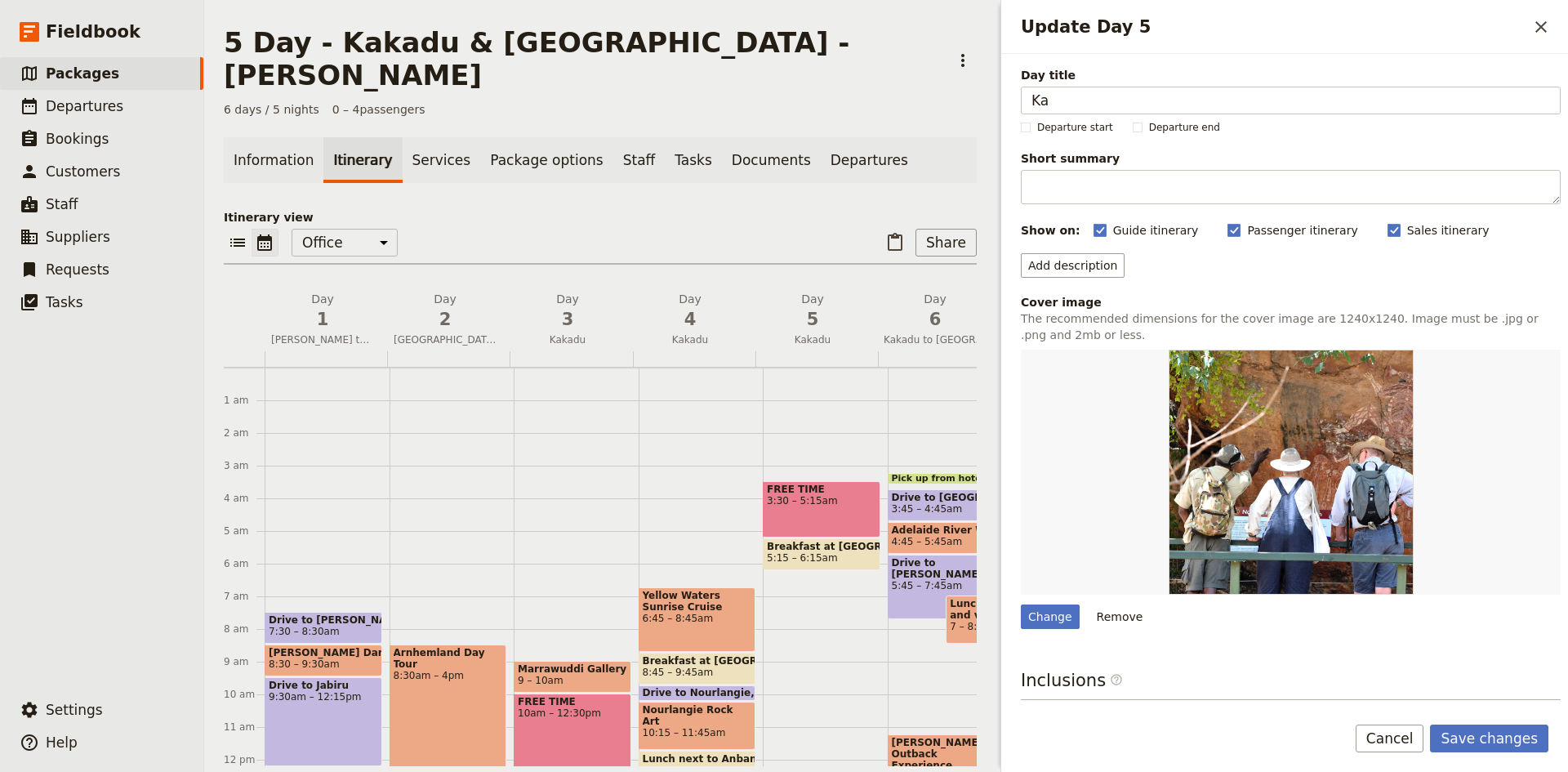
type input "K"
type input "Gunlom"
click at [1114, 613] on button "Remove" at bounding box center [1119, 617] width 62 height 25
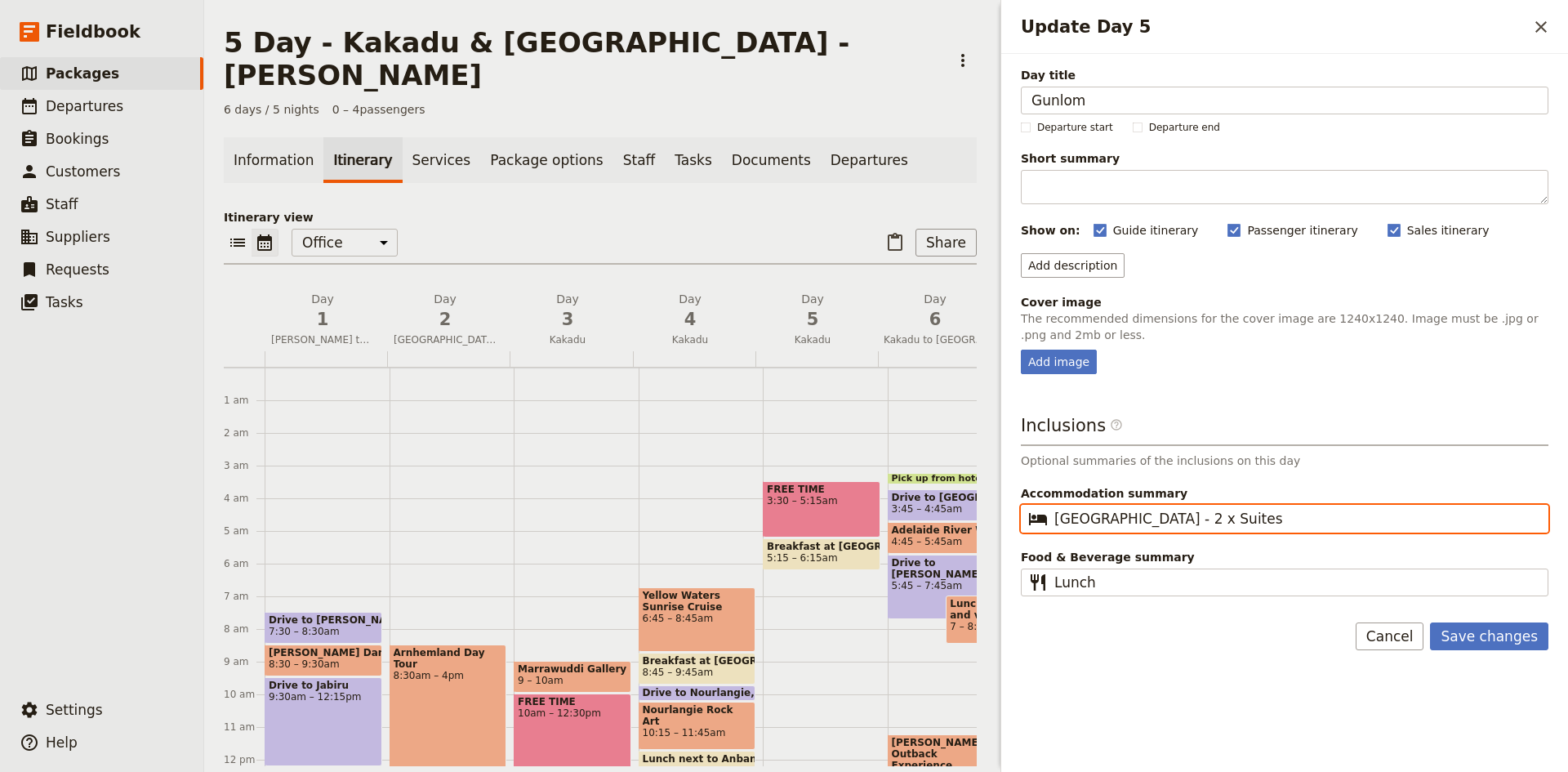
drag, startPoint x: 1230, startPoint y: 520, endPoint x: 1048, endPoint y: 550, distance: 184.5
click at [1048, 550] on div "Inclusions ​ Optional summaries of the inclusions on this day Accommodation sum…" at bounding box center [1284, 505] width 527 height 183
type input "NA"
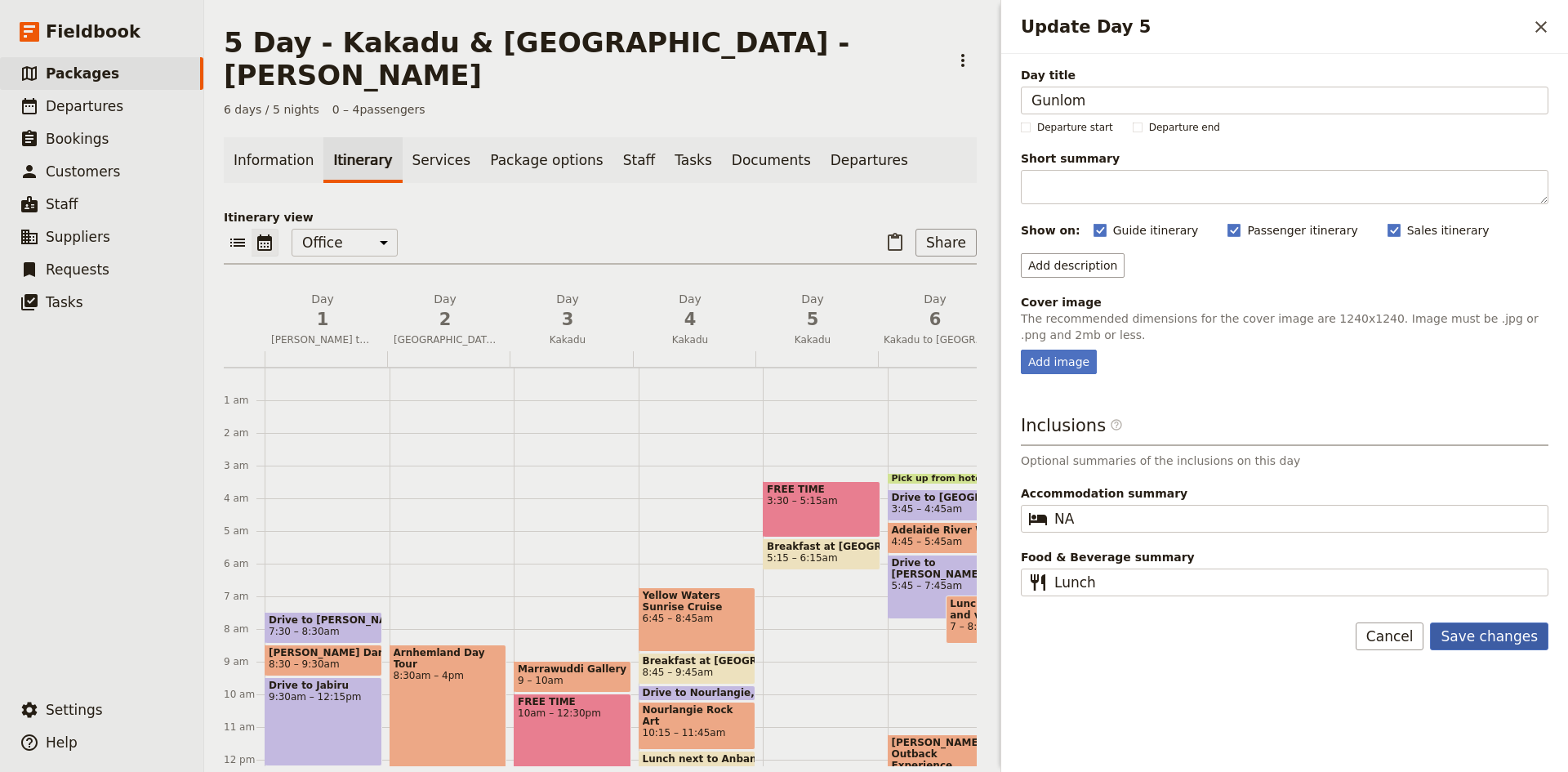
click at [1492, 632] on button "Save changes" at bounding box center [1489, 637] width 118 height 28
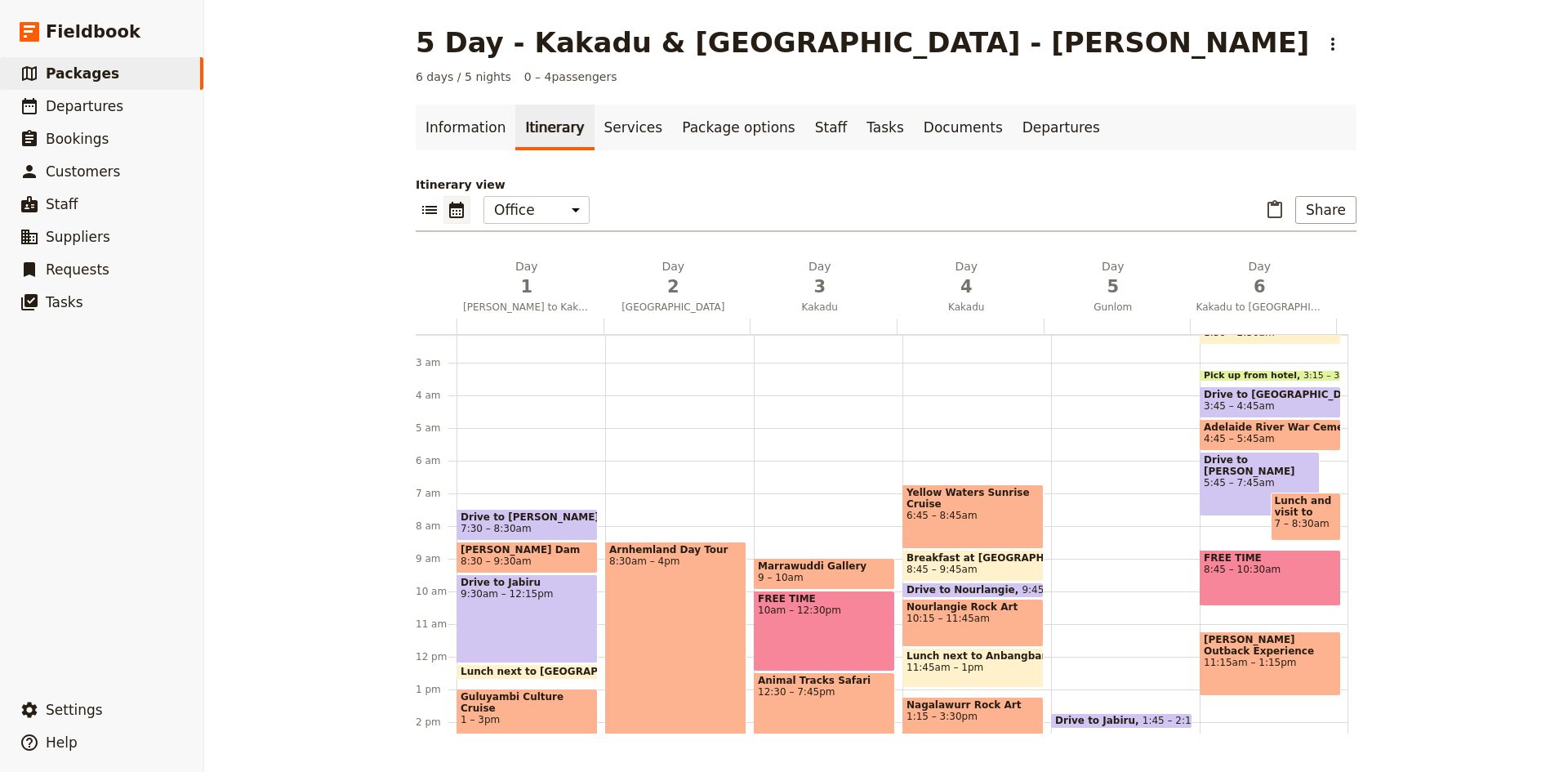
scroll to position [163, 0]
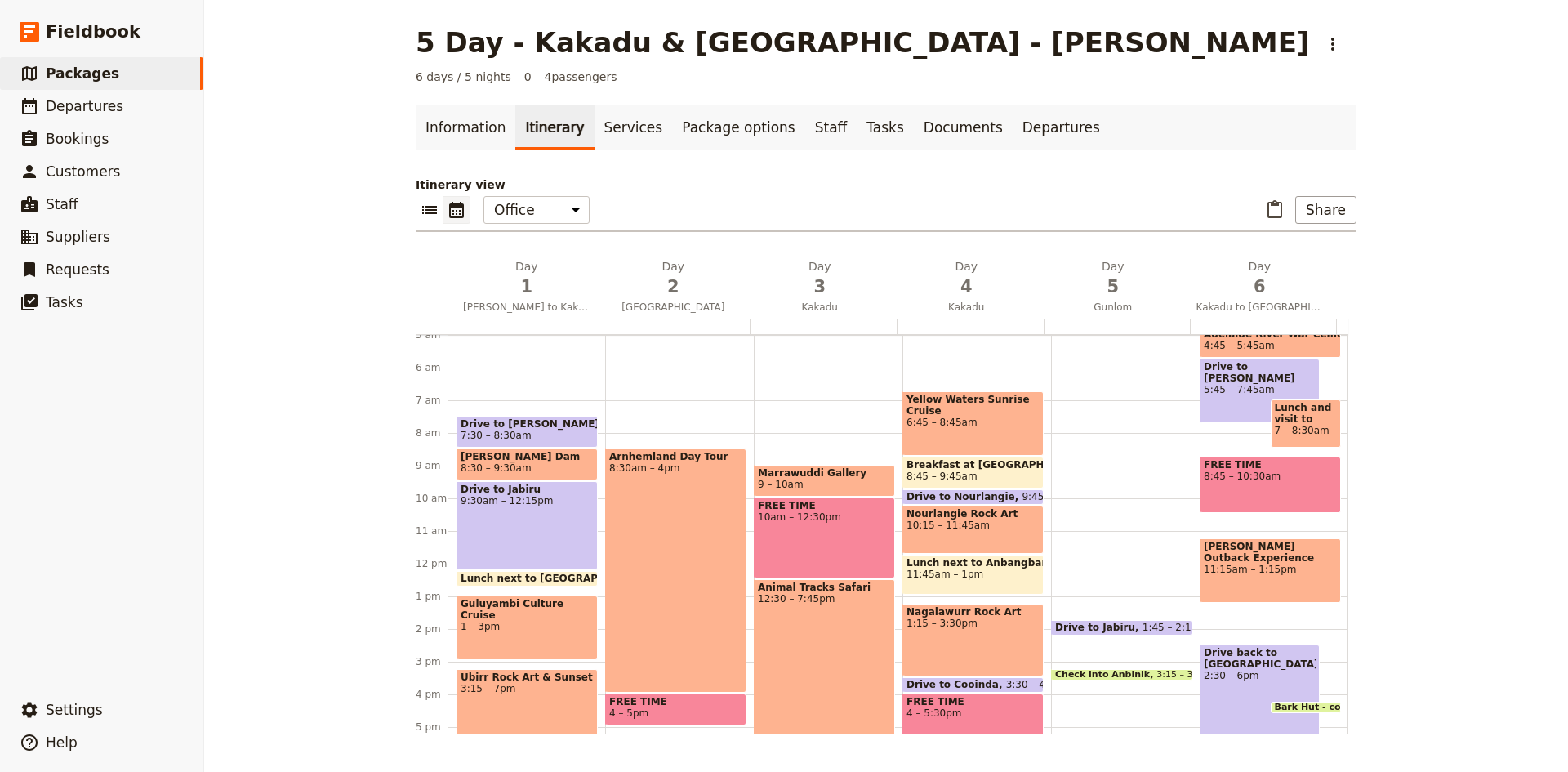
click at [1051, 468] on div "Drive to Jabiru 1:45 – 2:15pm Check into Anbinik 3:15 – 3:30pm Dinner at [GEOGR…" at bounding box center [1125, 564] width 148 height 784
select select "5"
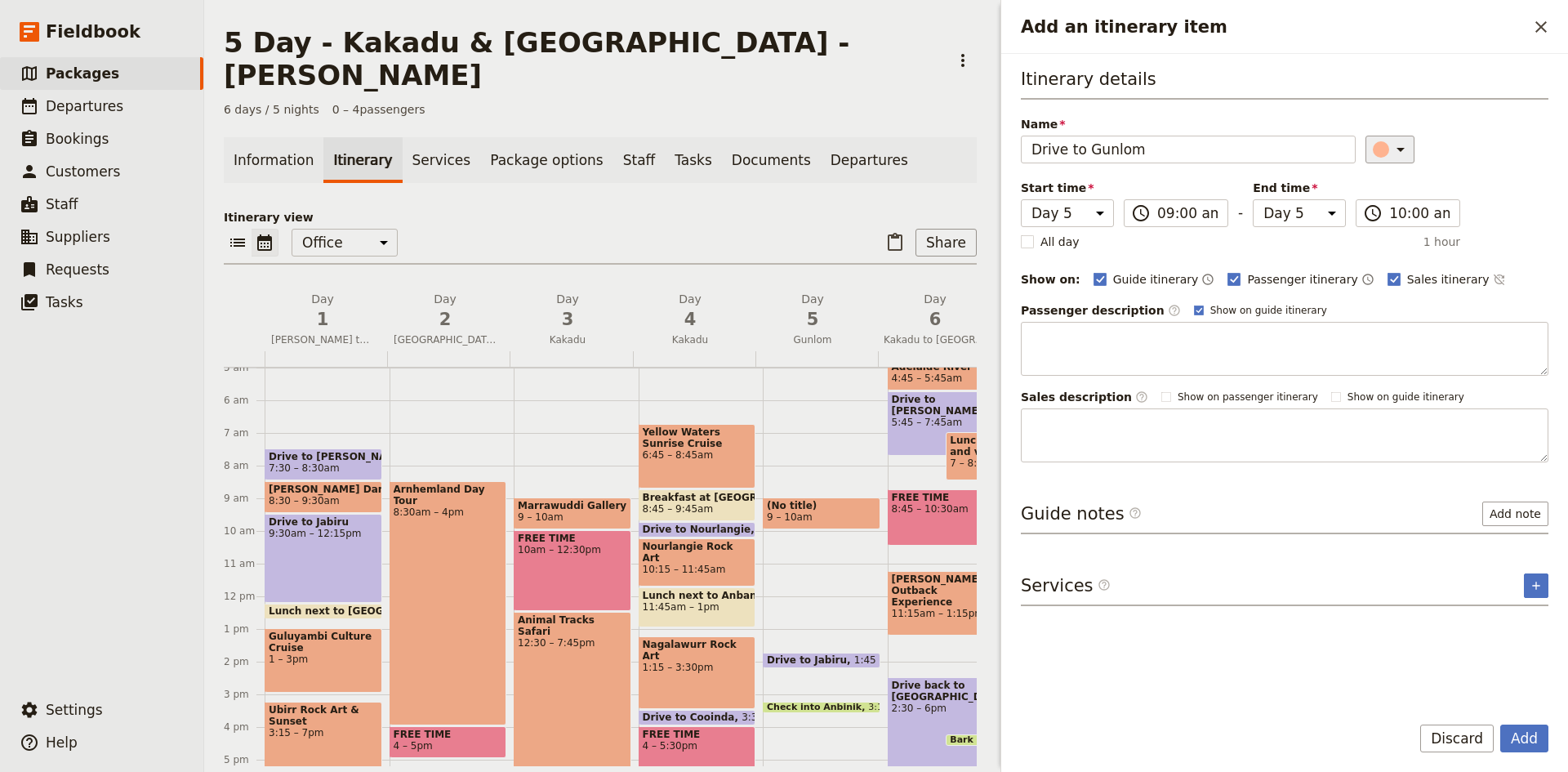
type input "Drive to Gunlom"
click at [1392, 158] on icon "Add an itinerary item" at bounding box center [1401, 149] width 20 height 20
click at [1389, 220] on div "button" at bounding box center [1390, 223] width 16 height 16
click at [1529, 738] on button "Add" at bounding box center [1524, 738] width 48 height 28
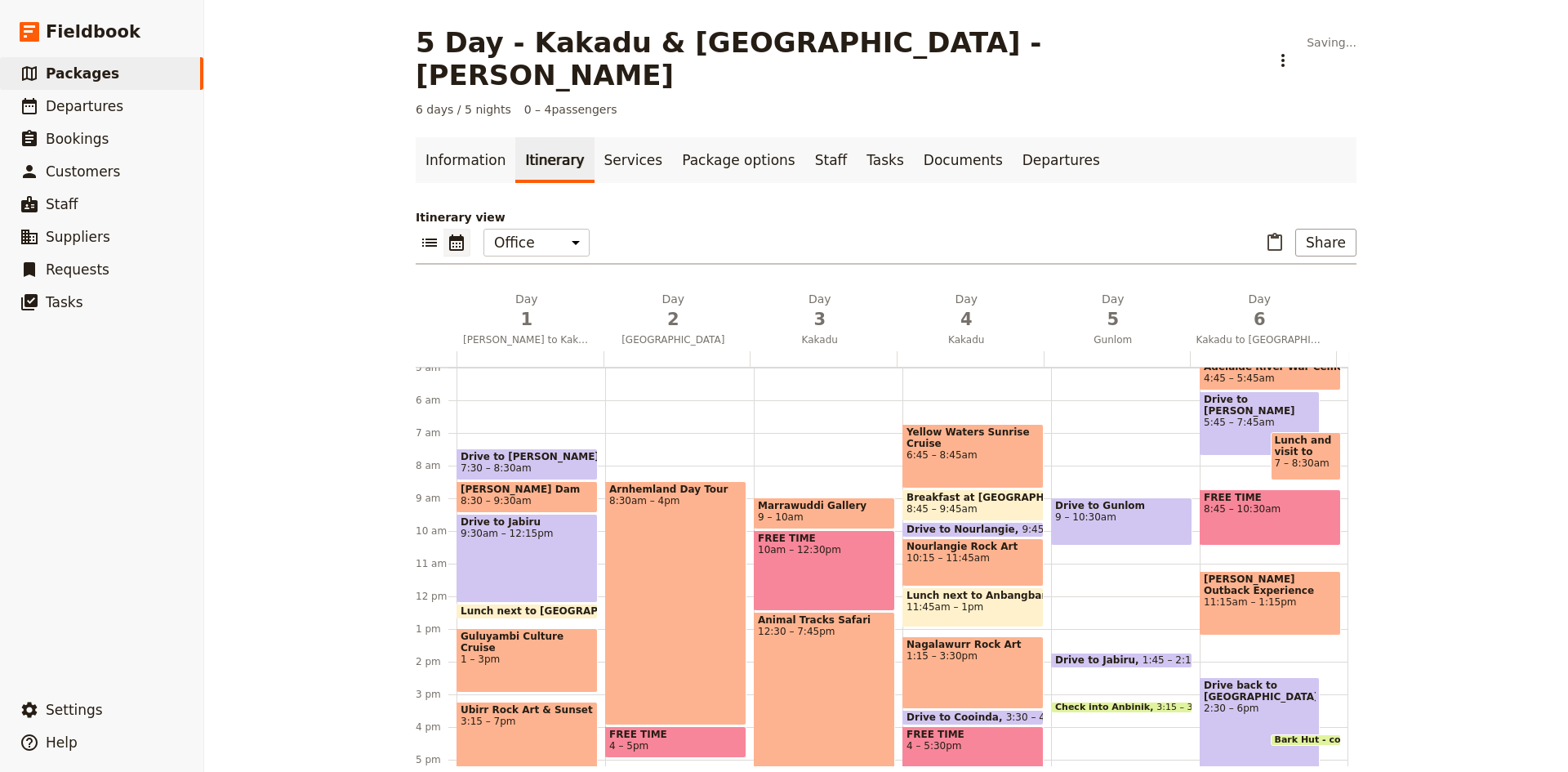
click at [1089, 521] on div "Drive to Gunlom 9 – 10:[GEOGRAPHIC_DATA] to [GEOGRAPHIC_DATA] 1:45 – 2:15pm Che…" at bounding box center [1125, 596] width 148 height 784
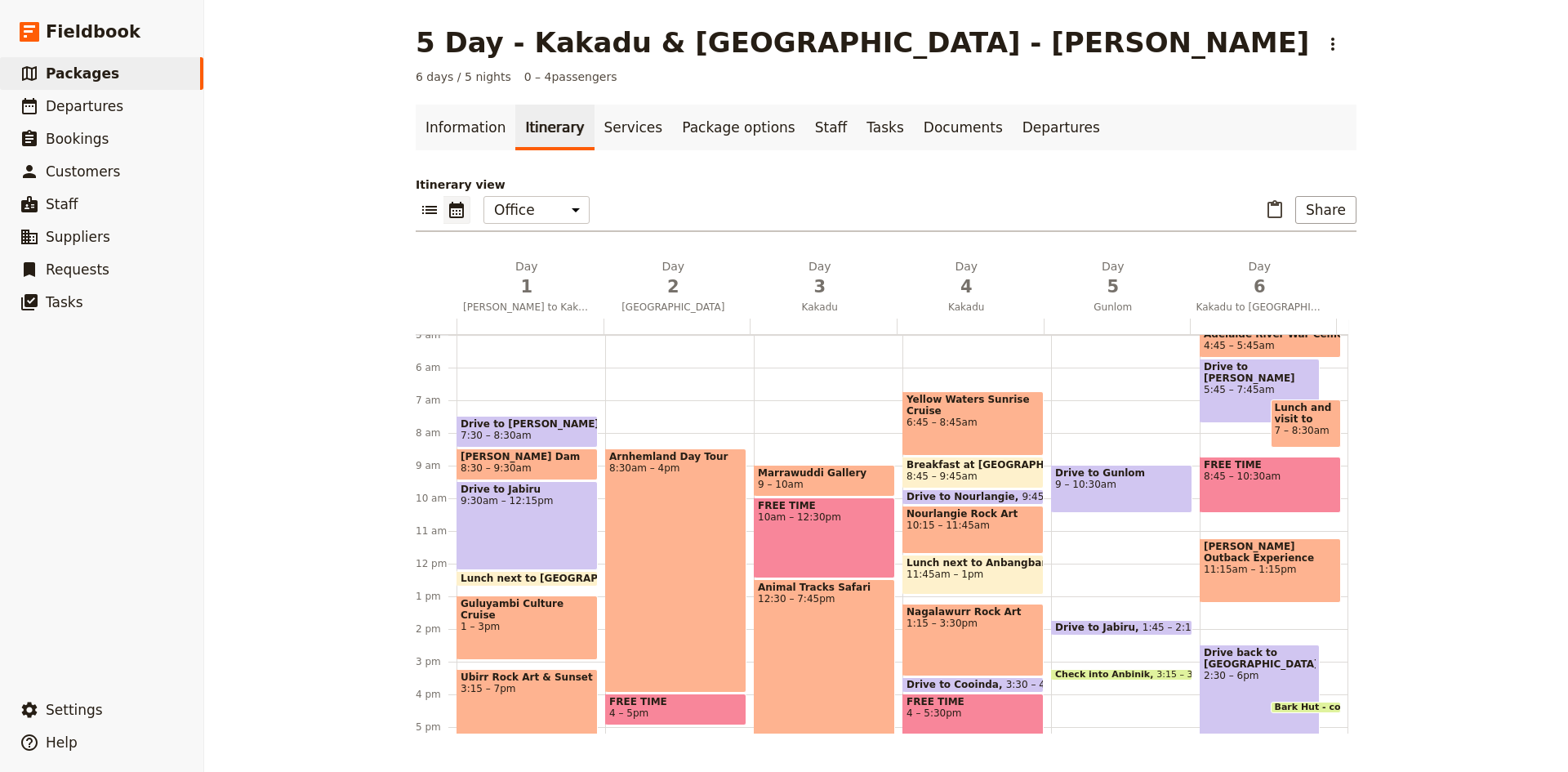
click at [1083, 519] on div "Drive to Gunlom 9 – 10:[GEOGRAPHIC_DATA] to [GEOGRAPHIC_DATA] 1:45 – 2:15pm Che…" at bounding box center [1125, 564] width 148 height 784
select select "5"
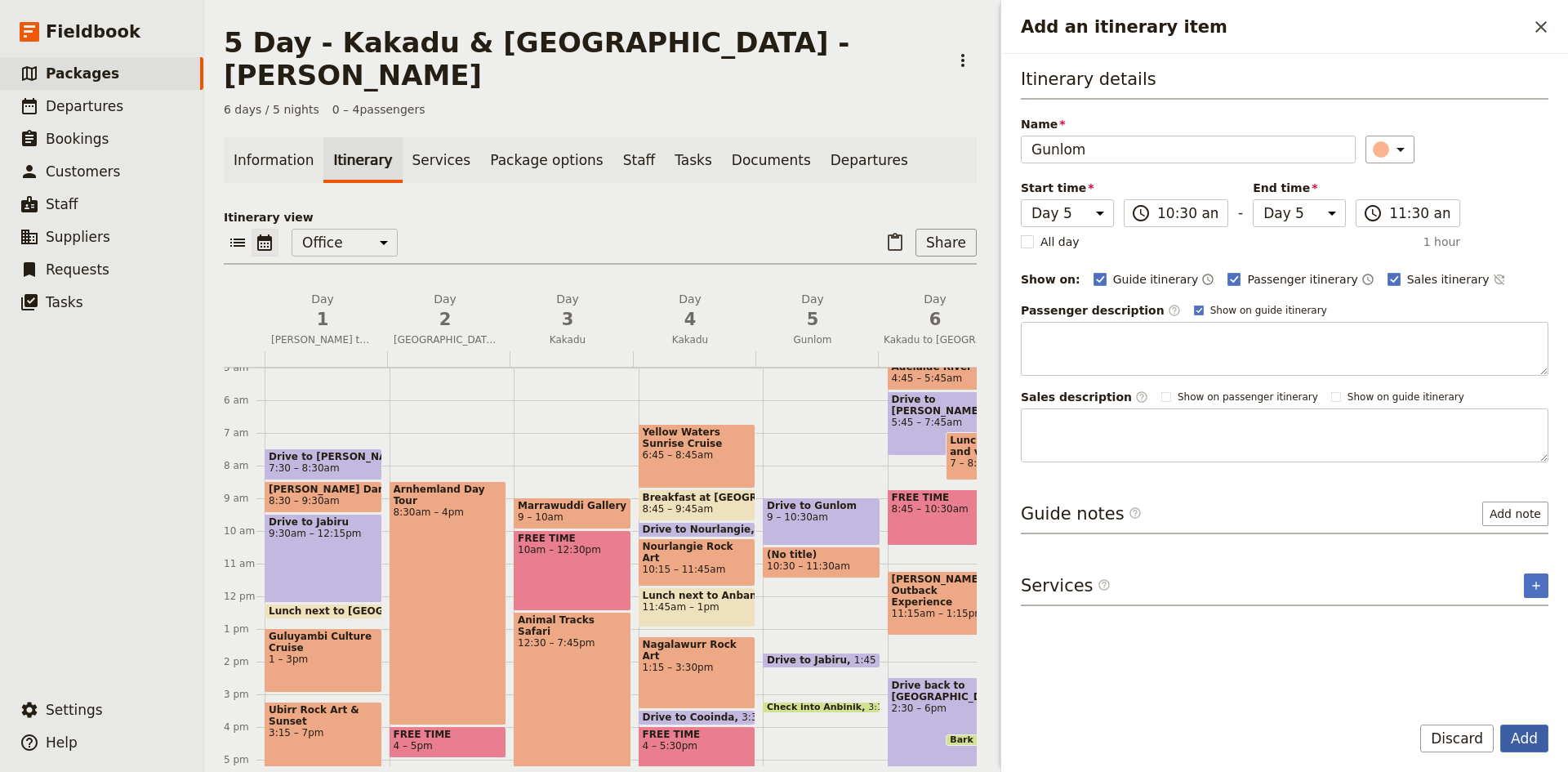
type input "Gunlom"
click at [1520, 731] on button "Add" at bounding box center [1524, 738] width 48 height 28
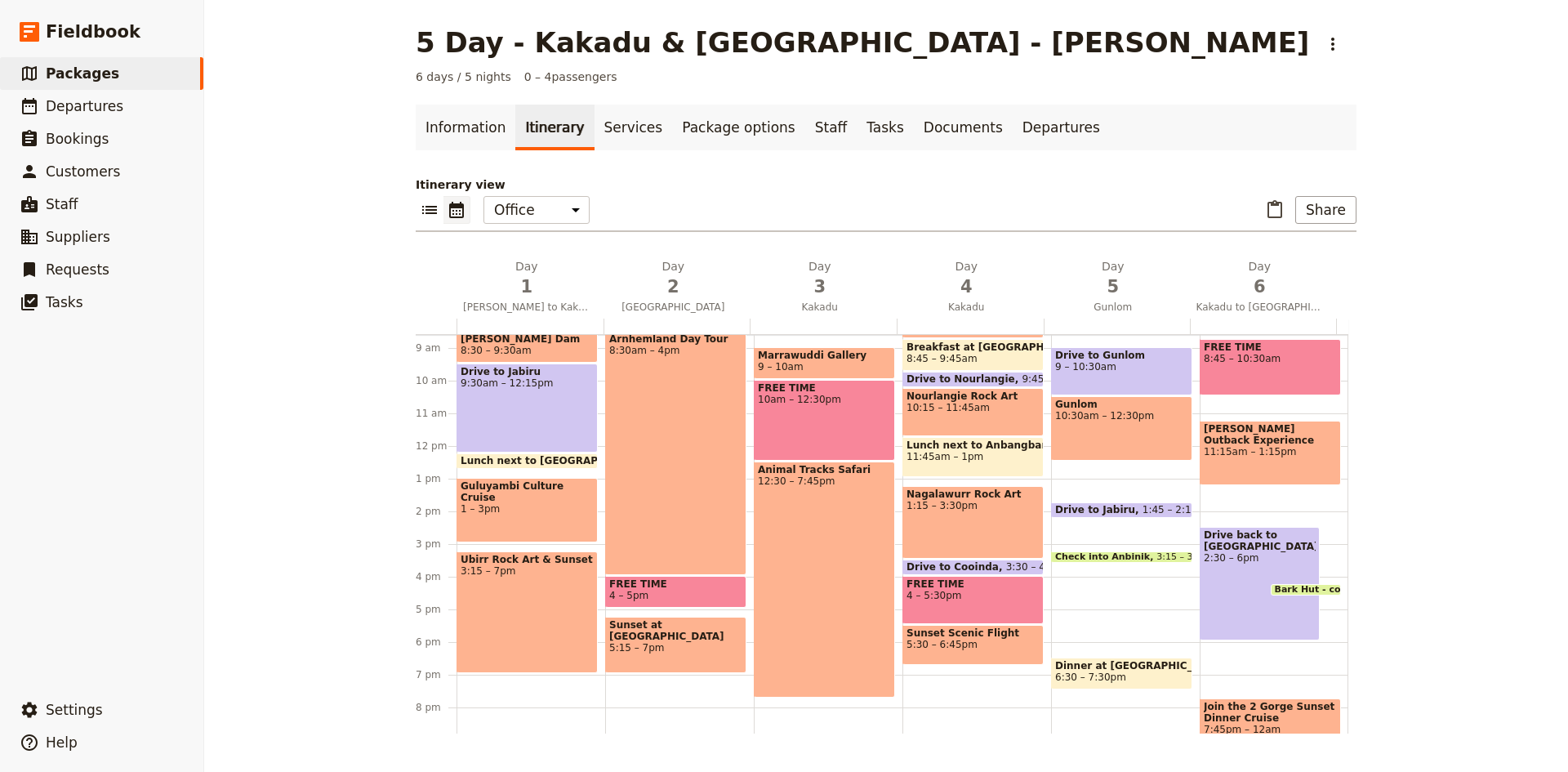
scroll to position [245, 0]
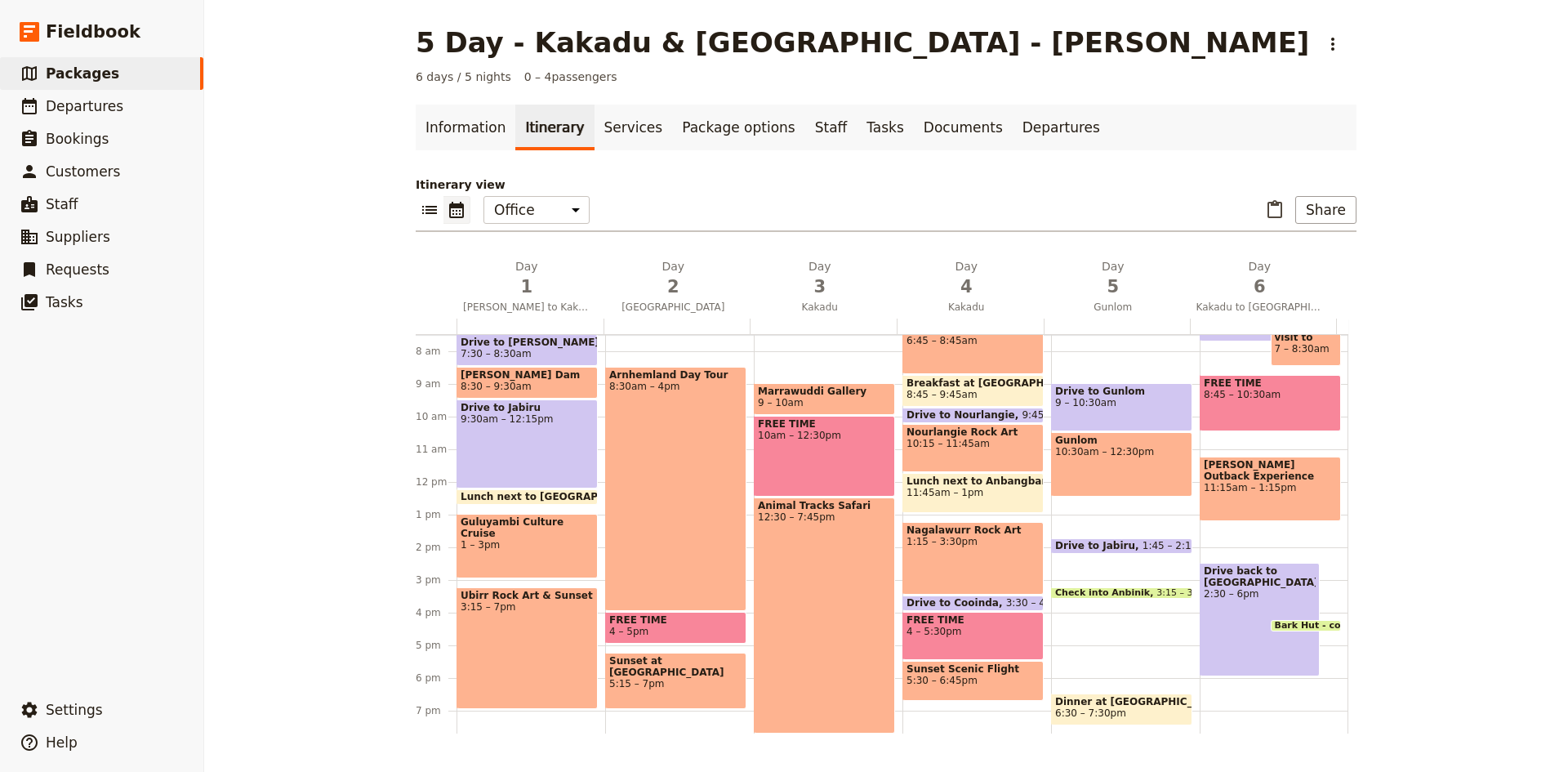
click at [1073, 500] on div "Drive to Gunlom 9 – 10:30am Gunlom 10:30am – 12:30pm Drive to [GEOGRAPHIC_DATA]…" at bounding box center [1125, 482] width 148 height 784
select select "5"
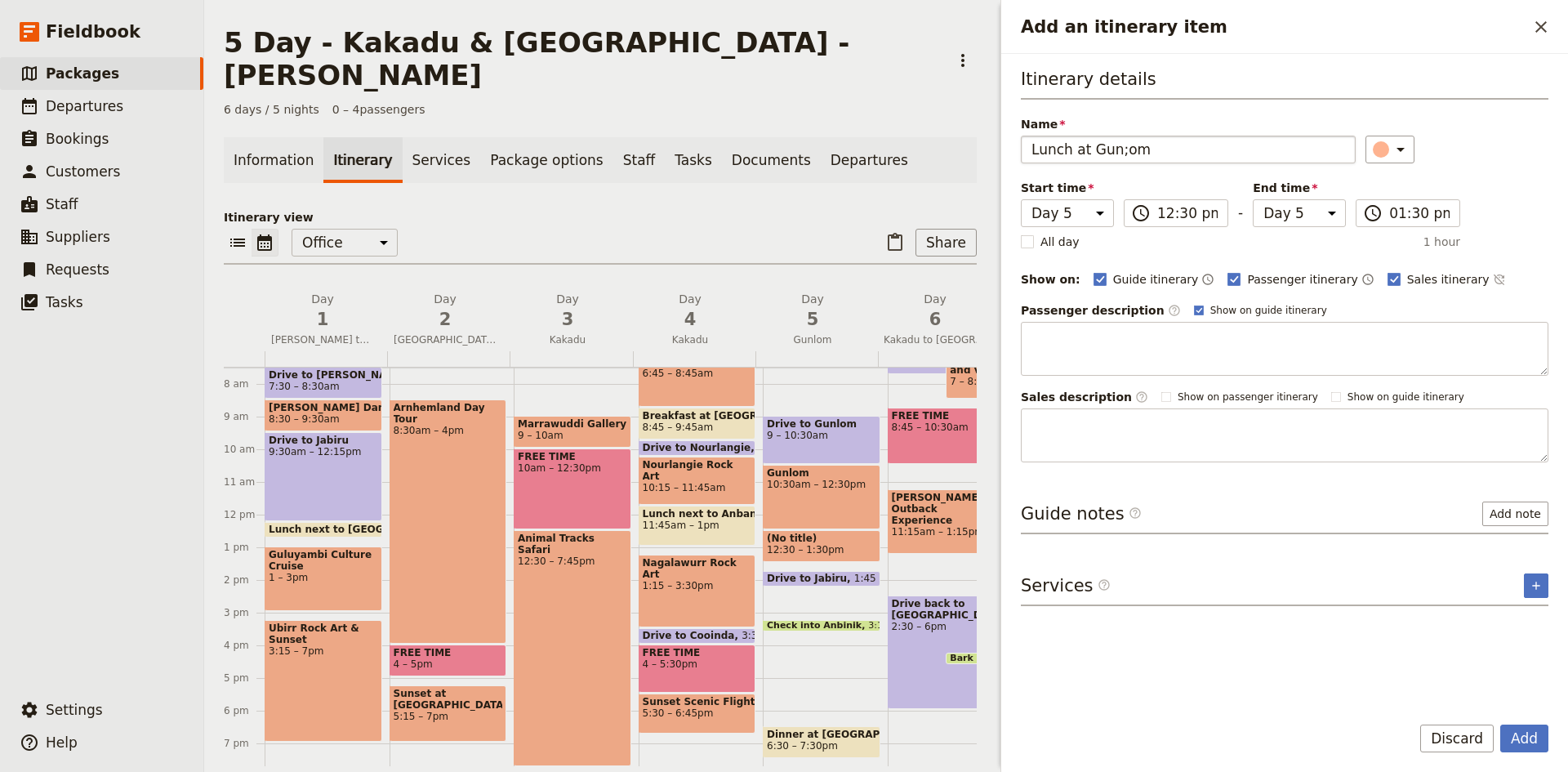
click at [1111, 153] on input "Lunch at Gun;om" at bounding box center [1188, 149] width 335 height 28
type input "Lunch at [GEOGRAPHIC_DATA]"
click at [1526, 738] on button "Add" at bounding box center [1524, 738] width 48 height 28
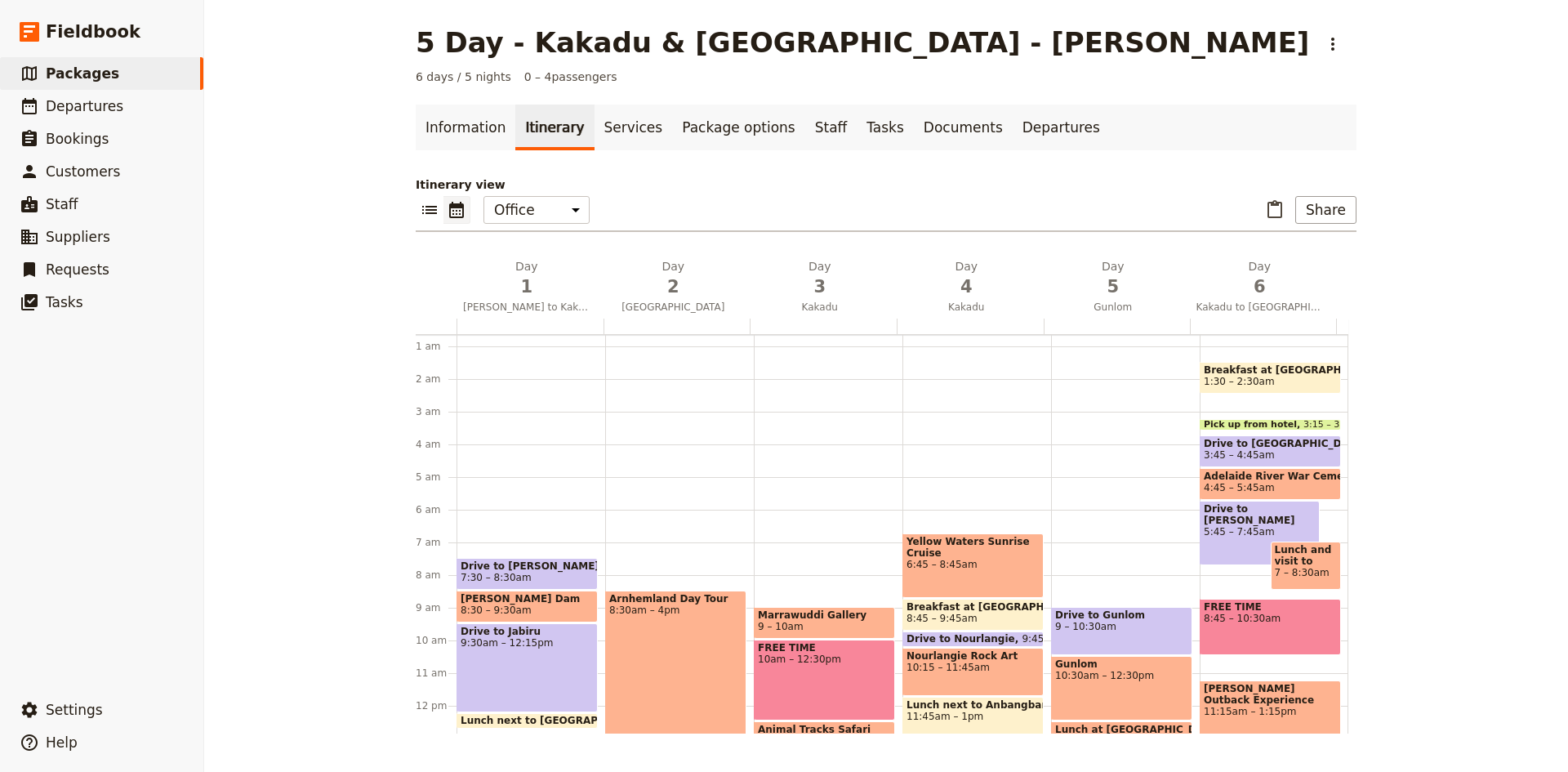
scroll to position [0, 0]
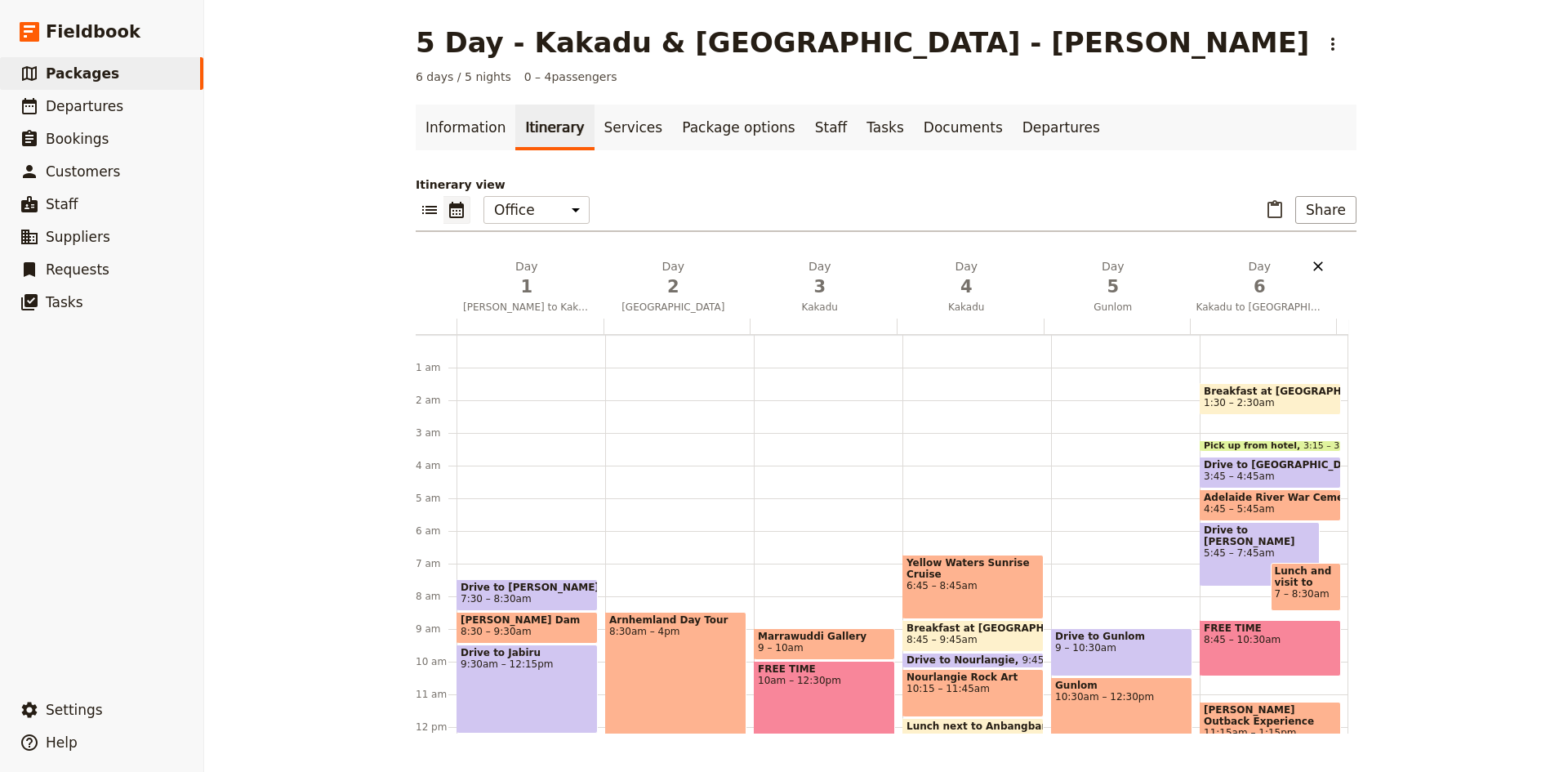
click at [1313, 264] on icon "Delete day Kakadu to Darwin" at bounding box center [1318, 267] width 10 height 10
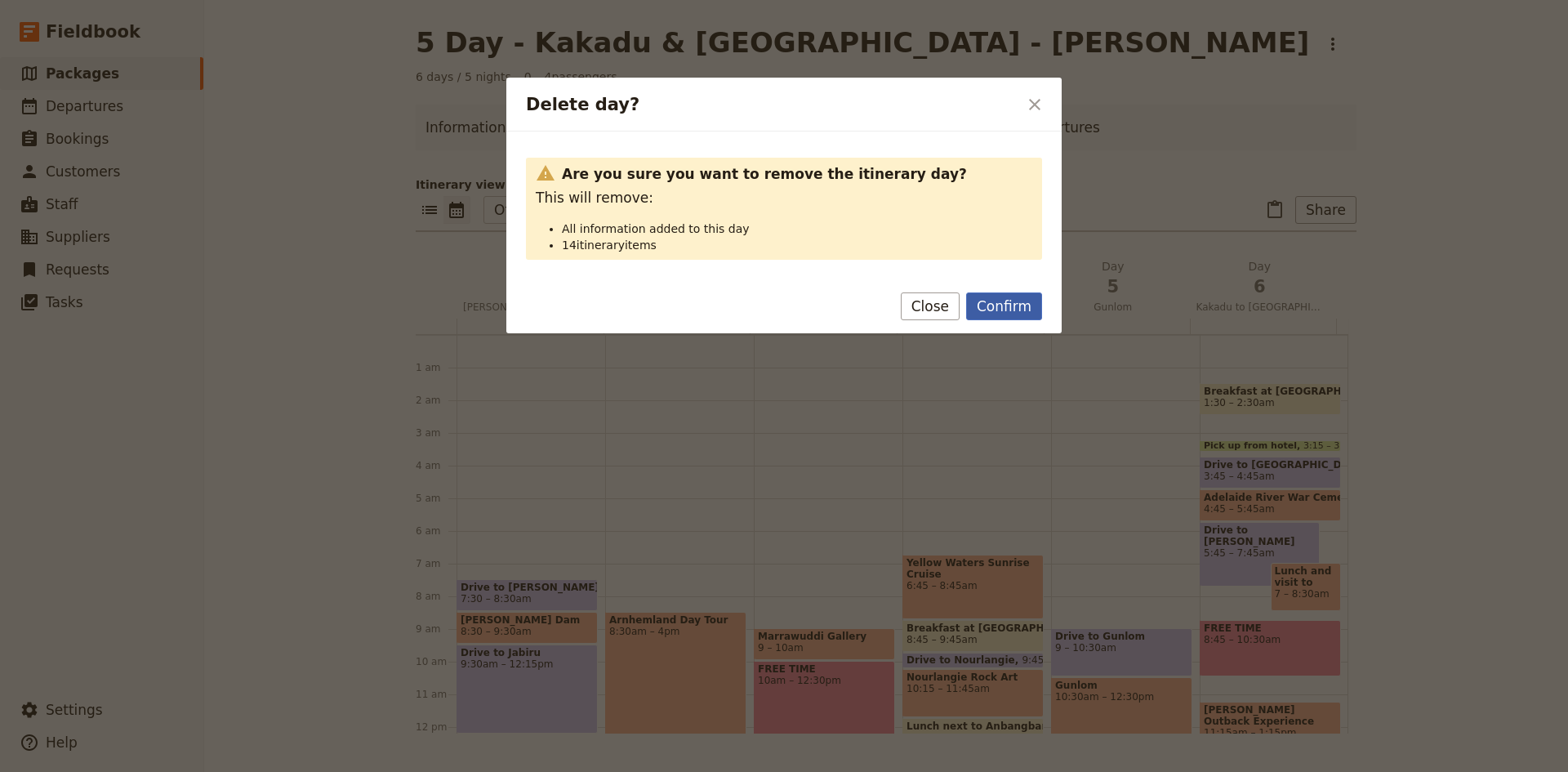
click at [993, 307] on button "Confirm" at bounding box center [1004, 306] width 76 height 28
